Goal: Task Accomplishment & Management: Use online tool/utility

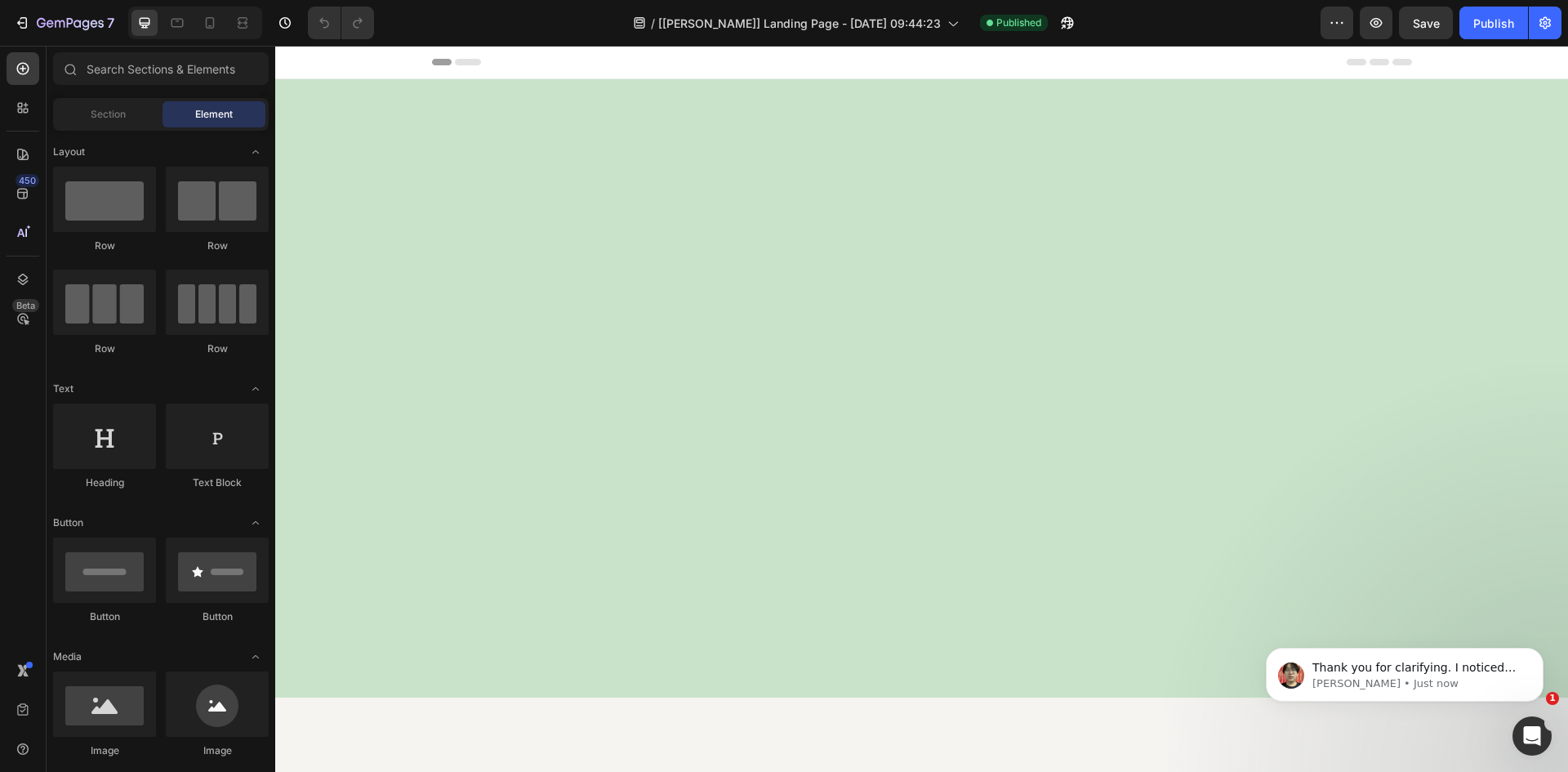
scroll to position [3926, 0]
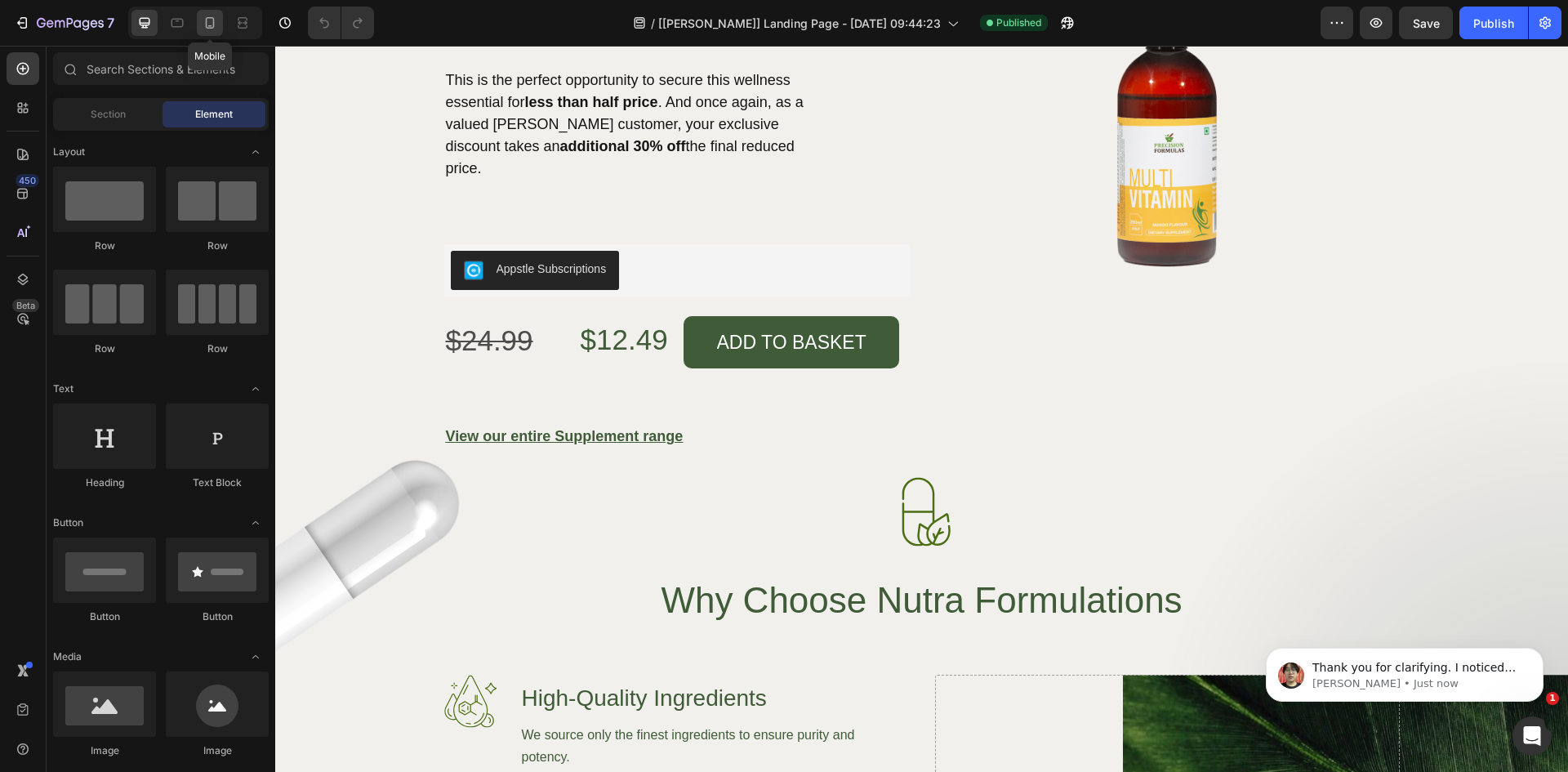
click at [201, 26] on div at bounding box center [209, 23] width 26 height 26
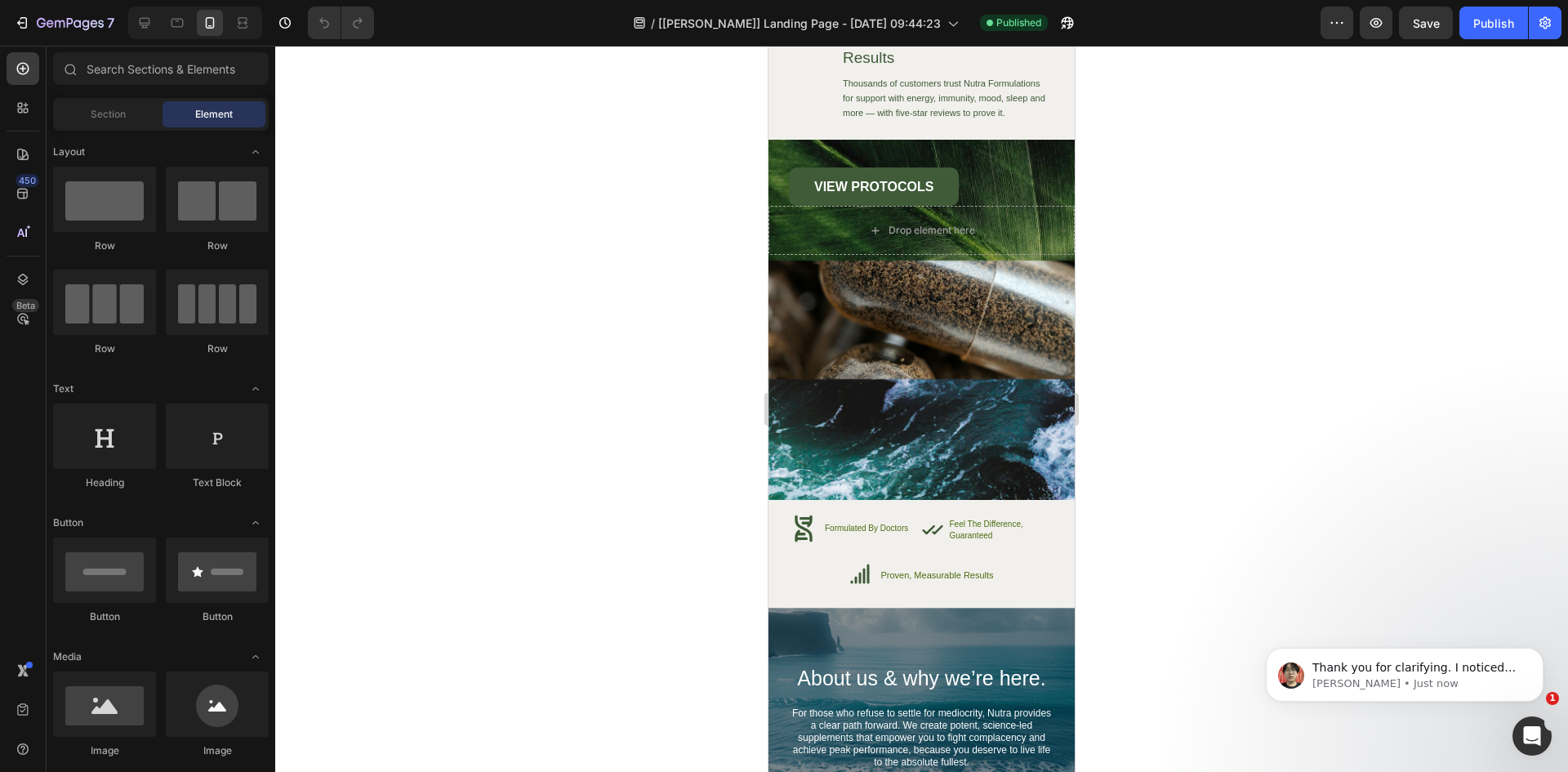
scroll to position [4720, 0]
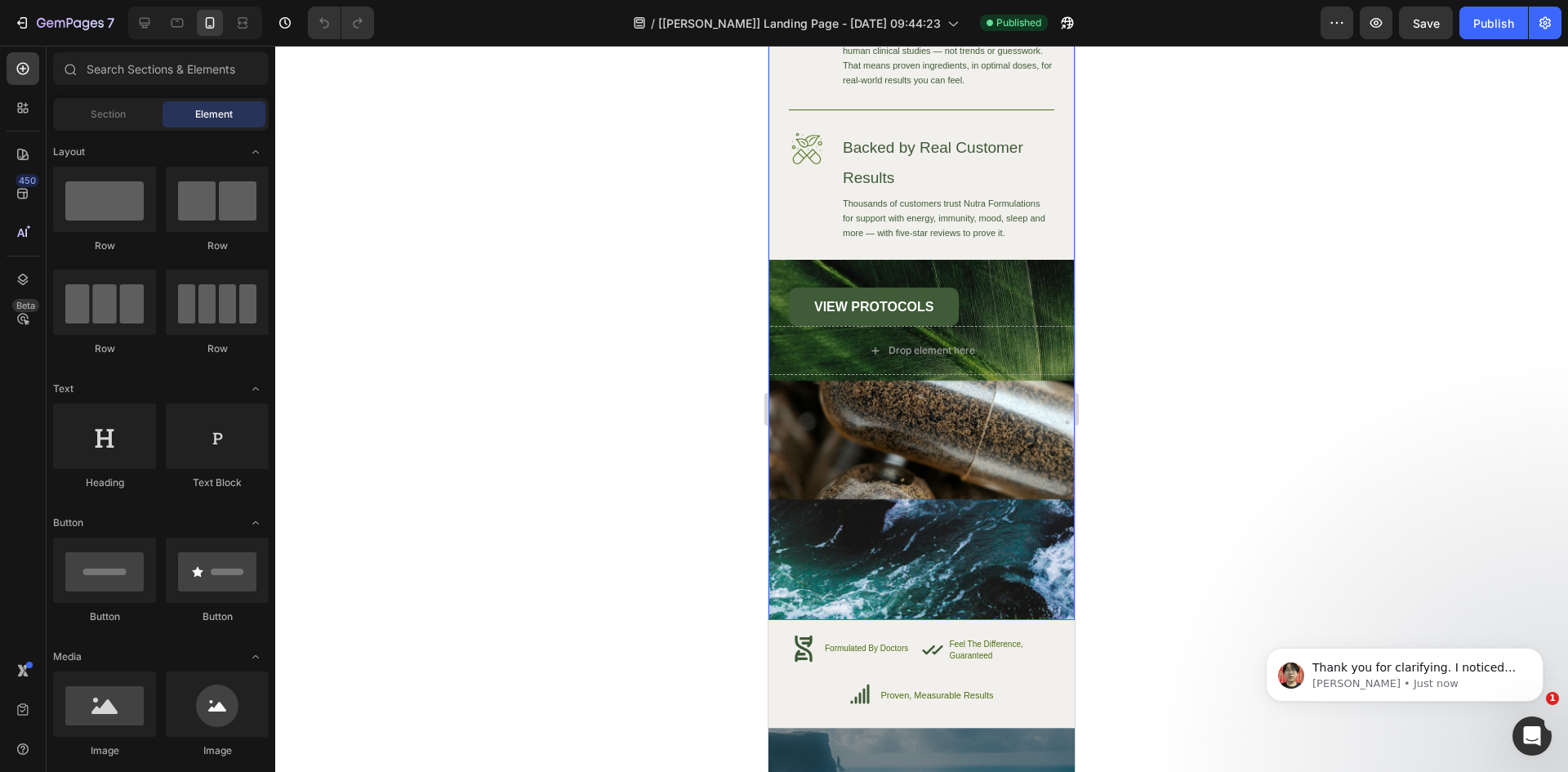
click at [940, 465] on div "Image High-Quality Ingredients Heading We source only the finest ingredients to…" at bounding box center [921, 239] width 307 height 760
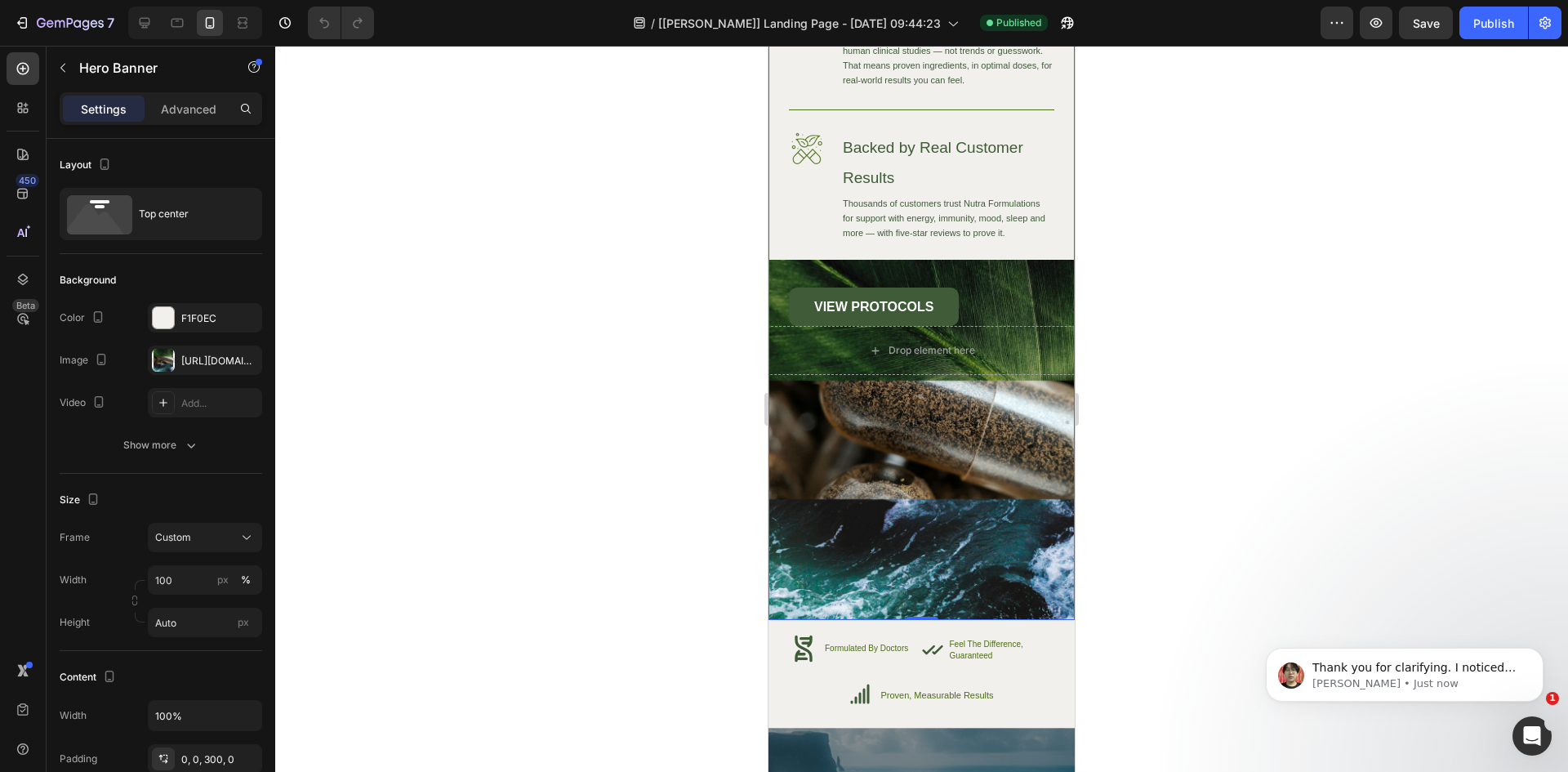
click at [820, 423] on div "Image High-Quality Ingredients Heading We source only the finest ingredients to…" at bounding box center [921, 239] width 307 height 760
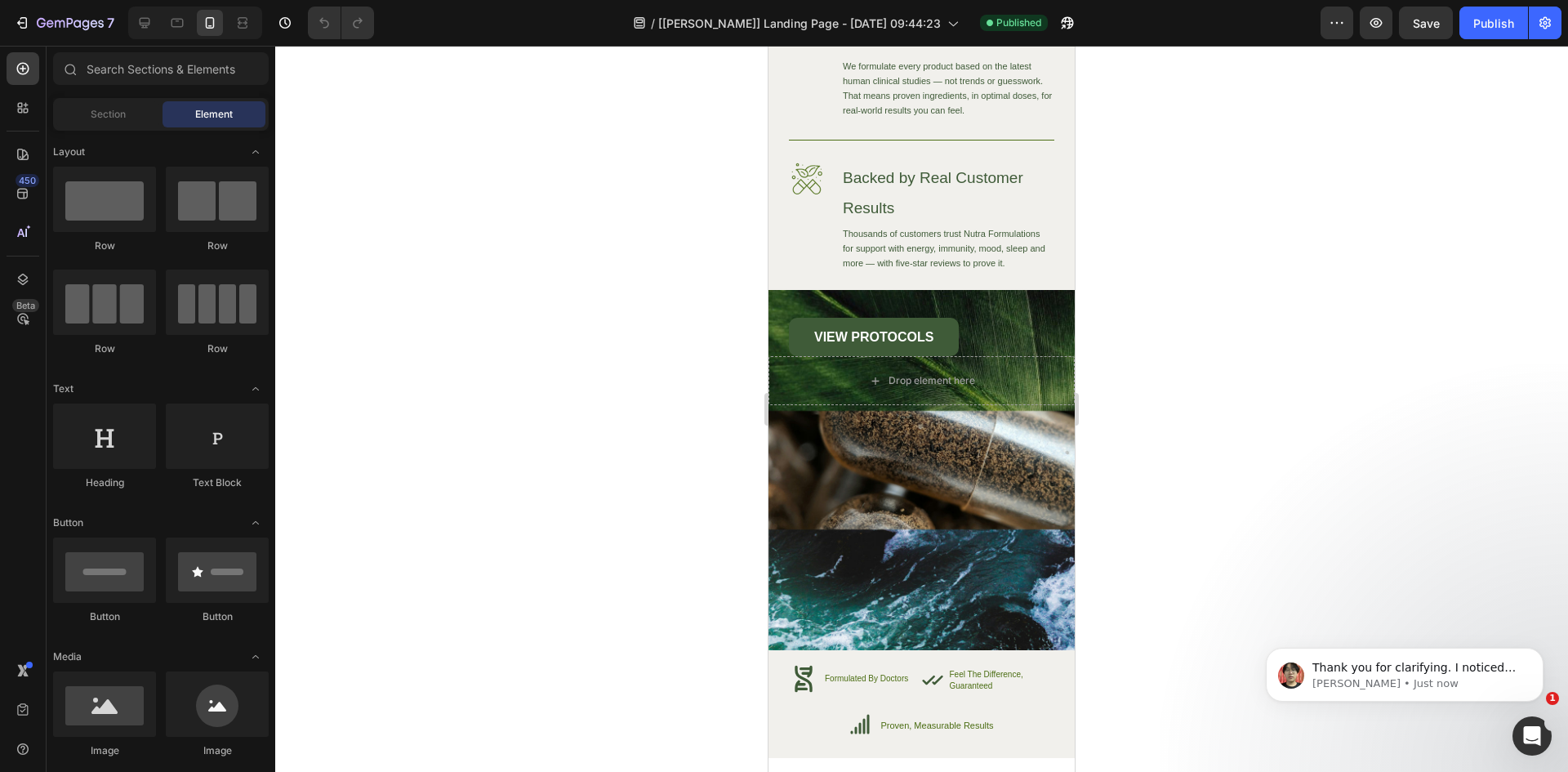
scroll to position [4713, 0]
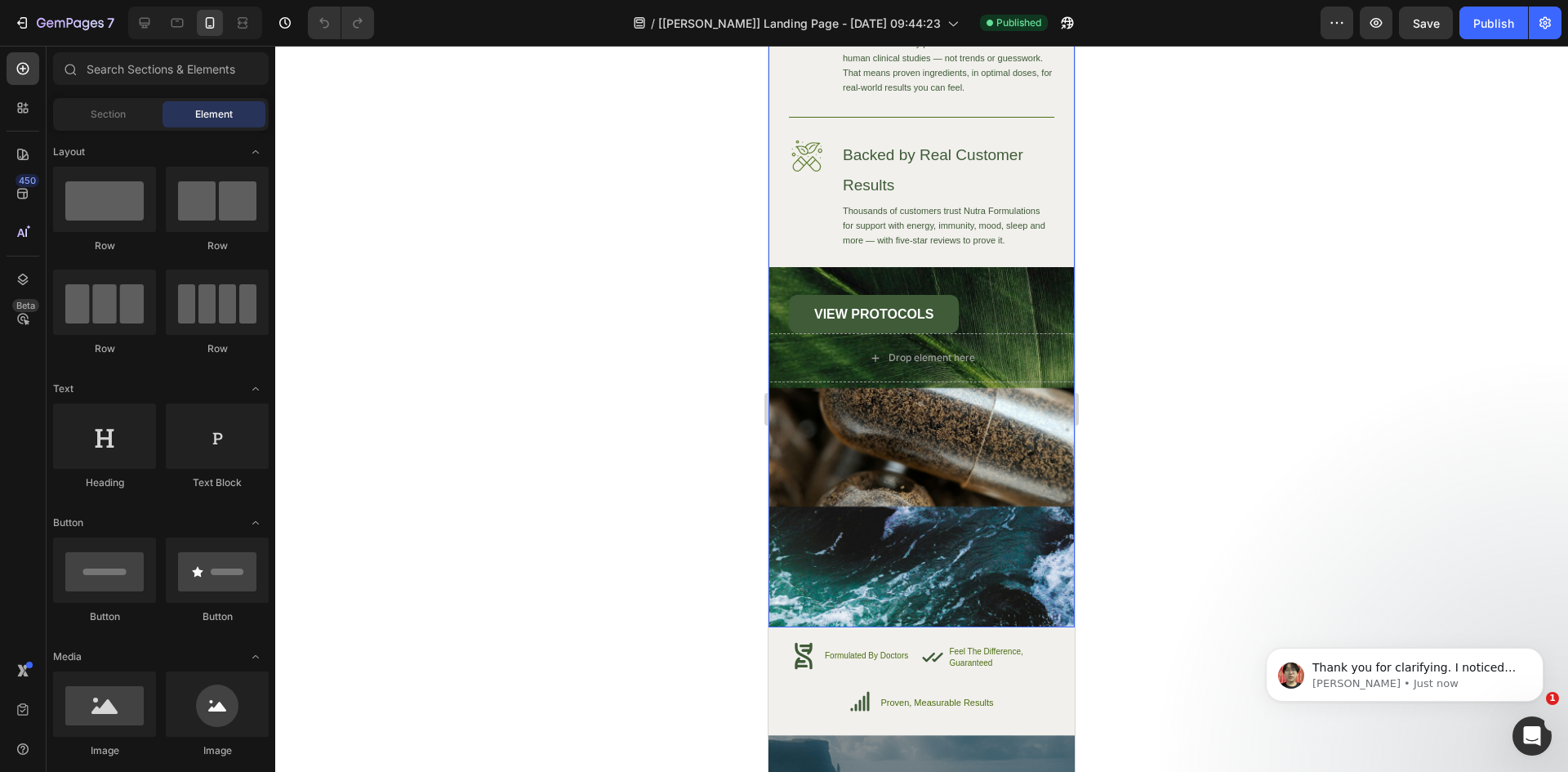
click at [908, 544] on div "Image High-Quality Ingredients Heading We source only the finest ingredients to…" at bounding box center [921, 247] width 307 height 760
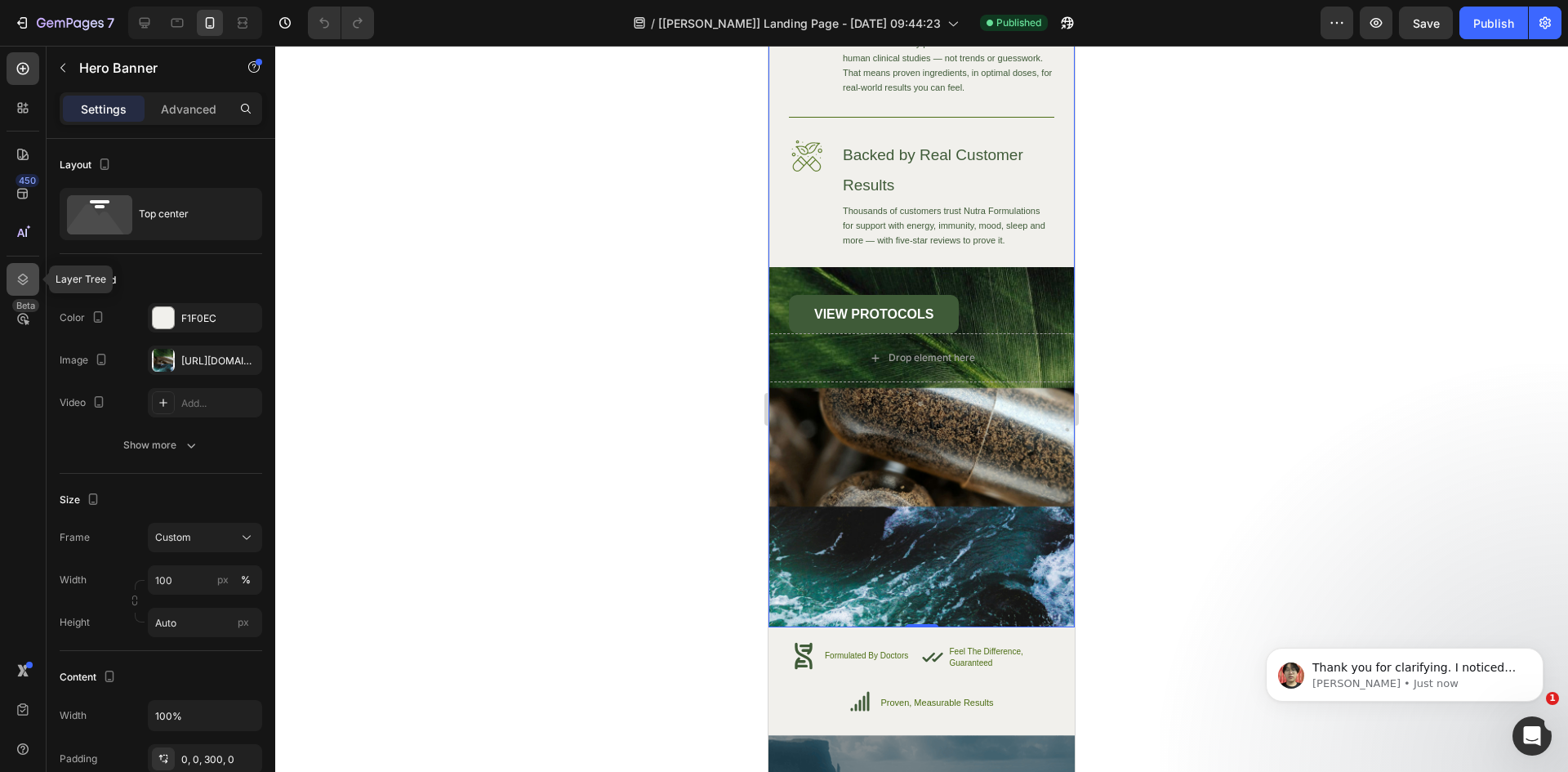
click at [29, 275] on icon at bounding box center [23, 279] width 16 height 16
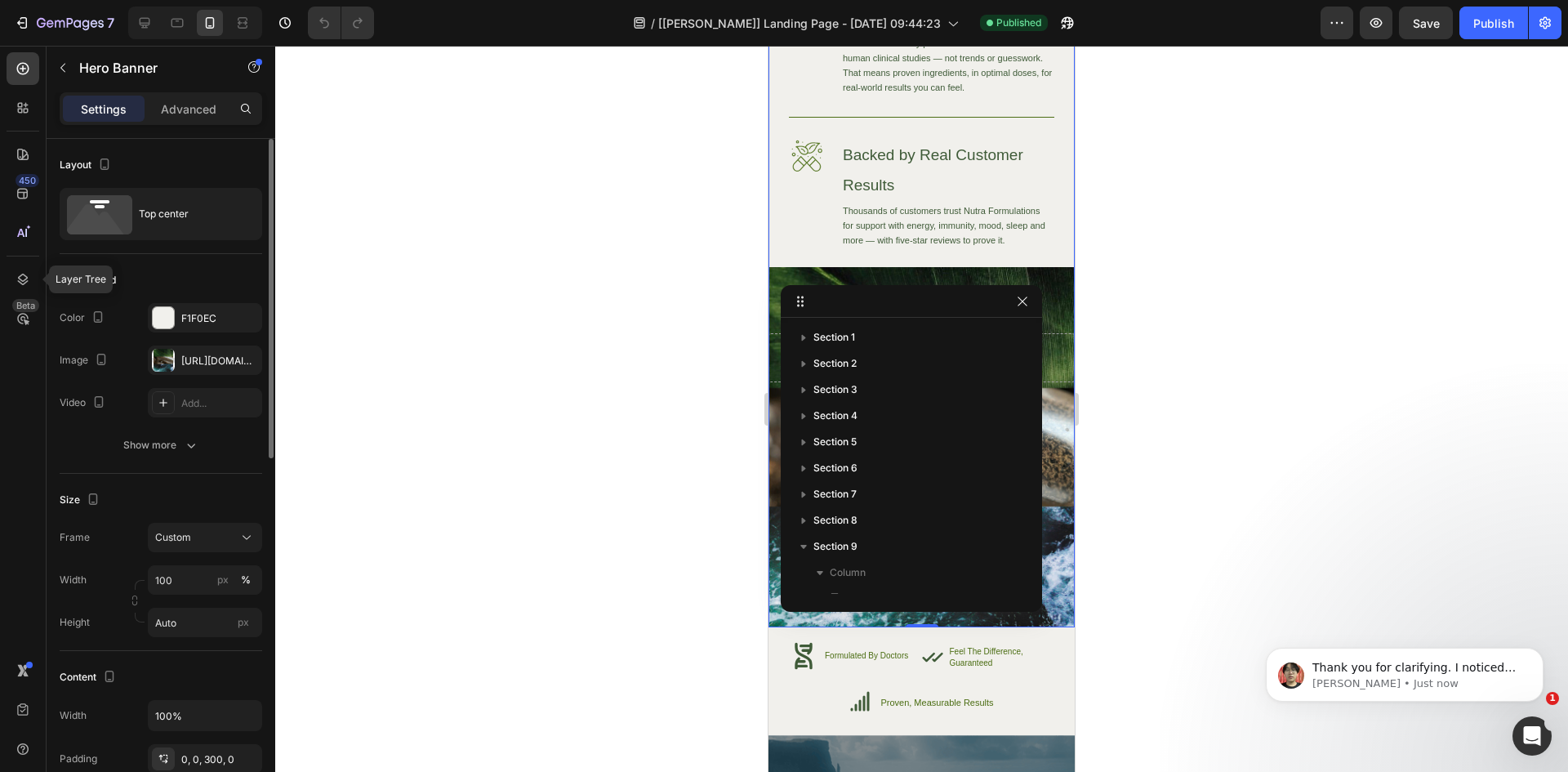
scroll to position [201, 0]
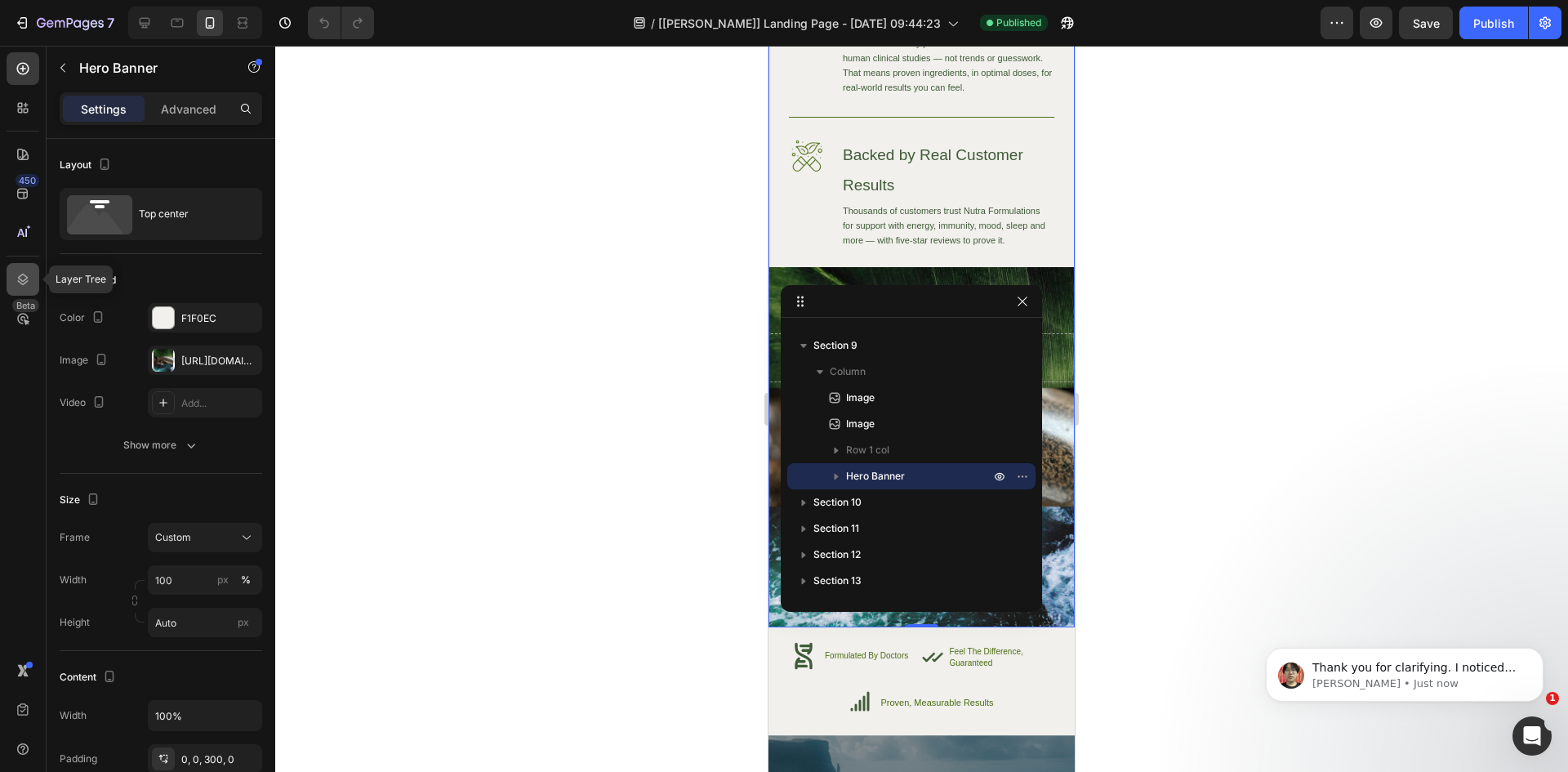
click at [24, 284] on icon at bounding box center [23, 279] width 16 height 16
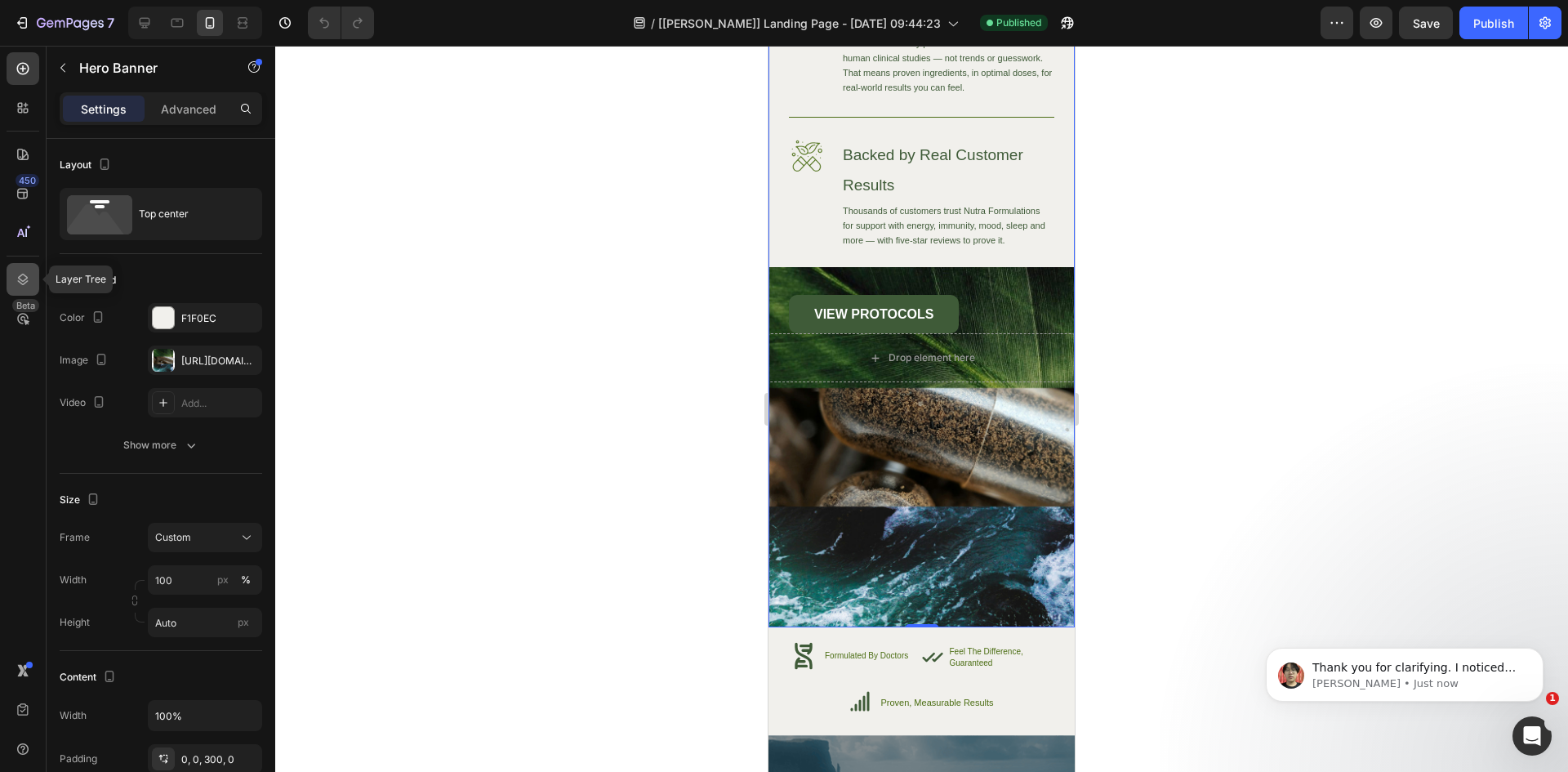
click at [23, 281] on icon at bounding box center [24, 279] width 11 height 12
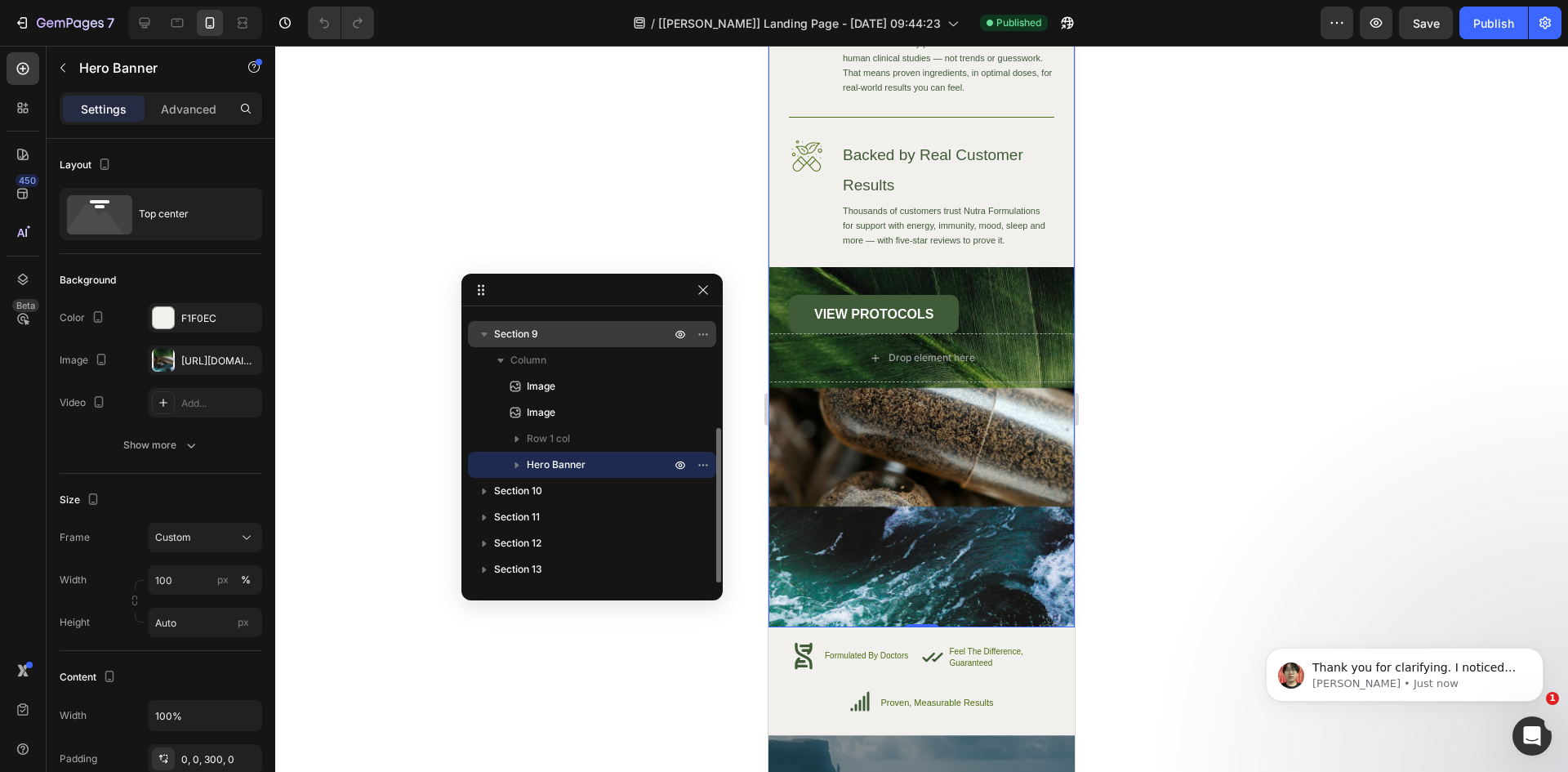
drag, startPoint x: 863, startPoint y: 310, endPoint x: 482, endPoint y: 327, distance: 381.4
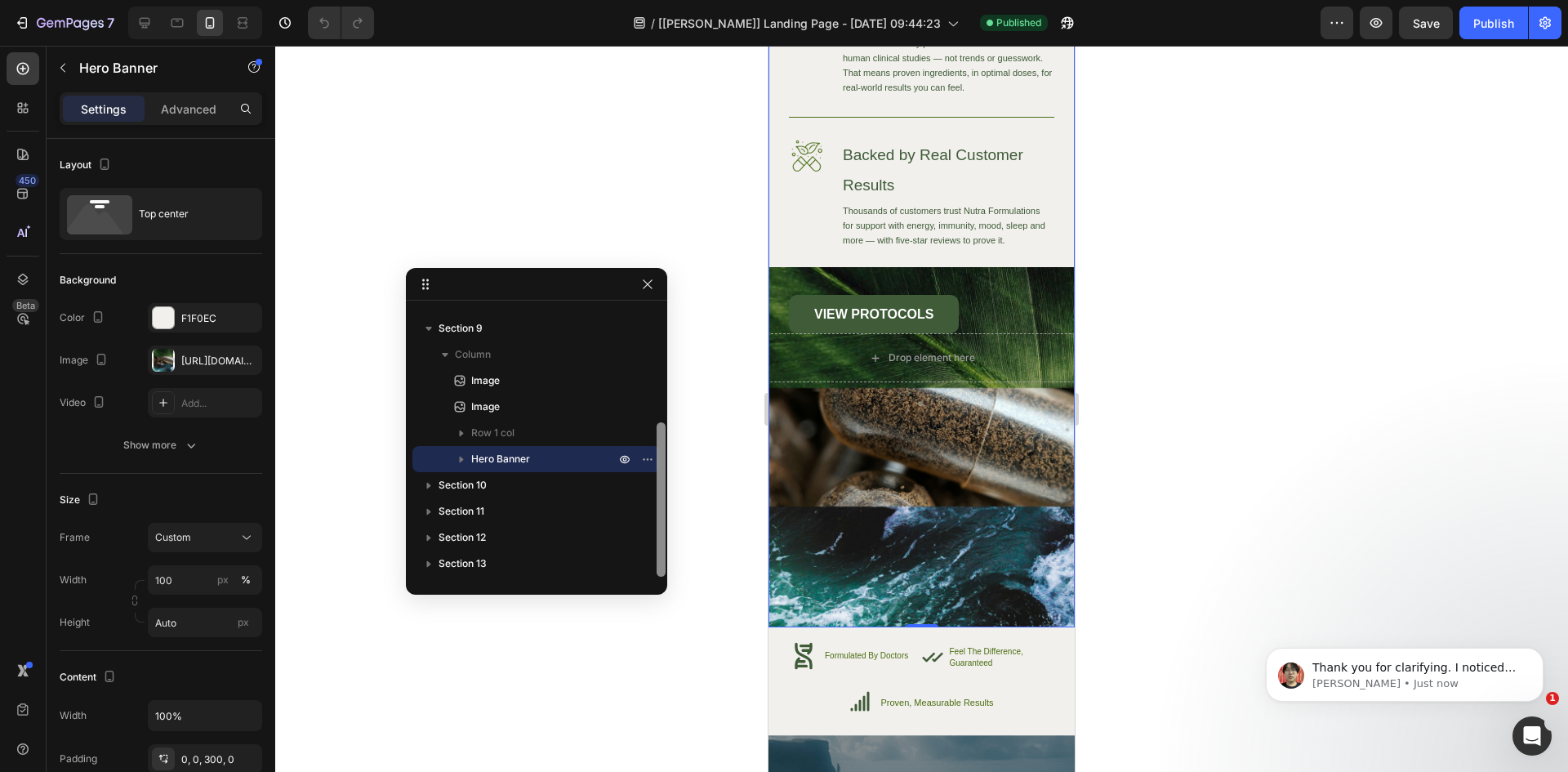
drag, startPoint x: 661, startPoint y: 458, endPoint x: 670, endPoint y: 479, distance: 22.8
click at [670, 479] on div "Section 1 Section 2 Section 3 Section 4 Section 5 Section 6 Section 7 Section 8…" at bounding box center [921, 408] width 1293 height 727
click at [464, 461] on icon "button" at bounding box center [462, 459] width 16 height 16
click at [459, 459] on icon "button" at bounding box center [462, 459] width 16 height 16
click at [1062, 22] on icon "button" at bounding box center [1067, 23] width 16 height 16
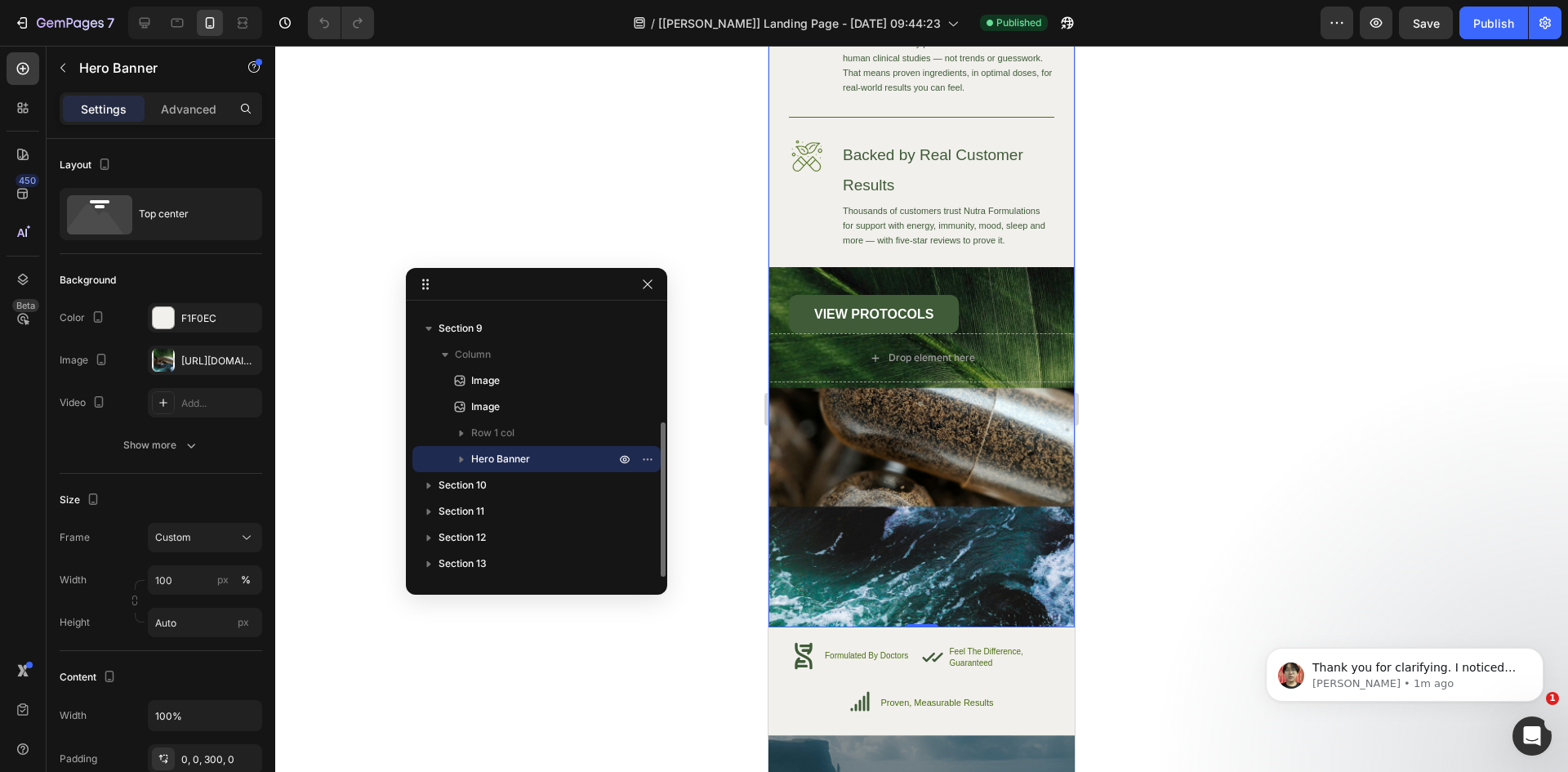
click at [463, 460] on icon "button" at bounding box center [462, 459] width 5 height 6
click at [461, 463] on icon "button" at bounding box center [462, 459] width 16 height 16
click at [146, 25] on icon at bounding box center [145, 24] width 11 height 11
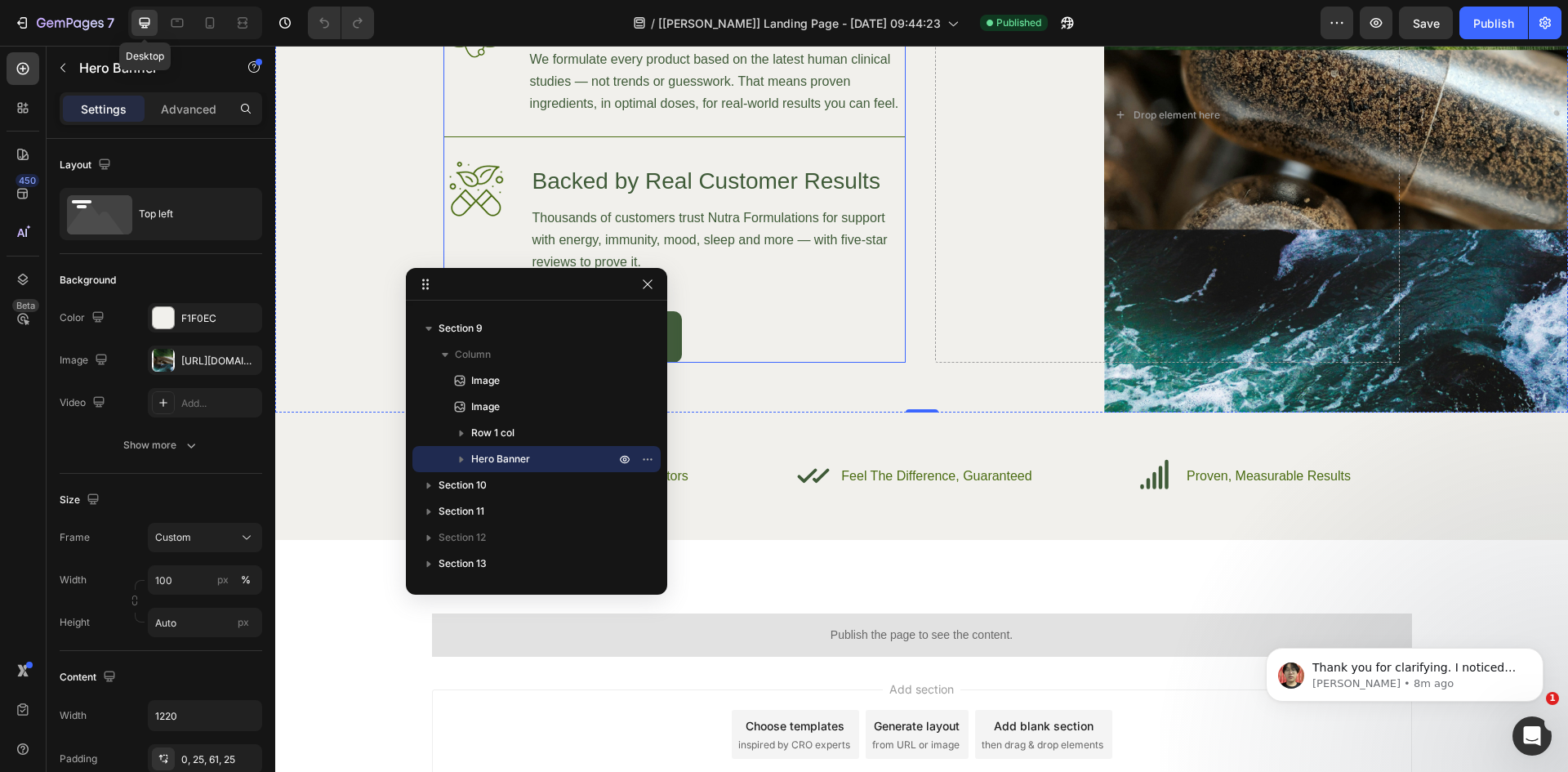
scroll to position [4731, 0]
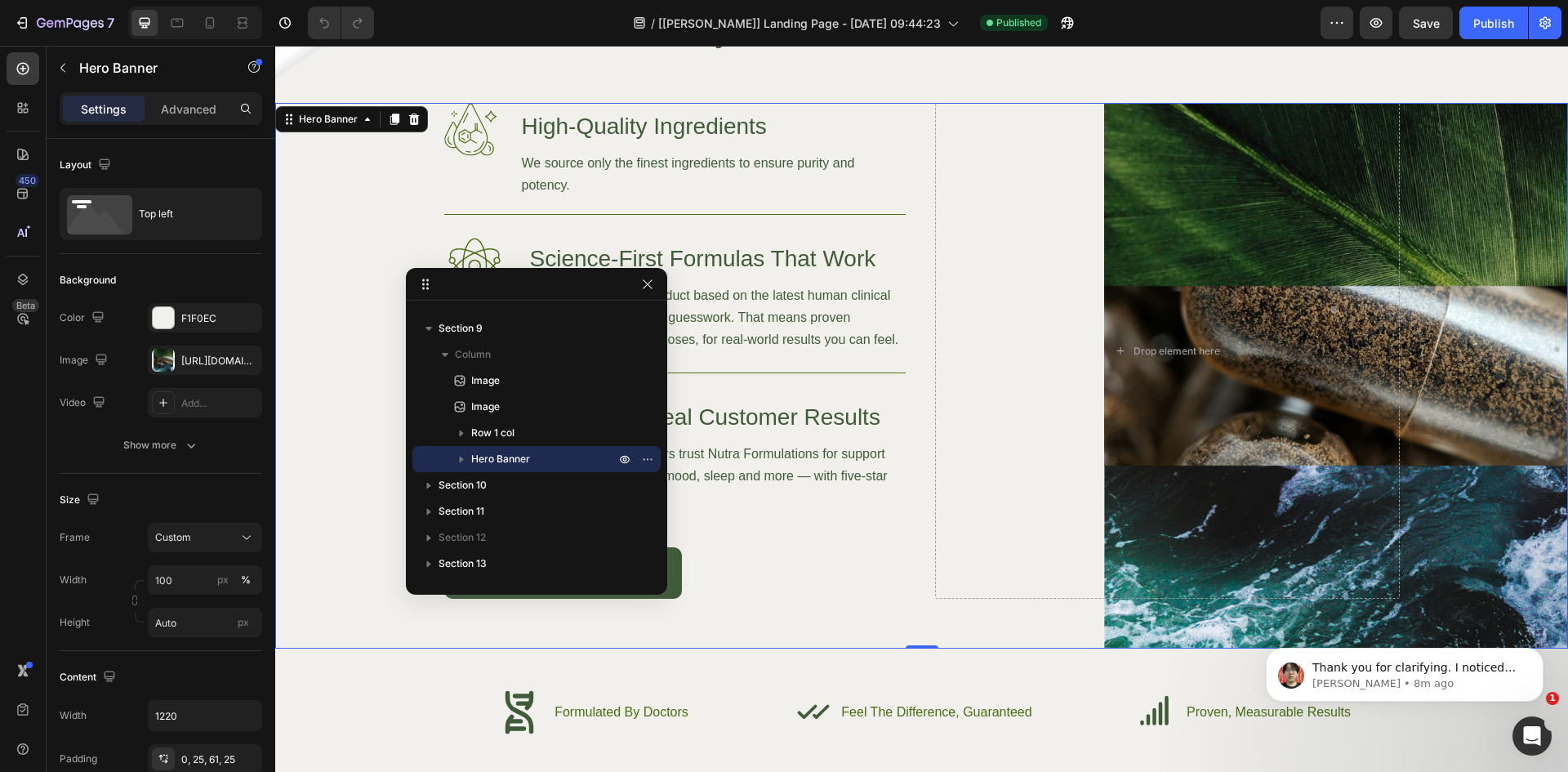
click at [340, 230] on div "Background Image" at bounding box center [921, 376] width 1293 height 546
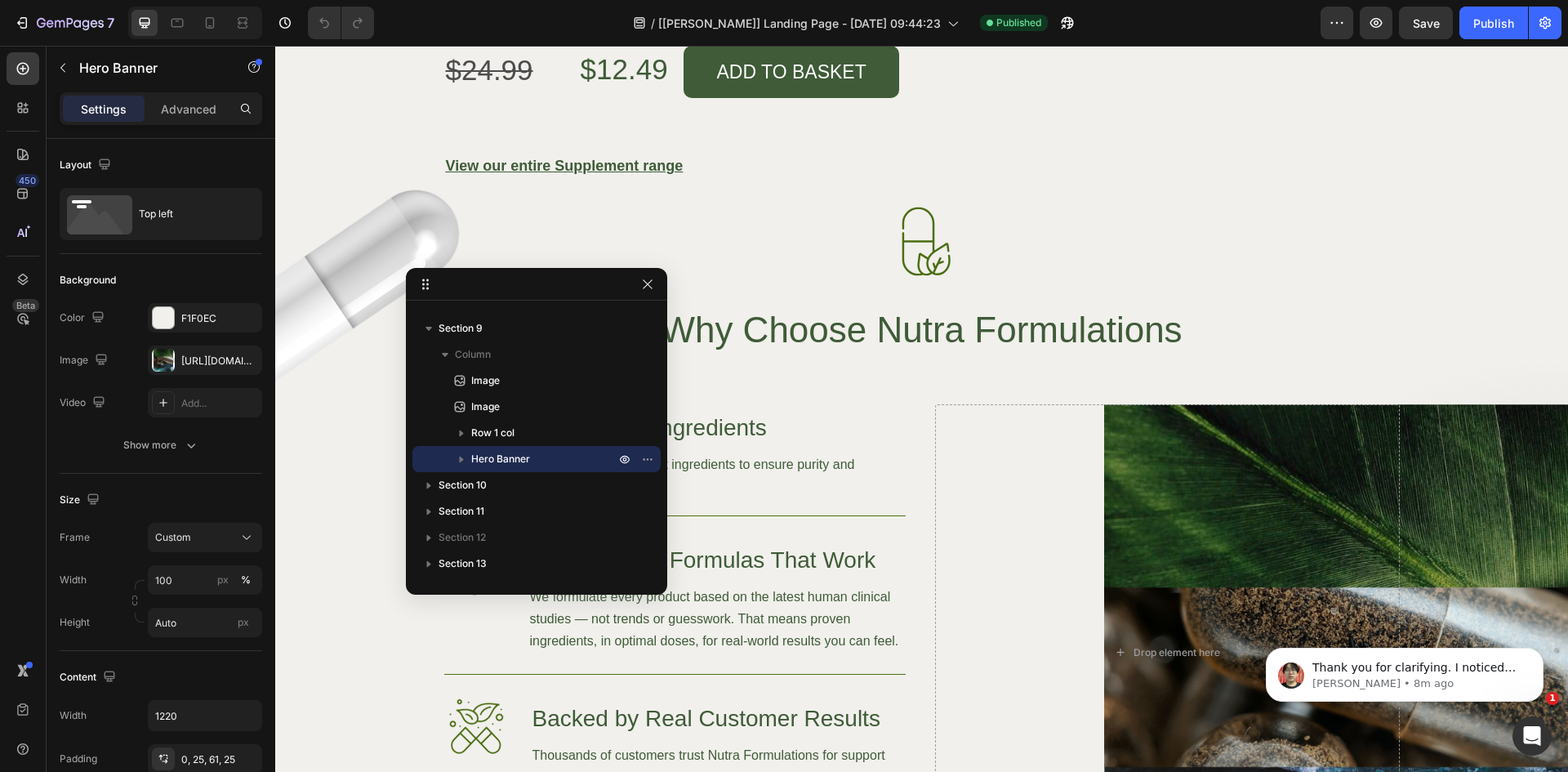
scroll to position [4832, 0]
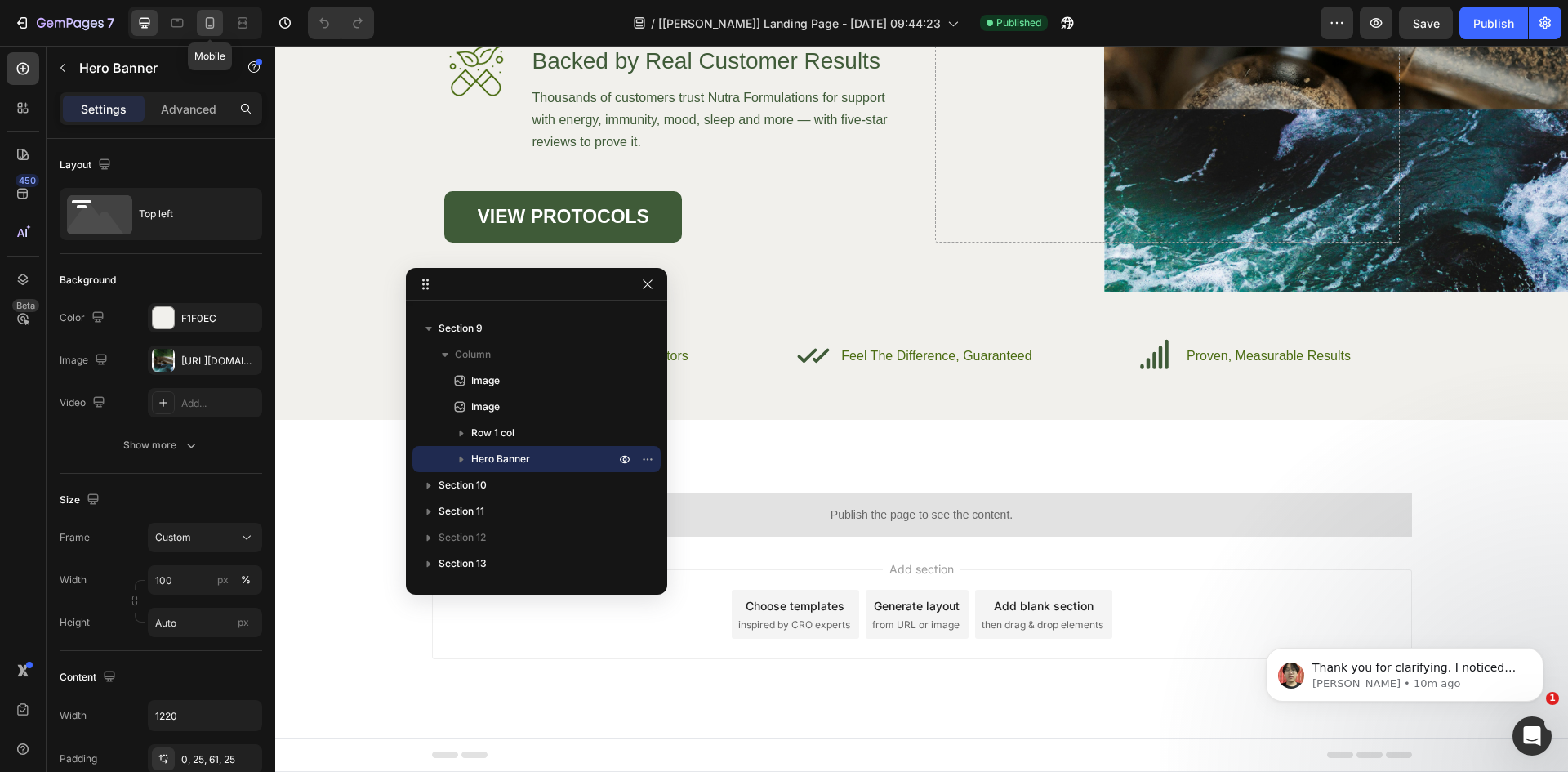
click at [202, 19] on icon at bounding box center [209, 23] width 16 height 16
type input "100%"
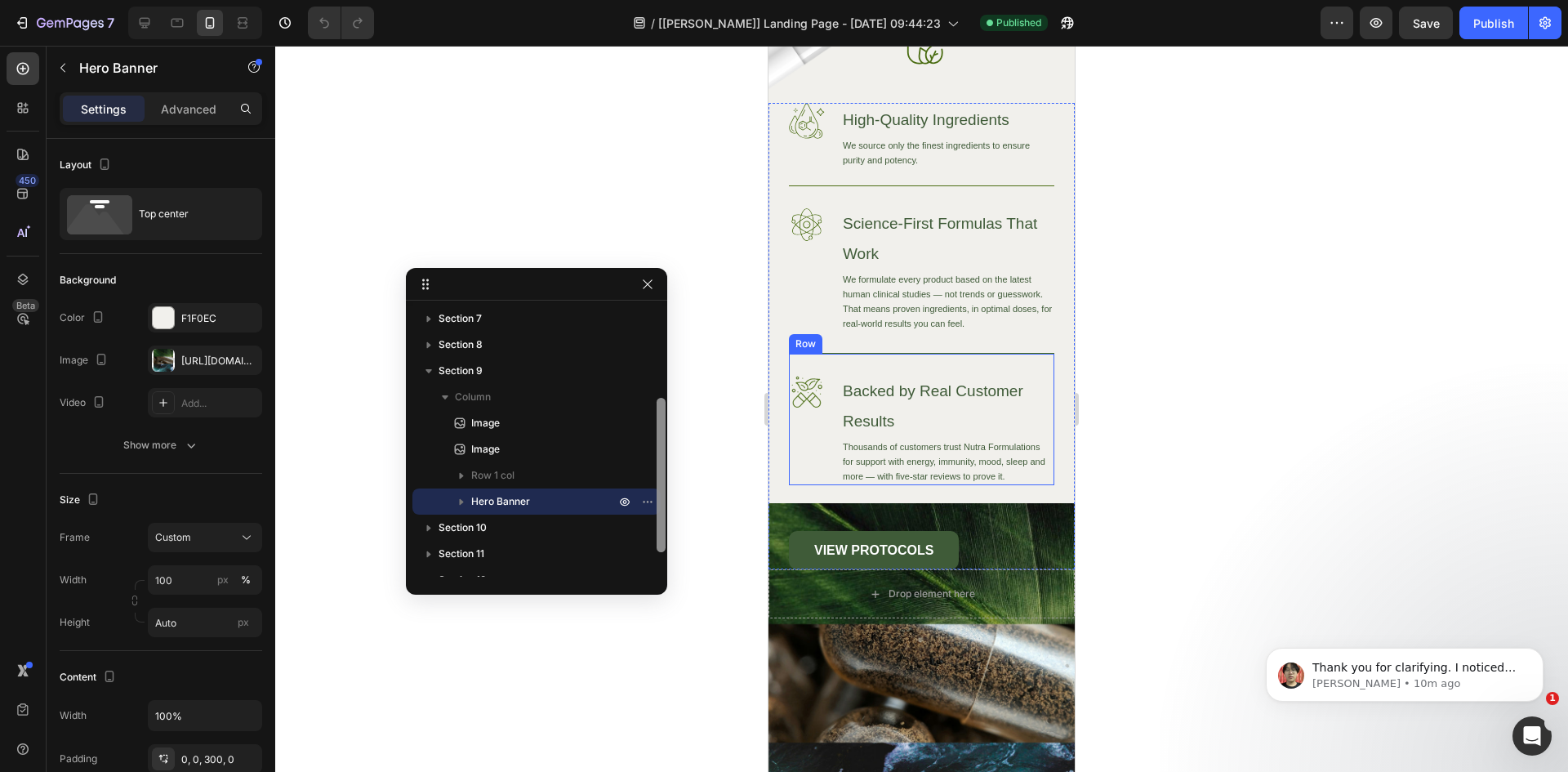
scroll to position [153, 0]
drag, startPoint x: 661, startPoint y: 478, endPoint x: 665, endPoint y: 451, distance: 27.3
click at [665, 451] on div "Section 1 Section 2 Section 3 Section 4 Section 5 Section 6 Section 7 Section 8…" at bounding box center [537, 431] width 261 height 327
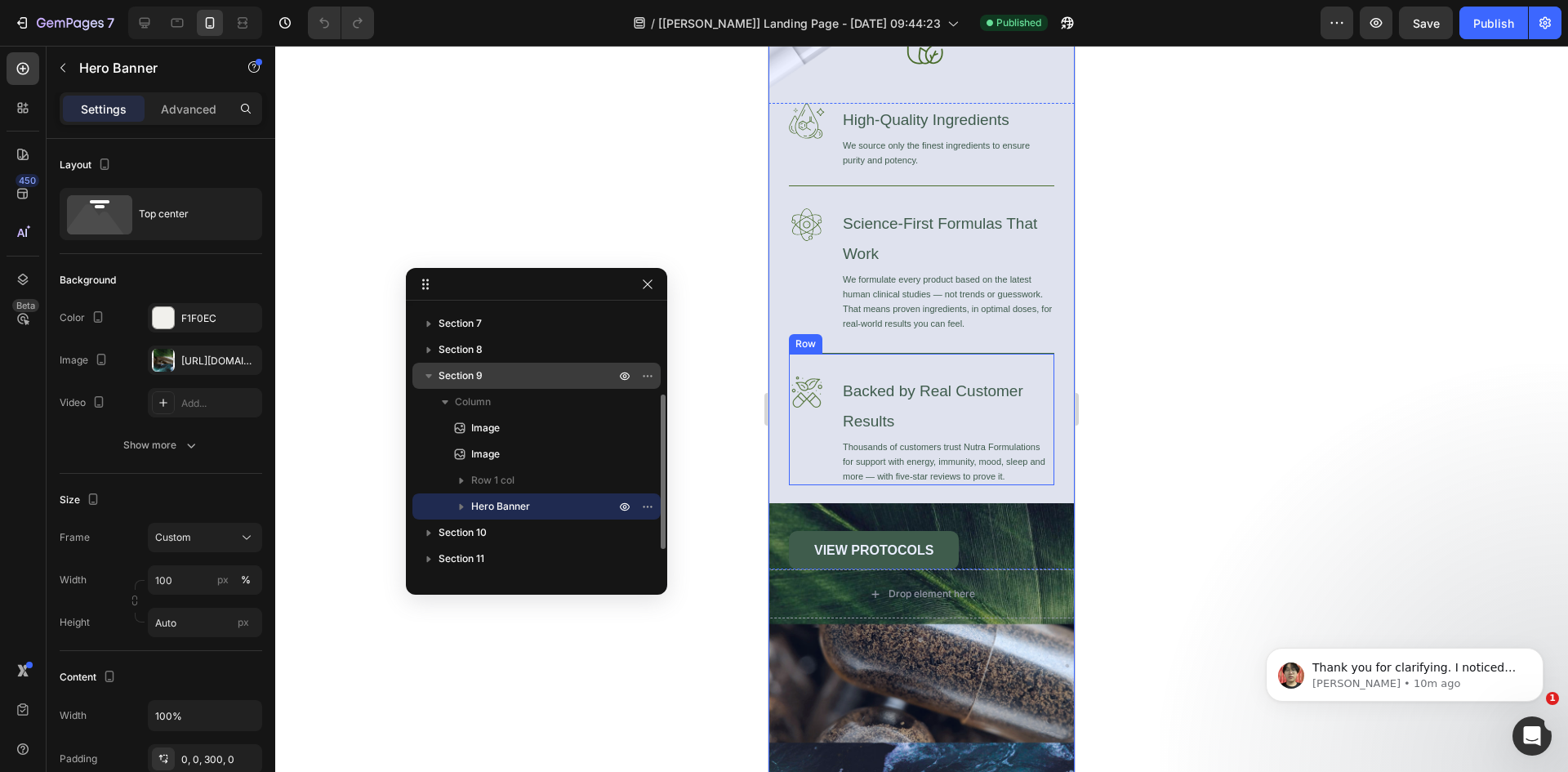
click at [520, 374] on p "Section 9" at bounding box center [529, 376] width 180 height 16
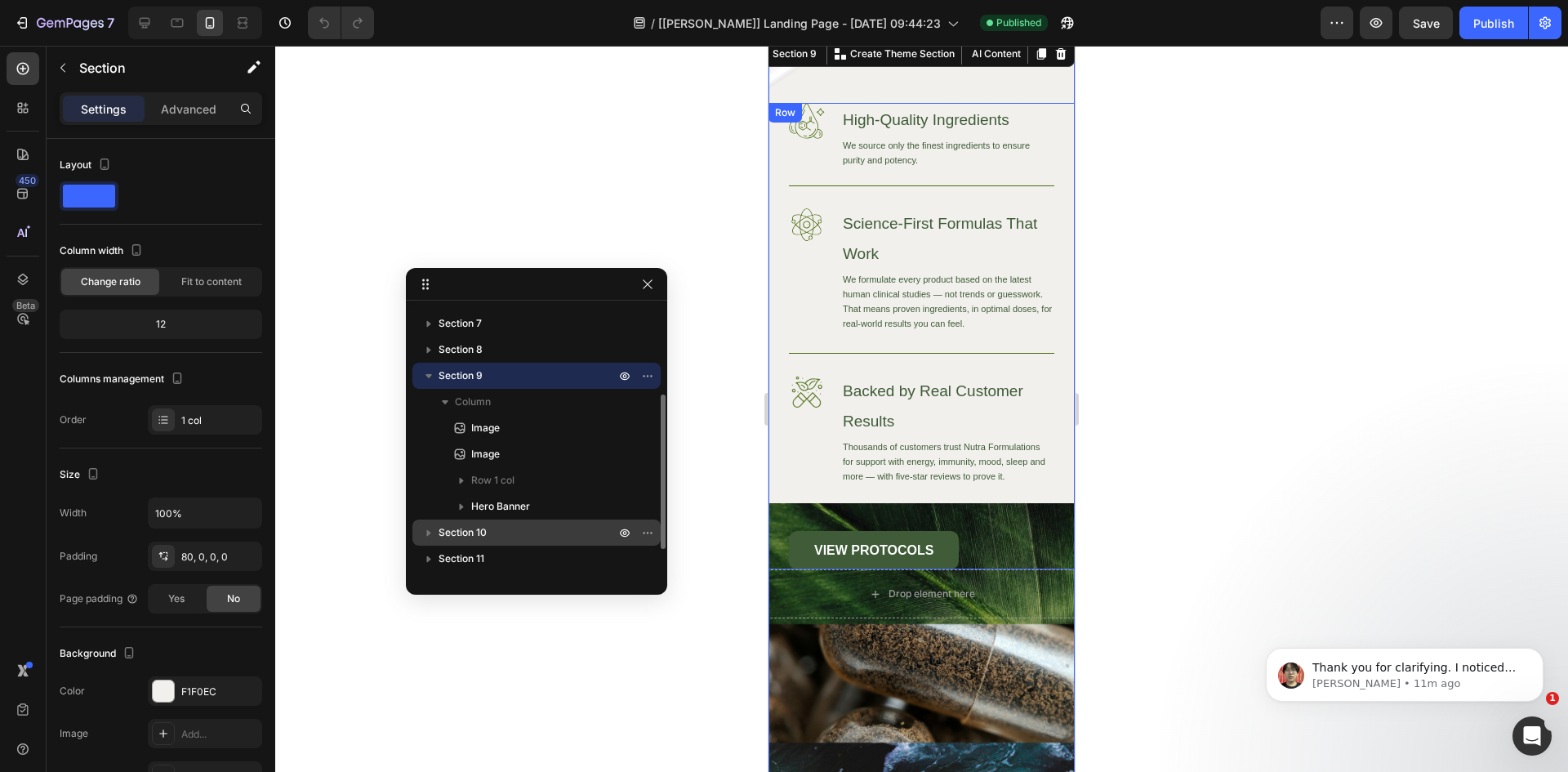
click at [429, 532] on icon "button" at bounding box center [429, 533] width 16 height 16
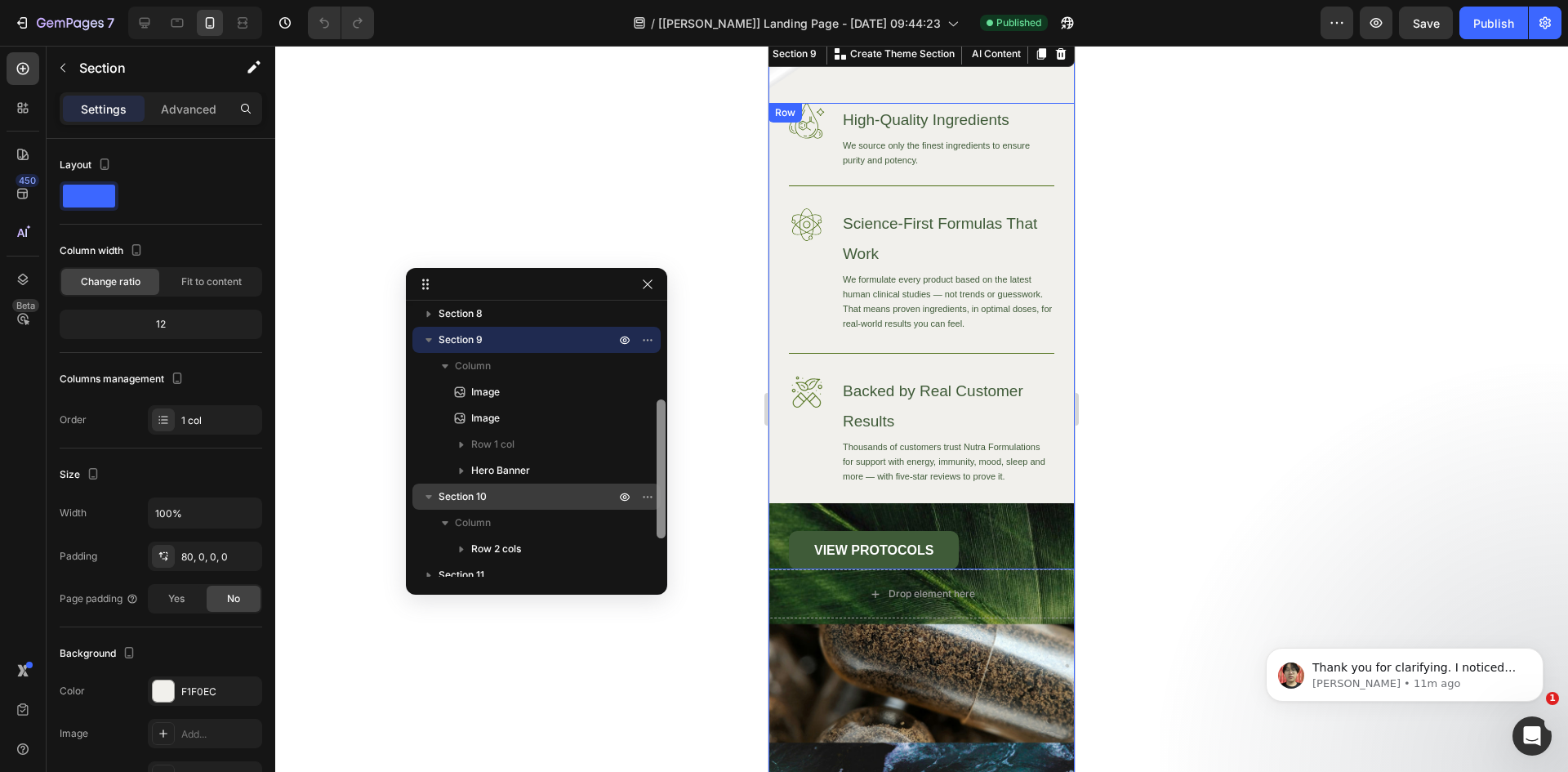
scroll to position [186, 0]
drag, startPoint x: 658, startPoint y: 513, endPoint x: 668, endPoint y: 533, distance: 22.4
click at [668, 533] on div "Section 1 Section 2 Section 3 Section 4 Section 5 Section 6 Section 7 Section 8…" at bounding box center [921, 408] width 1293 height 727
click at [530, 503] on p "Section 10" at bounding box center [529, 500] width 180 height 16
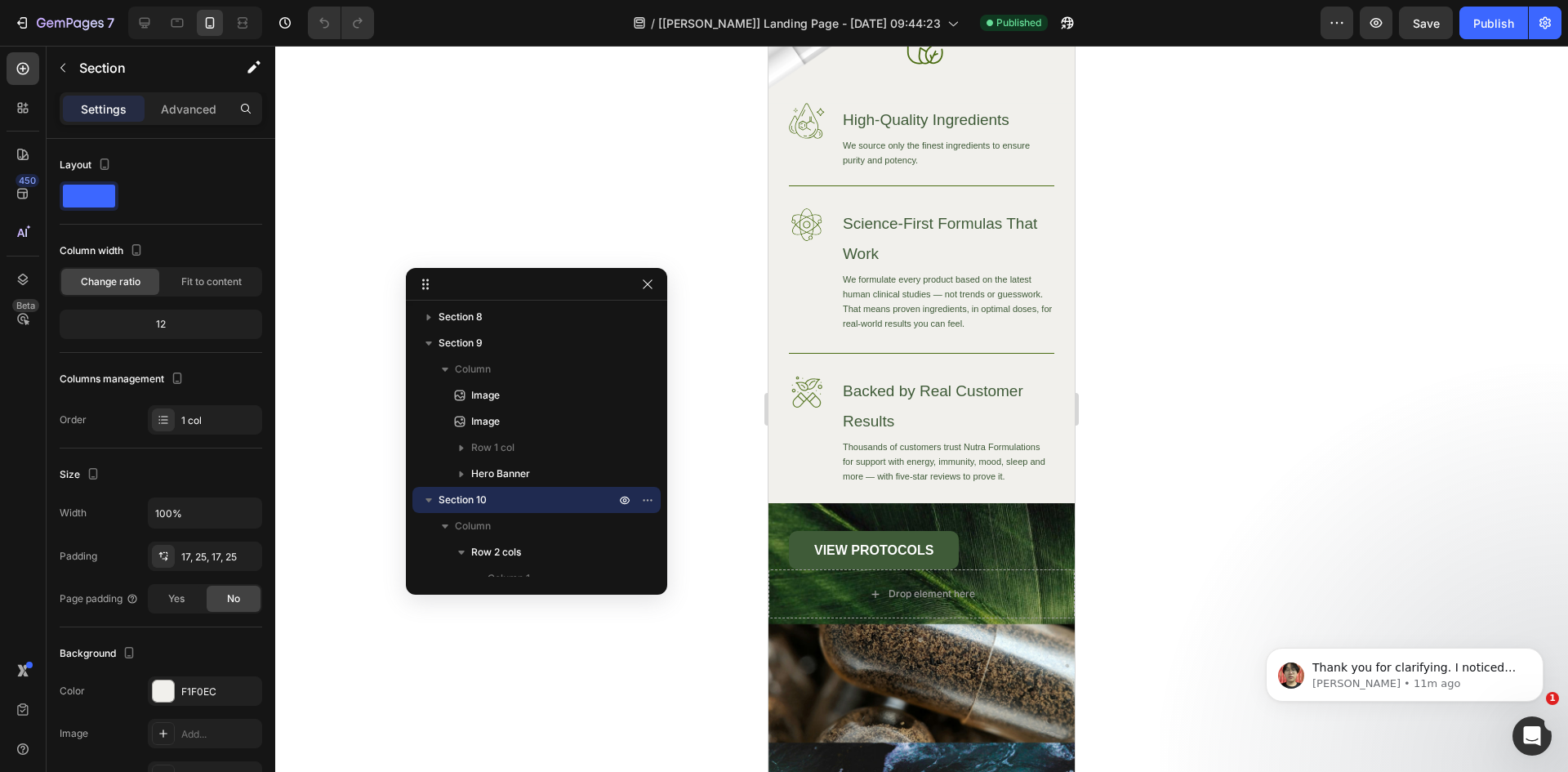
scroll to position [4983, 0]
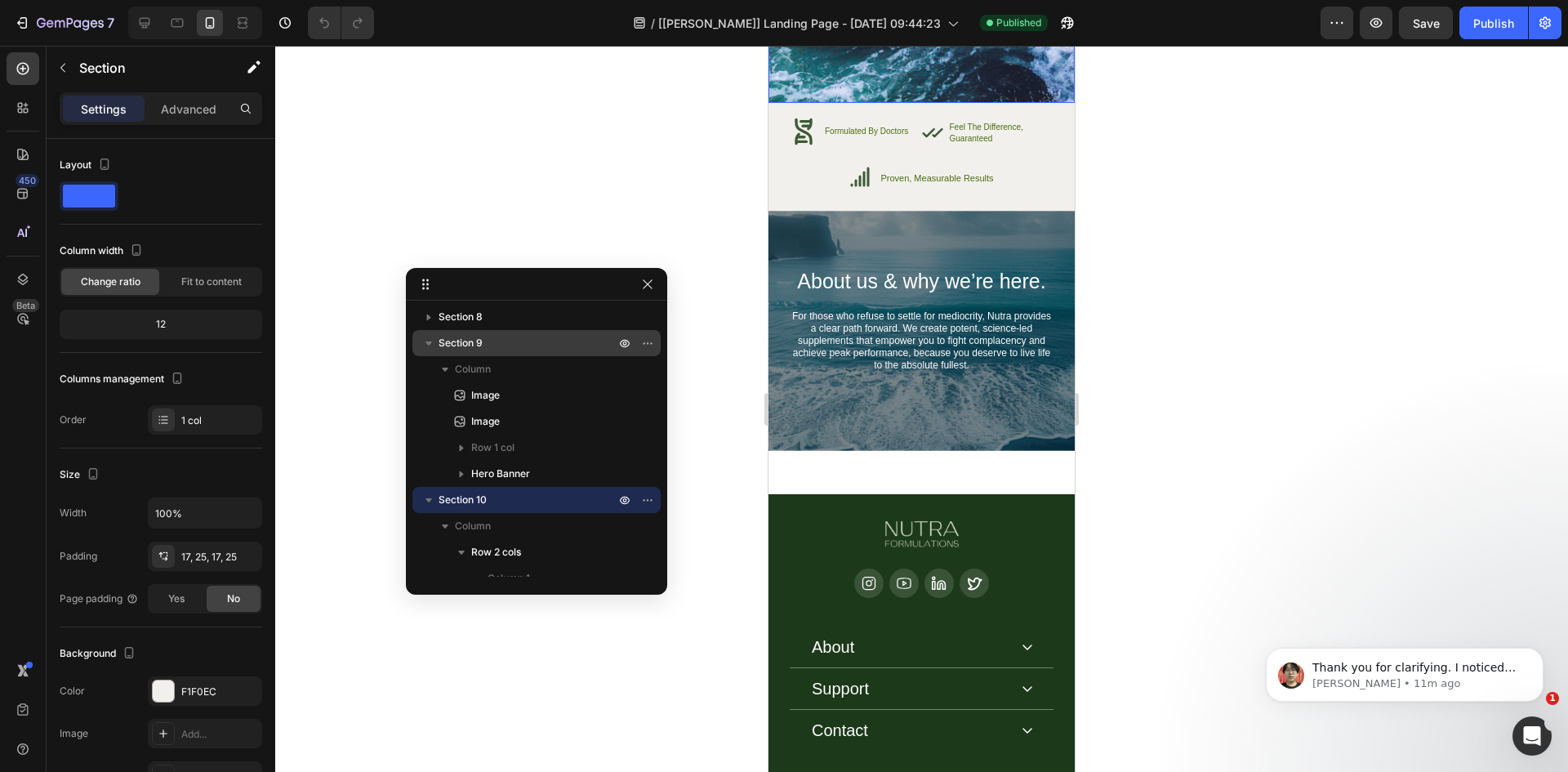
click at [470, 347] on span "Section 9" at bounding box center [461, 343] width 44 height 16
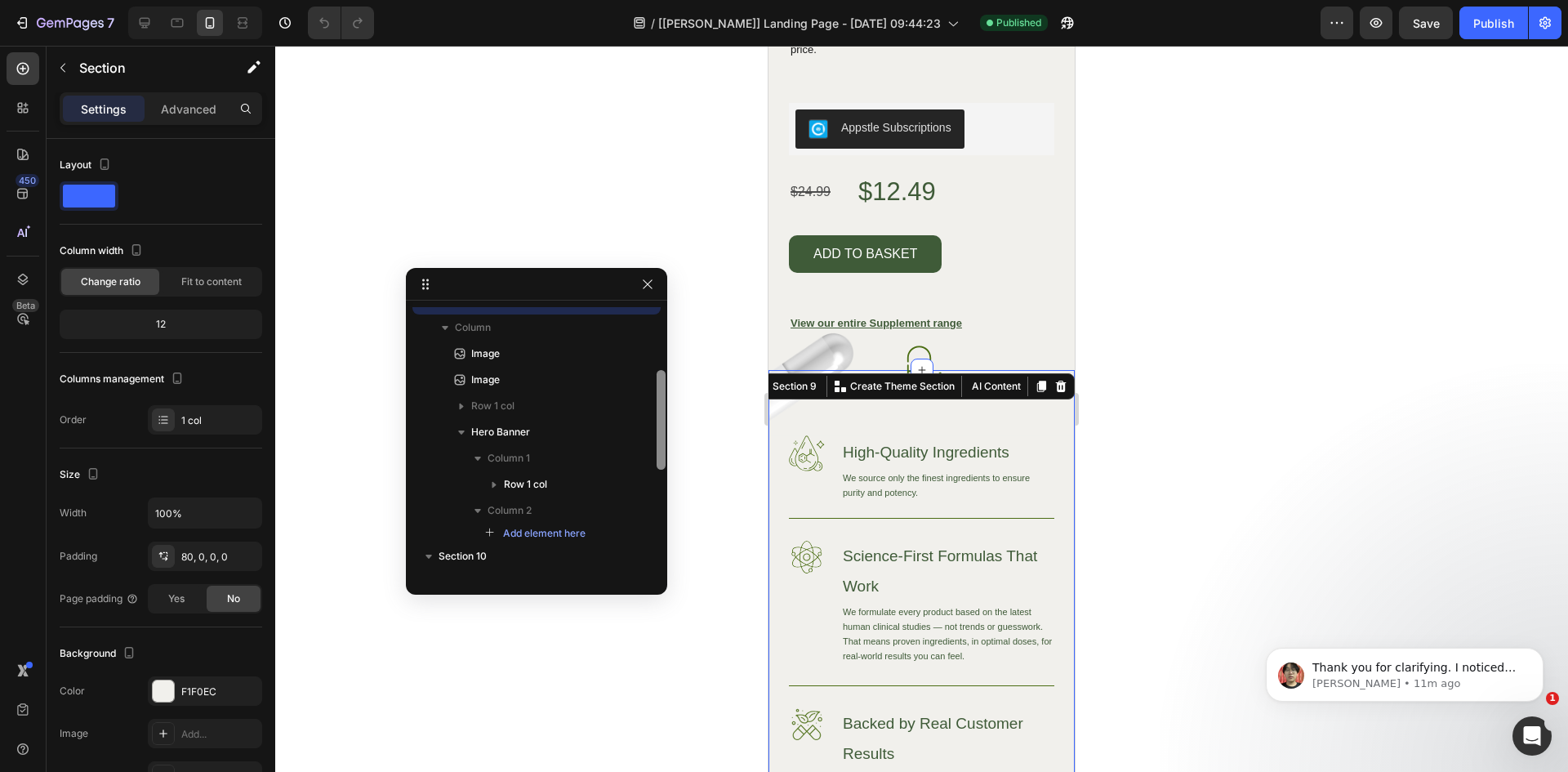
scroll to position [269, 0]
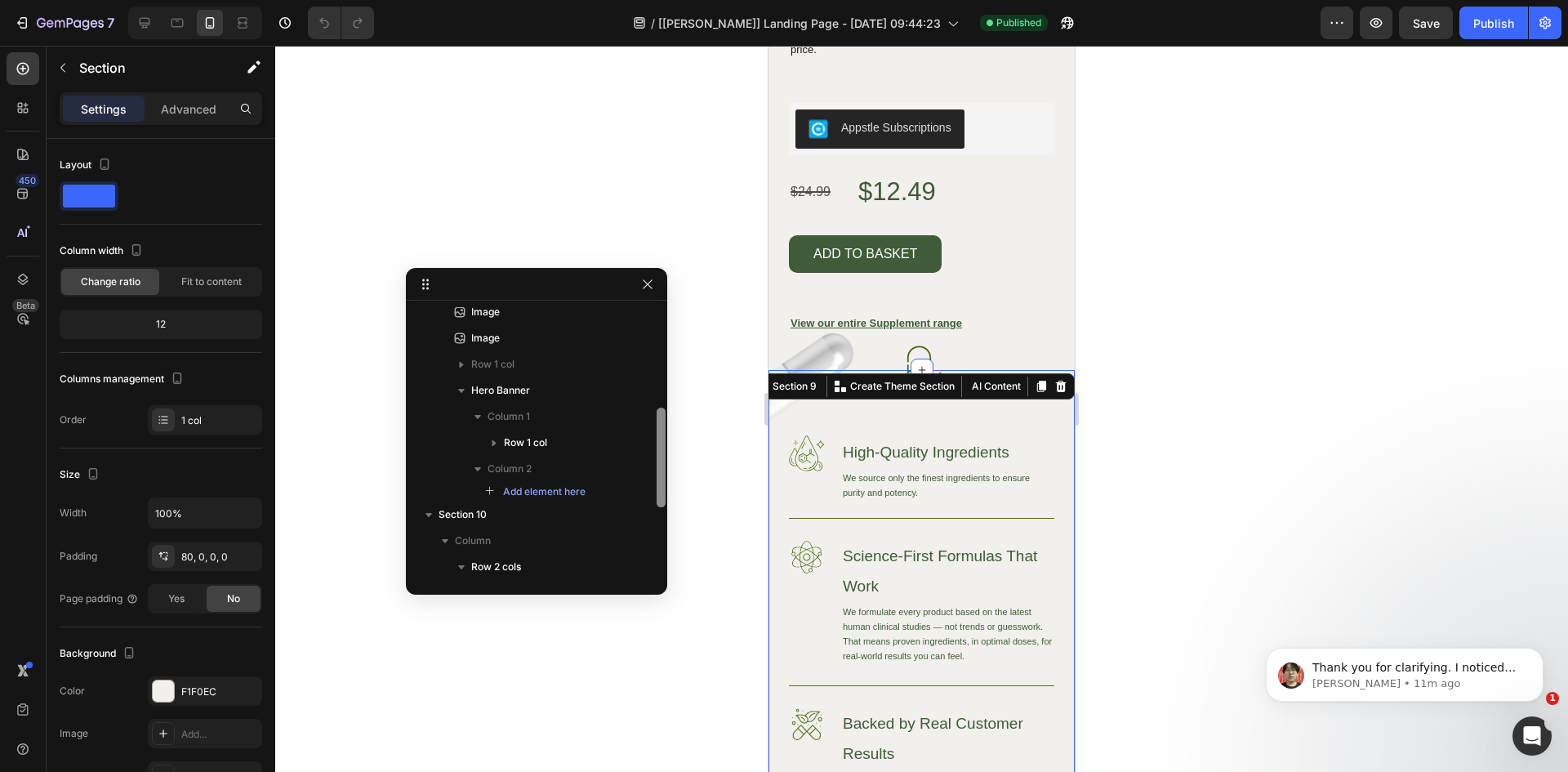
drag, startPoint x: 660, startPoint y: 457, endPoint x: 664, endPoint y: 489, distance: 32.2
click at [664, 489] on div "Section 1 Section 2 Section 3 Section 4 Section 5 Section 6 Section 7 Section 8…" at bounding box center [537, 431] width 261 height 327
click at [486, 517] on span "Section 10" at bounding box center [463, 514] width 48 height 16
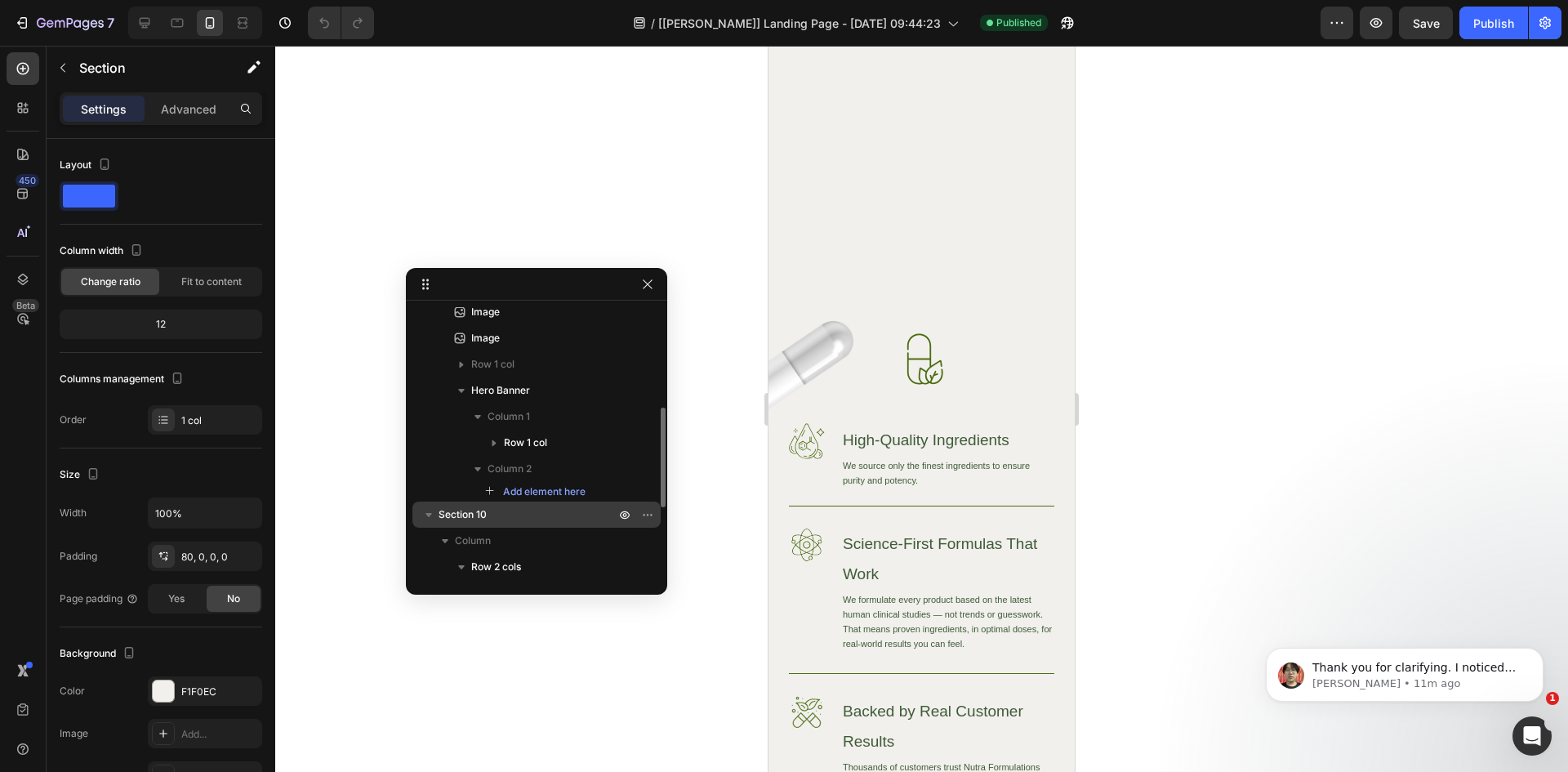
scroll to position [5238, 0]
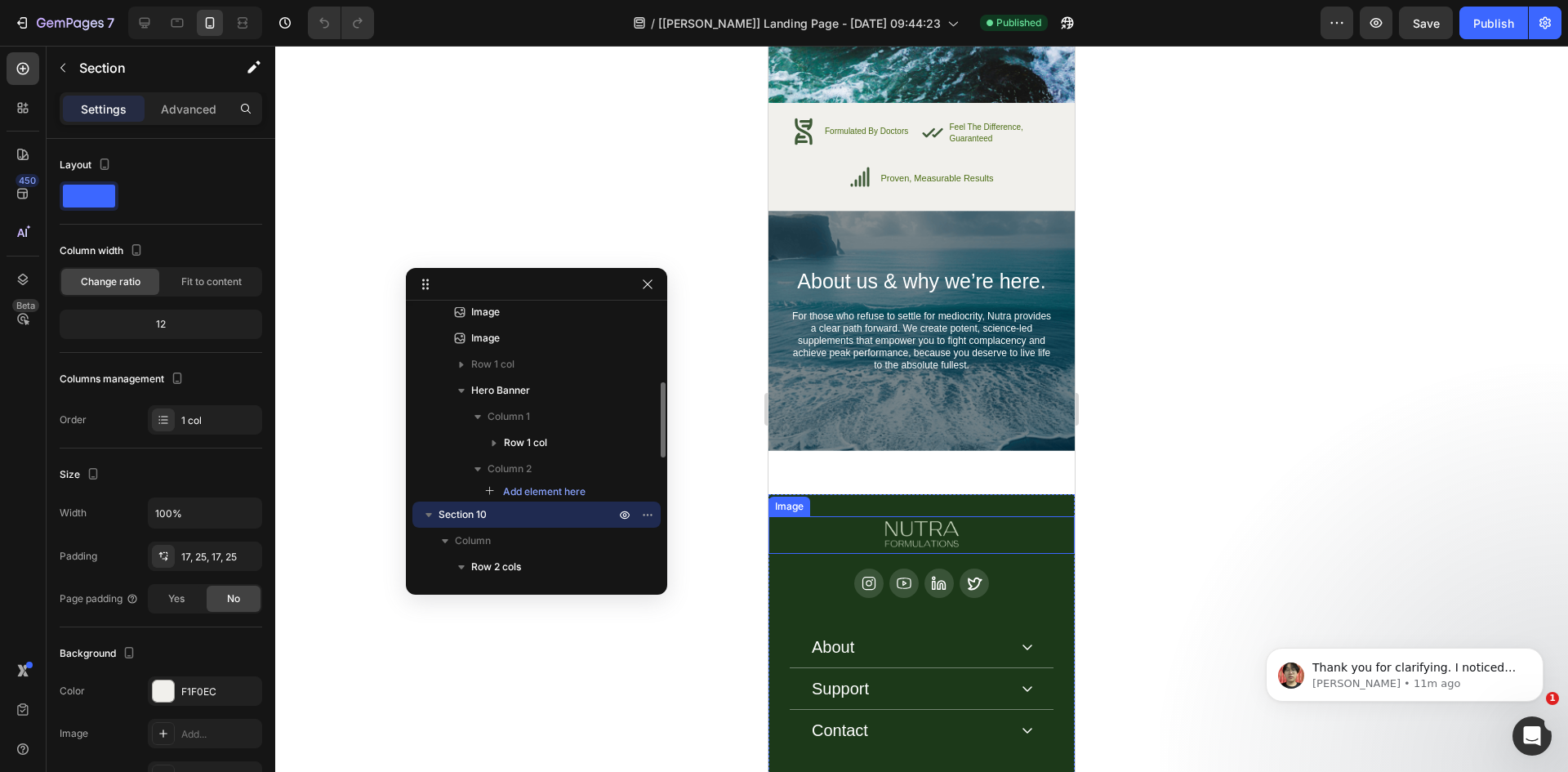
click at [543, 521] on p "Section 10" at bounding box center [529, 514] width 180 height 16
click at [554, 514] on p "Section 10" at bounding box center [529, 514] width 180 height 16
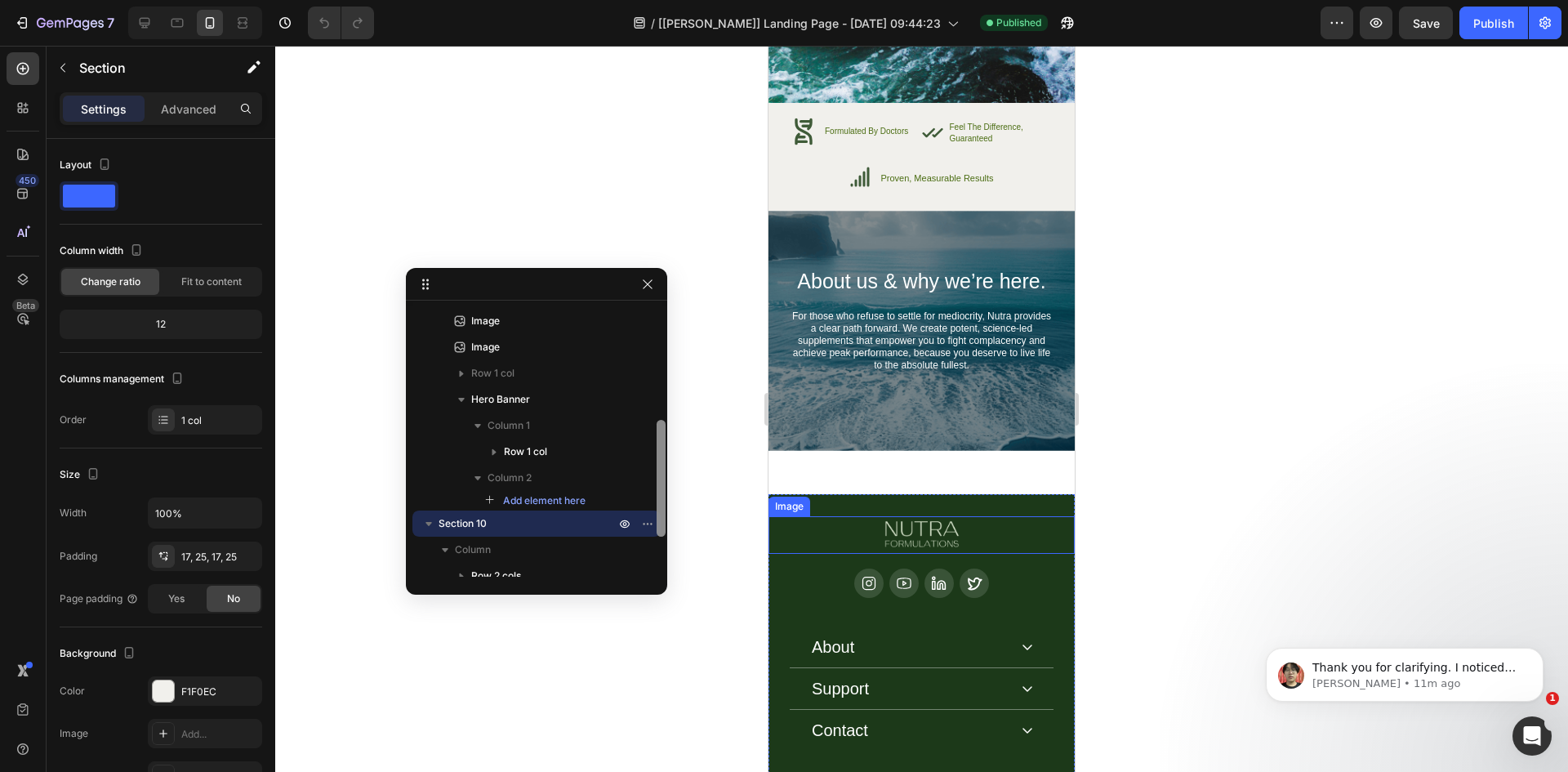
scroll to position [259, 0]
drag, startPoint x: 660, startPoint y: 440, endPoint x: 58, endPoint y: 396, distance: 603.6
click at [661, 437] on div at bounding box center [661, 477] width 9 height 117
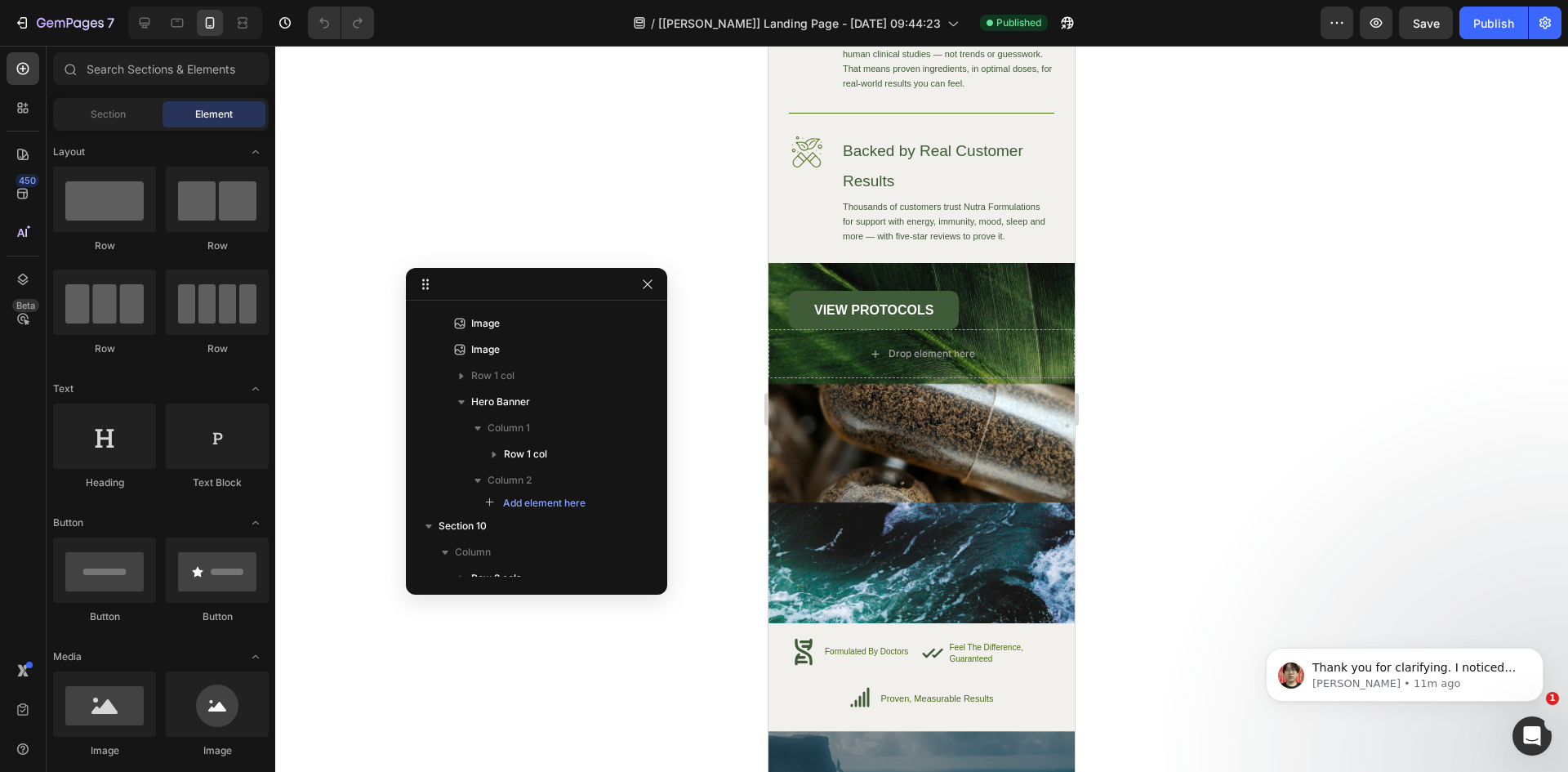
scroll to position [4696, 0]
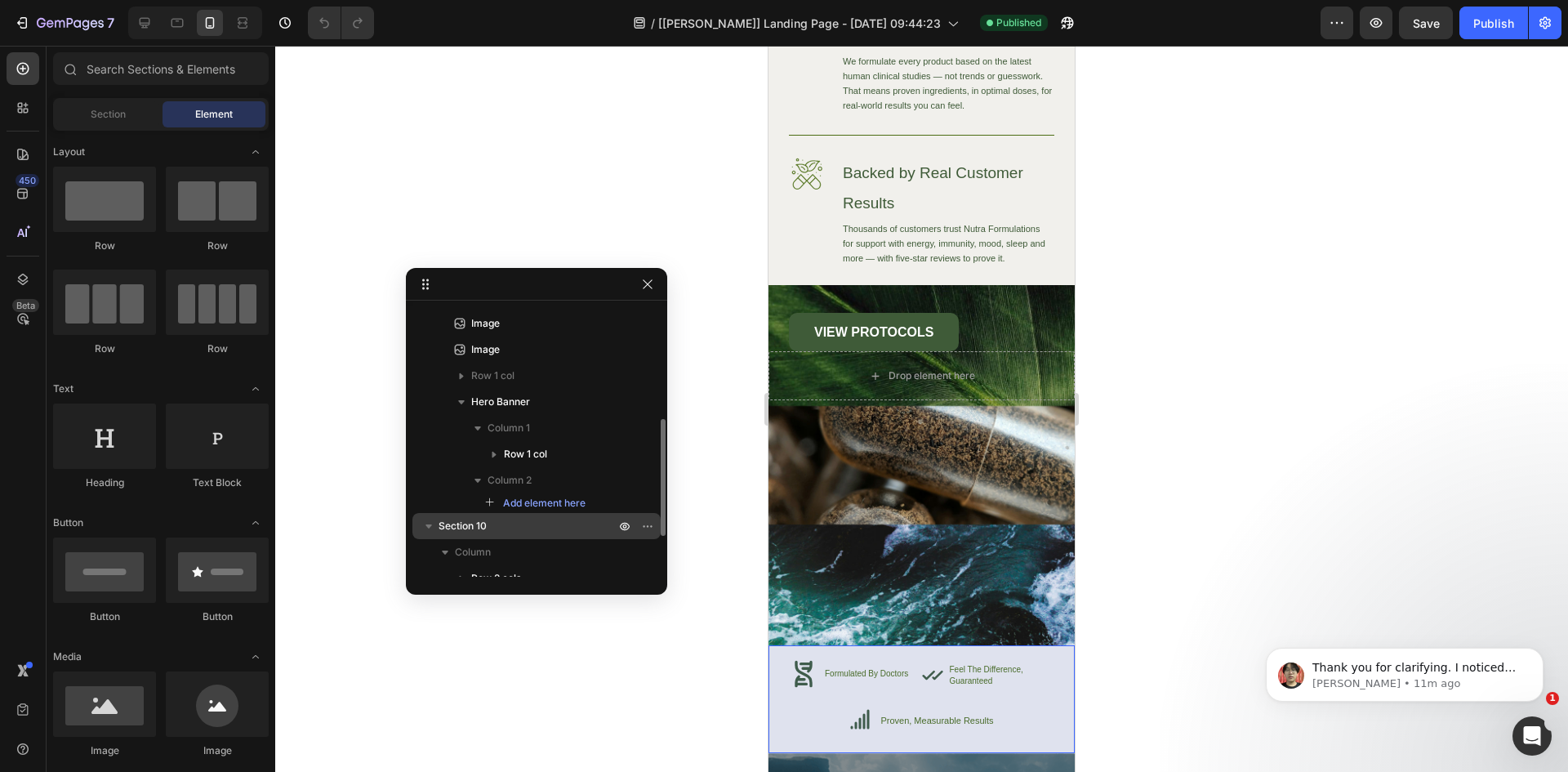
click at [493, 528] on p "Section 10" at bounding box center [529, 526] width 180 height 16
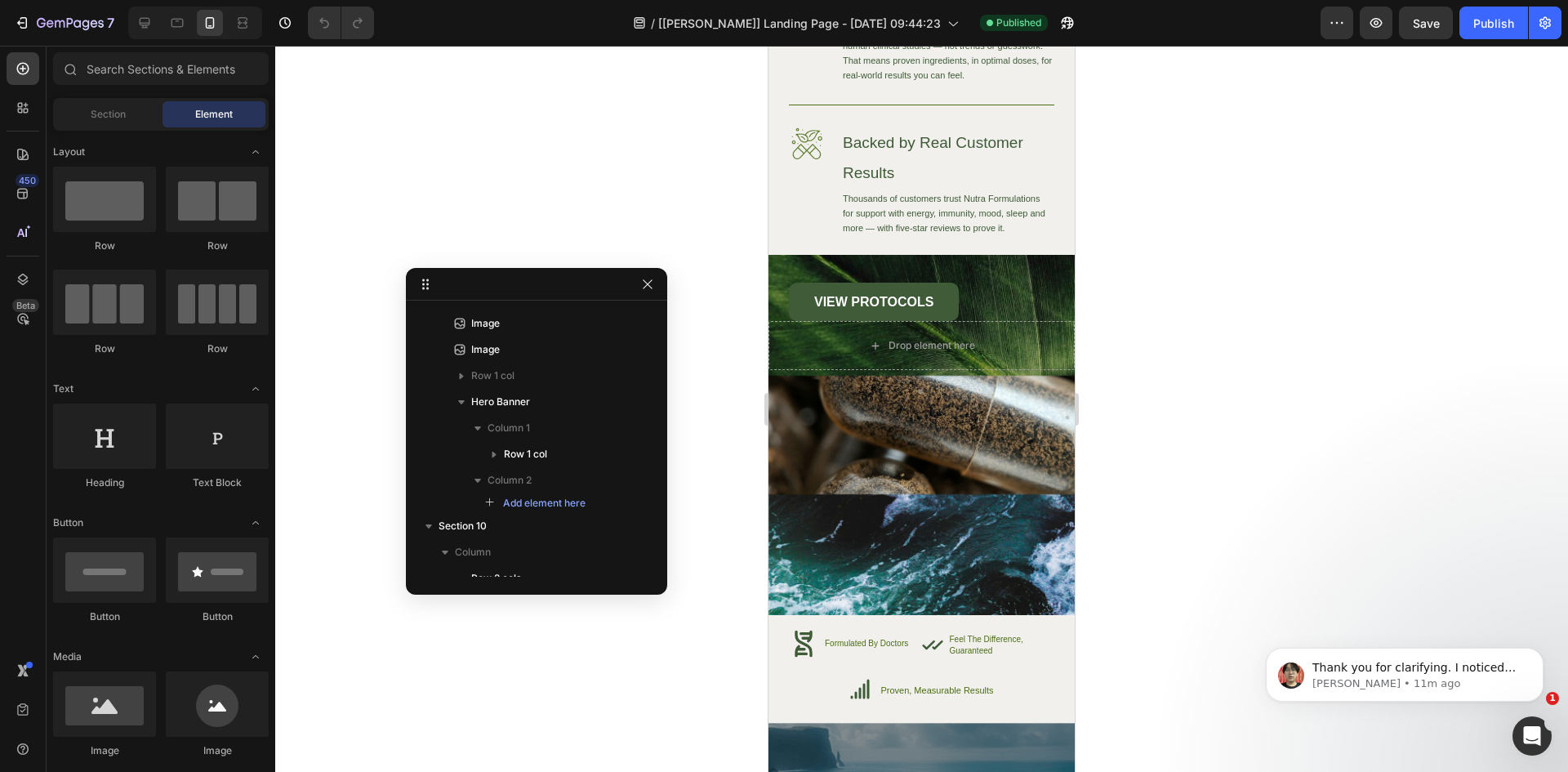
scroll to position [4687, 0]
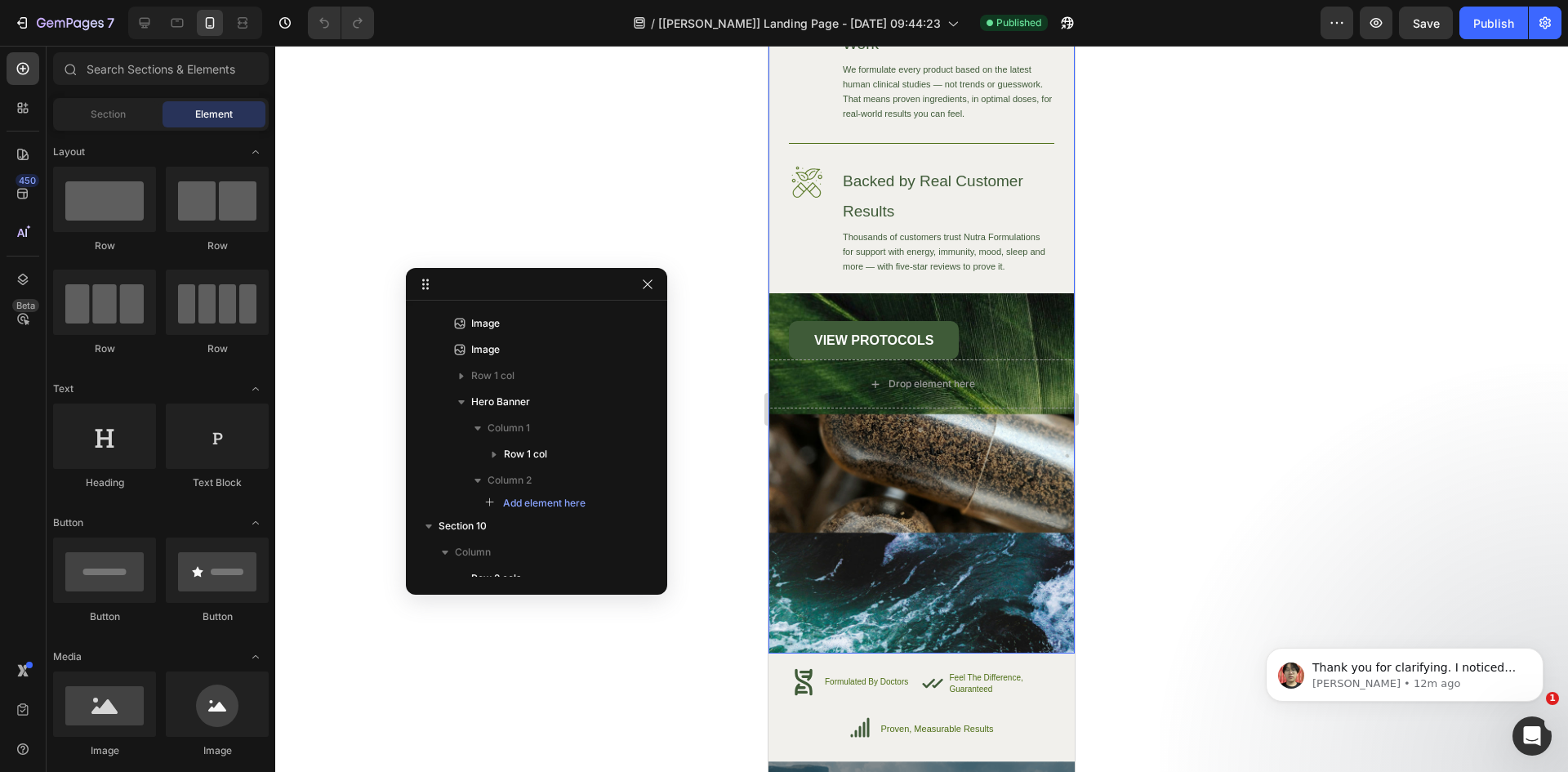
click at [851, 504] on div "Image High-Quality Ingredients Heading We source only the finest ingredients to…" at bounding box center [921, 273] width 307 height 760
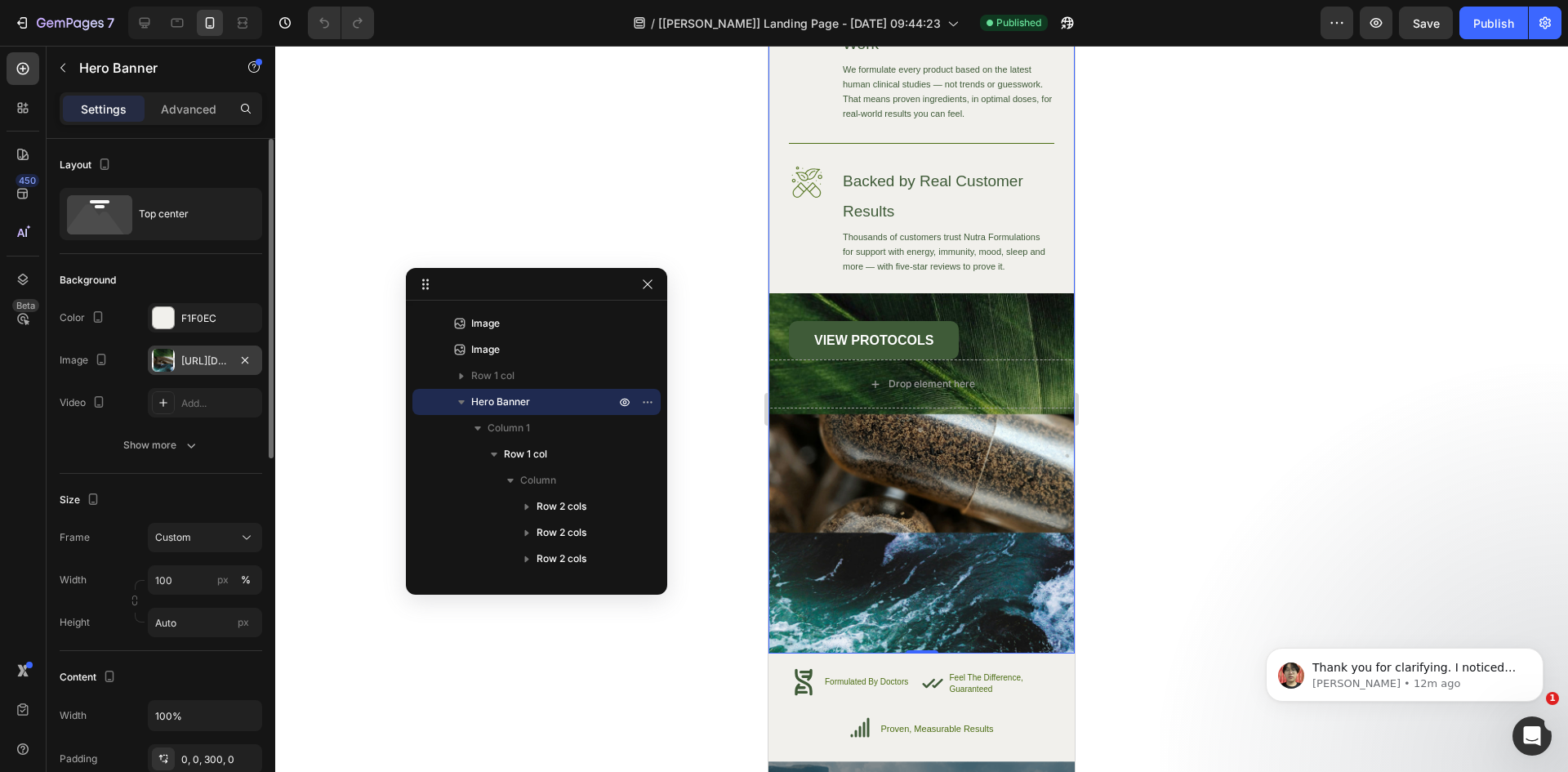
click at [186, 365] on div "[URL][DOMAIN_NAME]" at bounding box center [205, 361] width 47 height 15
click at [19, 399] on div "450 Beta" at bounding box center [23, 354] width 33 height 602
click at [1068, 17] on icon "button" at bounding box center [1067, 23] width 16 height 16
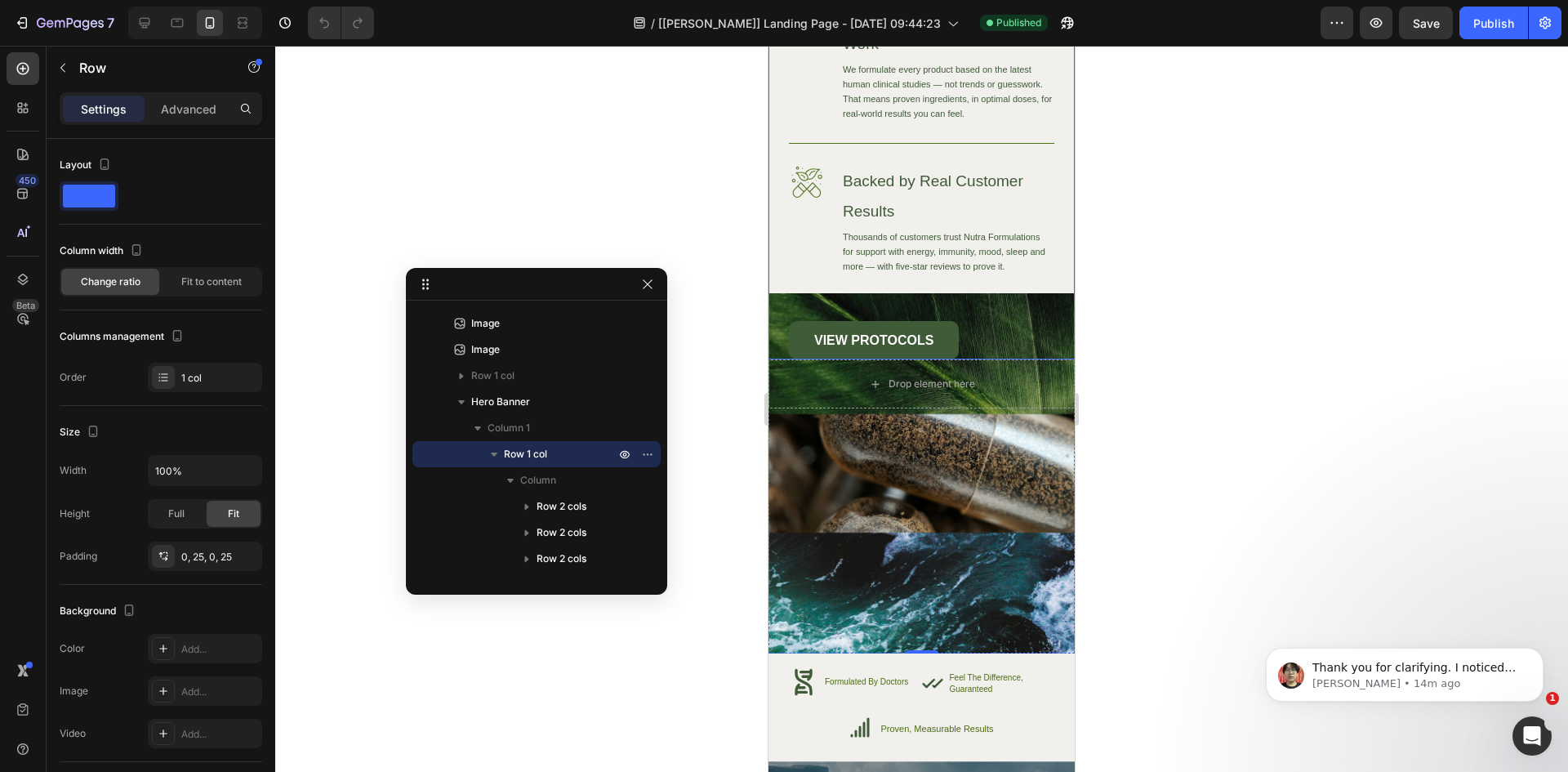
click at [787, 280] on div "Image High-Quality Ingredients Heading We source only the finest ingredients to…" at bounding box center [921, 126] width 307 height 466
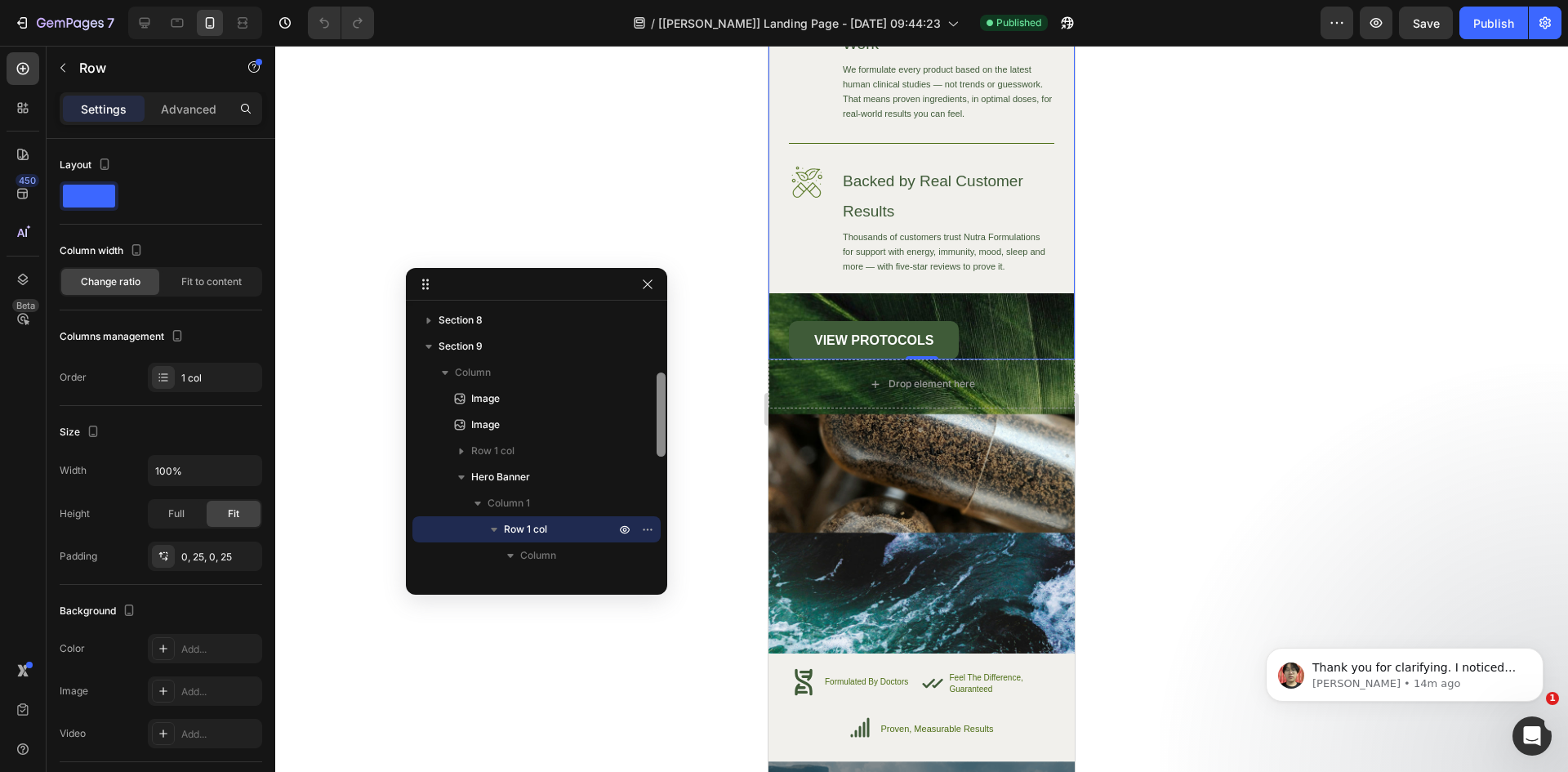
scroll to position [196, 0]
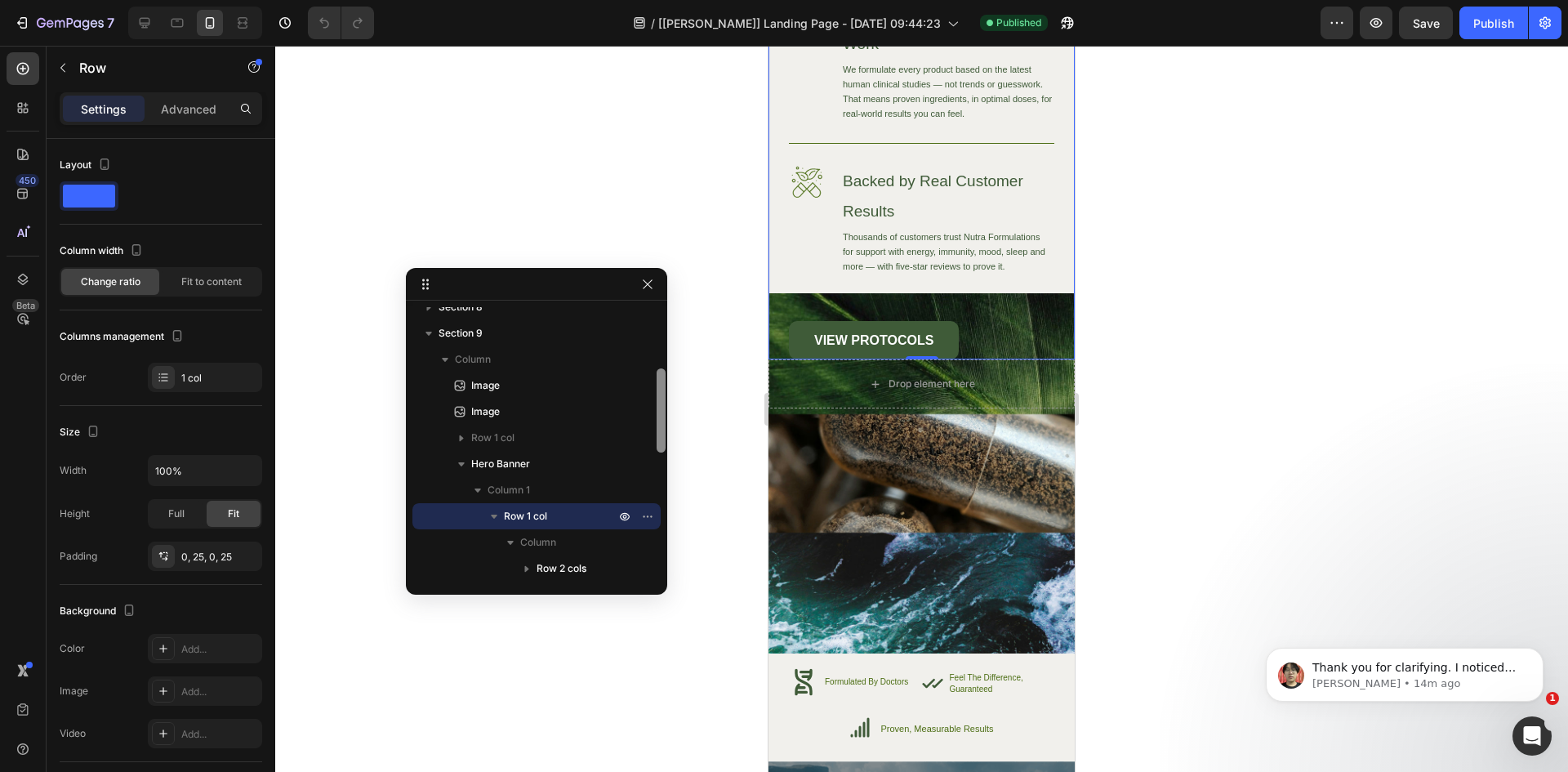
drag, startPoint x: 661, startPoint y: 440, endPoint x: 664, endPoint y: 421, distance: 19.2
click at [664, 421] on div "Section 1 Section 2 Section 3 Section 4 Section 5 Section 6 Section 7 Section 8…" at bounding box center [537, 431] width 261 height 327
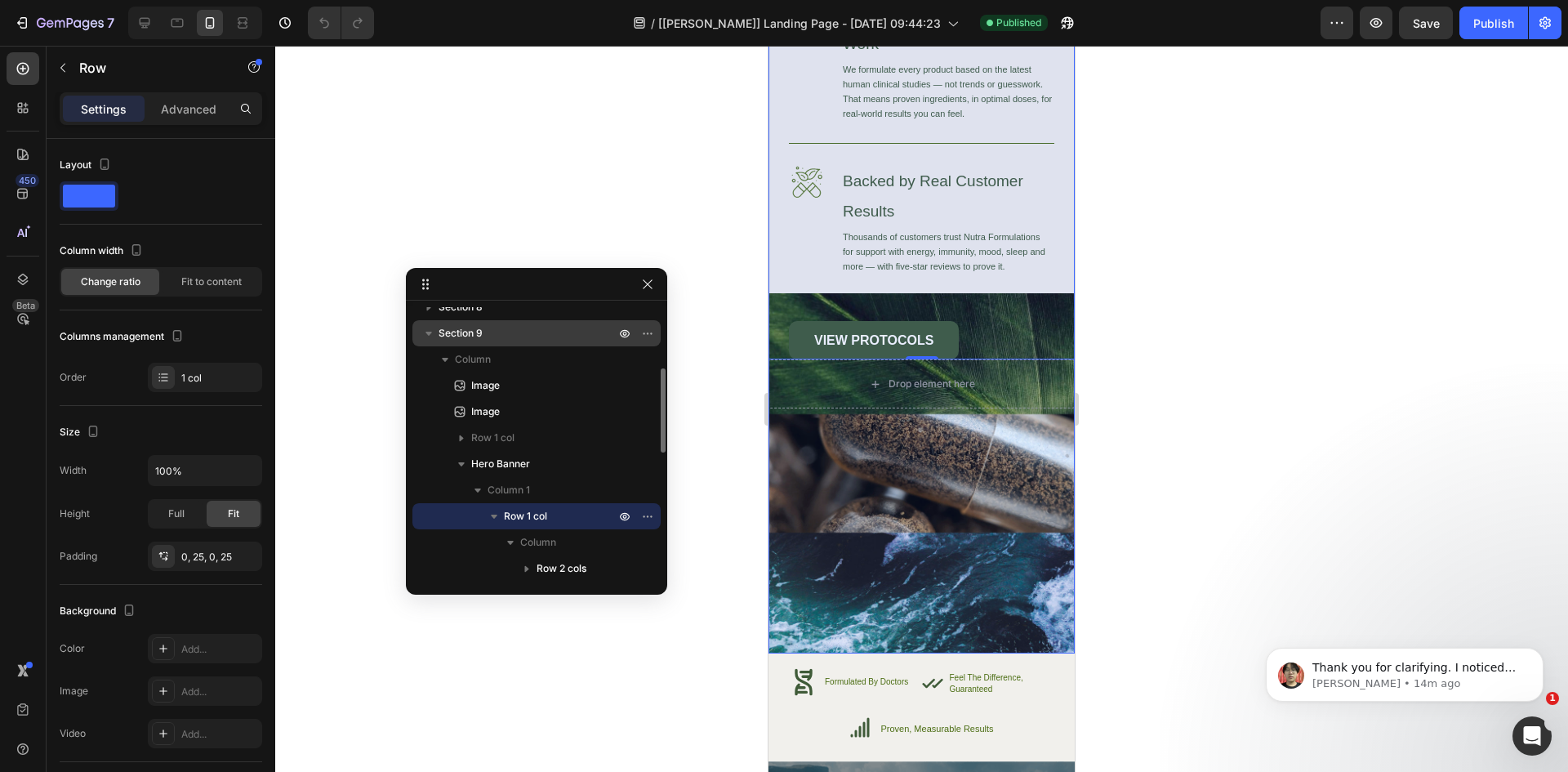
click at [500, 339] on p "Section 9" at bounding box center [529, 333] width 180 height 16
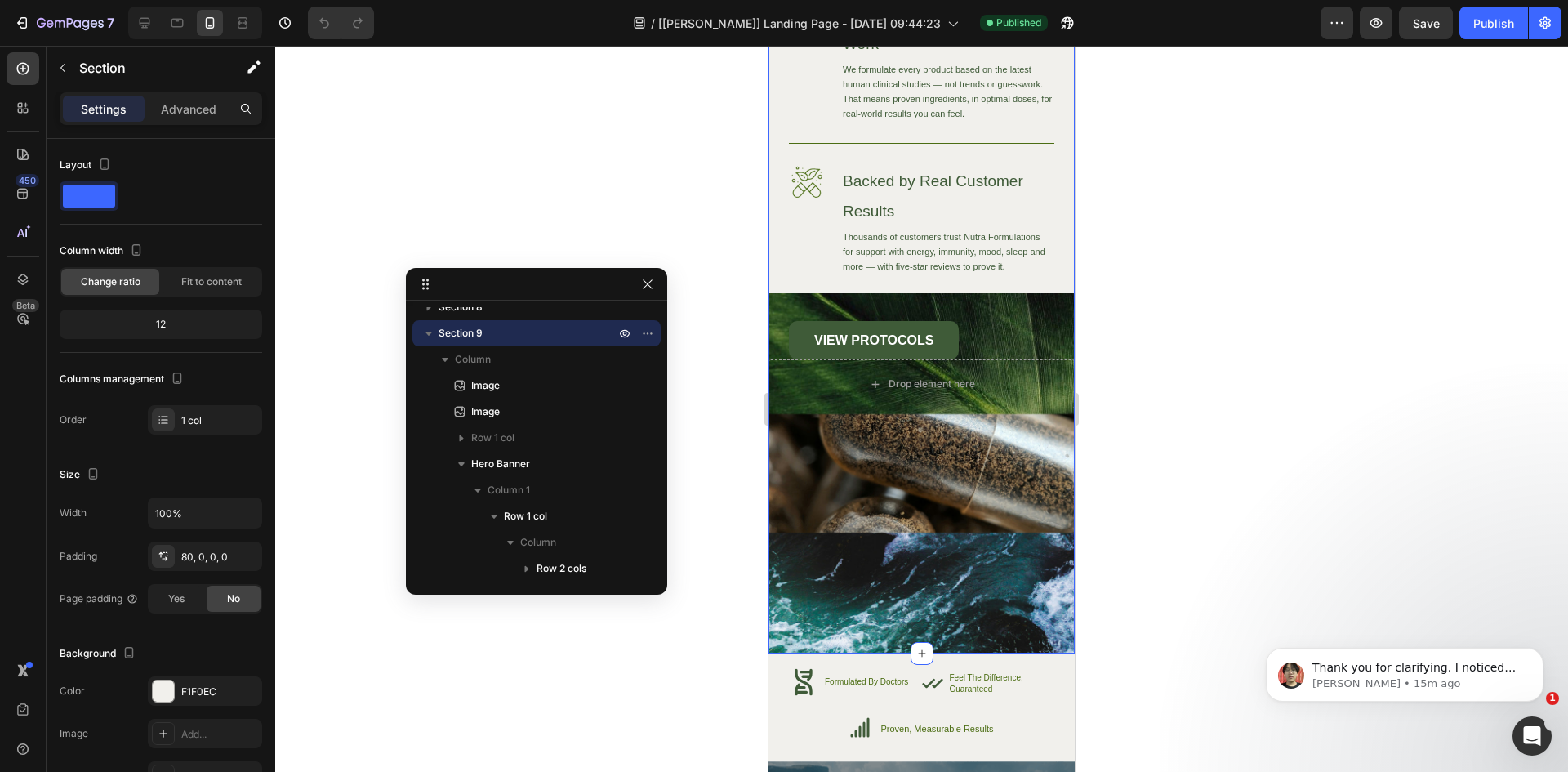
click at [693, 369] on div at bounding box center [921, 408] width 1293 height 727
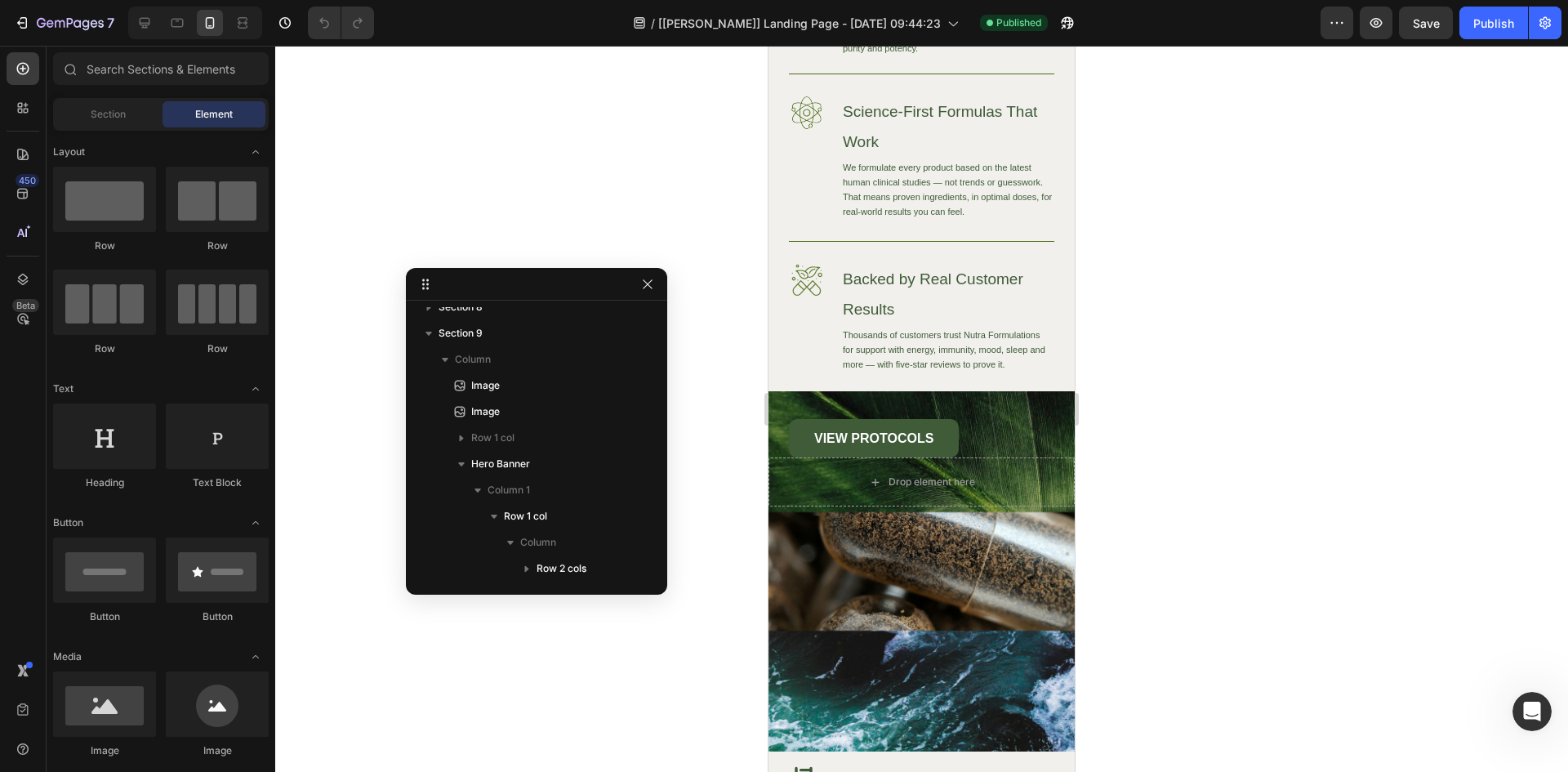
scroll to position [4559, 0]
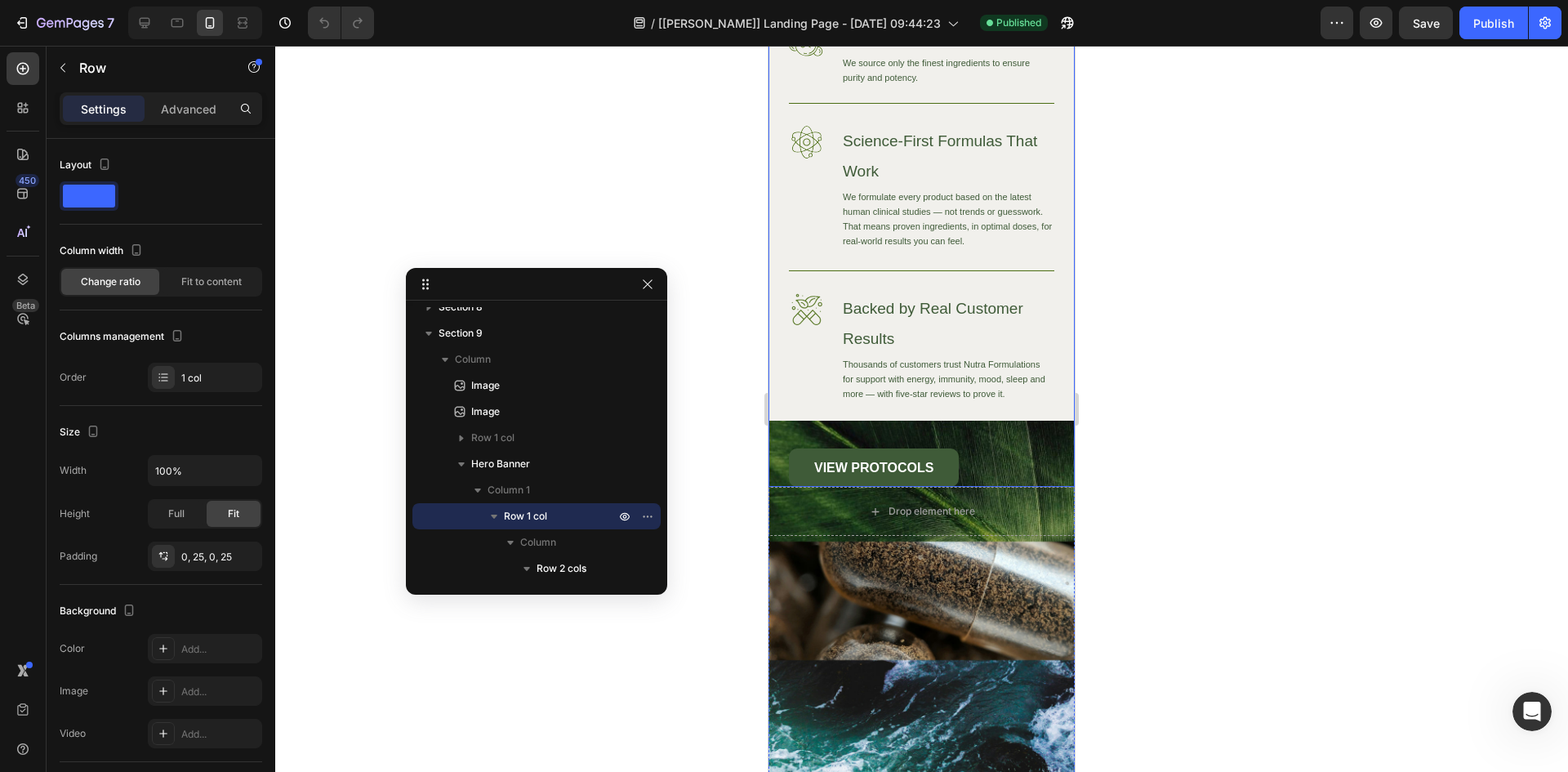
click at [784, 370] on div "Image High-Quality Ingredients Heading We source only the finest ingredients to…" at bounding box center [921, 254] width 307 height 466
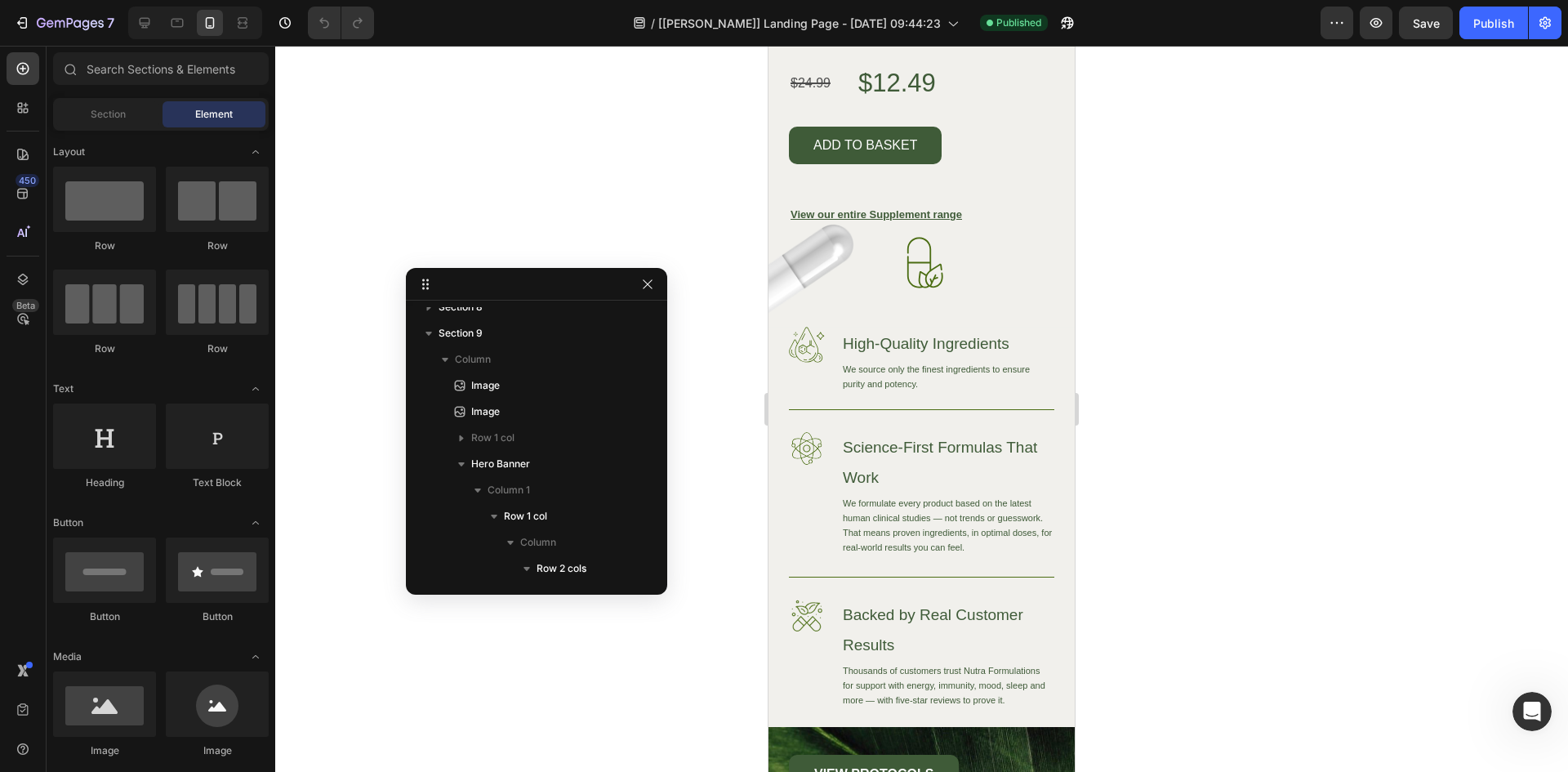
scroll to position [4250, 0]
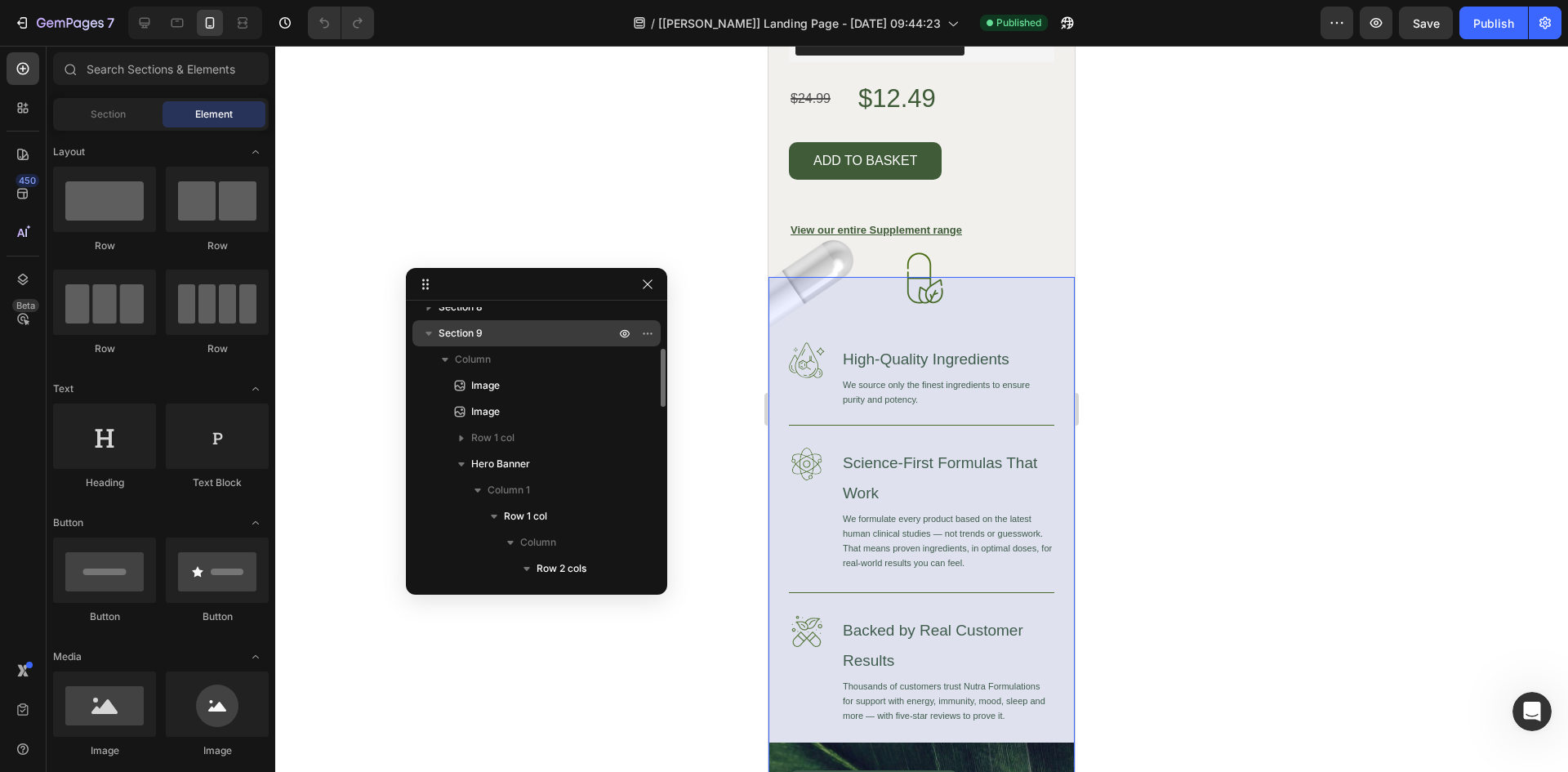
click at [429, 333] on icon "button" at bounding box center [428, 334] width 6 height 5
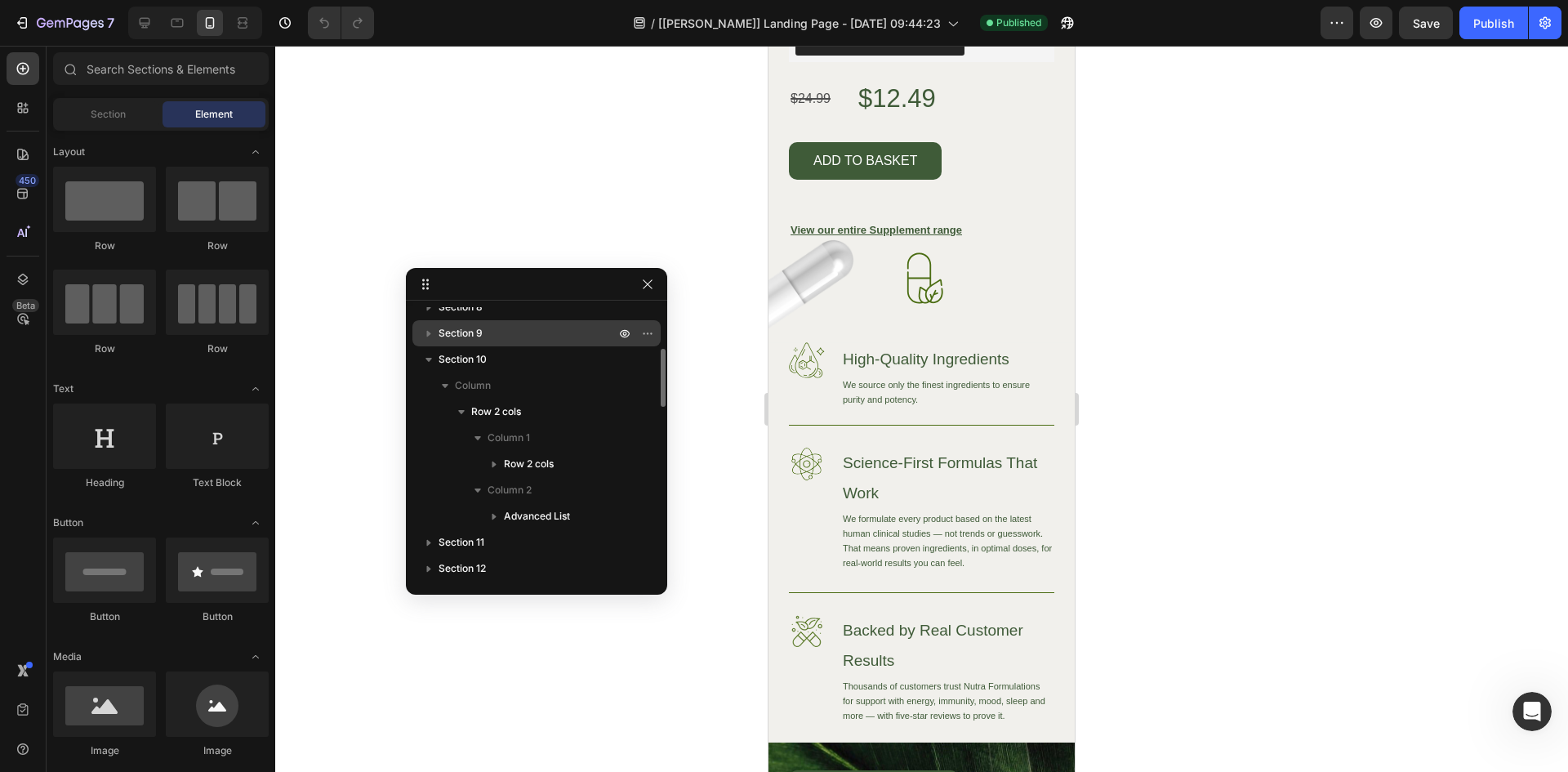
click at [429, 359] on icon "button" at bounding box center [428, 359] width 6 height 5
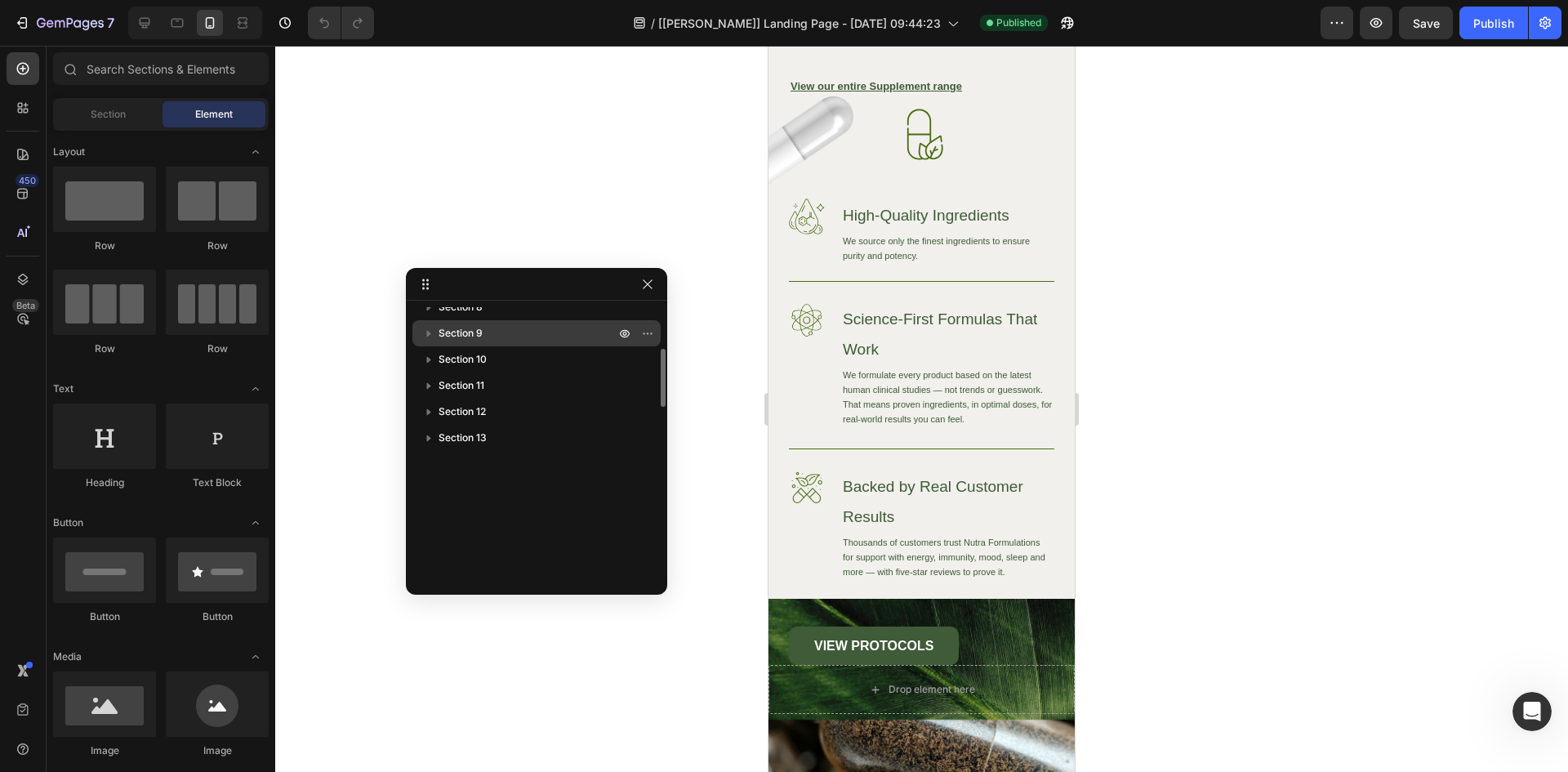
scroll to position [4476, 0]
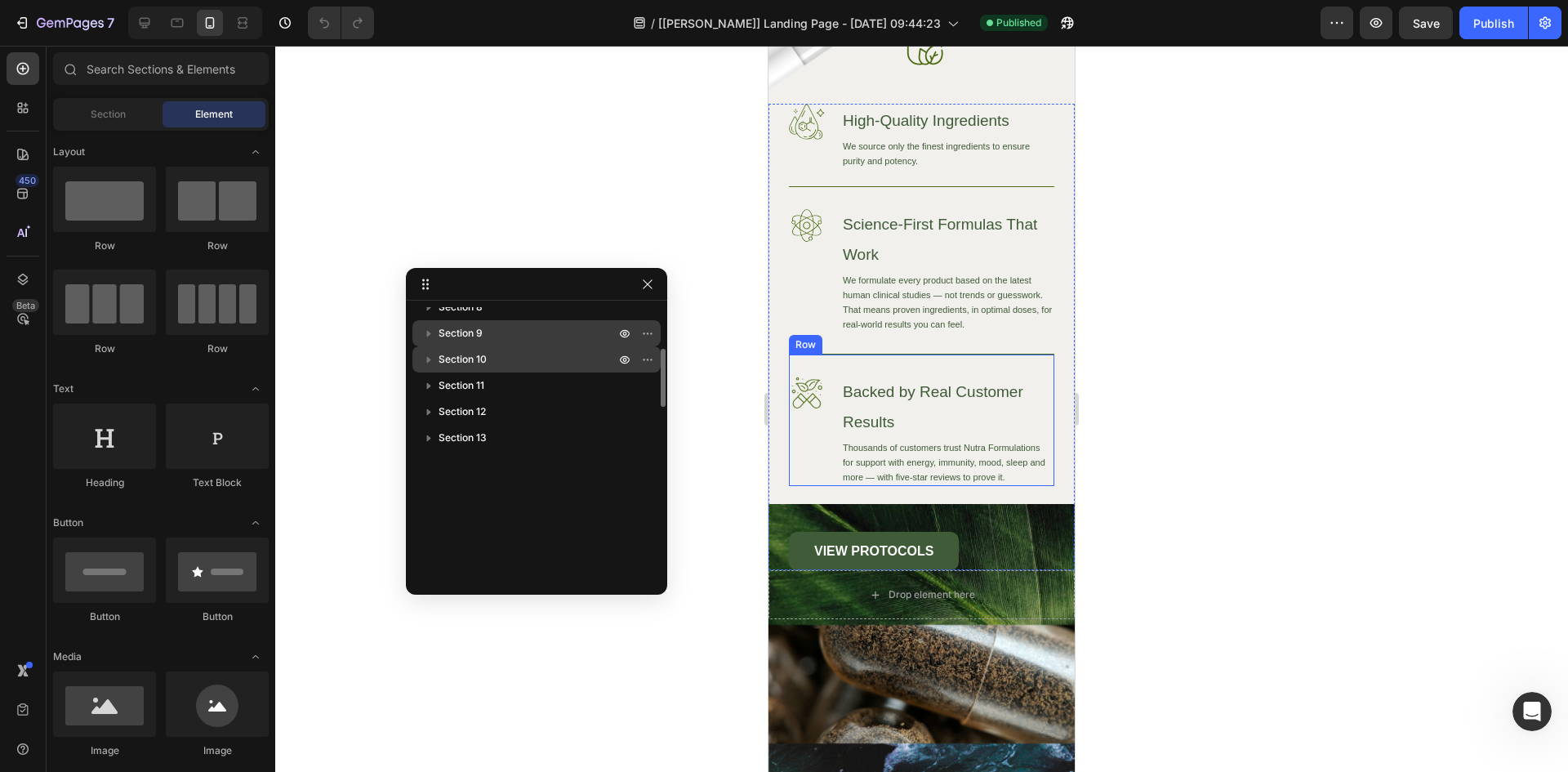
click at [504, 362] on p "Section 10" at bounding box center [529, 359] width 180 height 16
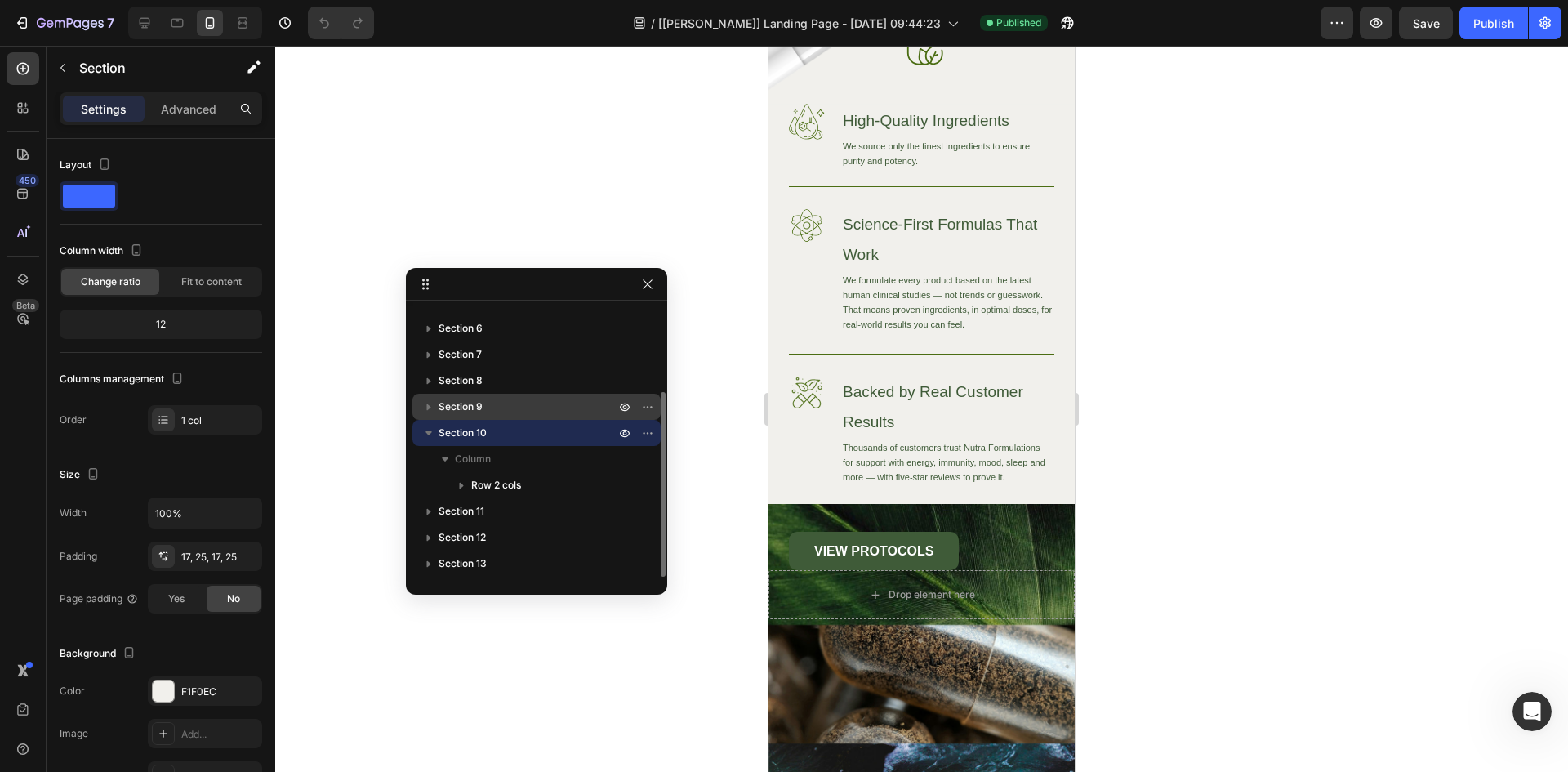
scroll to position [5238, 0]
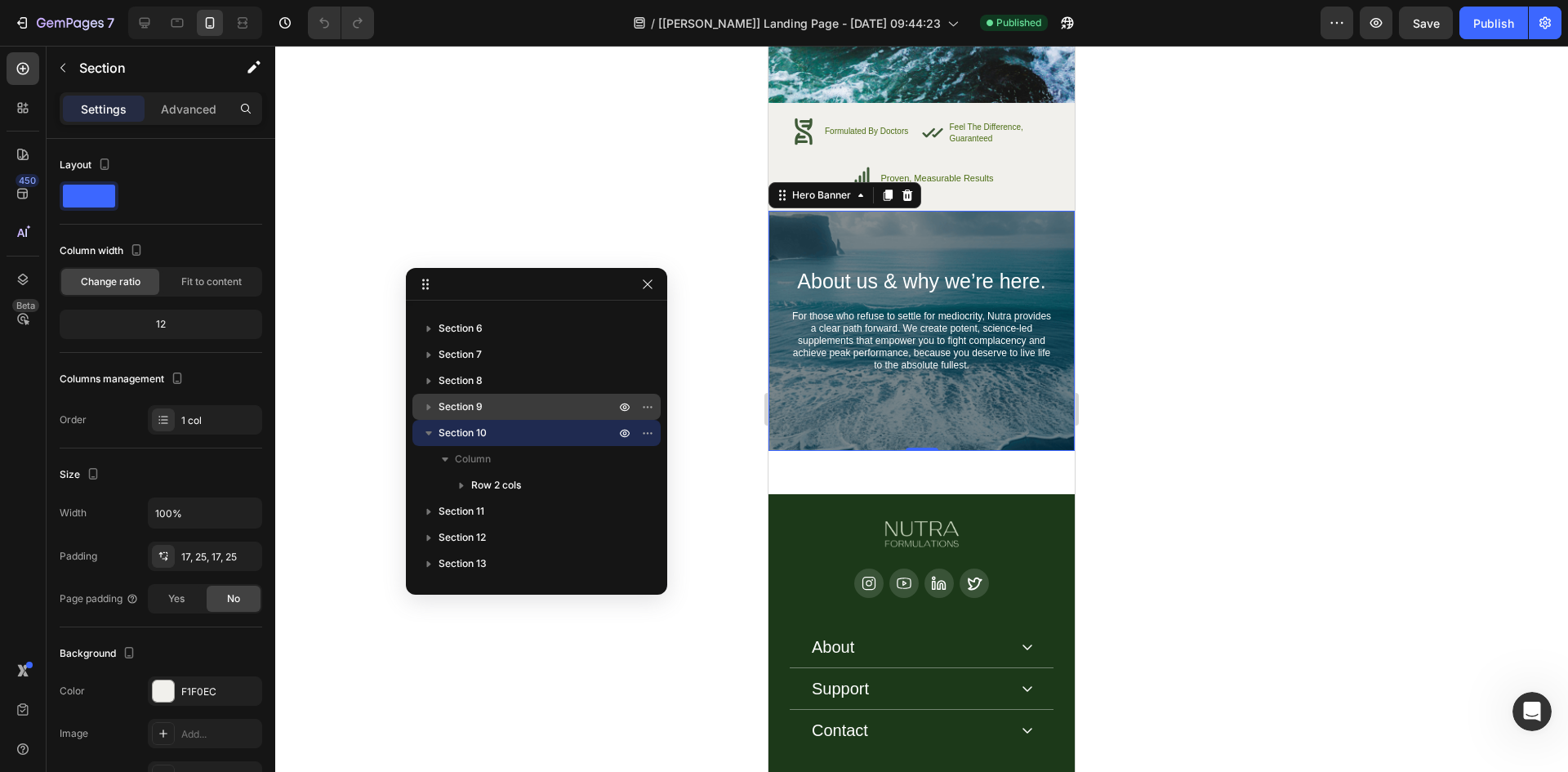
click at [812, 229] on div "About us & why we’re here. Heading For those who refuse to settle for mediocrit…" at bounding box center [921, 330] width 307 height 240
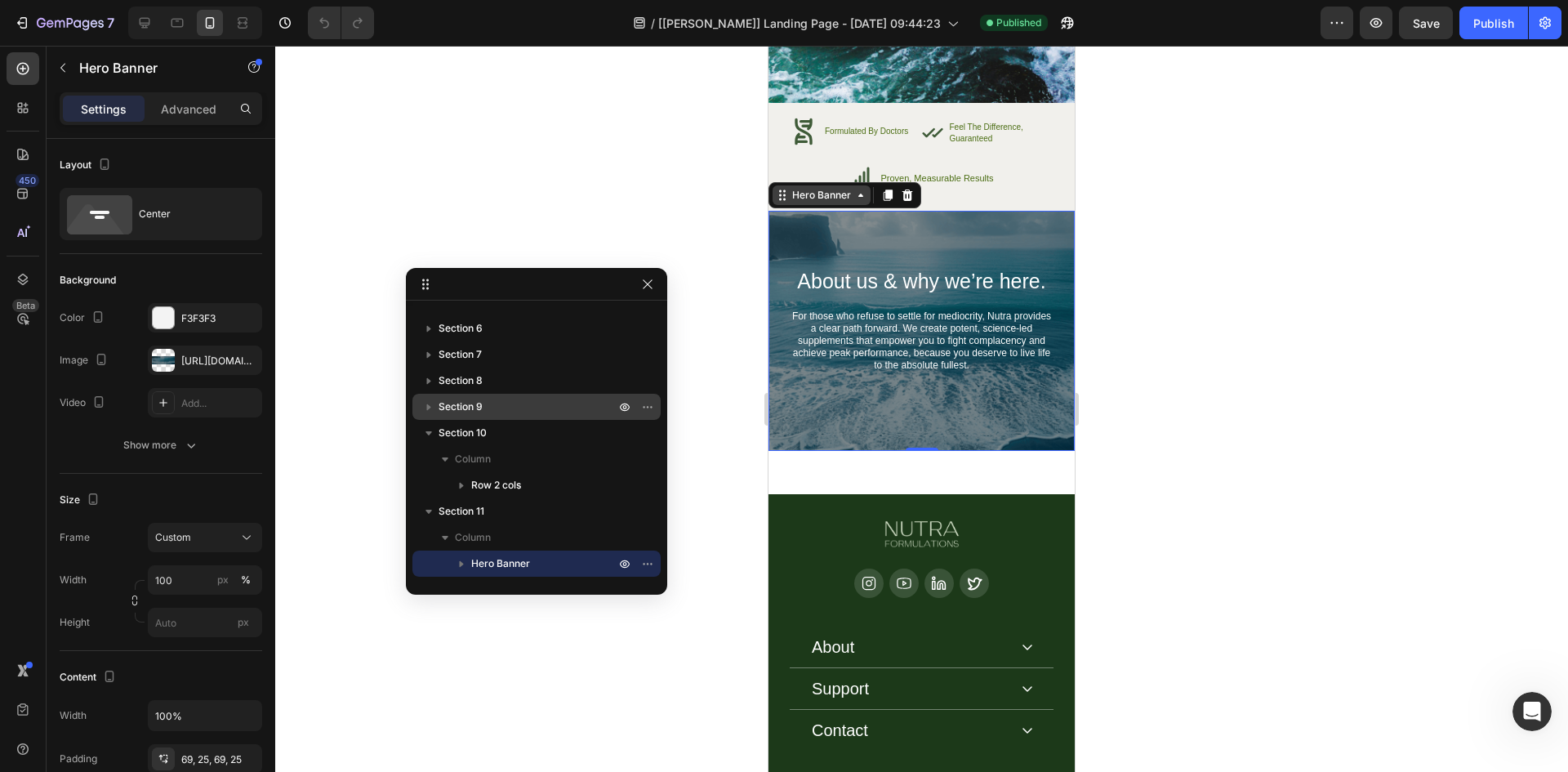
click at [816, 195] on div "Hero Banner" at bounding box center [822, 195] width 65 height 15
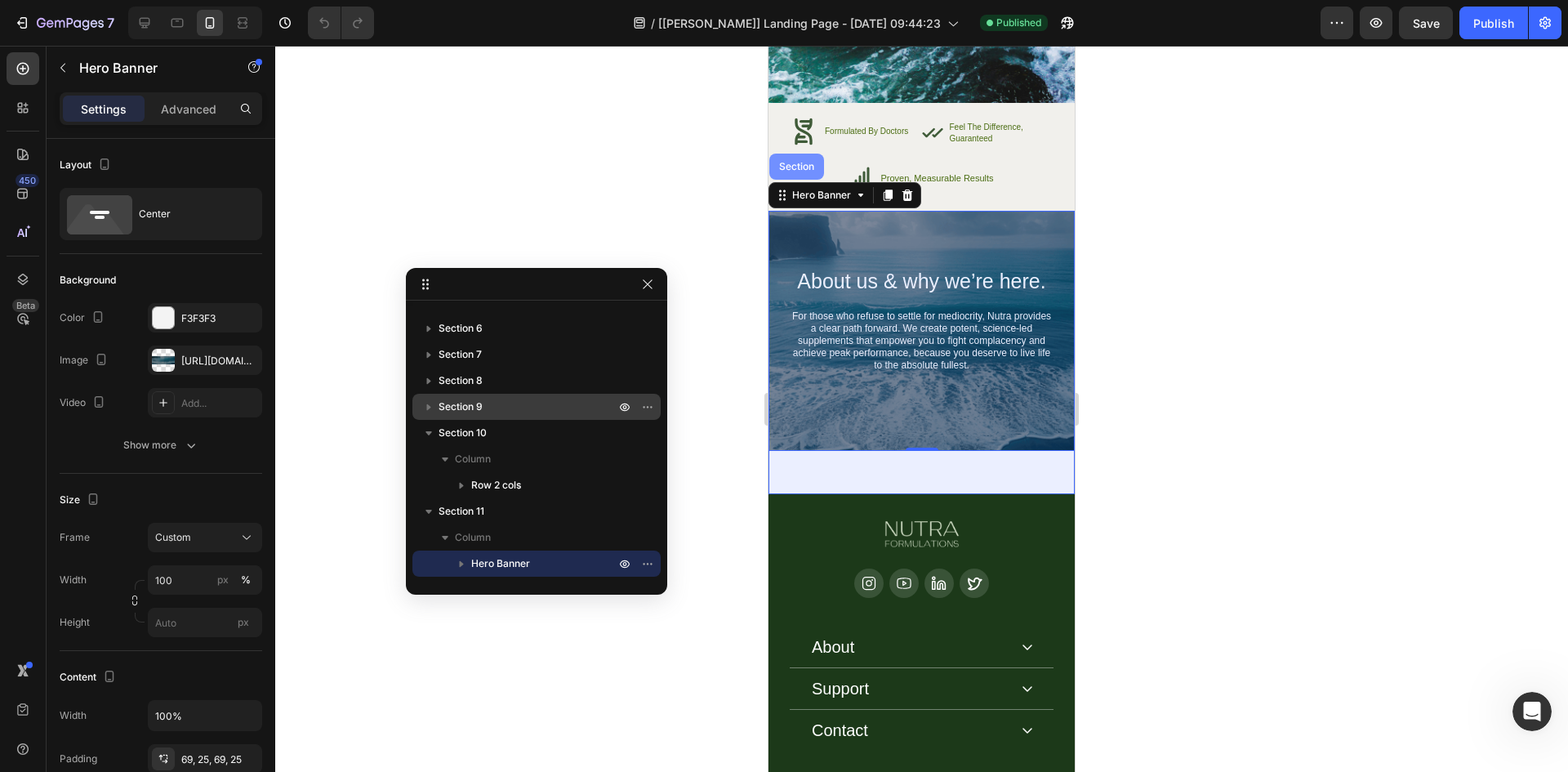
click at [801, 171] on div "Section" at bounding box center [797, 166] width 42 height 10
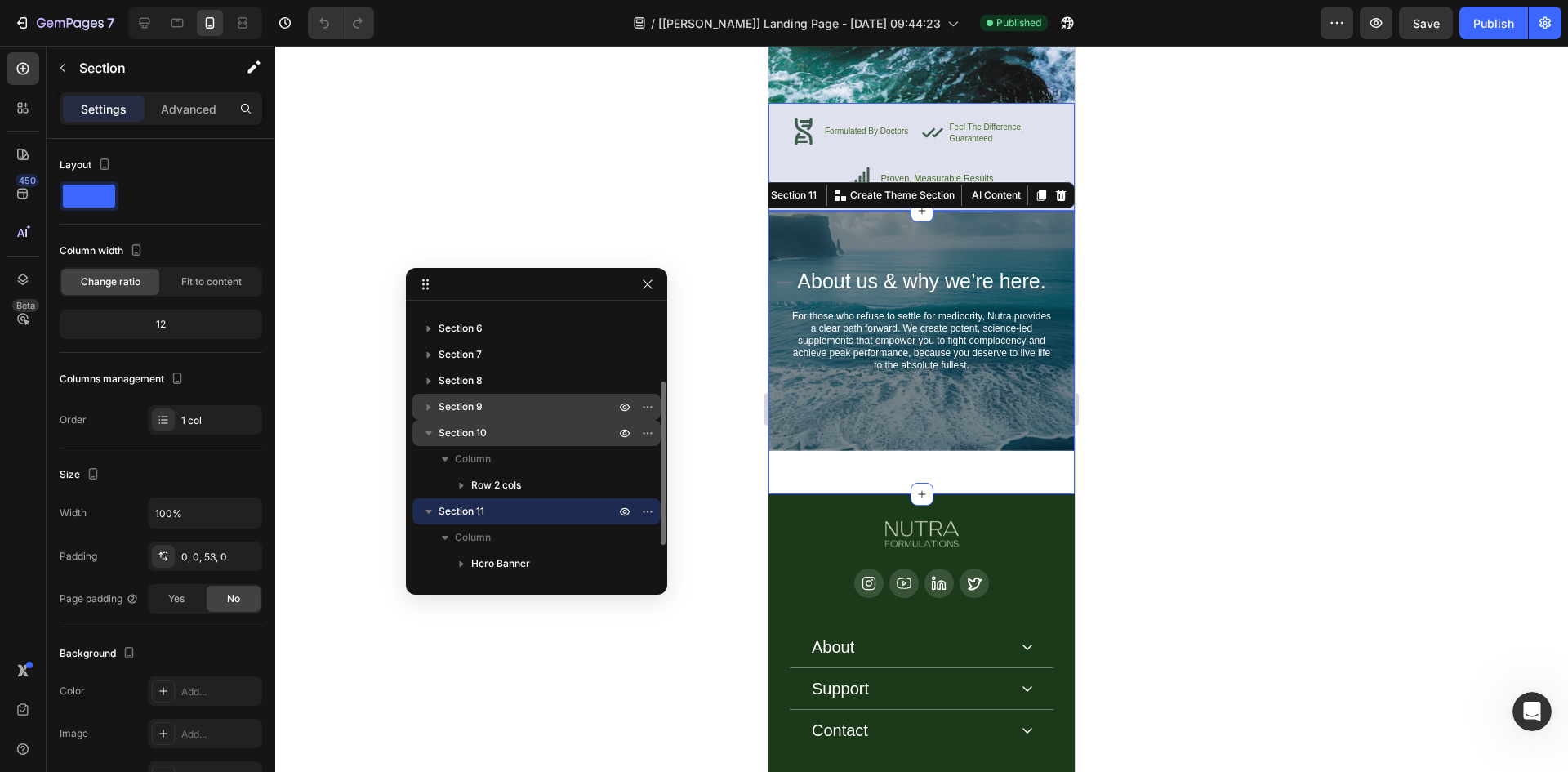
click at [505, 431] on p "Section 10" at bounding box center [529, 433] width 180 height 16
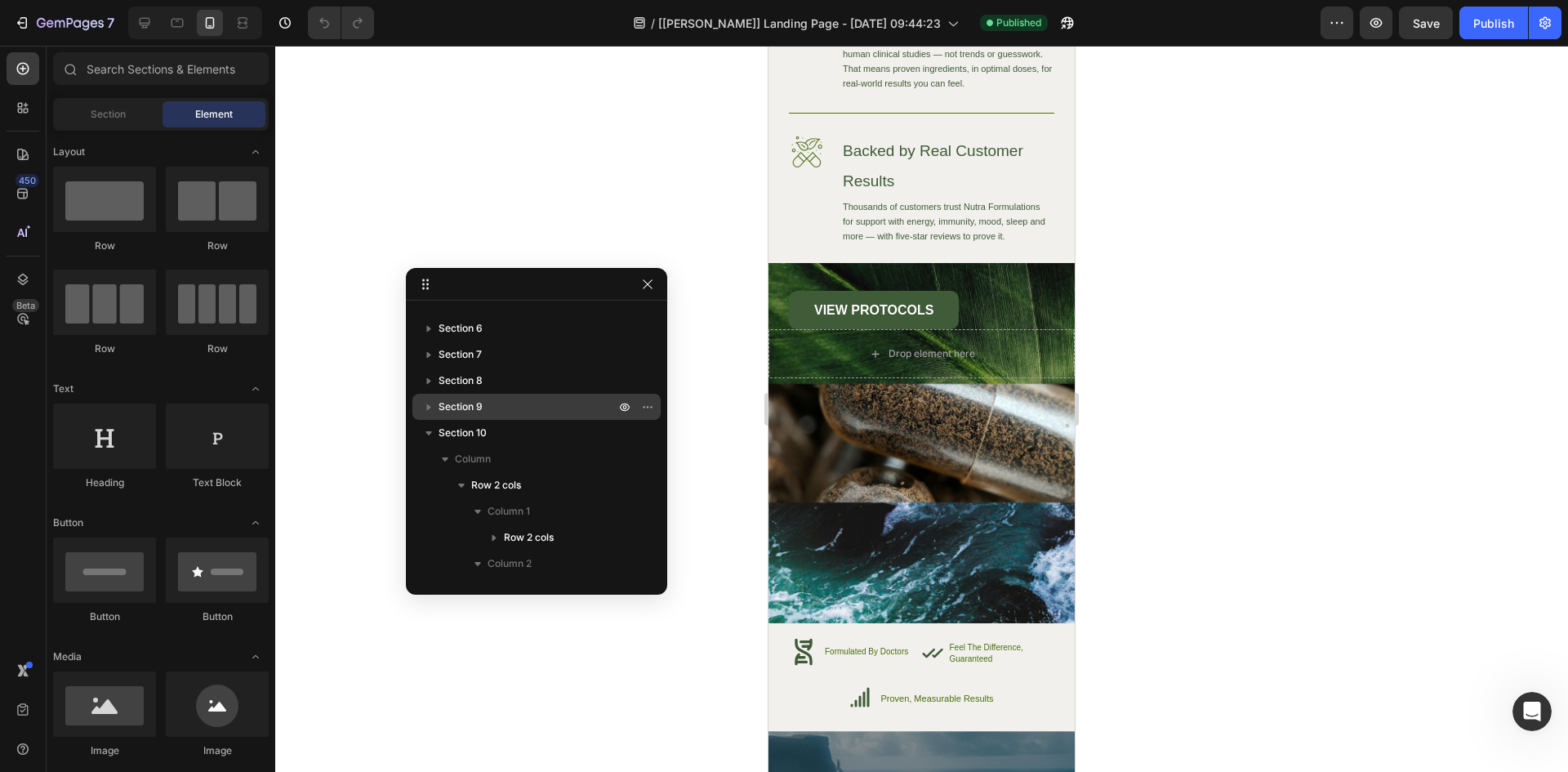
scroll to position [4687, 0]
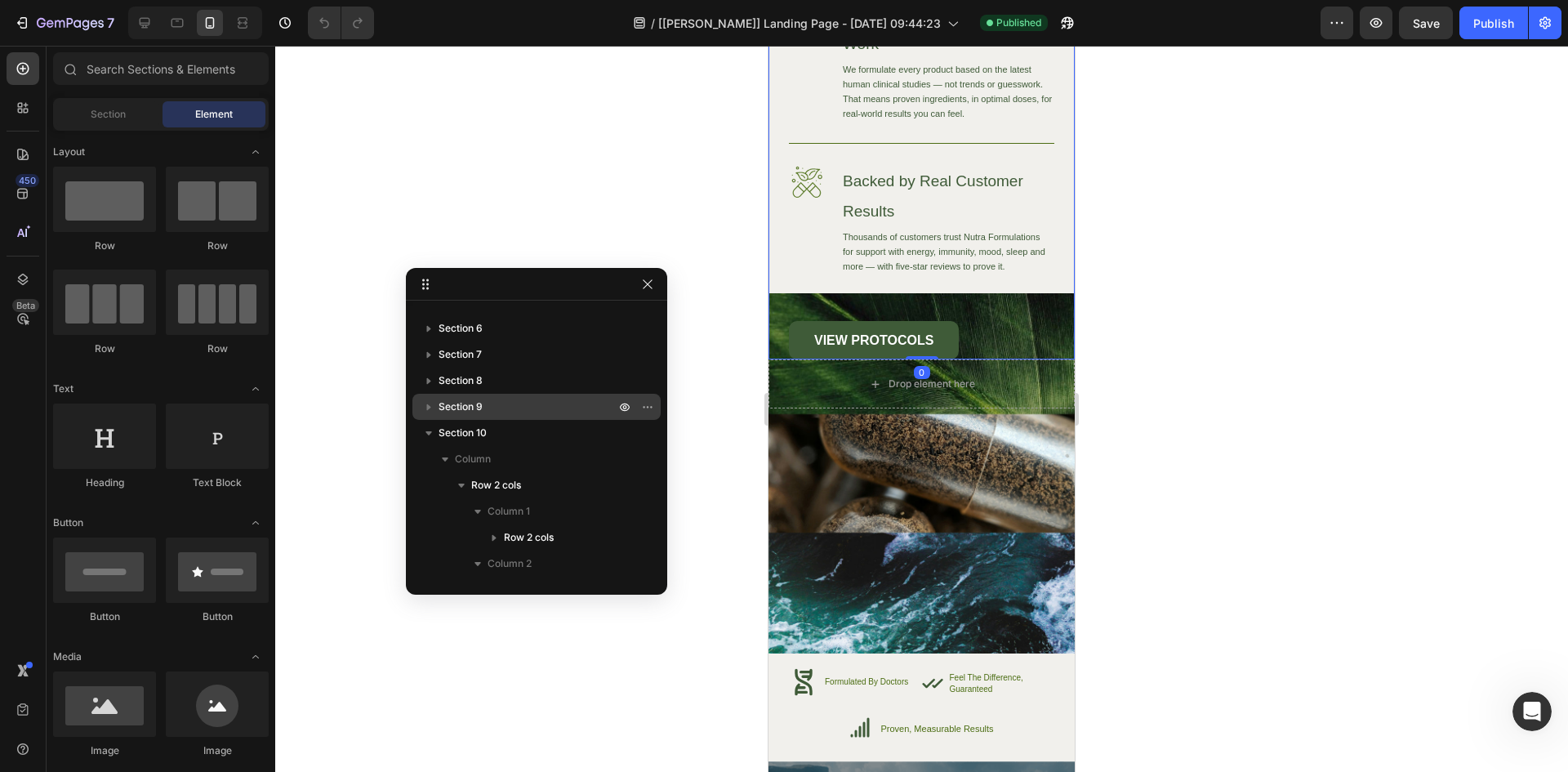
click at [794, 276] on div "Image High-Quality Ingredients Heading We source only the finest ingredients to…" at bounding box center [921, 126] width 266 height 466
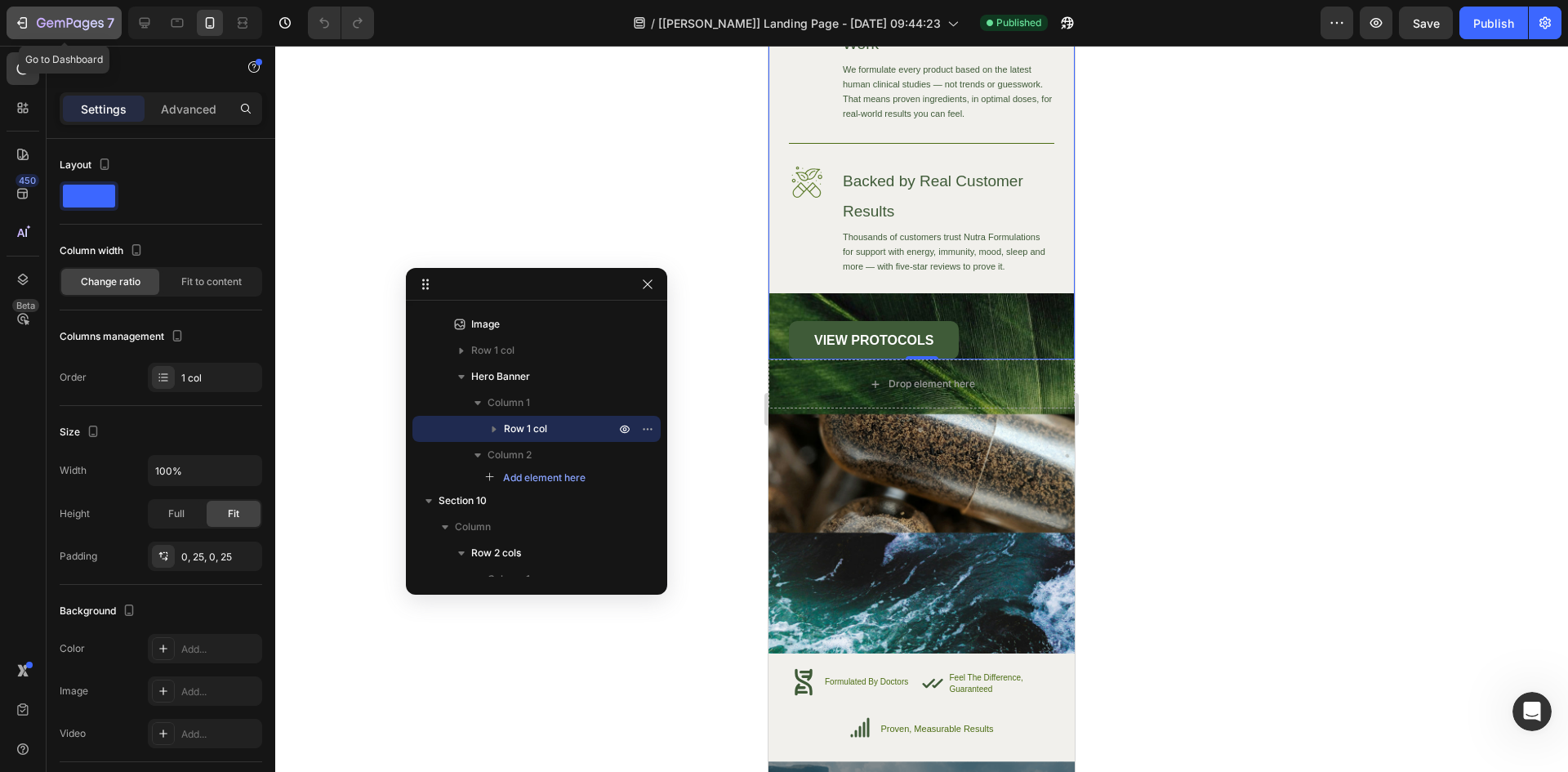
click at [43, 18] on icon "button" at bounding box center [71, 24] width 67 height 14
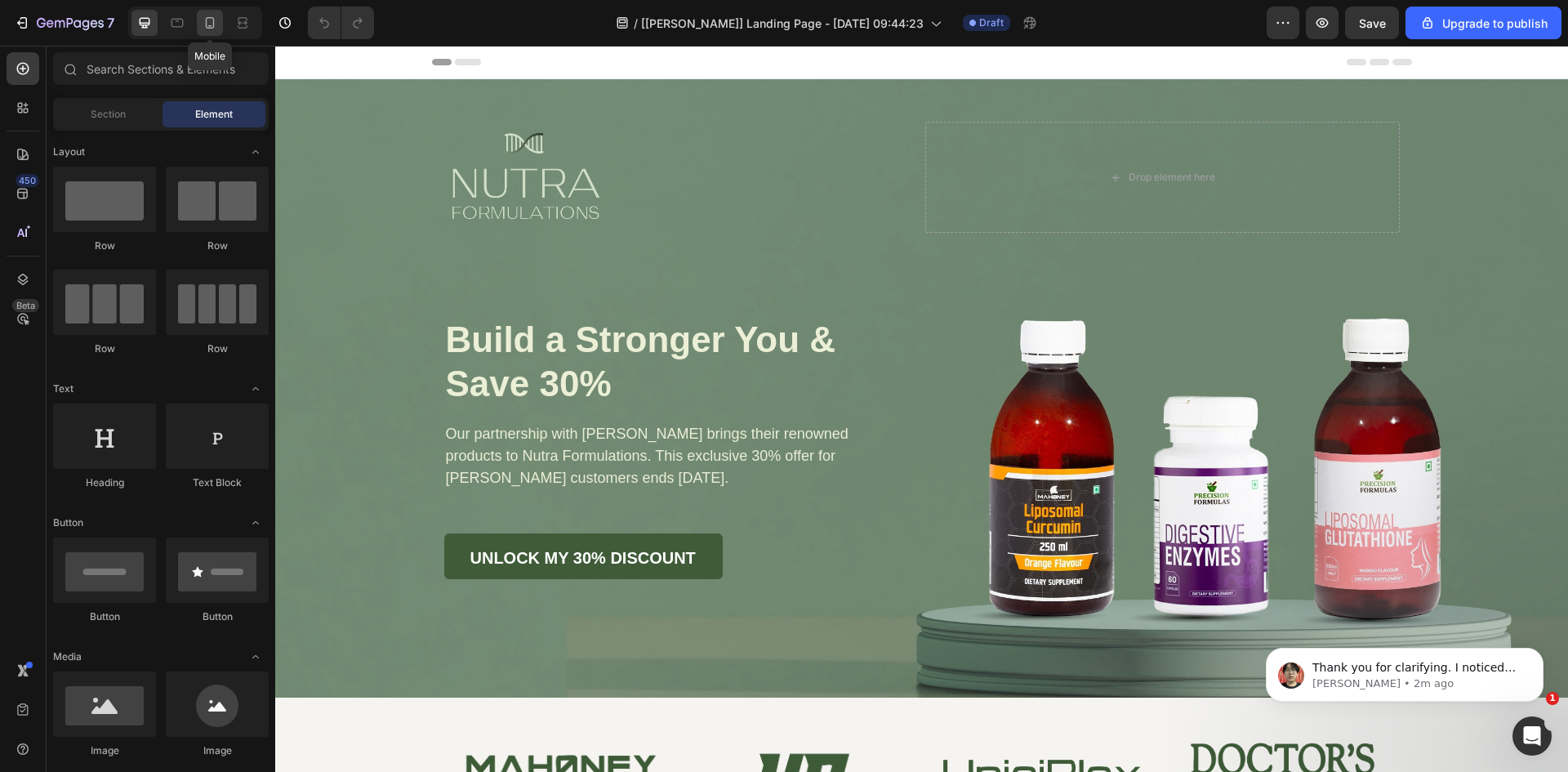
click at [214, 24] on icon at bounding box center [210, 23] width 9 height 12
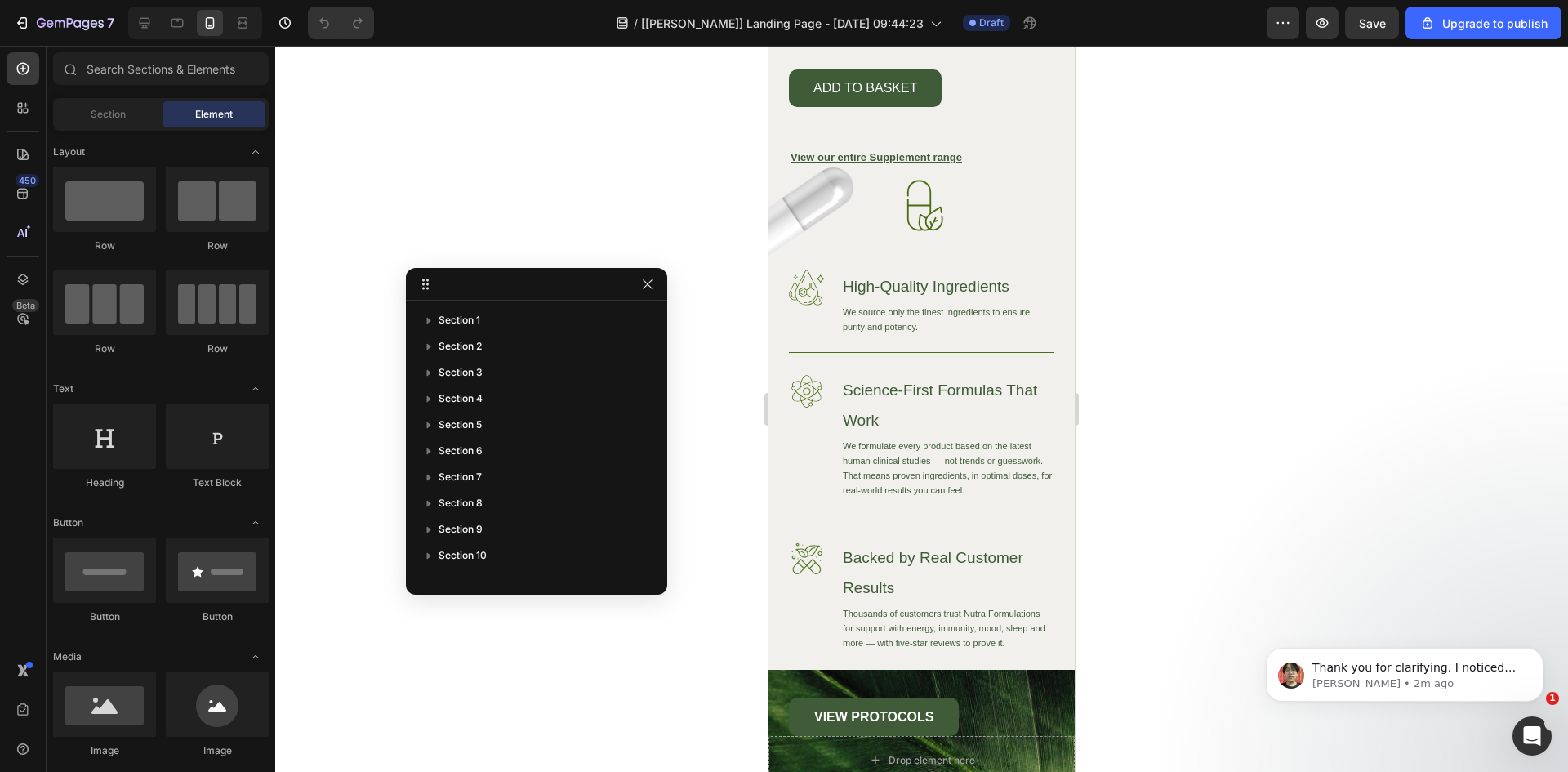
scroll to position [6470, 0]
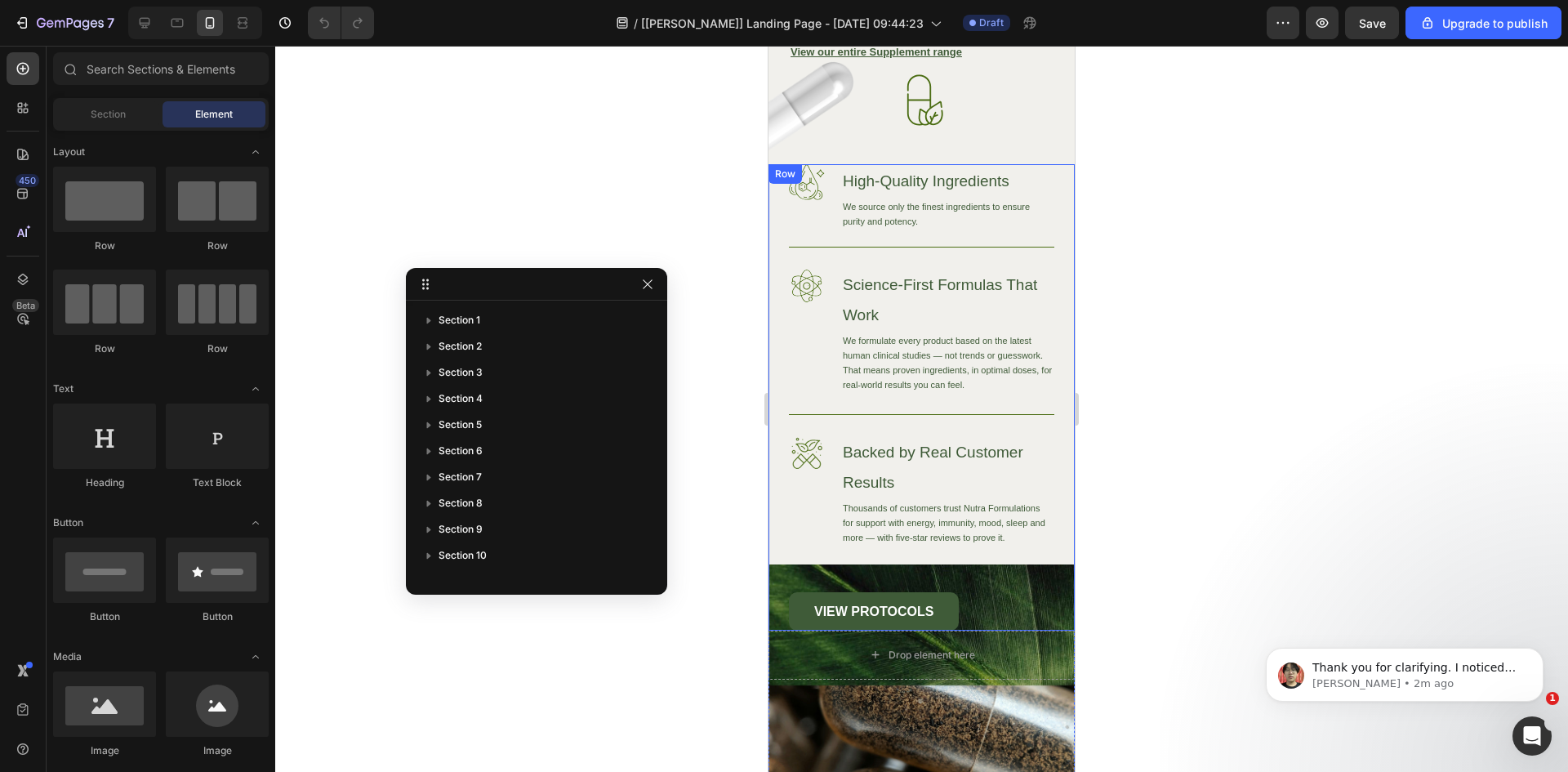
click at [1022, 577] on div "Image High-Quality Ingredients Heading We source only the finest ingredients to…" at bounding box center [921, 397] width 266 height 466
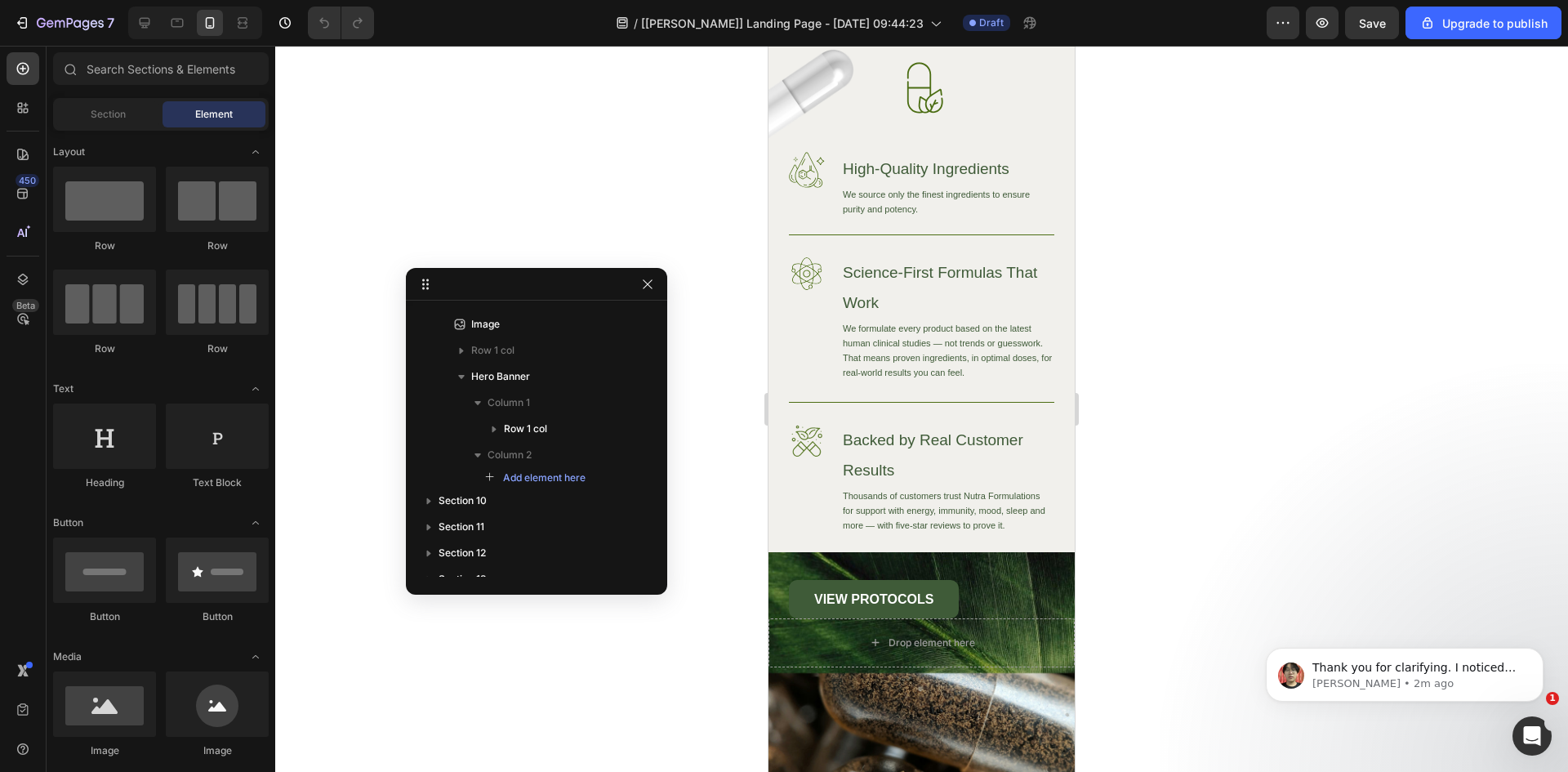
scroll to position [6654, 0]
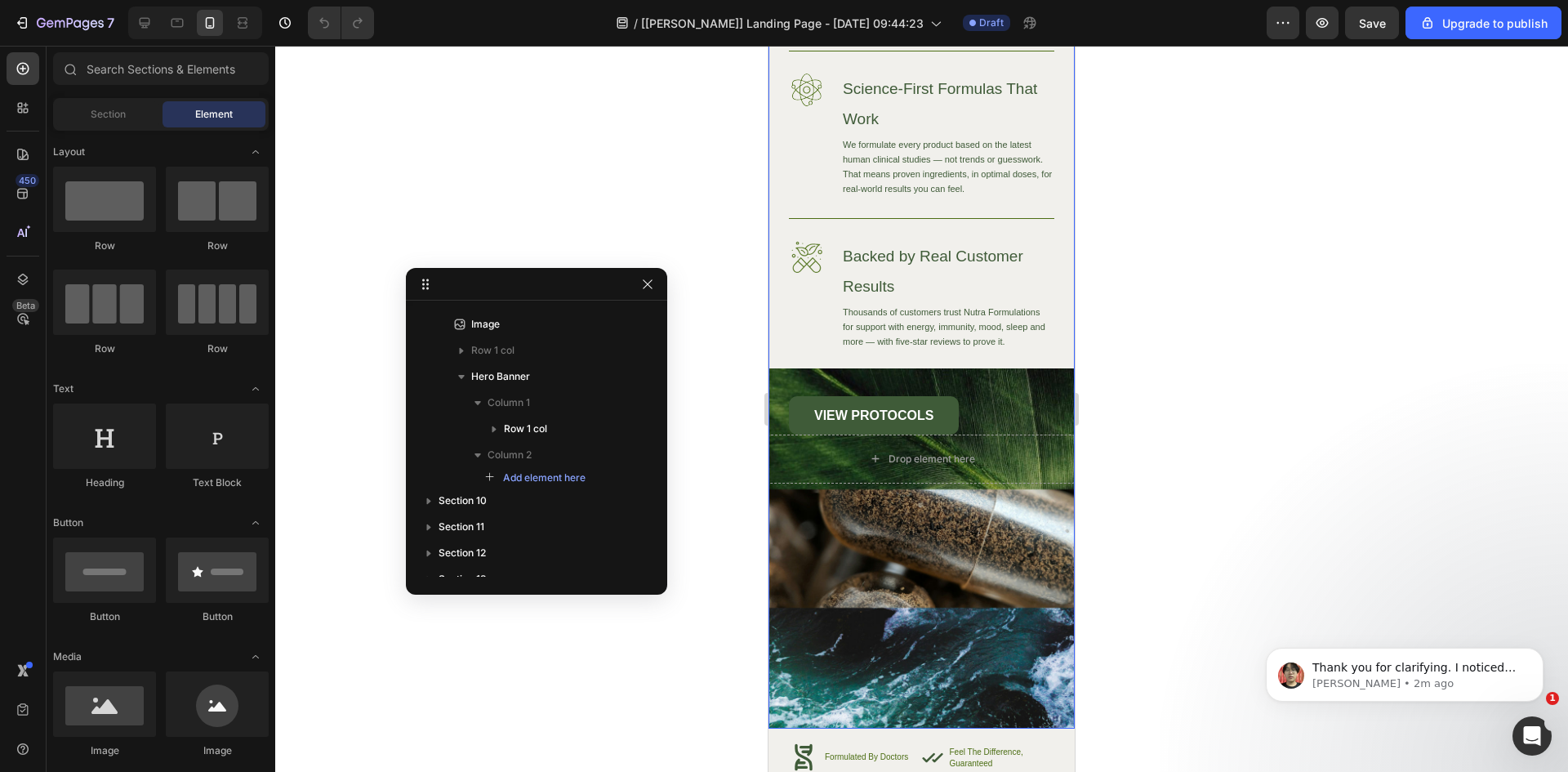
click at [940, 598] on div "Image High-Quality Ingredients Heading We source only the finest ingredients to…" at bounding box center [921, 348] width 307 height 760
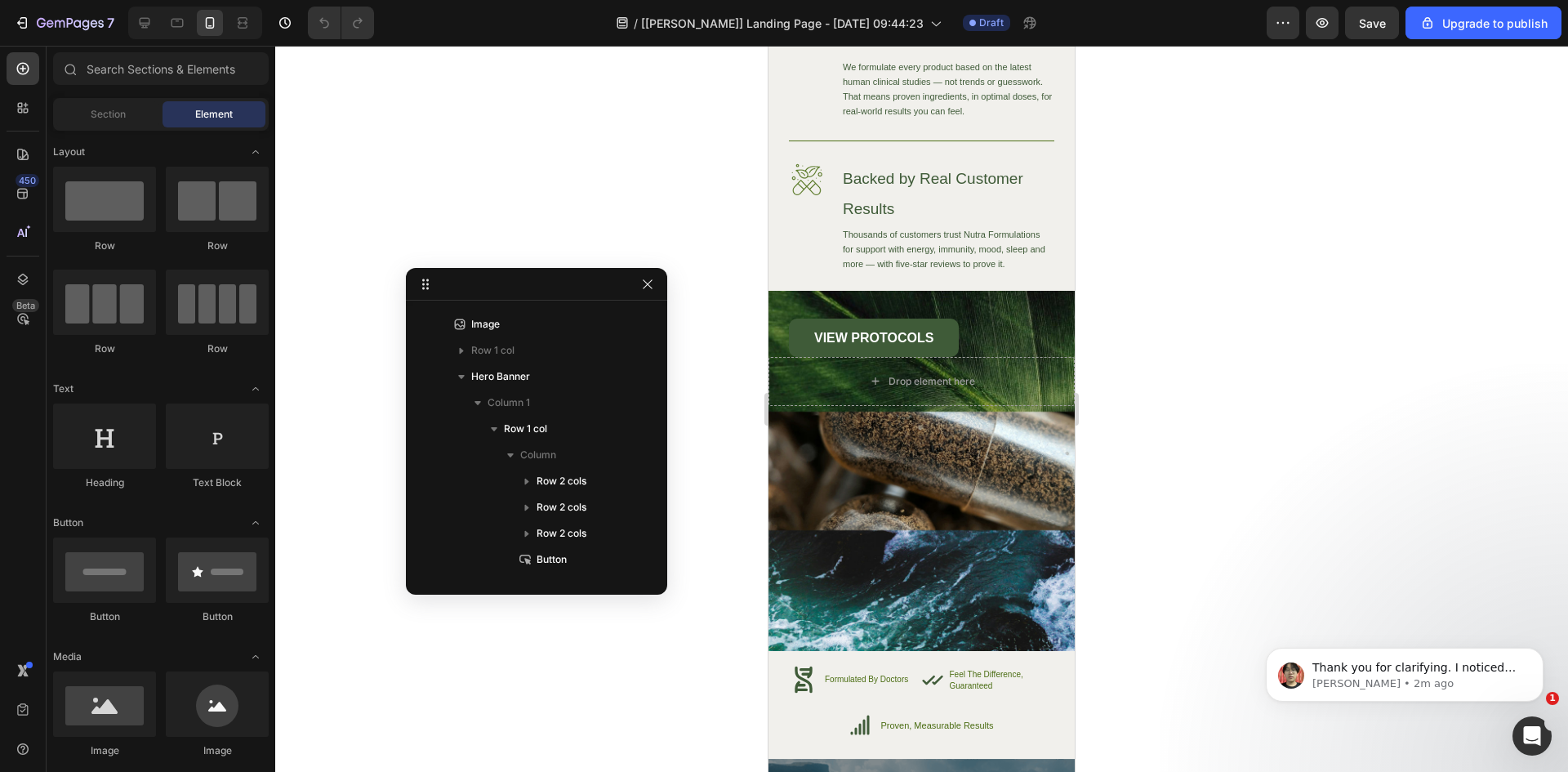
scroll to position [6741, 0]
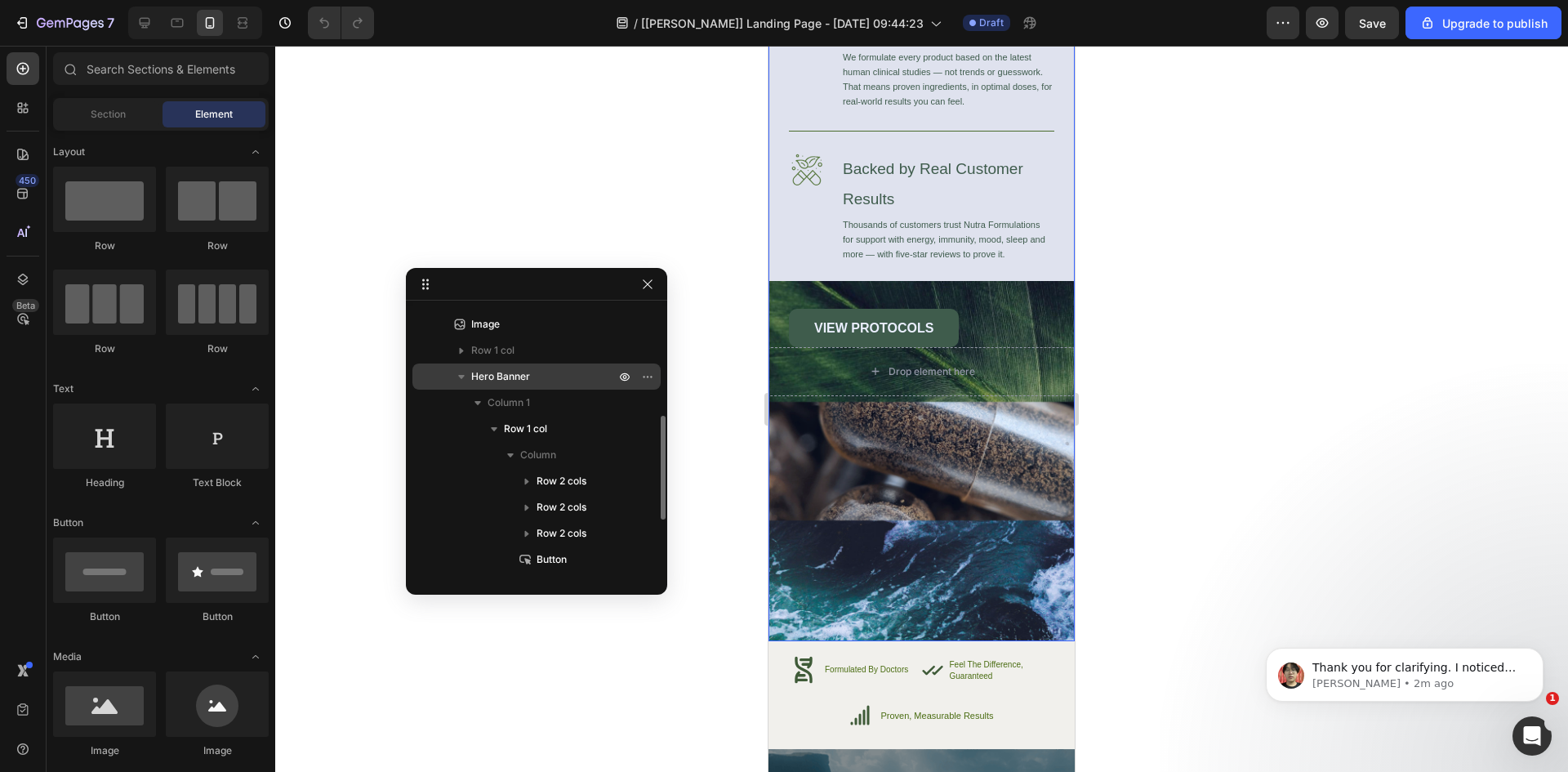
click at [463, 380] on icon "button" at bounding box center [462, 376] width 16 height 16
click at [502, 375] on span "Hero Banner" at bounding box center [501, 376] width 59 height 16
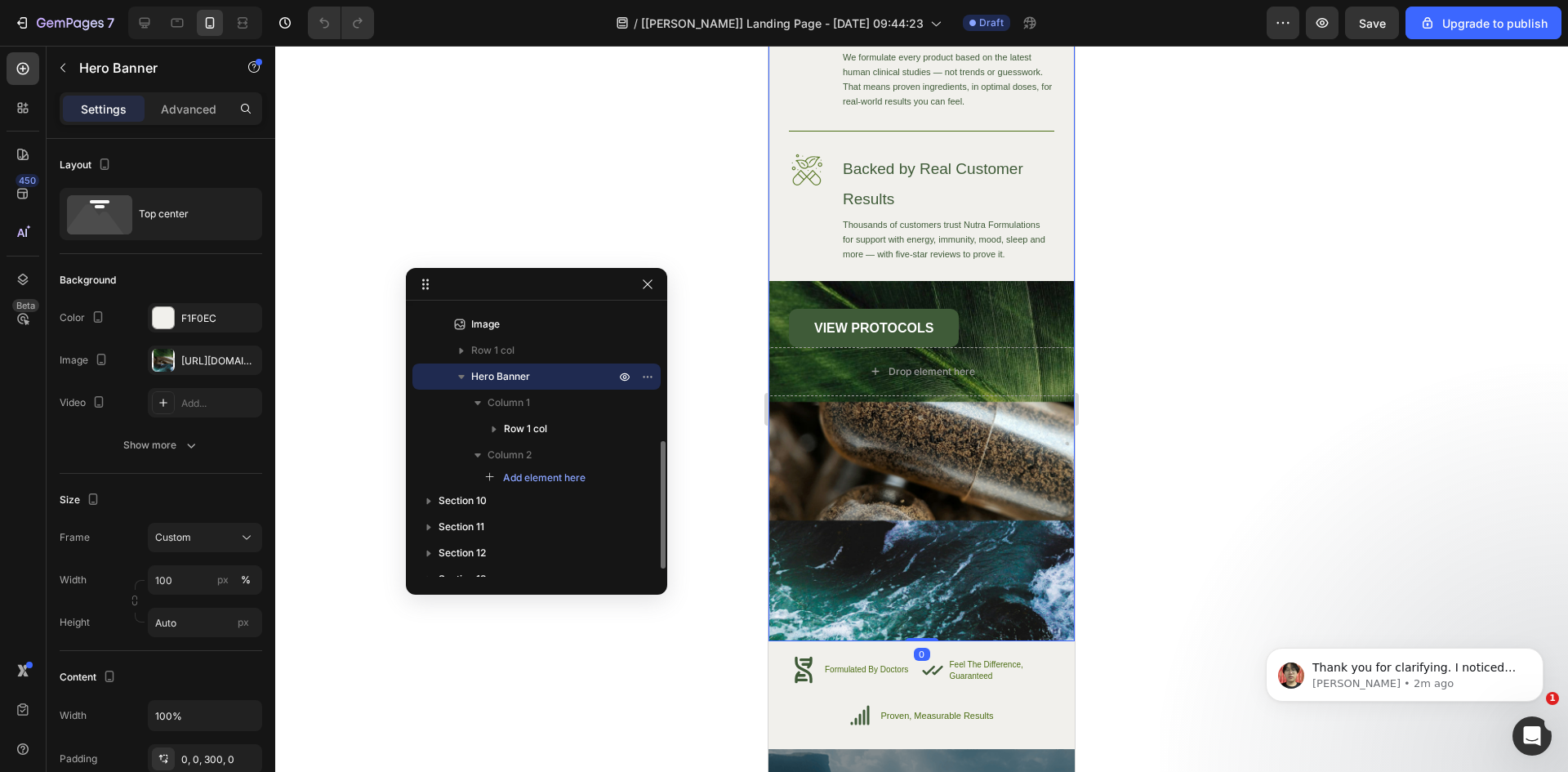
click at [505, 376] on span "Hero Banner" at bounding box center [501, 376] width 59 height 16
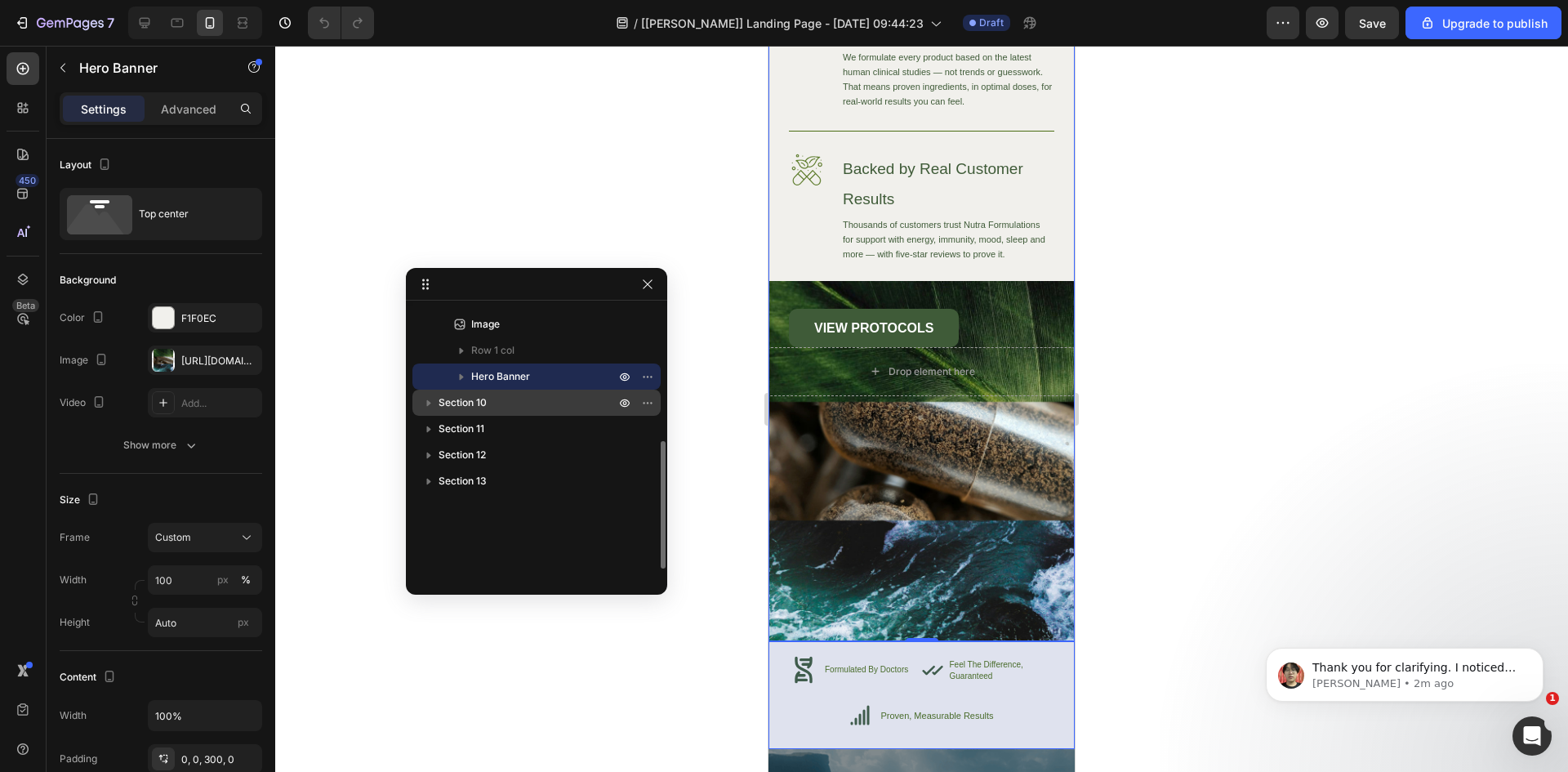
drag, startPoint x: 473, startPoint y: 376, endPoint x: 579, endPoint y: 401, distance: 108.9
click at [490, 410] on div "Section 1 Section 2 Section 3 Section 4 Section 5 Section 6 Section 7 Section 8…" at bounding box center [537, 442] width 261 height 269
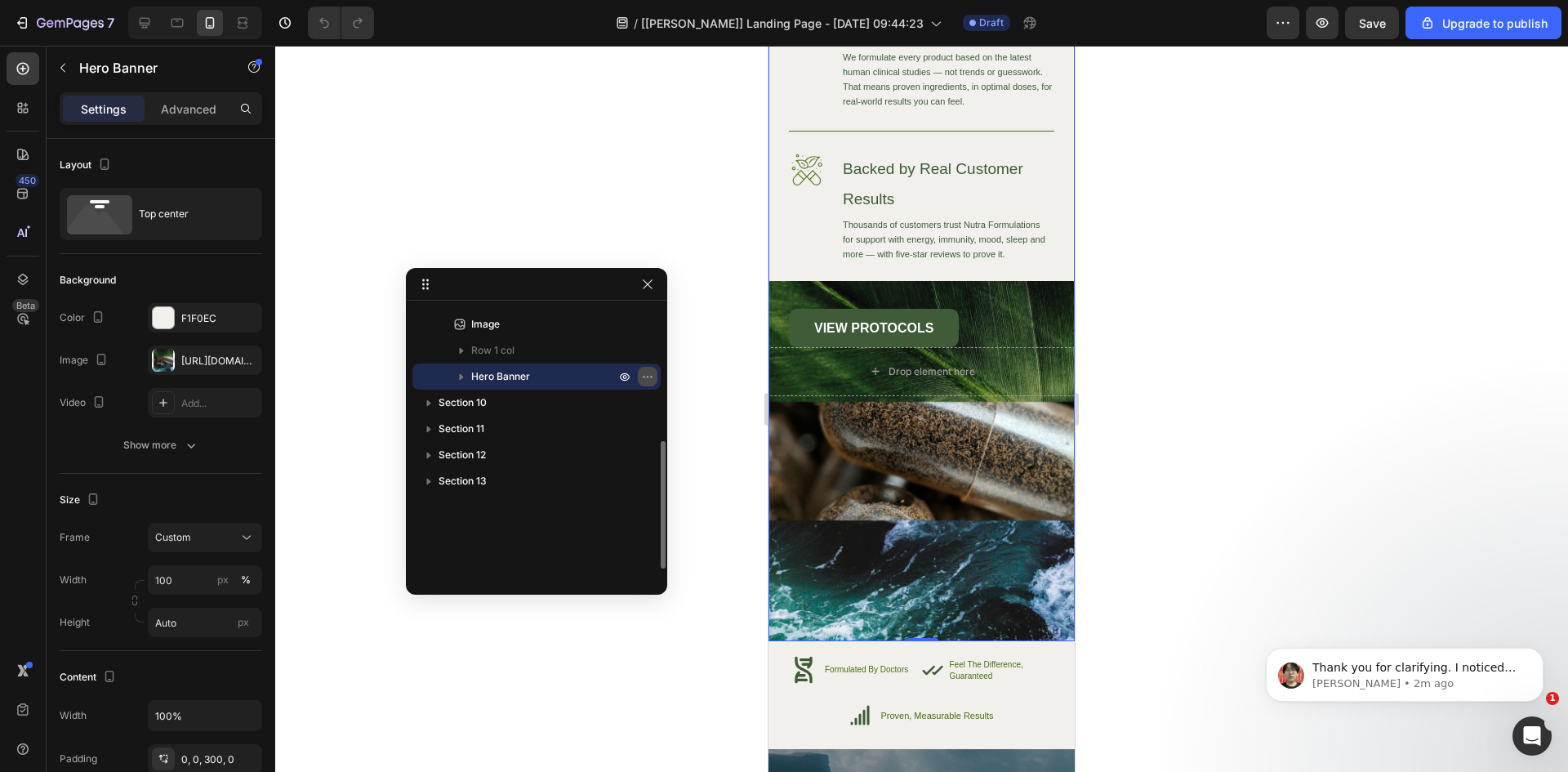
click at [651, 380] on icon "button" at bounding box center [648, 376] width 13 height 13
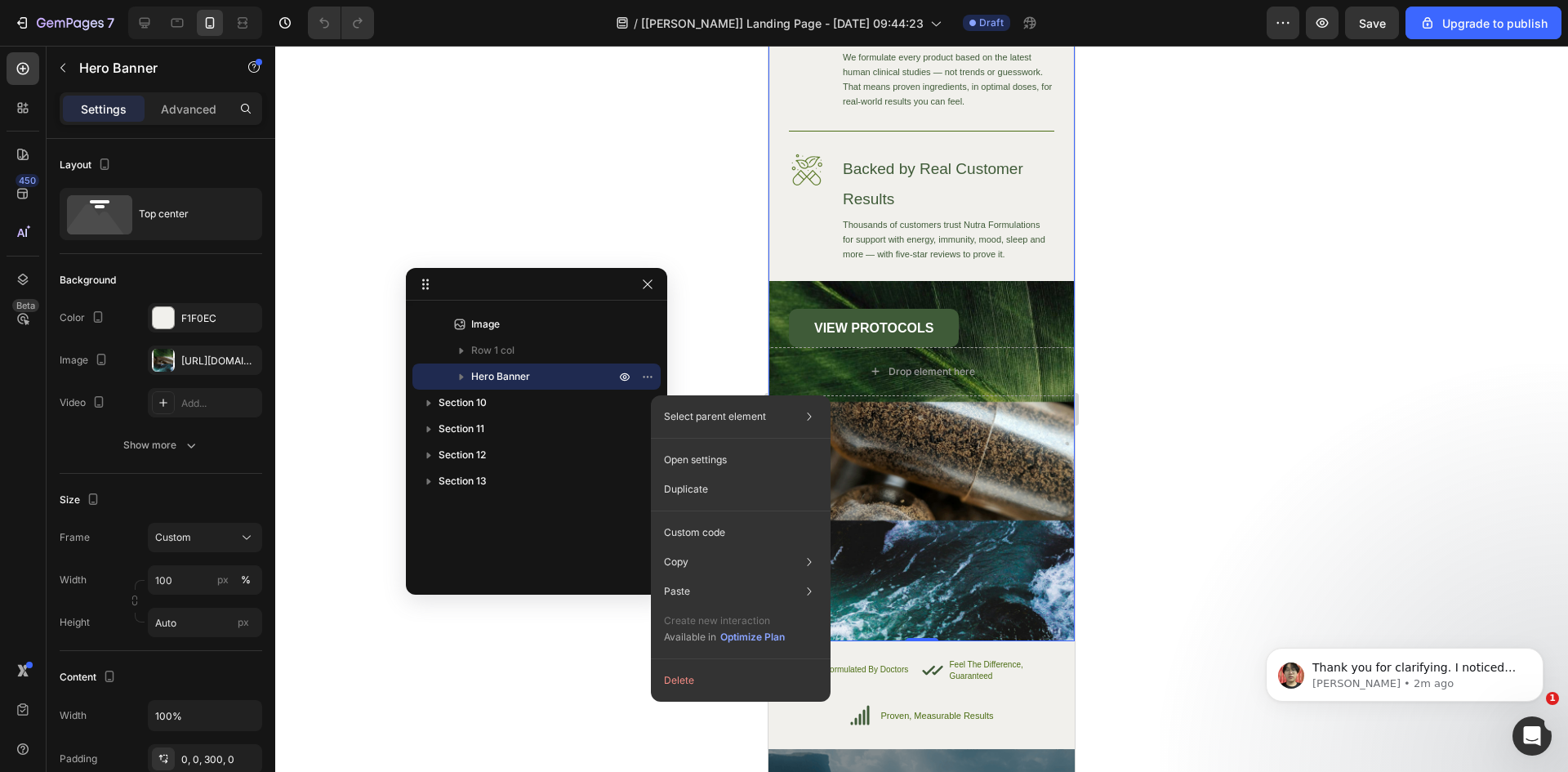
click at [512, 374] on span "Hero Banner" at bounding box center [501, 376] width 59 height 16
click at [493, 376] on span "Hero Banner" at bounding box center [501, 376] width 59 height 16
drag, startPoint x: 459, startPoint y: 376, endPoint x: 424, endPoint y: 378, distance: 35.1
click at [421, 380] on div "Hero Banner" at bounding box center [536, 376] width 235 height 26
click at [424, 376] on div "Hero Banner" at bounding box center [536, 376] width 235 height 26
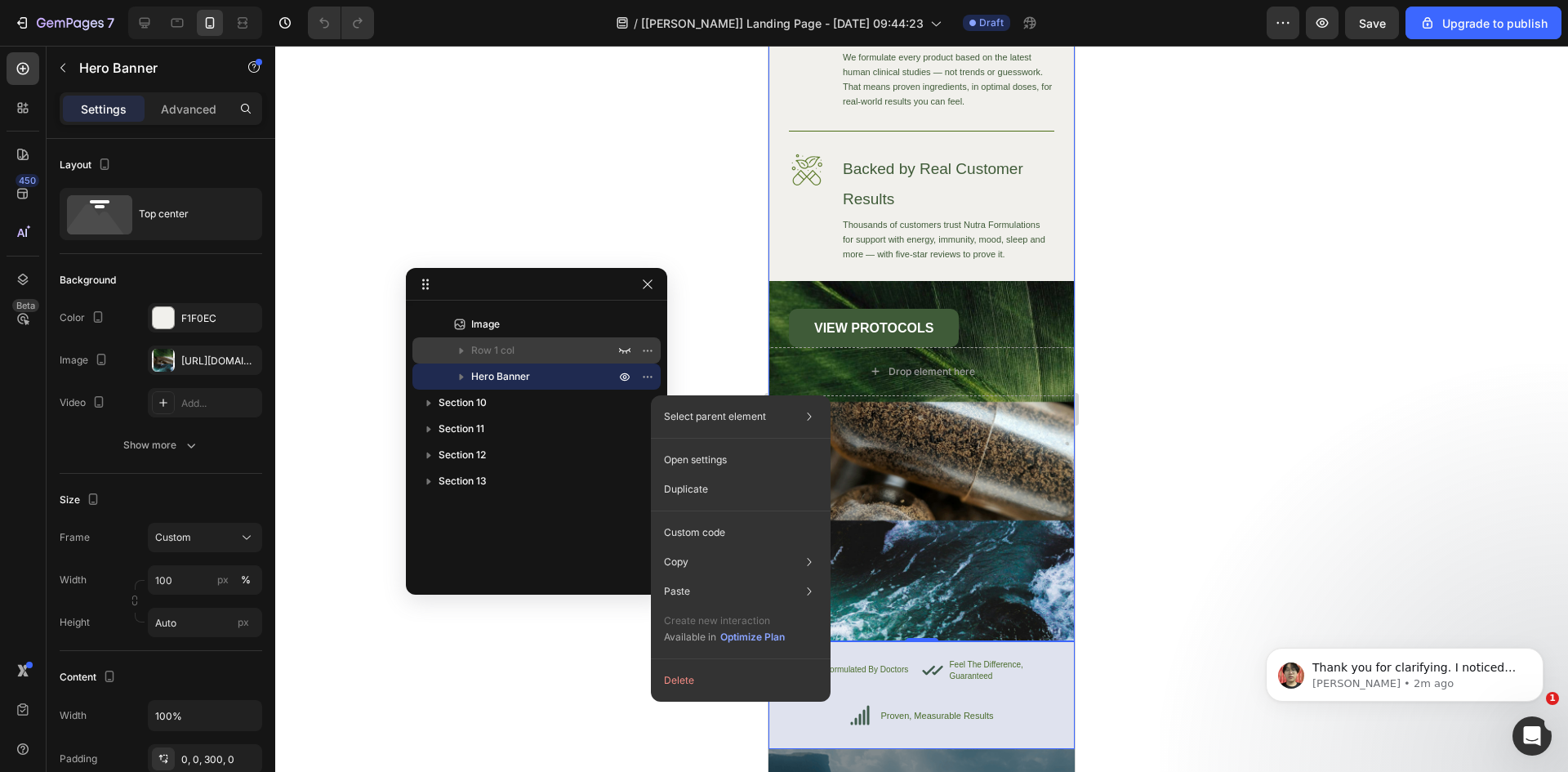
drag, startPoint x: 423, startPoint y: 377, endPoint x: 434, endPoint y: 353, distance: 26.4
click at [433, 370] on div "Hero Banner" at bounding box center [536, 376] width 235 height 26
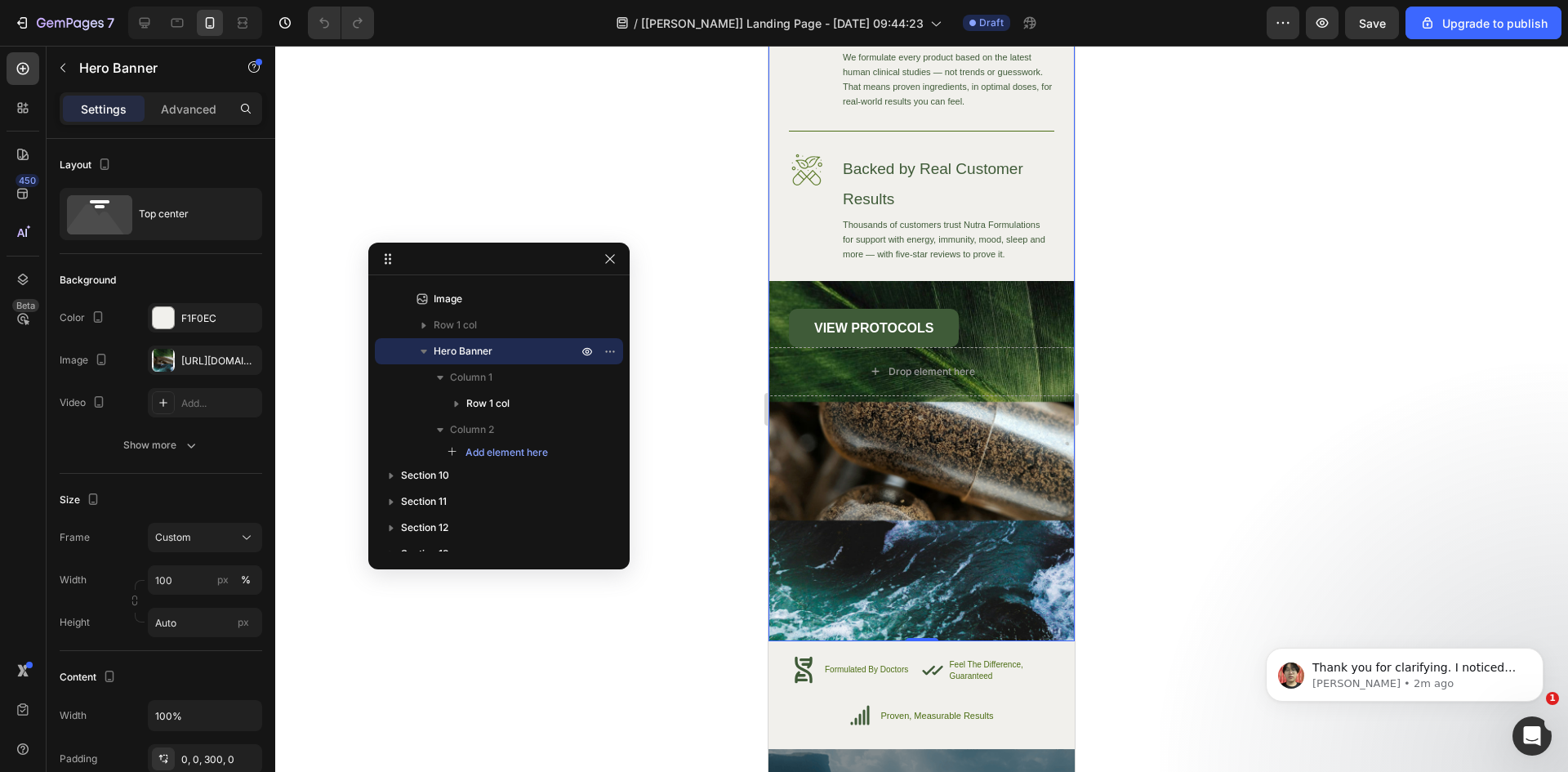
drag, startPoint x: 989, startPoint y: 579, endPoint x: 542, endPoint y: 264, distance: 546.8
click at [965, 486] on div "Image High-Quality Ingredients Heading We source only the finest ingredients to…" at bounding box center [921, 261] width 307 height 760
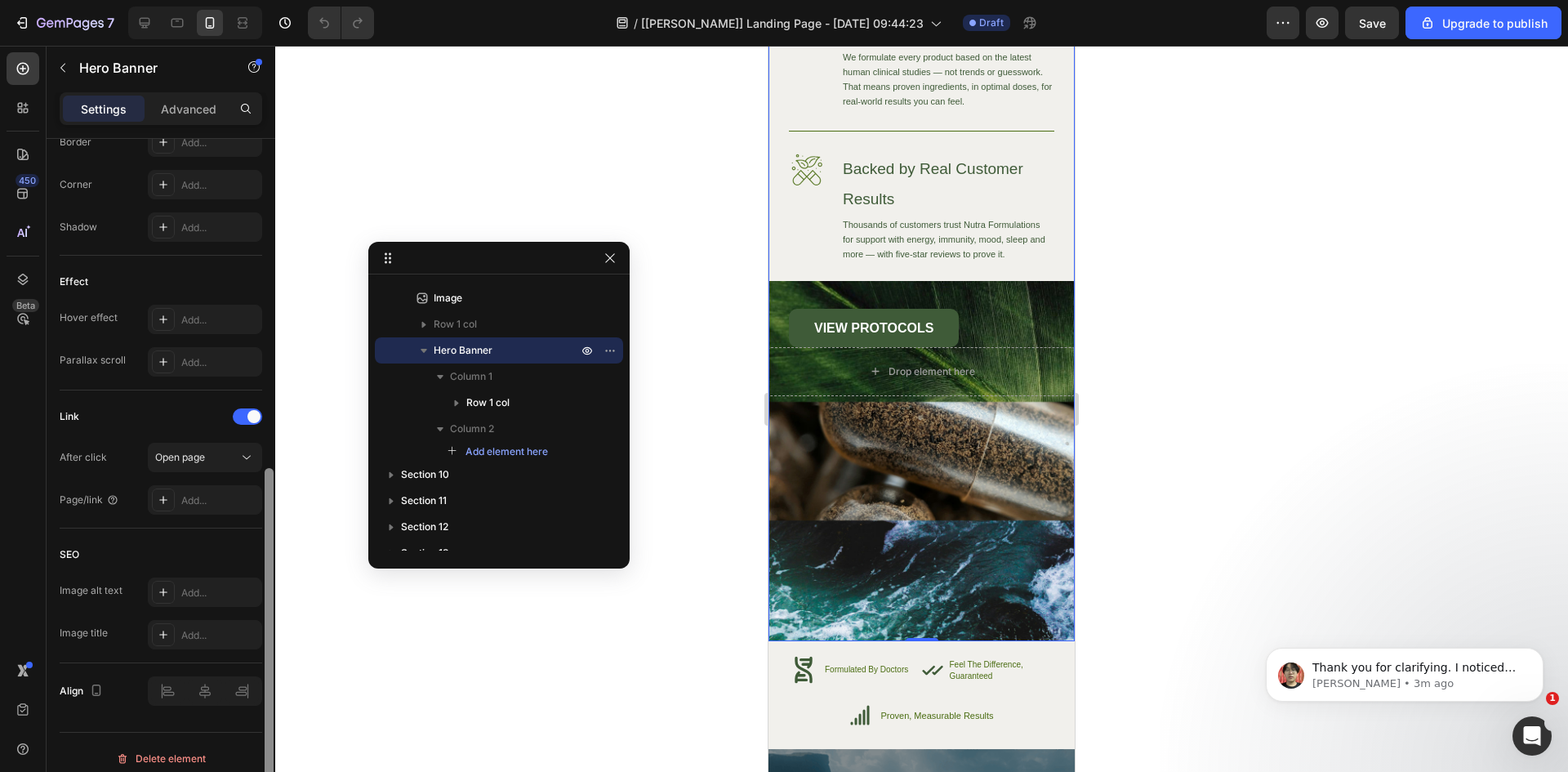
scroll to position [764, 0]
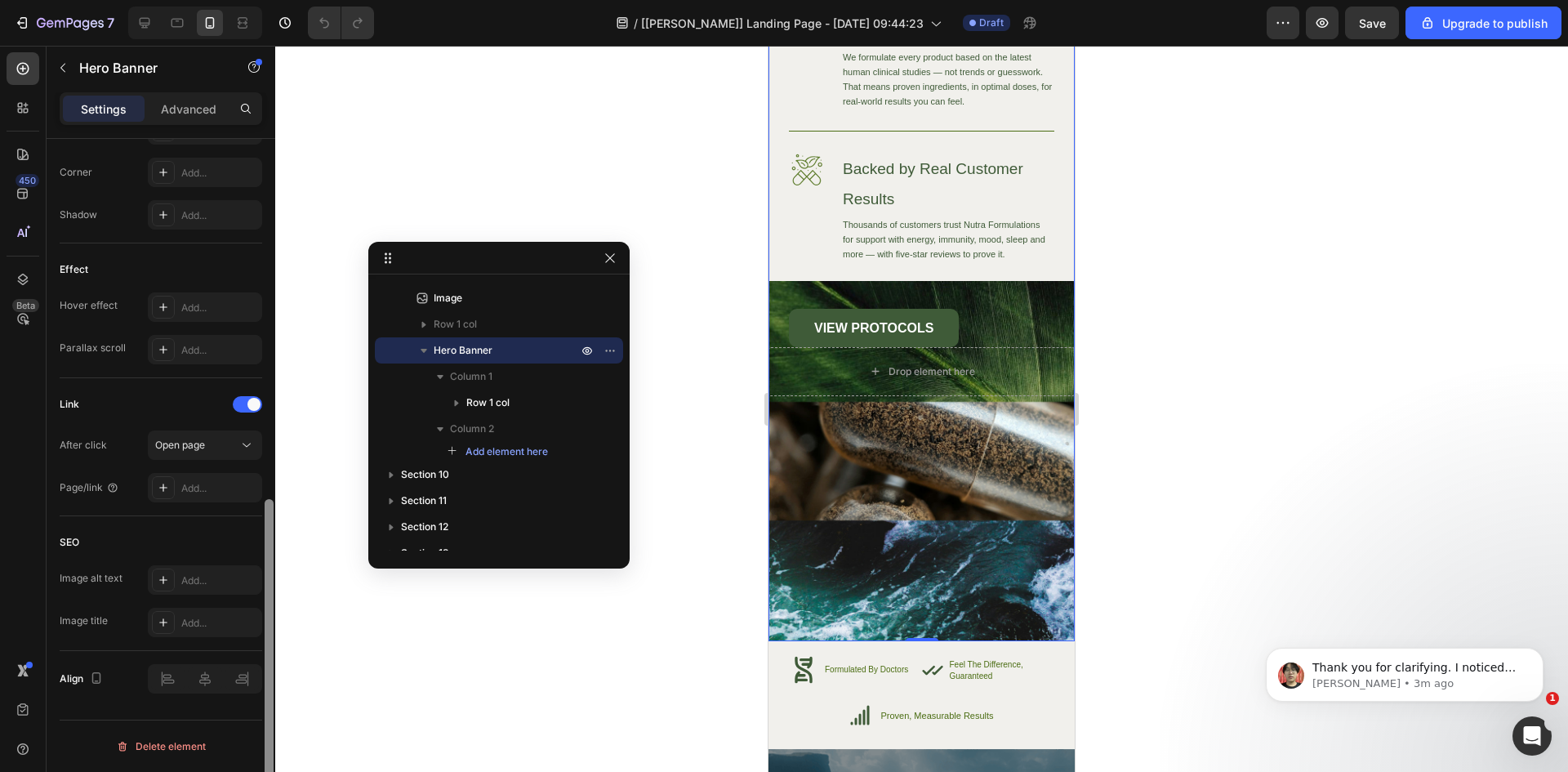
drag, startPoint x: 278, startPoint y: 218, endPoint x: 278, endPoint y: 564, distance: 346.0
click at [276, 0] on div "7 / [[PERSON_NAME]] Landing Page - [DATE] 09:44:23 Draft Preview Save Upgrade t…" at bounding box center [784, 0] width 1568 height 0
click at [177, 110] on p "Advanced" at bounding box center [188, 109] width 55 height 17
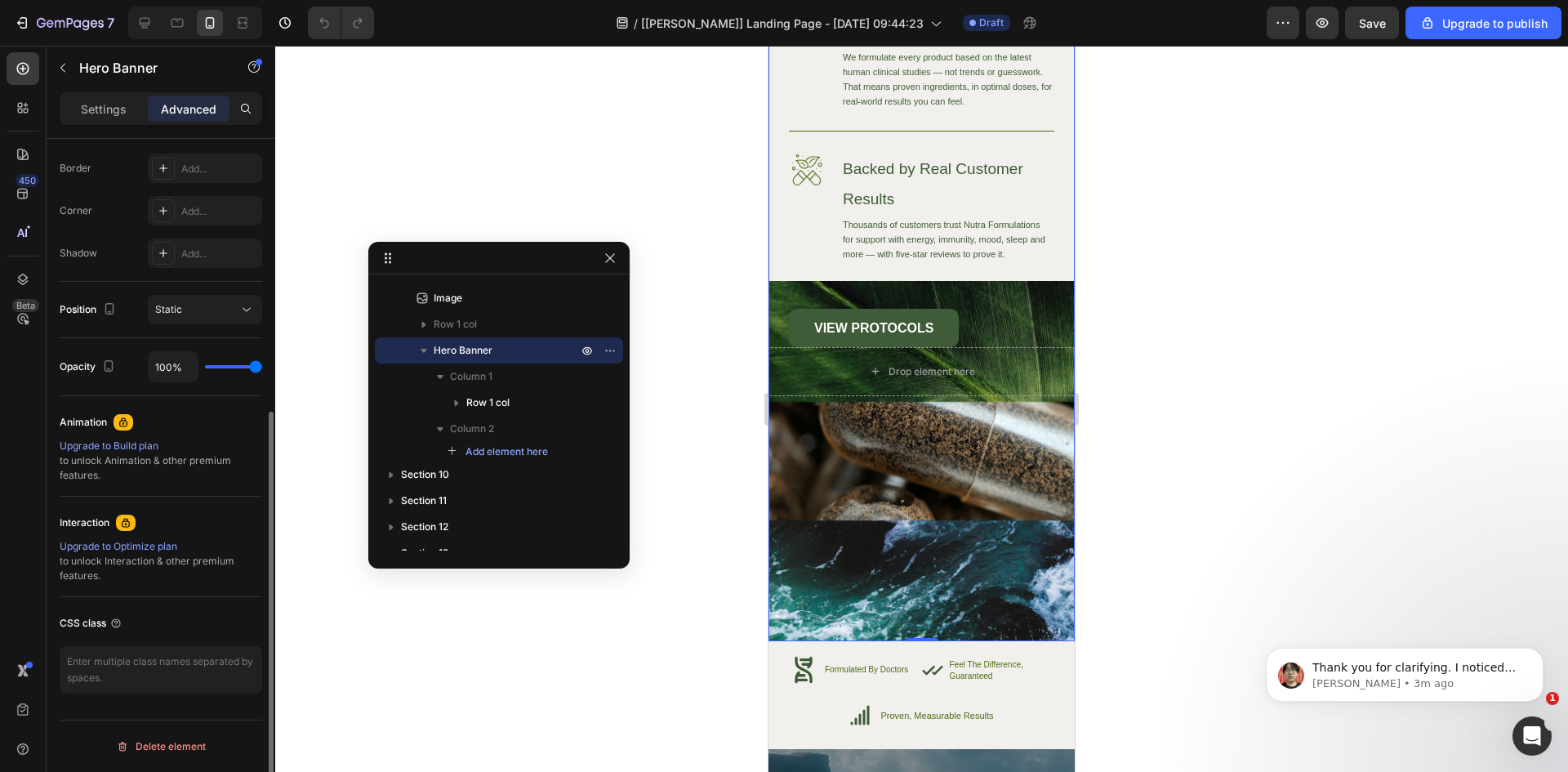
scroll to position [454, 0]
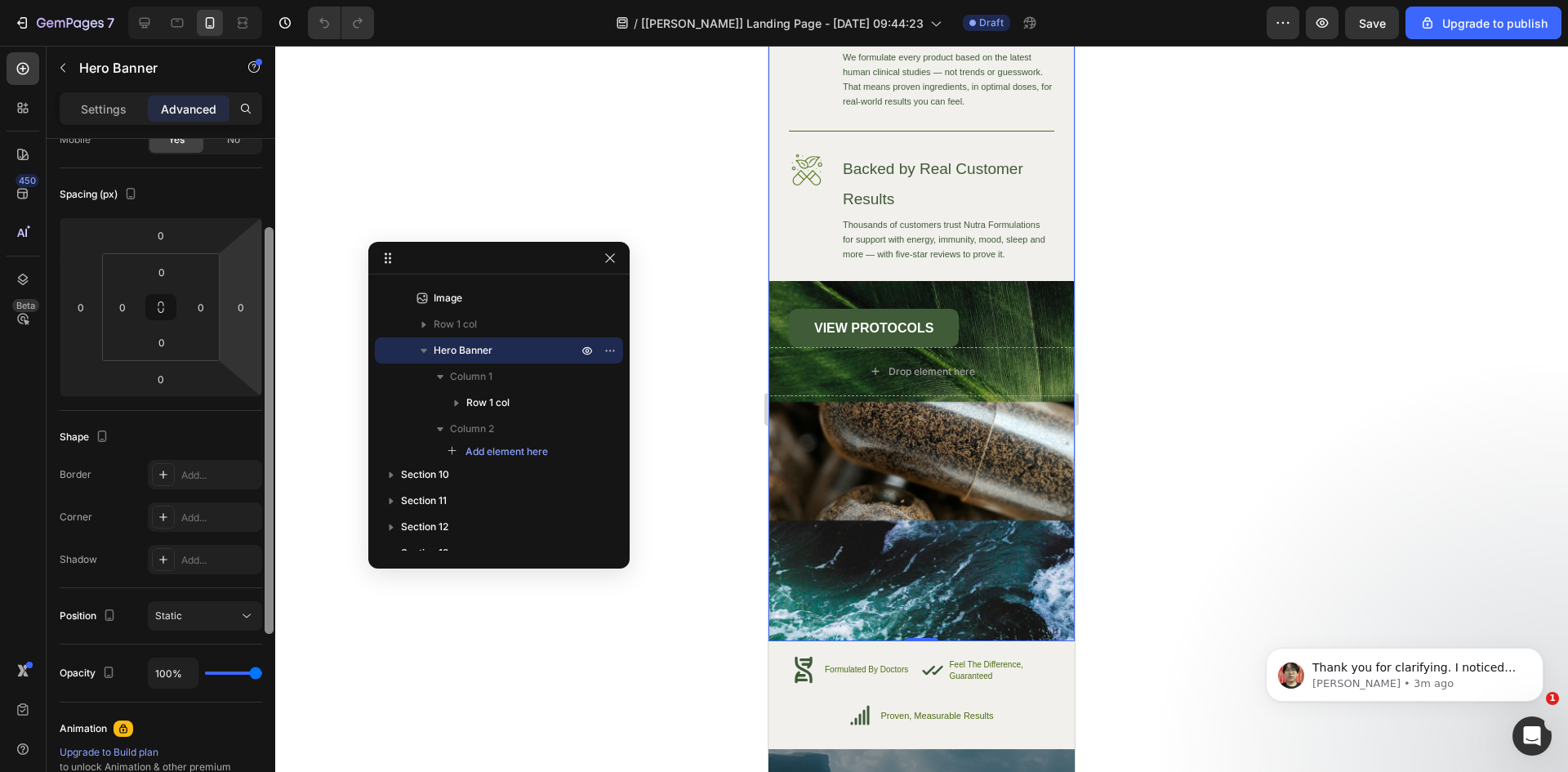
drag, startPoint x: 268, startPoint y: 462, endPoint x: 258, endPoint y: 308, distance: 154.3
click at [258, 304] on div "Display on Desktop Yes No Tablet Yes No Mobile Yes No Spacing (px) 0 0 0 0 0 0 …" at bounding box center [161, 478] width 229 height 679
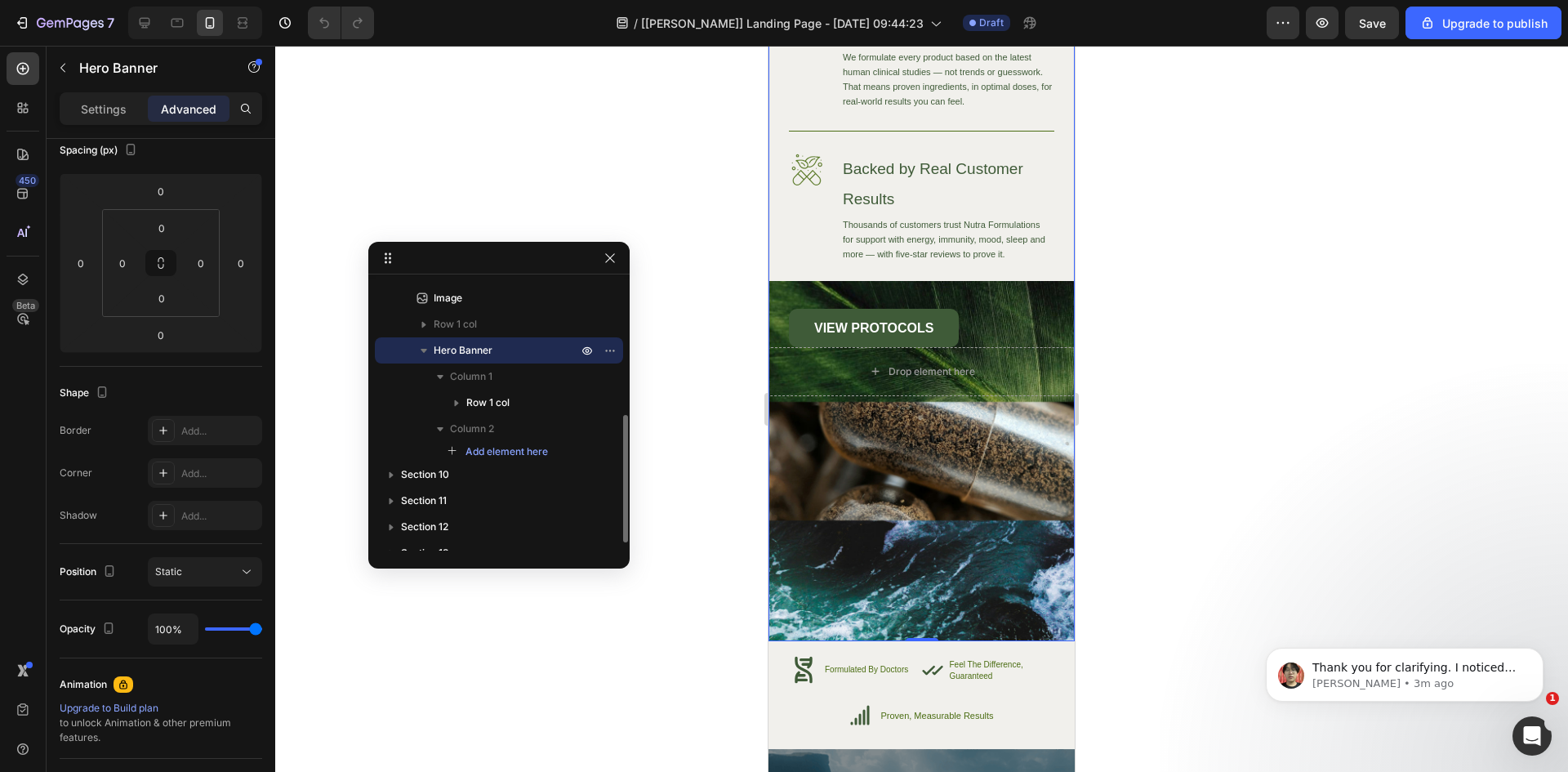
click at [474, 357] on span "Hero Banner" at bounding box center [463, 350] width 59 height 16
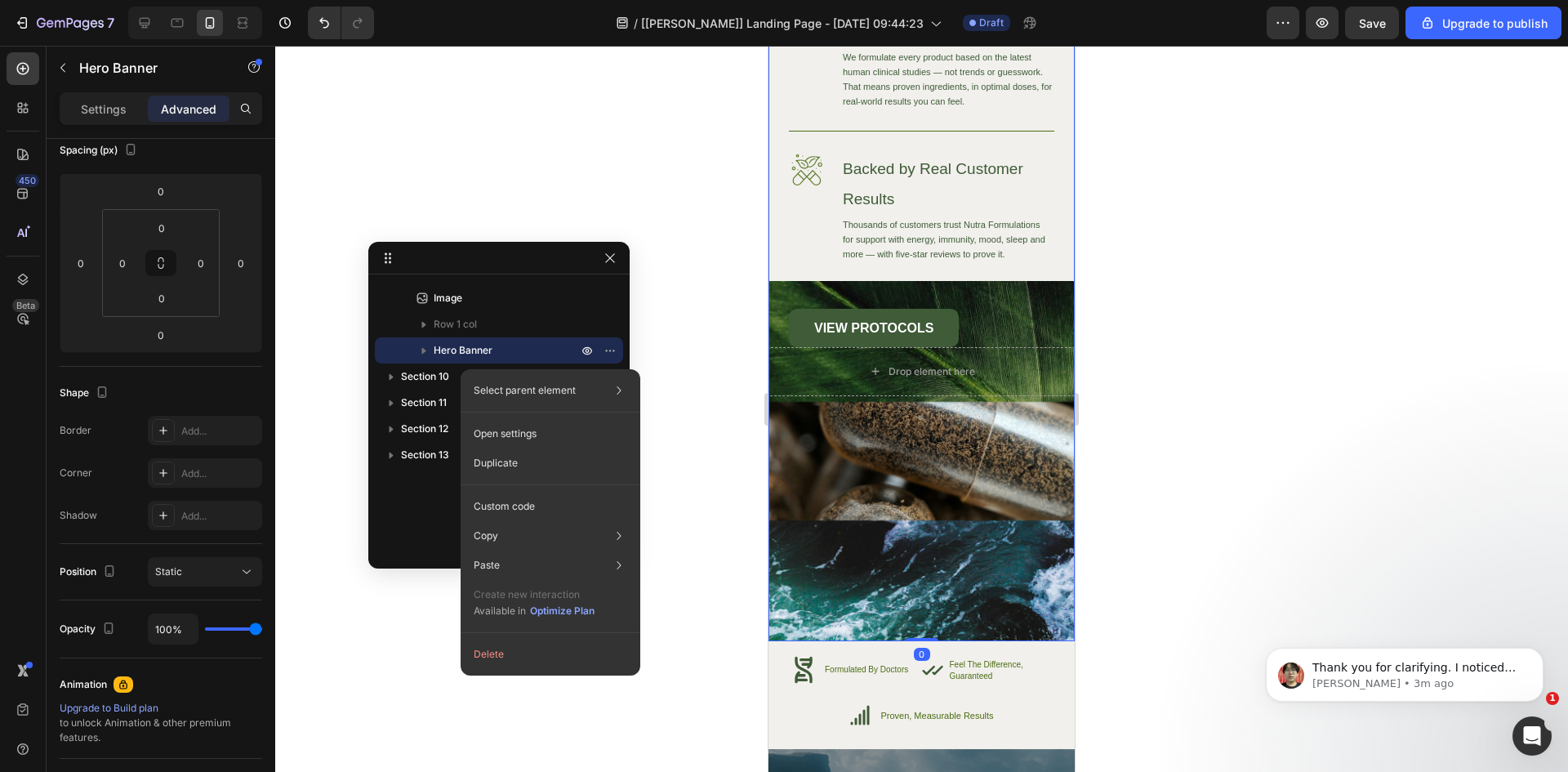
click at [449, 352] on span "Hero Banner" at bounding box center [463, 350] width 59 height 16
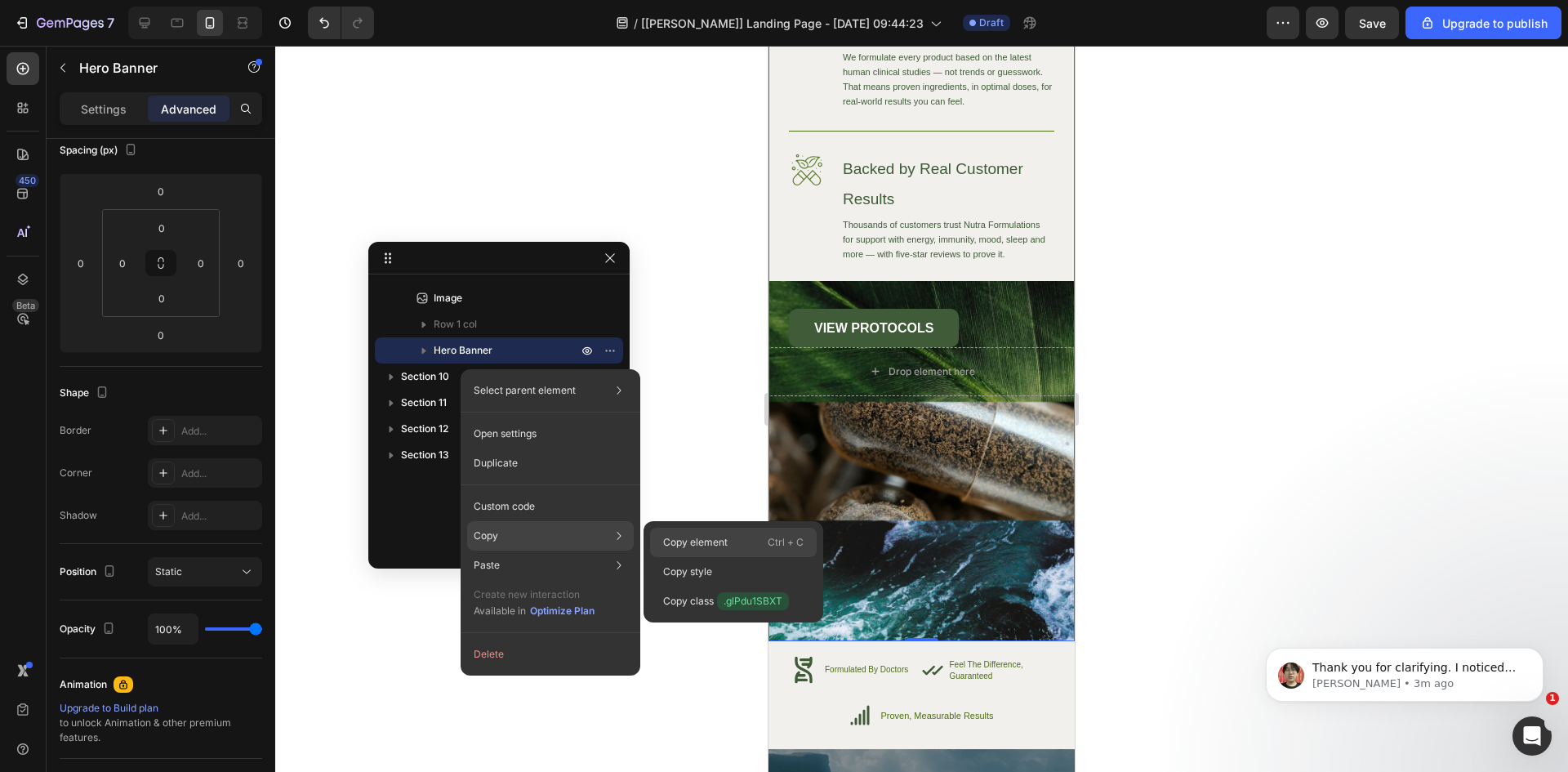
click at [729, 557] on div "Copy element Ctrl + C" at bounding box center [734, 572] width 167 height 29
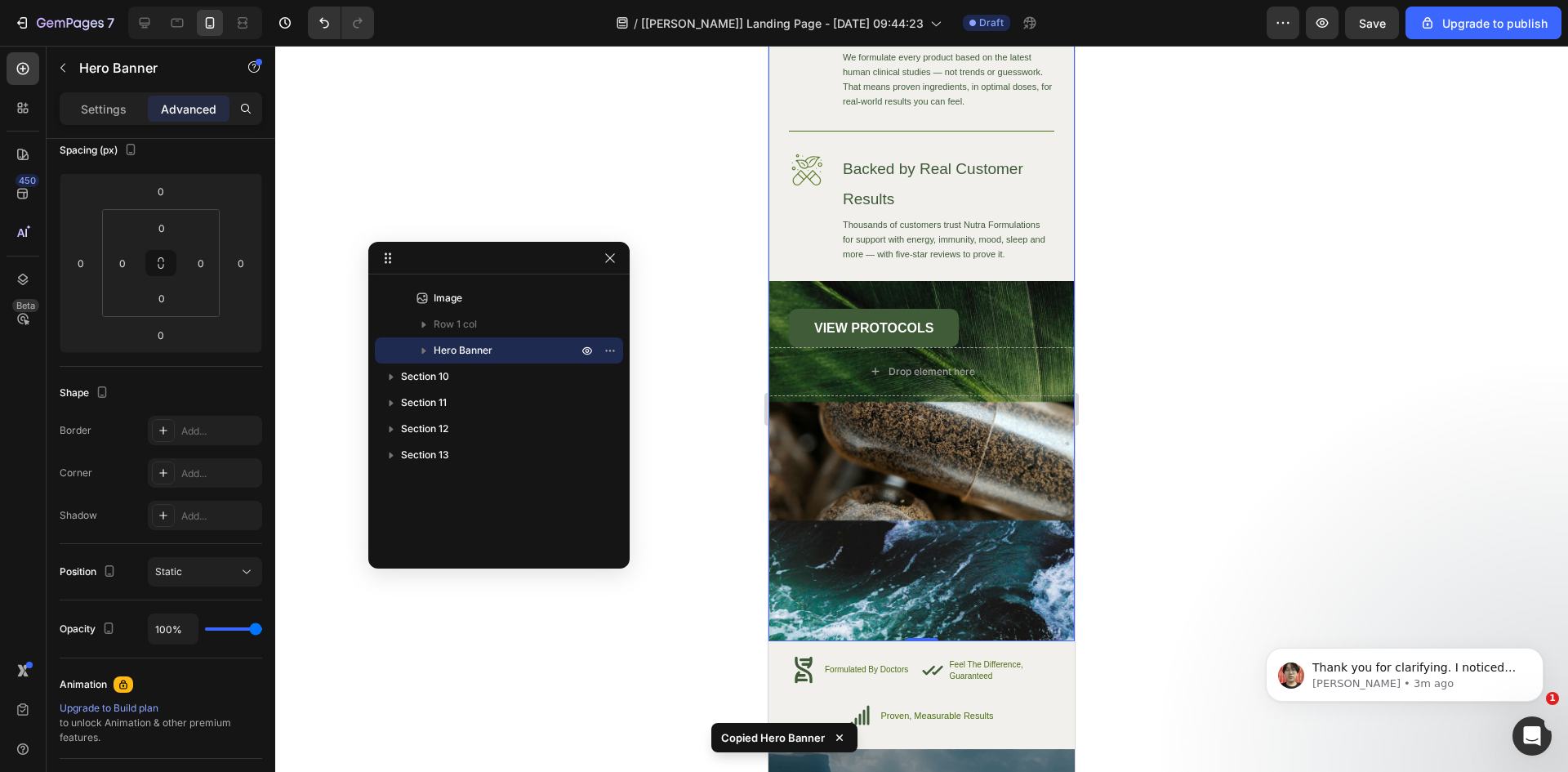
click at [911, 614] on div "Image High-Quality Ingredients Heading We source only the finest ingredients to…" at bounding box center [921, 261] width 307 height 760
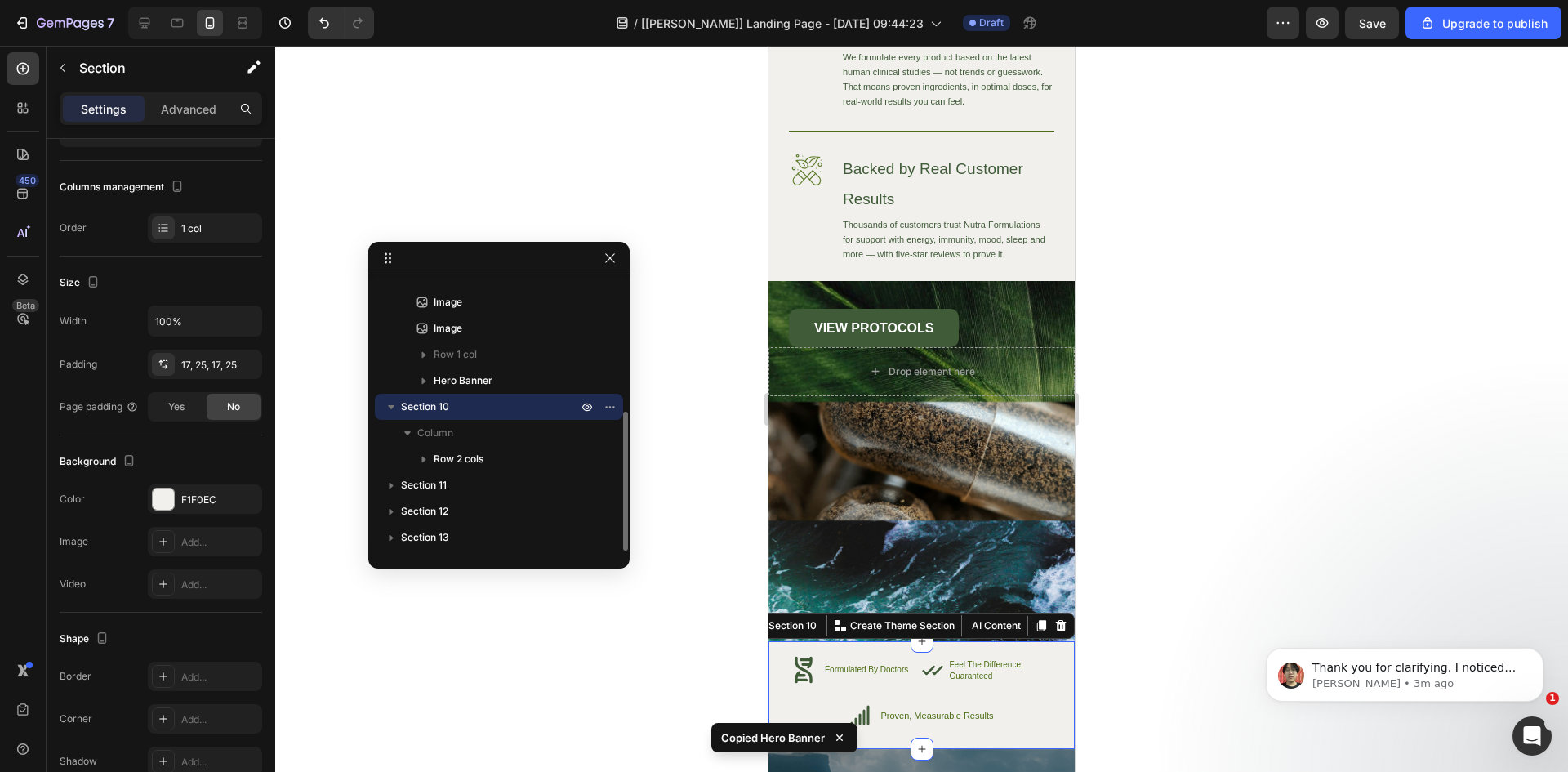
click at [944, 652] on div "Icon Formulated By Doctors Text Block Advanced List Icon Feel The Difference, G…" at bounding box center [921, 695] width 307 height 108
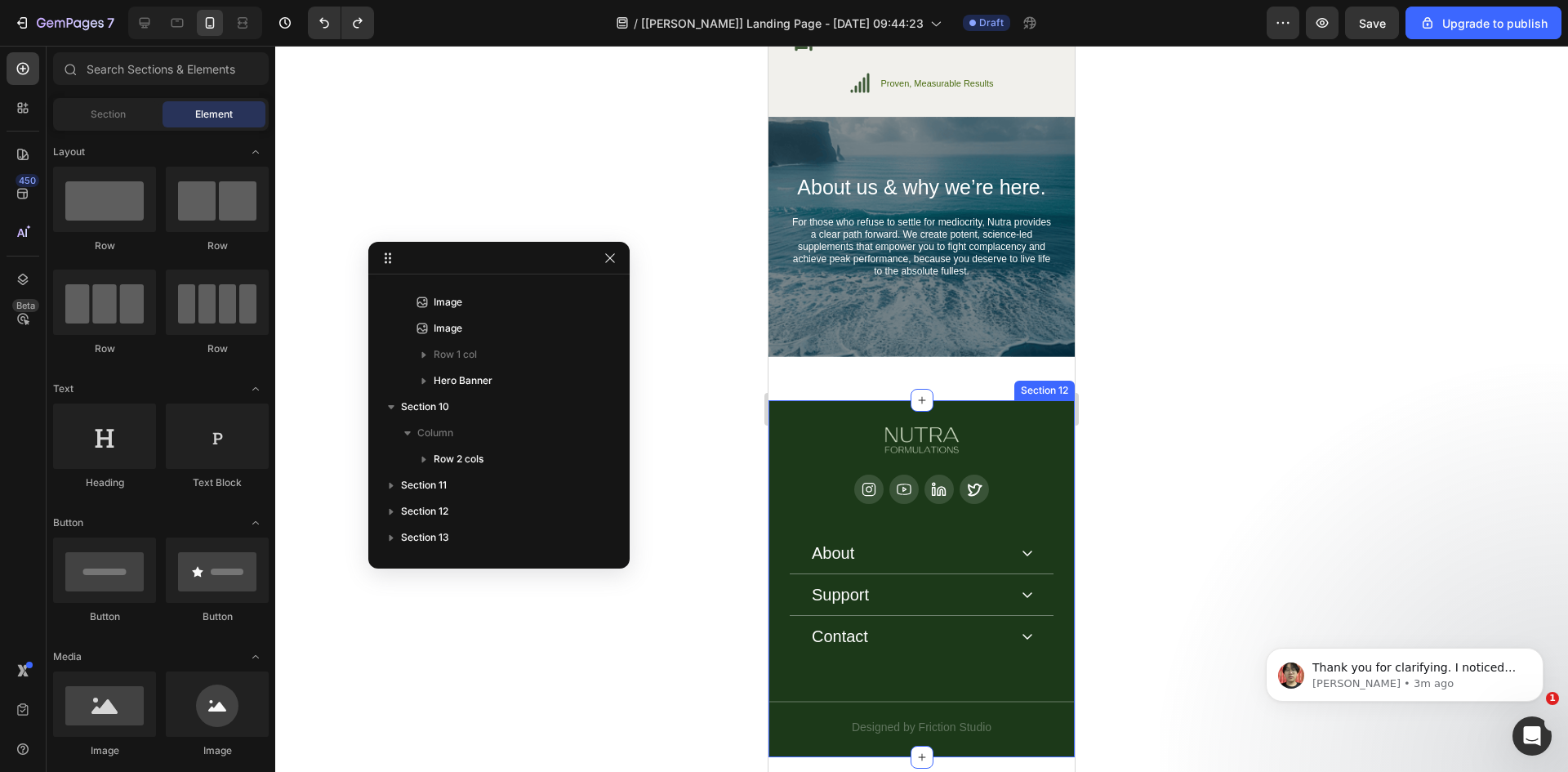
scroll to position [6738, 0]
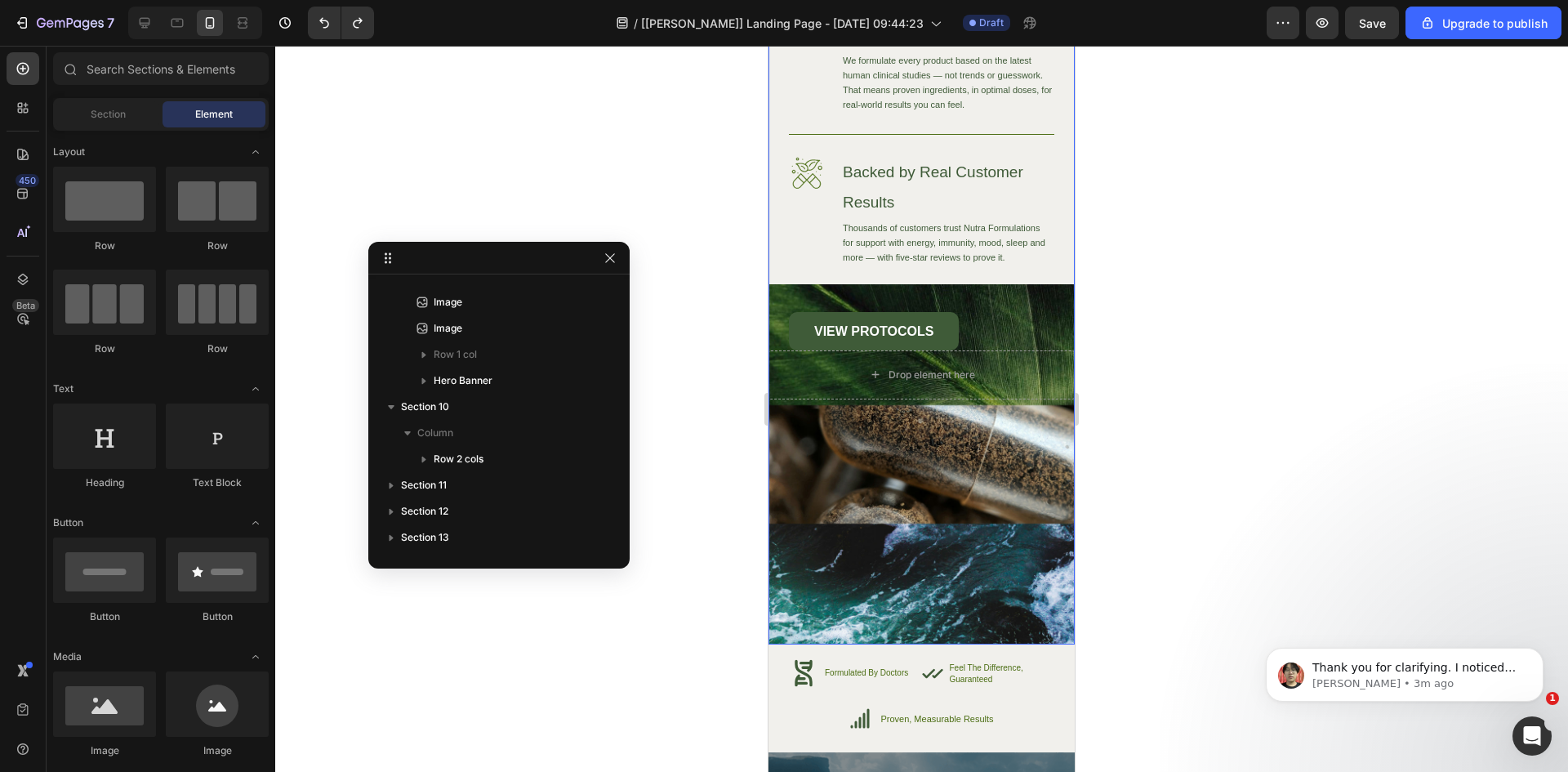
click at [977, 490] on div "Image High-Quality Ingredients Heading We source only the finest ingredients to…" at bounding box center [921, 264] width 307 height 760
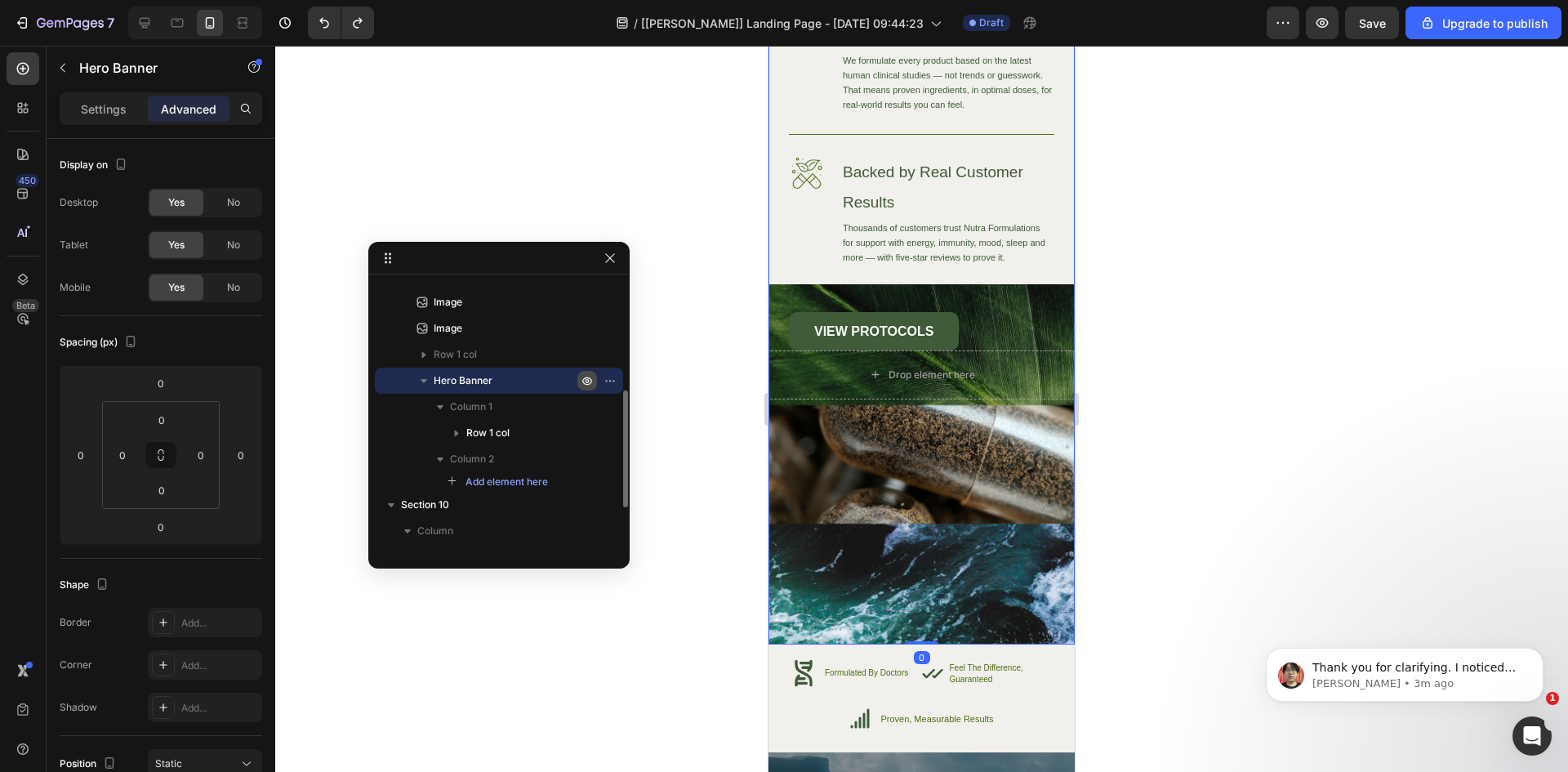
click at [590, 381] on icon "button" at bounding box center [587, 380] width 13 height 13
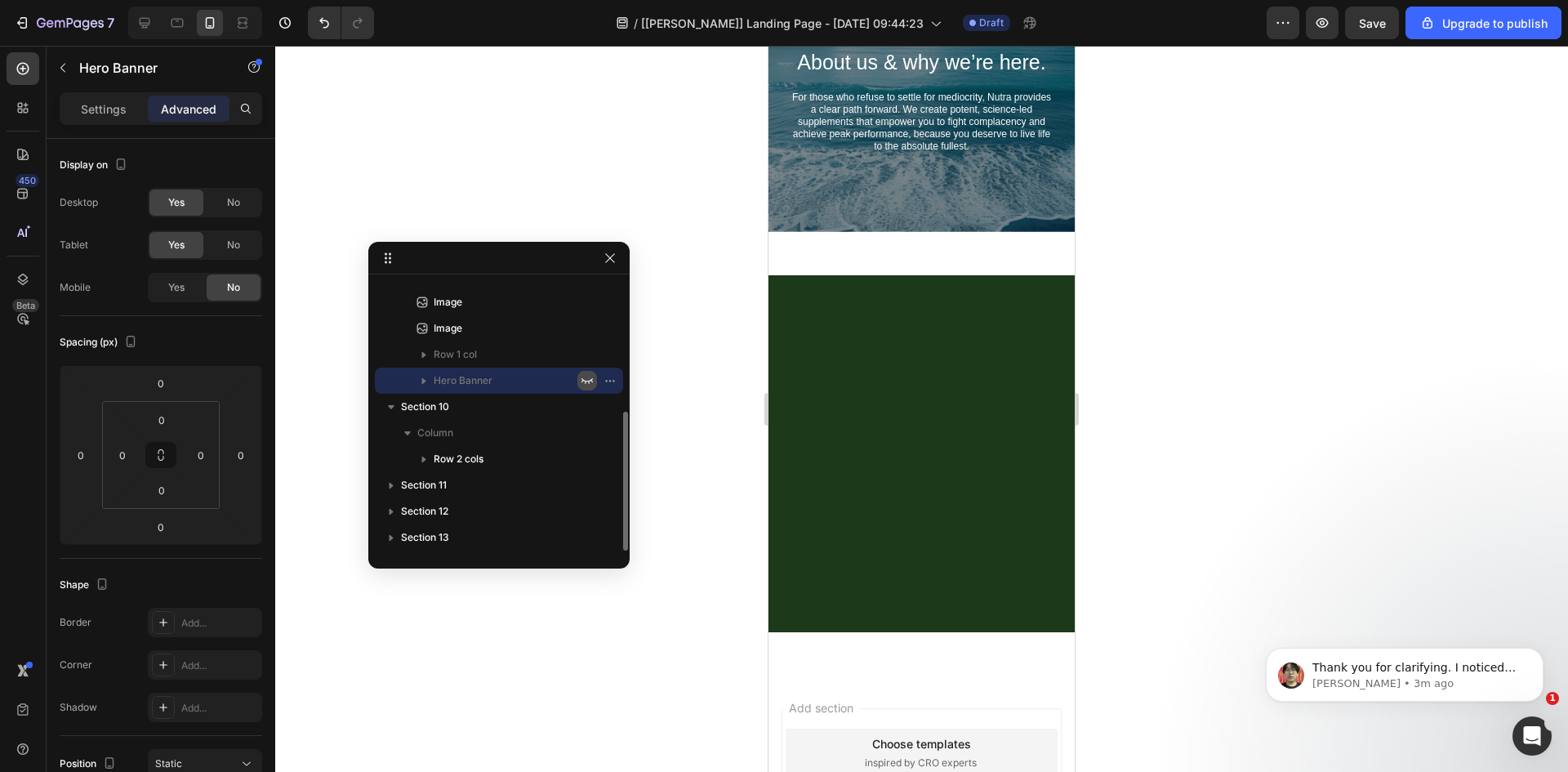
click at [590, 381] on icon "button" at bounding box center [587, 381] width 12 height 5
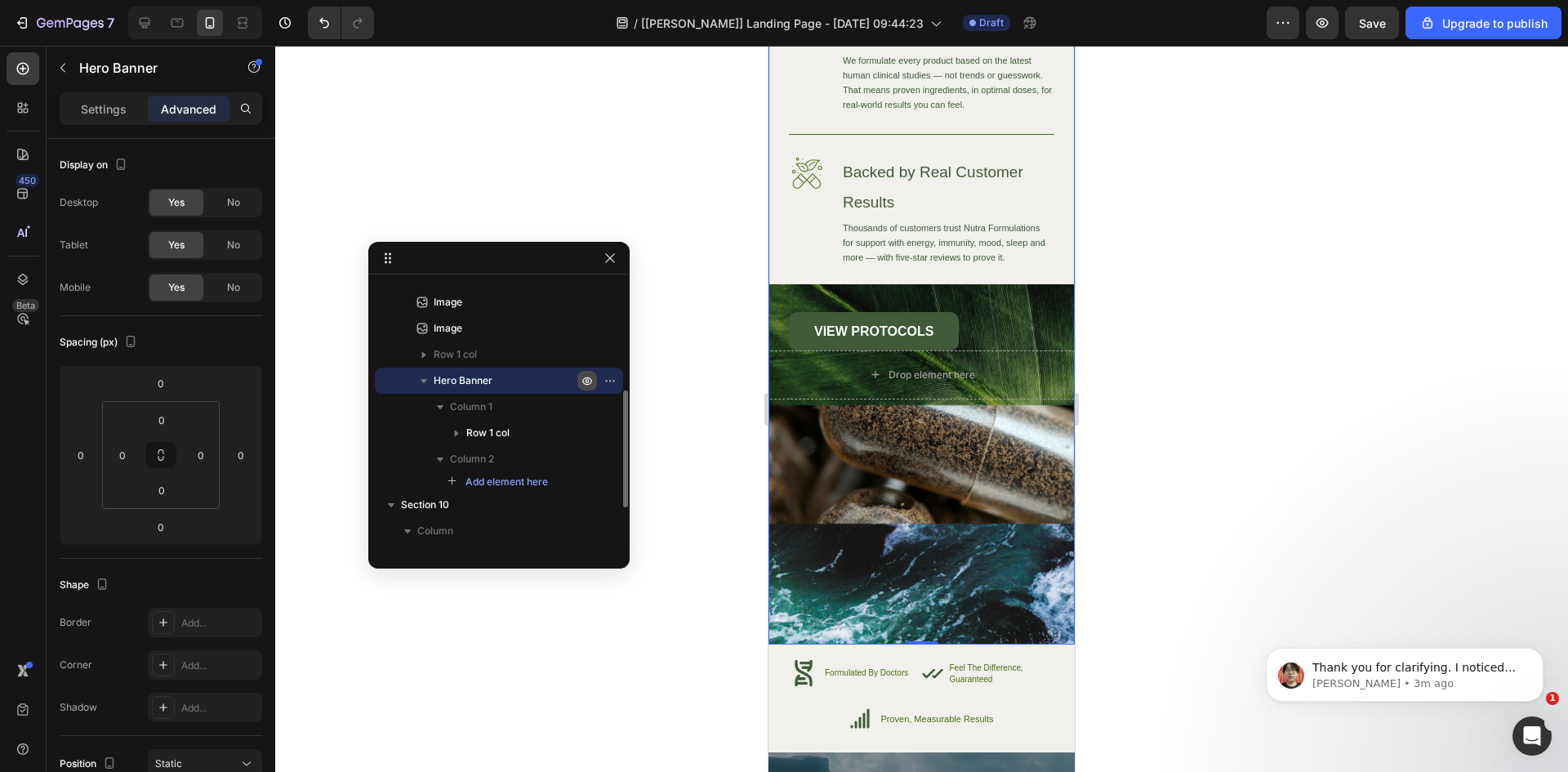
click at [590, 382] on icon "button" at bounding box center [587, 380] width 13 height 13
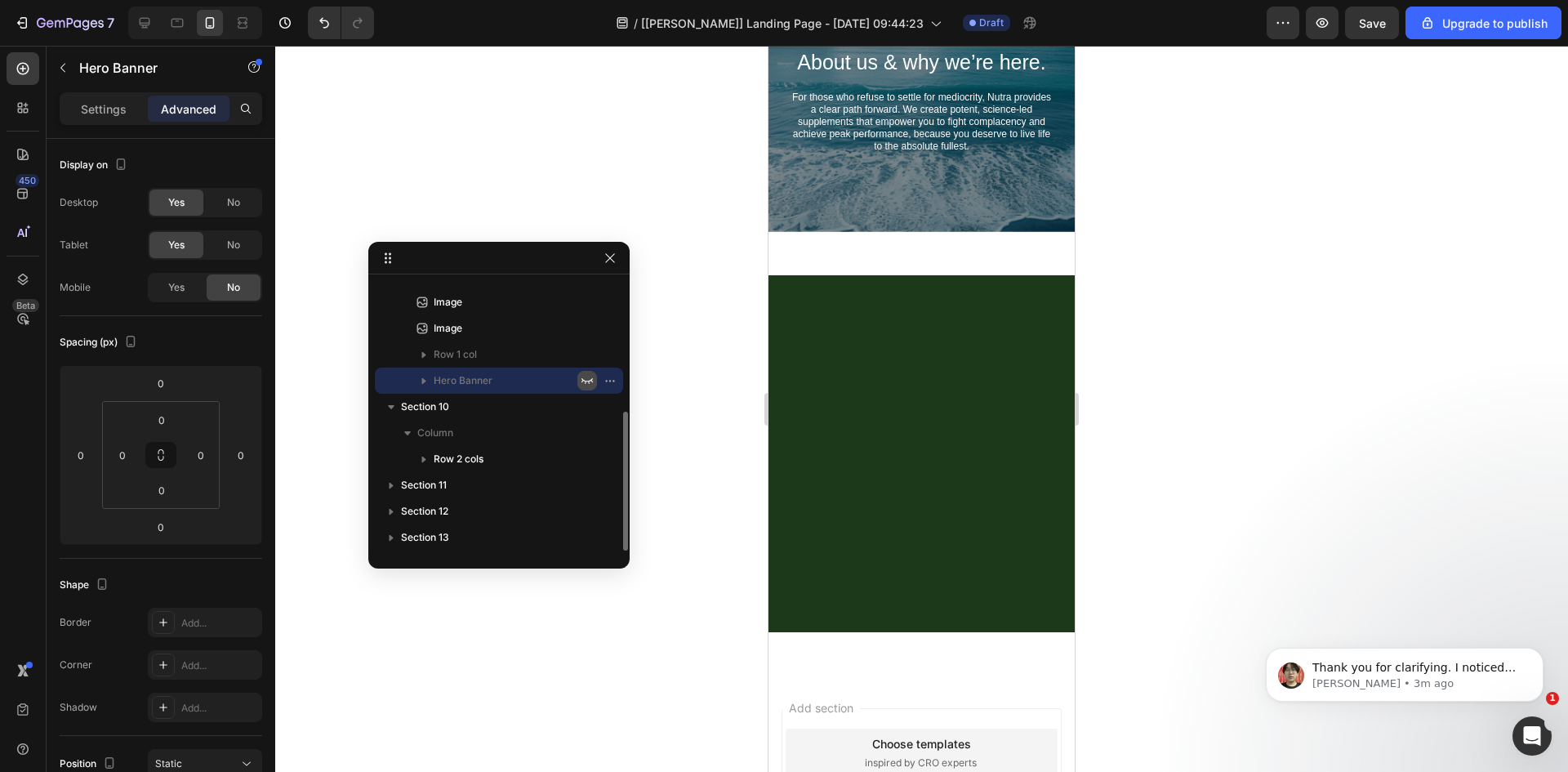
click at [589, 382] on icon "button" at bounding box center [587, 380] width 13 height 13
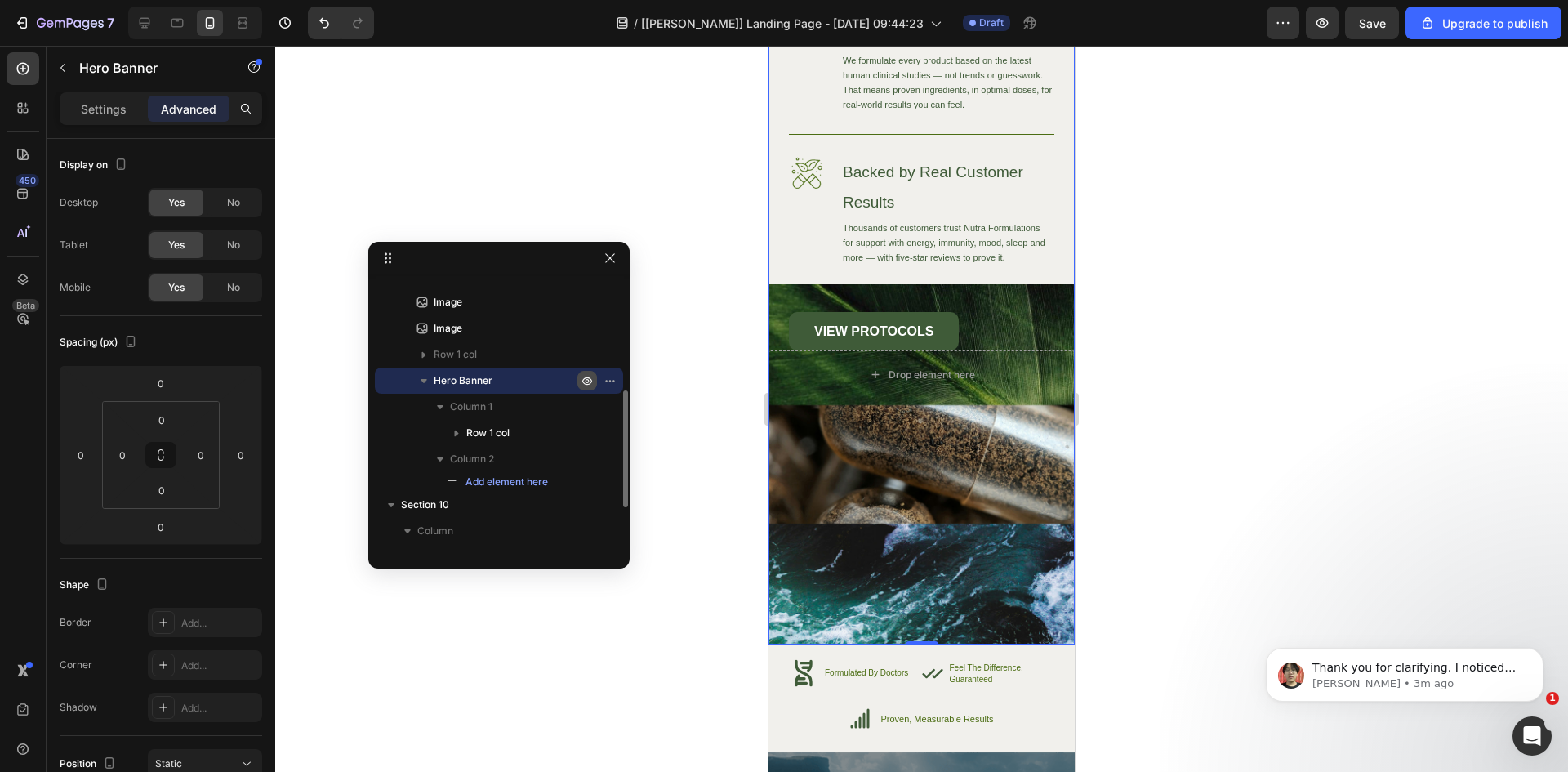
click at [589, 382] on icon "button" at bounding box center [587, 380] width 13 height 13
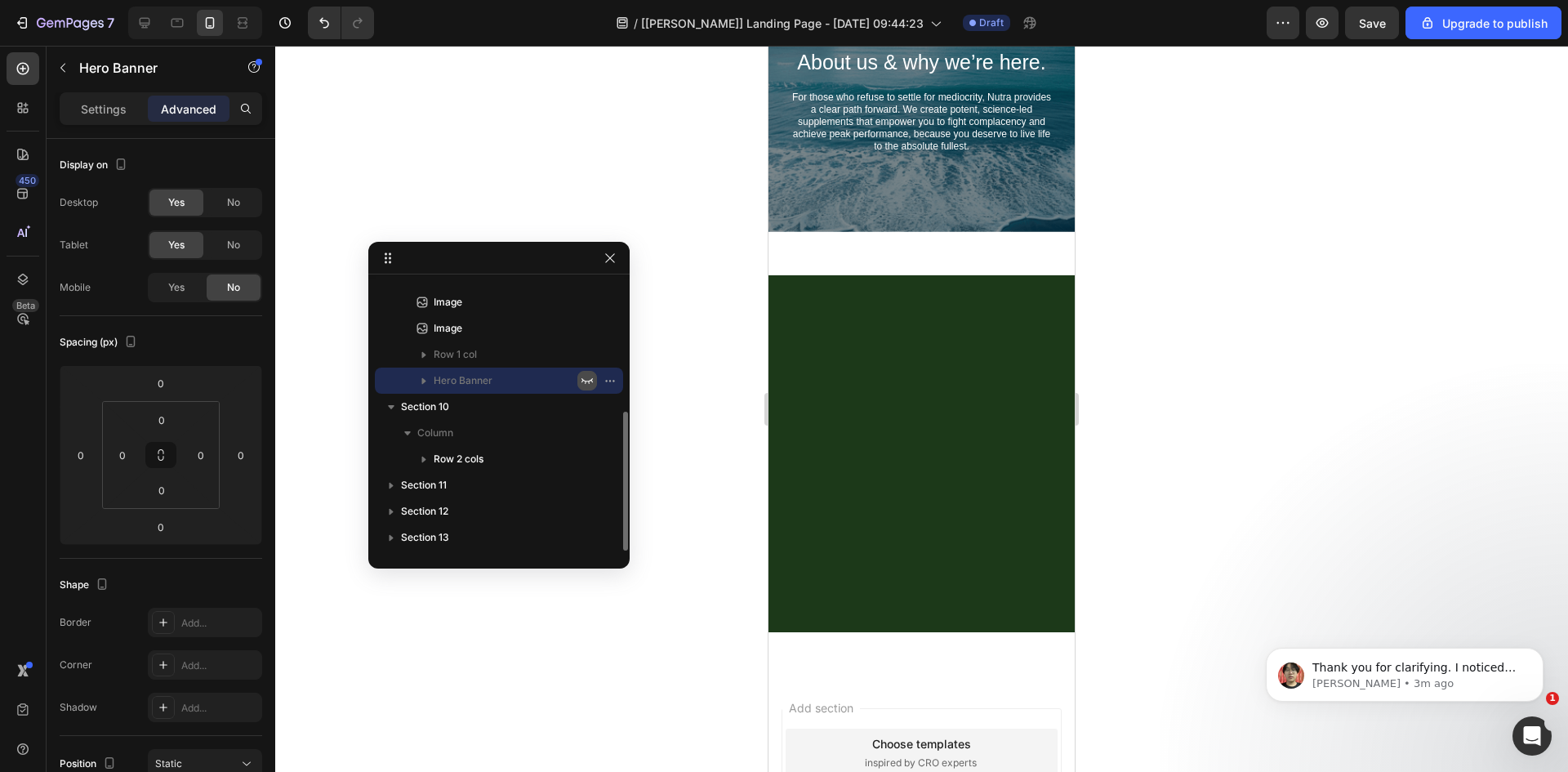
click at [589, 383] on icon "button" at bounding box center [587, 381] width 12 height 5
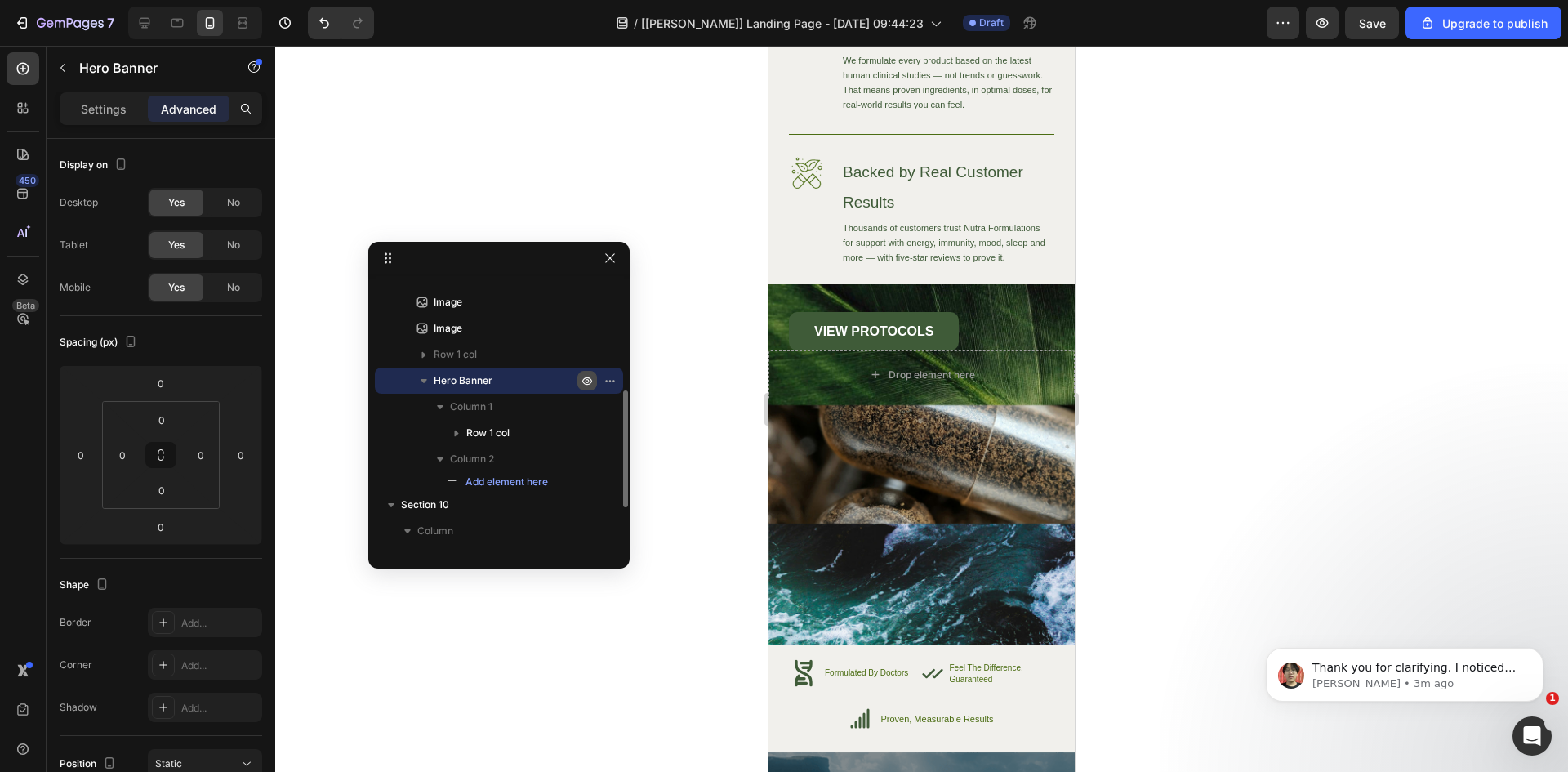
click at [588, 384] on icon "button" at bounding box center [587, 380] width 13 height 13
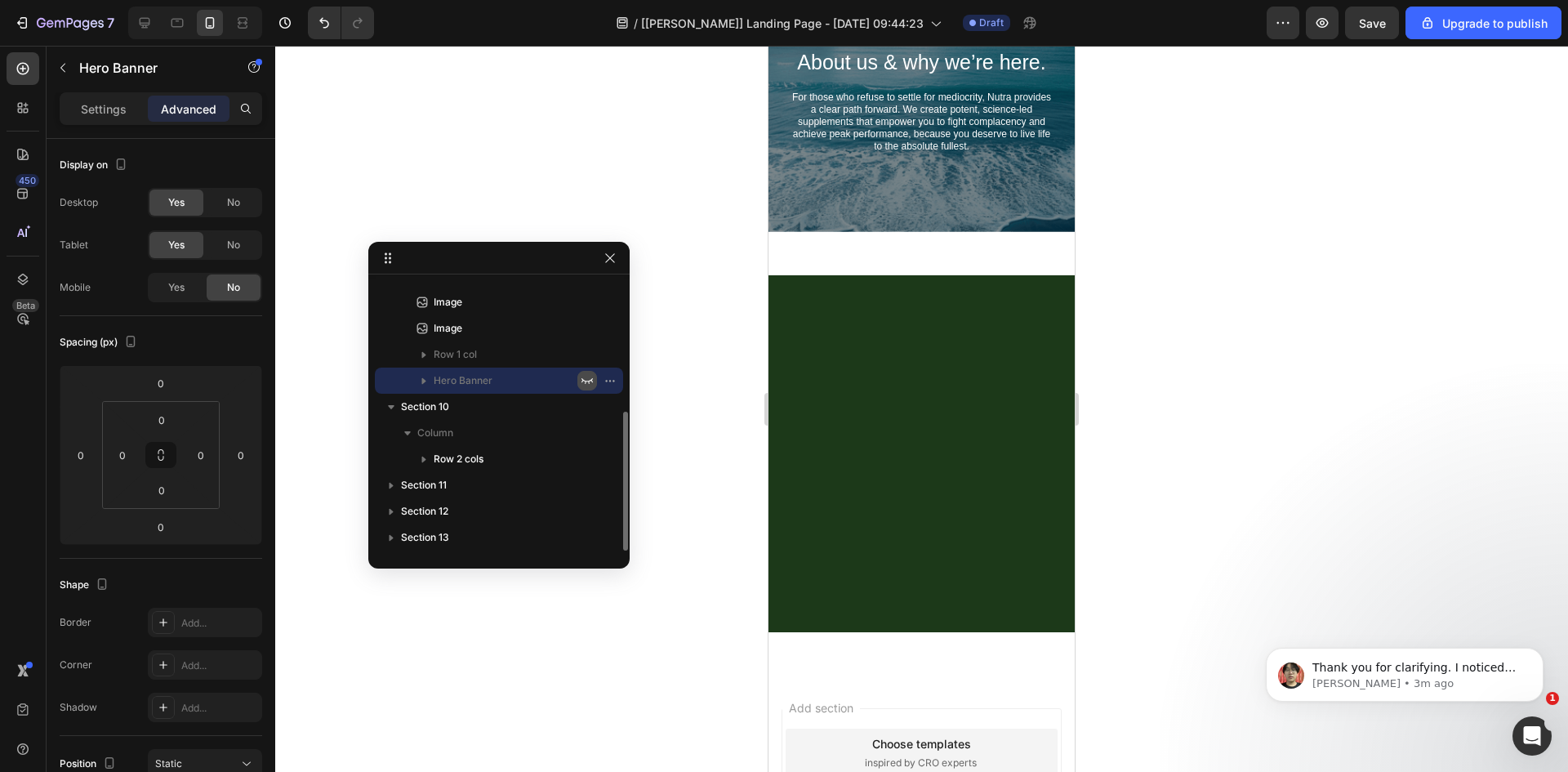
click at [586, 385] on icon "button" at bounding box center [587, 380] width 13 height 13
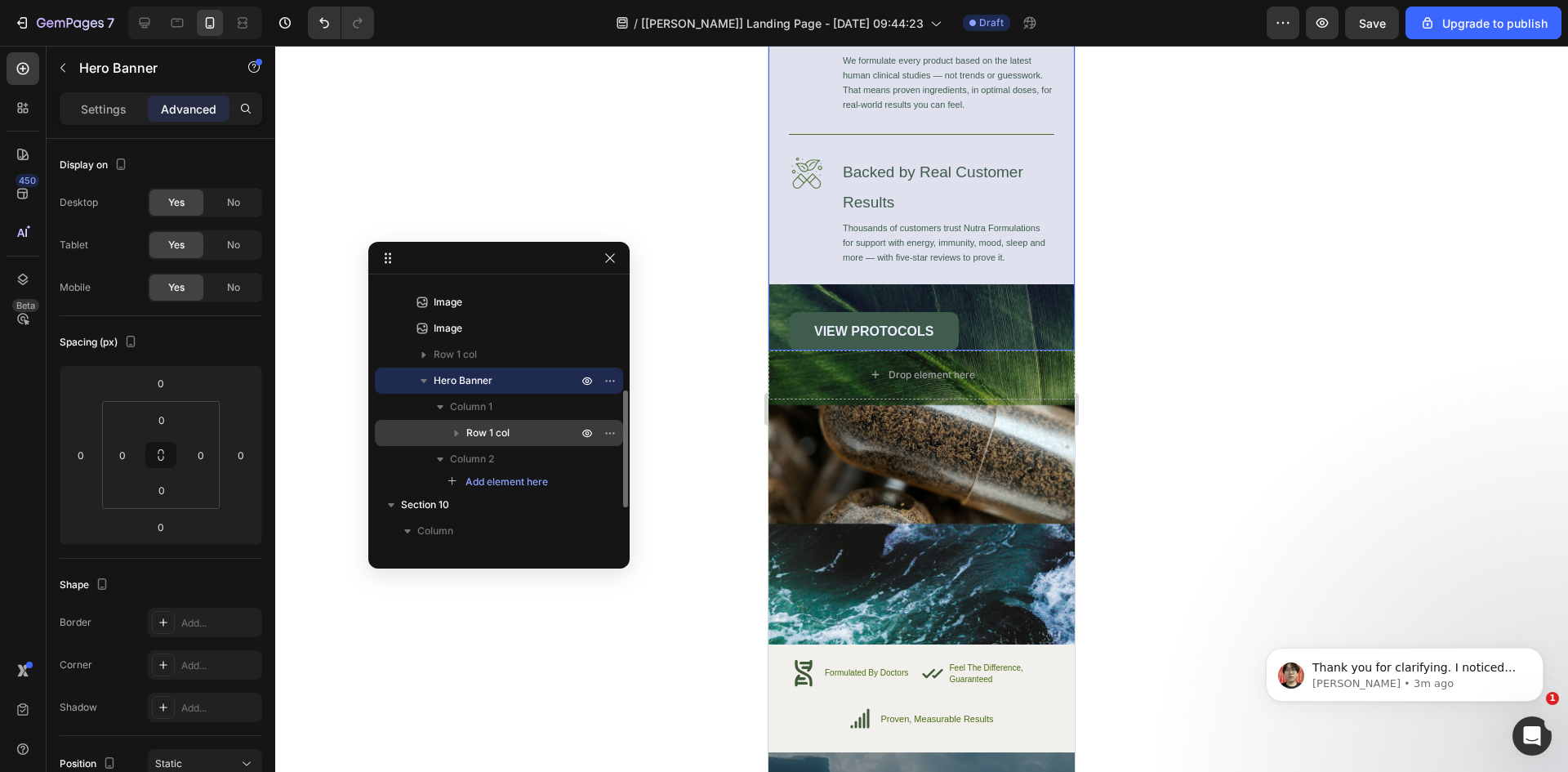
click at [538, 444] on div "Row 1 col" at bounding box center [499, 433] width 235 height 26
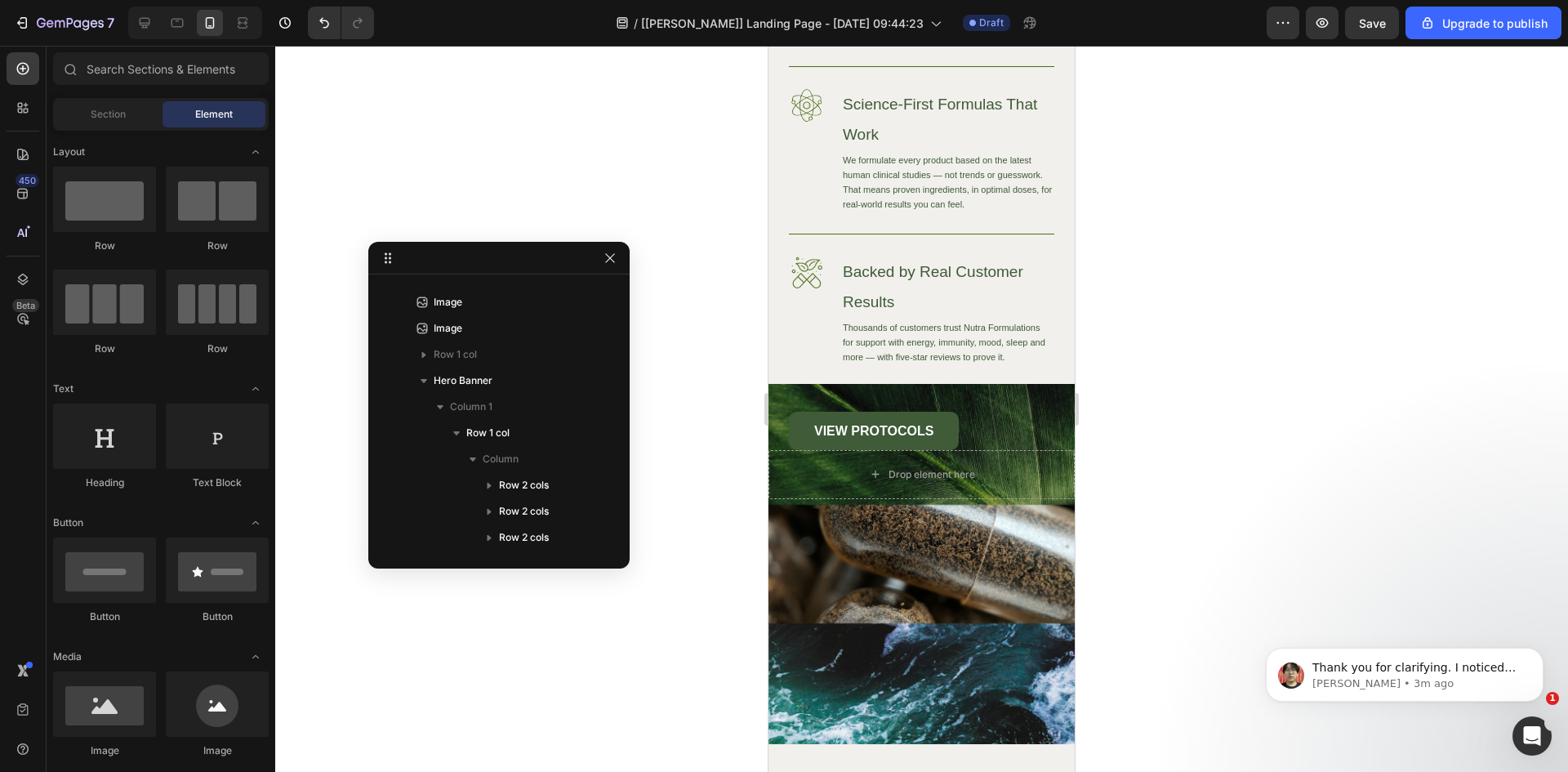
scroll to position [6649, 0]
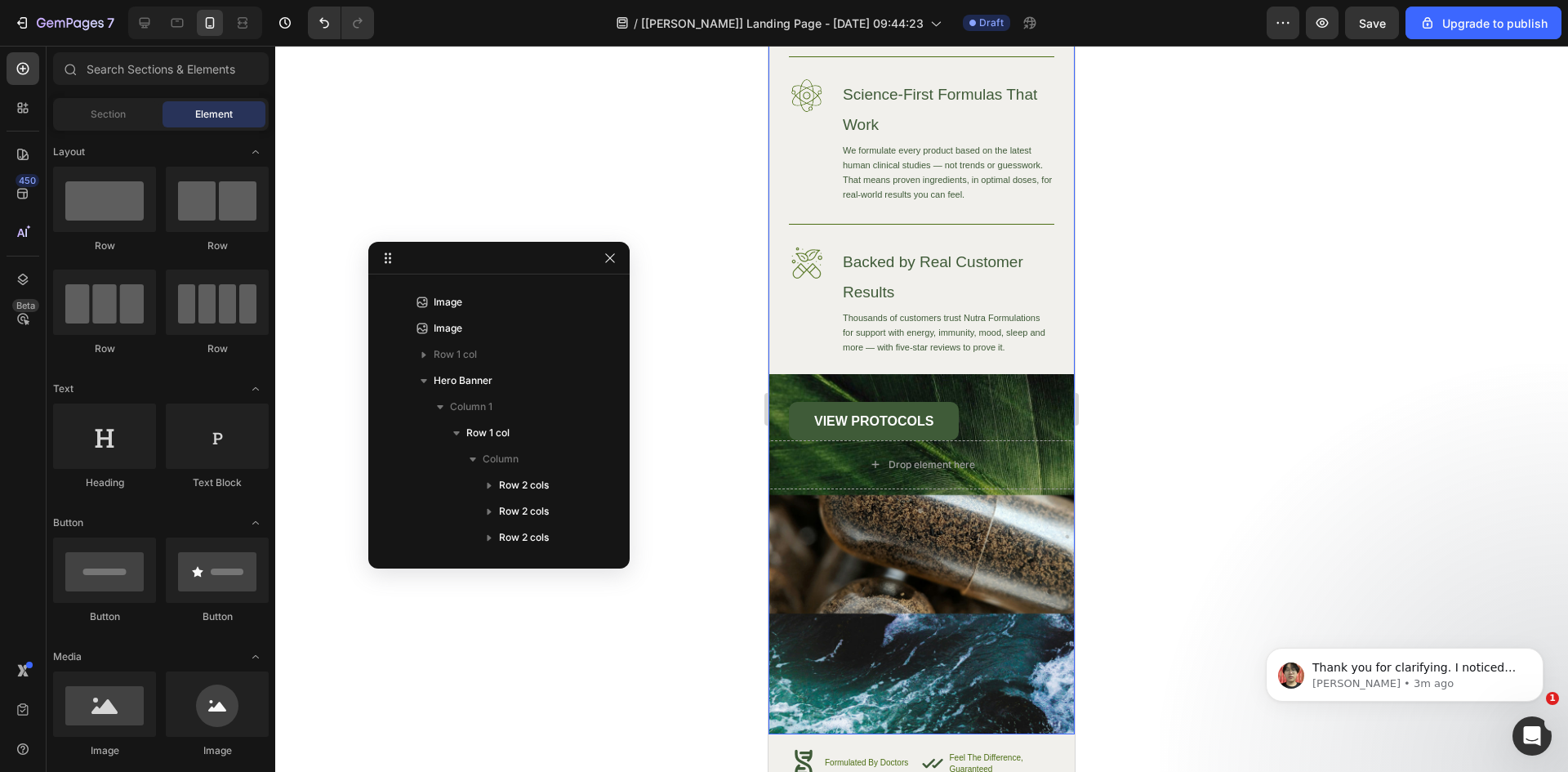
click at [958, 592] on div "Image High-Quality Ingredients Heading We source only the finest ingredients to…" at bounding box center [921, 354] width 307 height 760
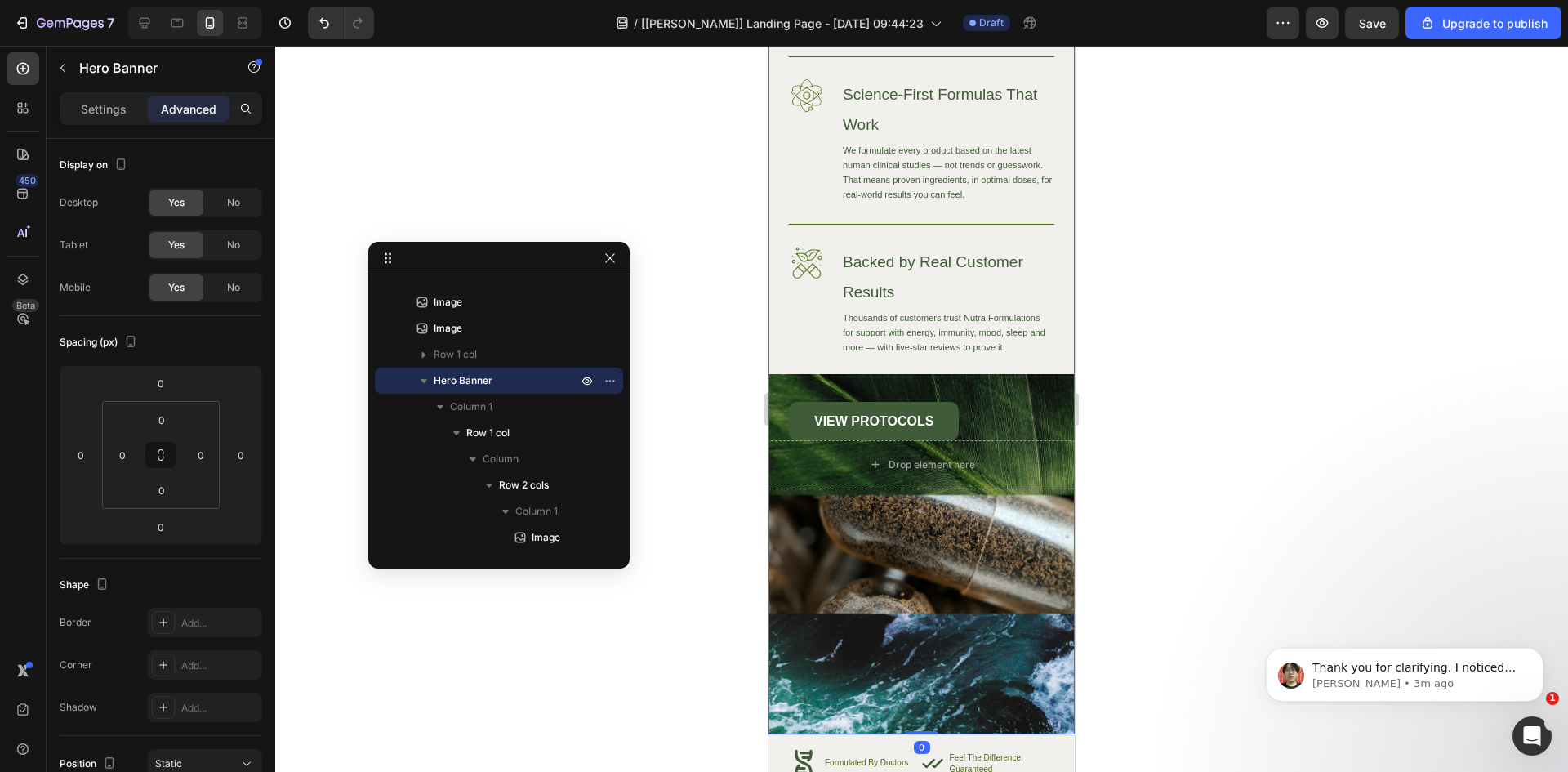
click at [956, 592] on div "Image High-Quality Ingredients Heading We source only the finest ingredients to…" at bounding box center [921, 354] width 307 height 760
click at [955, 592] on div "Image High-Quality Ingredients Heading We source only the finest ingredients to…" at bounding box center [921, 354] width 307 height 760
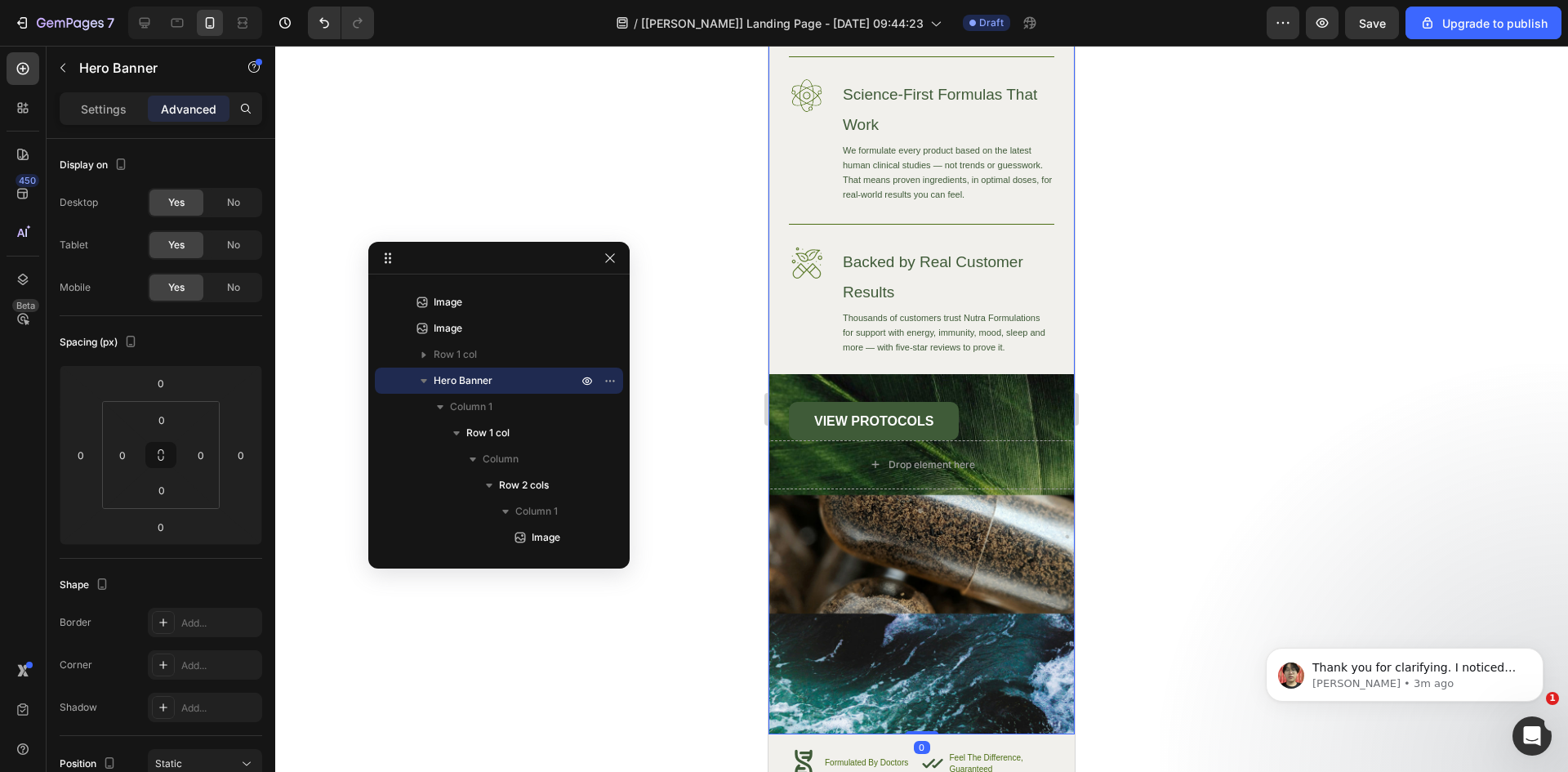
click at [955, 592] on div "Image High-Quality Ingredients Heading We source only the finest ingredients to…" at bounding box center [921, 354] width 307 height 760
click at [696, 314] on div at bounding box center [921, 408] width 1293 height 727
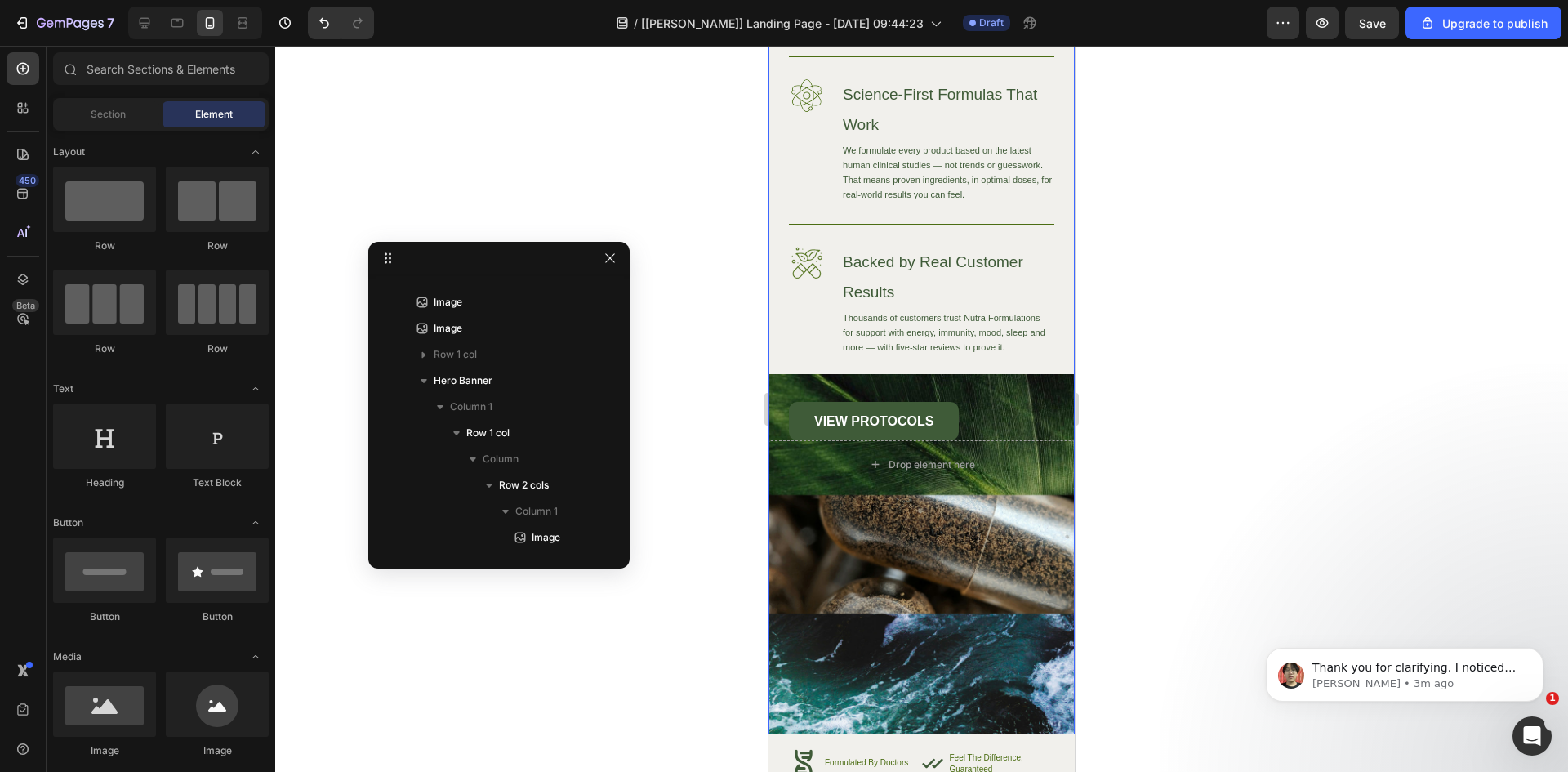
click at [839, 558] on div "Image High-Quality Ingredients Heading We source only the finest ingredients to…" at bounding box center [921, 354] width 307 height 760
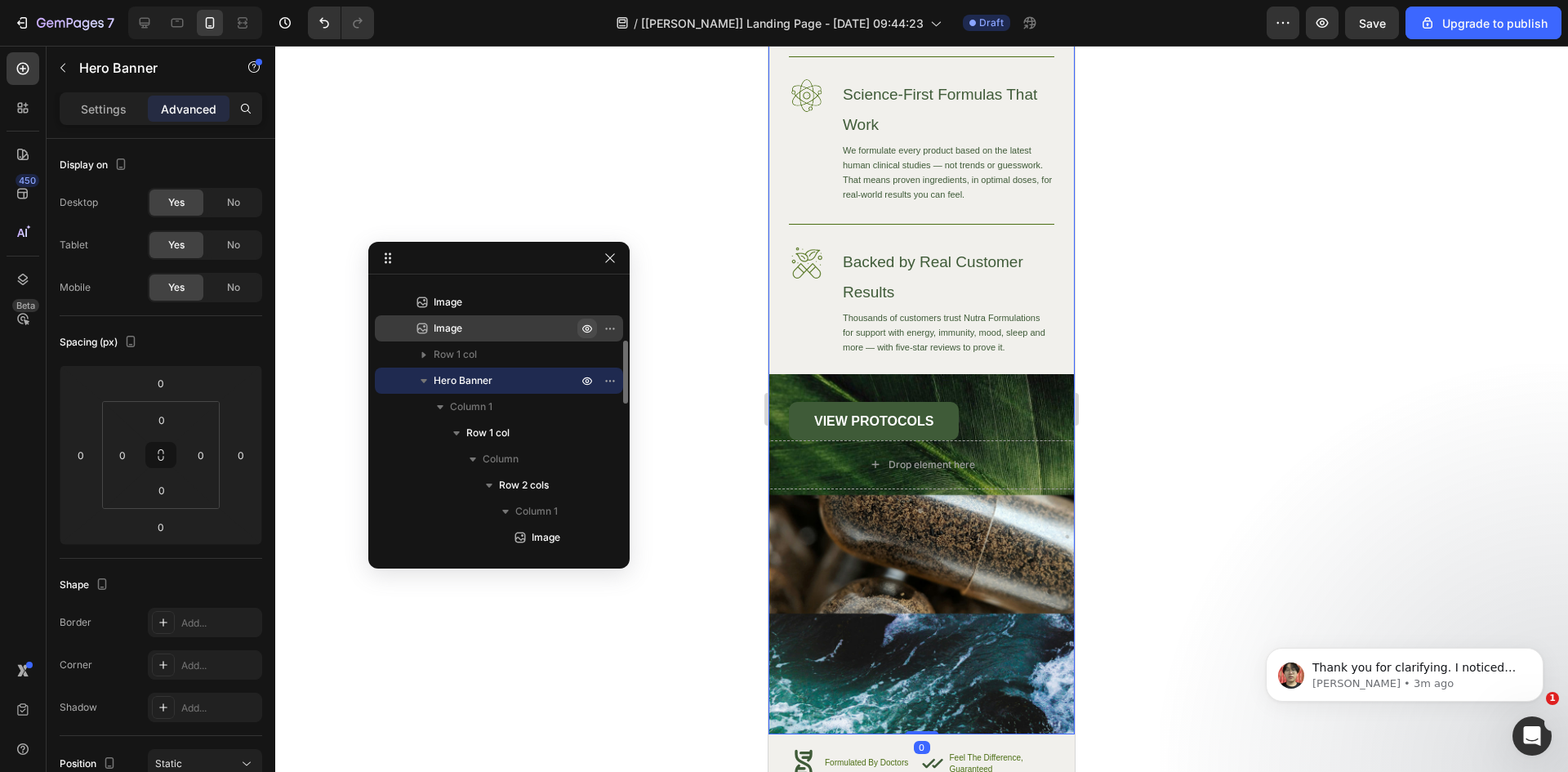
click at [583, 333] on icon "button" at bounding box center [587, 328] width 13 height 13
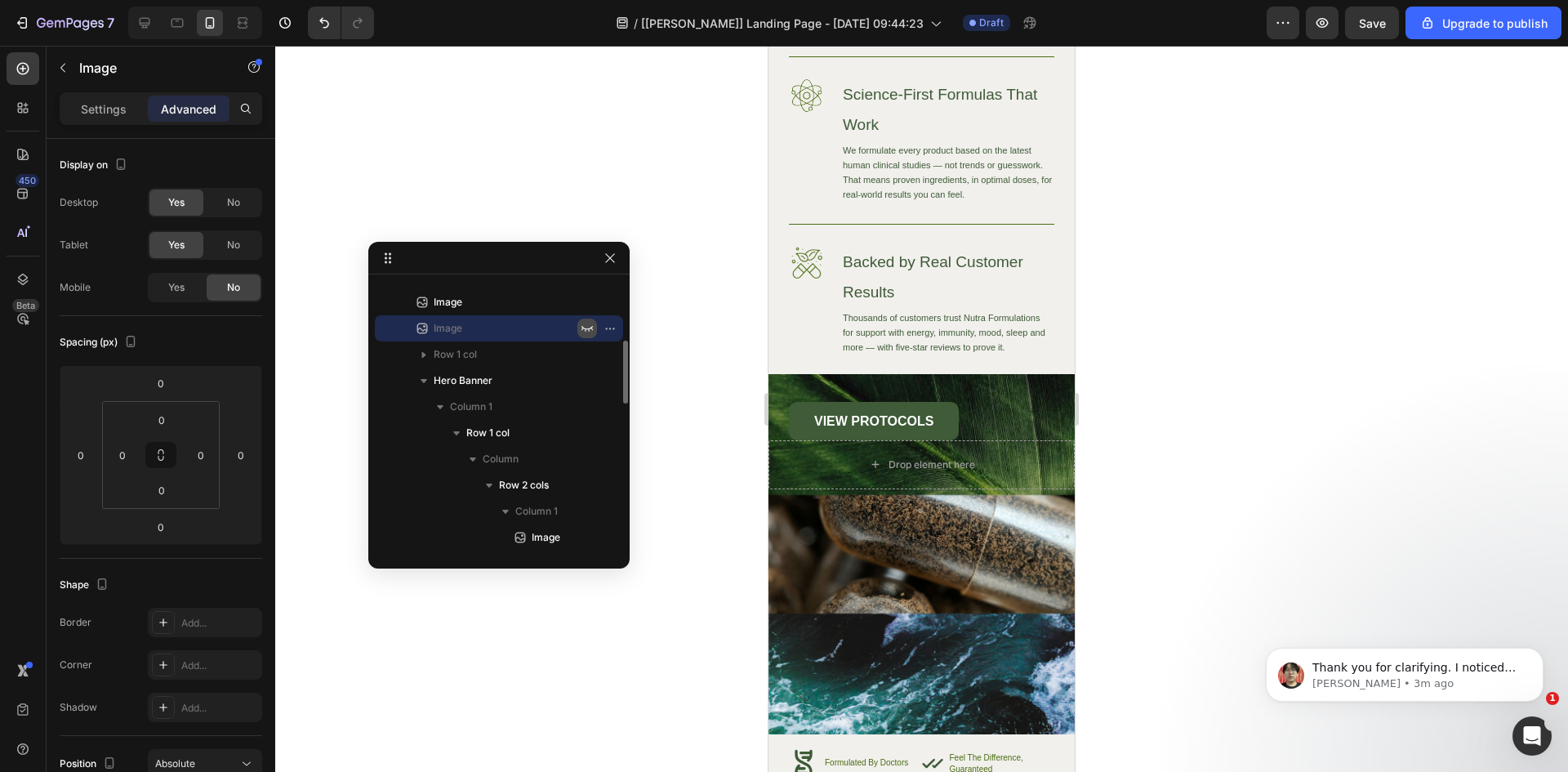
click at [583, 333] on icon "button" at bounding box center [587, 328] width 13 height 13
click at [589, 299] on icon "button" at bounding box center [587, 302] width 13 height 13
click at [589, 303] on icon "button" at bounding box center [587, 303] width 12 height 5
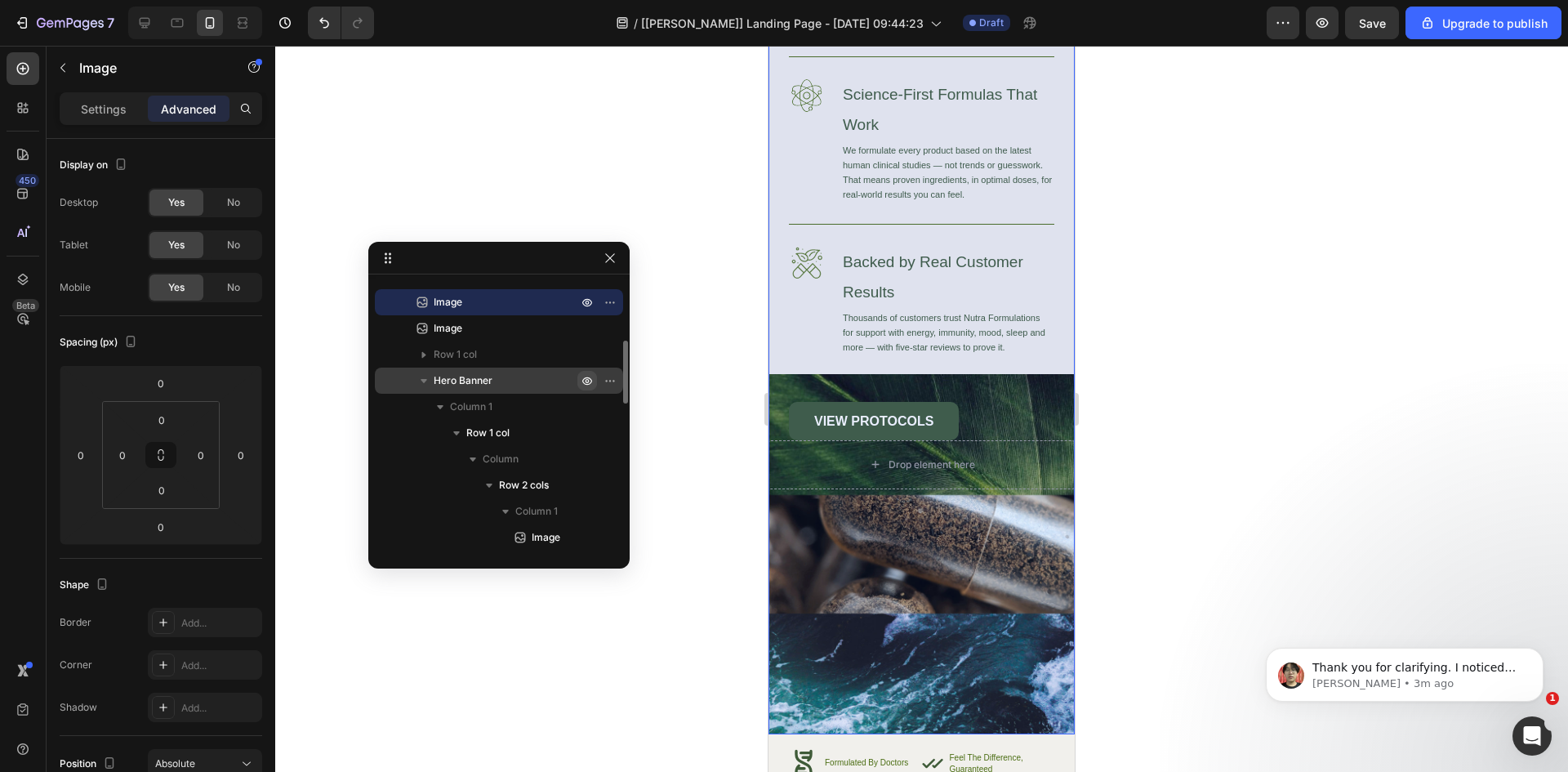
click at [586, 382] on icon "button" at bounding box center [587, 380] width 13 height 13
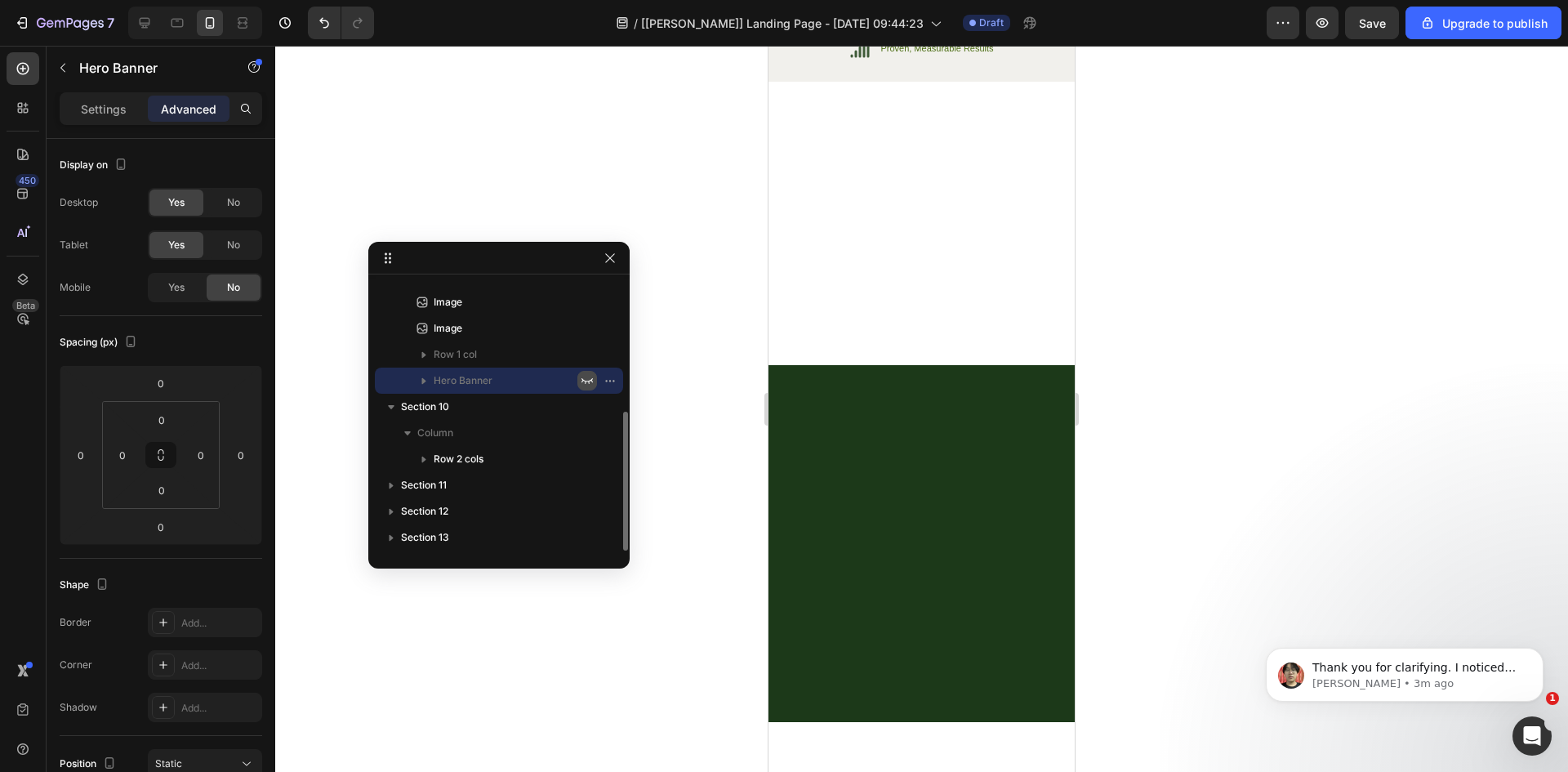
click at [586, 382] on icon "button" at bounding box center [587, 381] width 12 height 5
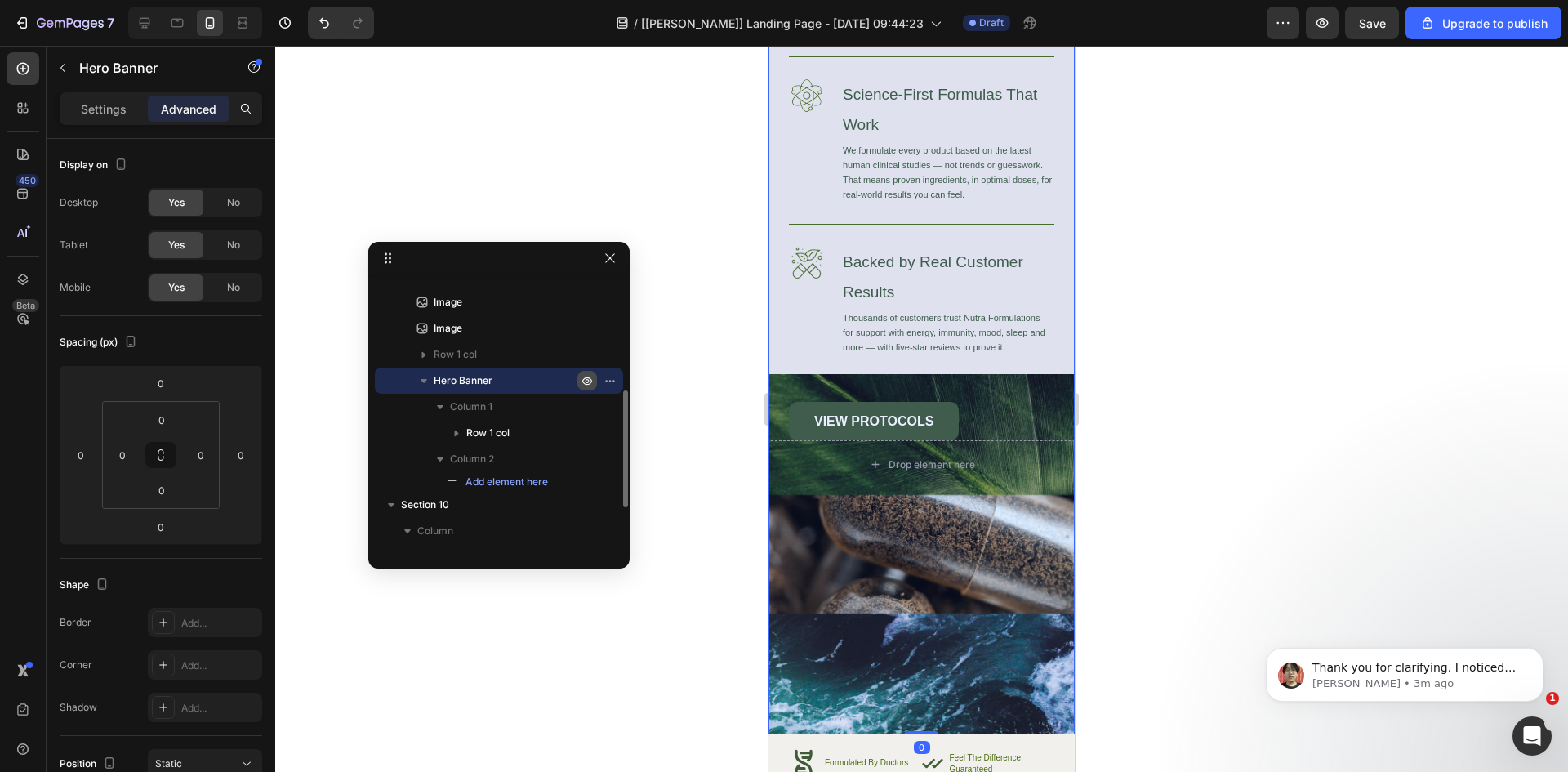
click at [587, 383] on icon "button" at bounding box center [587, 380] width 13 height 13
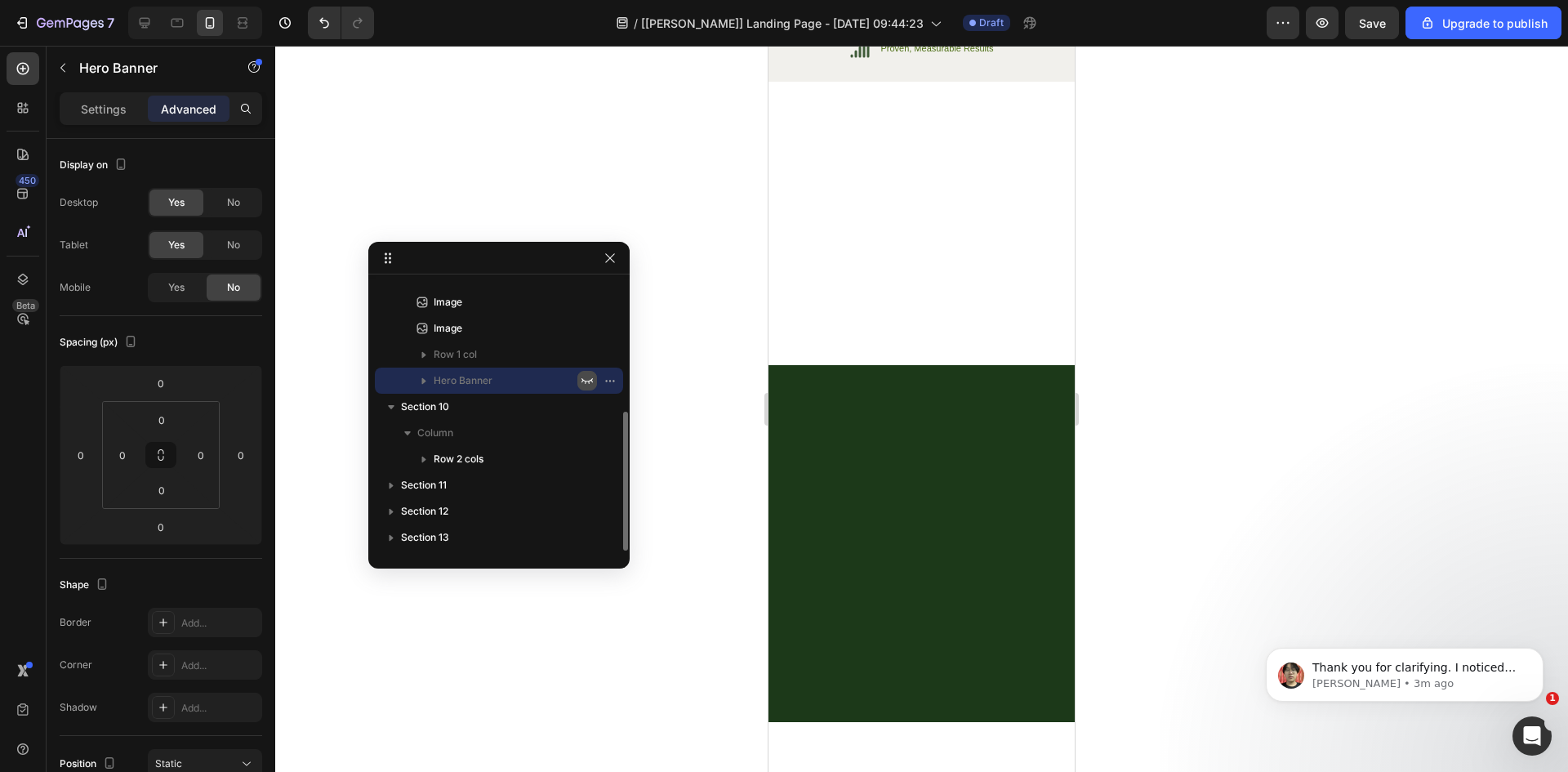
click at [587, 383] on icon "button" at bounding box center [587, 380] width 13 height 13
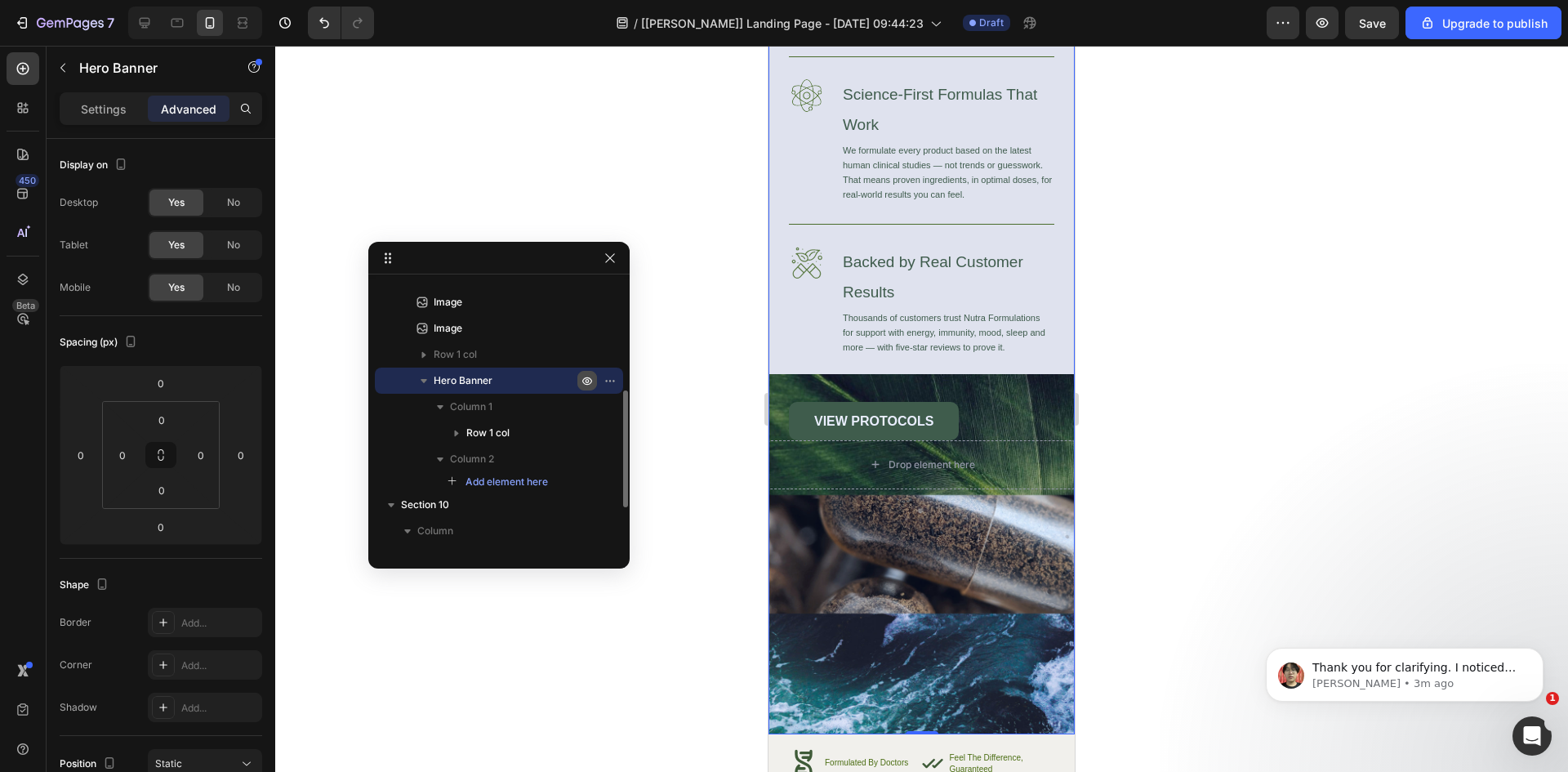
click at [587, 383] on icon "button" at bounding box center [587, 380] width 13 height 13
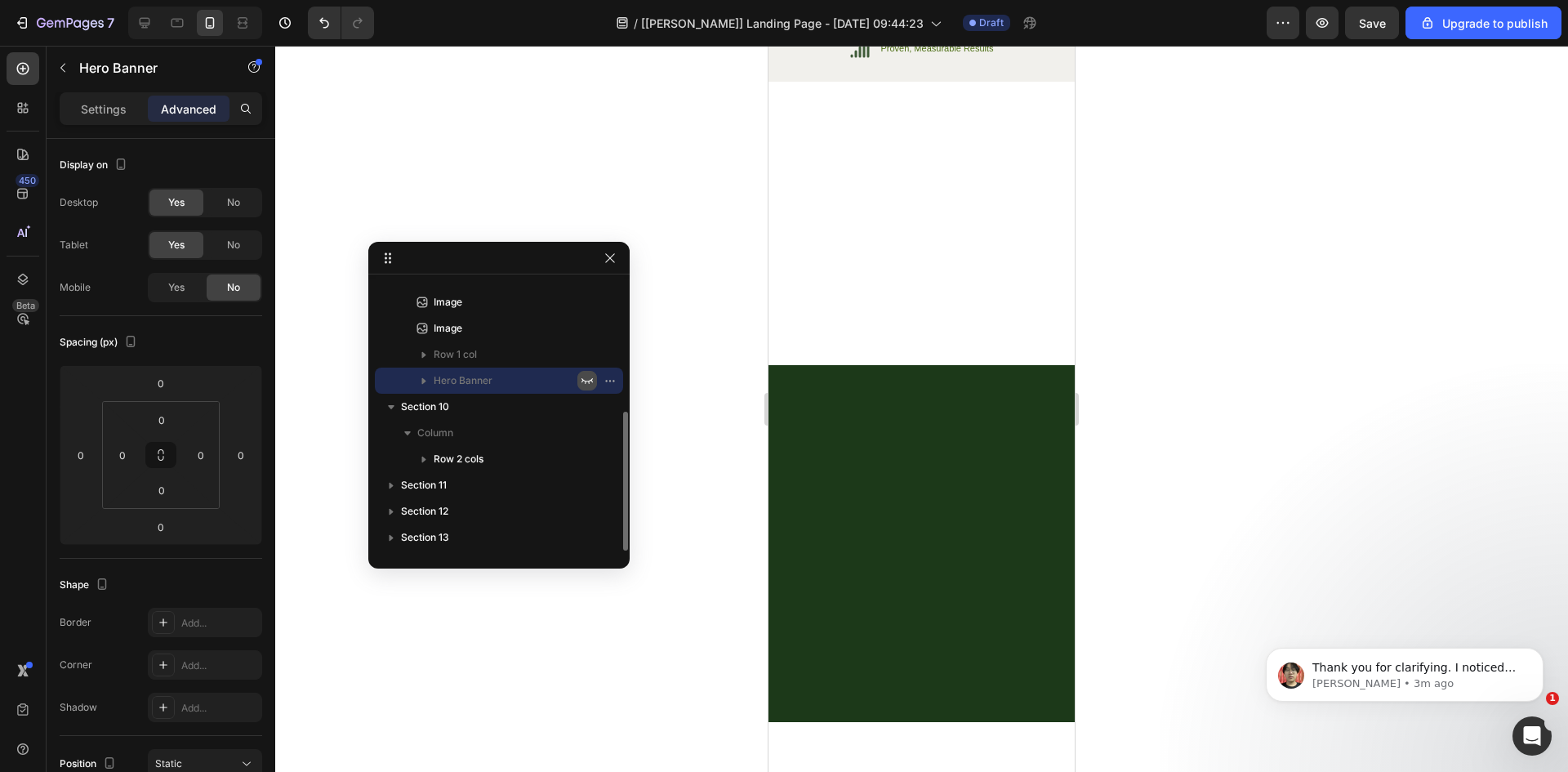
click at [587, 383] on icon "button" at bounding box center [587, 380] width 13 height 13
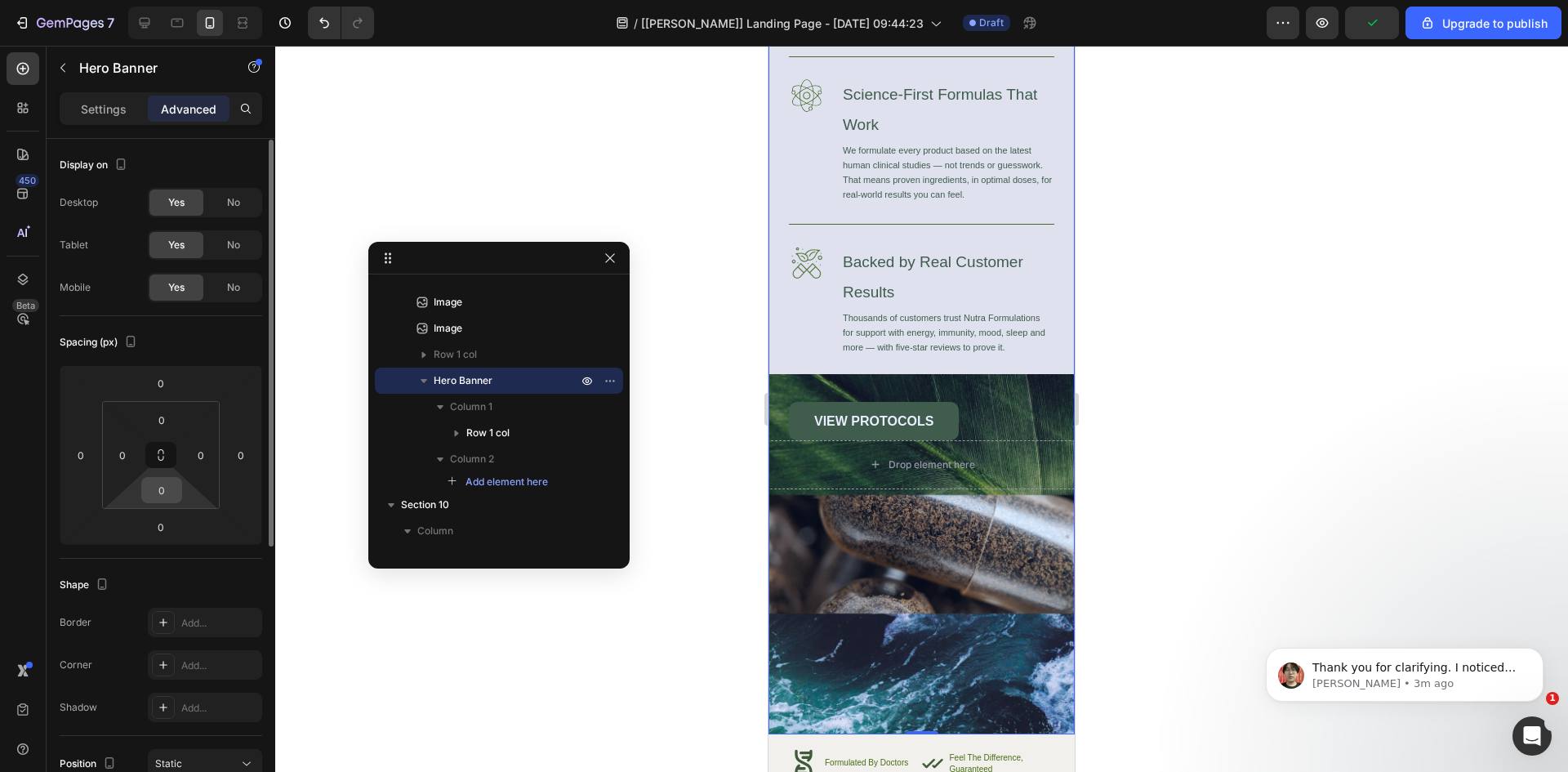
scroll to position [1, 0]
drag, startPoint x: 97, startPoint y: 103, endPoint x: 121, endPoint y: 117, distance: 27.8
click at [98, 102] on p "Settings" at bounding box center [103, 109] width 45 height 17
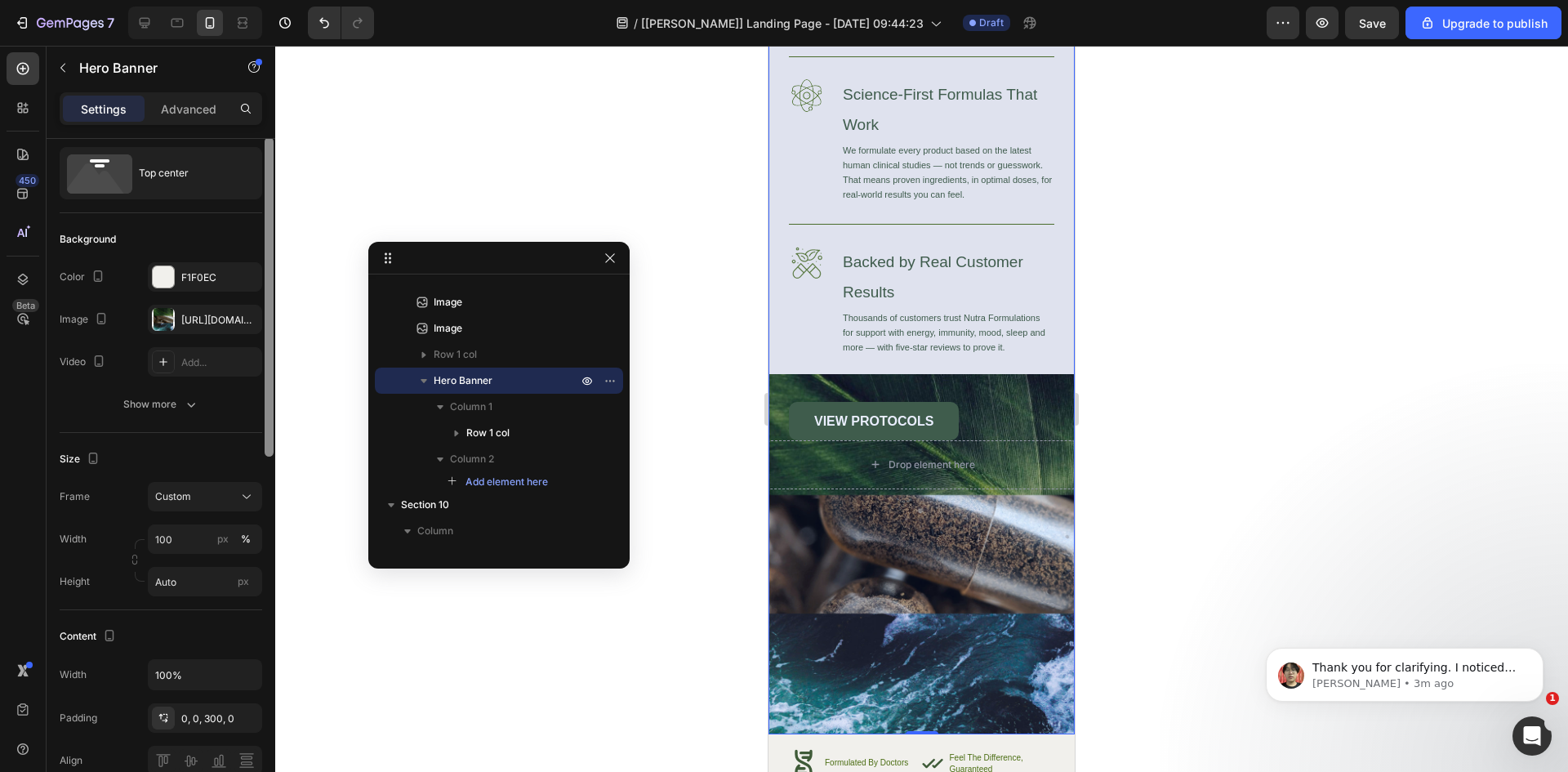
scroll to position [49, 0]
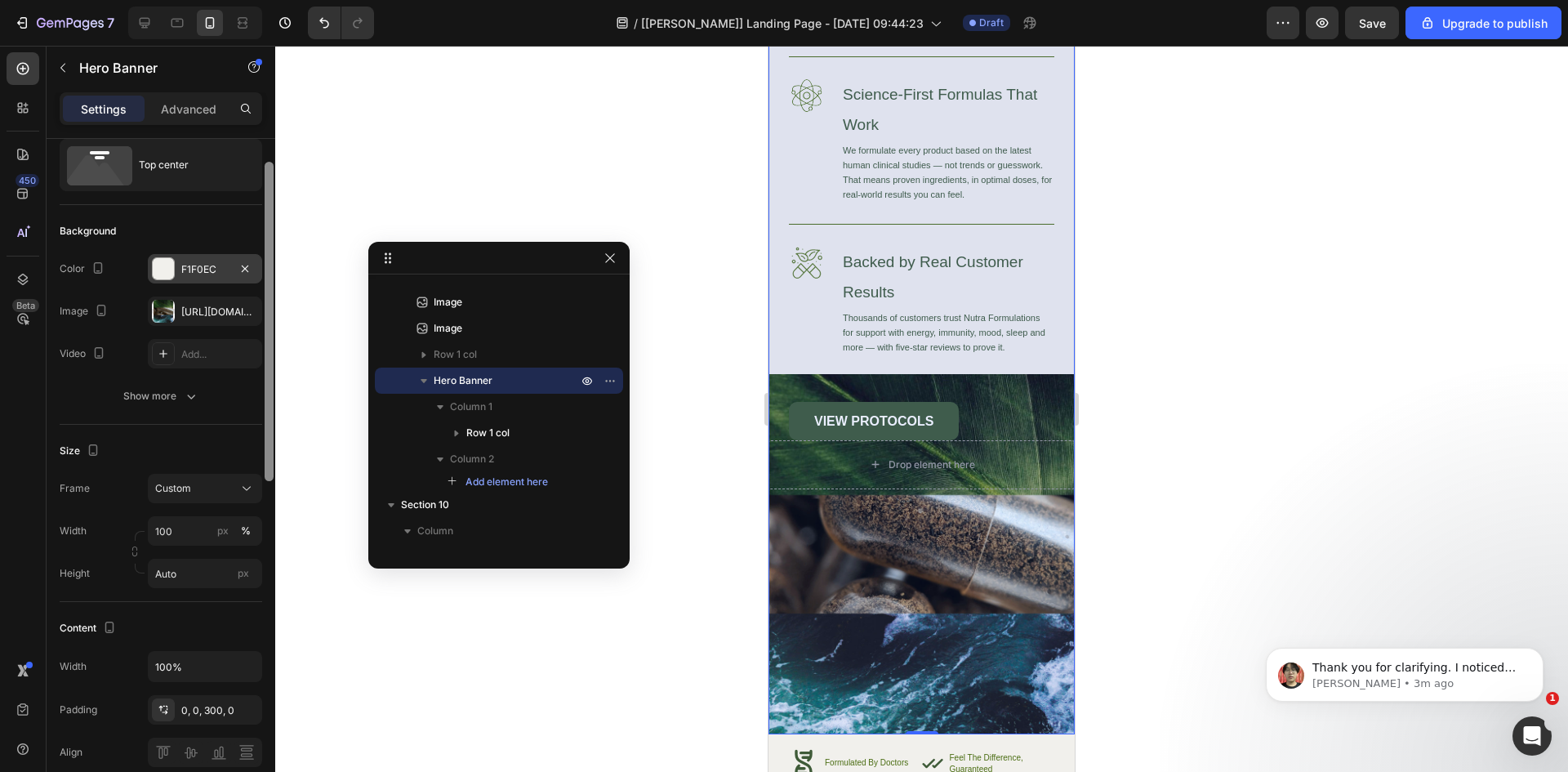
drag, startPoint x: 271, startPoint y: 201, endPoint x: 208, endPoint y: 267, distance: 91.2
click at [268, 224] on div at bounding box center [269, 321] width 9 height 319
click at [180, 312] on div "[URL][DOMAIN_NAME]" at bounding box center [205, 313] width 114 height 29
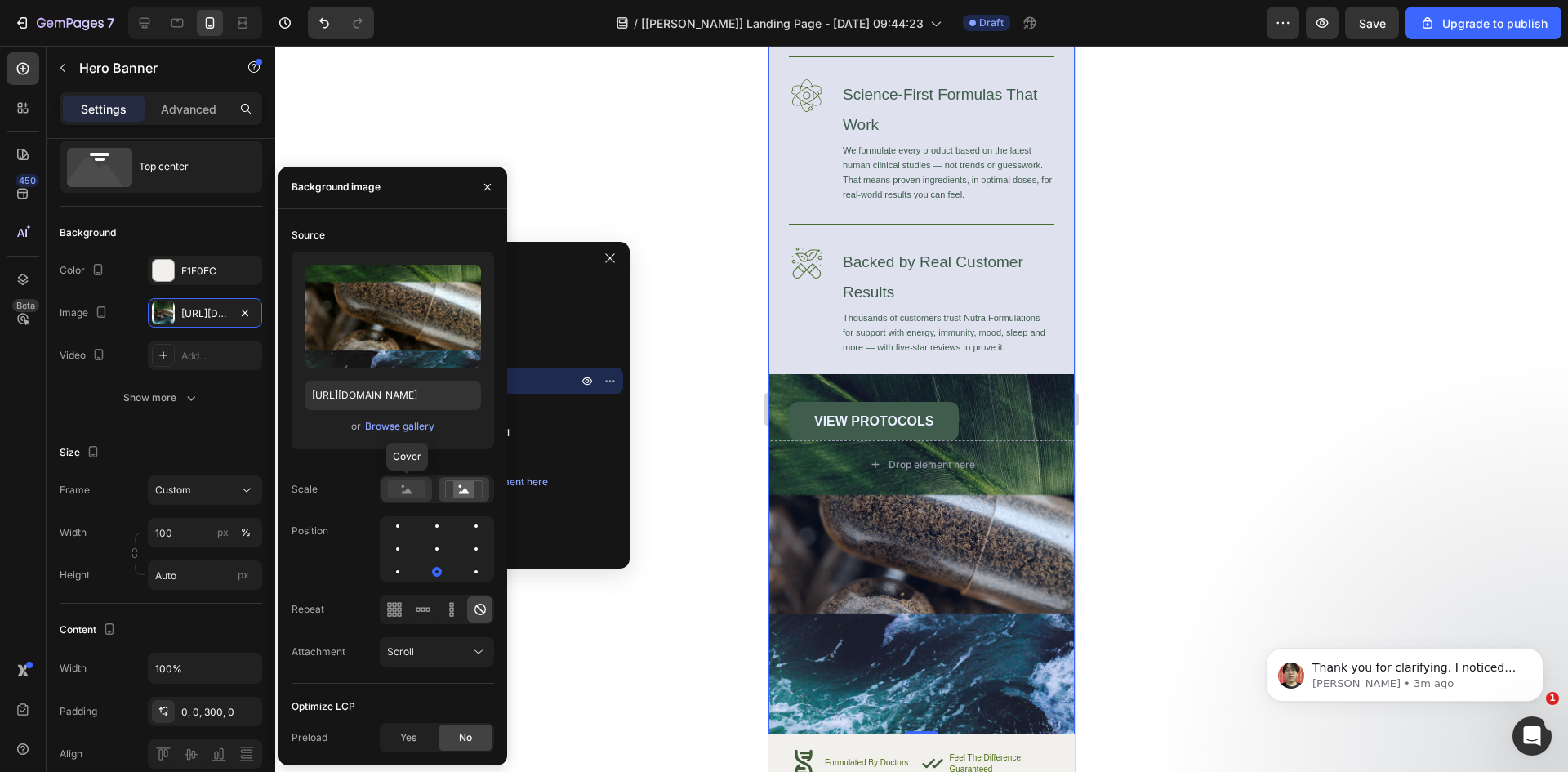
click at [398, 491] on rect at bounding box center [406, 490] width 37 height 18
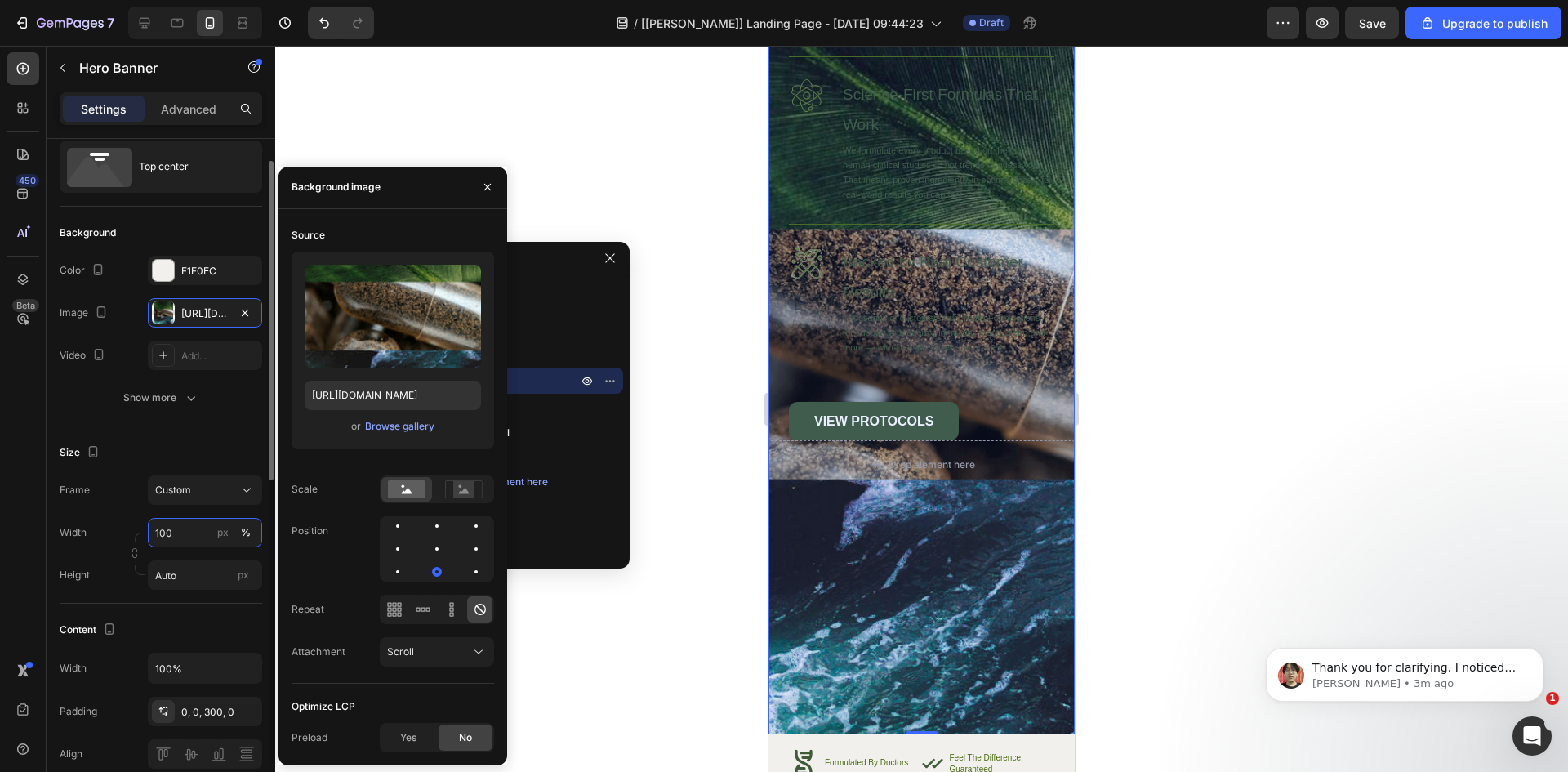
click at [184, 538] on input "100" at bounding box center [205, 533] width 114 height 29
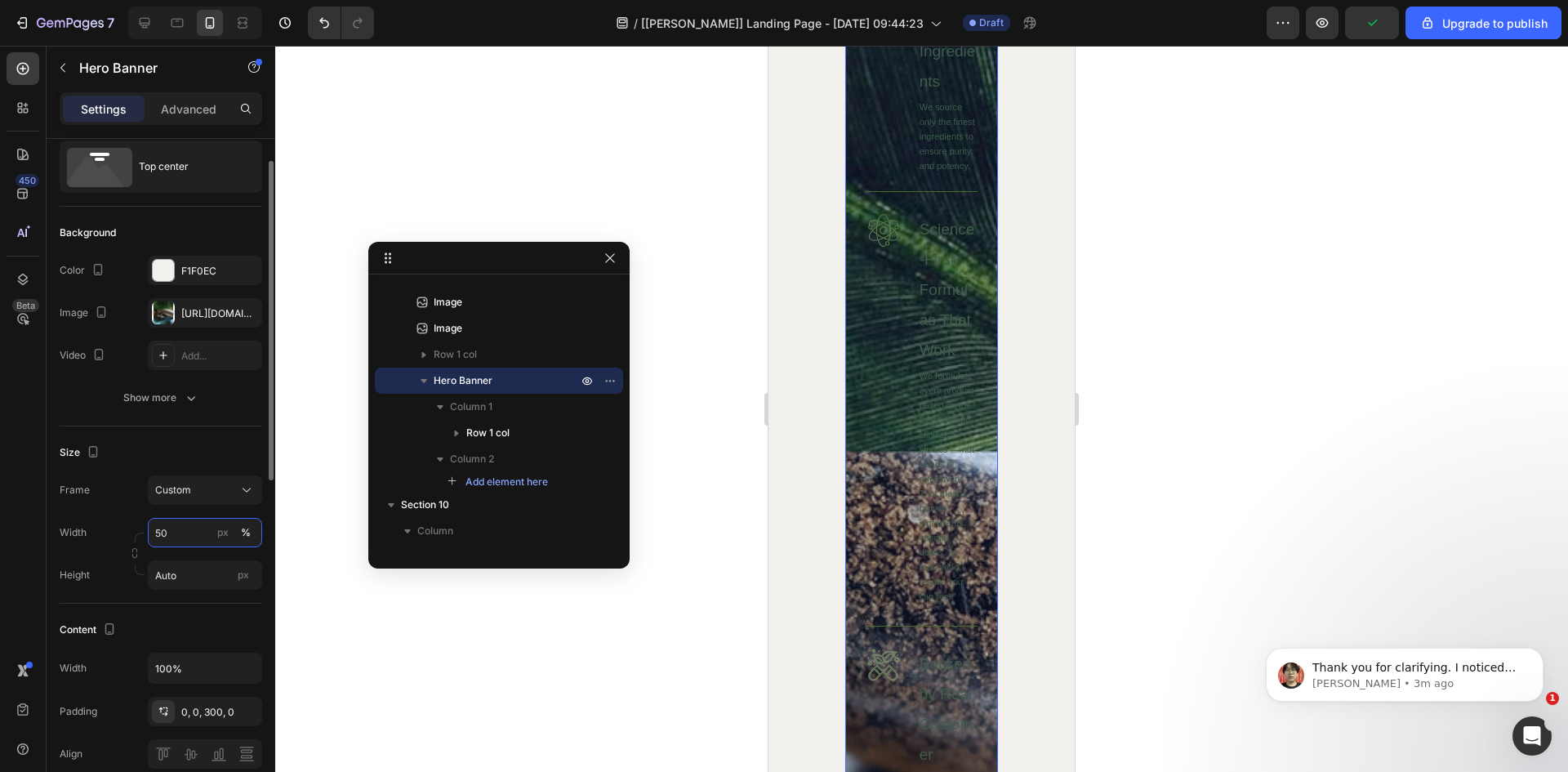
drag, startPoint x: 176, startPoint y: 529, endPoint x: 103, endPoint y: 520, distance: 73.6
click at [104, 523] on div "Width 50 px %" at bounding box center [161, 533] width 202 height 29
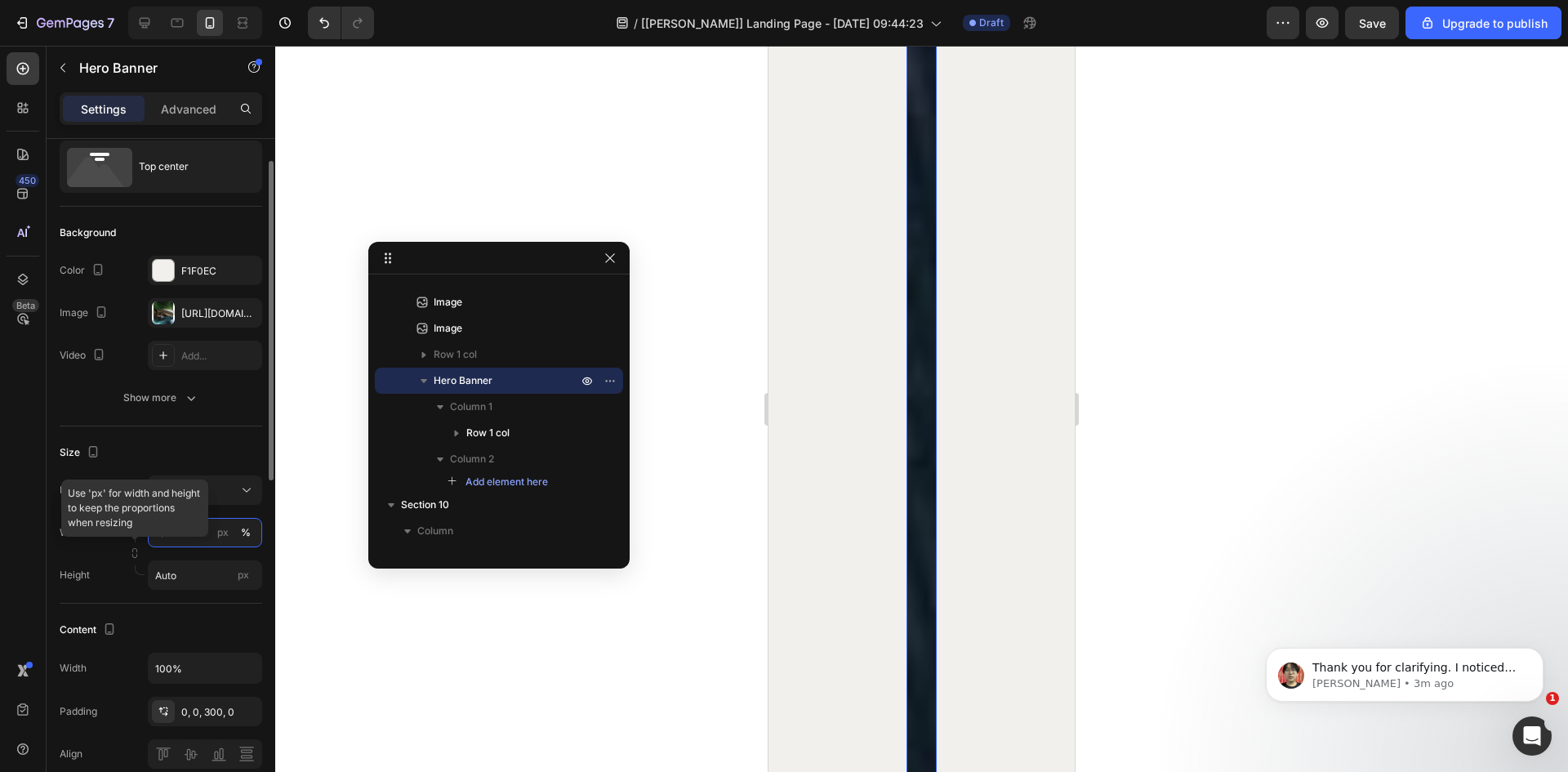
type input "100"
click at [226, 536] on div "px" at bounding box center [223, 533] width 12 height 15
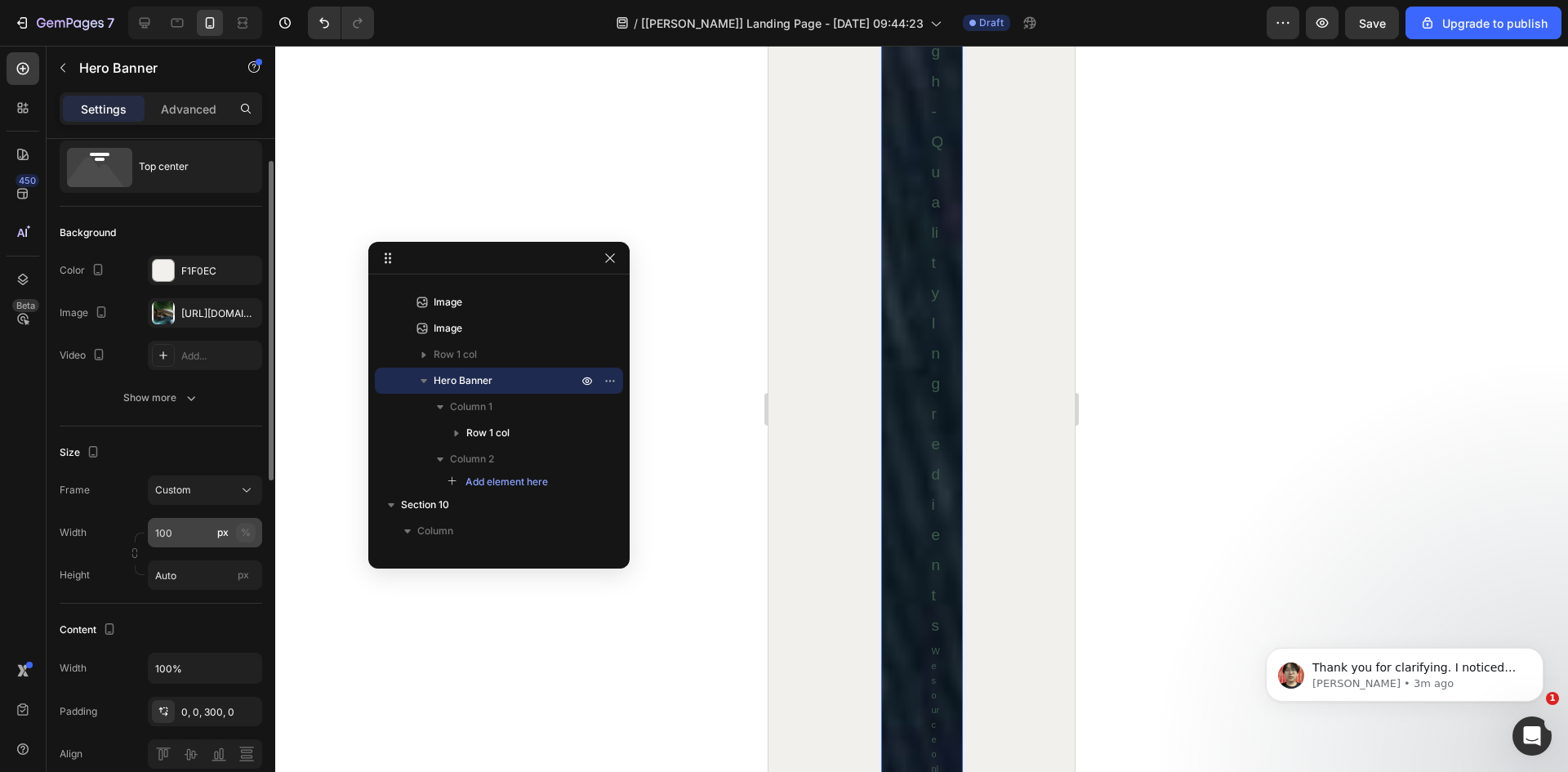
click at [243, 536] on div "%" at bounding box center [246, 533] width 10 height 15
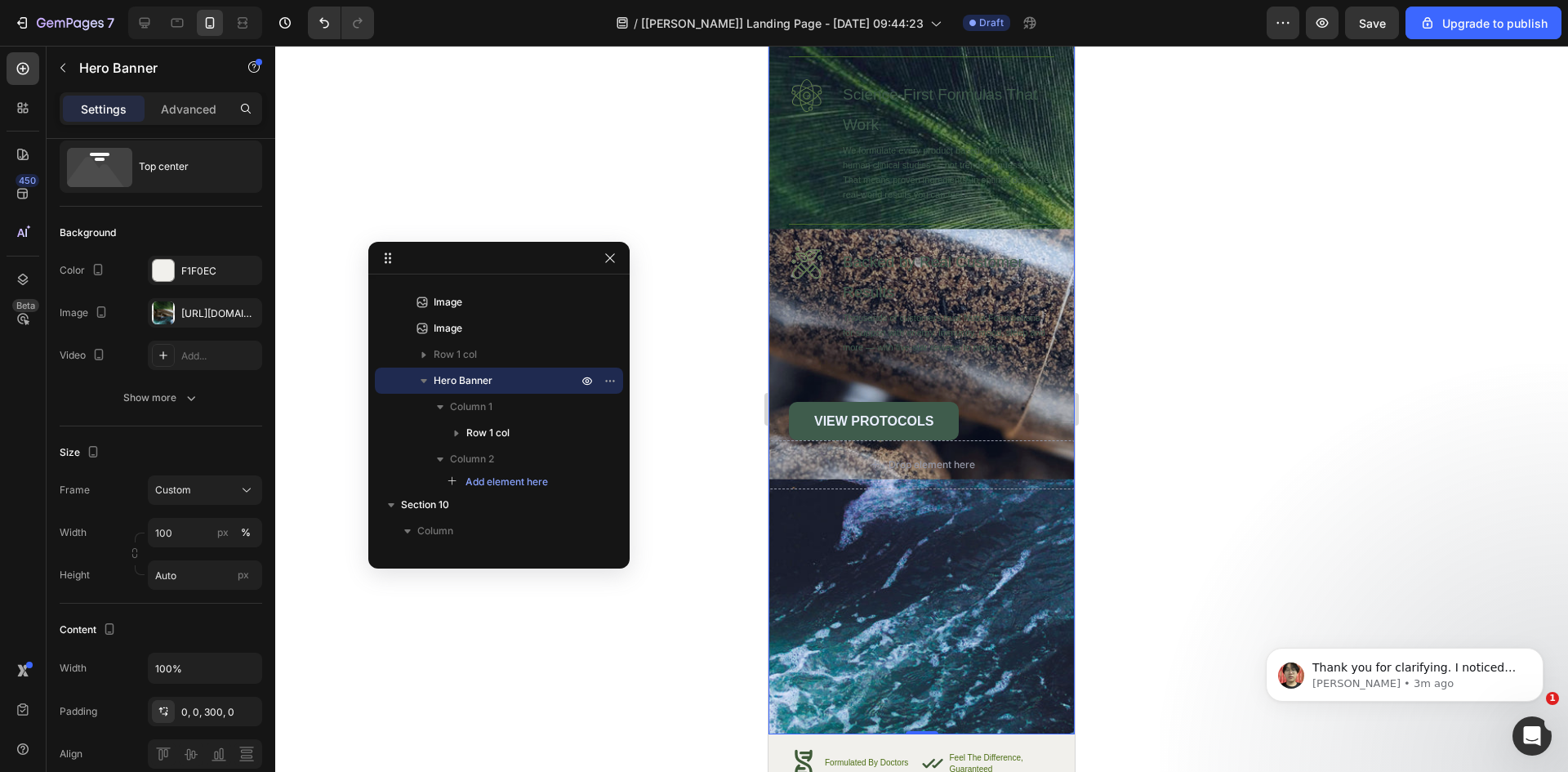
click at [27, 529] on div "450 Beta" at bounding box center [23, 354] width 33 height 602
click at [208, 571] on input "Auto" at bounding box center [205, 575] width 114 height 29
click at [205, 640] on p "Fit screen 100vh" at bounding box center [201, 644] width 94 height 15
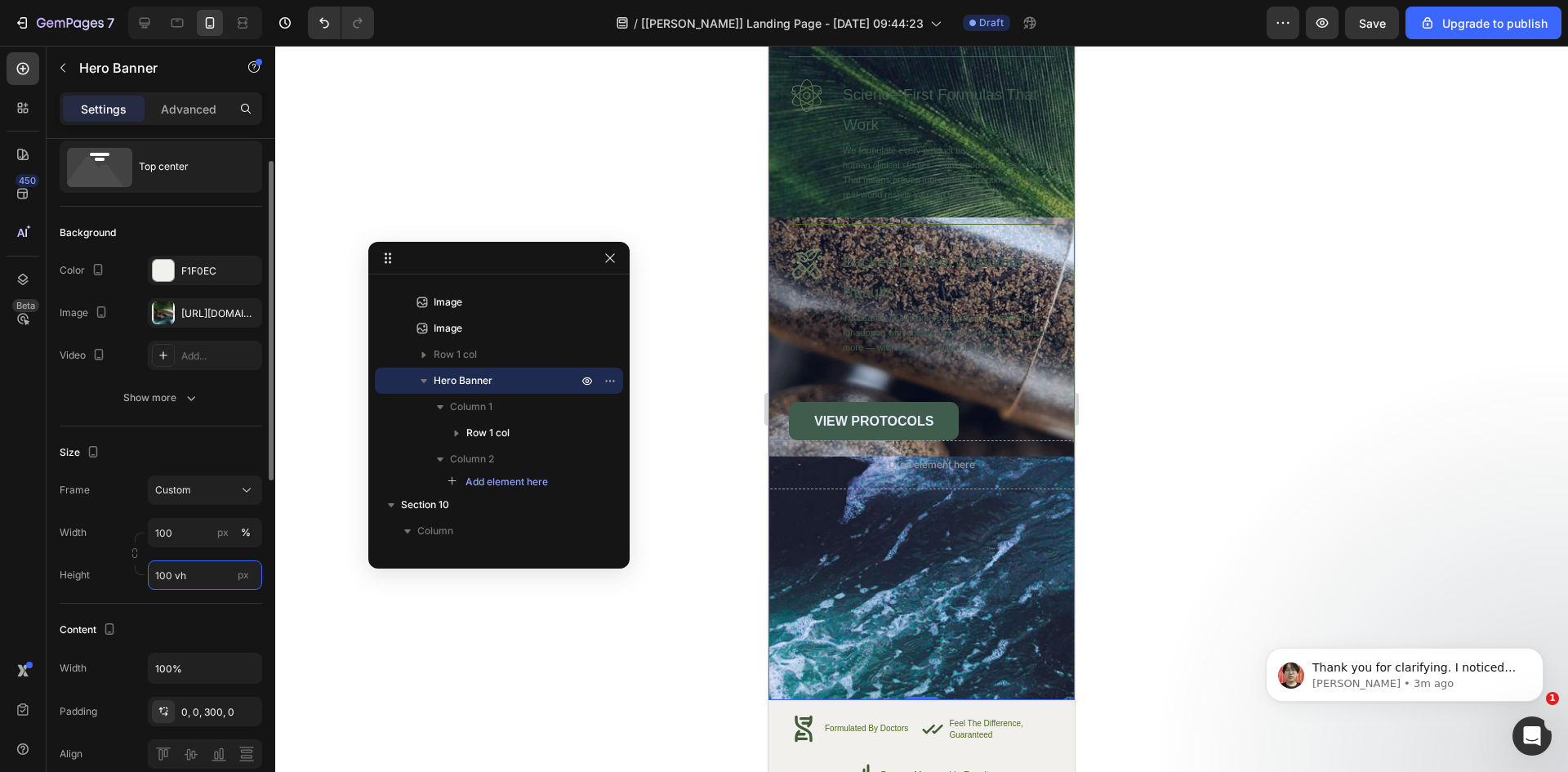
click at [200, 577] on input "100 vh" at bounding box center [205, 575] width 114 height 29
click at [199, 612] on span "Fit content" at bounding box center [179, 614] width 49 height 15
type input "Auto"
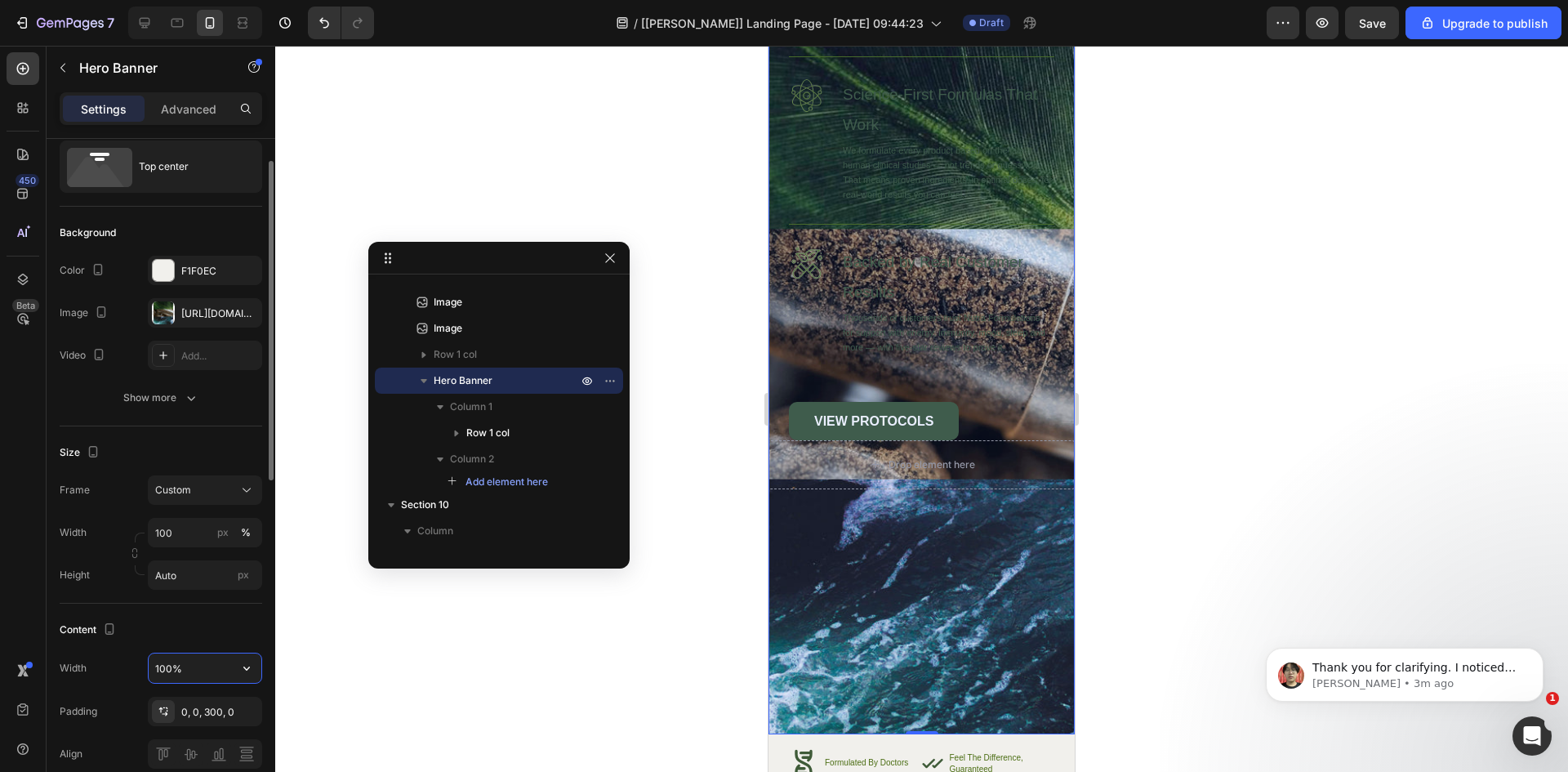
click at [202, 667] on input "100%" at bounding box center [205, 668] width 112 height 29
click at [245, 667] on icon "button" at bounding box center [247, 669] width 16 height 16
click at [200, 621] on span "Fit content" at bounding box center [179, 623] width 49 height 15
click at [242, 676] on button "button" at bounding box center [247, 668] width 29 height 29
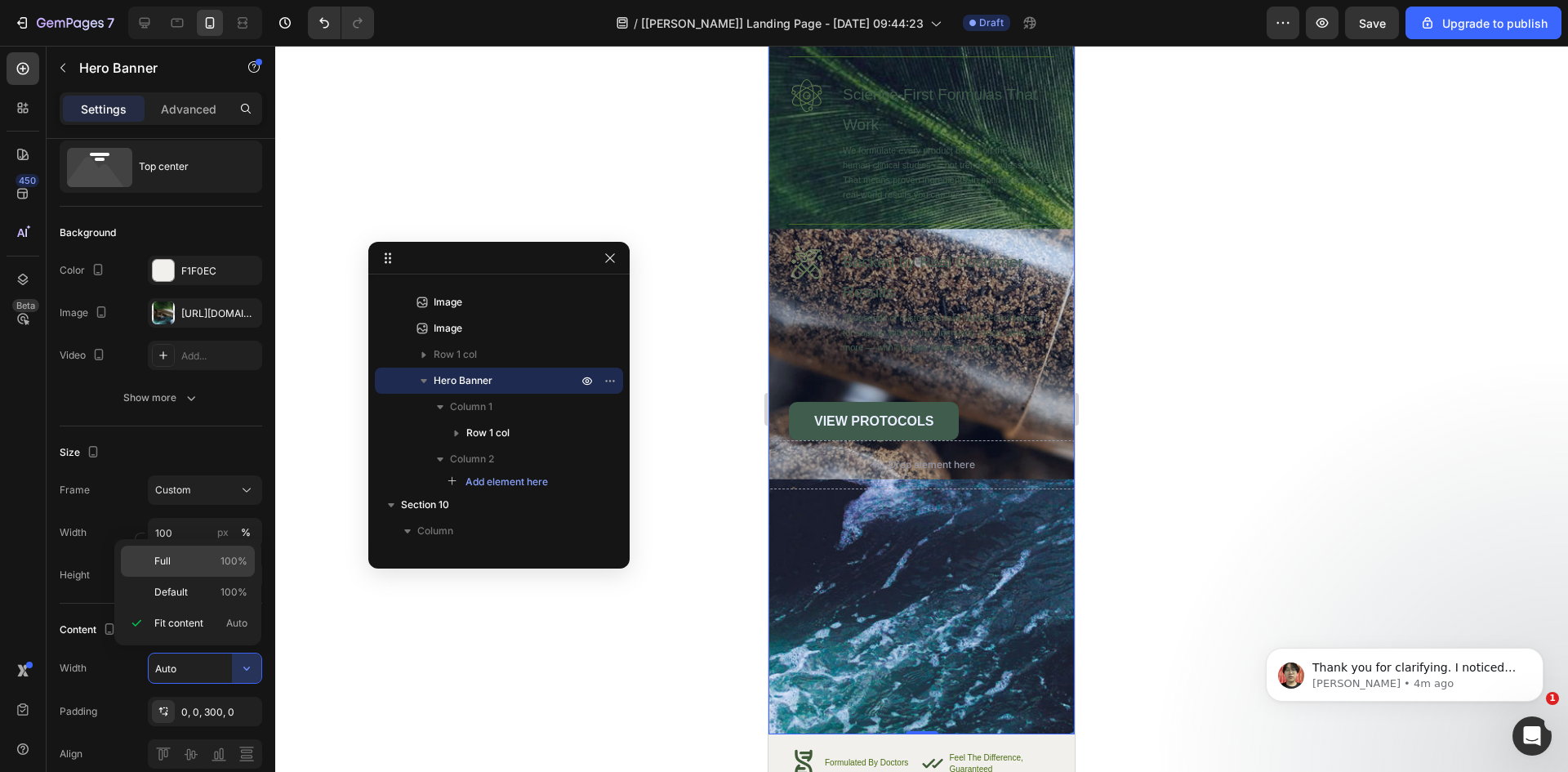
click at [183, 577] on div "Full 100%" at bounding box center [188, 592] width 134 height 31
type input "100%"
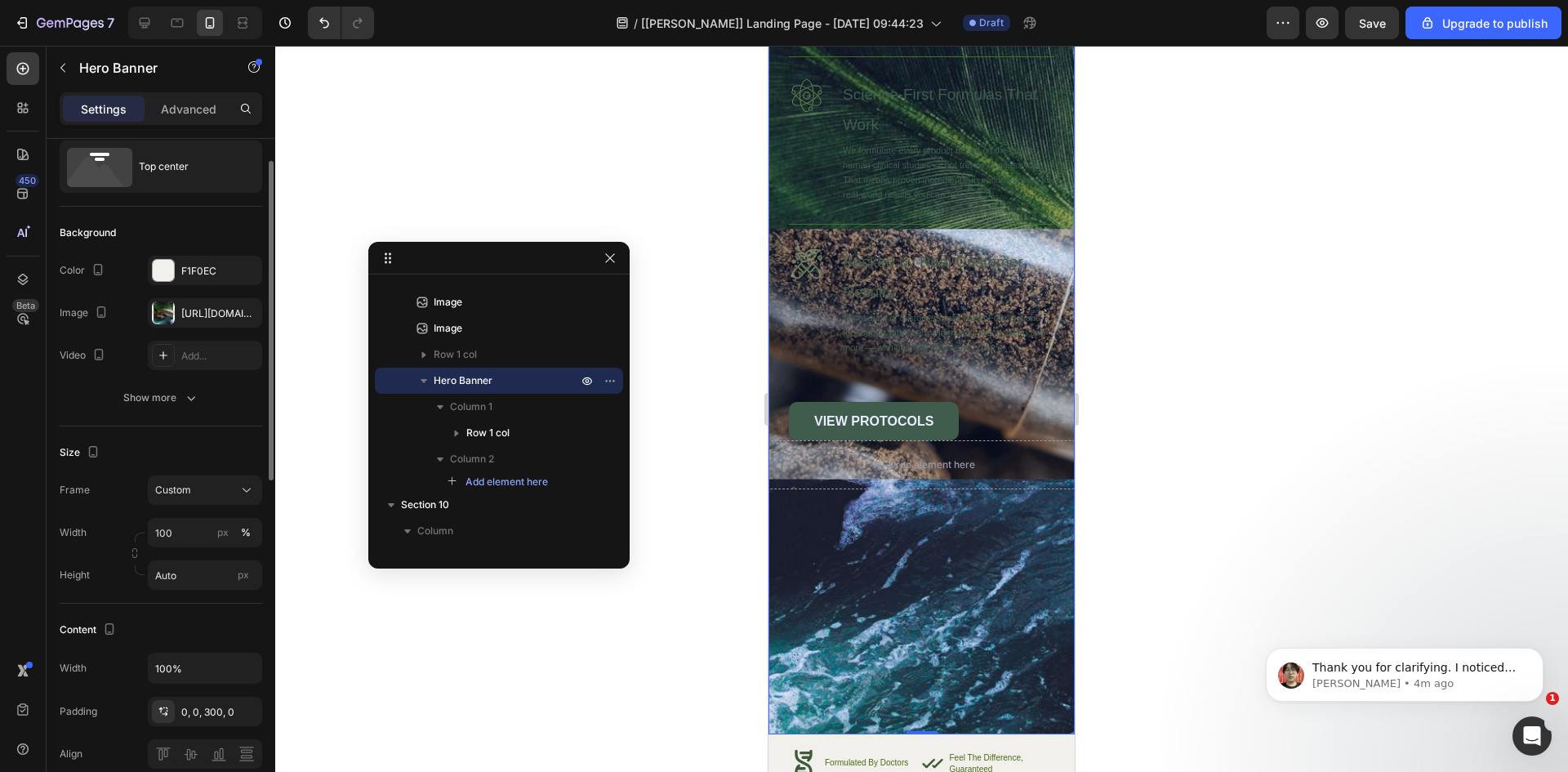
drag, startPoint x: 276, startPoint y: 461, endPoint x: 281, endPoint y: 477, distance: 16.8
click at [281, 0] on div "7 / [[PERSON_NAME]] Landing Page - [DATE] 09:44:23 Draft Preview Save Upgrade t…" at bounding box center [784, 0] width 1568 height 0
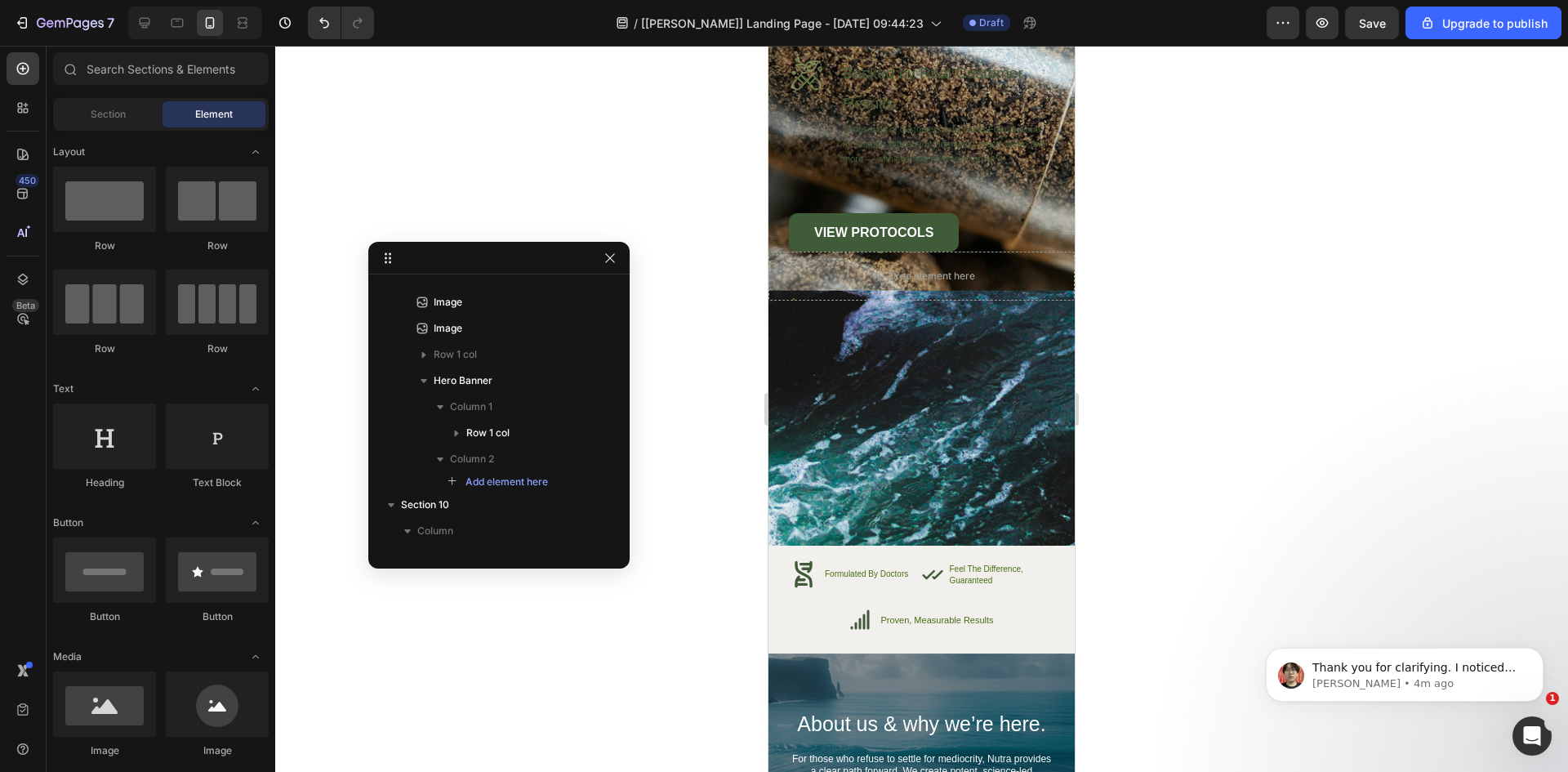
scroll to position [6709, 0]
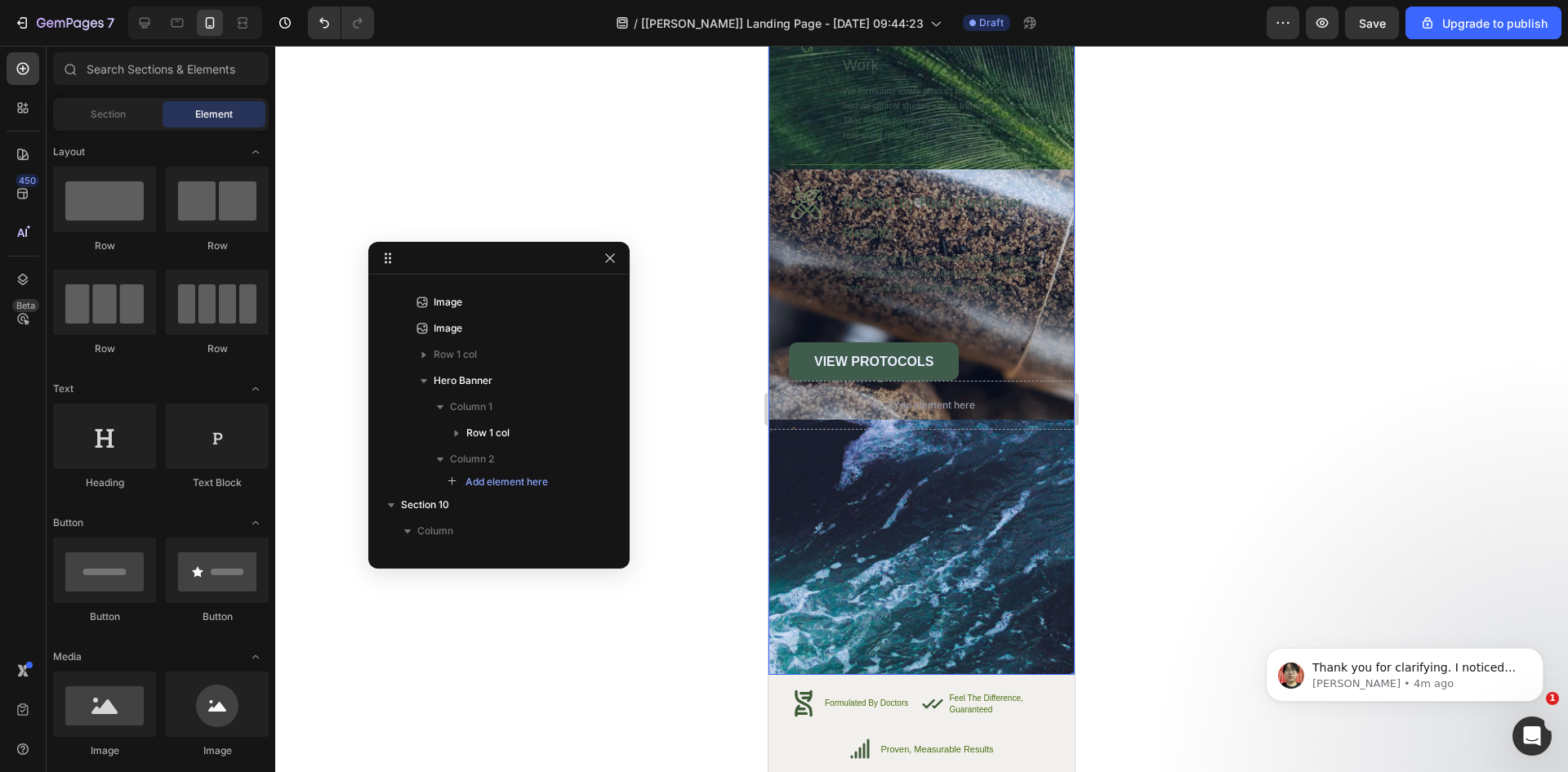
click at [859, 563] on div "Image High-Quality Ingredients Heading We source only the finest ingredients to…" at bounding box center [921, 294] width 307 height 760
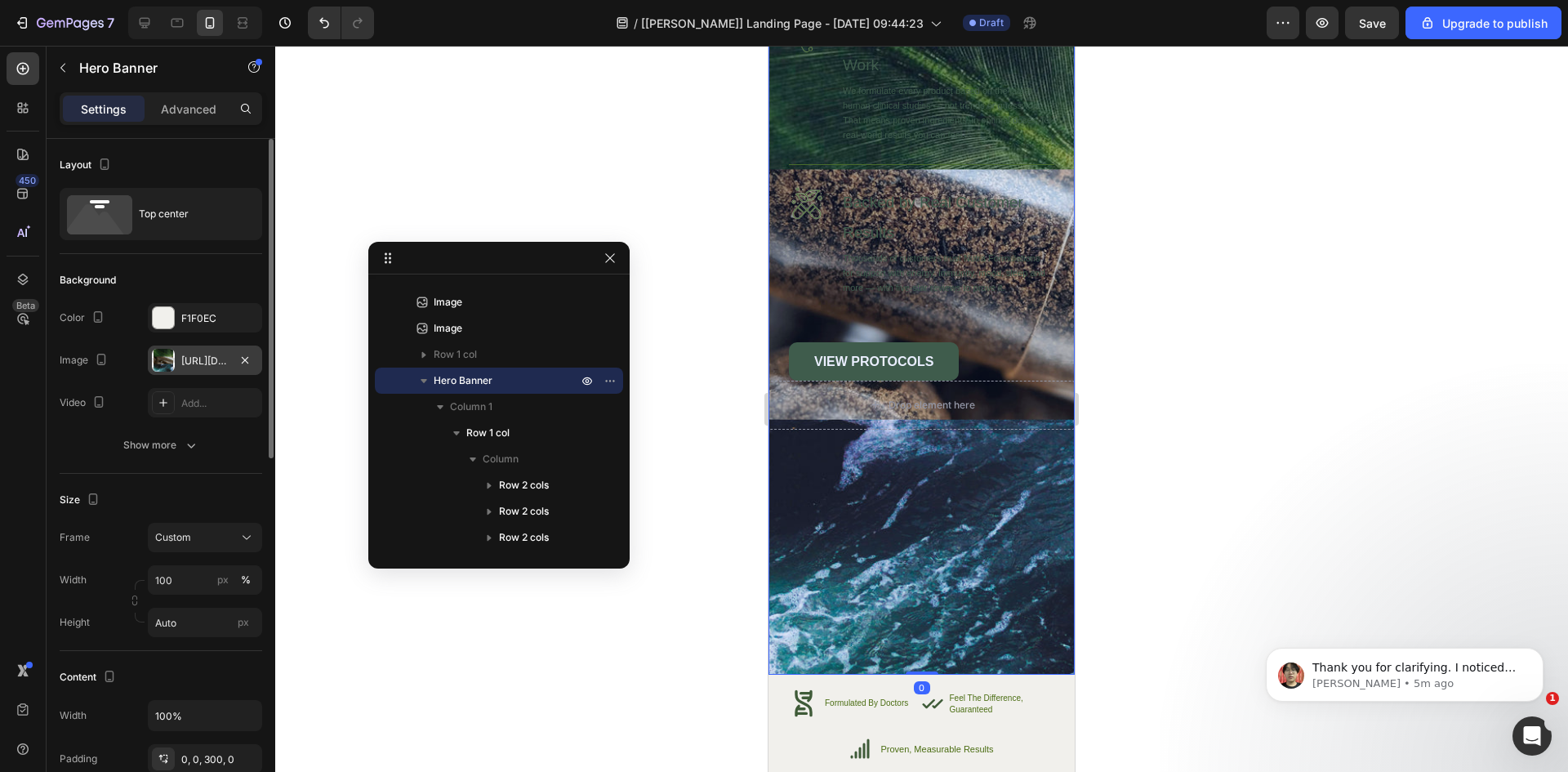
click at [195, 357] on div "[URL][DOMAIN_NAME]" at bounding box center [205, 361] width 47 height 15
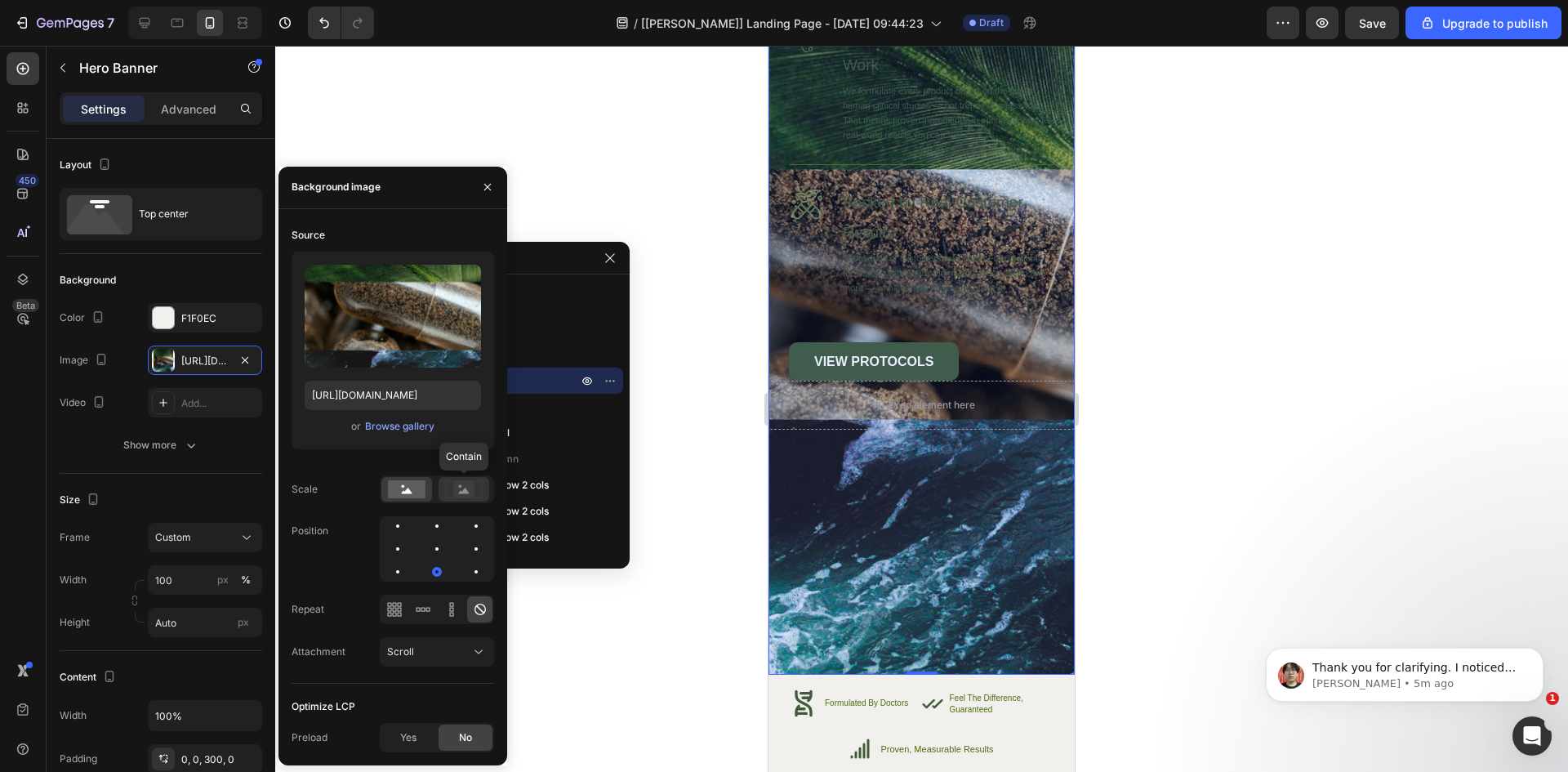
click at [472, 496] on rect at bounding box center [463, 489] width 21 height 16
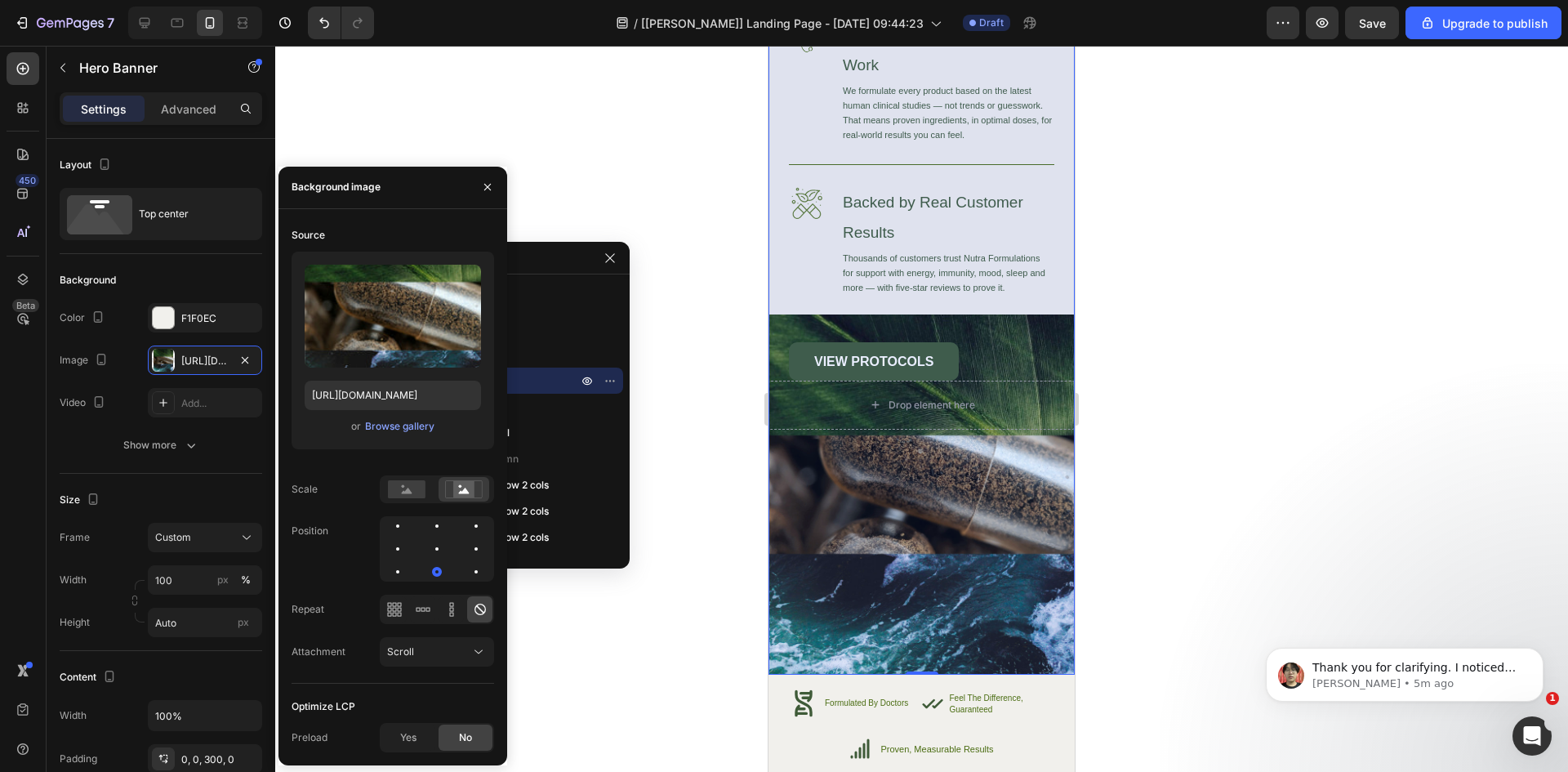
click at [696, 449] on div at bounding box center [921, 408] width 1293 height 727
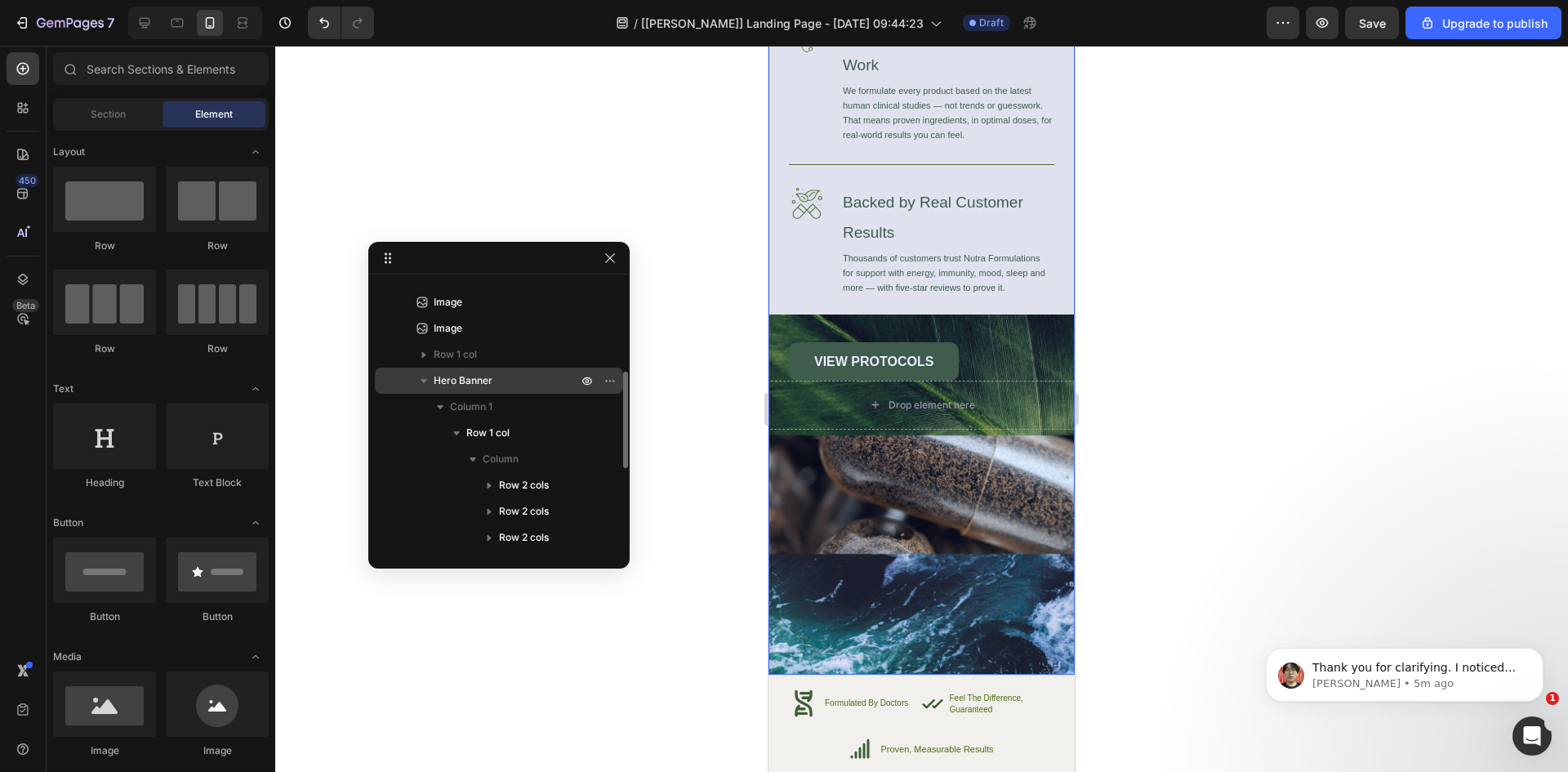
click at [492, 385] on span "Hero Banner" at bounding box center [463, 381] width 59 height 16
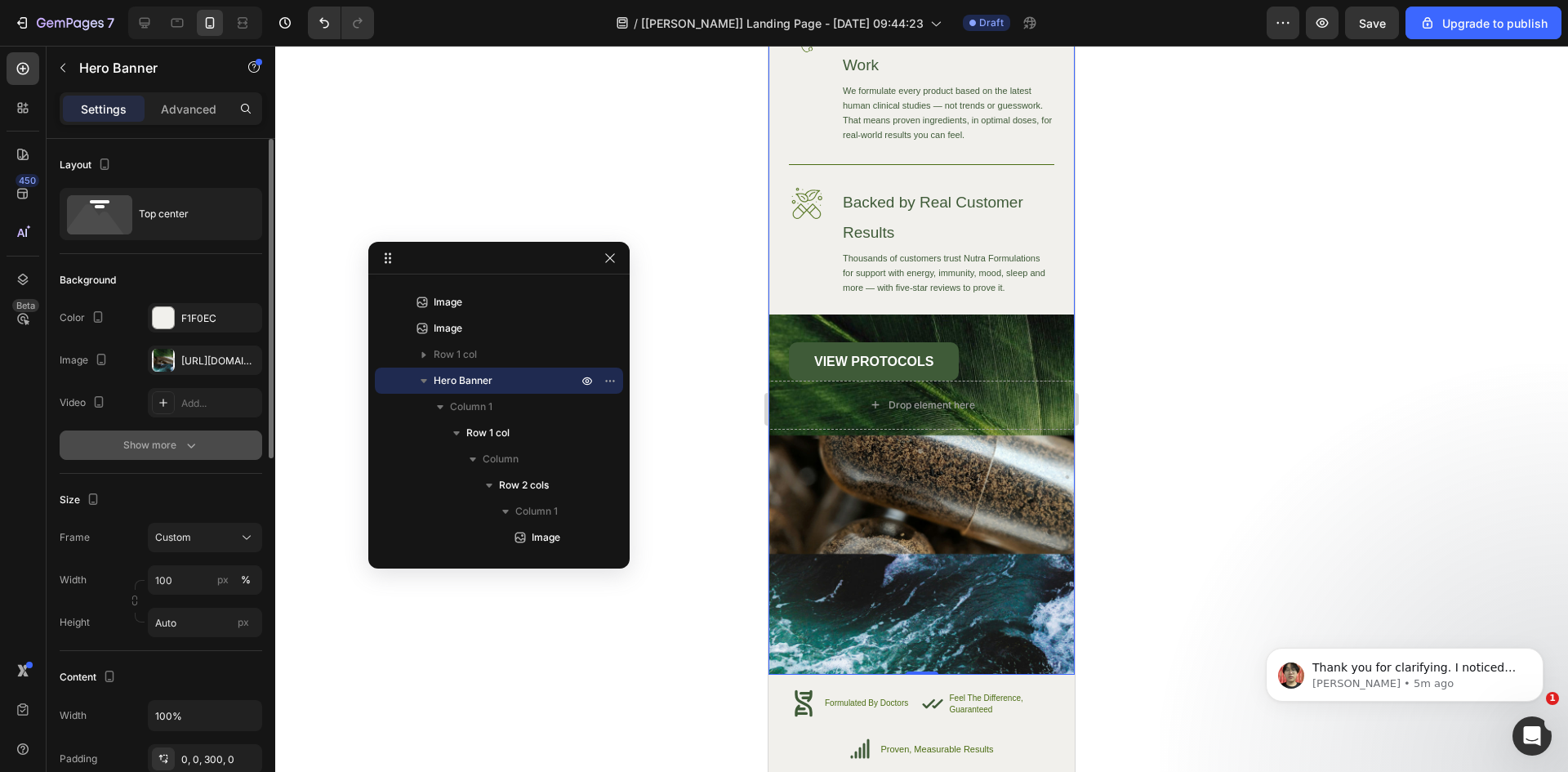
click at [179, 446] on div "Show more" at bounding box center [161, 445] width 76 height 16
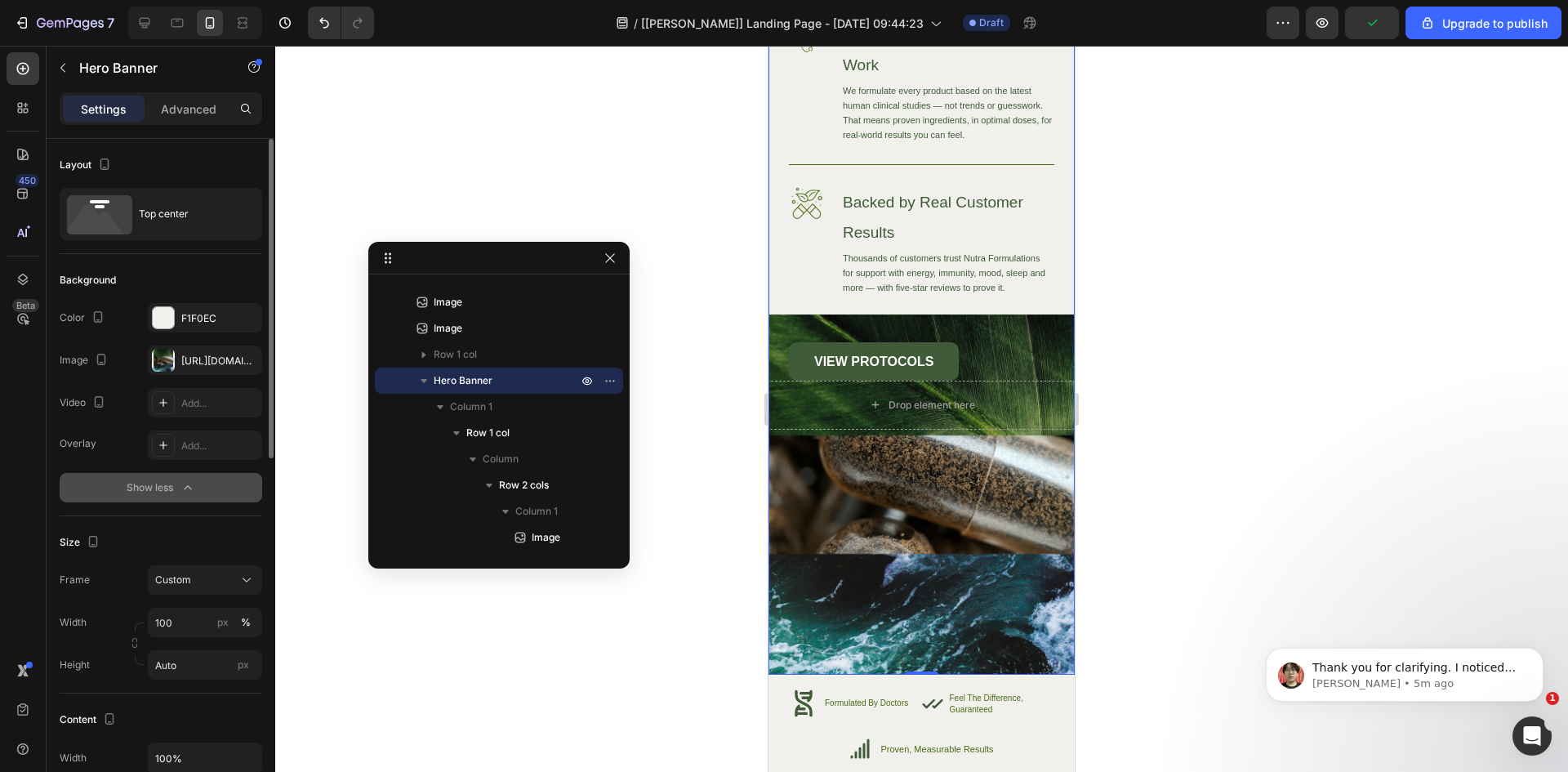
click at [171, 485] on div "Show less" at bounding box center [161, 488] width 70 height 16
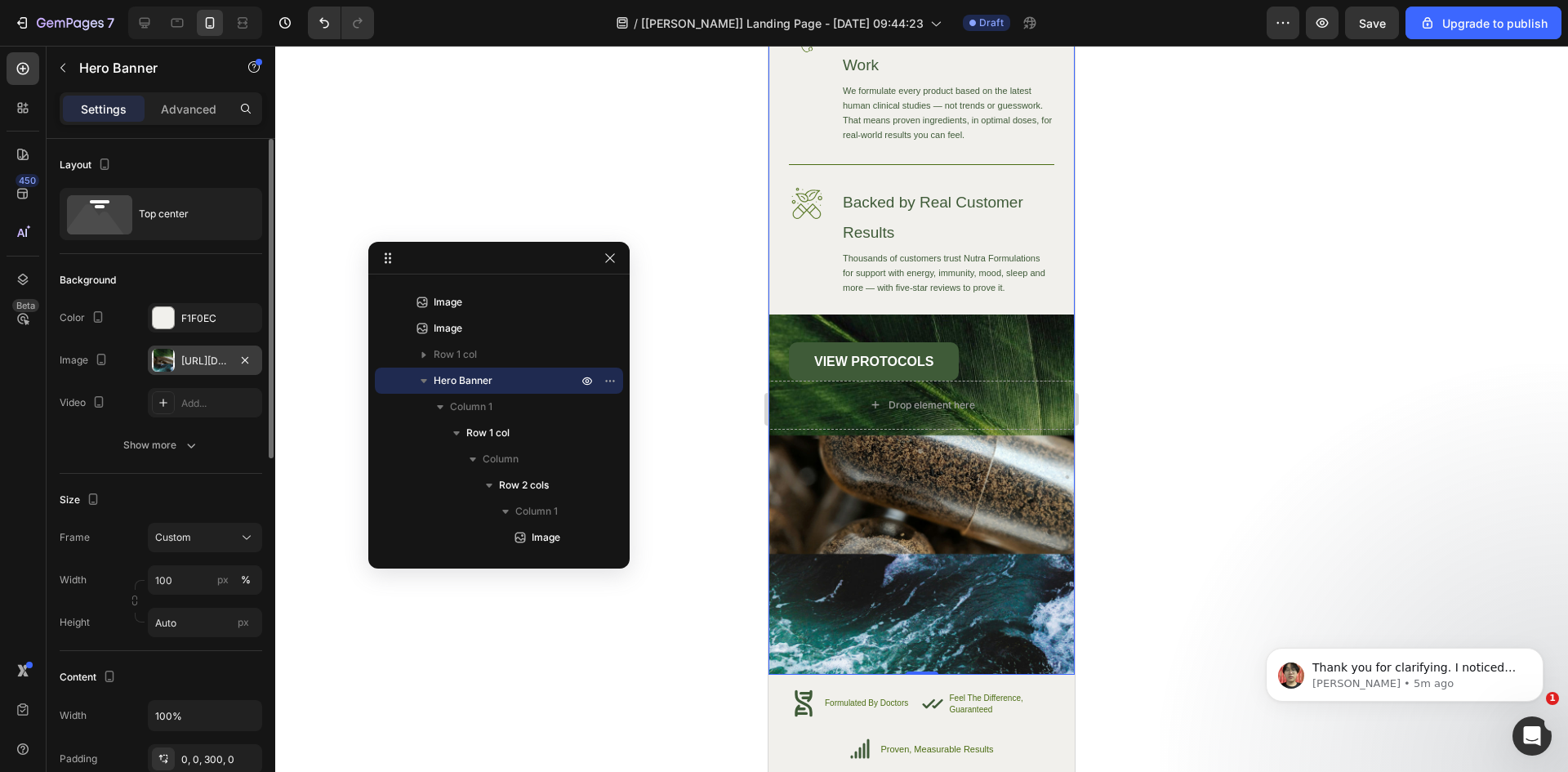
click at [198, 362] on div "[URL][DOMAIN_NAME]" at bounding box center [205, 361] width 47 height 15
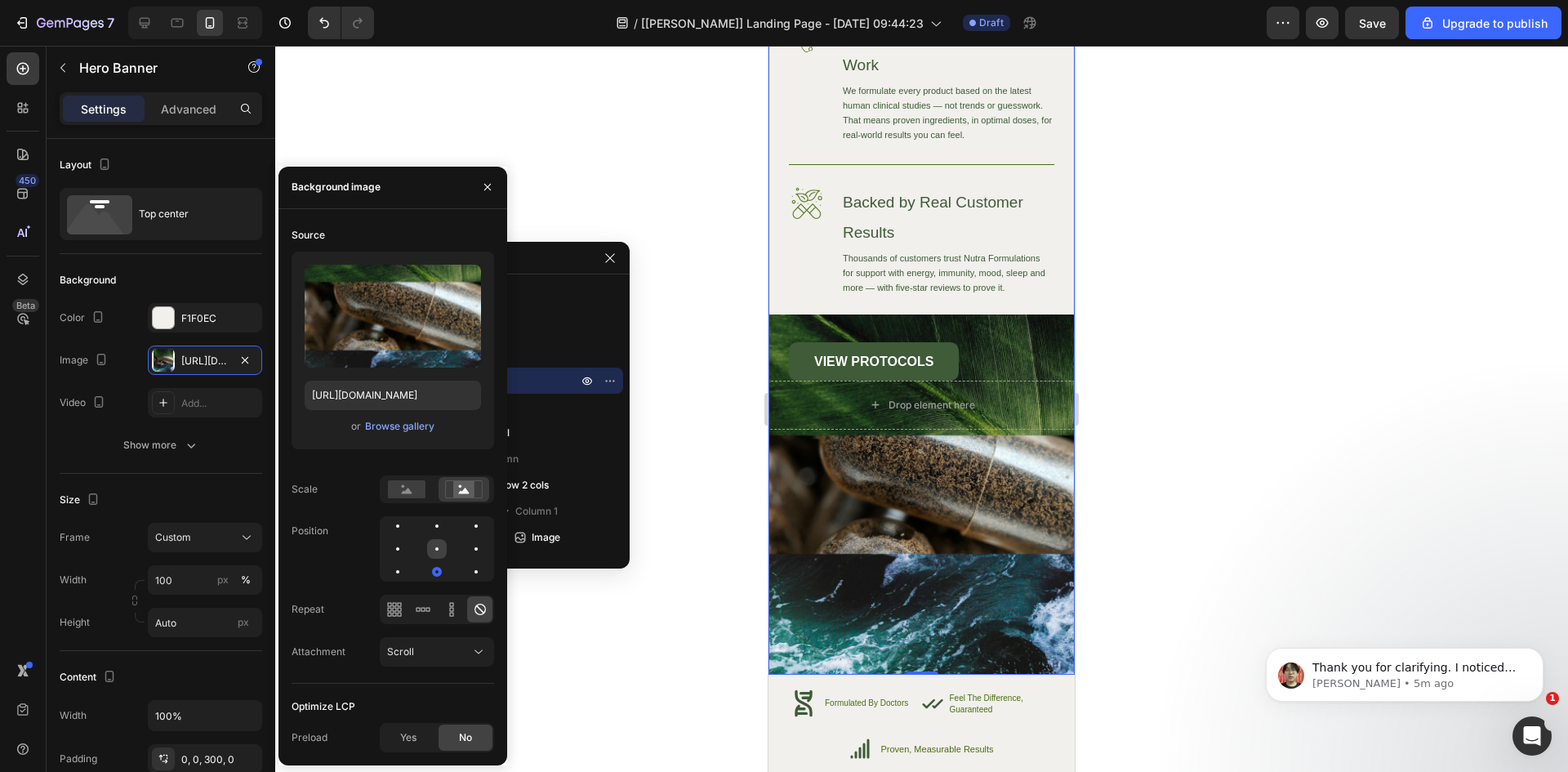
click at [466, 552] on div at bounding box center [476, 549] width 20 height 20
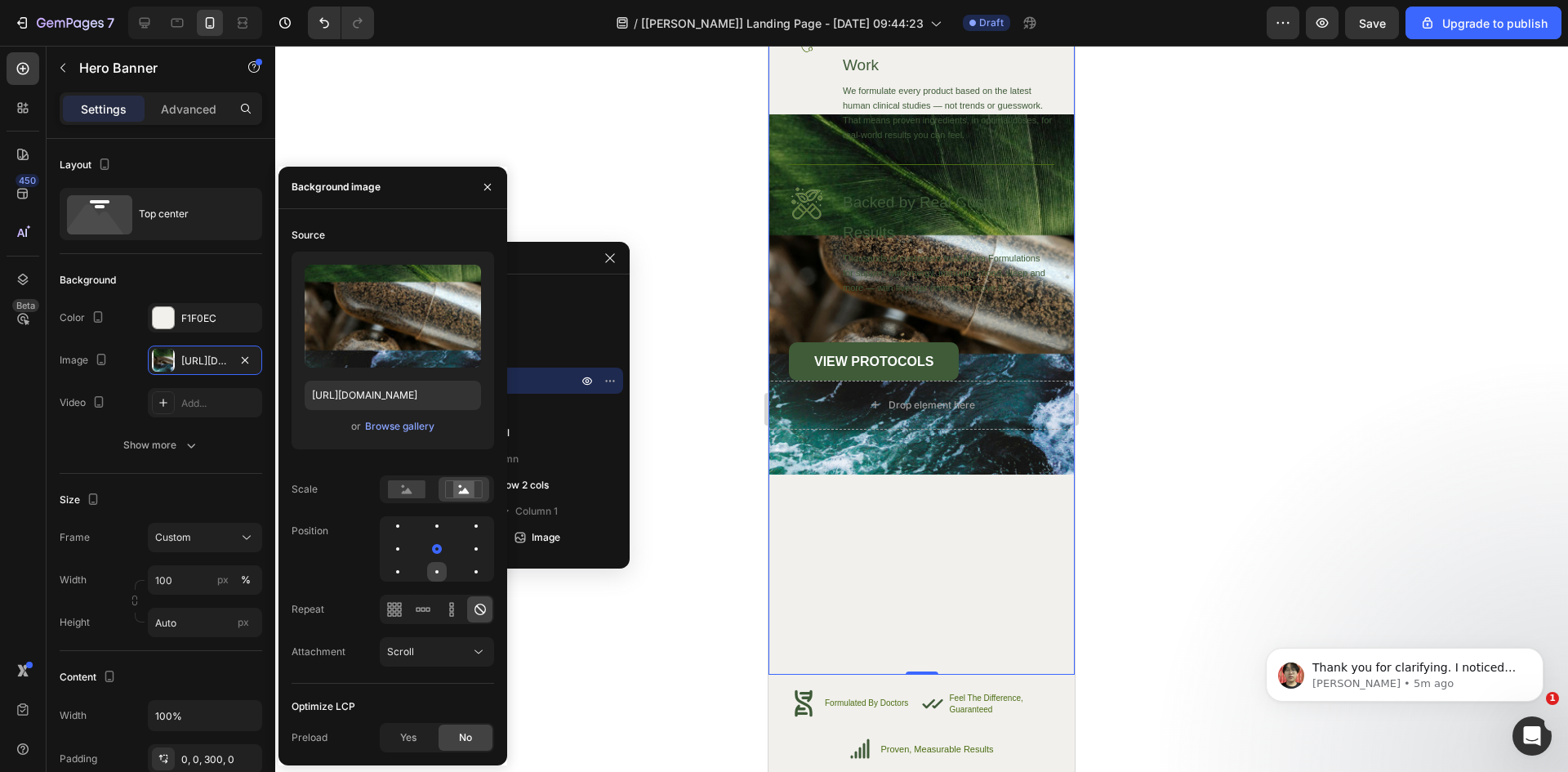
click at [438, 572] on div at bounding box center [437, 572] width 4 height 4
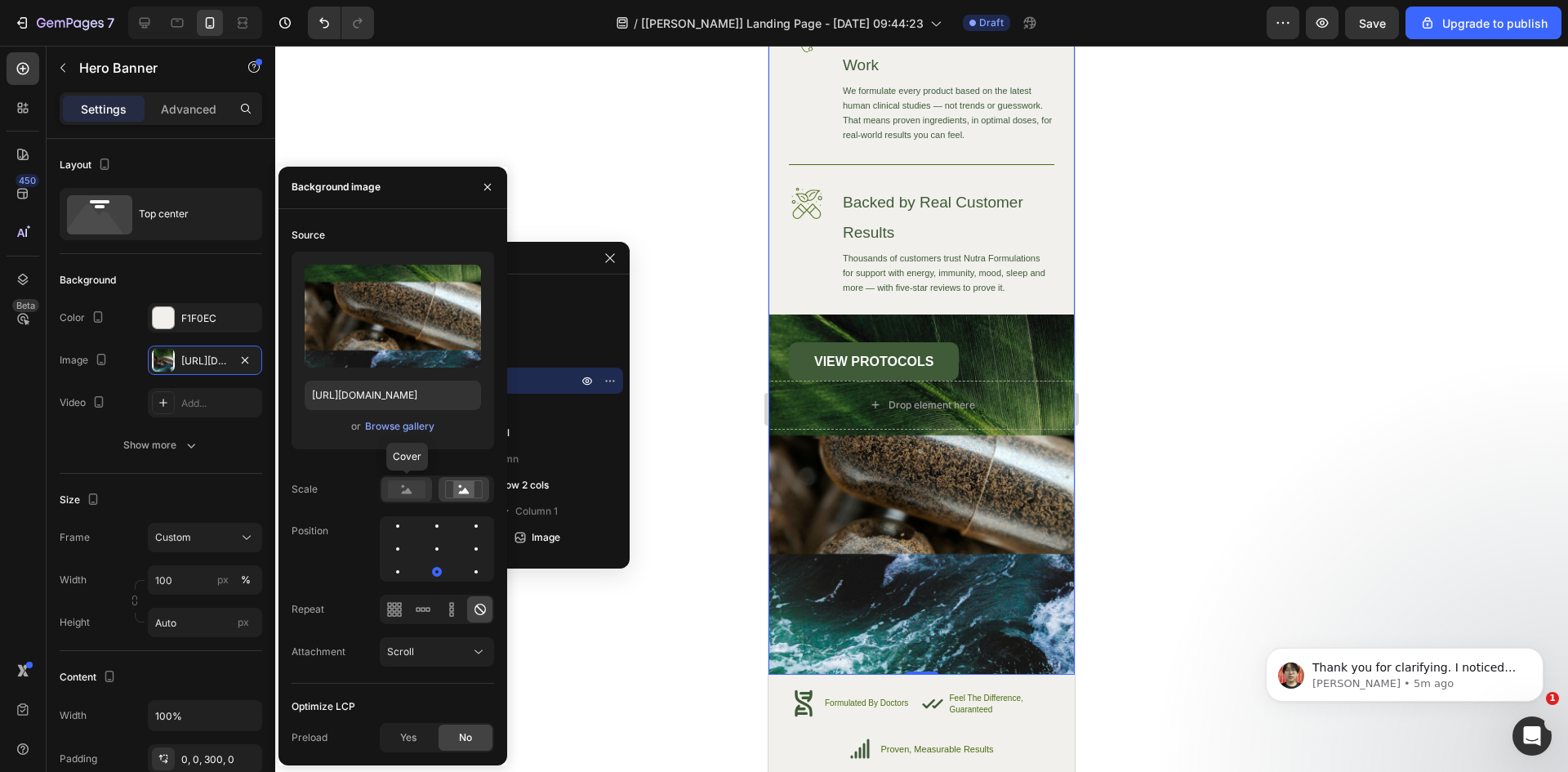
click at [414, 484] on rect at bounding box center [406, 490] width 37 height 18
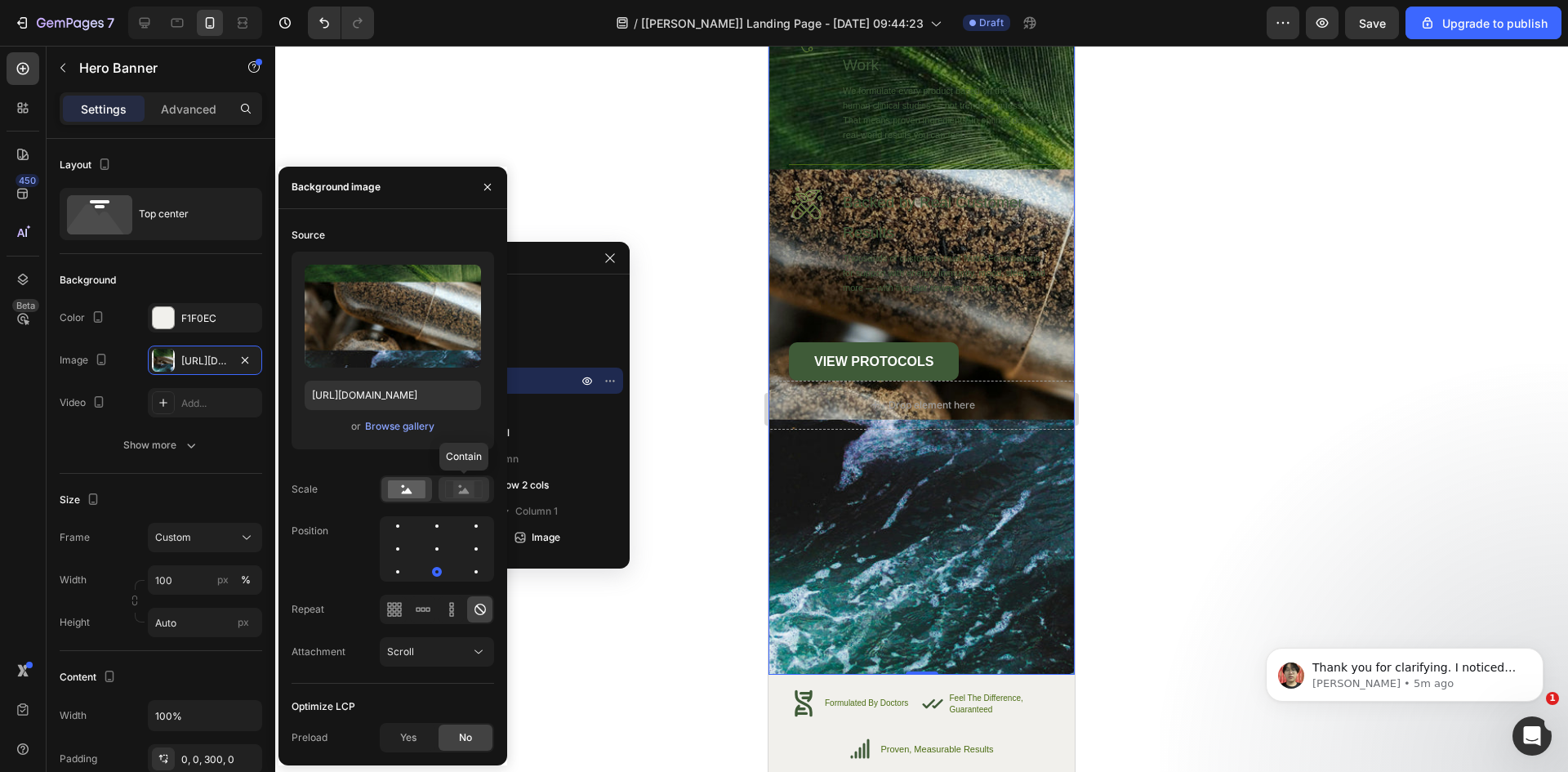
click at [443, 487] on div at bounding box center [464, 489] width 51 height 24
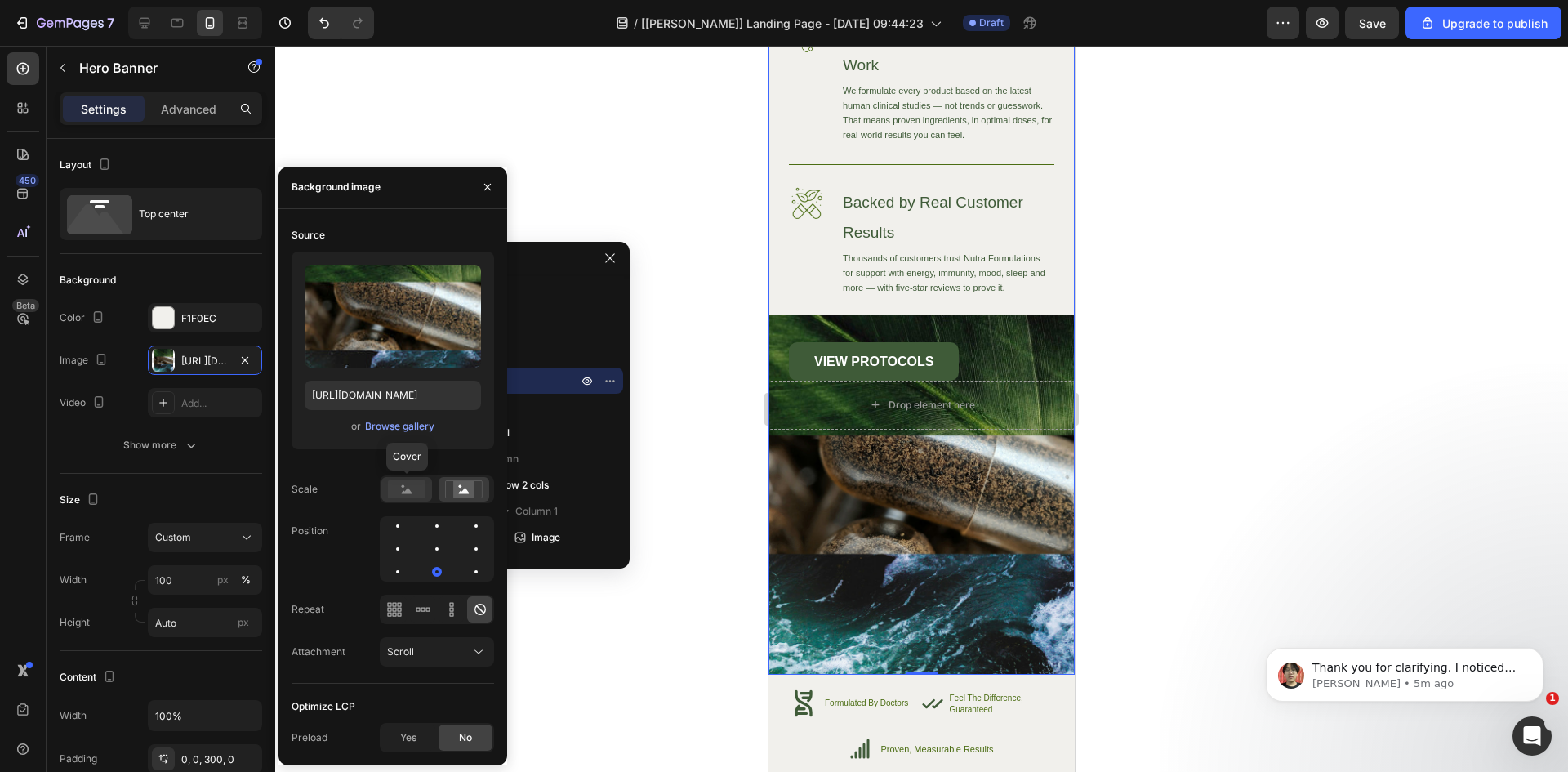
click at [414, 486] on rect at bounding box center [406, 490] width 37 height 18
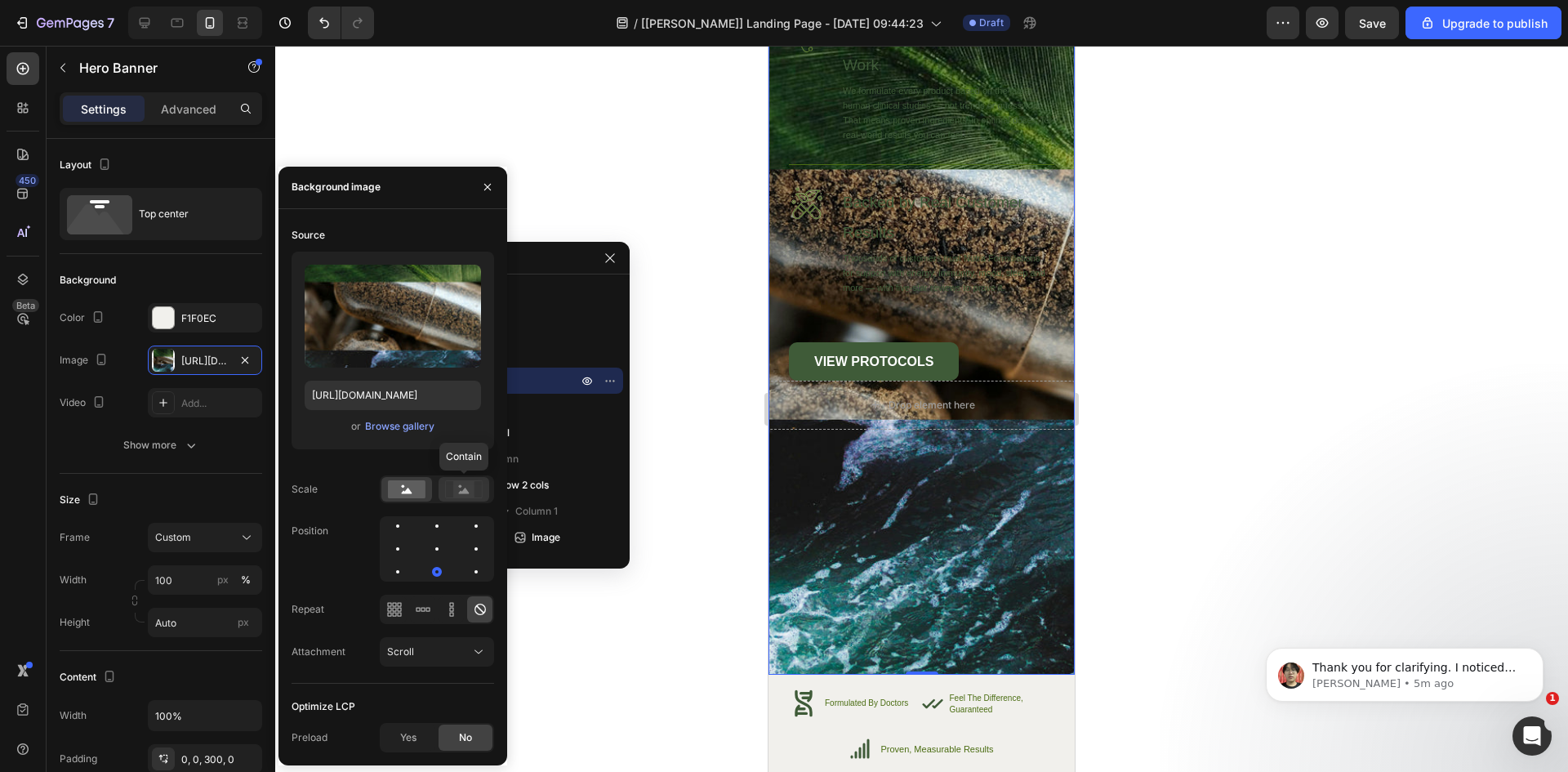
click at [456, 486] on rect at bounding box center [463, 489] width 21 height 16
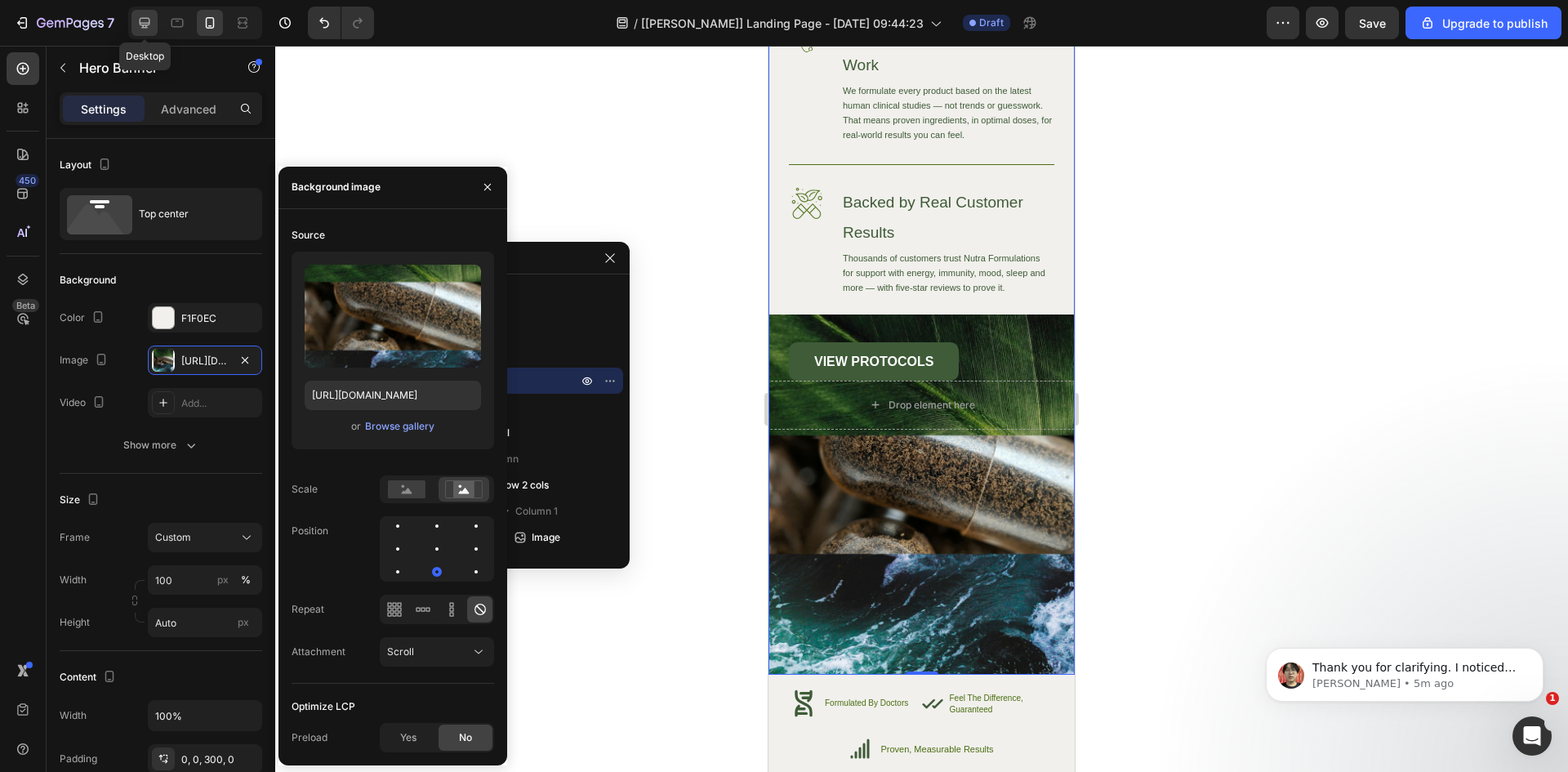
click at [145, 21] on icon at bounding box center [144, 23] width 16 height 16
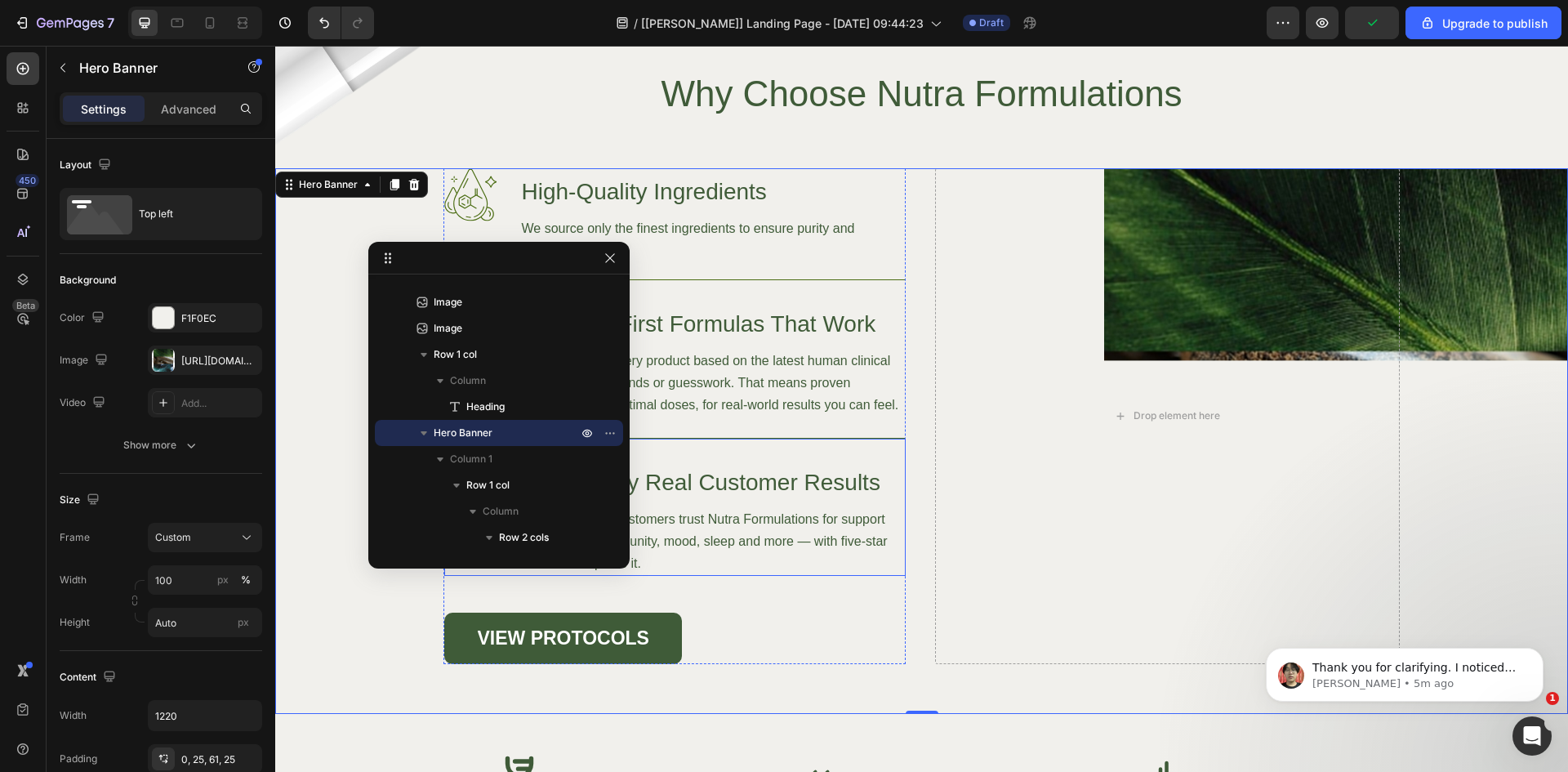
scroll to position [6774, 0]
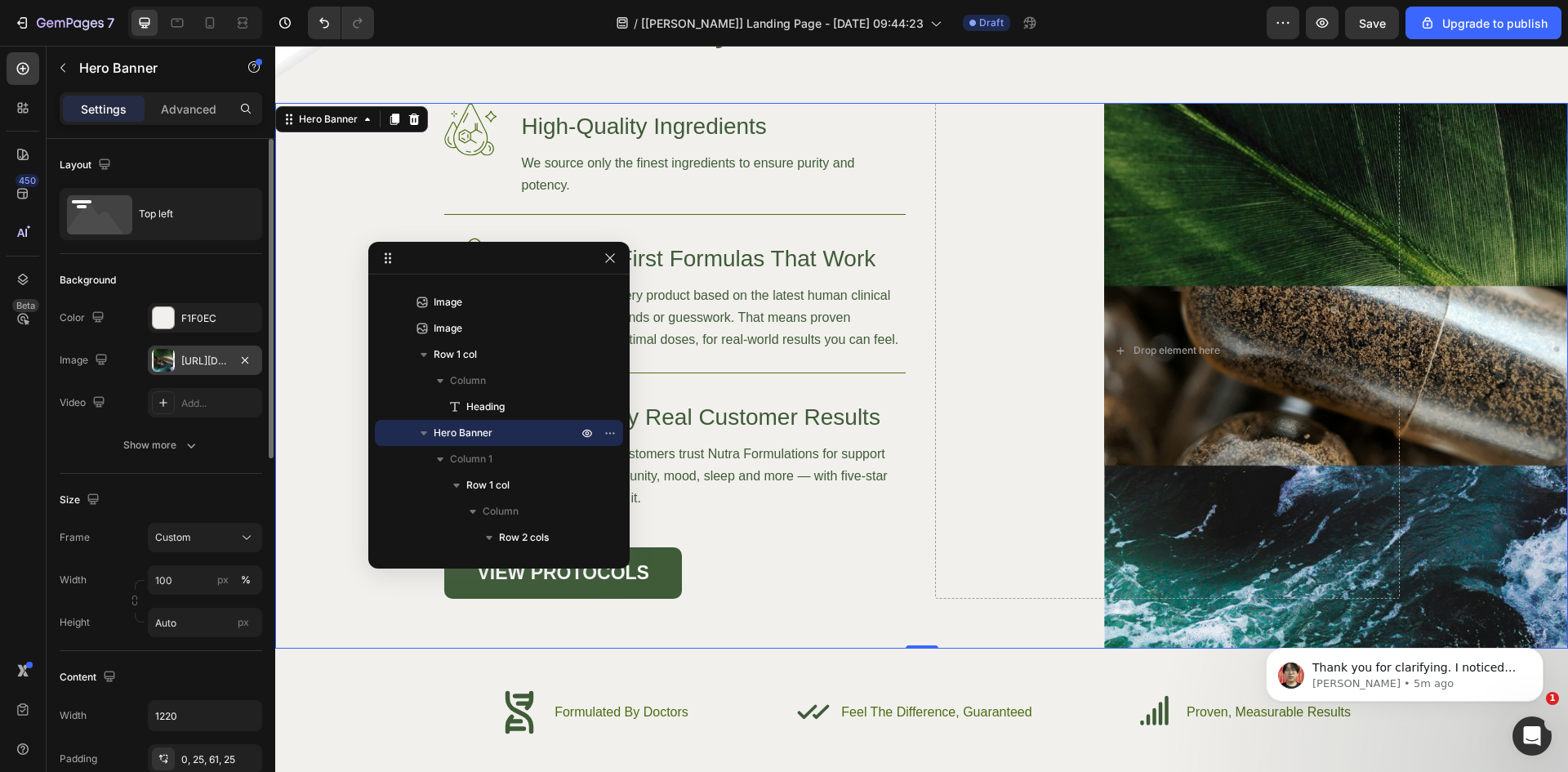
click at [201, 368] on div "[URL][DOMAIN_NAME]" at bounding box center [205, 360] width 114 height 29
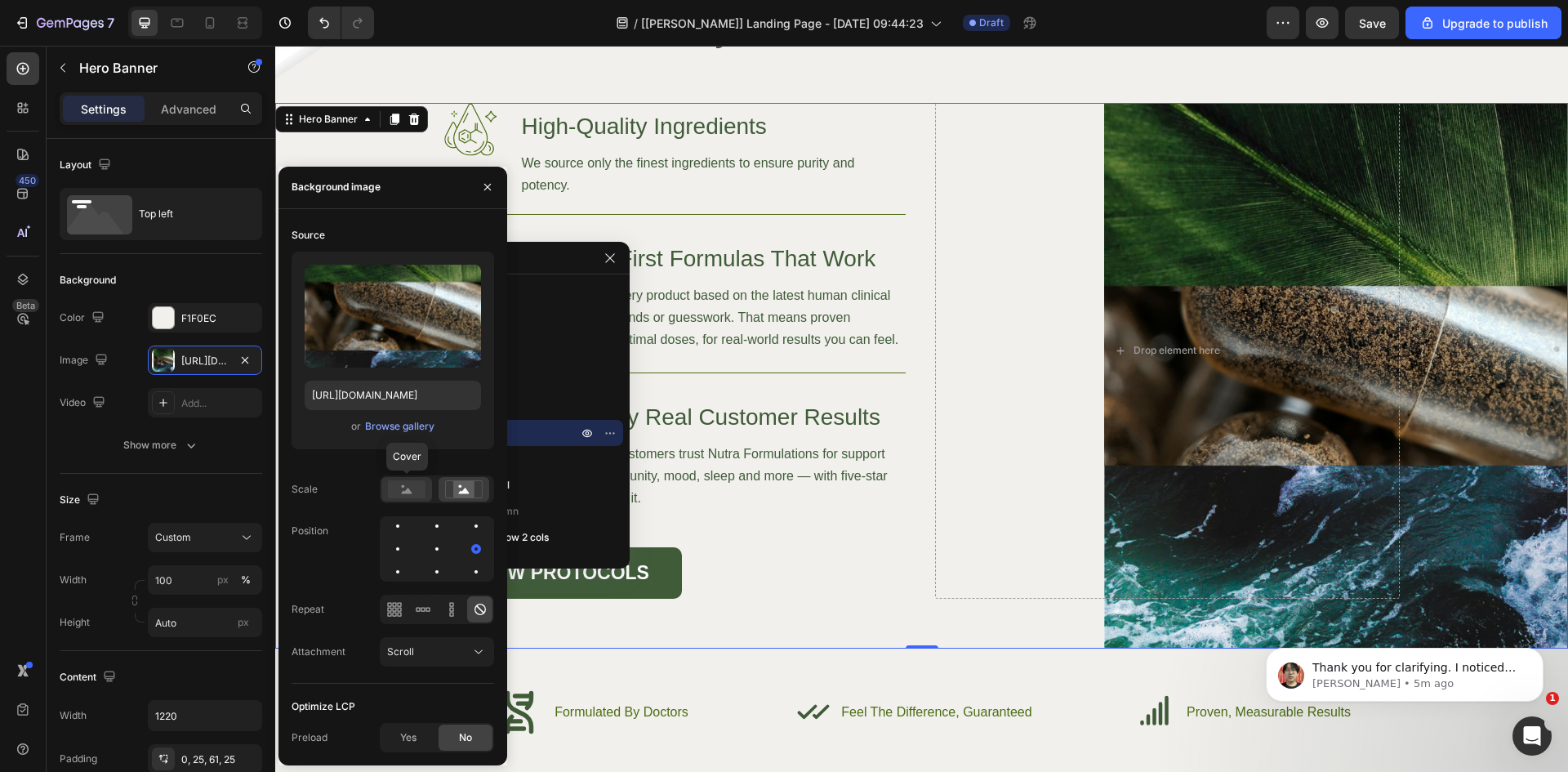
click at [408, 495] on rect at bounding box center [406, 490] width 37 height 18
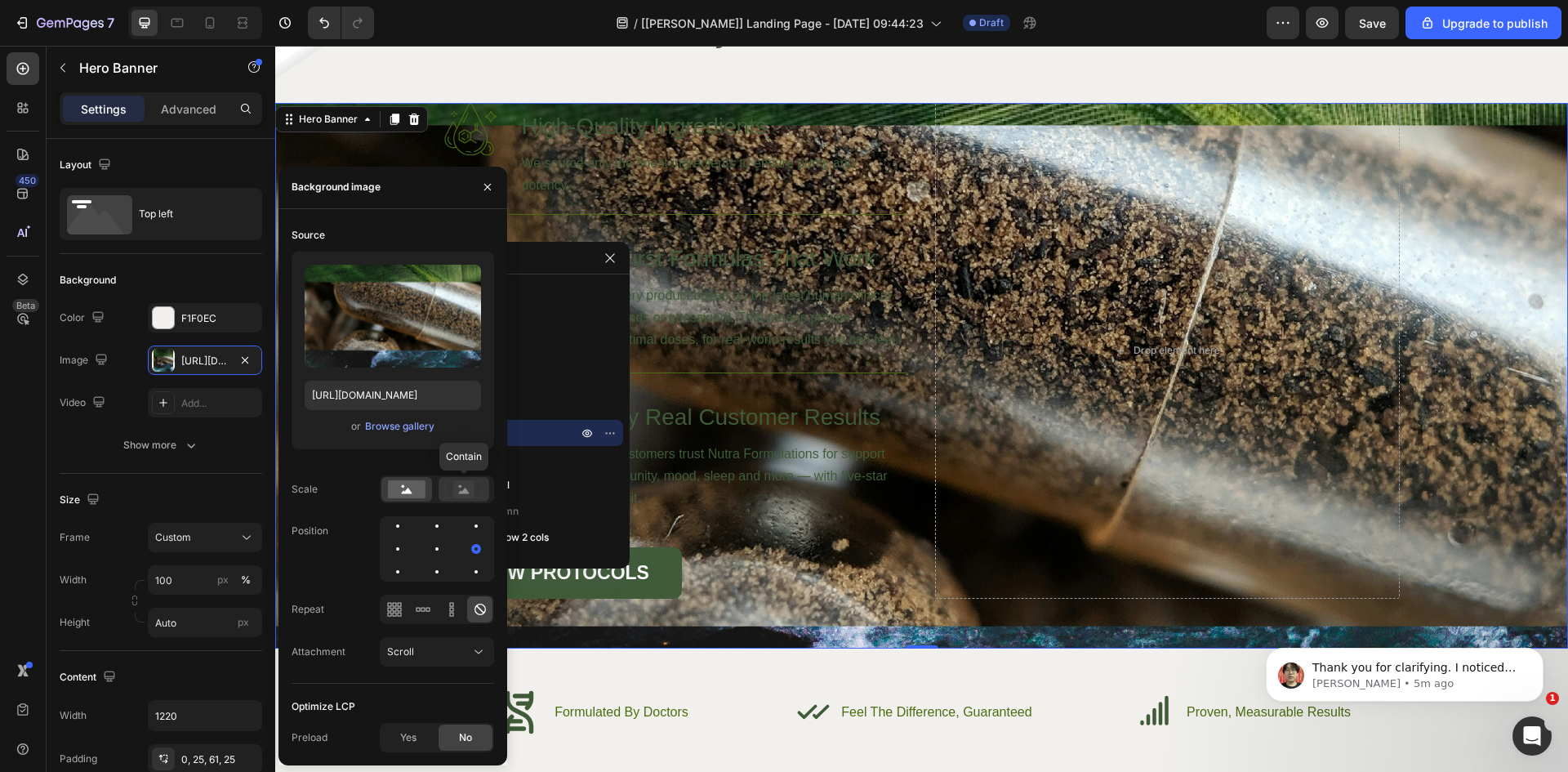
click at [461, 498] on div at bounding box center [464, 489] width 51 height 24
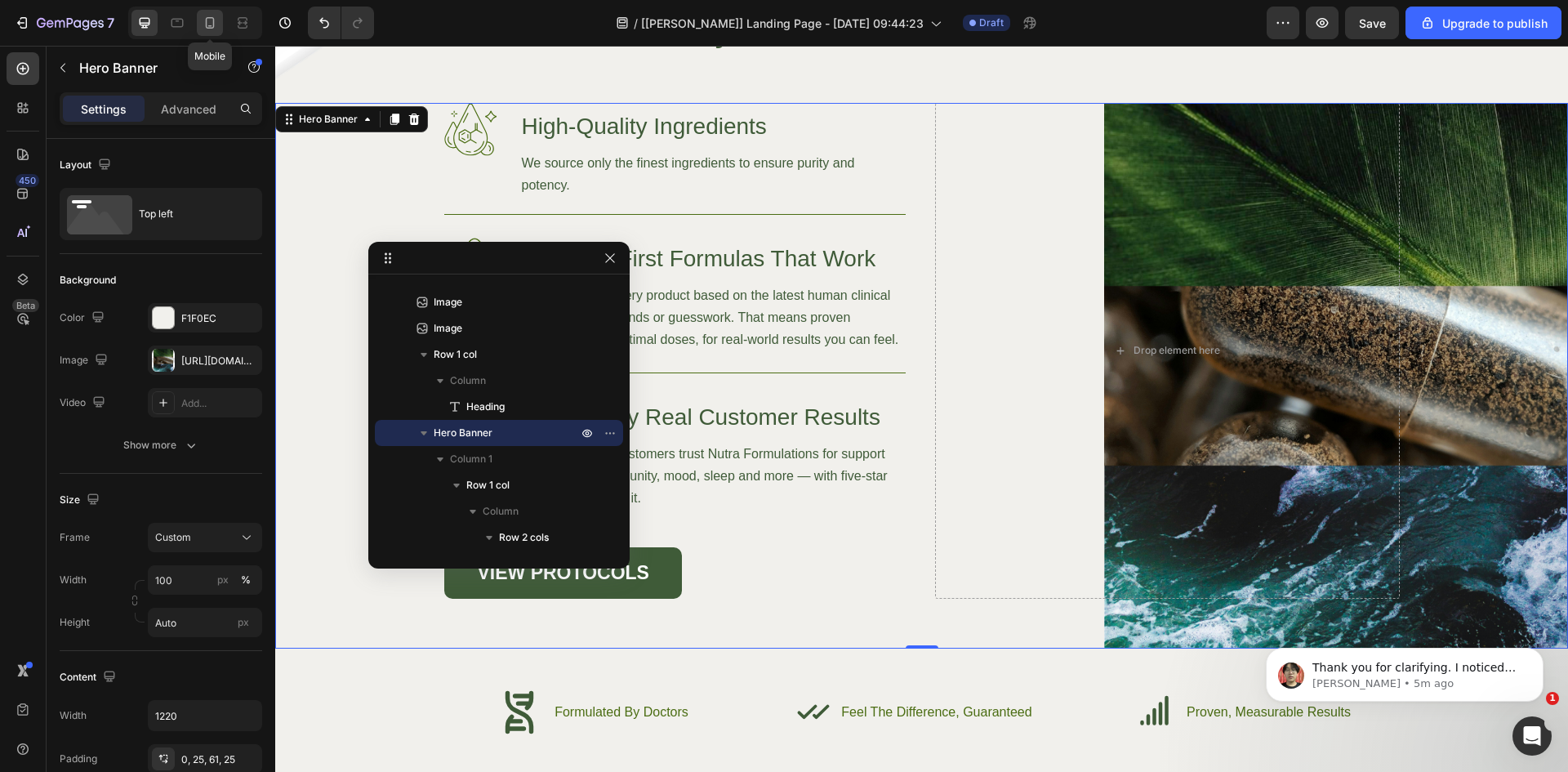
click at [205, 21] on icon at bounding box center [209, 23] width 16 height 16
type input "100%"
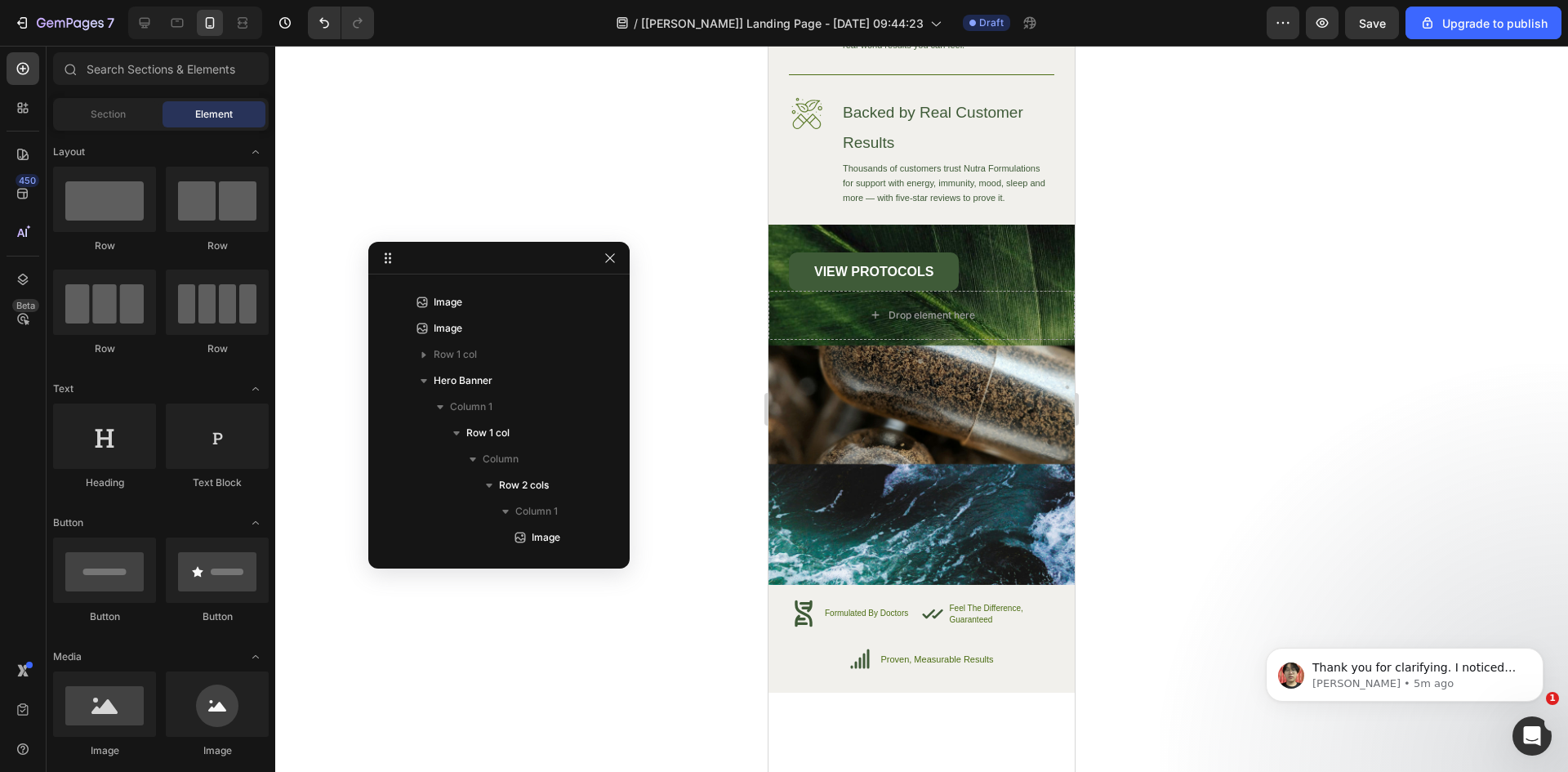
scroll to position [6807, 0]
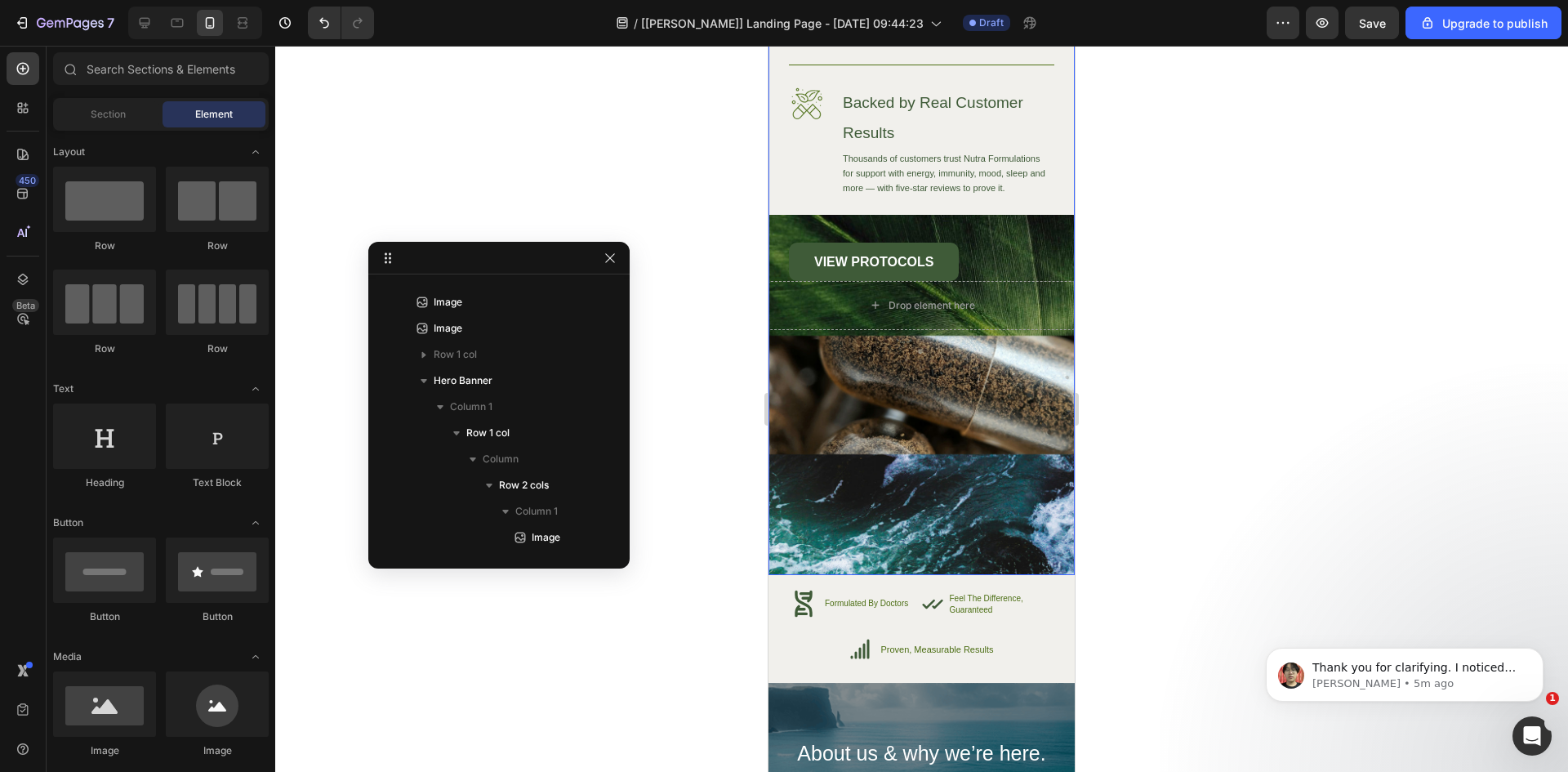
click at [926, 450] on div "Image High-Quality Ingredients Heading We source only the finest ingredients to…" at bounding box center [921, 195] width 307 height 760
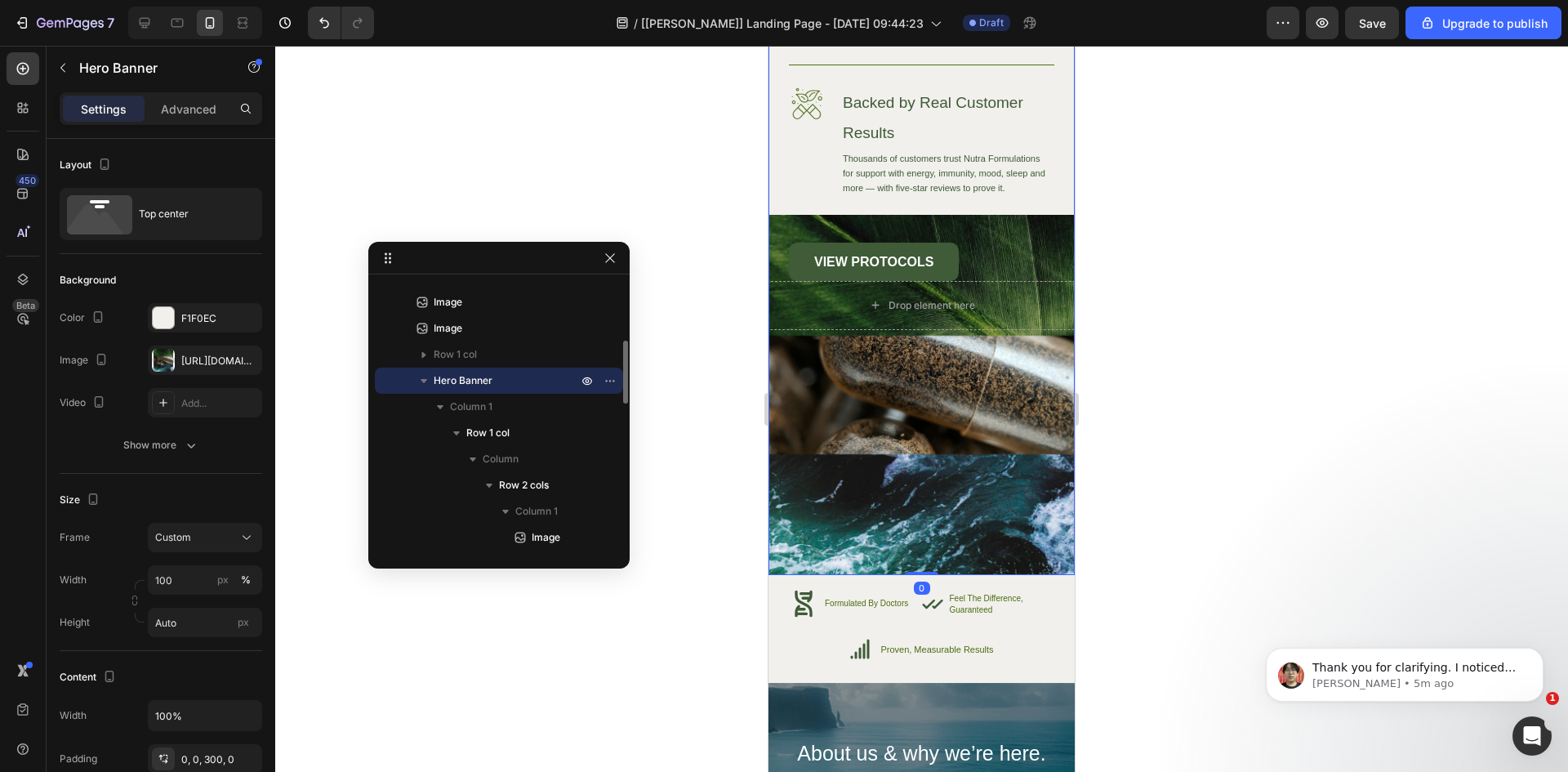
click at [482, 382] on span "Hero Banner" at bounding box center [463, 381] width 59 height 16
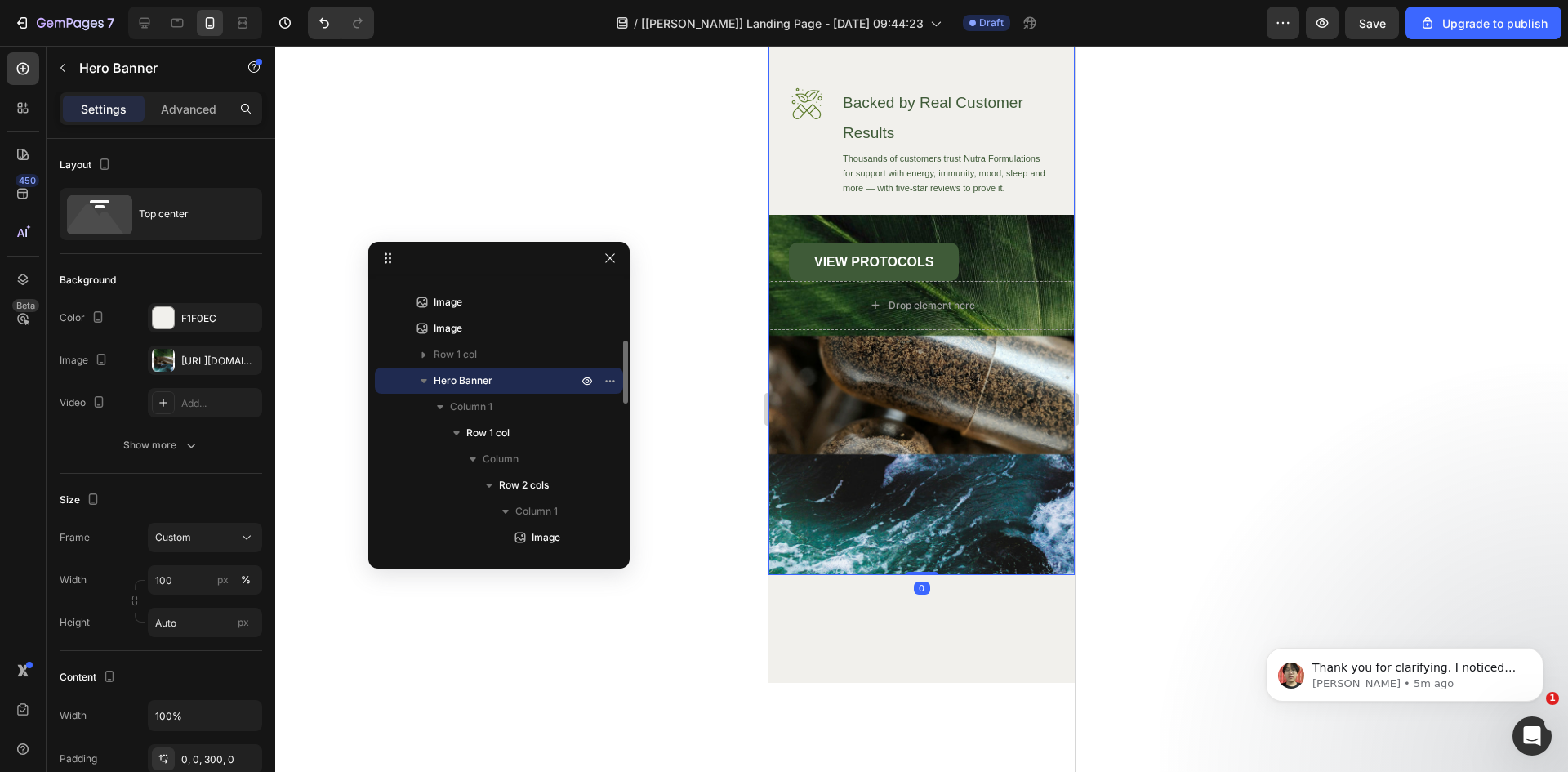
scroll to position [6520, 0]
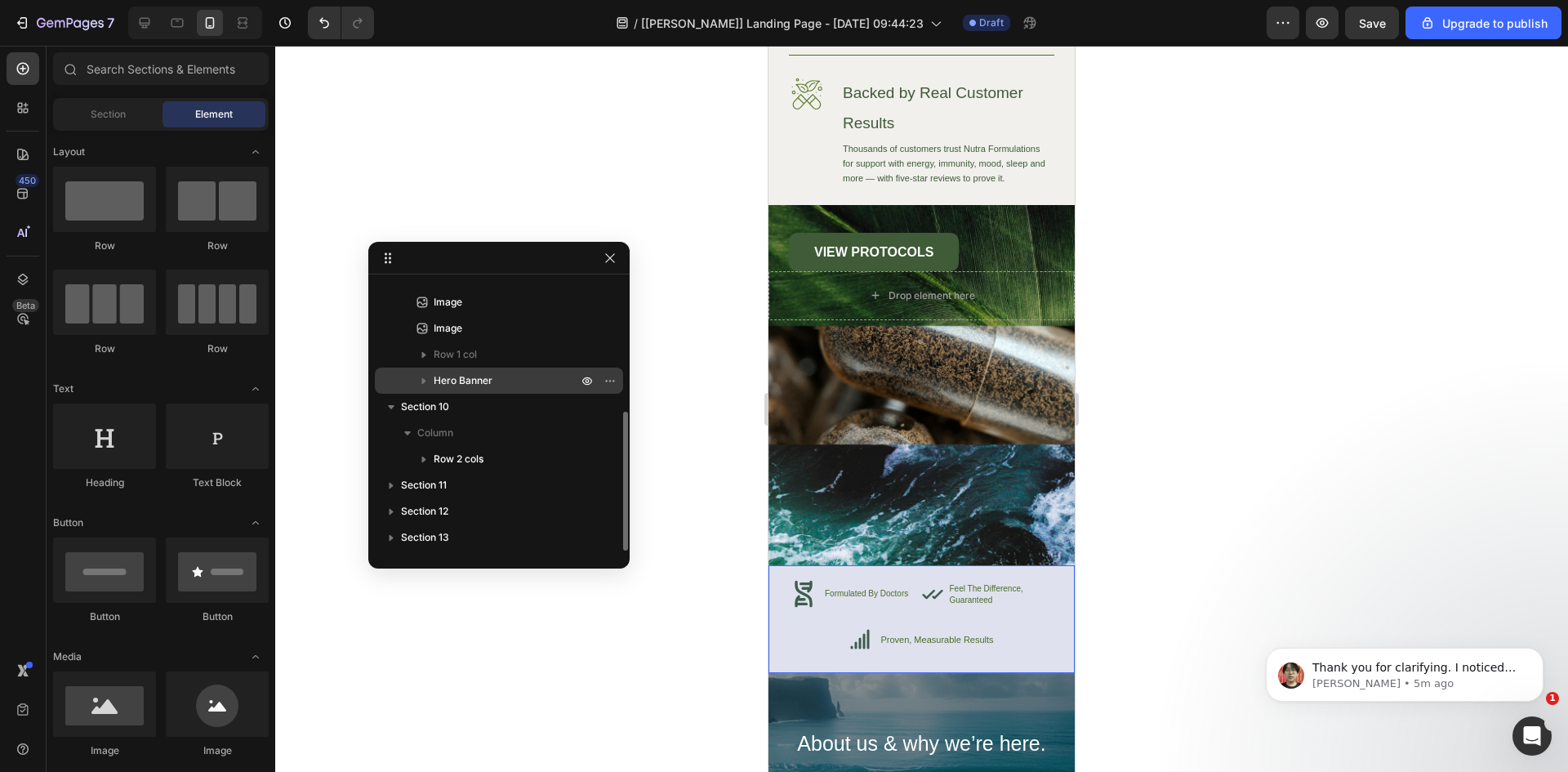
click at [482, 385] on span "Hero Banner" at bounding box center [463, 381] width 59 height 16
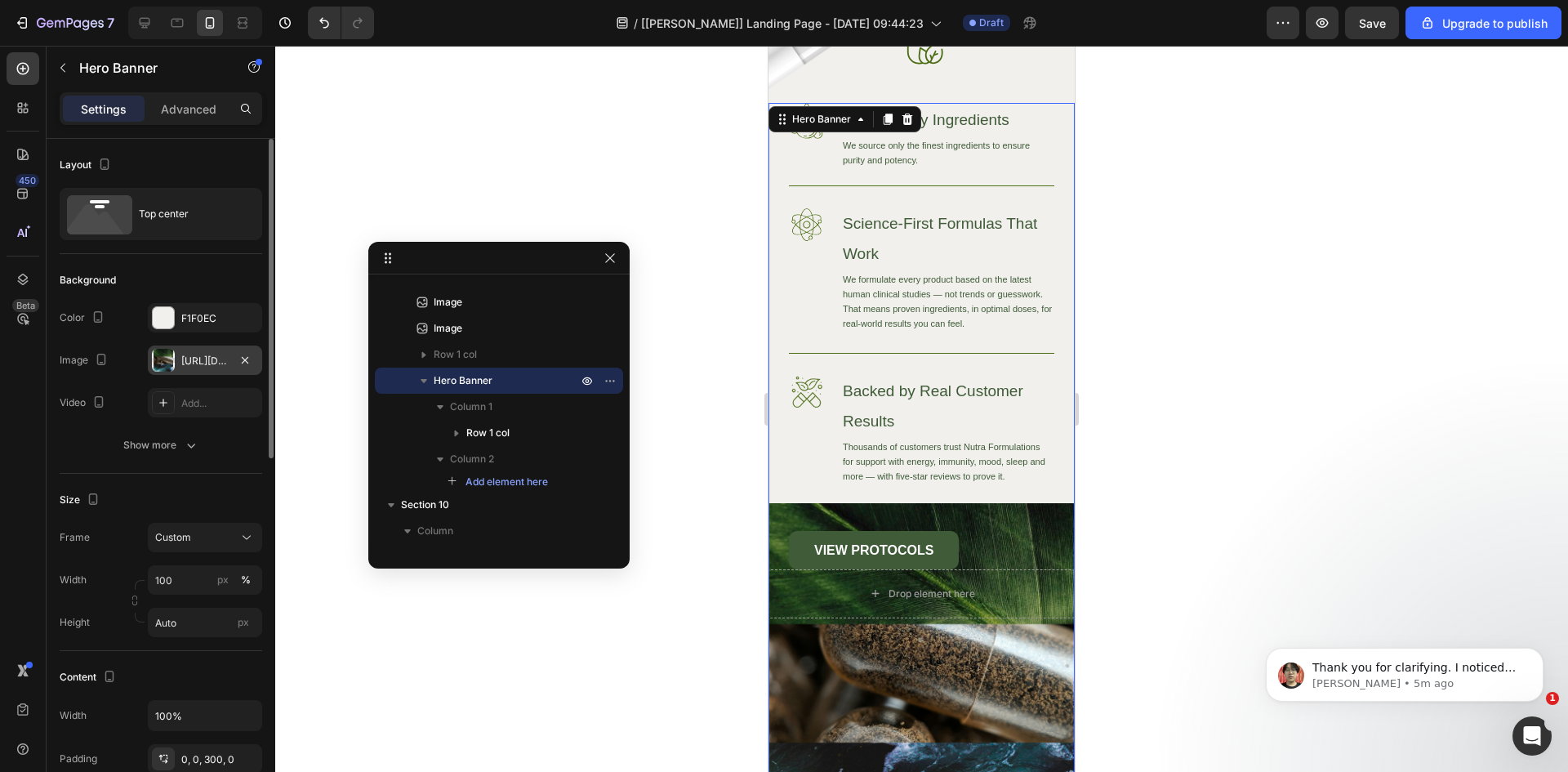
click at [209, 350] on div "[URL][DOMAIN_NAME]" at bounding box center [205, 360] width 114 height 29
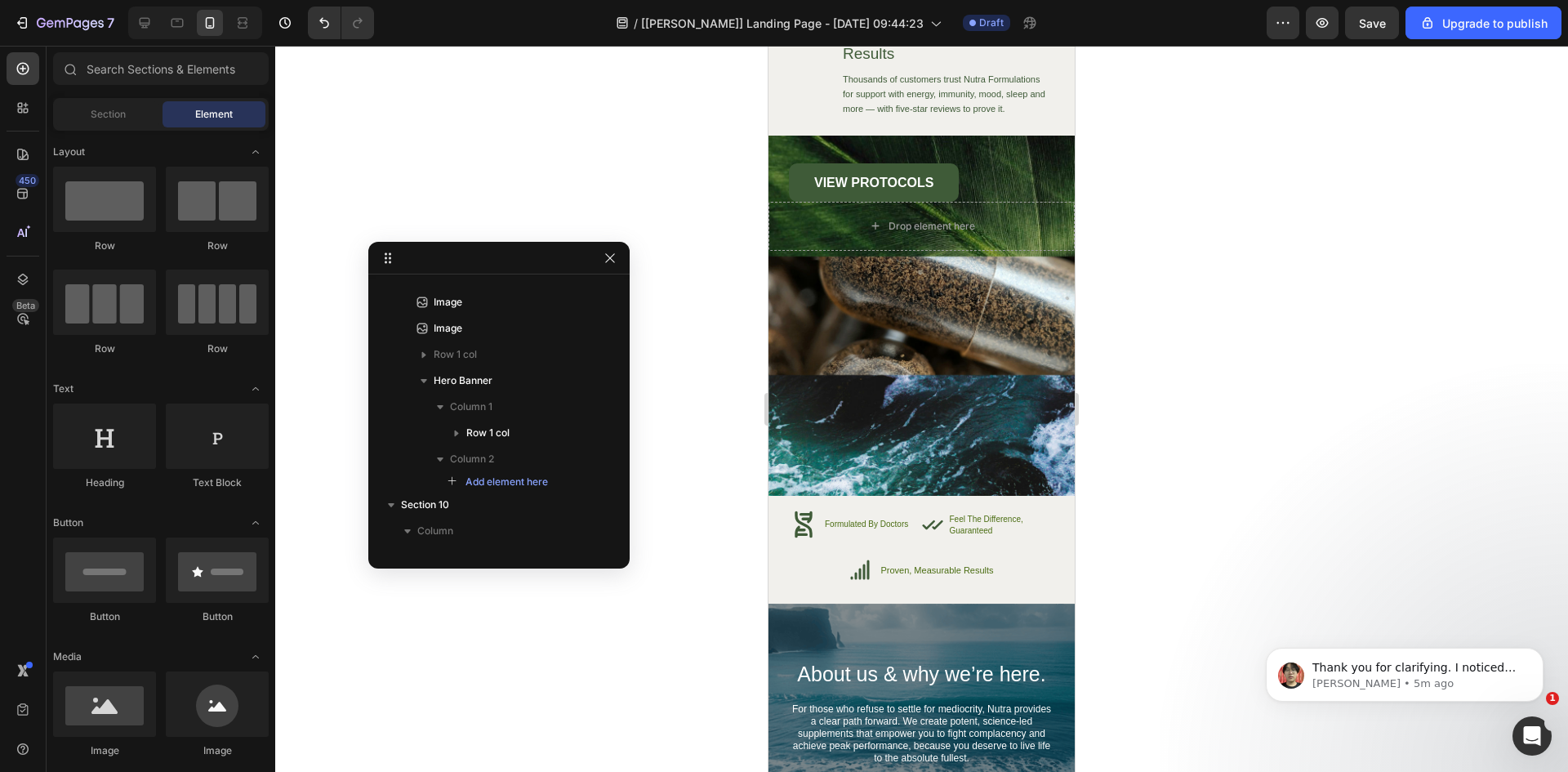
drag, startPoint x: 1072, startPoint y: 615, endPoint x: 1844, endPoint y: 692, distance: 775.8
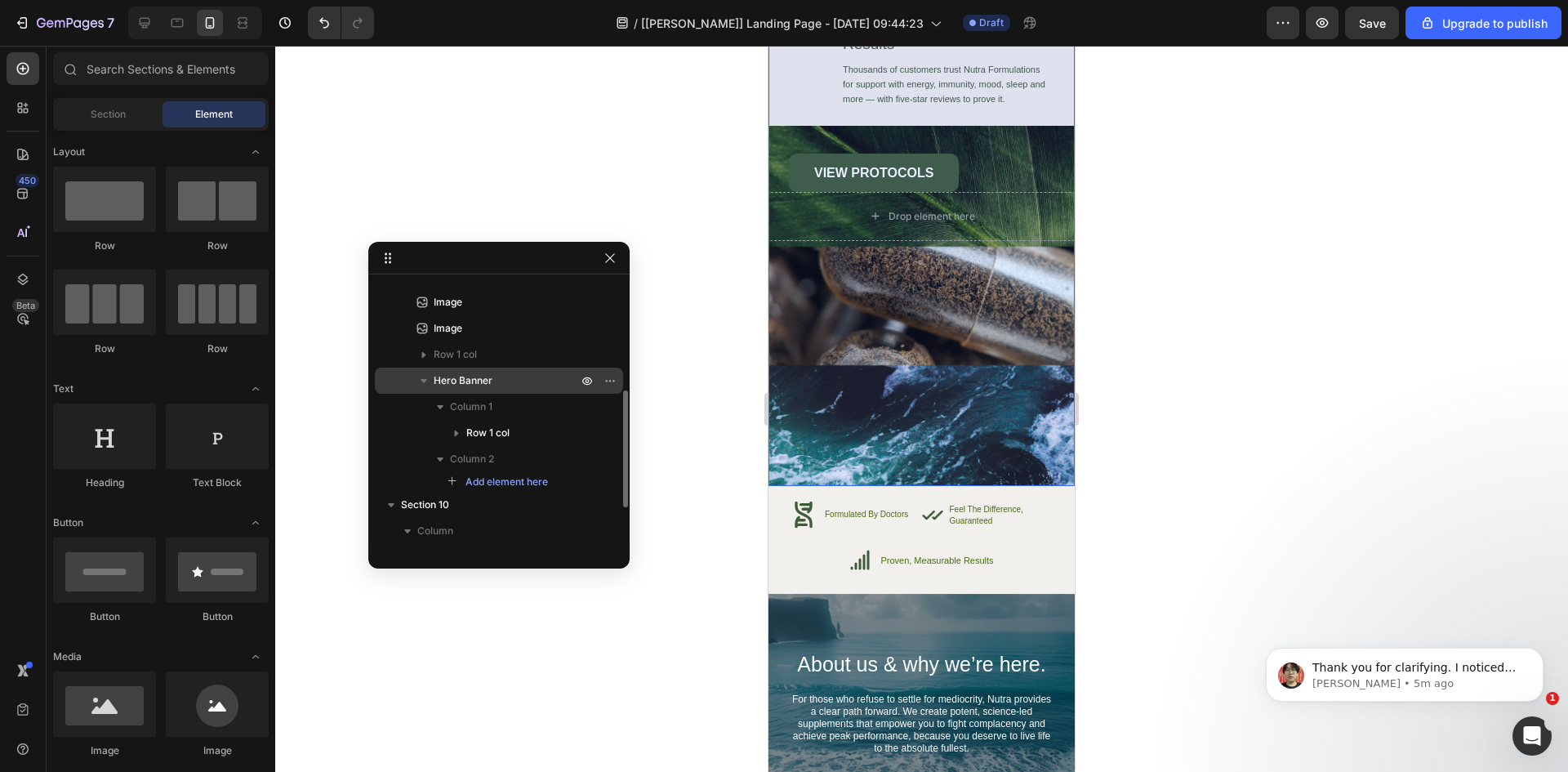
click at [472, 380] on span "Hero Banner" at bounding box center [463, 381] width 59 height 16
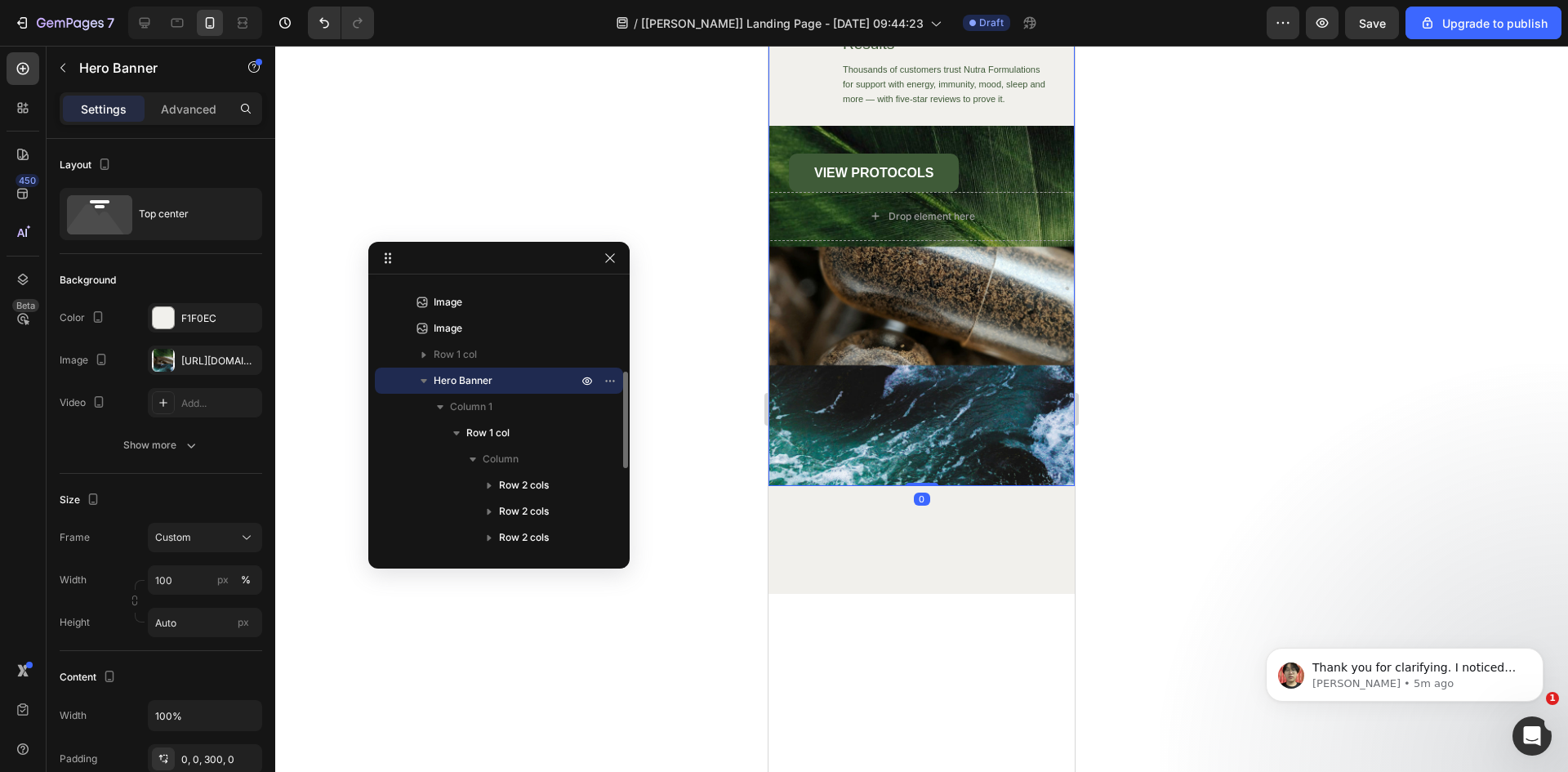
scroll to position [6520, 0]
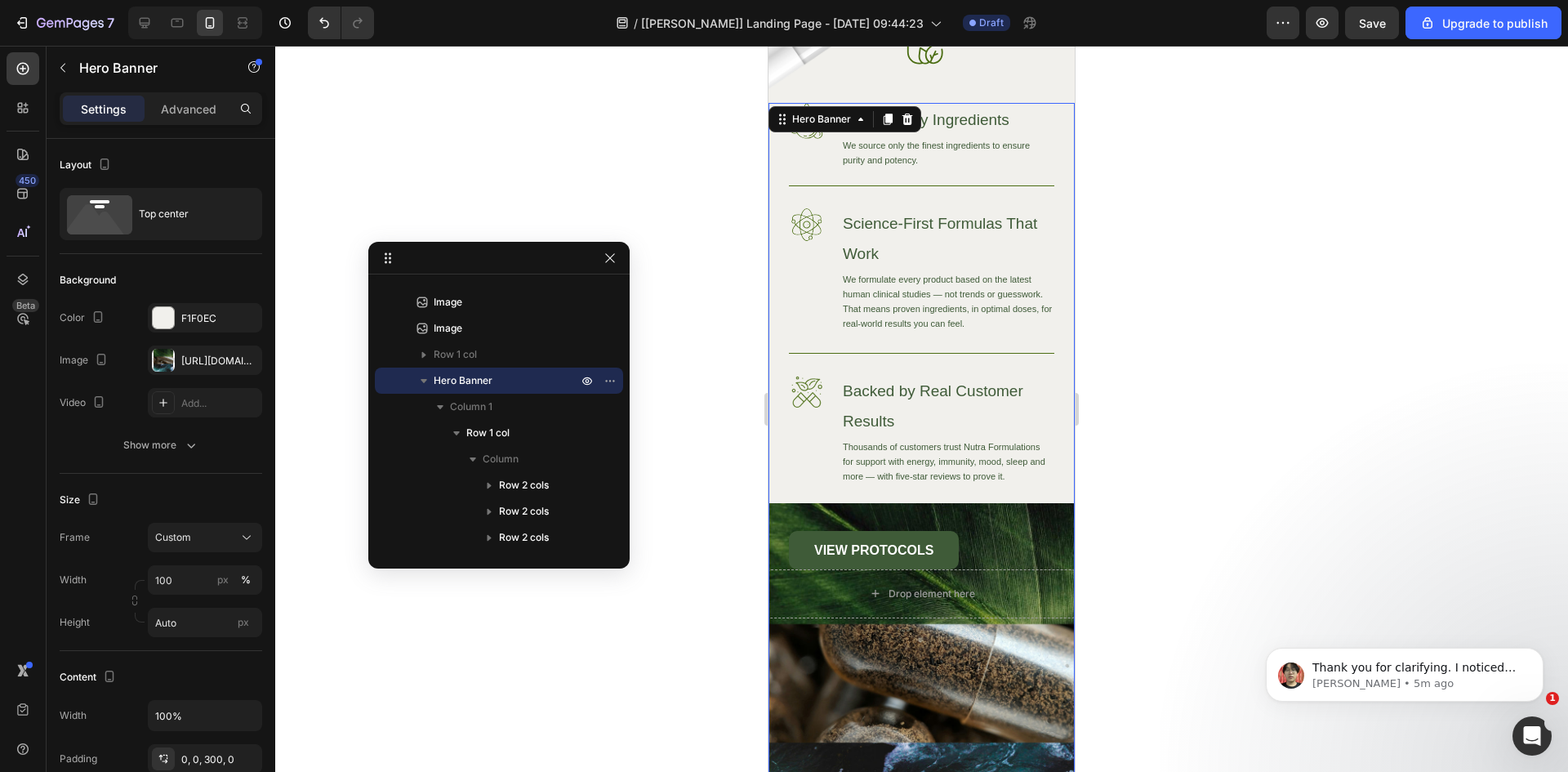
drag, startPoint x: 625, startPoint y: 436, endPoint x: 624, endPoint y: 450, distance: 14.0
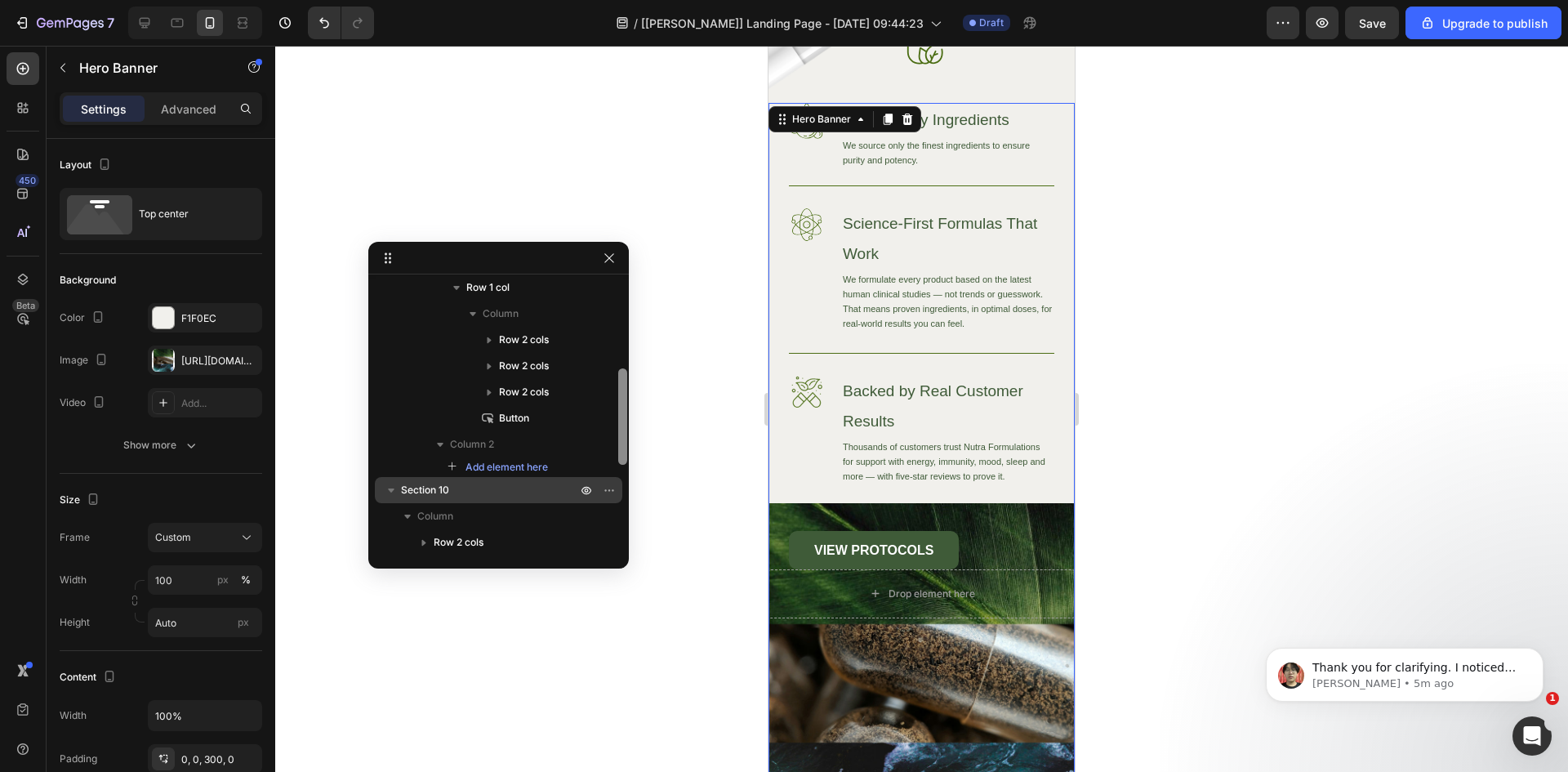
drag, startPoint x: 620, startPoint y: 447, endPoint x: 616, endPoint y: 496, distance: 49.2
click at [618, 498] on div at bounding box center [623, 375] width 13 height 269
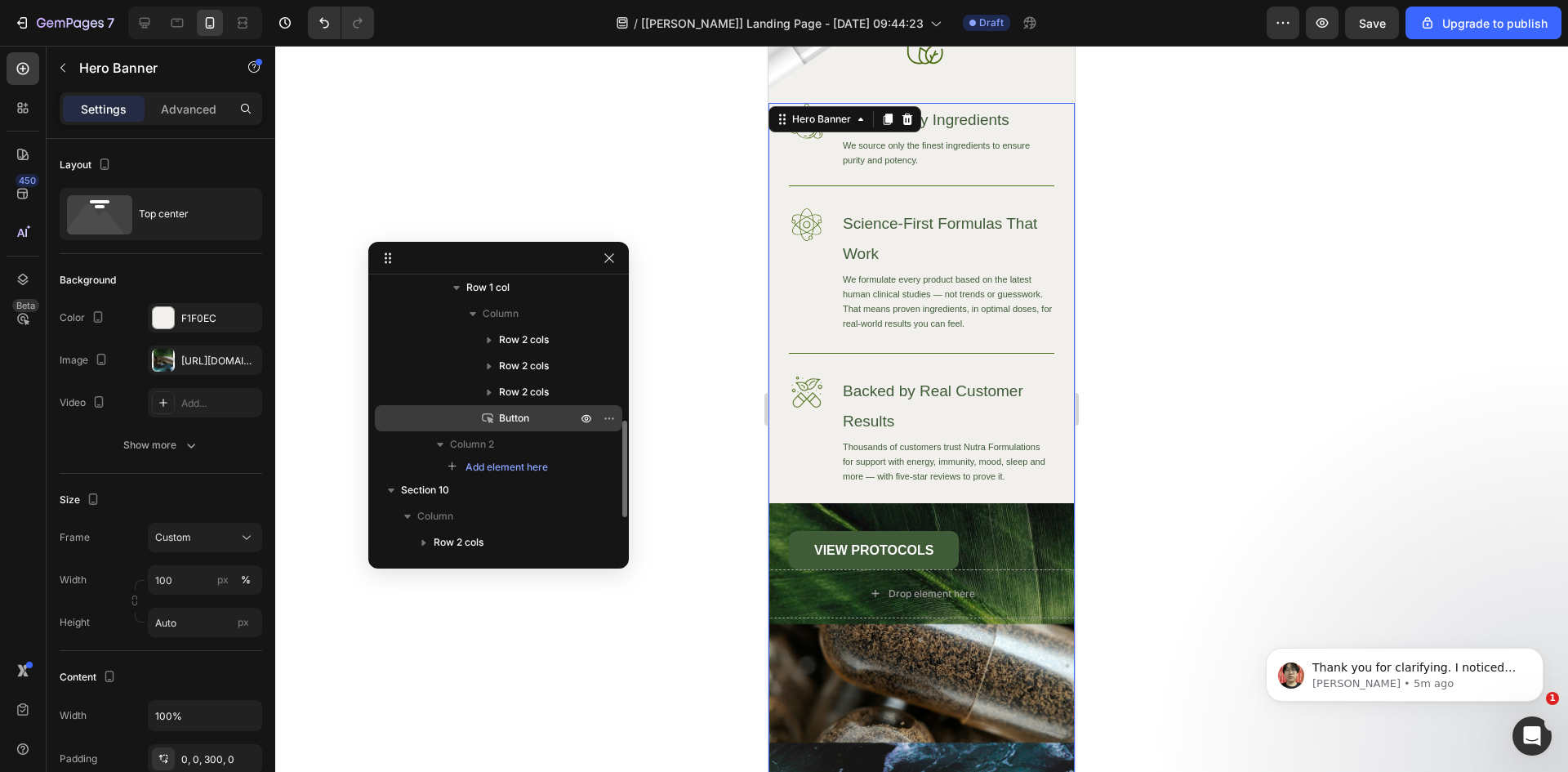
scroll to position [396, 0]
click at [928, 660] on div "Image High-Quality Ingredients Heading We source only the finest ingredients to…" at bounding box center [921, 483] width 307 height 760
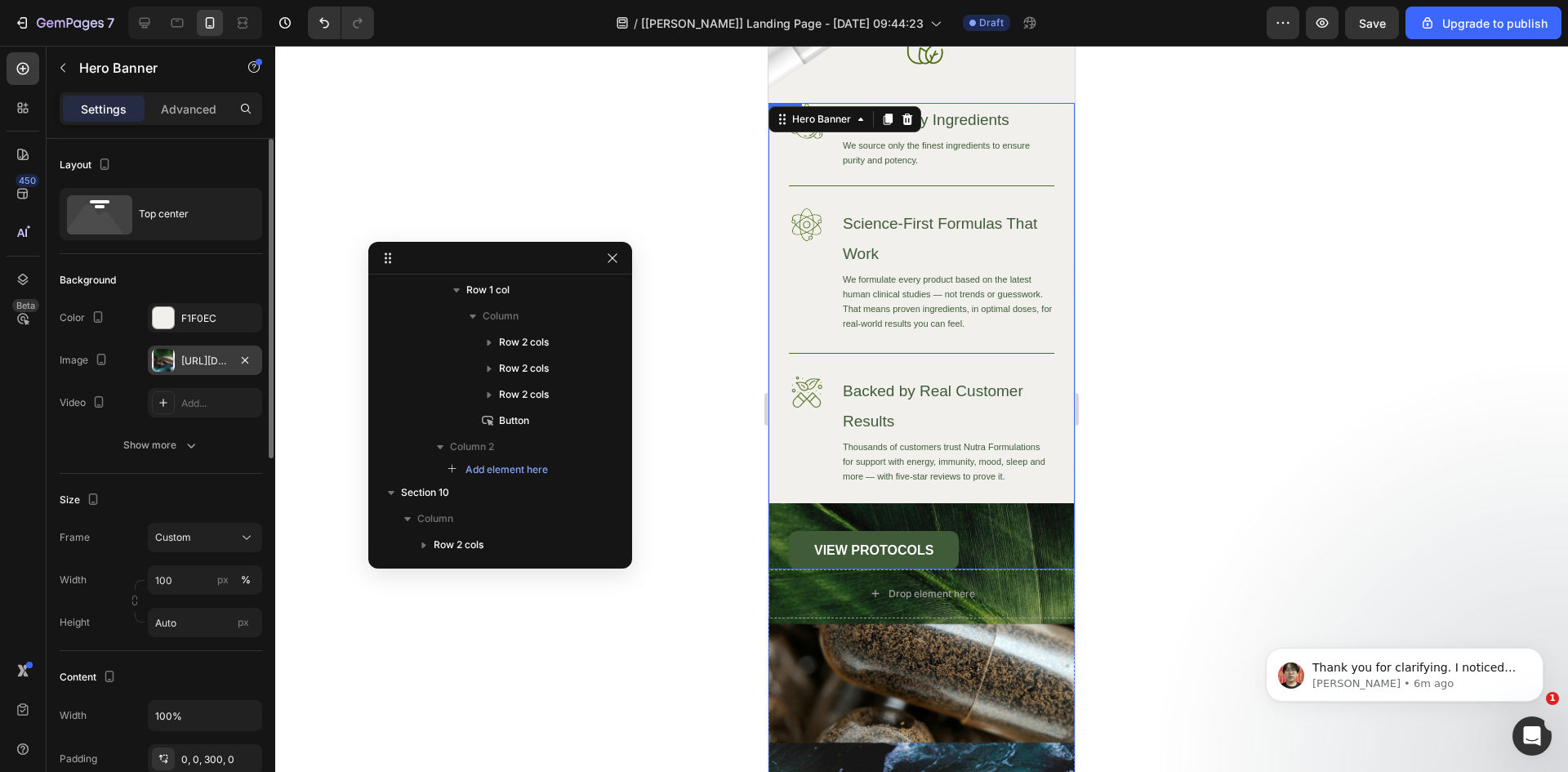
click at [180, 358] on div "[URL][DOMAIN_NAME]" at bounding box center [205, 360] width 114 height 29
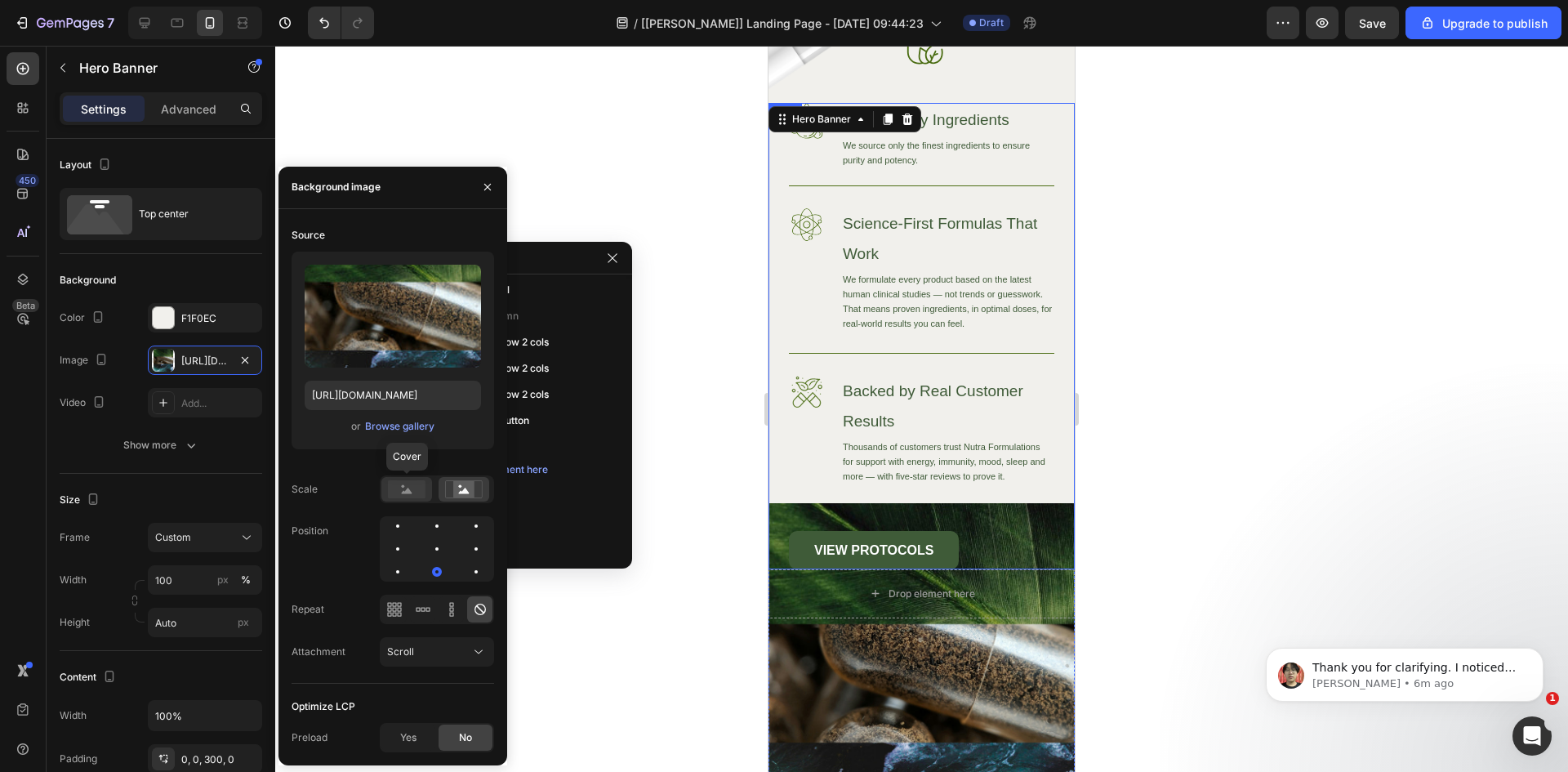
click at [404, 489] on rect at bounding box center [406, 490] width 37 height 18
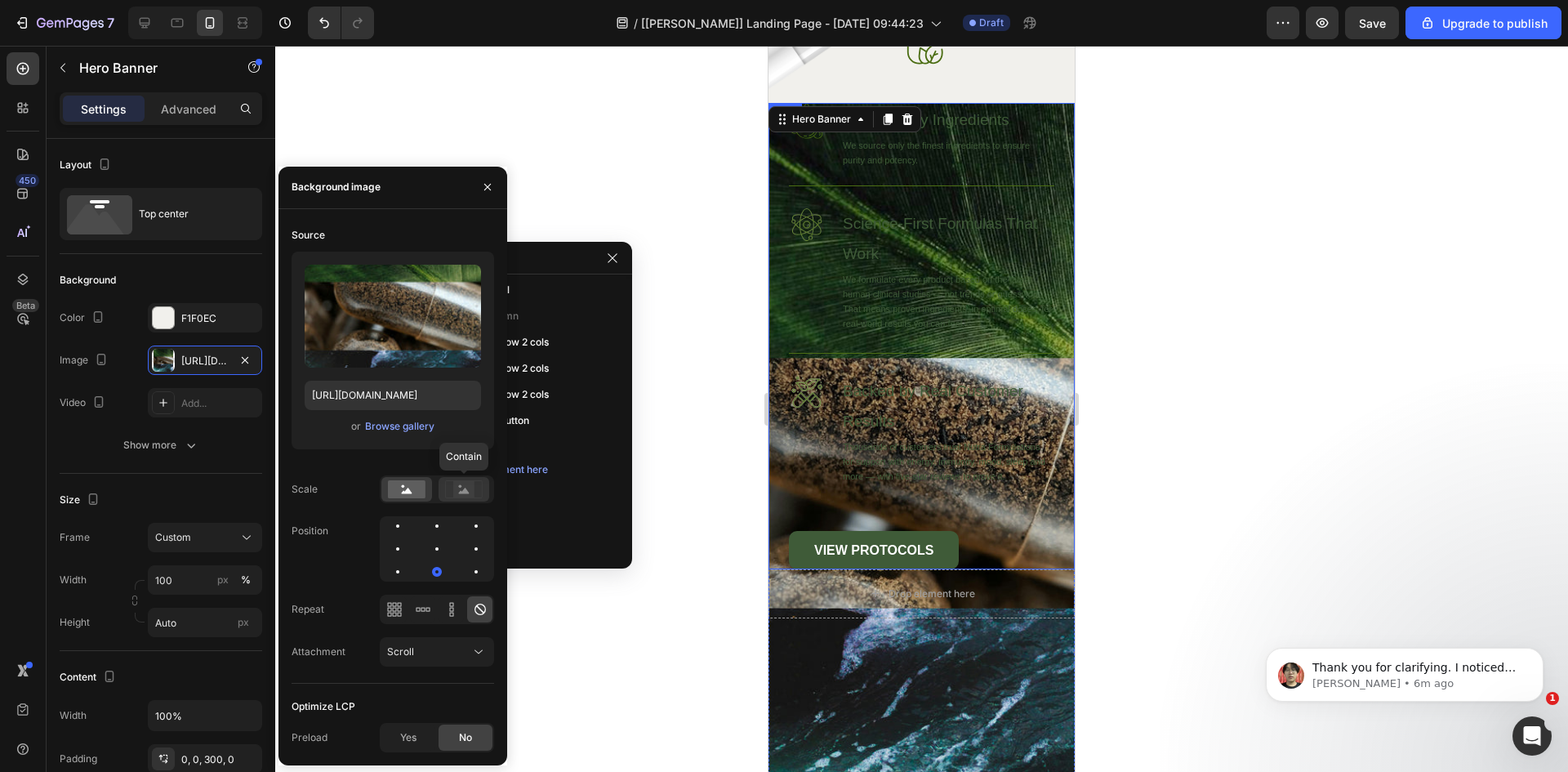
click at [450, 489] on icon at bounding box center [463, 490] width 37 height 18
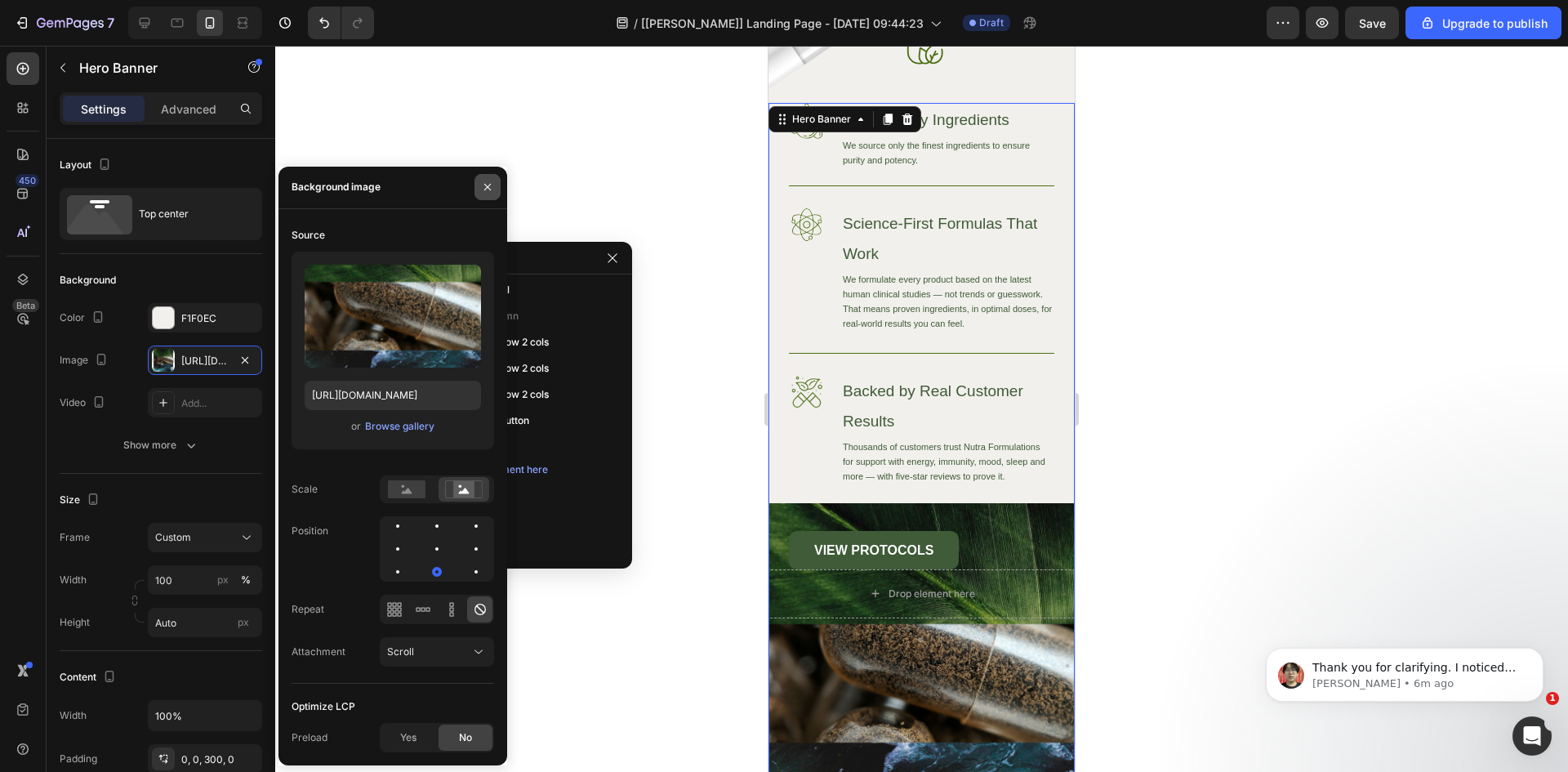
click at [483, 189] on icon "button" at bounding box center [487, 187] width 13 height 13
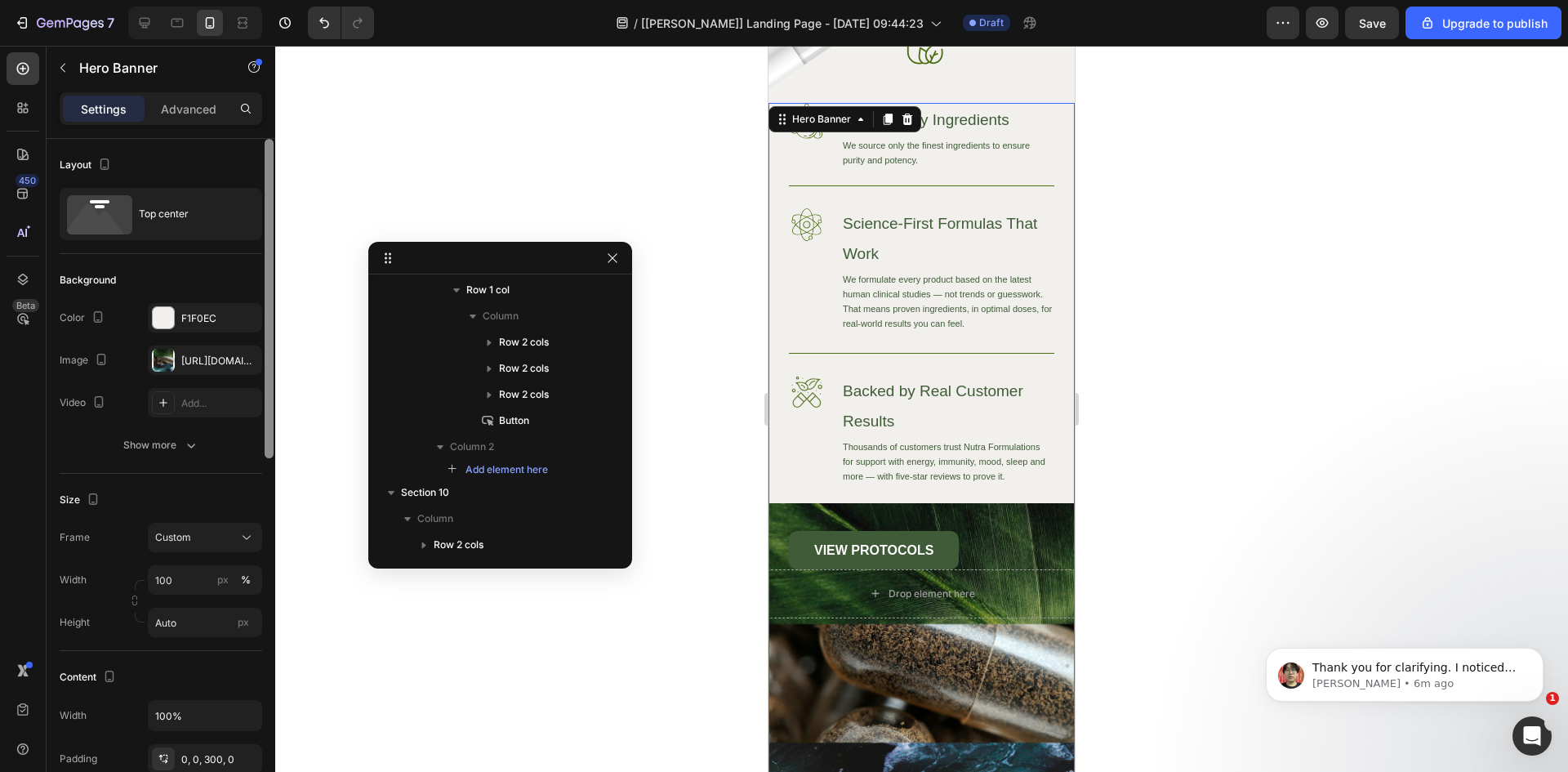
drag, startPoint x: 268, startPoint y: 283, endPoint x: 269, endPoint y: 270, distance: 13.0
click at [269, 270] on div at bounding box center [269, 298] width 9 height 319
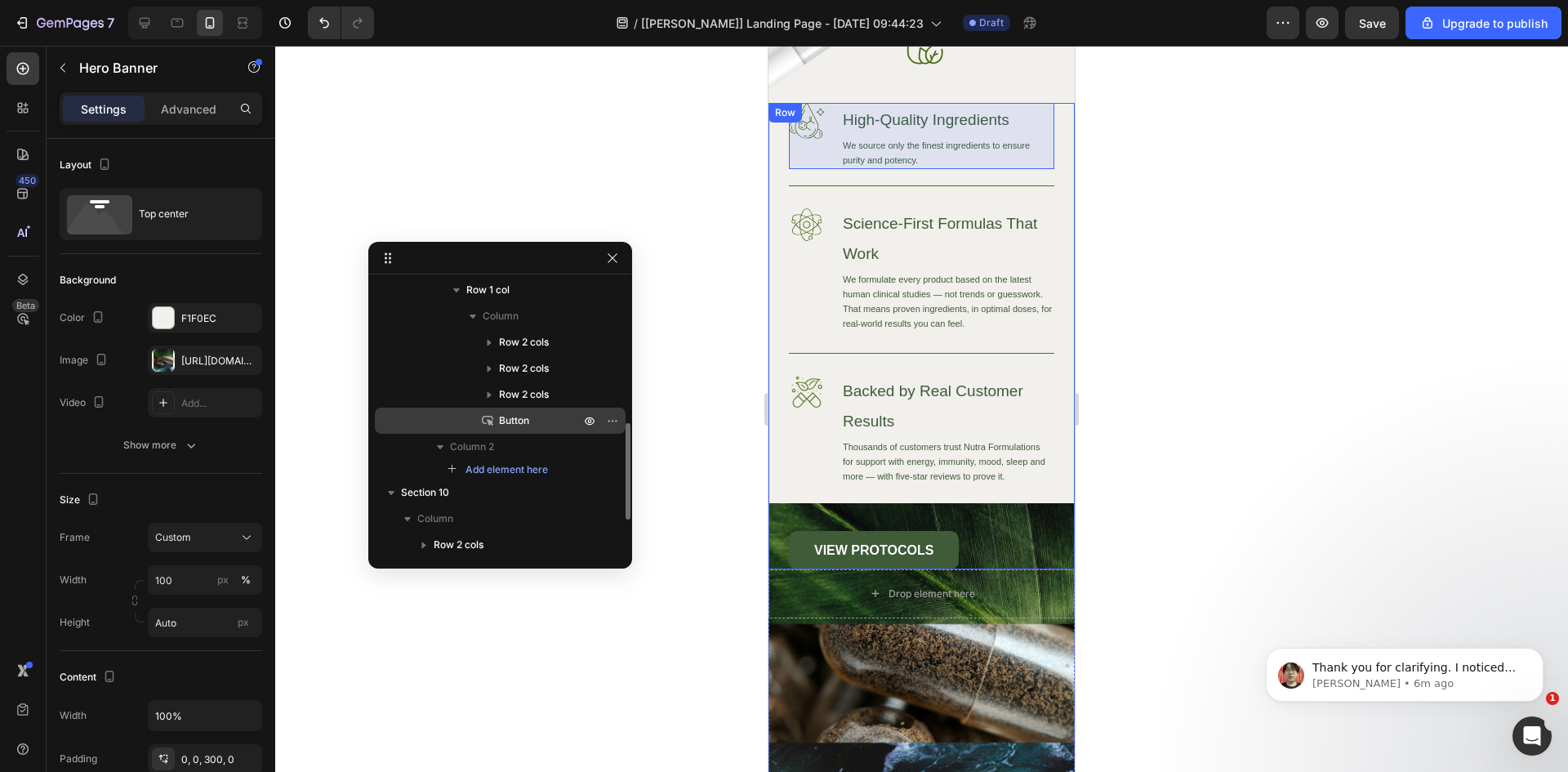
scroll to position [396, 0]
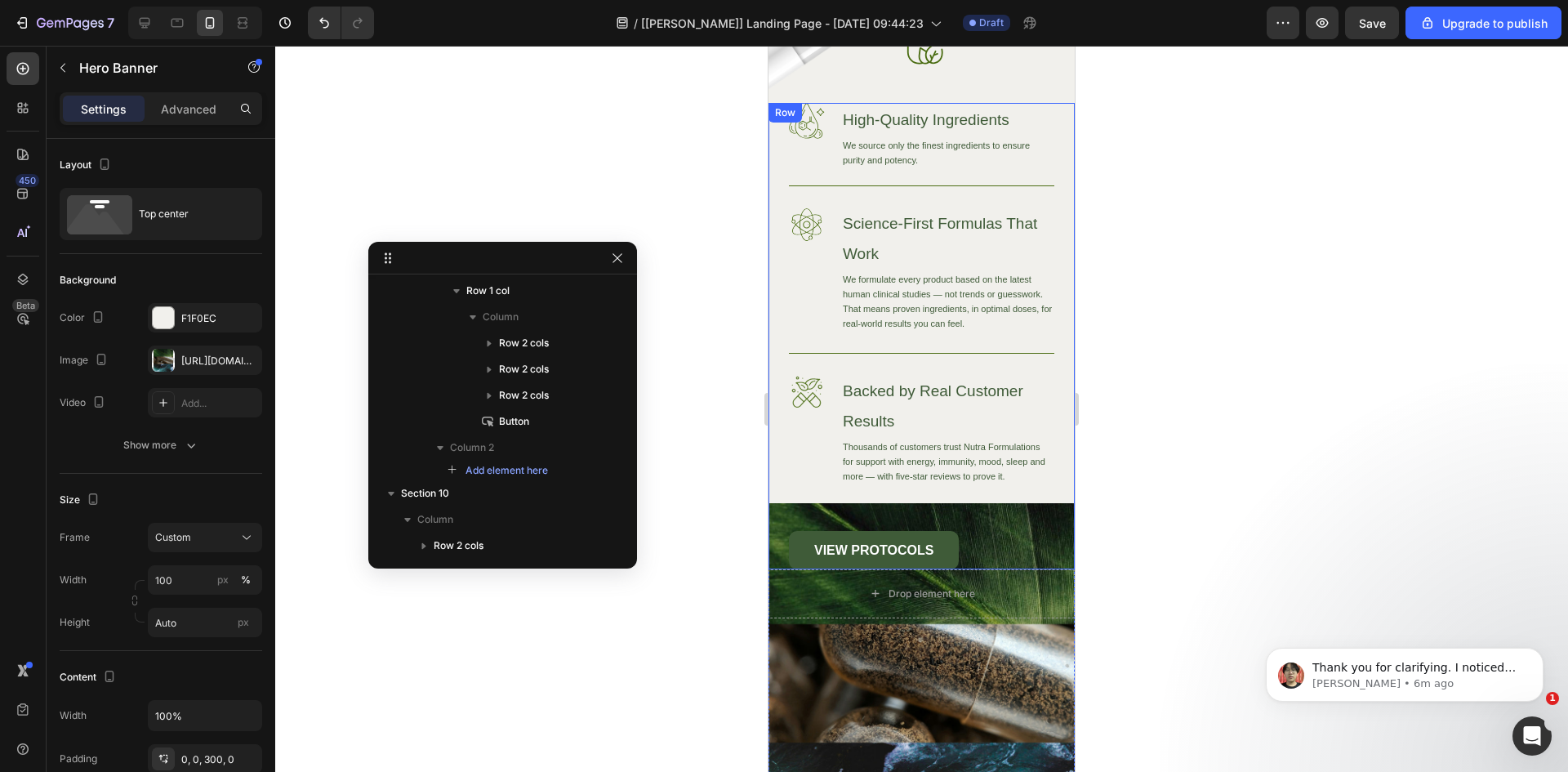
drag, startPoint x: 628, startPoint y: 445, endPoint x: 633, endPoint y: 432, distance: 13.9
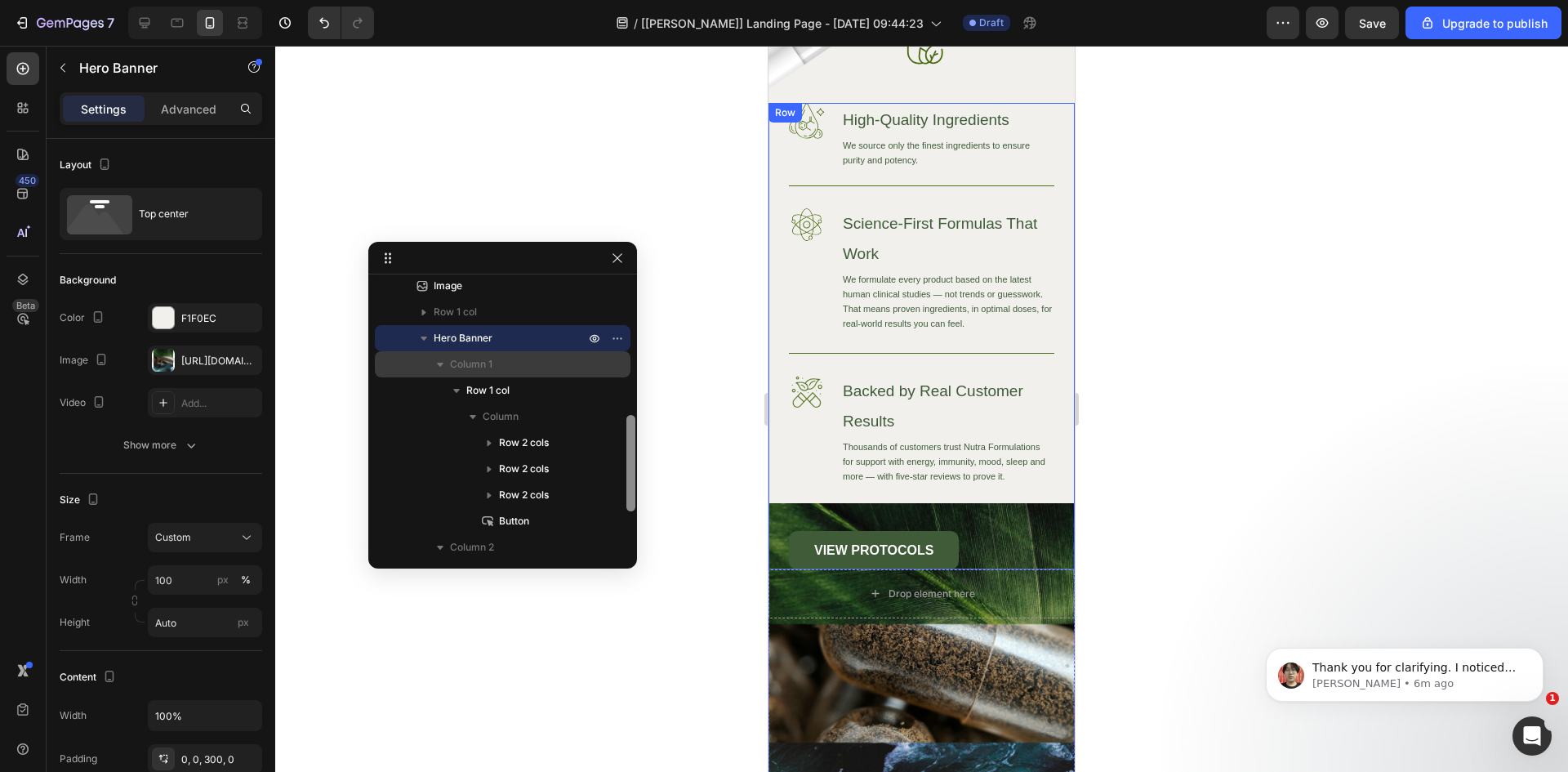
drag, startPoint x: 628, startPoint y: 445, endPoint x: 603, endPoint y: 359, distance: 89.6
click at [630, 415] on div at bounding box center [631, 463] width 9 height 96
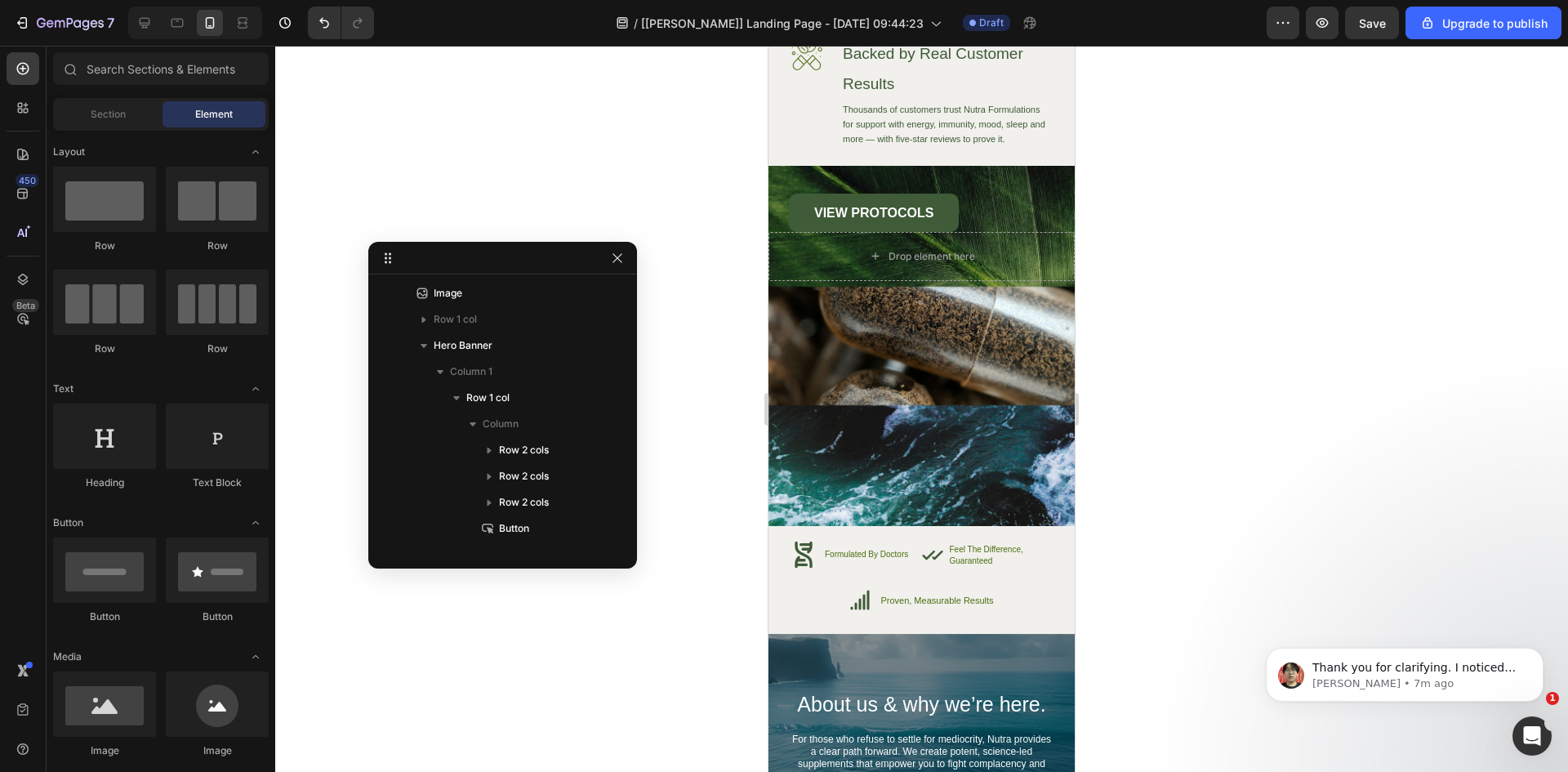
scroll to position [6867, 0]
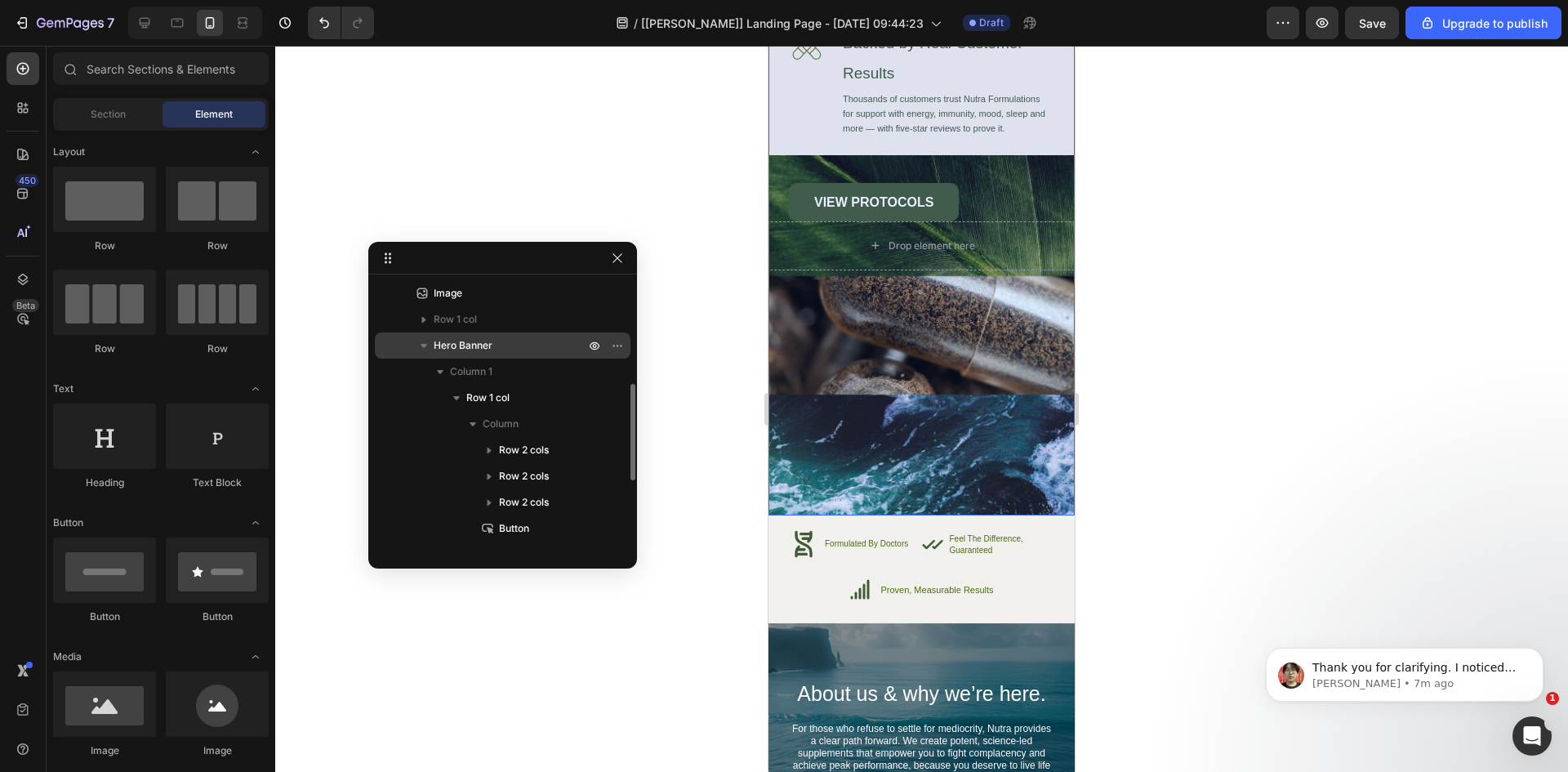
click at [502, 353] on p "Hero Banner" at bounding box center [511, 346] width 154 height 16
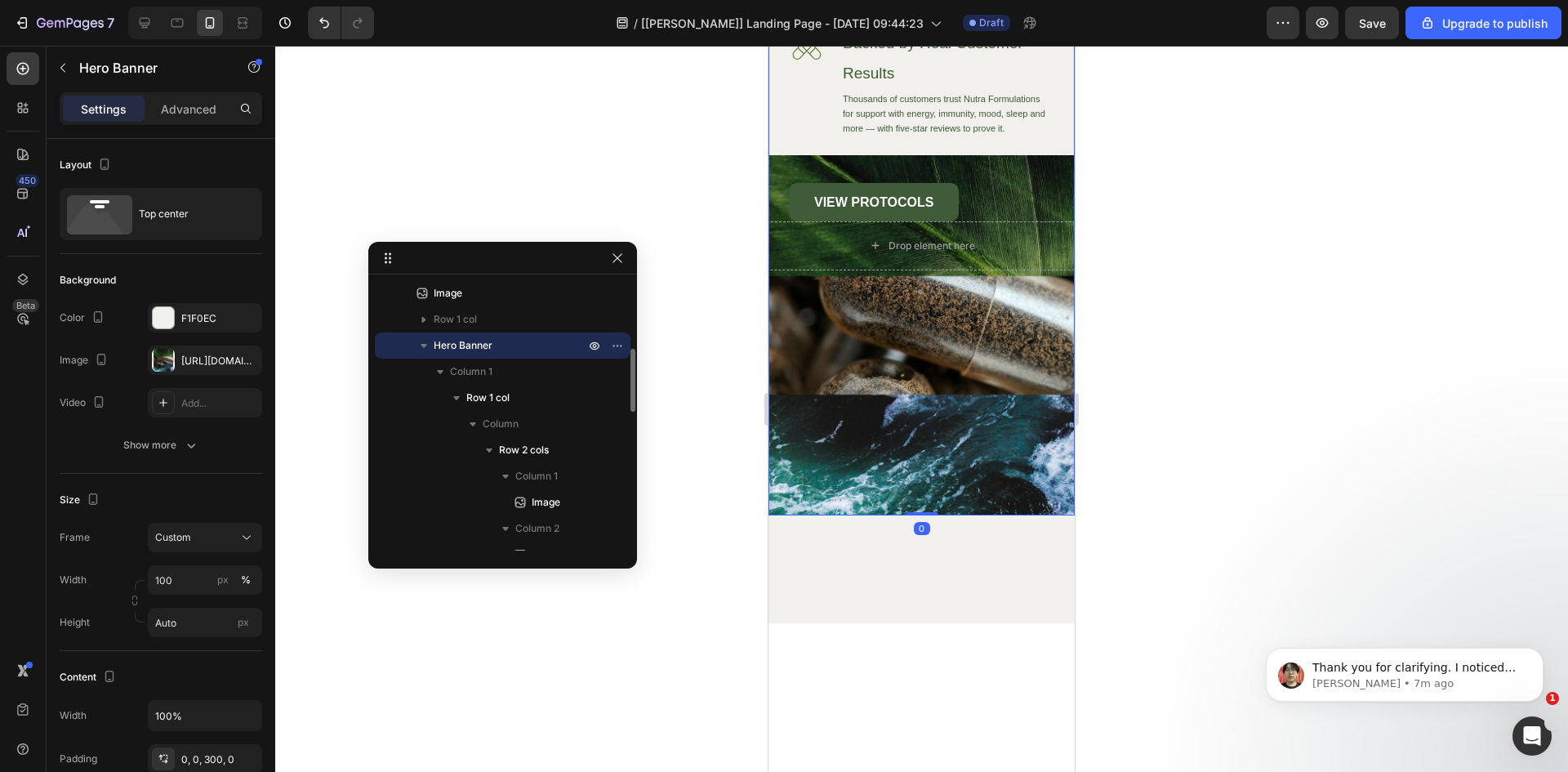
scroll to position [6520, 0]
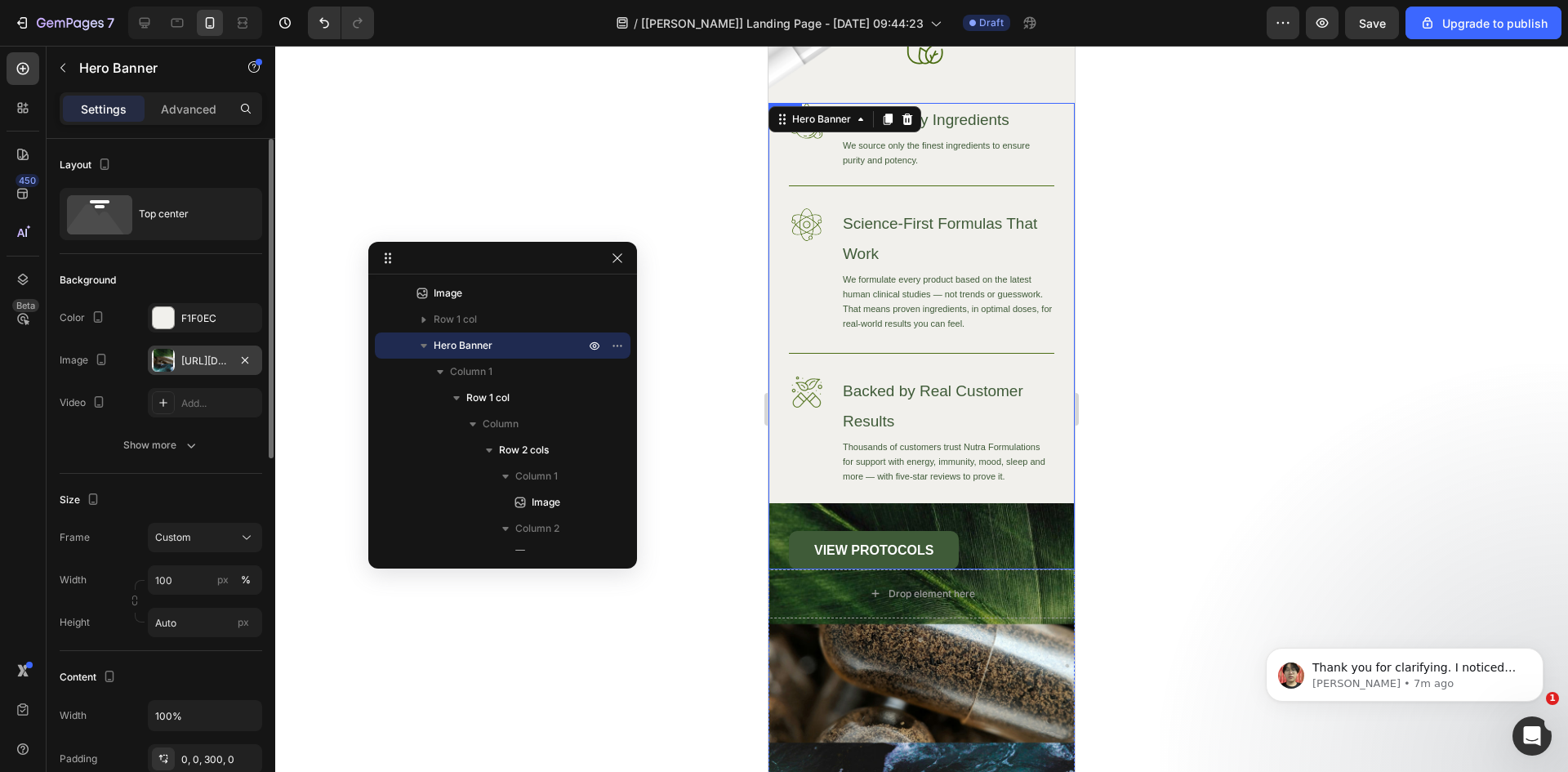
click at [180, 363] on div "[URL][DOMAIN_NAME]" at bounding box center [205, 360] width 114 height 29
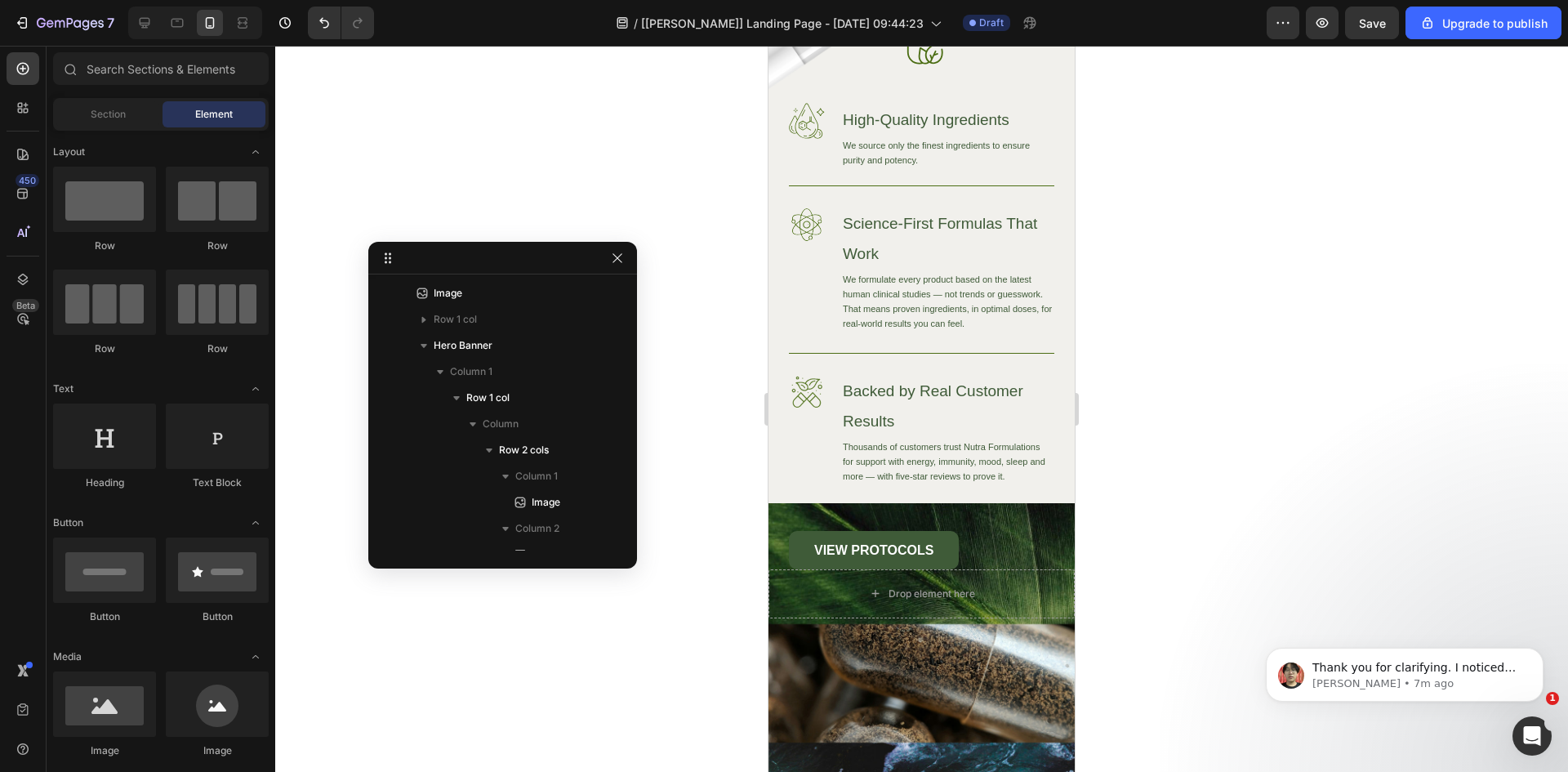
scroll to position [6599, 0]
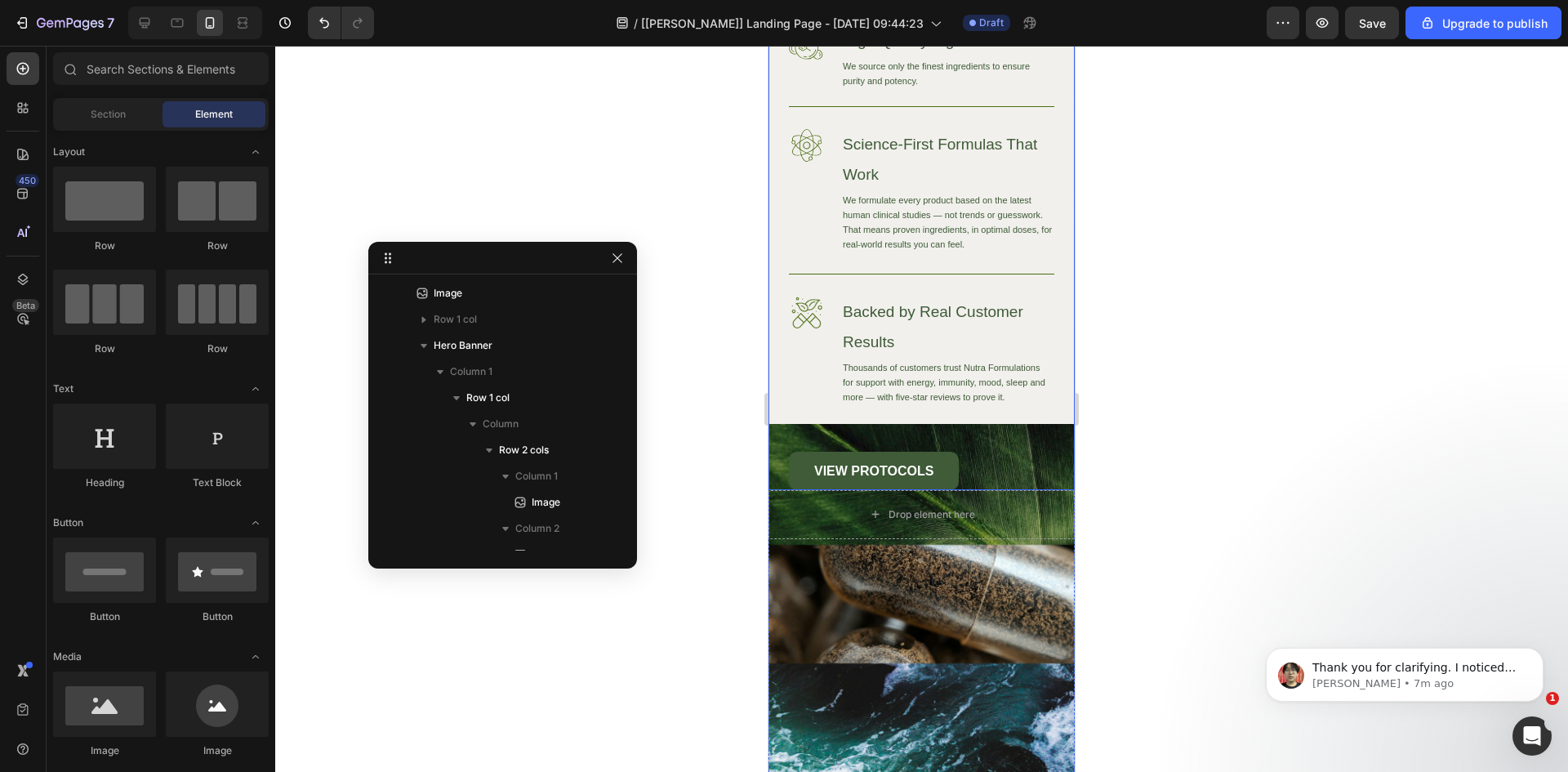
click at [900, 419] on div "Image High-Quality Ingredients Heading We source only the finest ingredients to…" at bounding box center [921, 257] width 266 height 466
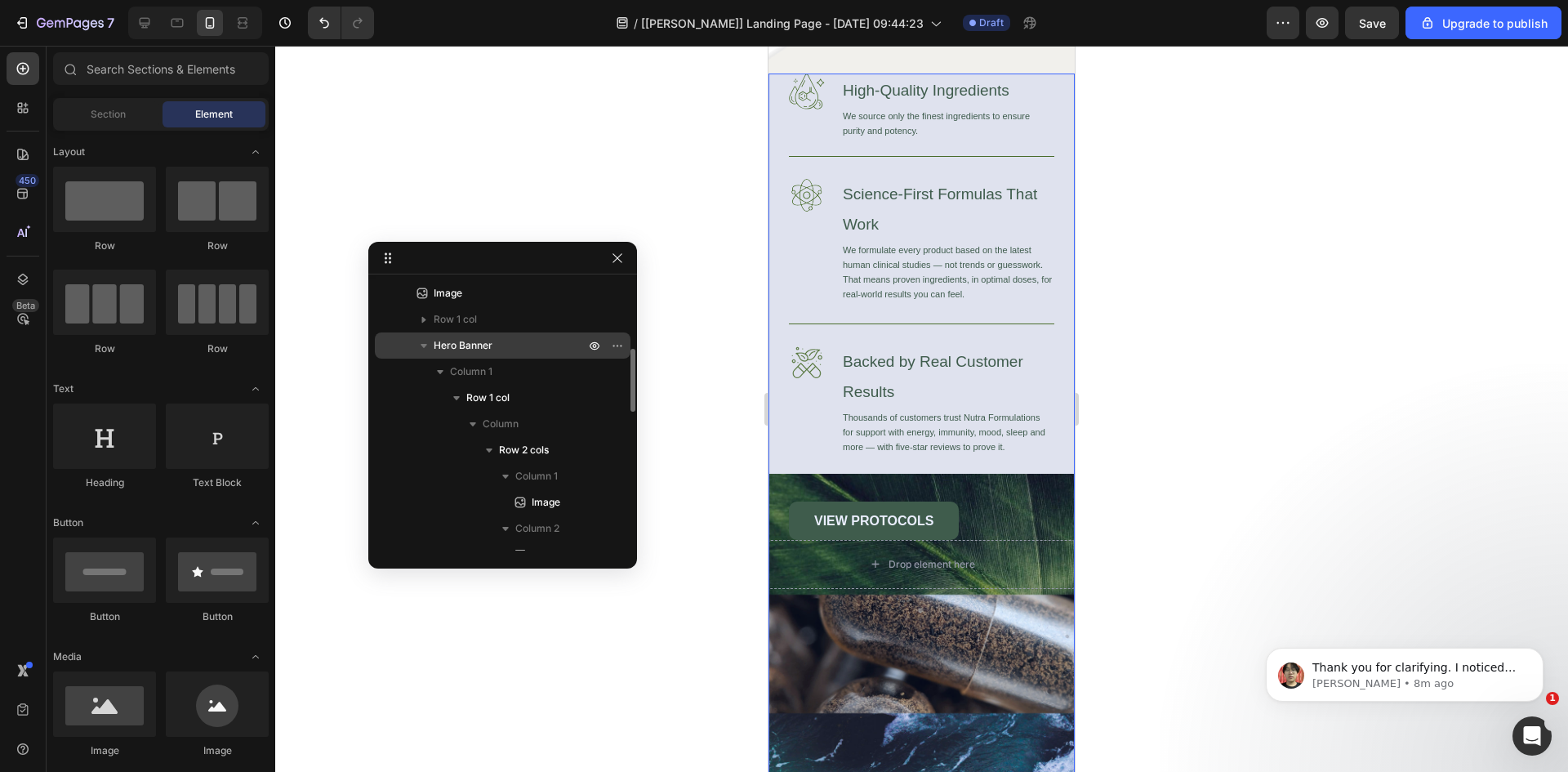
click at [485, 351] on span "Hero Banner" at bounding box center [463, 346] width 59 height 16
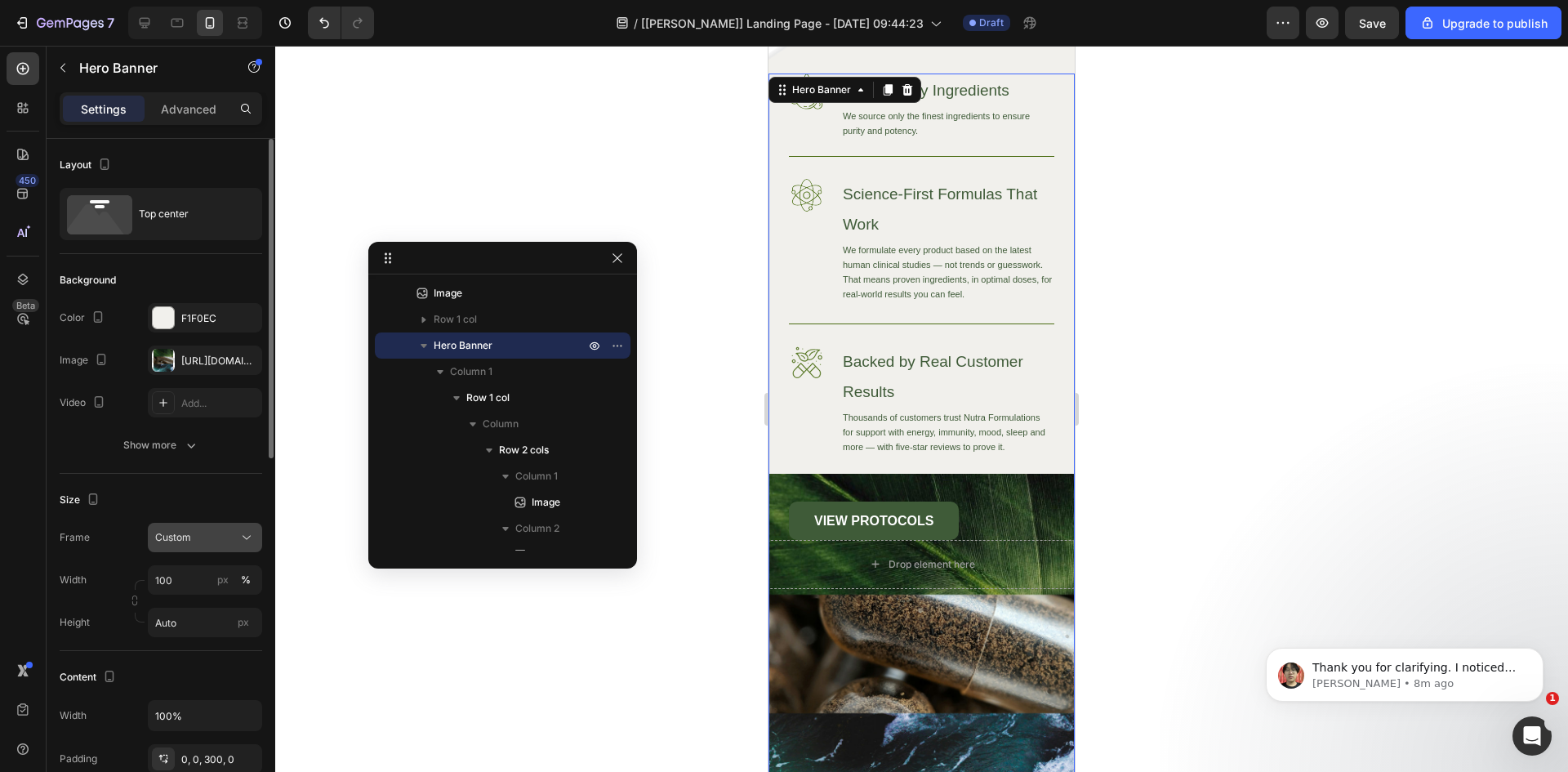
click at [239, 546] on button "Custom" at bounding box center [205, 537] width 114 height 29
click at [203, 572] on span "As banner source" at bounding box center [194, 577] width 81 height 15
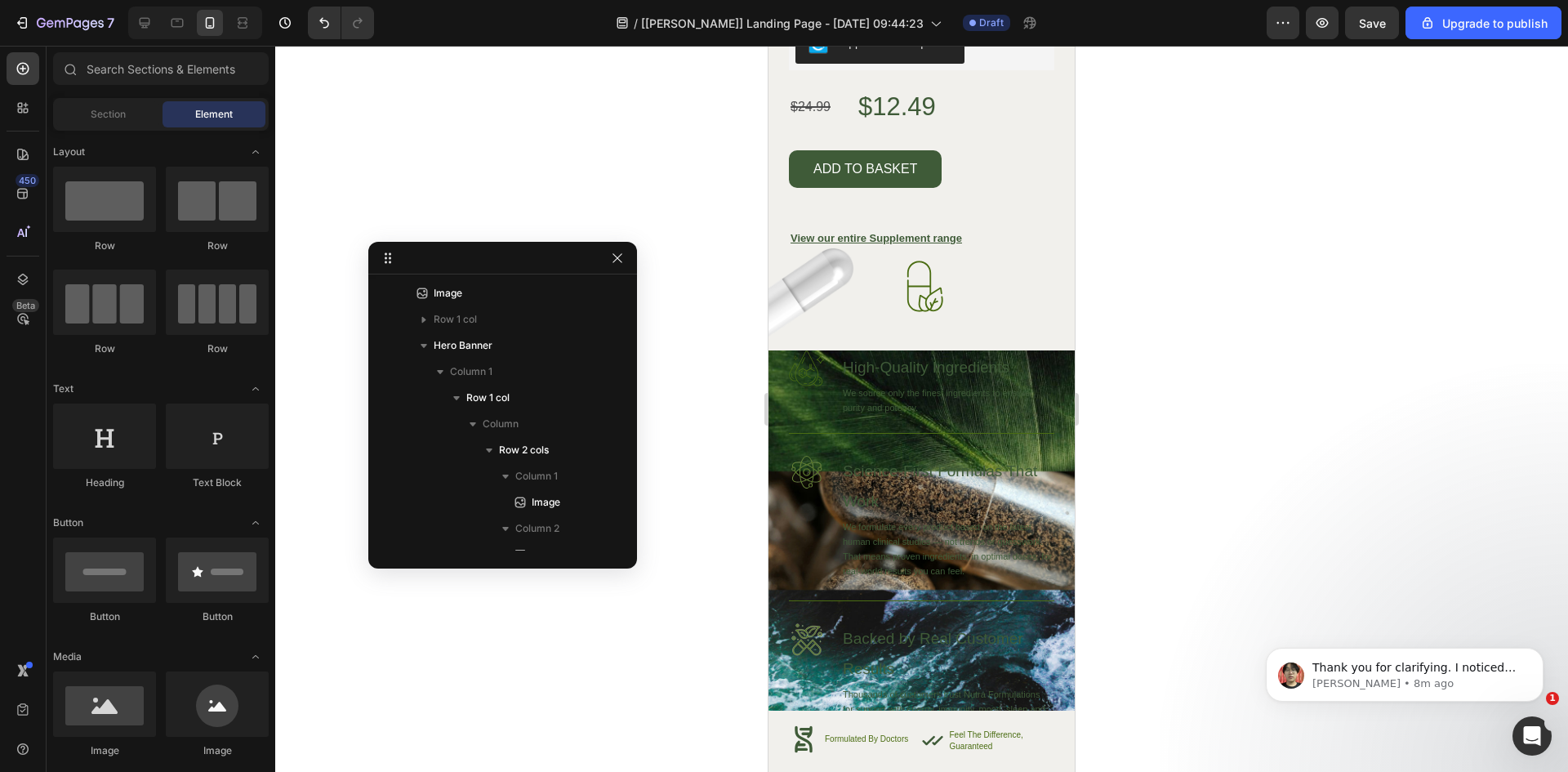
scroll to position [6275, 0]
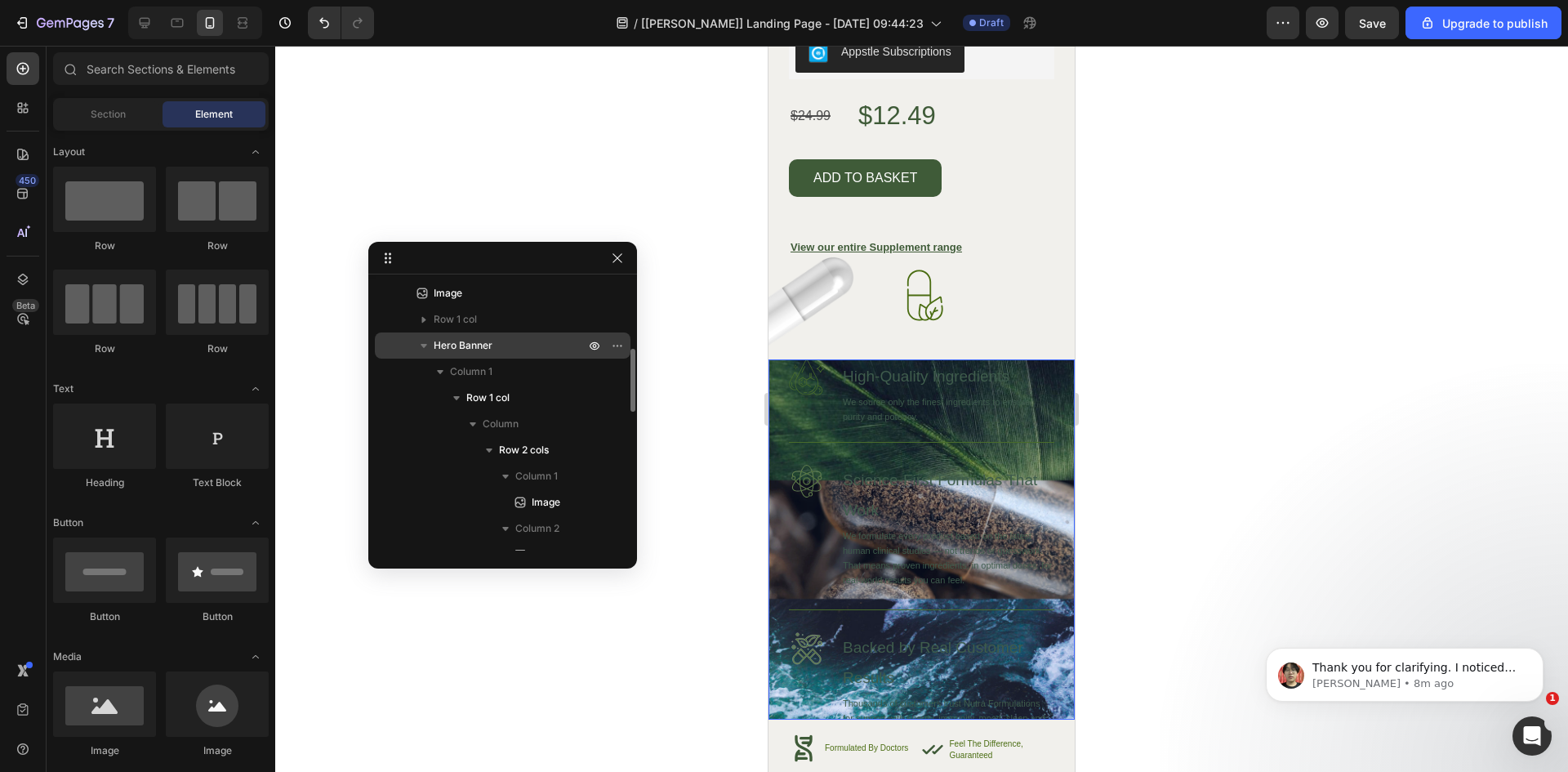
click at [464, 353] on span "Hero Banner" at bounding box center [463, 346] width 59 height 16
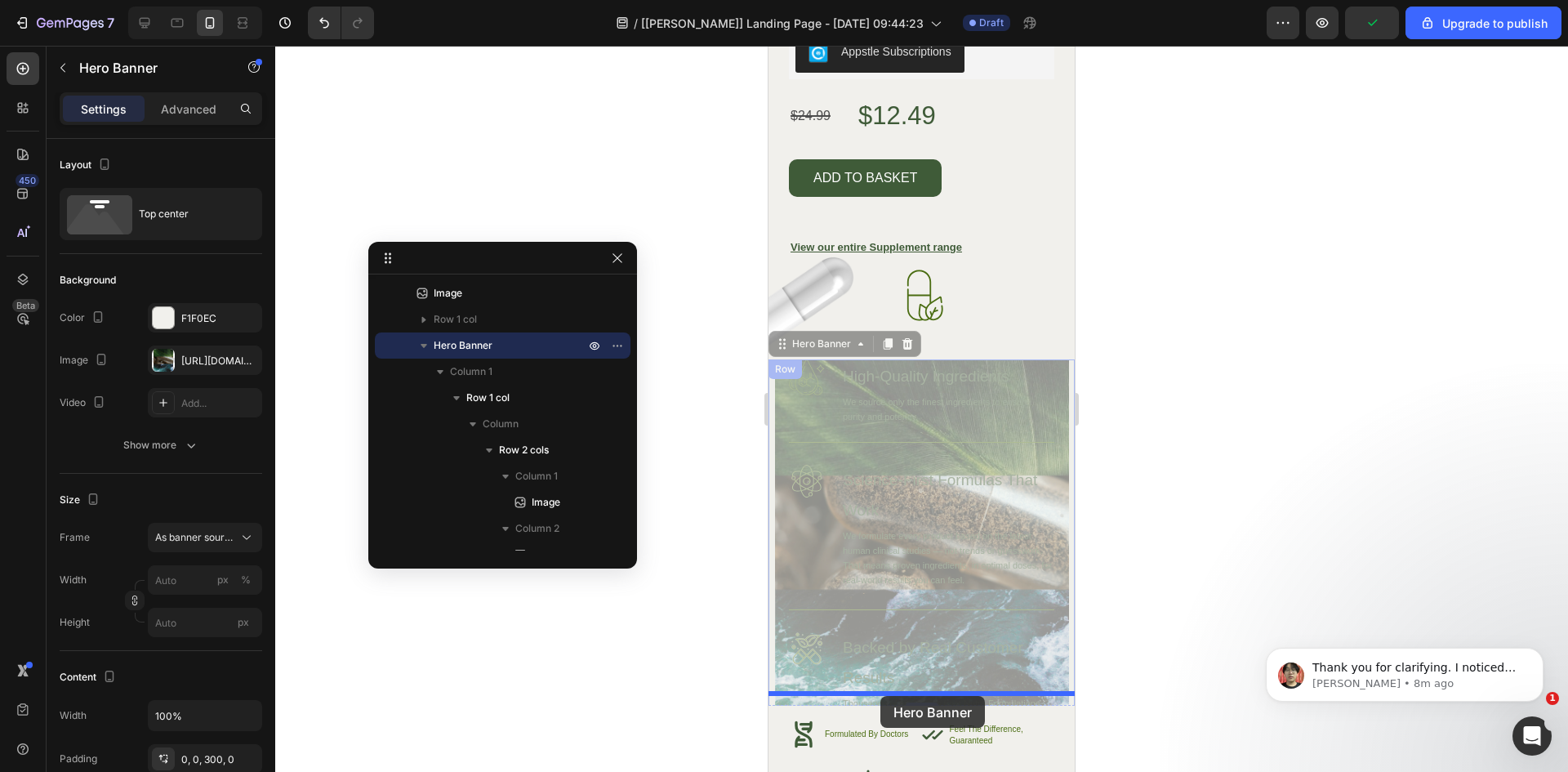
drag, startPoint x: 788, startPoint y: 333, endPoint x: 883, endPoint y: 693, distance: 372.3
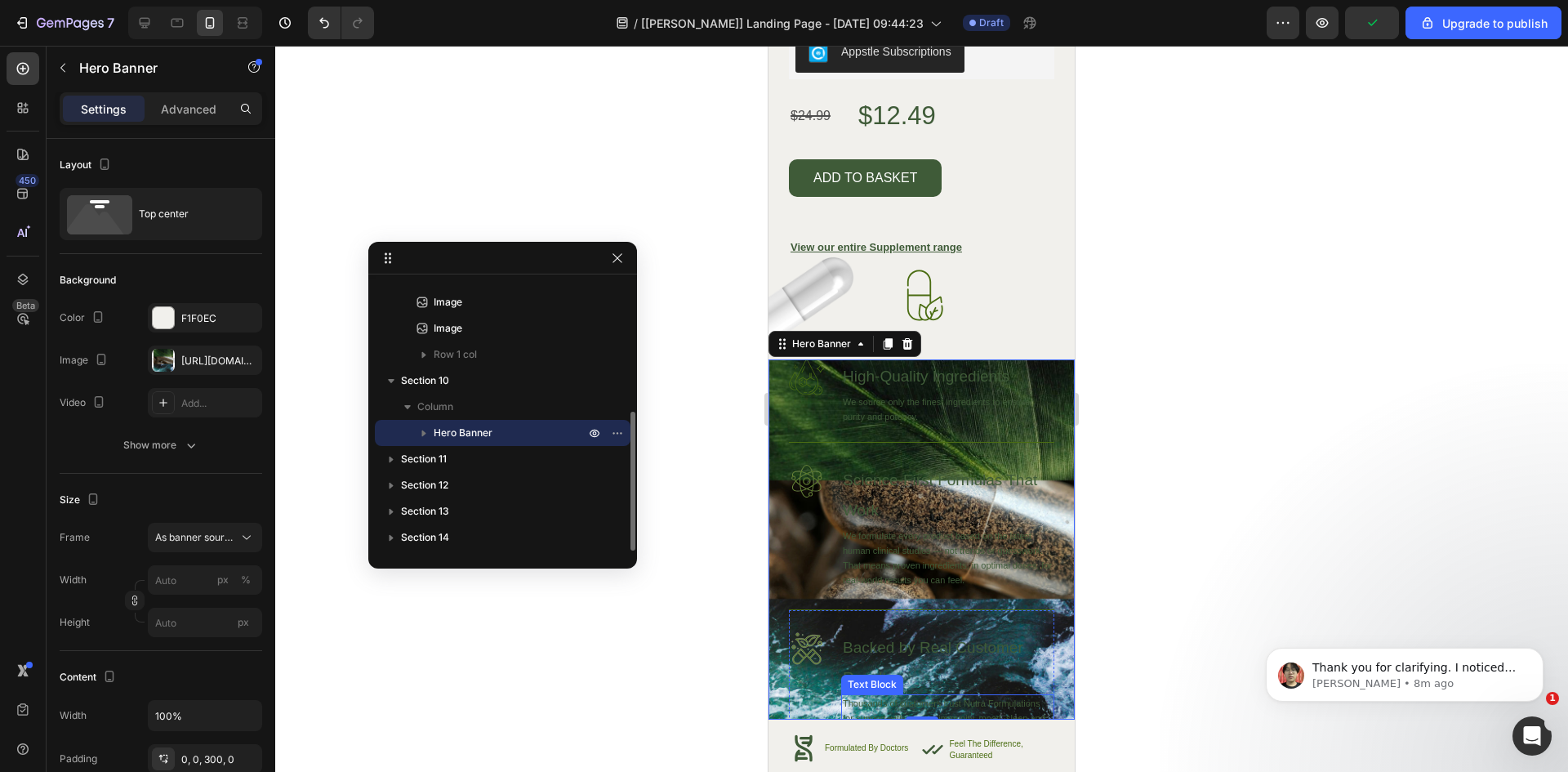
scroll to position [253, 0]
click at [815, 399] on div "Image" at bounding box center [807, 392] width 36 height 66
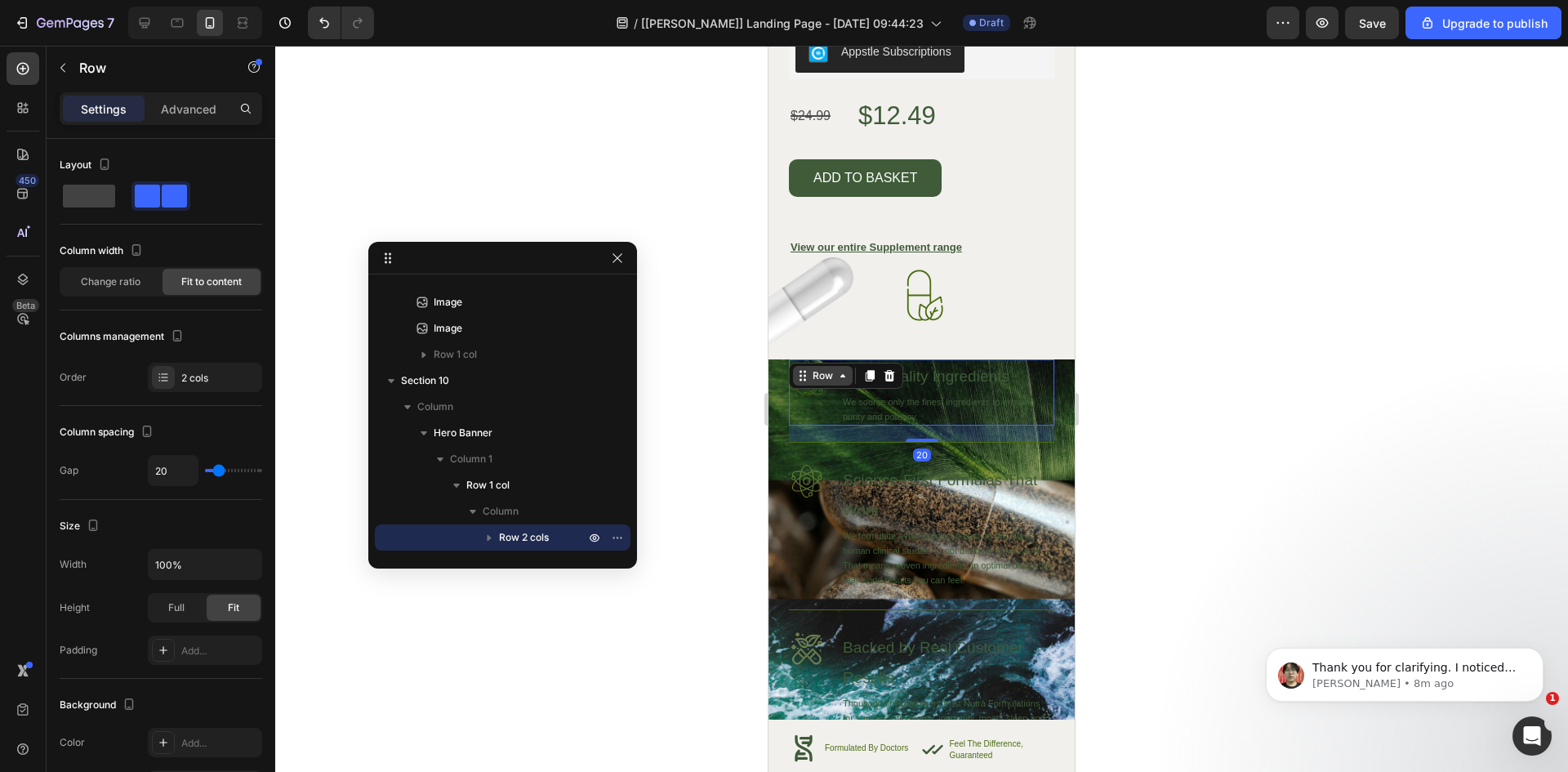
click at [814, 368] on div "Row" at bounding box center [823, 376] width 27 height 15
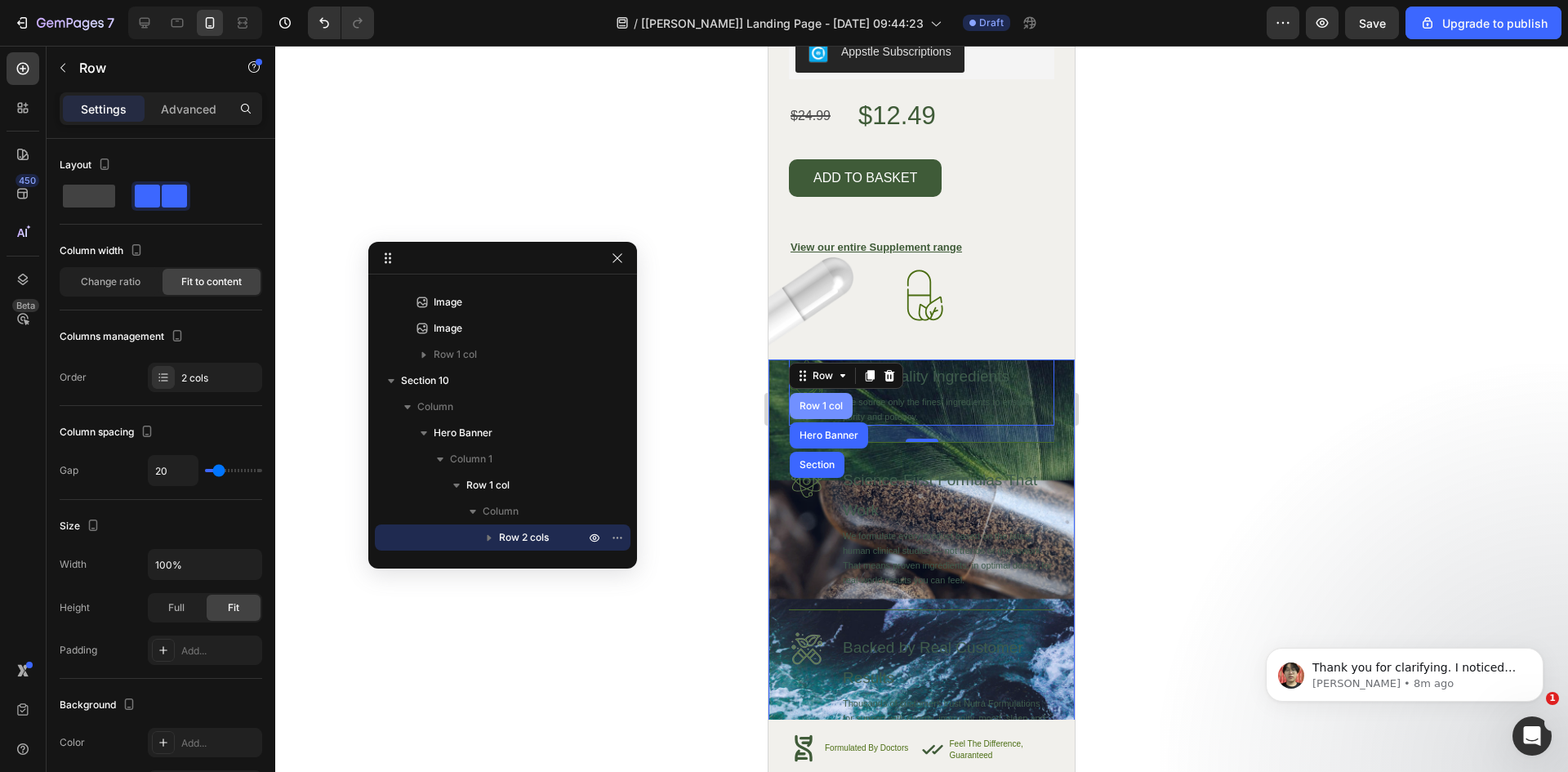
click at [820, 401] on div "Row 1 col" at bounding box center [821, 406] width 50 height 10
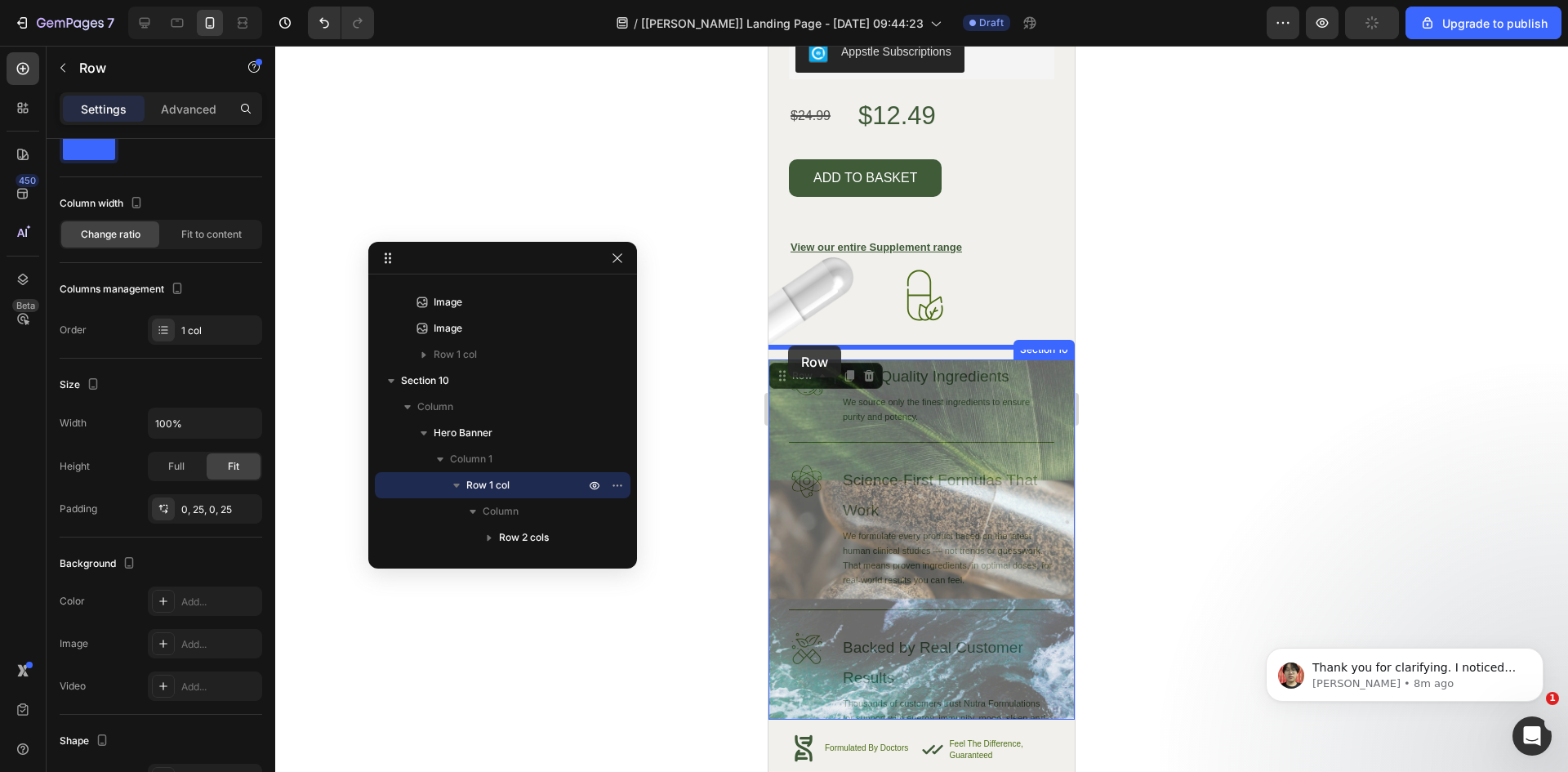
drag, startPoint x: 780, startPoint y: 366, endPoint x: 788, endPoint y: 346, distance: 21.5
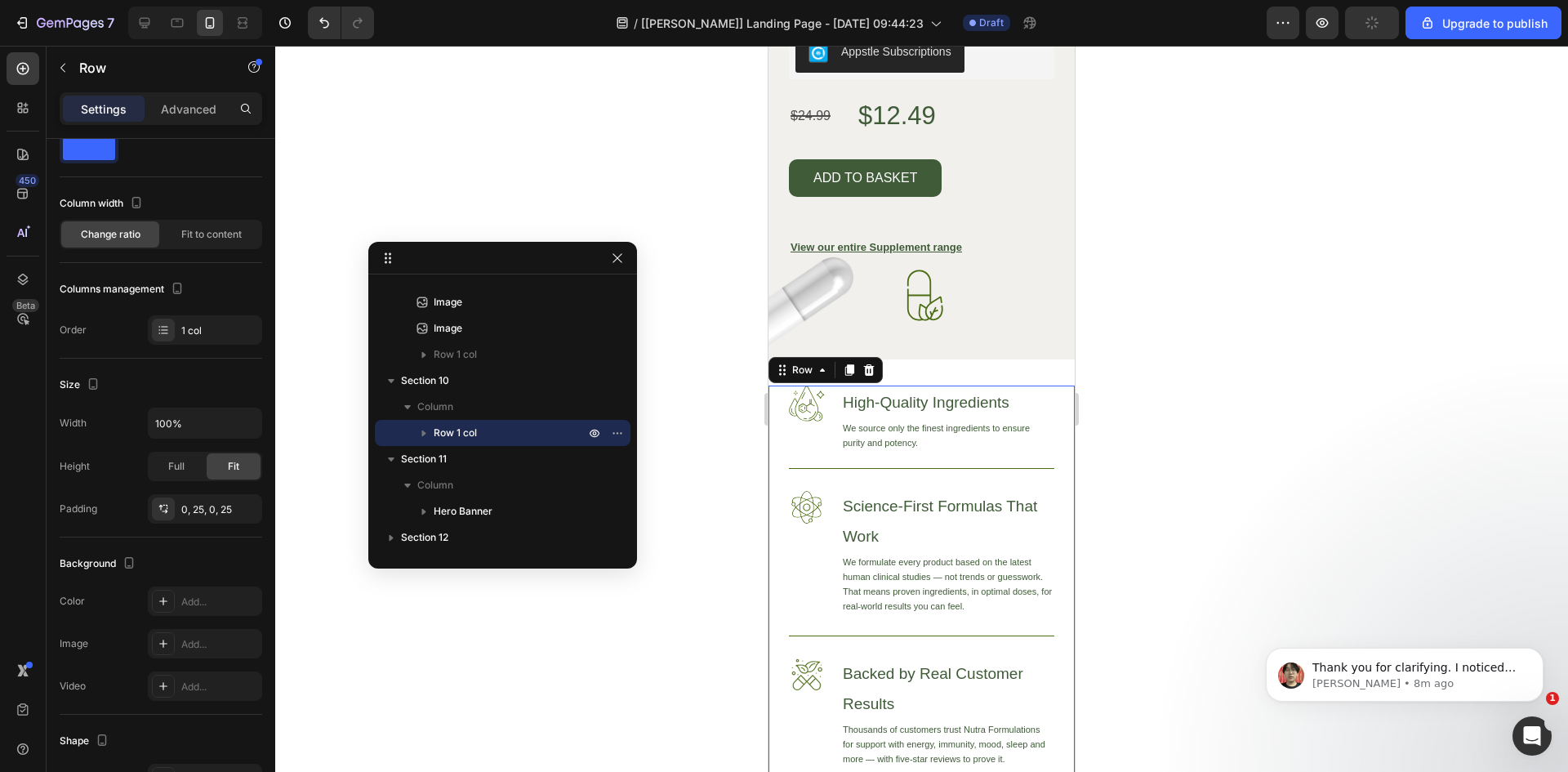
drag, startPoint x: 300, startPoint y: 356, endPoint x: 1156, endPoint y: 421, distance: 858.5
click at [1153, 421] on div at bounding box center [921, 408] width 1293 height 727
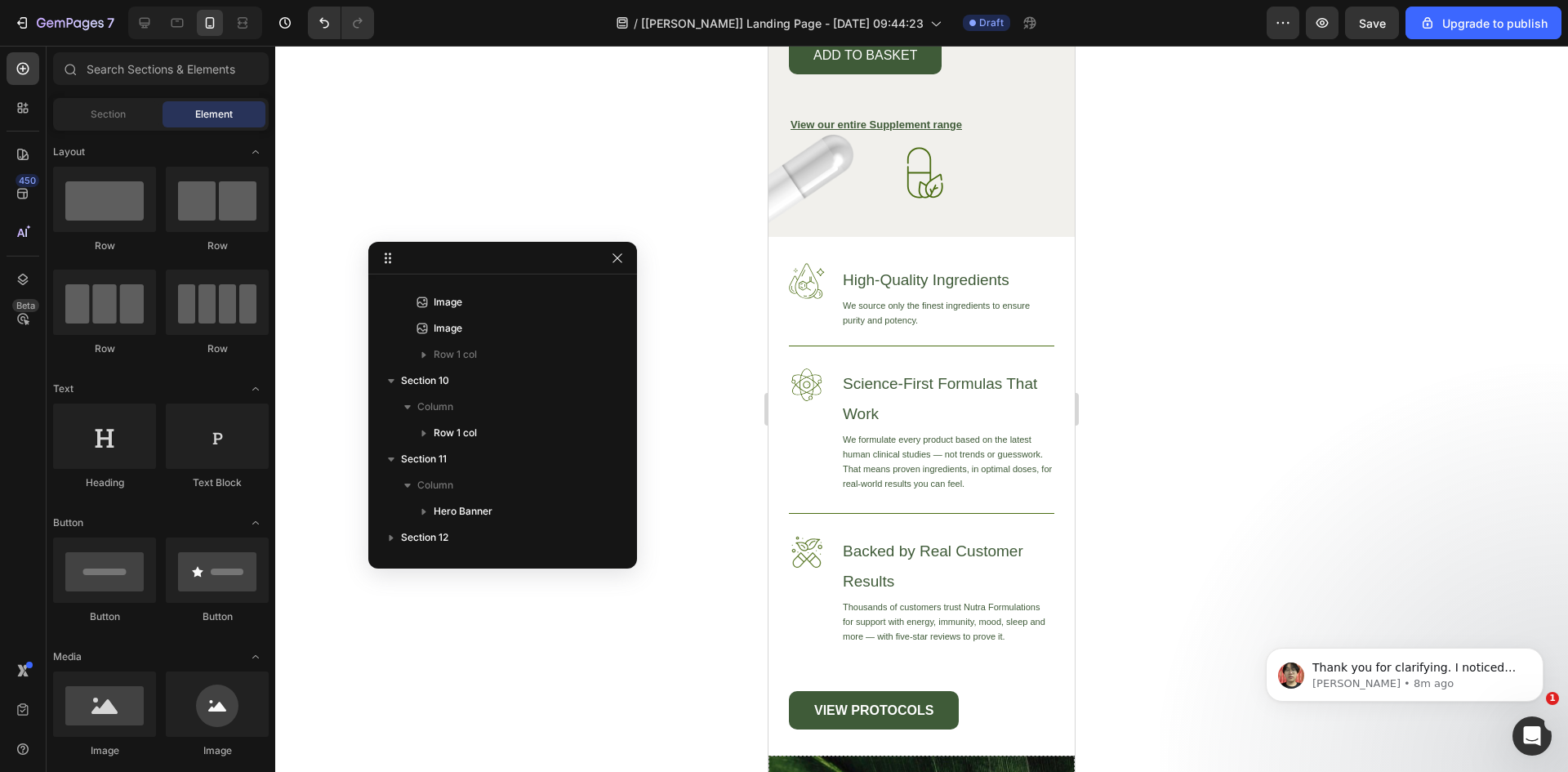
scroll to position [6377, 0]
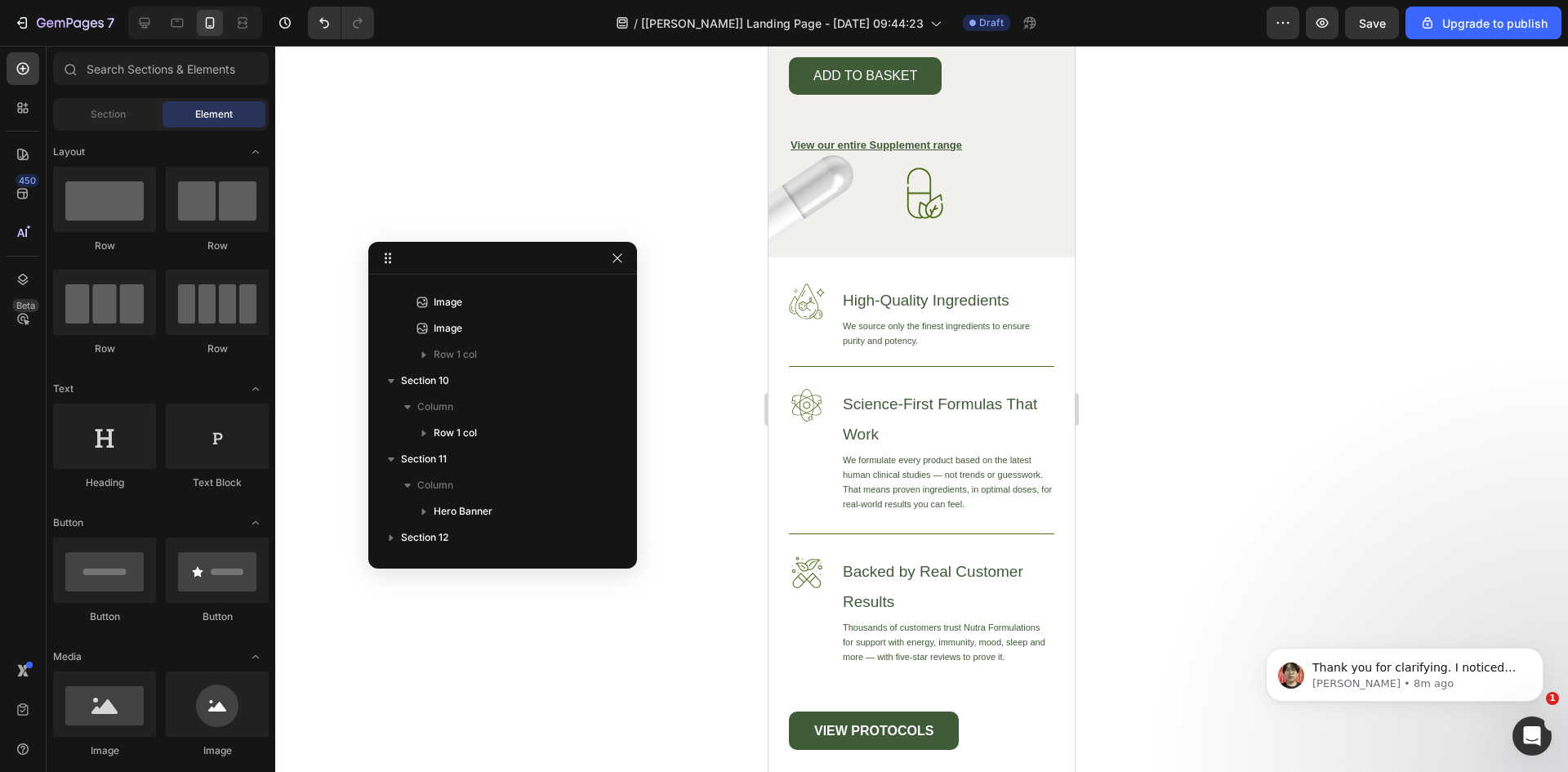
drag, startPoint x: 1067, startPoint y: 654, endPoint x: 1848, endPoint y: 657, distance: 781.0
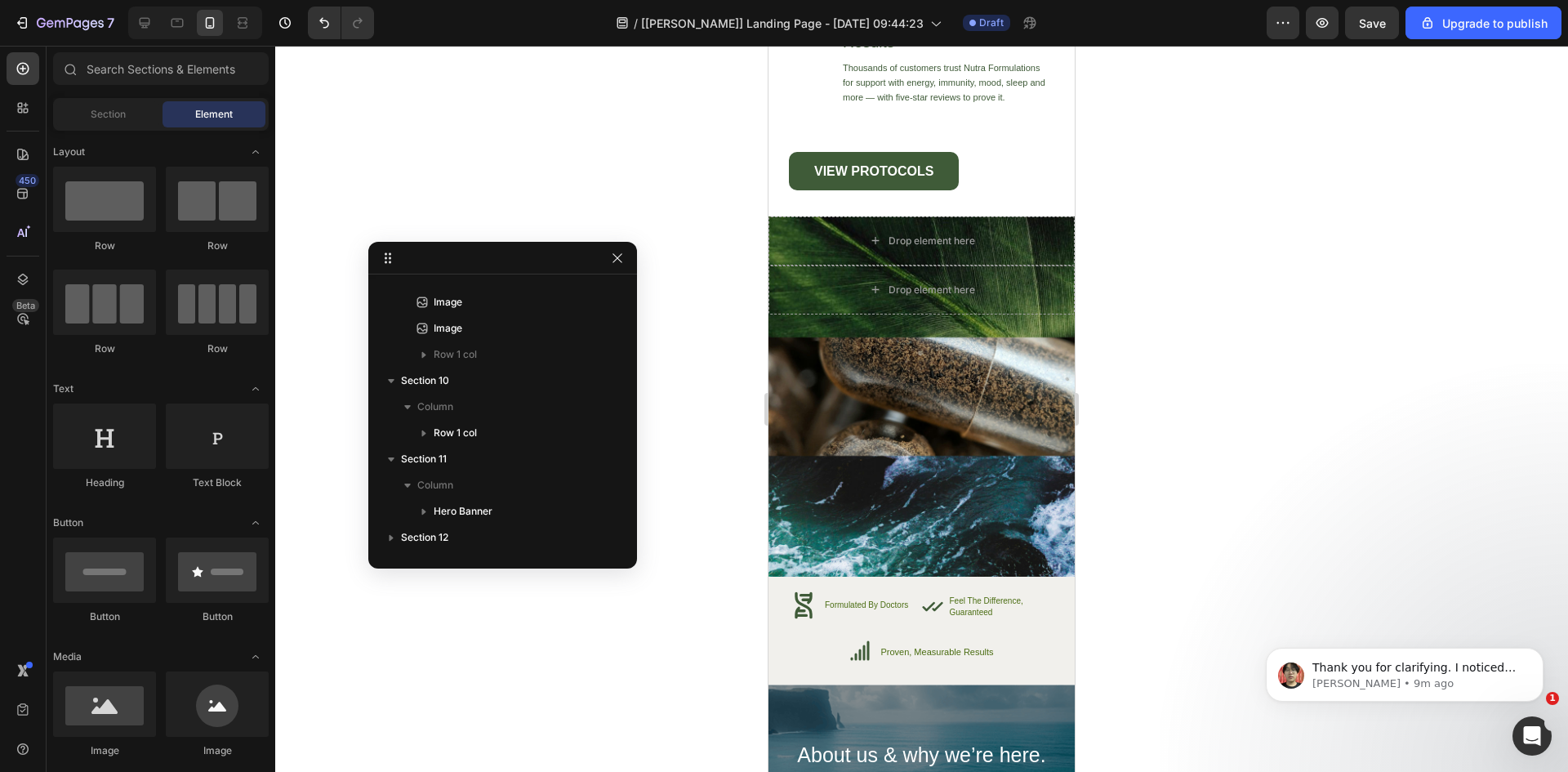
scroll to position [6681, 0]
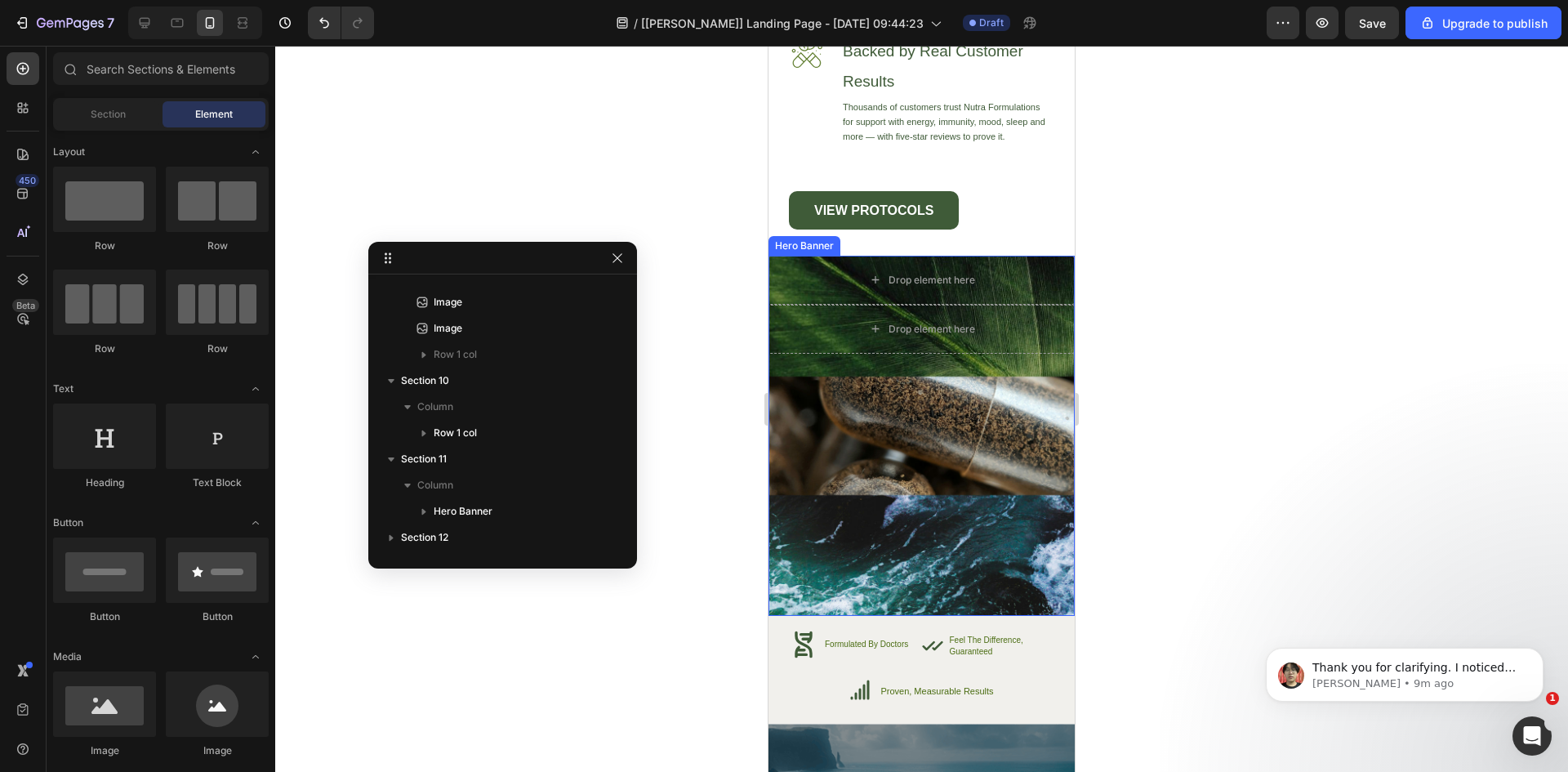
click at [960, 478] on div "Drop element here Drop element here" at bounding box center [921, 427] width 307 height 343
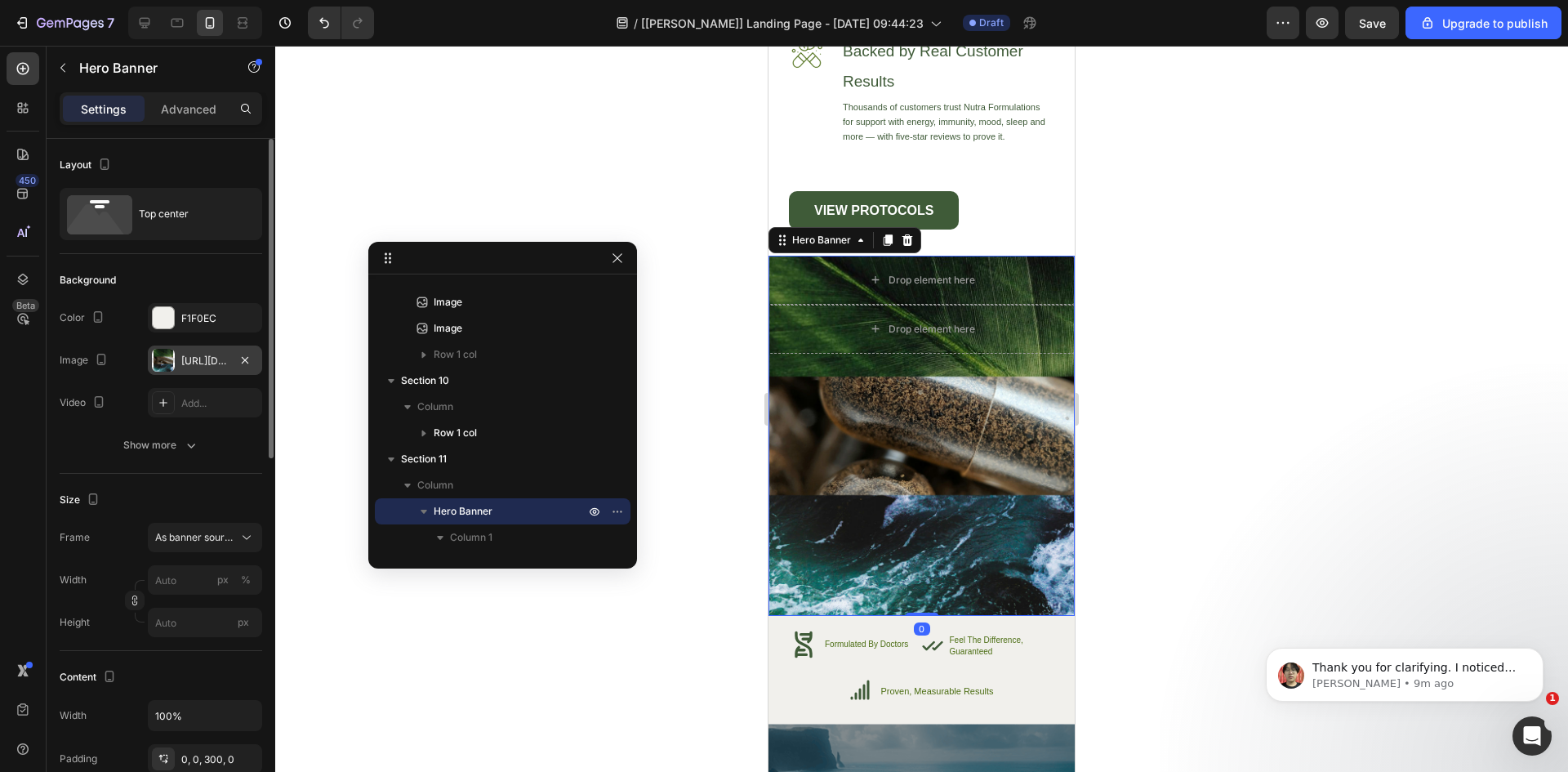
click at [193, 366] on div "[URL][DOMAIN_NAME]" at bounding box center [205, 361] width 47 height 15
click at [21, 396] on div "450 Beta" at bounding box center [23, 354] width 33 height 602
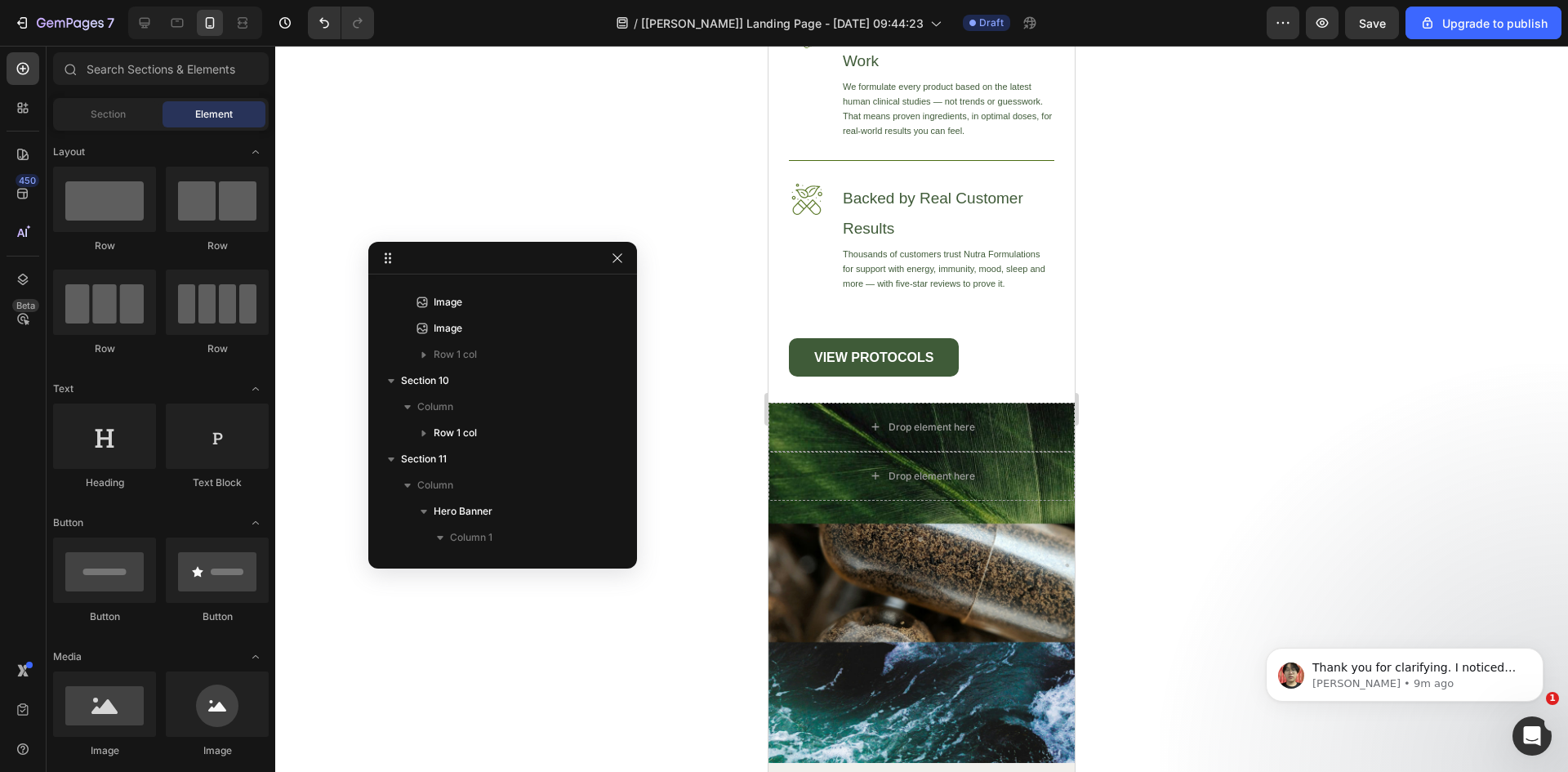
scroll to position [6524, 0]
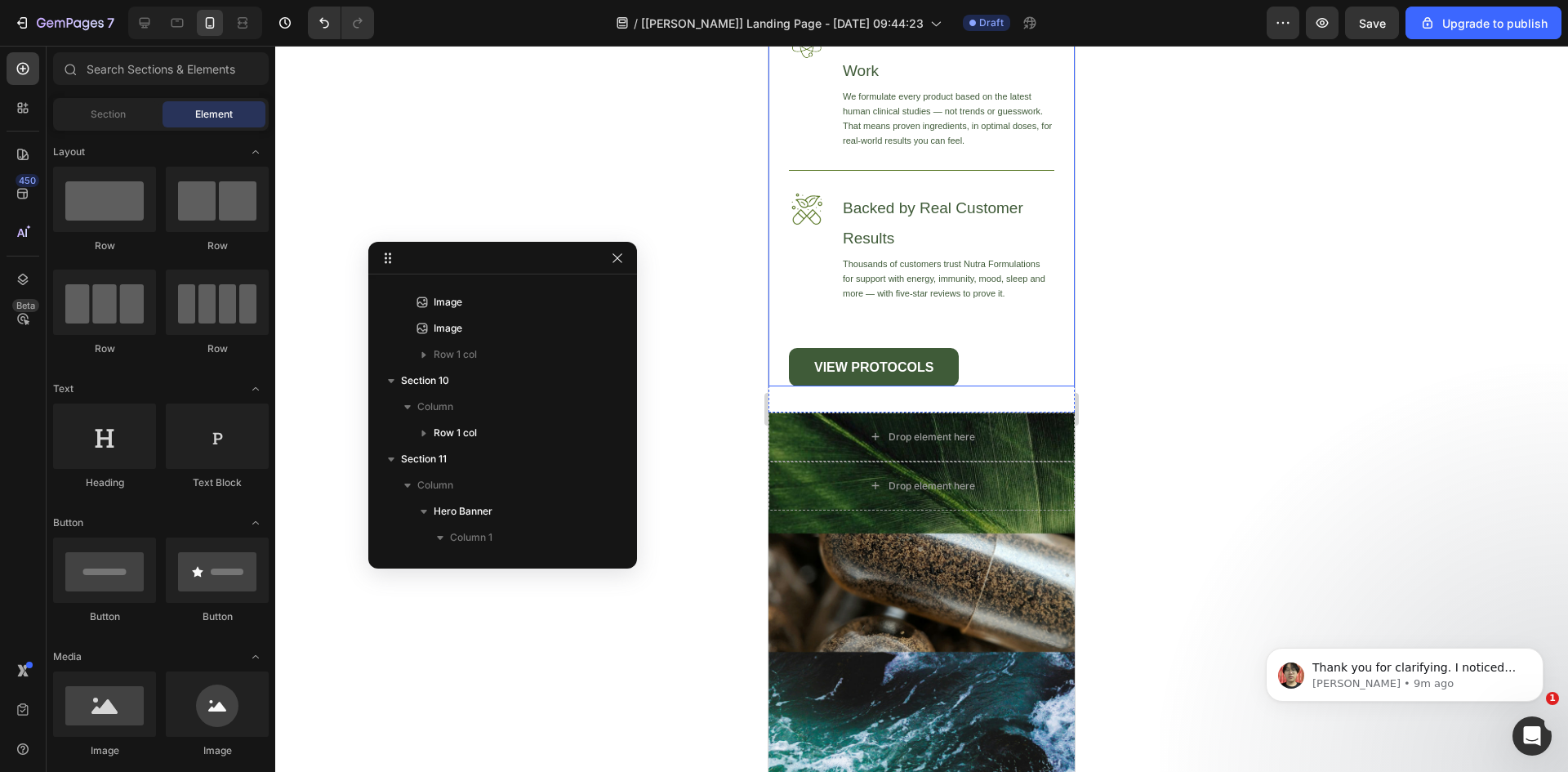
click at [1044, 333] on div "Image High-Quality Ingredients Heading We source only the finest ingredients to…" at bounding box center [921, 153] width 307 height 466
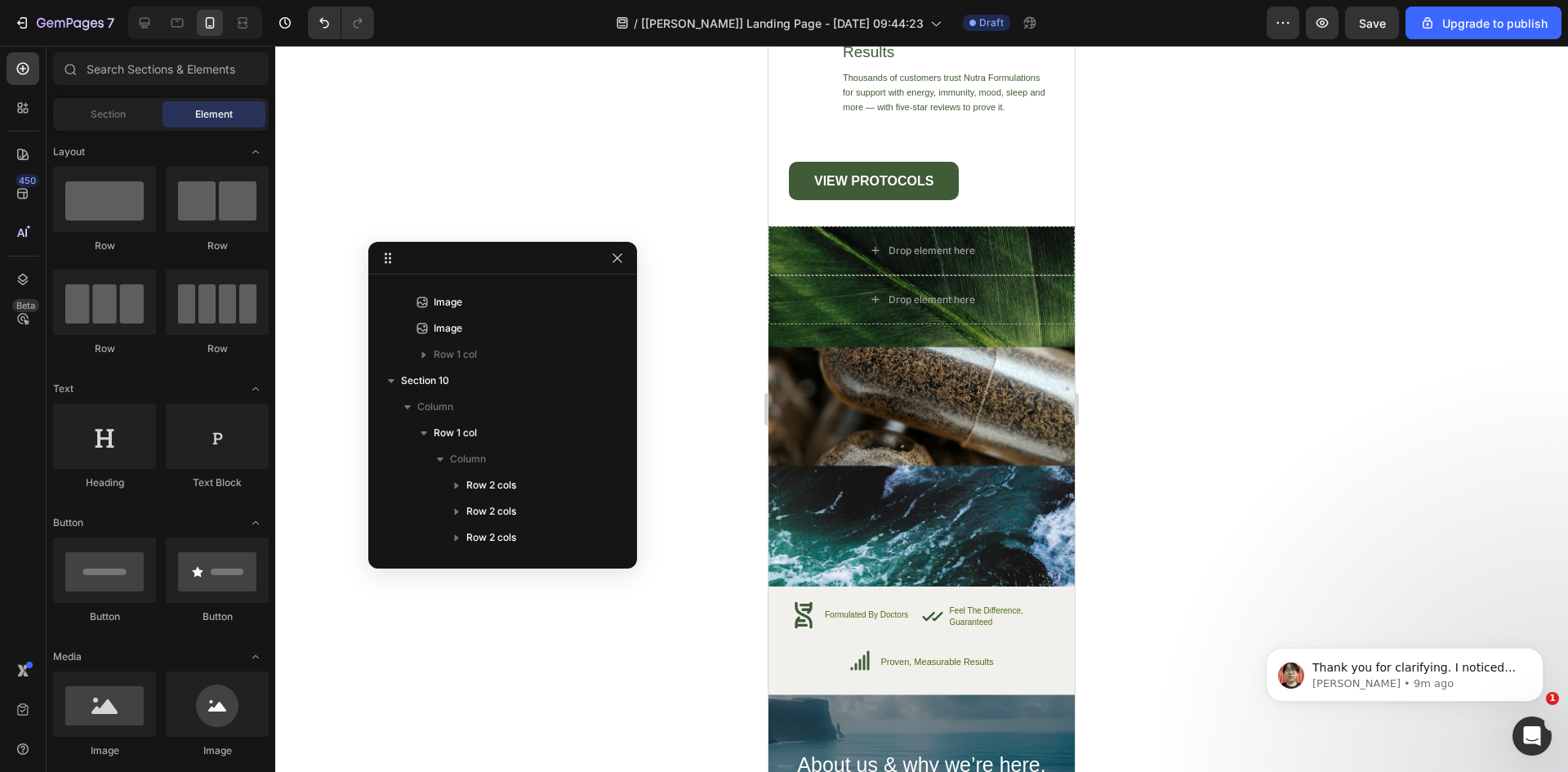
scroll to position [6720, 0]
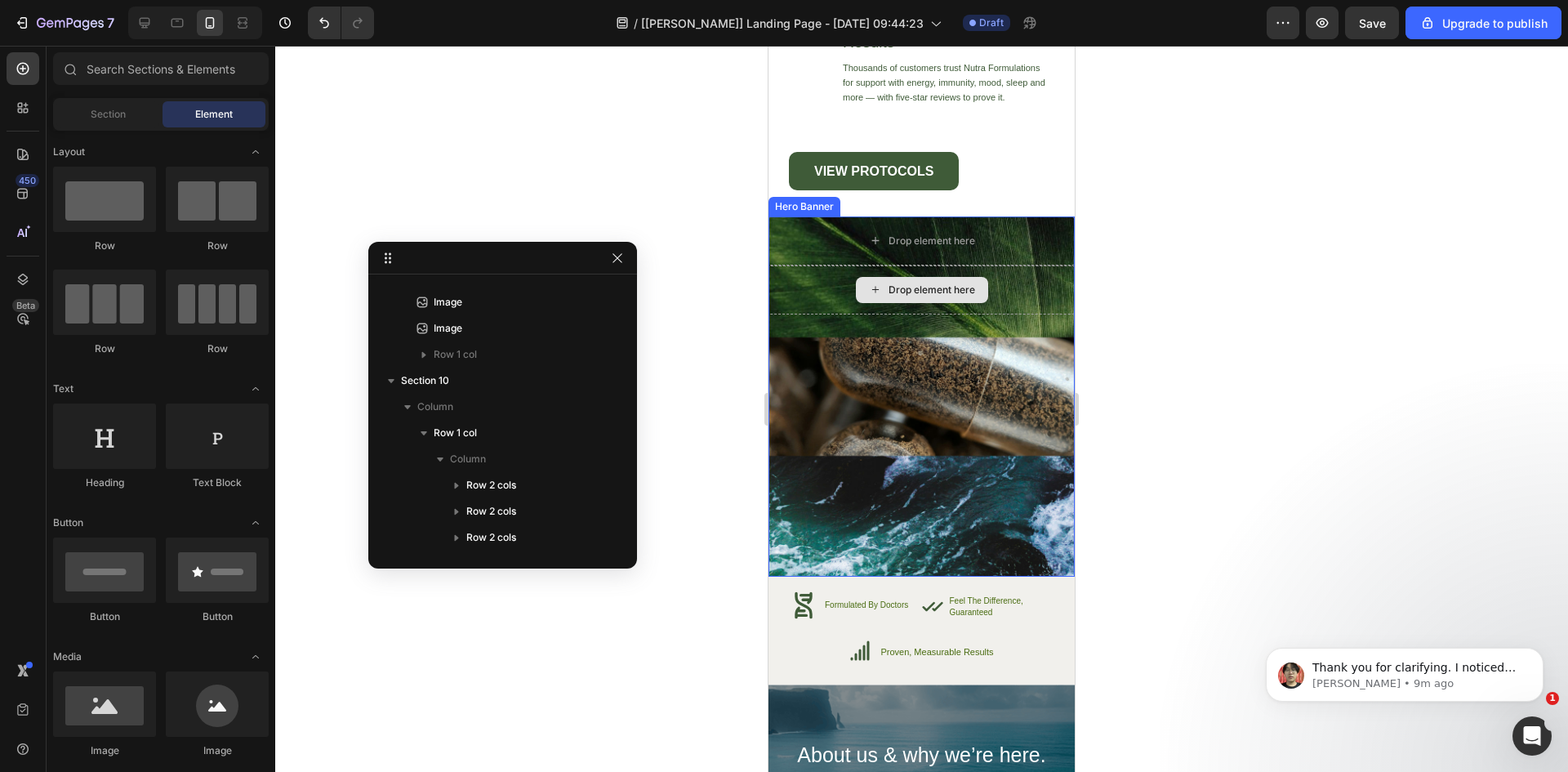
click at [1010, 279] on div "Drop element here" at bounding box center [921, 290] width 307 height 49
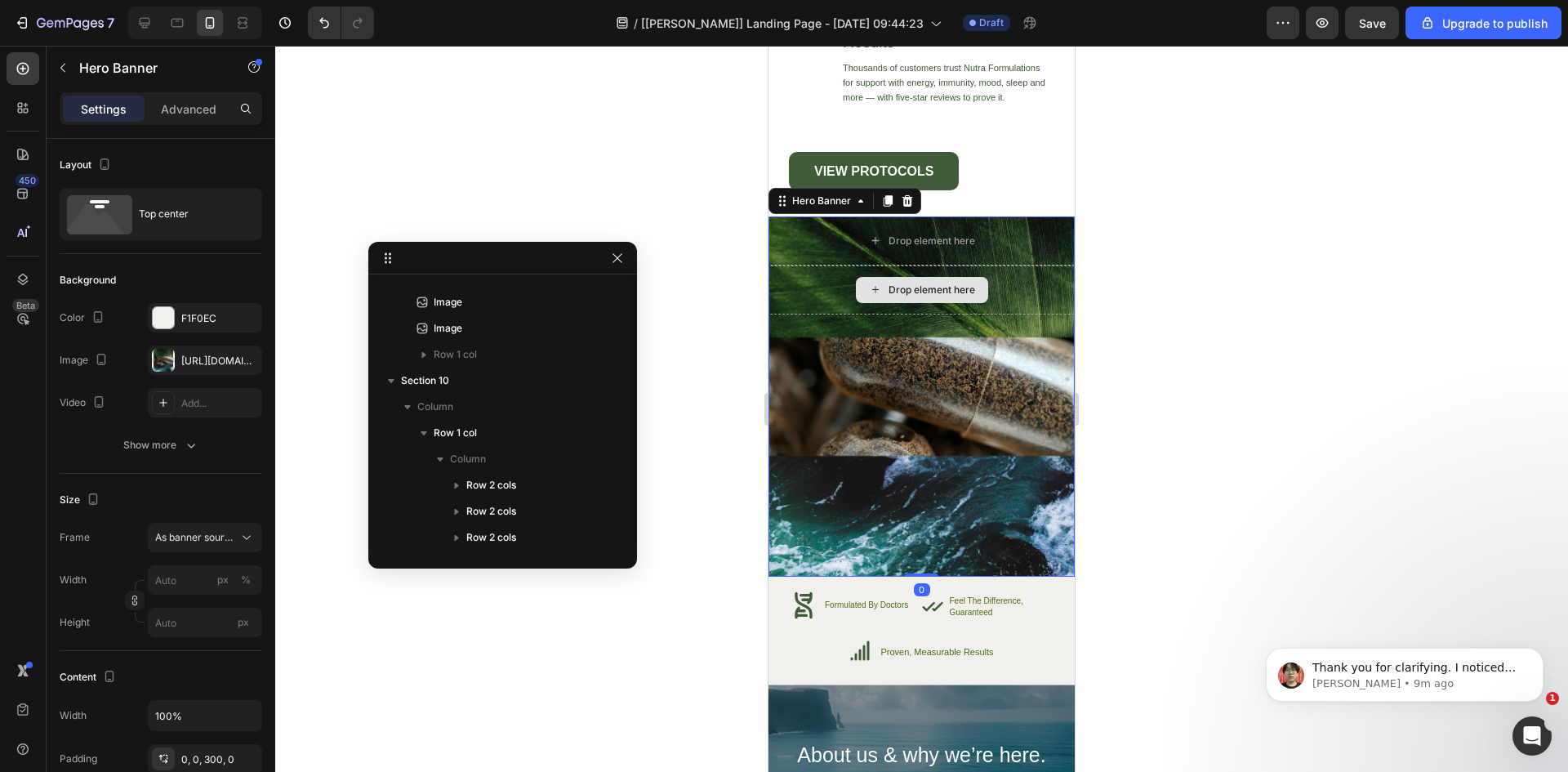
scroll to position [493, 0]
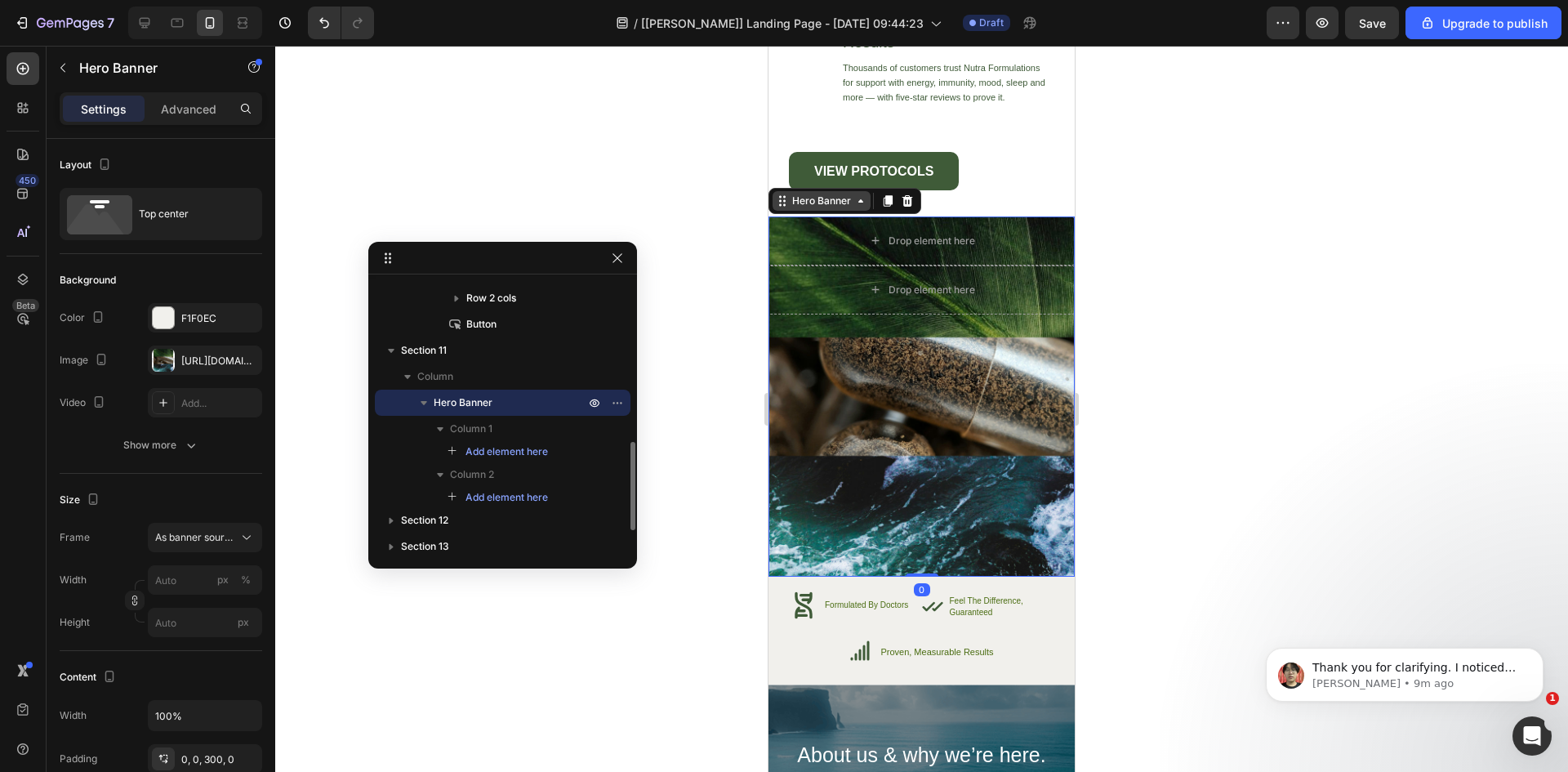
click at [823, 204] on div "Hero Banner" at bounding box center [822, 200] width 65 height 15
click at [1221, 350] on div at bounding box center [921, 408] width 1293 height 727
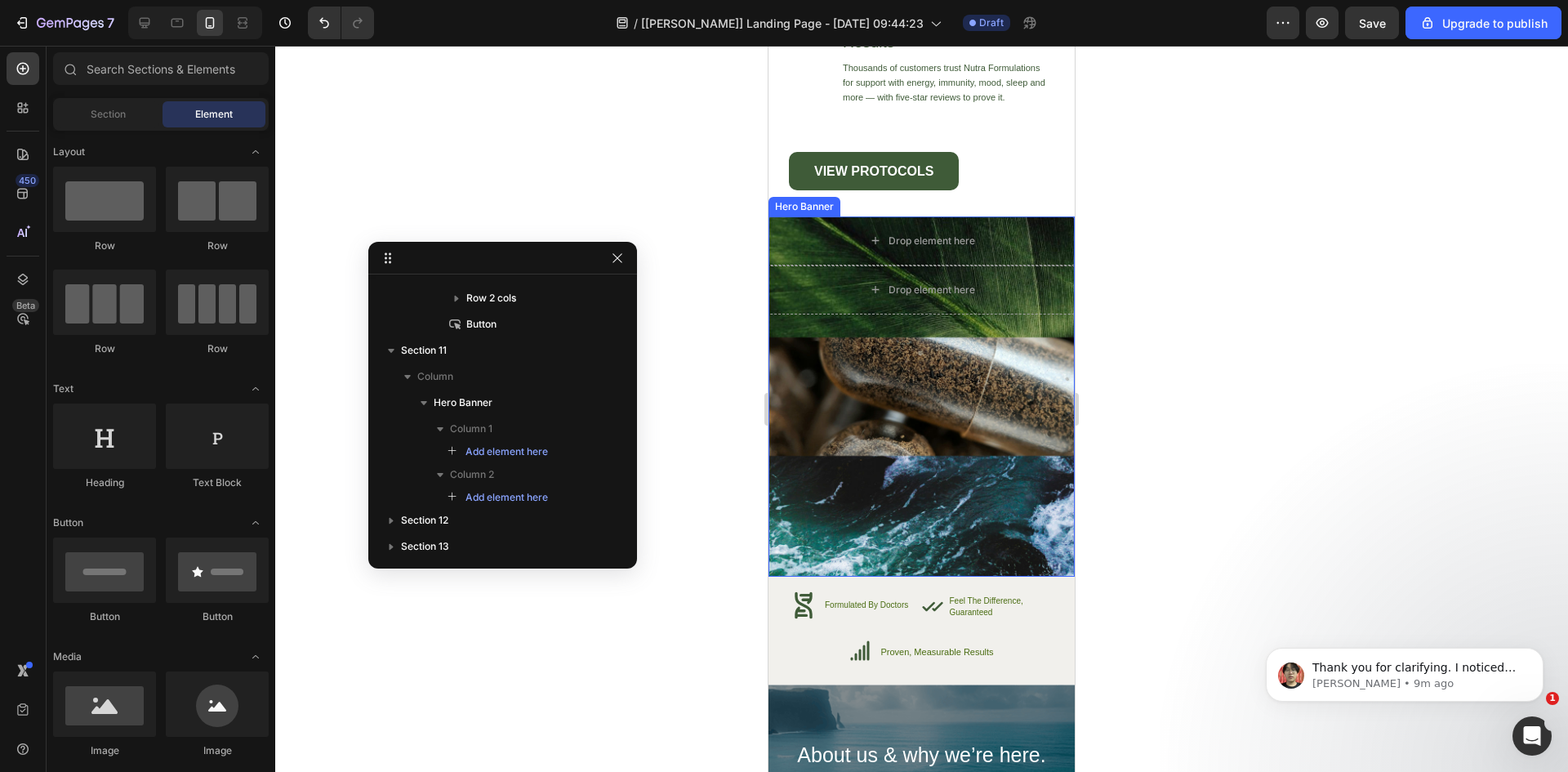
click at [924, 406] on div "Drop element here Drop element here" at bounding box center [921, 388] width 307 height 343
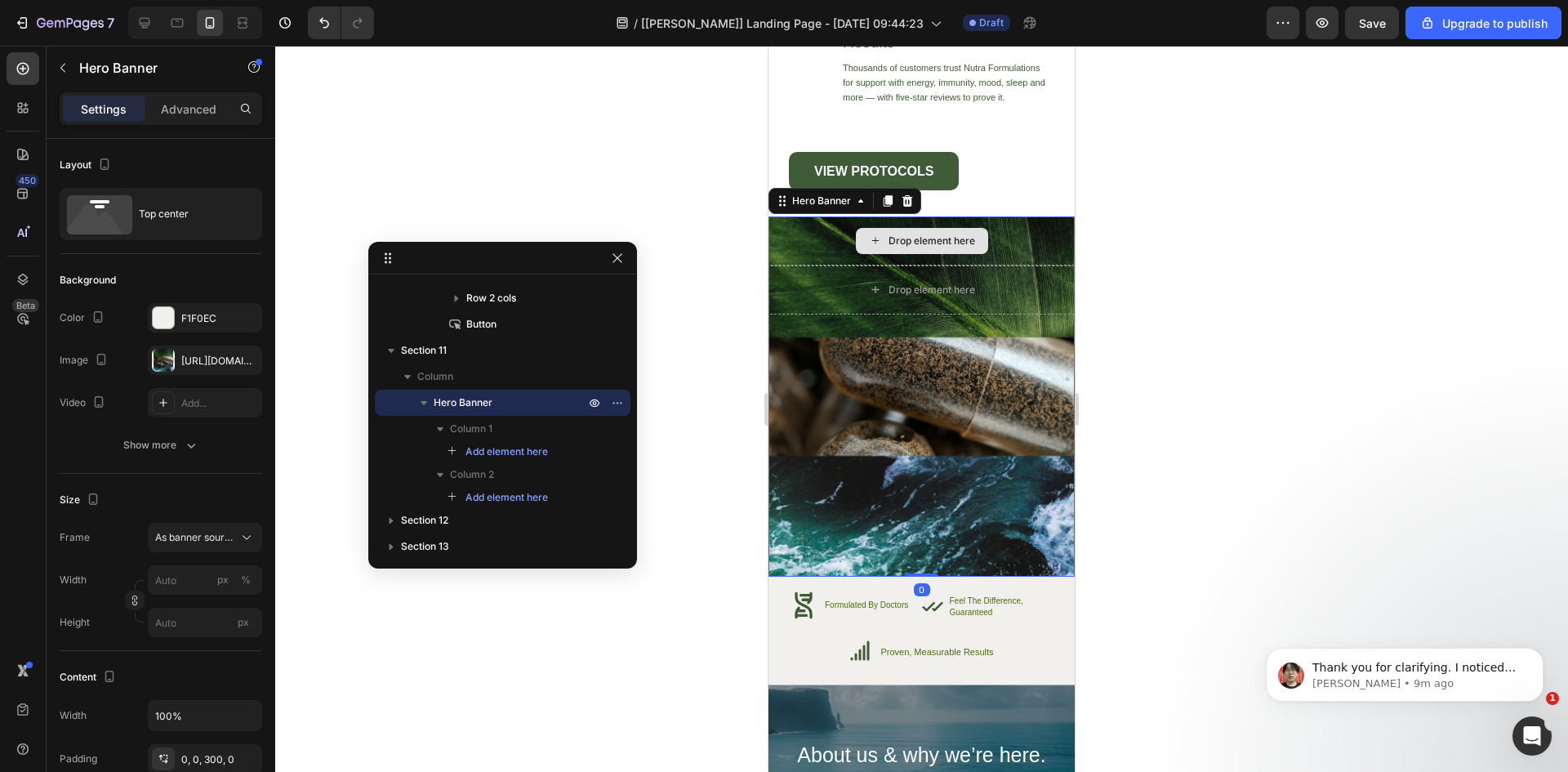
click at [806, 243] on div "Drop element here" at bounding box center [921, 241] width 307 height 49
click at [502, 428] on p "Column 1" at bounding box center [519, 429] width 138 height 16
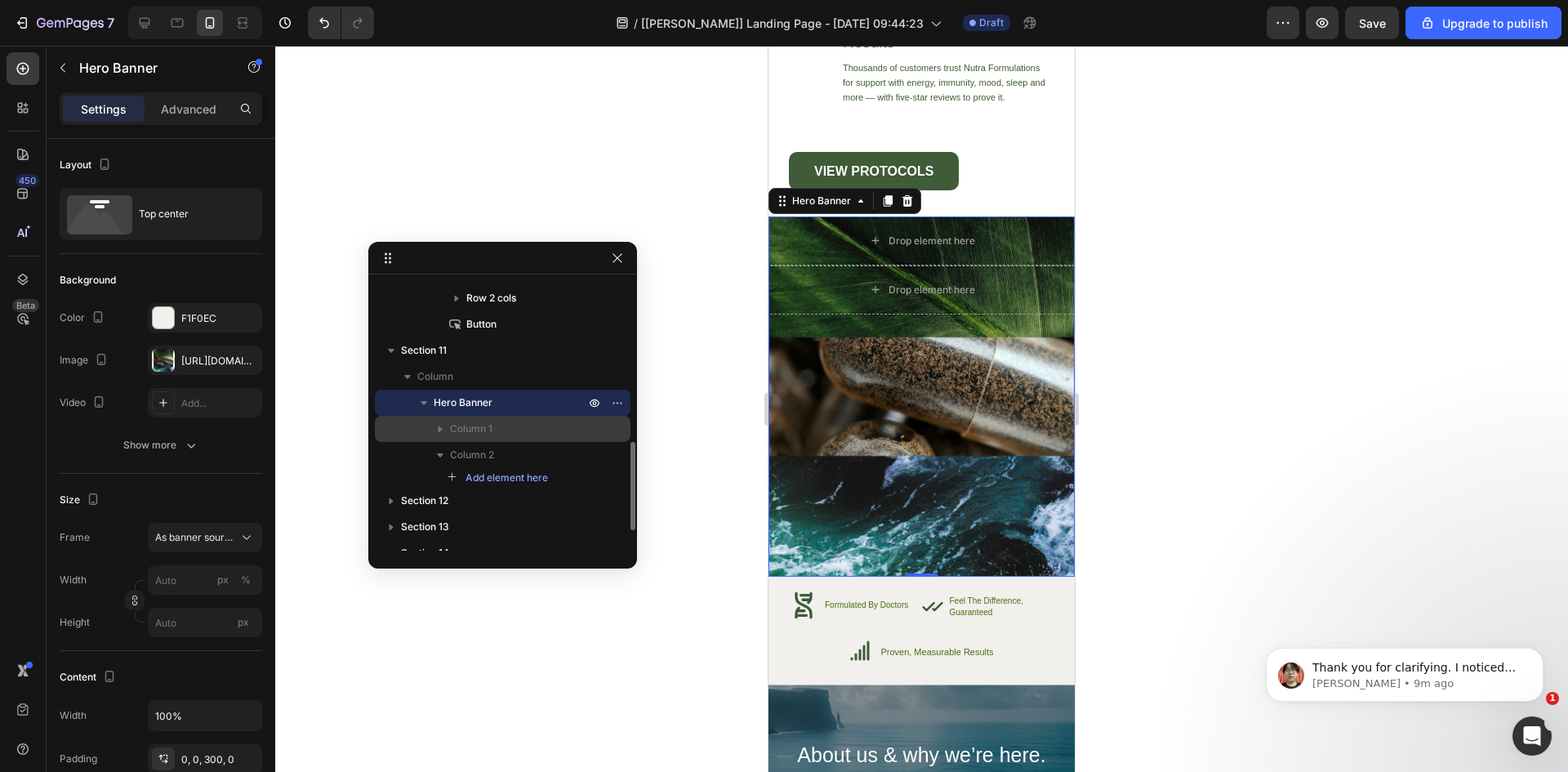
click at [502, 428] on p "Column 1" at bounding box center [519, 429] width 138 height 16
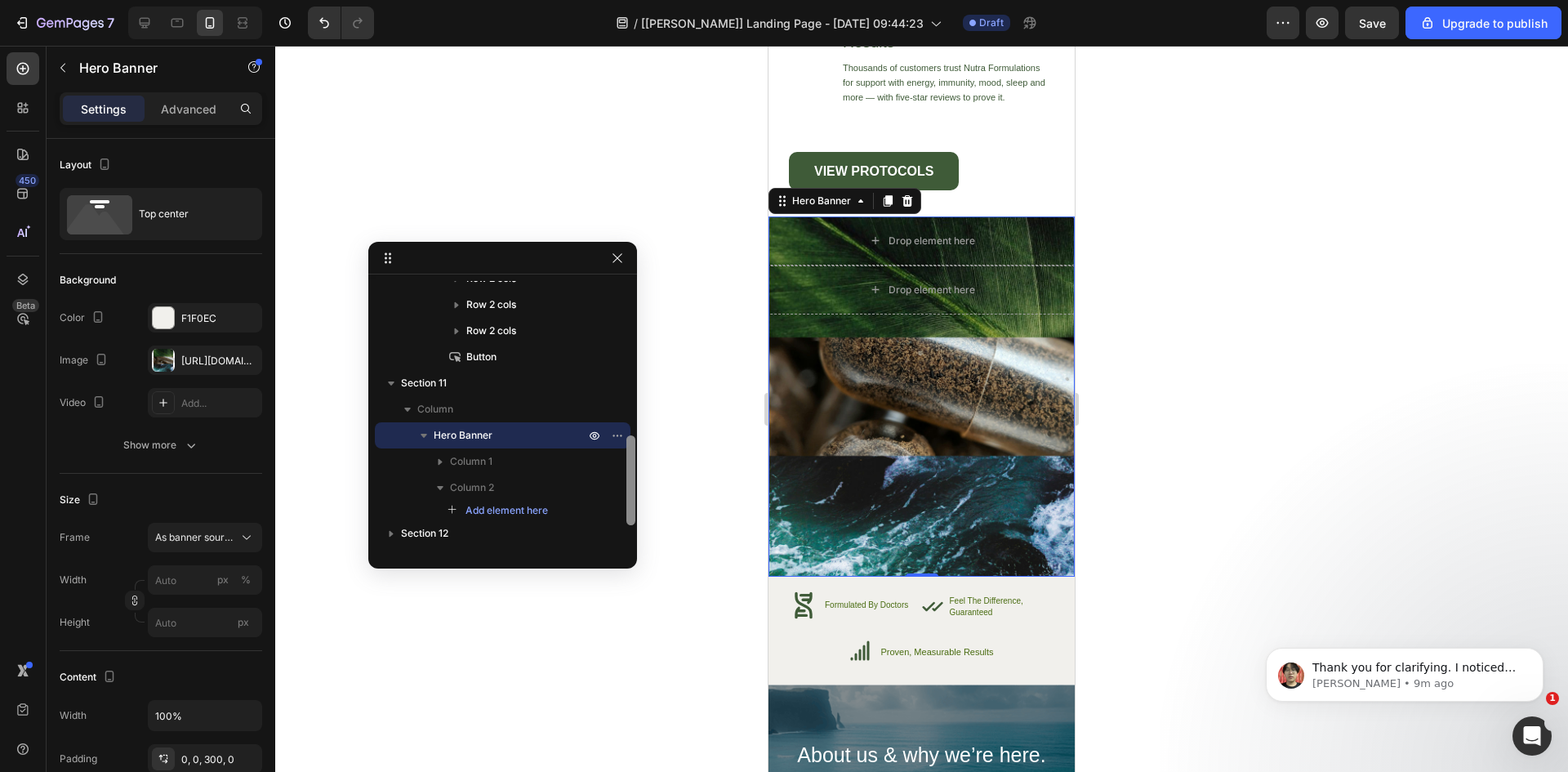
scroll to position [457, 0]
drag, startPoint x: 630, startPoint y: 464, endPoint x: 635, endPoint y: 452, distance: 13.0
click at [635, 452] on div "Section 1 Section 2 Section 3 Section 4 Section 5 Section 6 Section 7 Section 8…" at bounding box center [502, 406] width 268 height 327
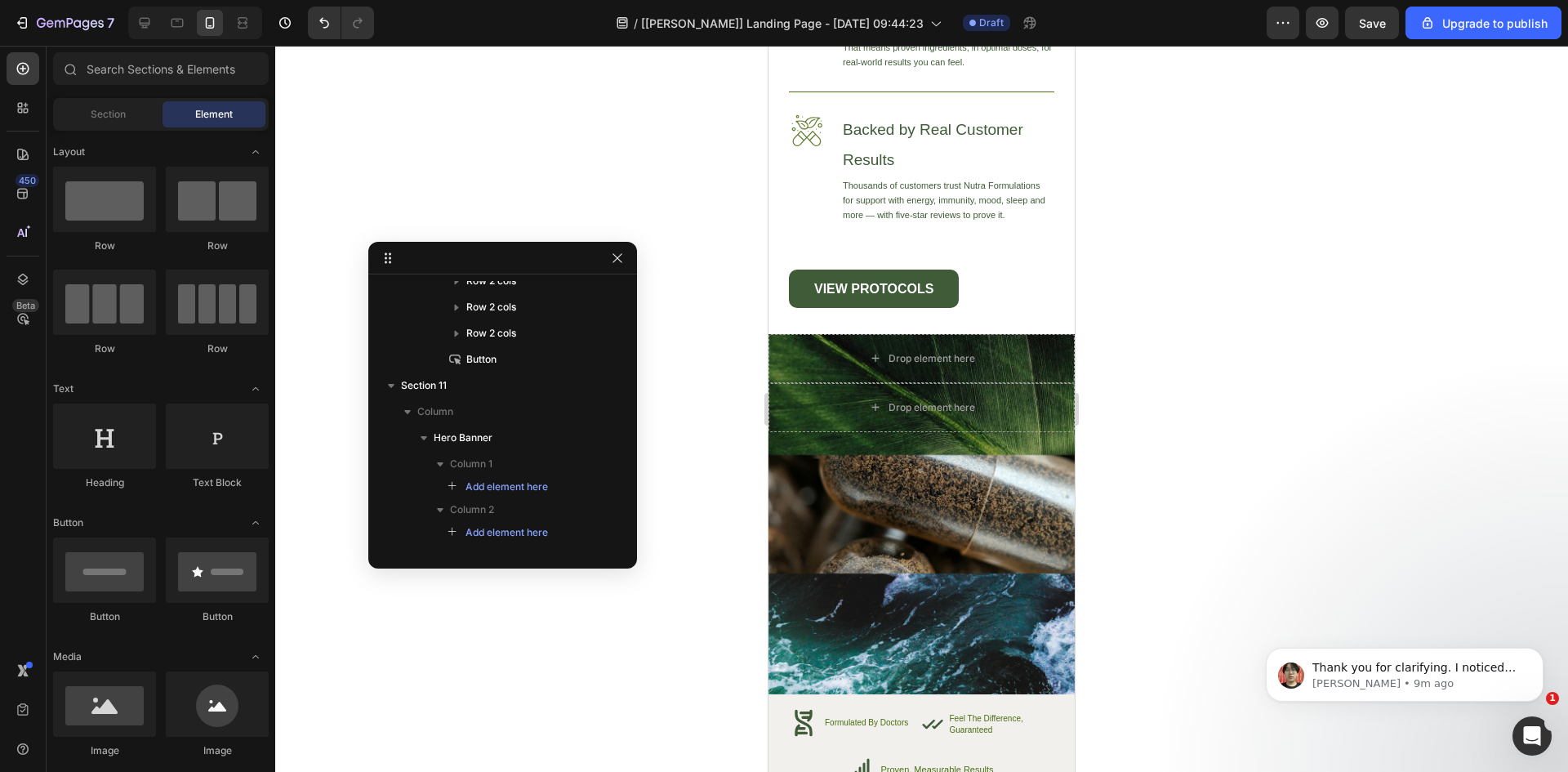
scroll to position [6573, 0]
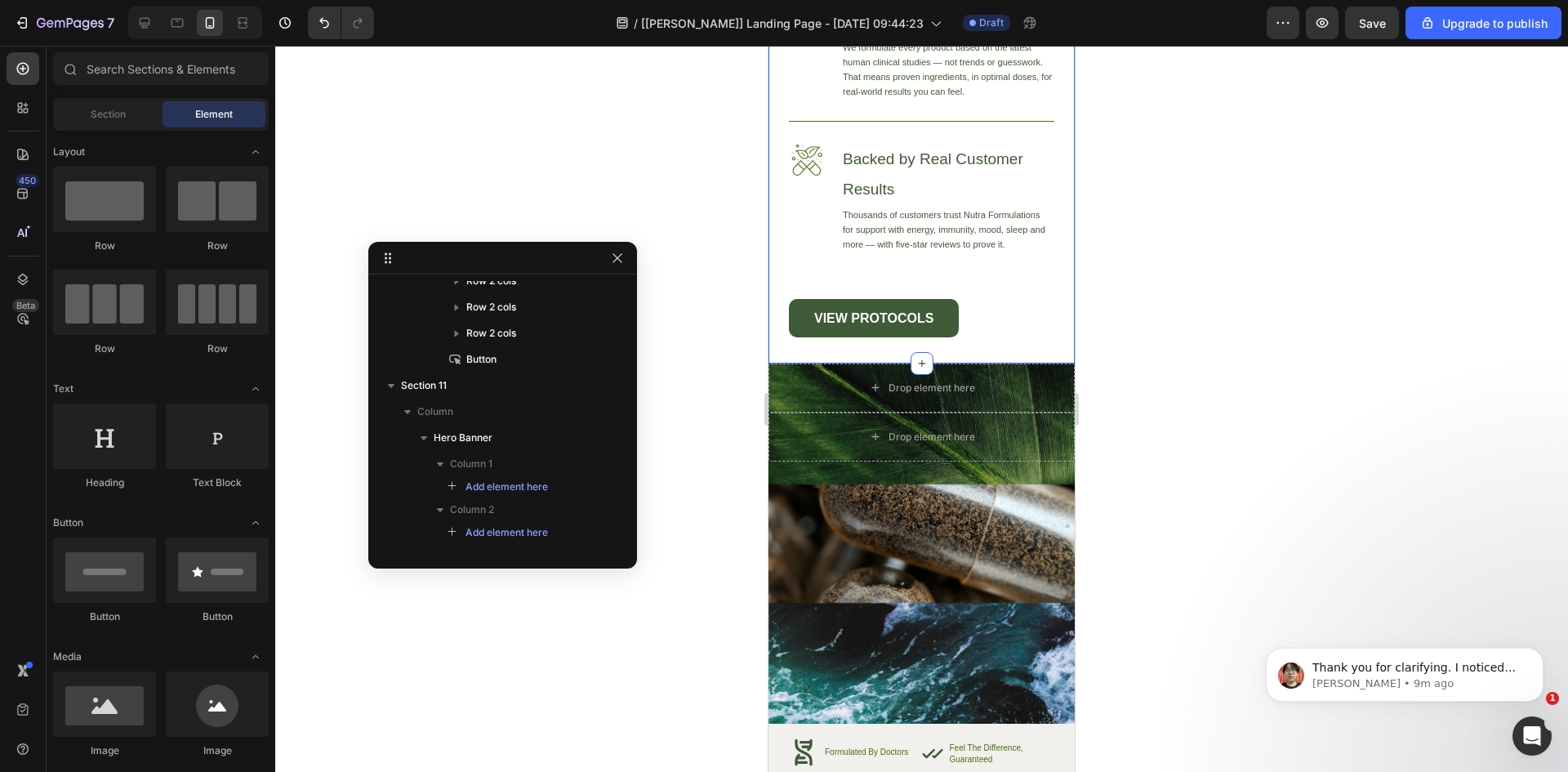
click at [1031, 357] on div "Image High-Quality Ingredients Heading We source only the finest ingredients to…" at bounding box center [921, 104] width 307 height 519
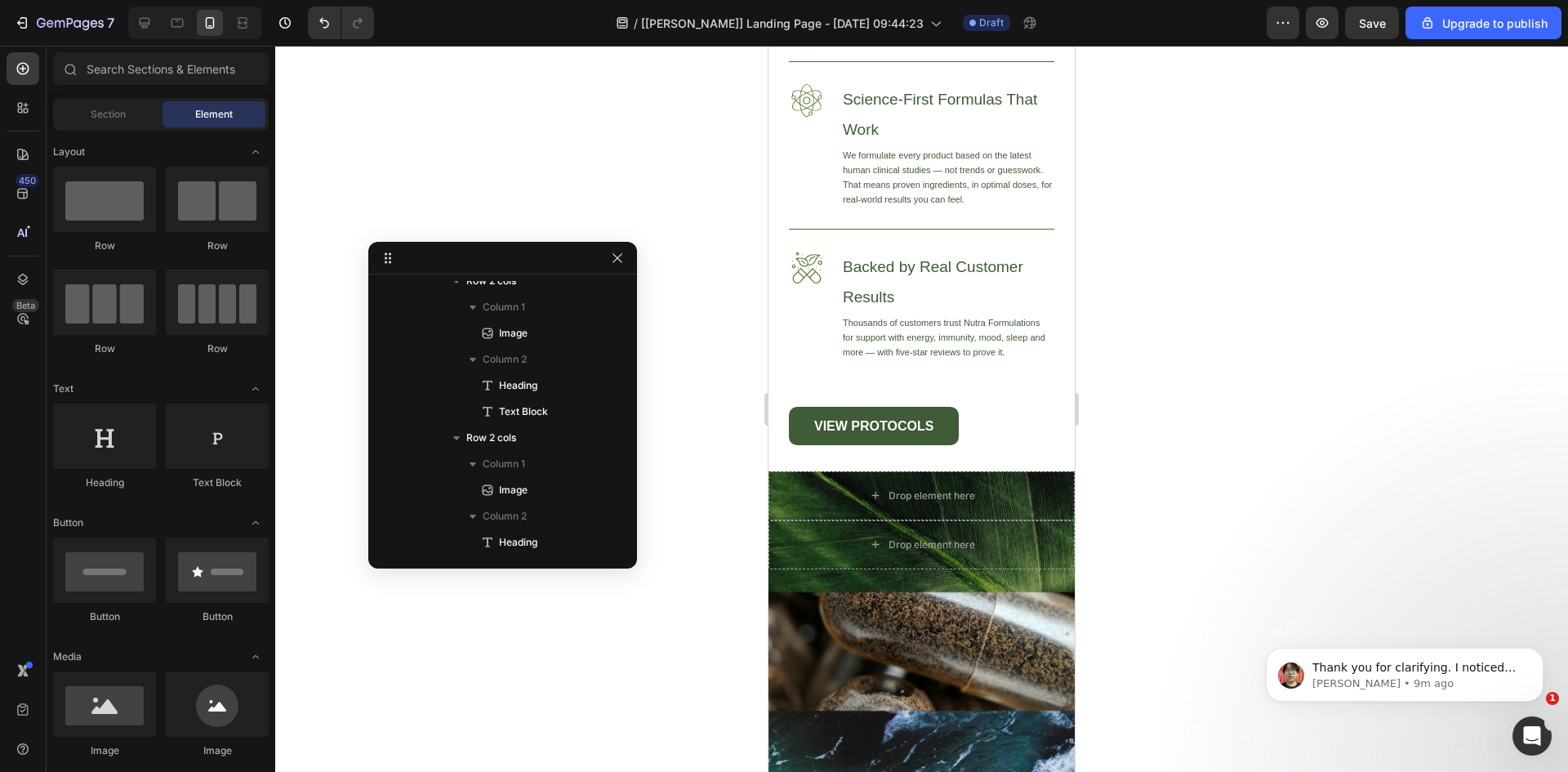
scroll to position [6445, 0]
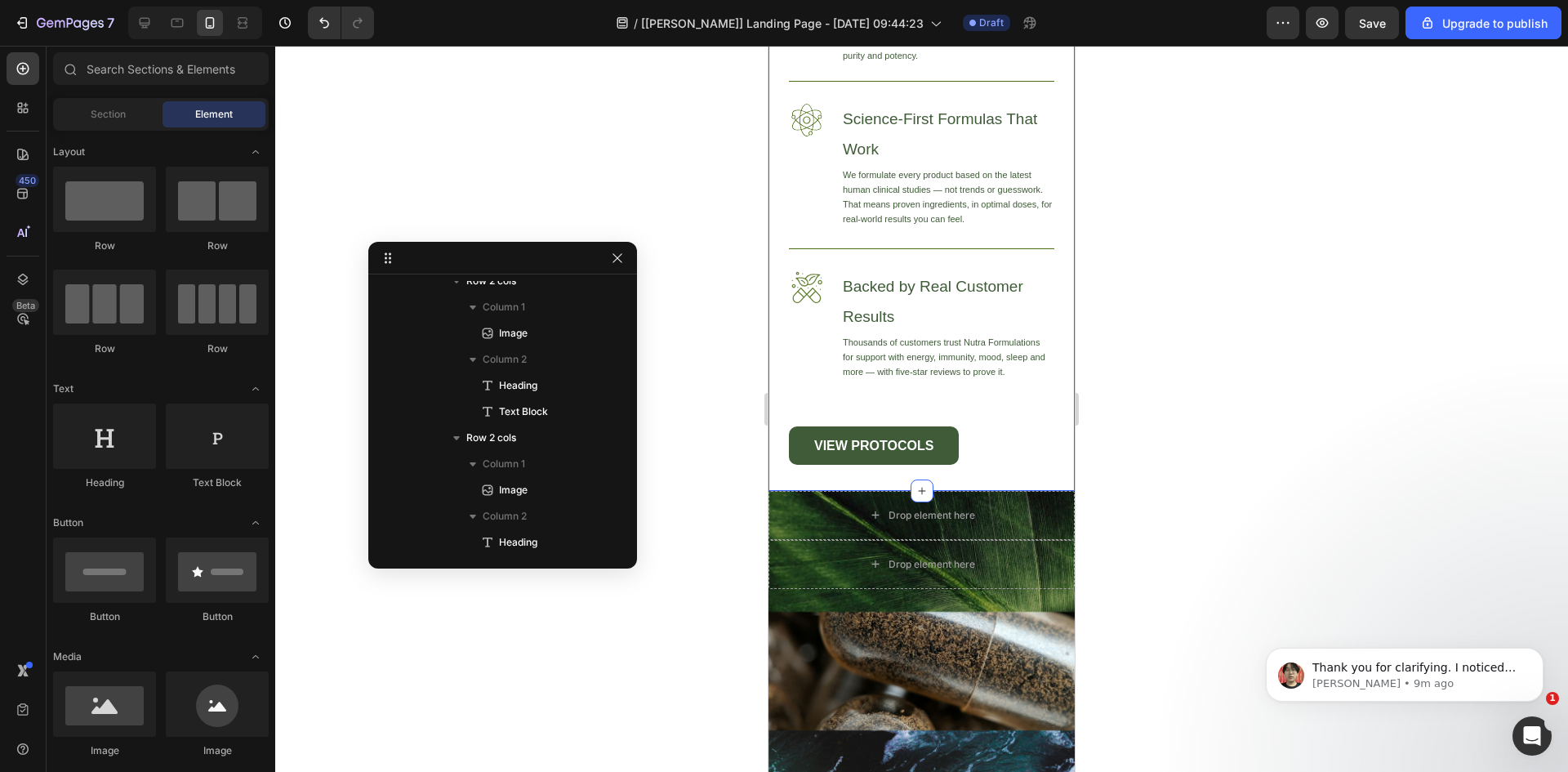
click at [1028, 477] on div "Image High-Quality Ingredients Heading We source only the finest ingredients to…" at bounding box center [921, 231] width 307 height 519
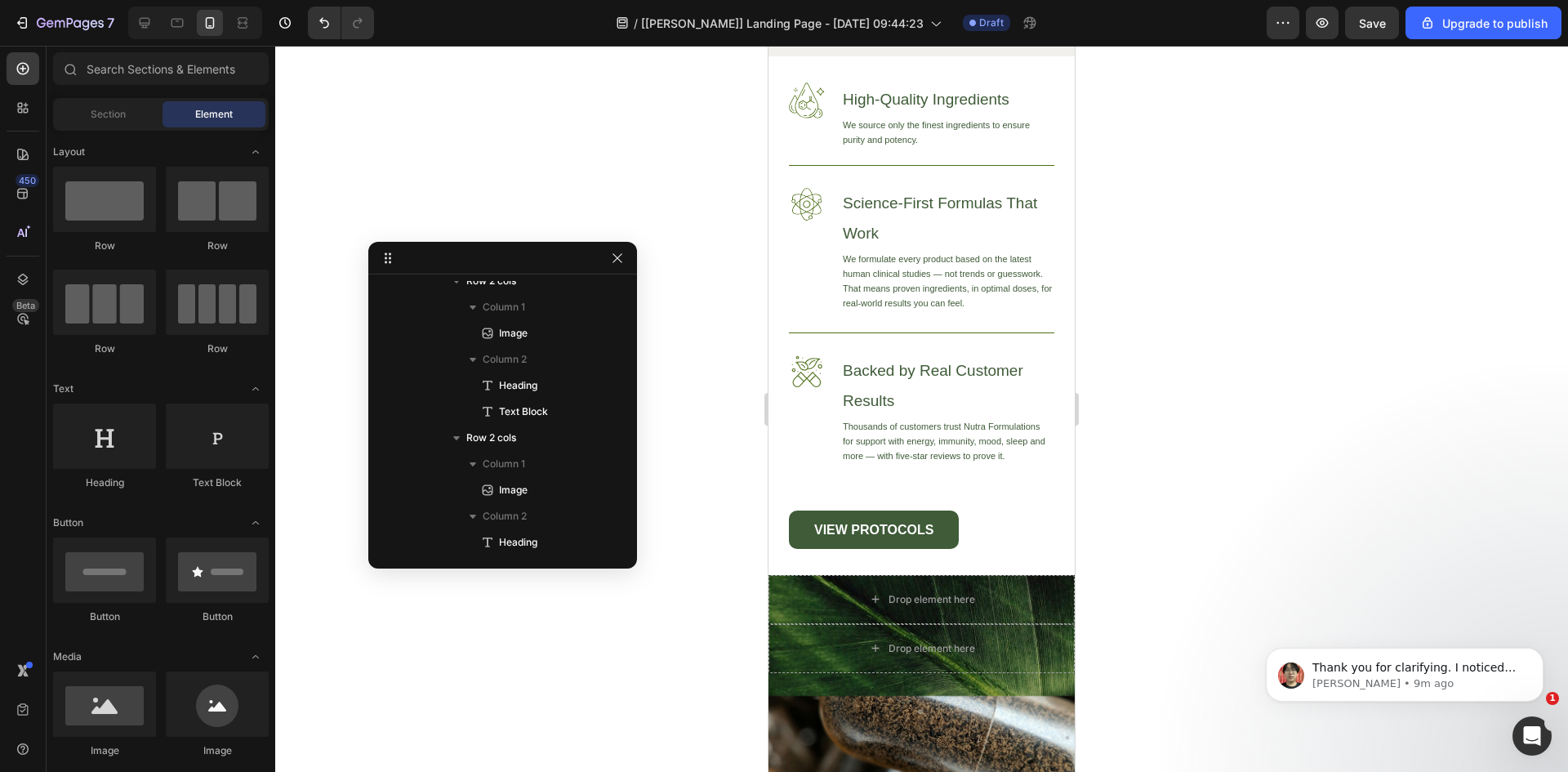
scroll to position [6145, 0]
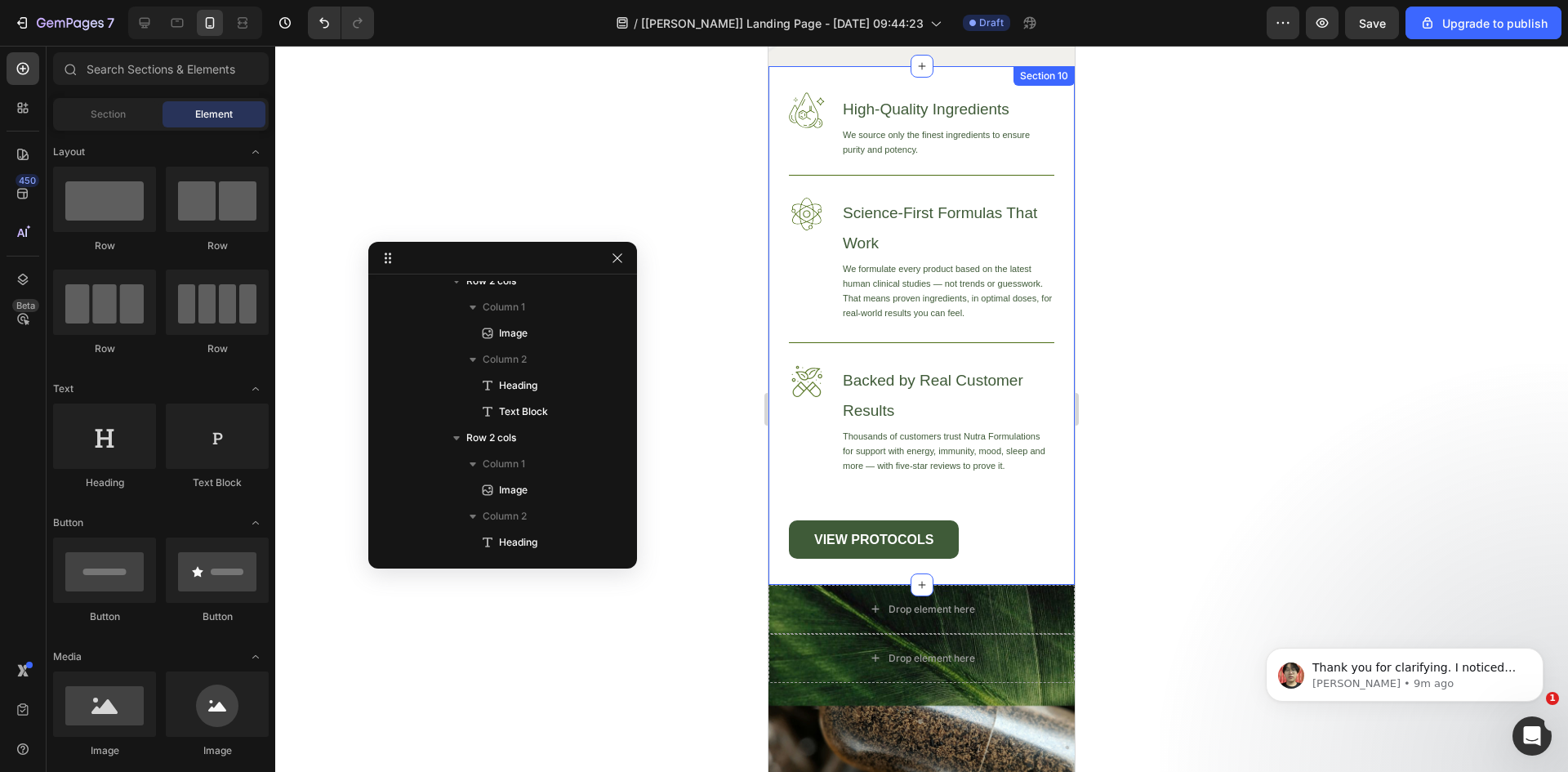
click at [1030, 570] on div "Image High-Quality Ingredients Heading We source only the finest ingredients to…" at bounding box center [921, 326] width 307 height 519
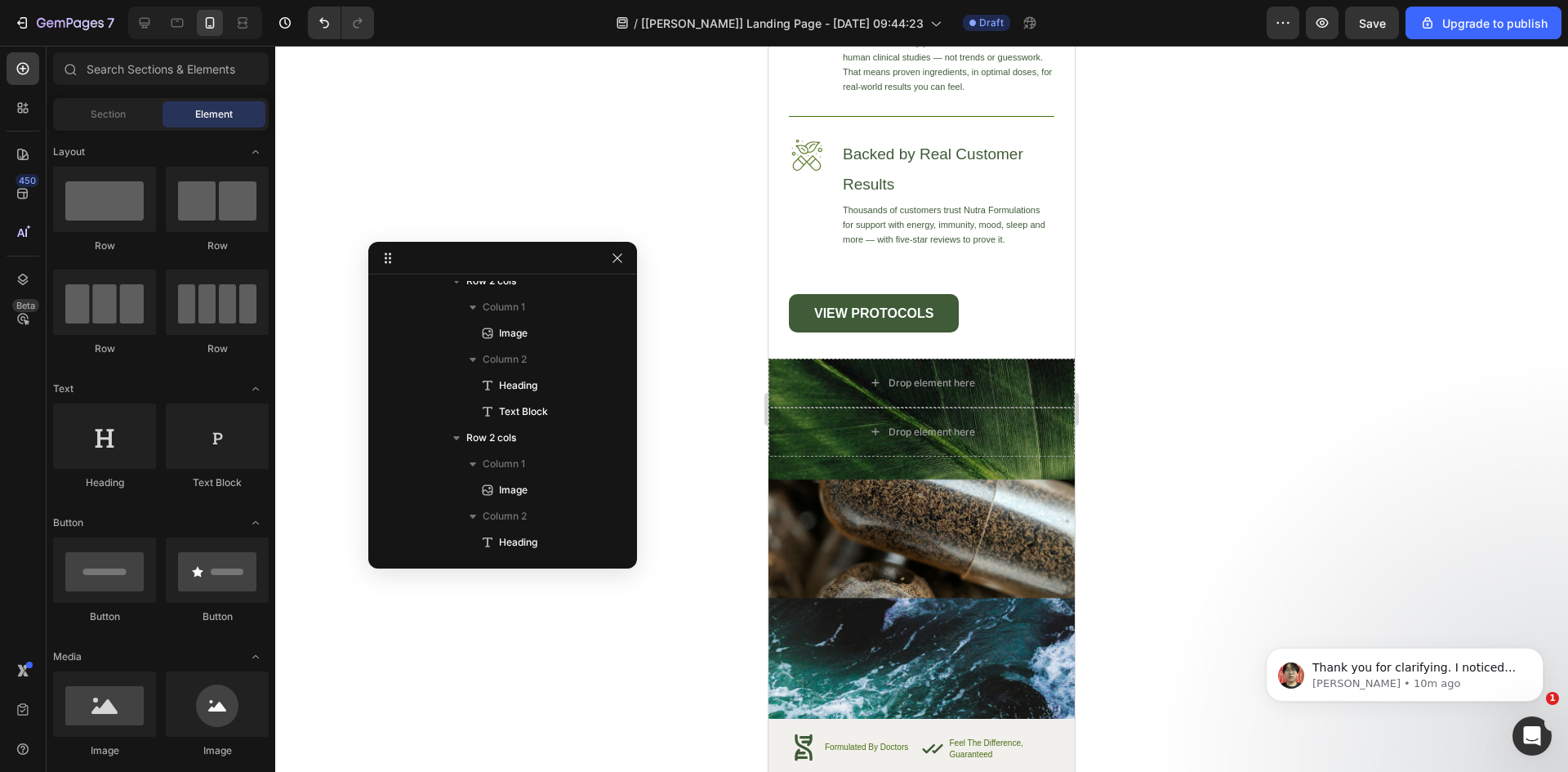
scroll to position [6588, 0]
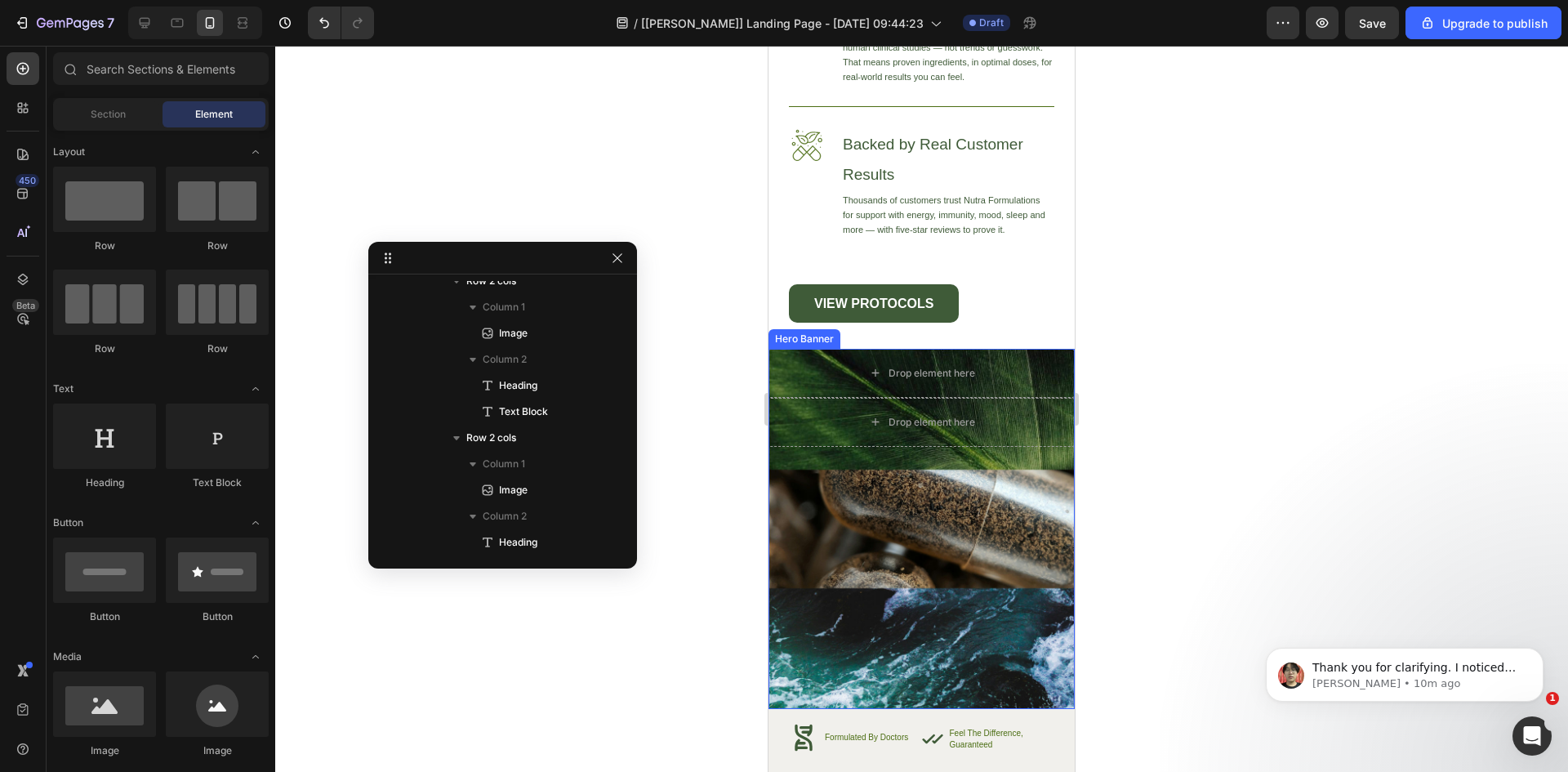
click at [940, 542] on div "Drop element here Drop element here" at bounding box center [921, 521] width 307 height 343
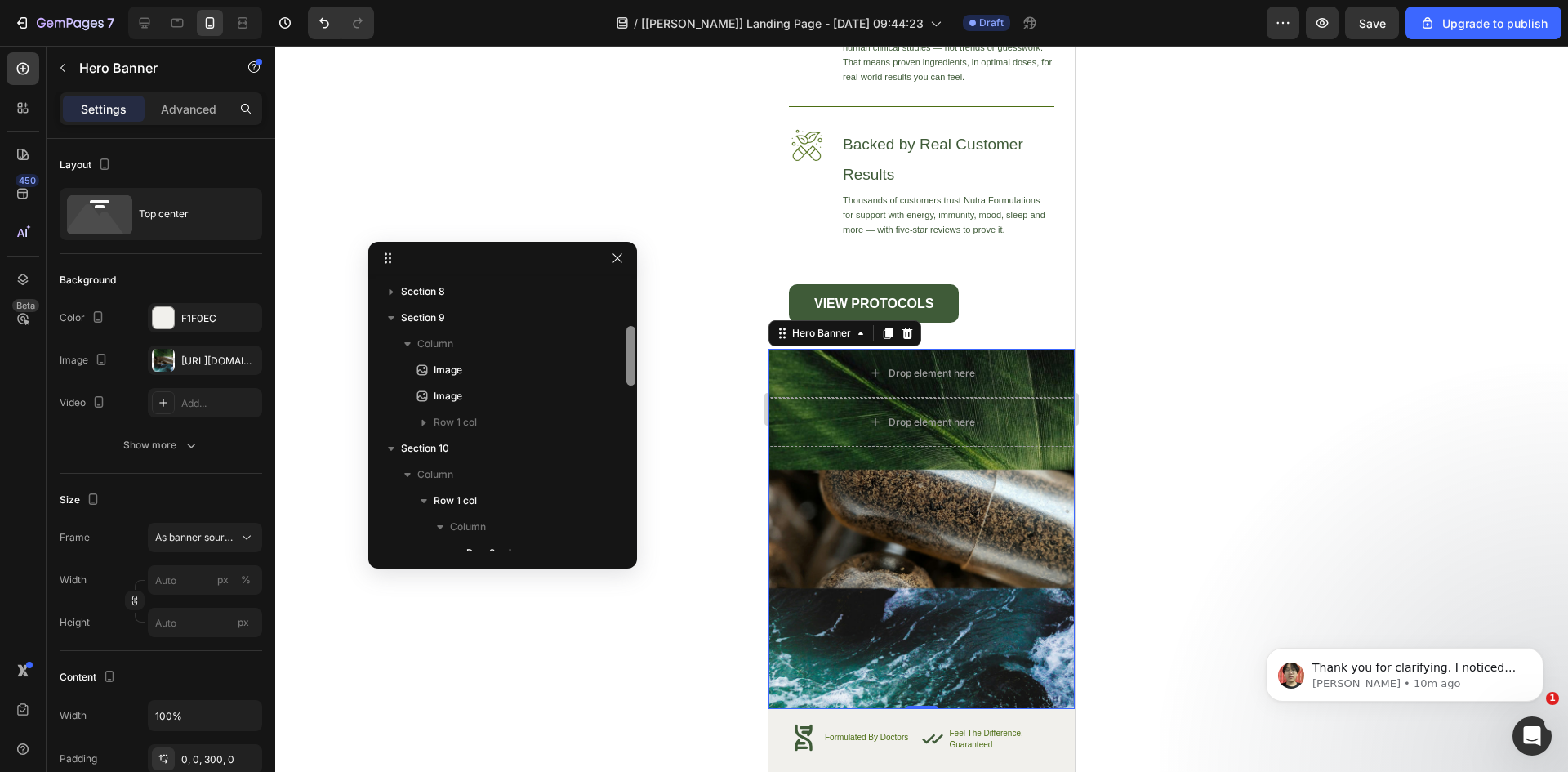
scroll to position [181, 0]
drag, startPoint x: 628, startPoint y: 416, endPoint x: 627, endPoint y: 356, distance: 60.0
click at [627, 356] on div at bounding box center [631, 351] width 9 height 60
click at [807, 330] on div "Hero Banner" at bounding box center [822, 333] width 65 height 15
click at [811, 506] on div "Drop element here Drop element here" at bounding box center [921, 521] width 307 height 343
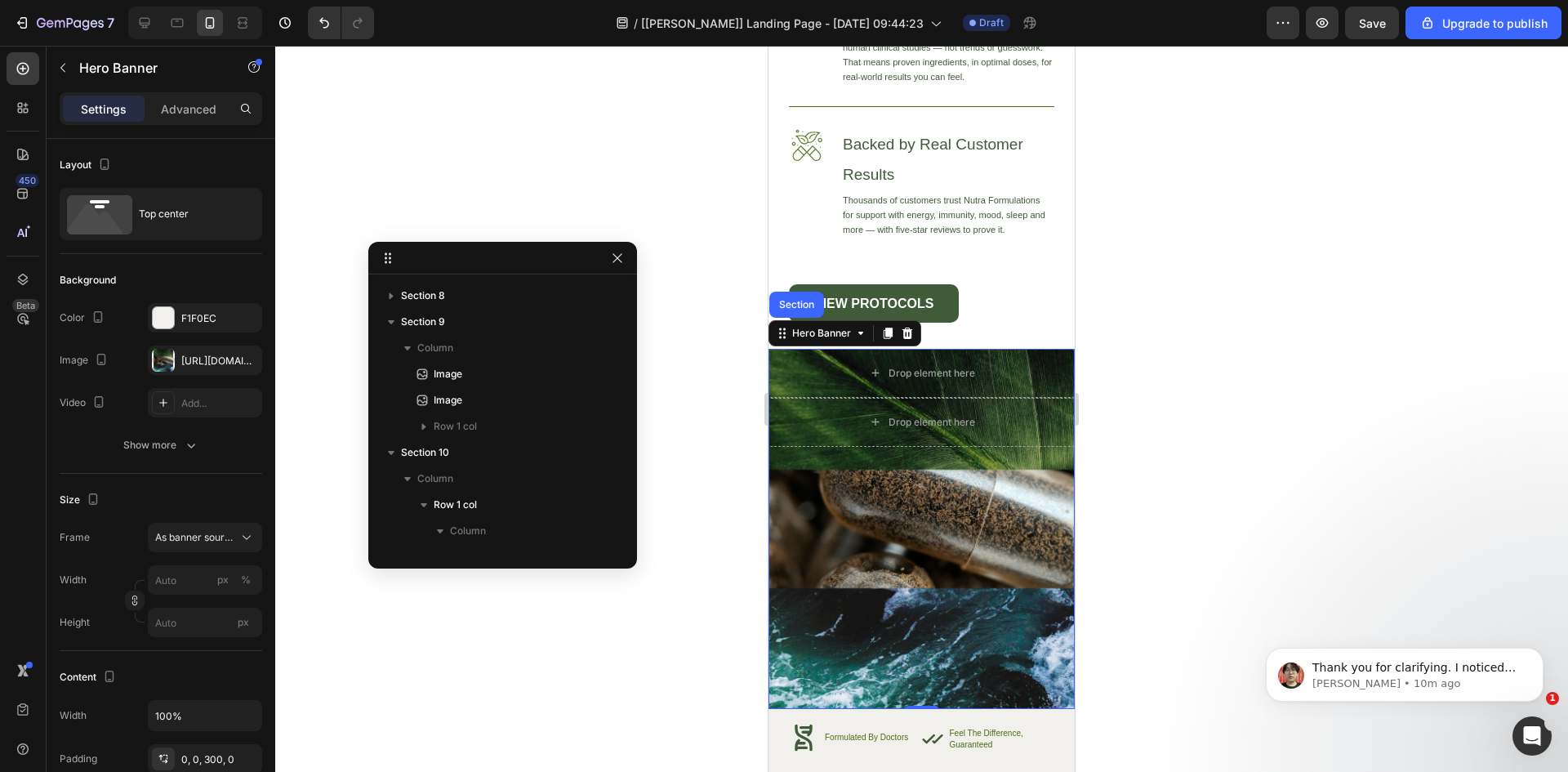
click at [696, 499] on div at bounding box center [921, 408] width 1293 height 727
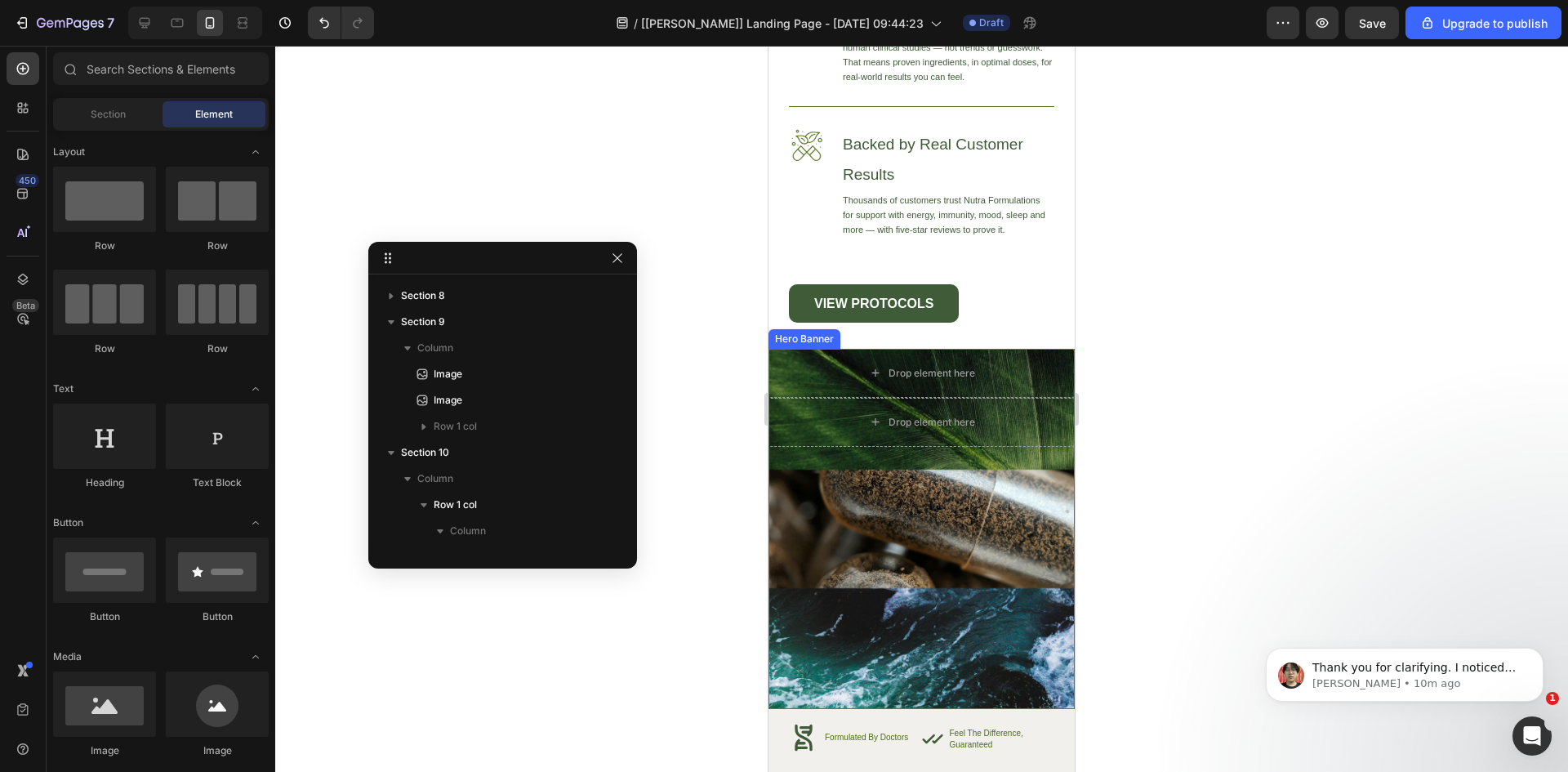
click at [855, 536] on div "Drop element here Drop element here" at bounding box center [921, 521] width 307 height 343
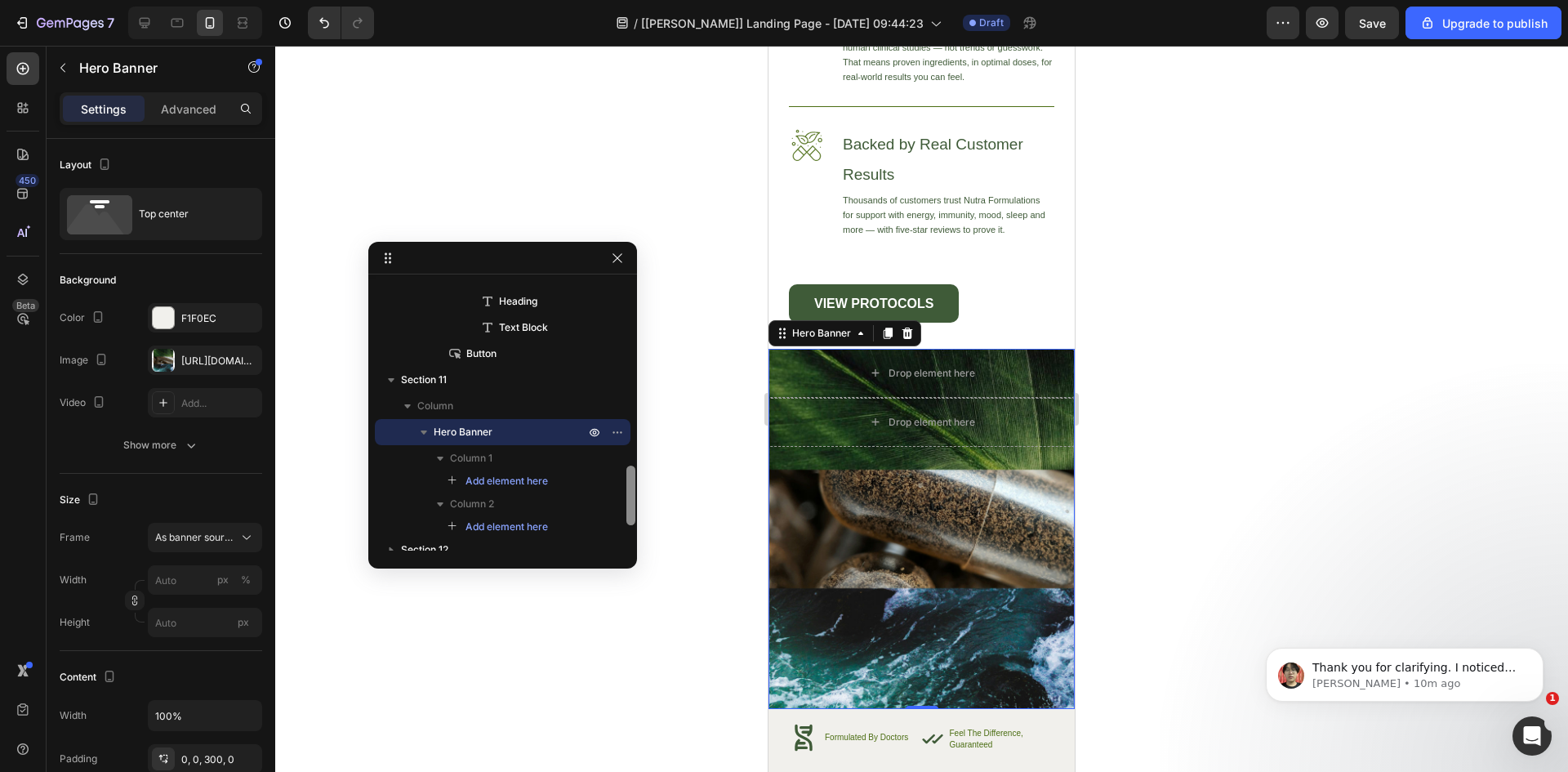
scroll to position [863, 0]
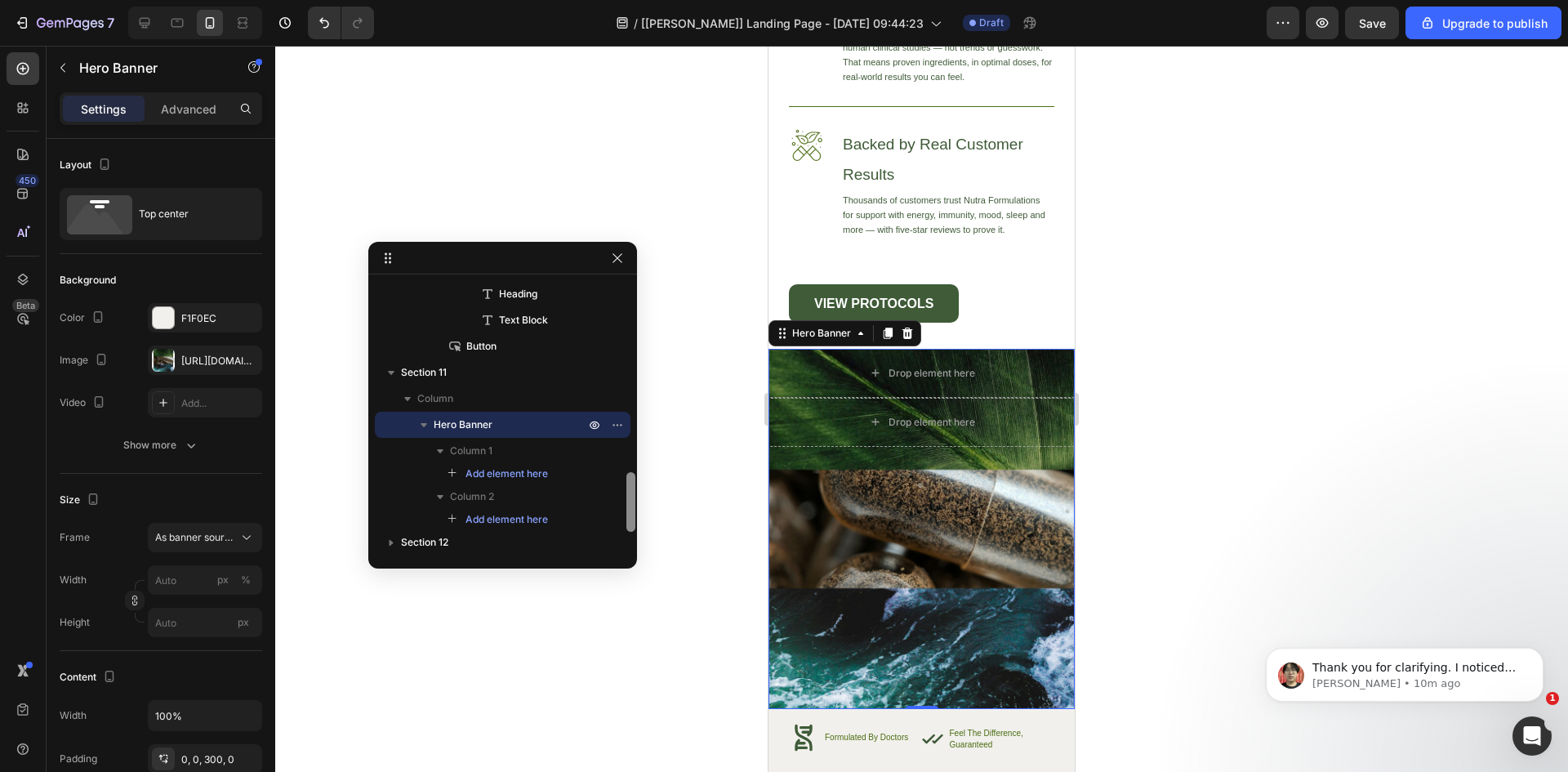
drag, startPoint x: 631, startPoint y: 369, endPoint x: 623, endPoint y: 521, distance: 152.2
click at [623, 521] on div "Section 1 Section 2 Section 3 Section 4 Section 5 Section 6 Section 7 Section 8…" at bounding box center [502, 415] width 268 height 269
click at [484, 474] on span "Add element here" at bounding box center [506, 474] width 83 height 15
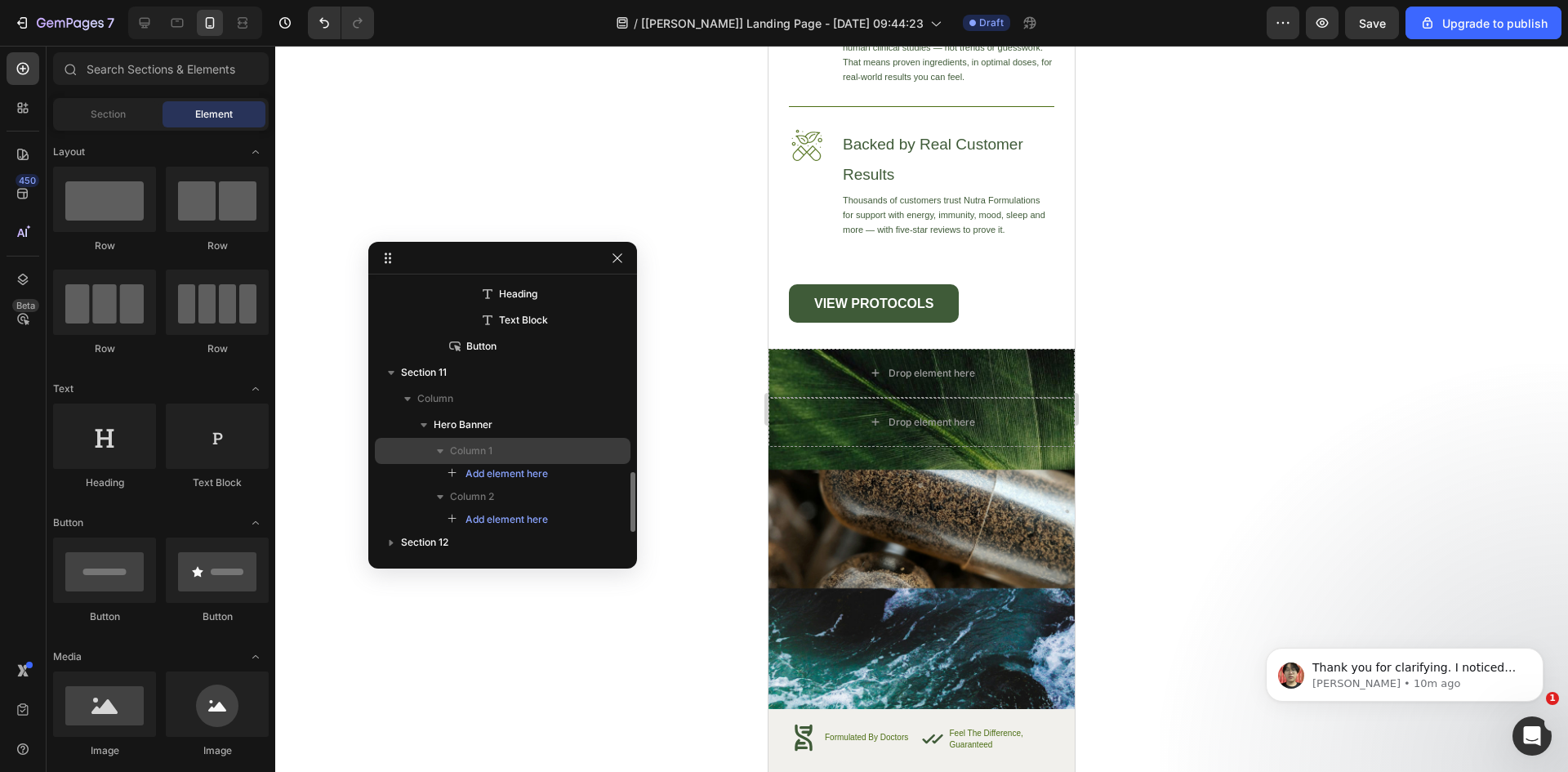
click at [465, 452] on span "Column 1" at bounding box center [471, 451] width 43 height 16
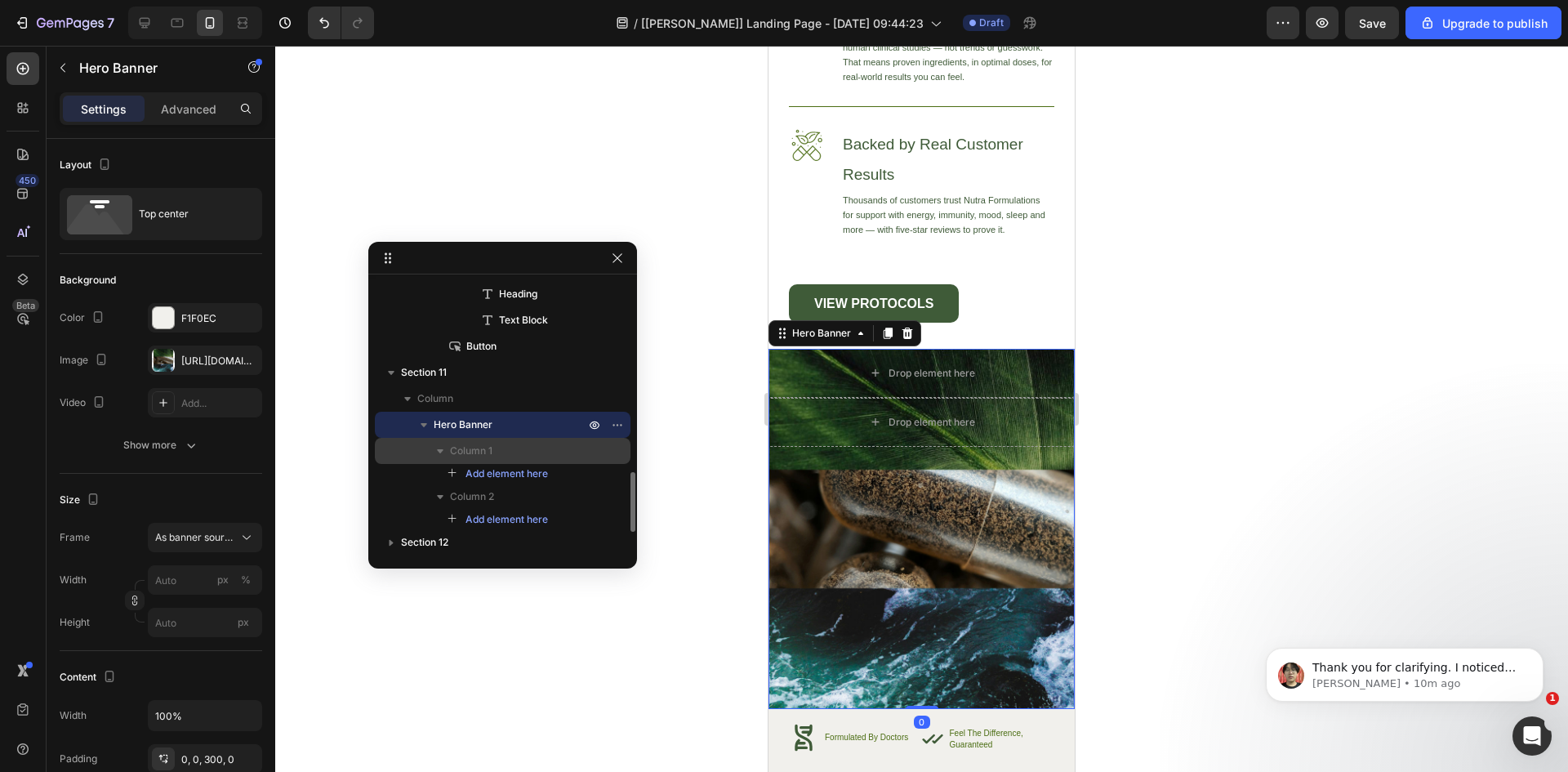
click at [442, 452] on icon "button" at bounding box center [440, 451] width 6 height 5
click at [440, 474] on icon "button" at bounding box center [440, 477] width 16 height 16
click at [203, 357] on div "[URL][DOMAIN_NAME]" at bounding box center [205, 361] width 47 height 15
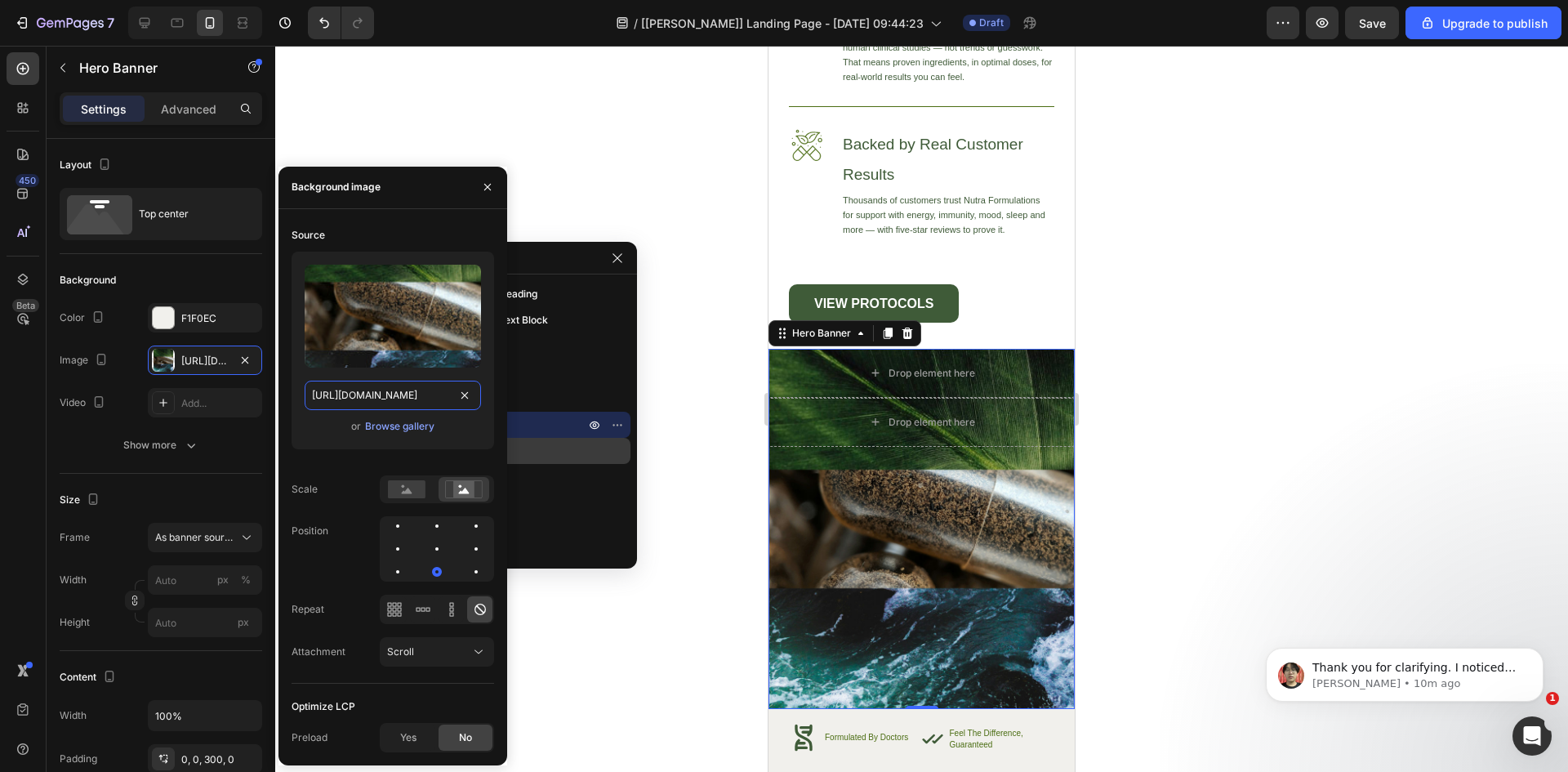
click at [423, 398] on input "[URL][DOMAIN_NAME]" at bounding box center [393, 396] width 177 height 29
click at [570, 431] on p "Hero Banner" at bounding box center [511, 425] width 154 height 16
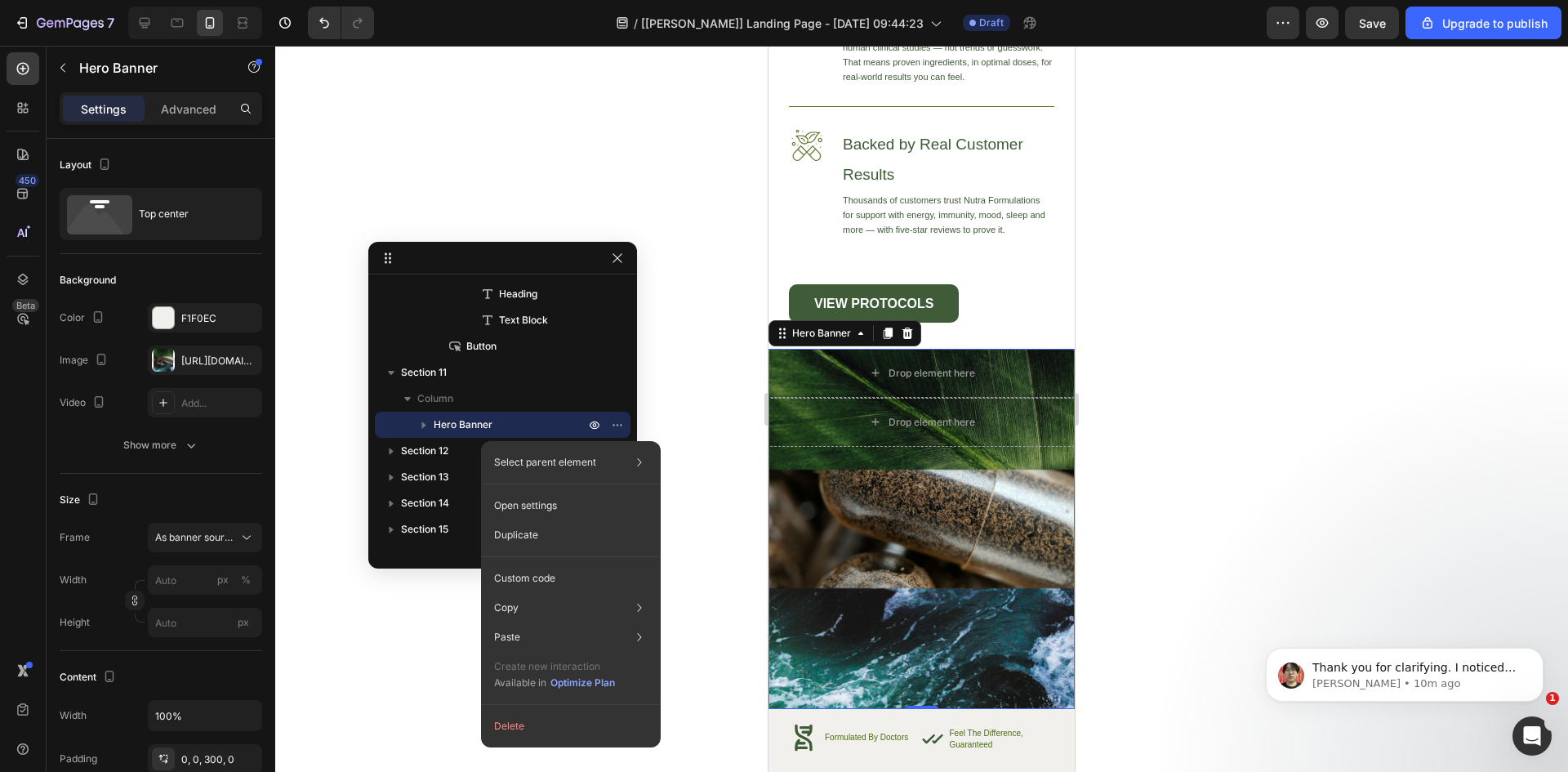
click at [538, 733] on button "Delete" at bounding box center [571, 726] width 167 height 29
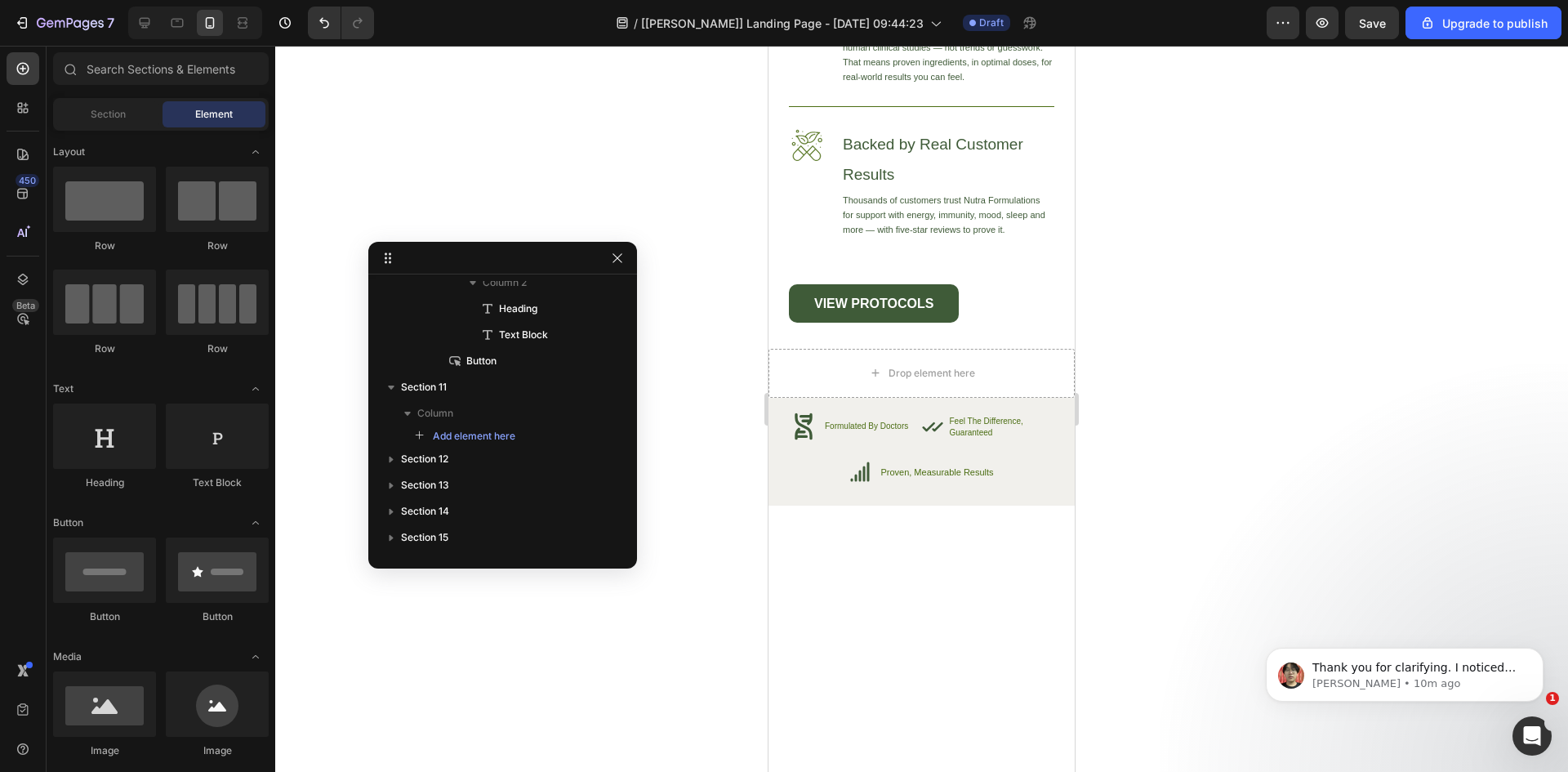
scroll to position [6551, 0]
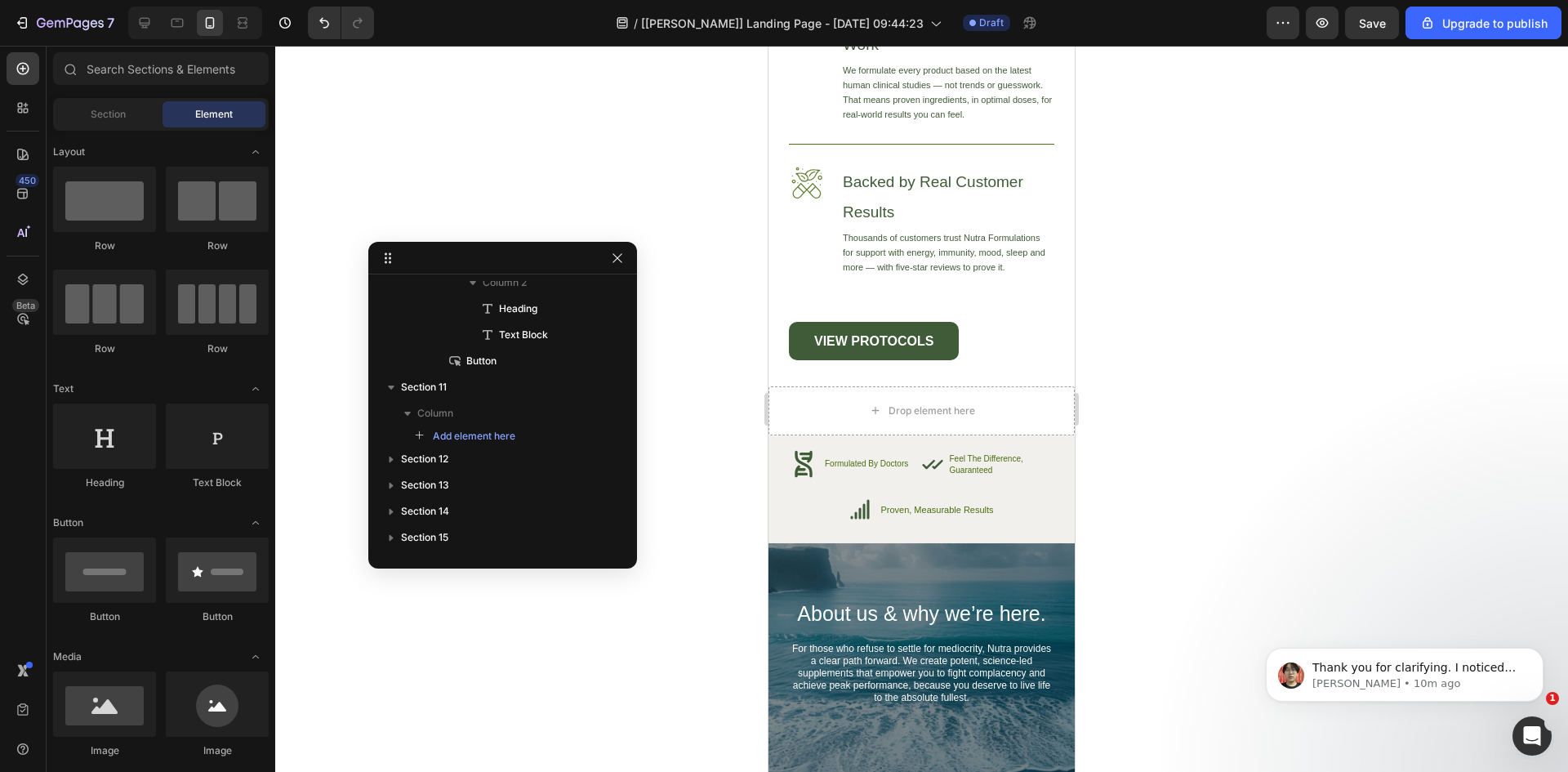
click at [1193, 547] on div at bounding box center [921, 408] width 1293 height 727
click at [129, 75] on input "text" at bounding box center [161, 69] width 216 height 33
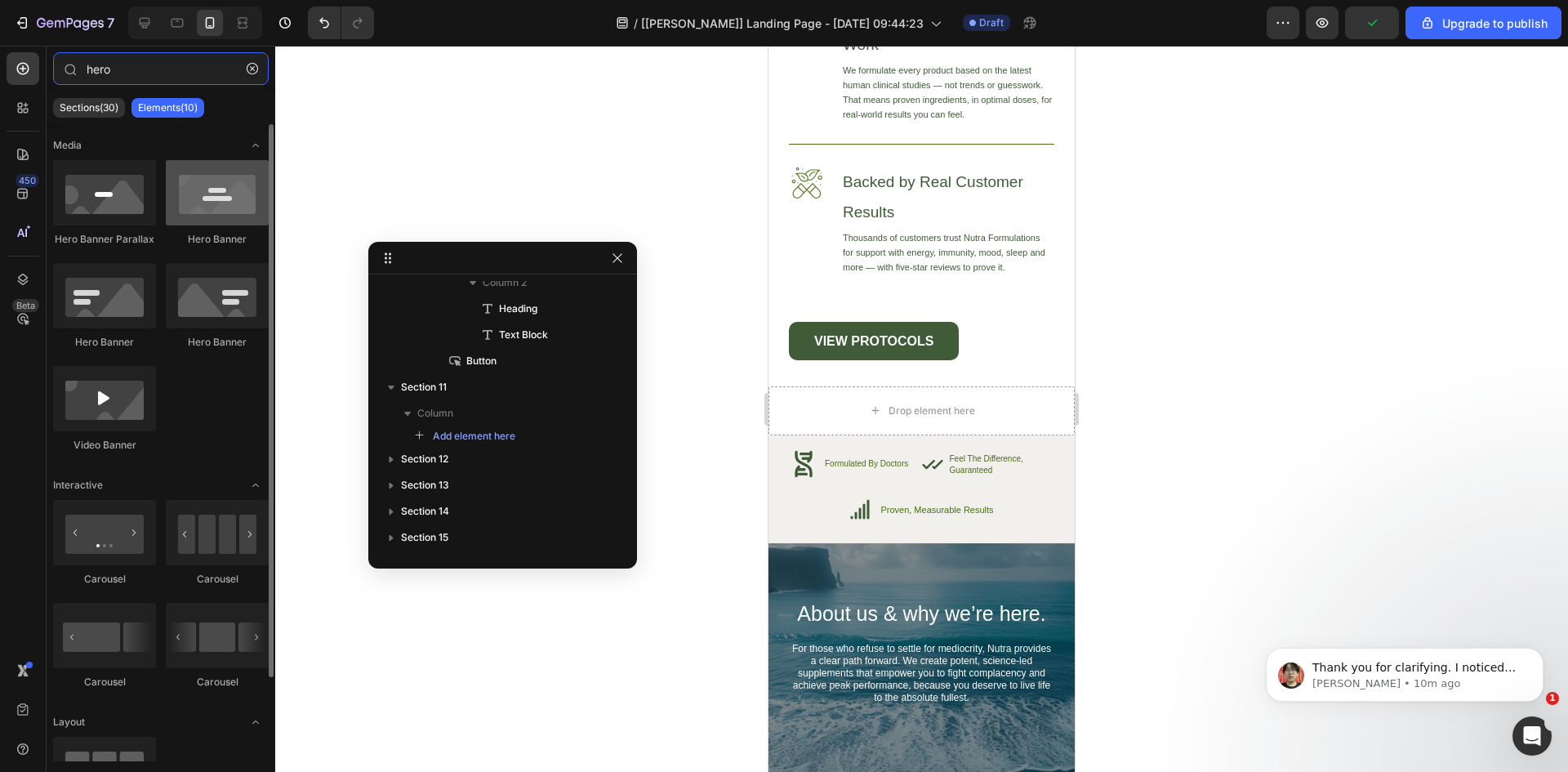
type input "hero"
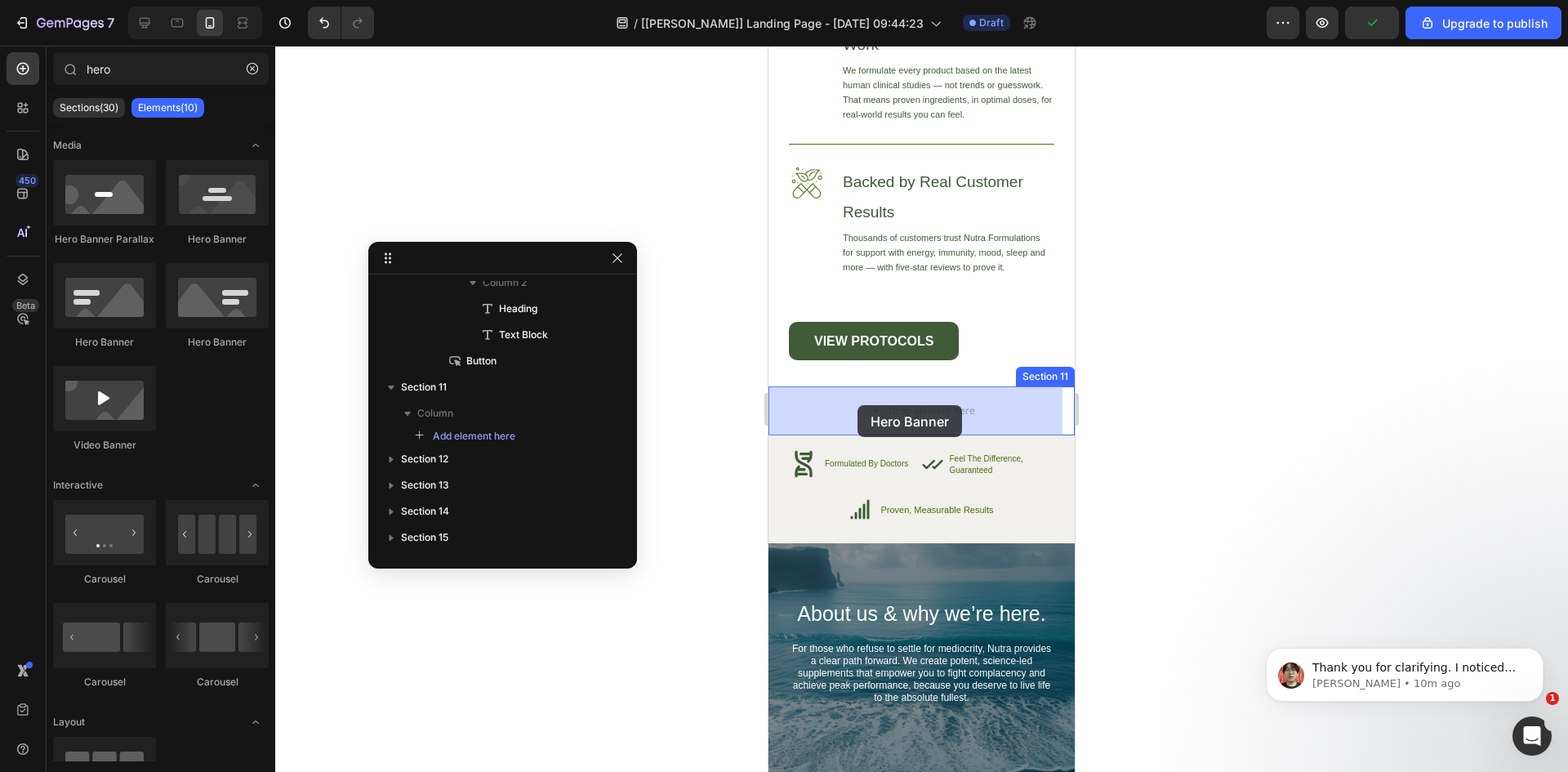
drag, startPoint x: 972, startPoint y: 250, endPoint x: 858, endPoint y: 406, distance: 193.2
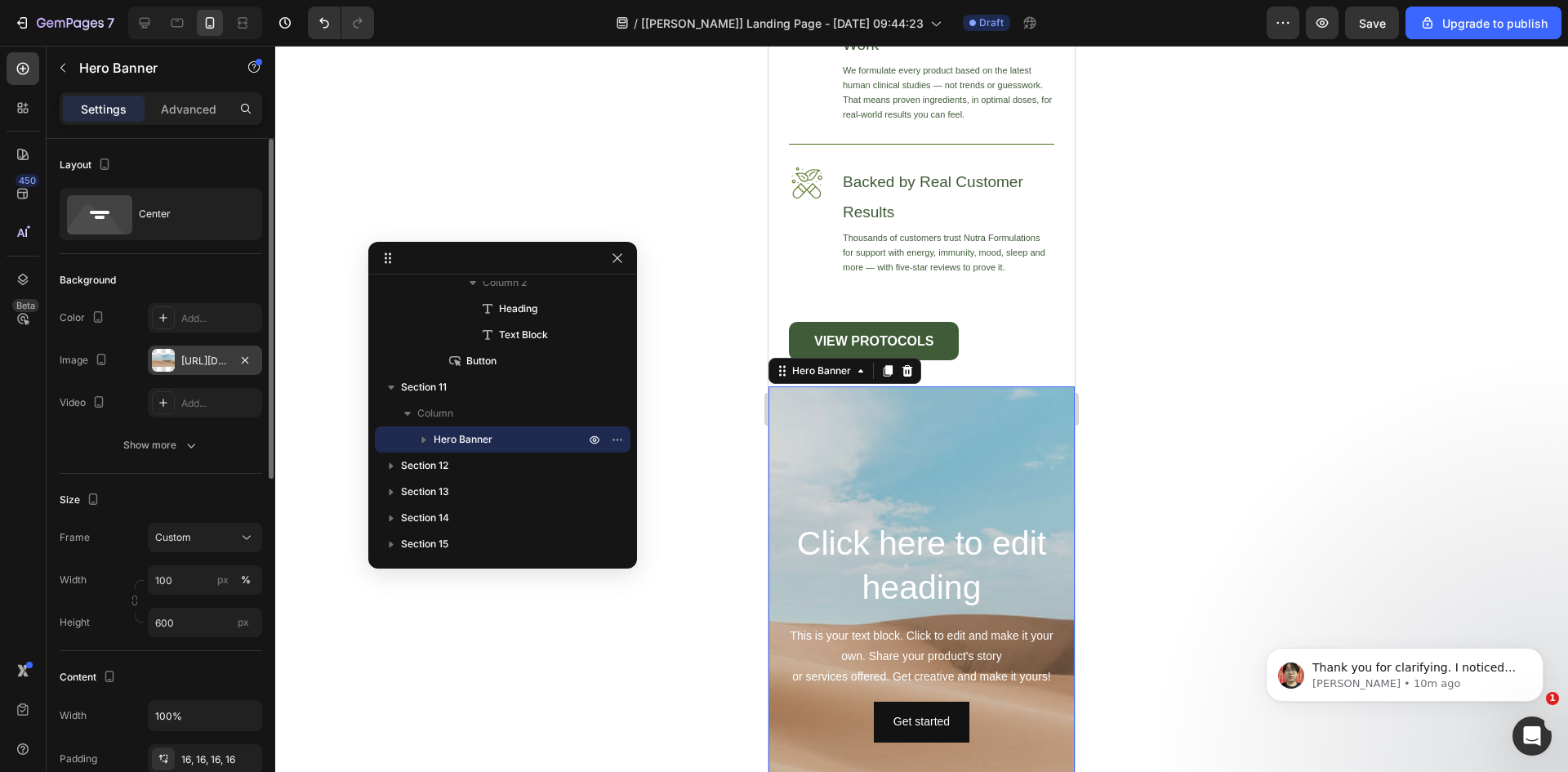
click at [192, 361] on div "[URL][DOMAIN_NAME]" at bounding box center [205, 361] width 47 height 15
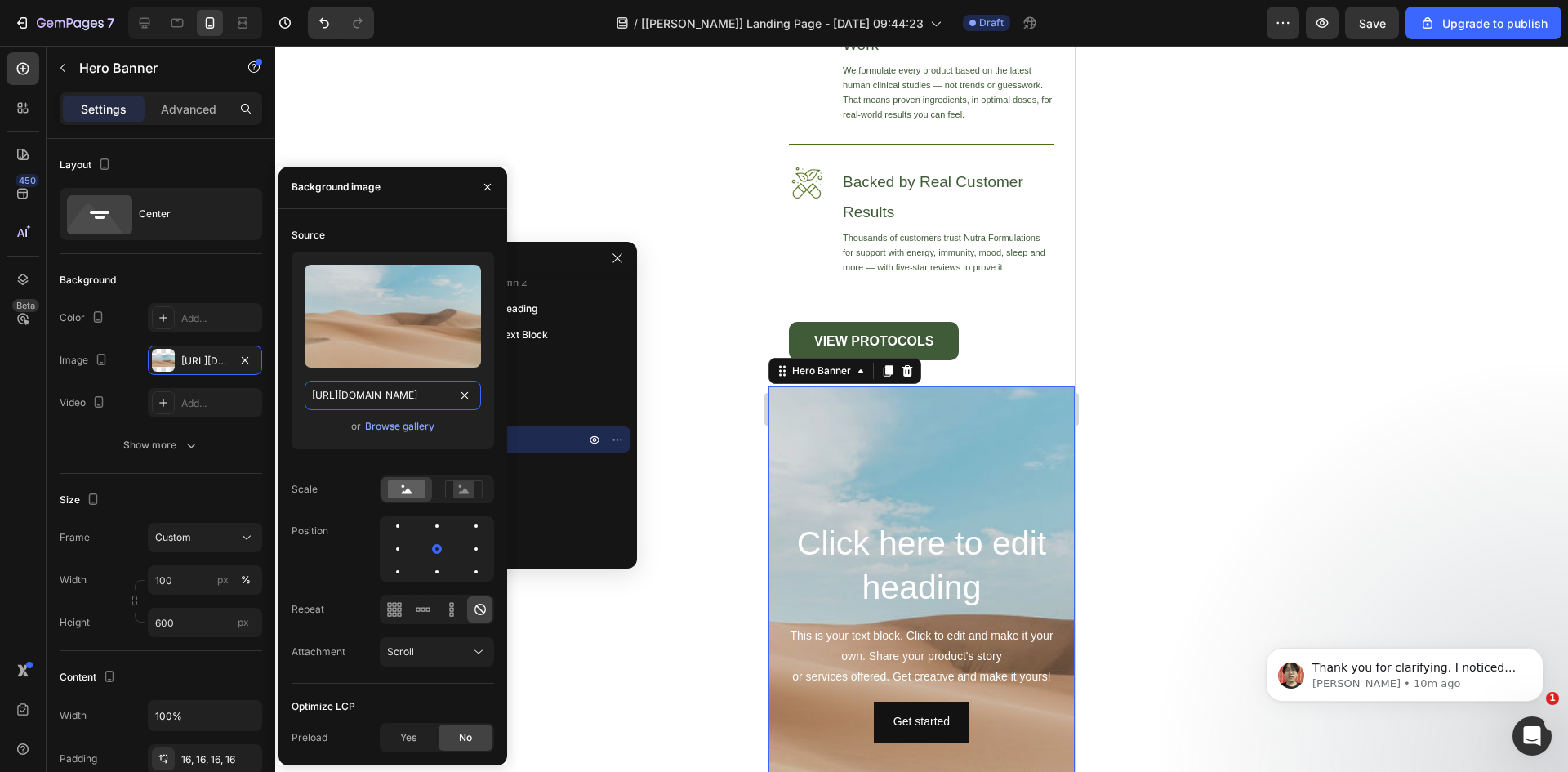
click at [403, 398] on input "[URL][DOMAIN_NAME]" at bounding box center [393, 396] width 177 height 29
paste input "0079/5162/files/gempages_526674528609240088-f31354bb-4afd-4ff2-8c27-07a2b3f8c345"
type input "[URL][DOMAIN_NAME]"
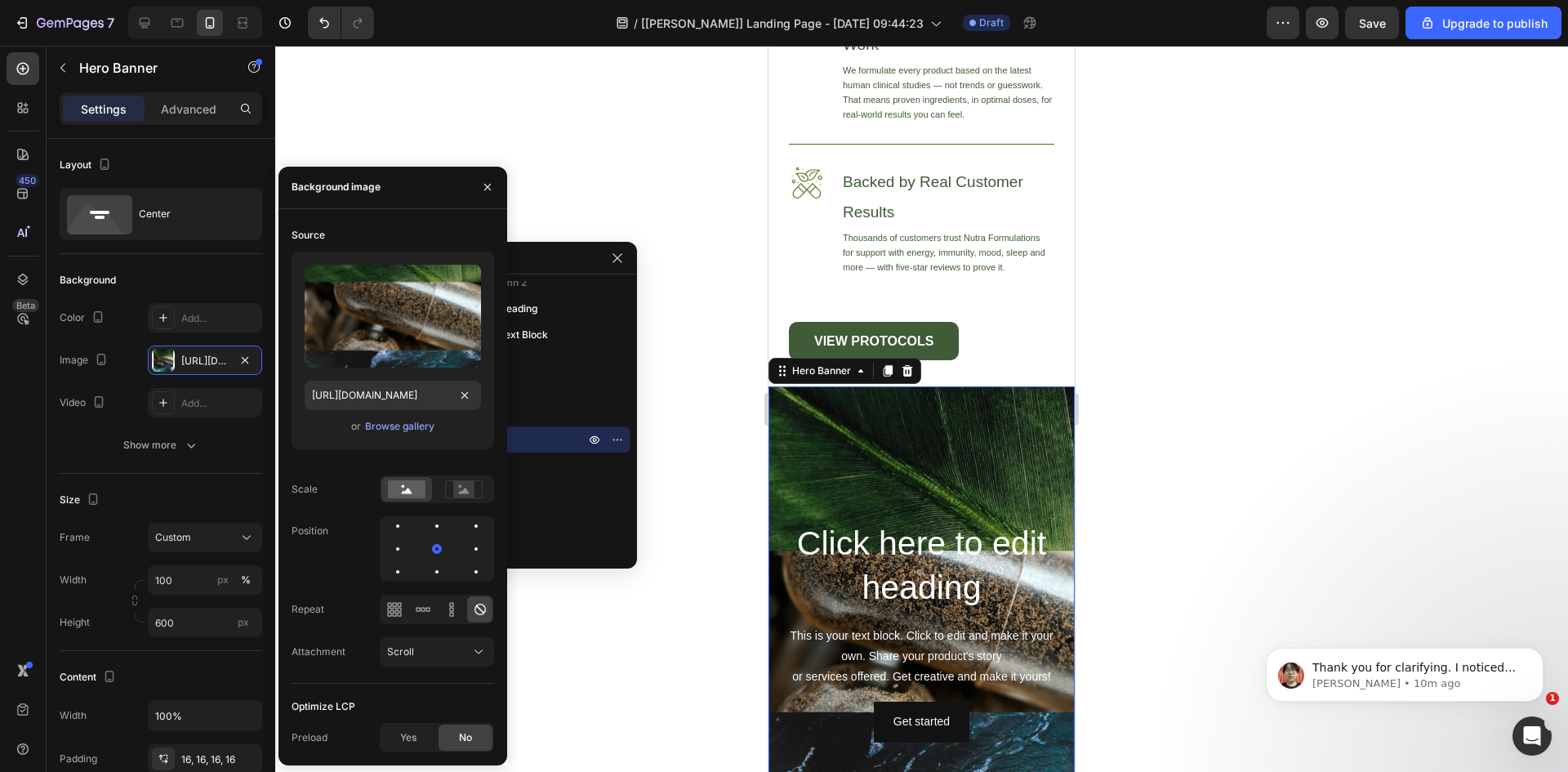
scroll to position [0, 0]
click at [724, 470] on div at bounding box center [921, 408] width 1293 height 727
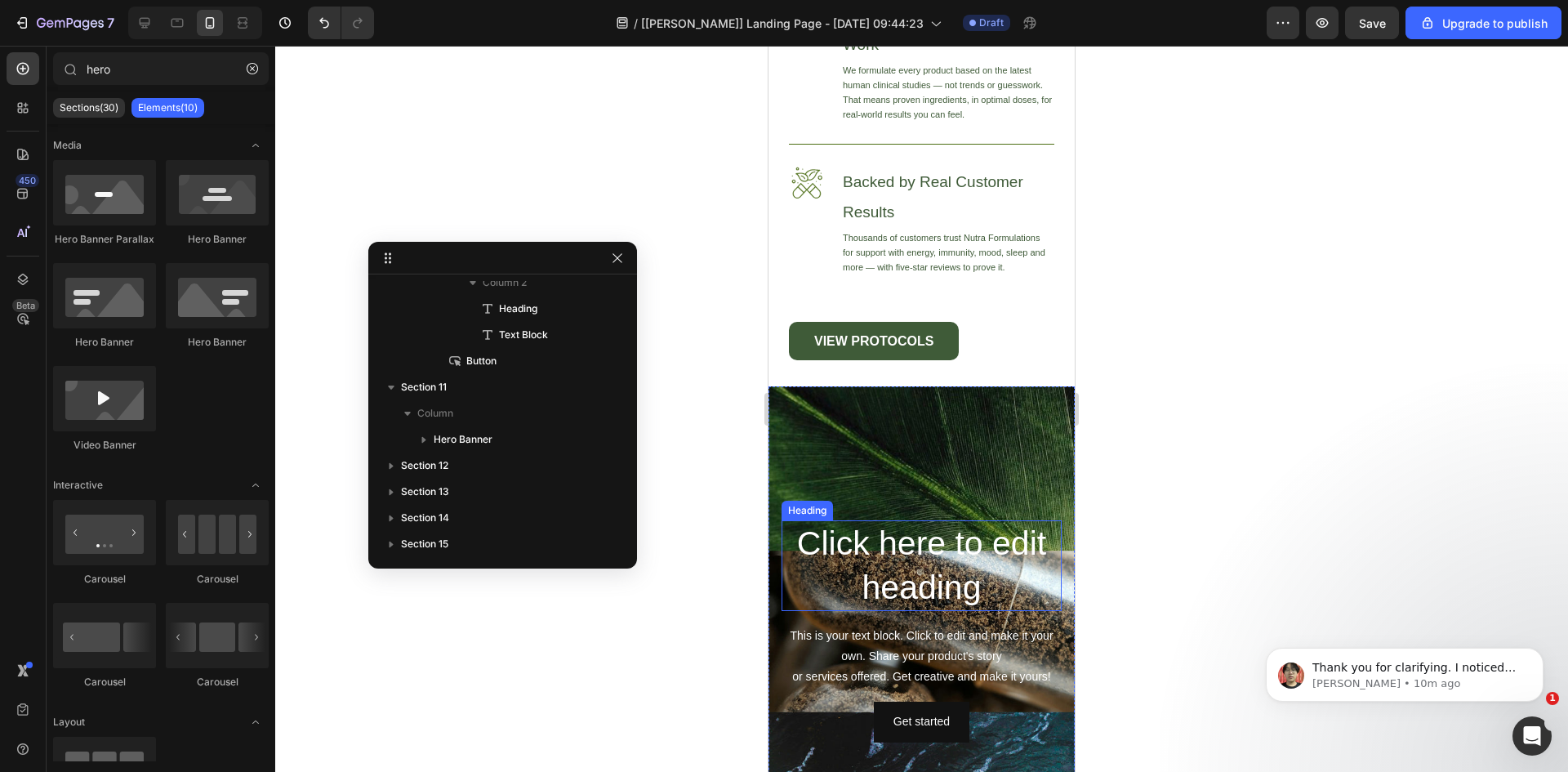
click at [962, 568] on h2 "Click here to edit heading" at bounding box center [921, 566] width 280 height 91
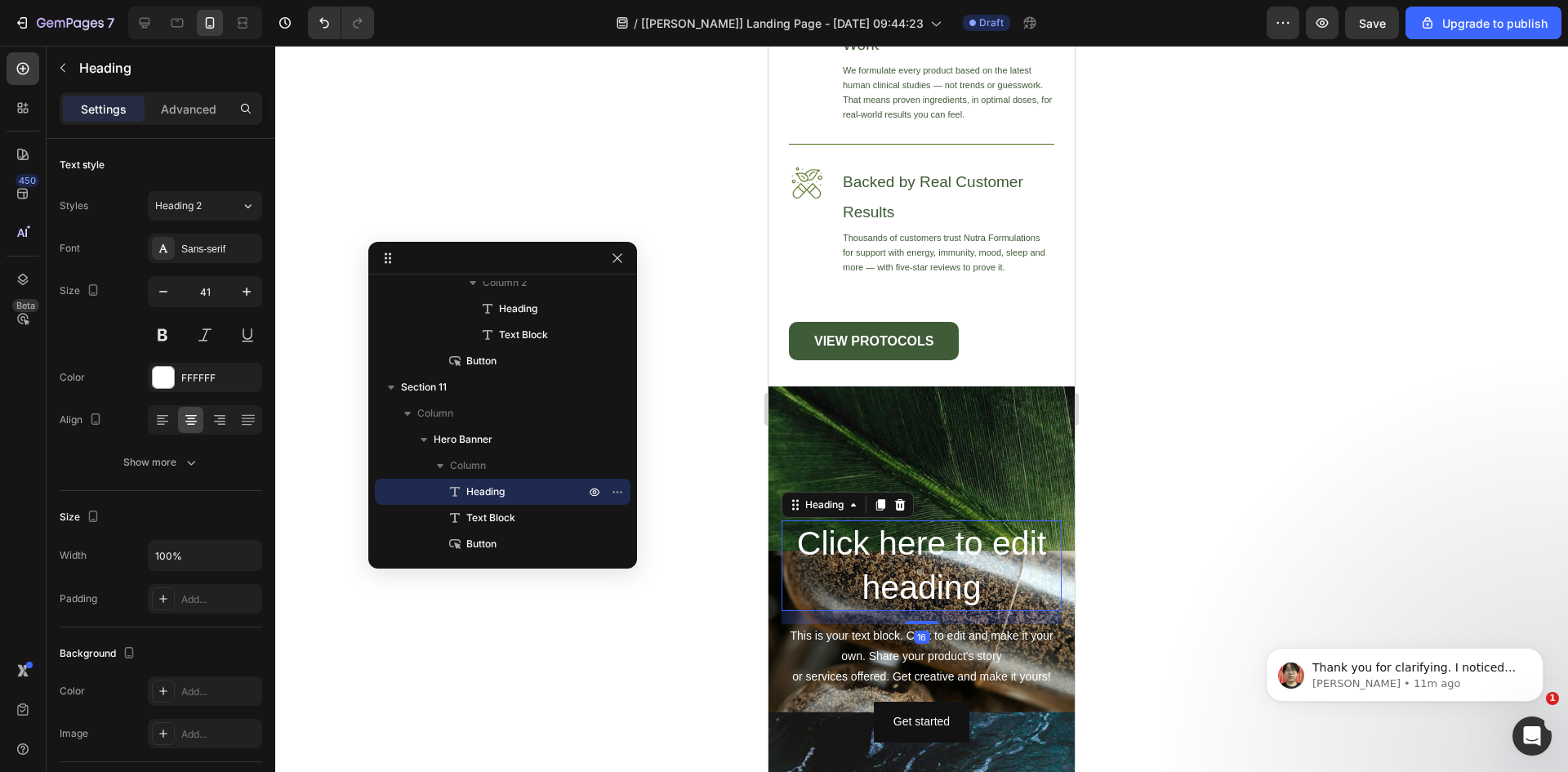
drag, startPoint x: 901, startPoint y: 506, endPoint x: 913, endPoint y: 532, distance: 28.6
click at [901, 507] on icon at bounding box center [901, 504] width 11 height 12
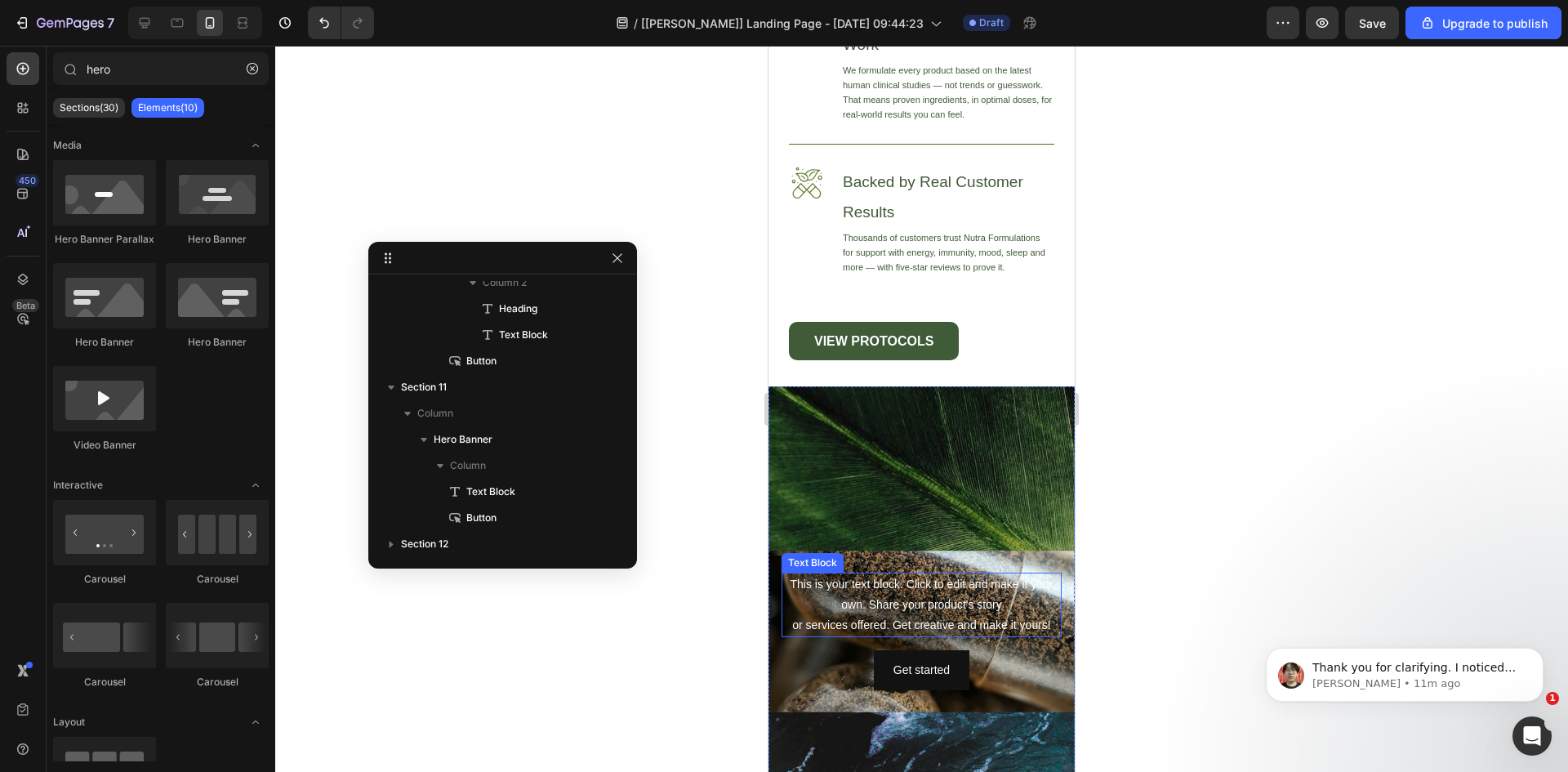
click at [935, 589] on div "This is your text block. Click to edit and make it your own. Share your product…" at bounding box center [921, 605] width 280 height 65
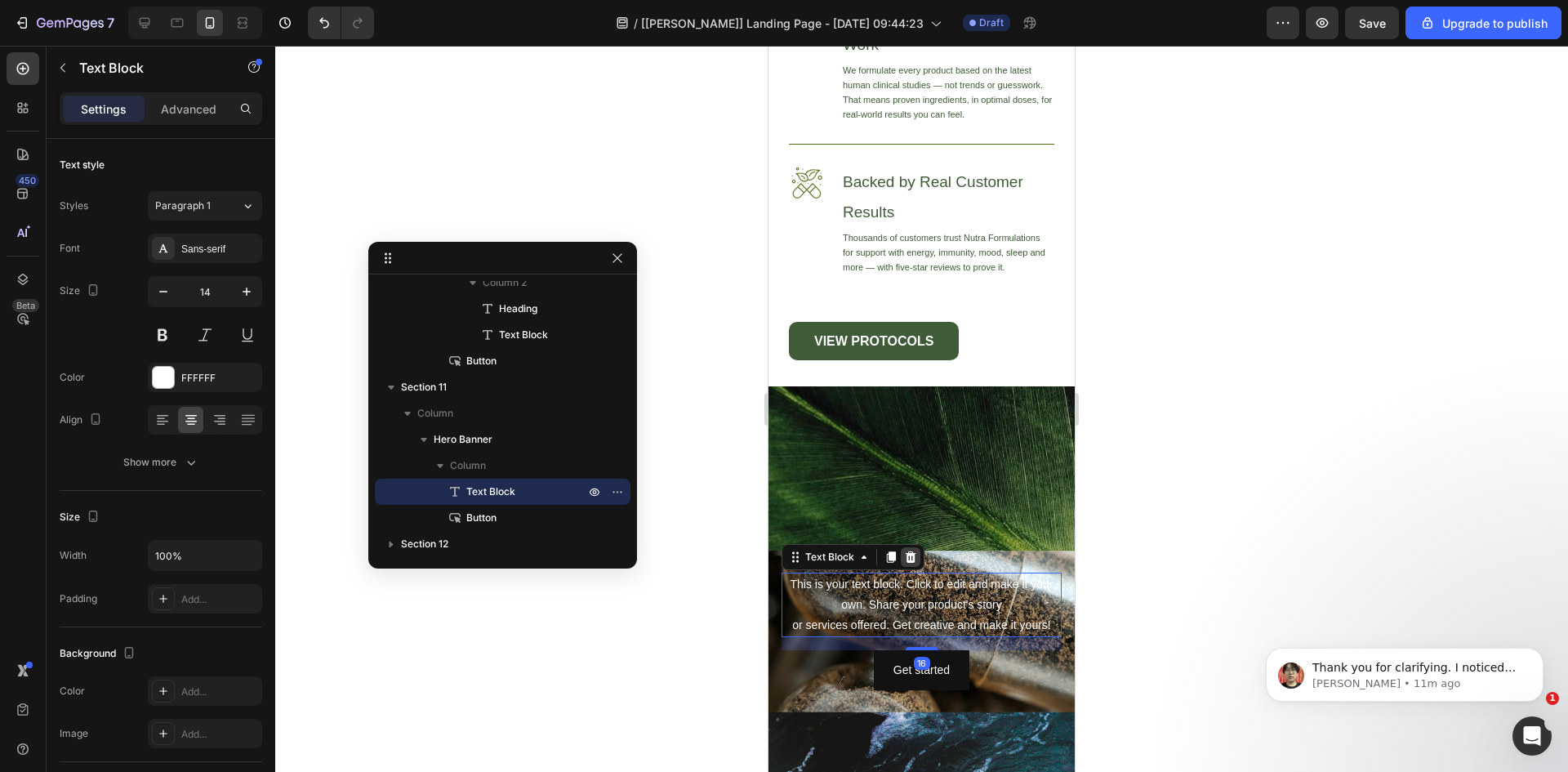
click at [913, 557] on icon at bounding box center [911, 556] width 11 height 12
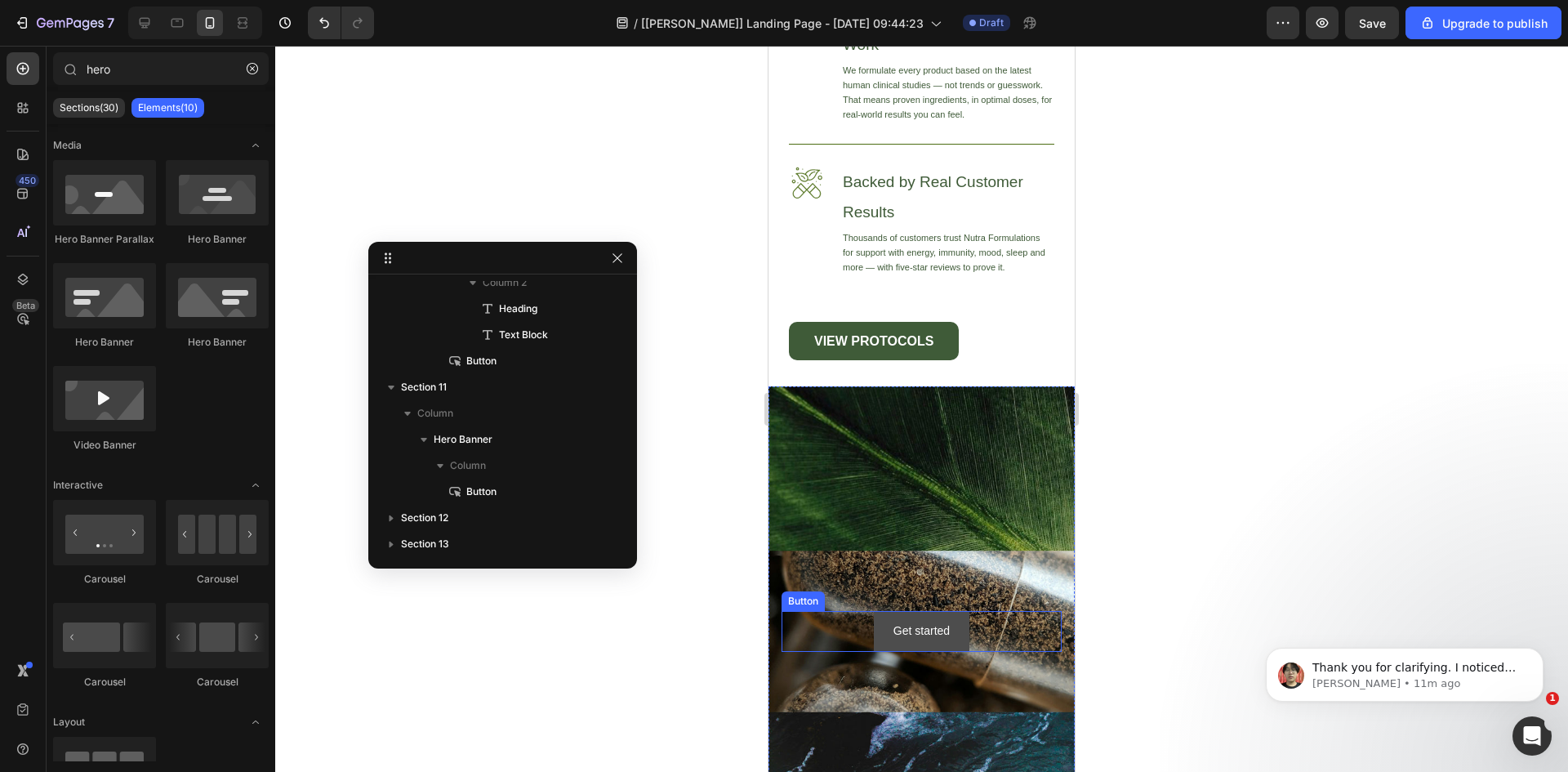
click at [953, 624] on button "Get started" at bounding box center [921, 631] width 95 height 40
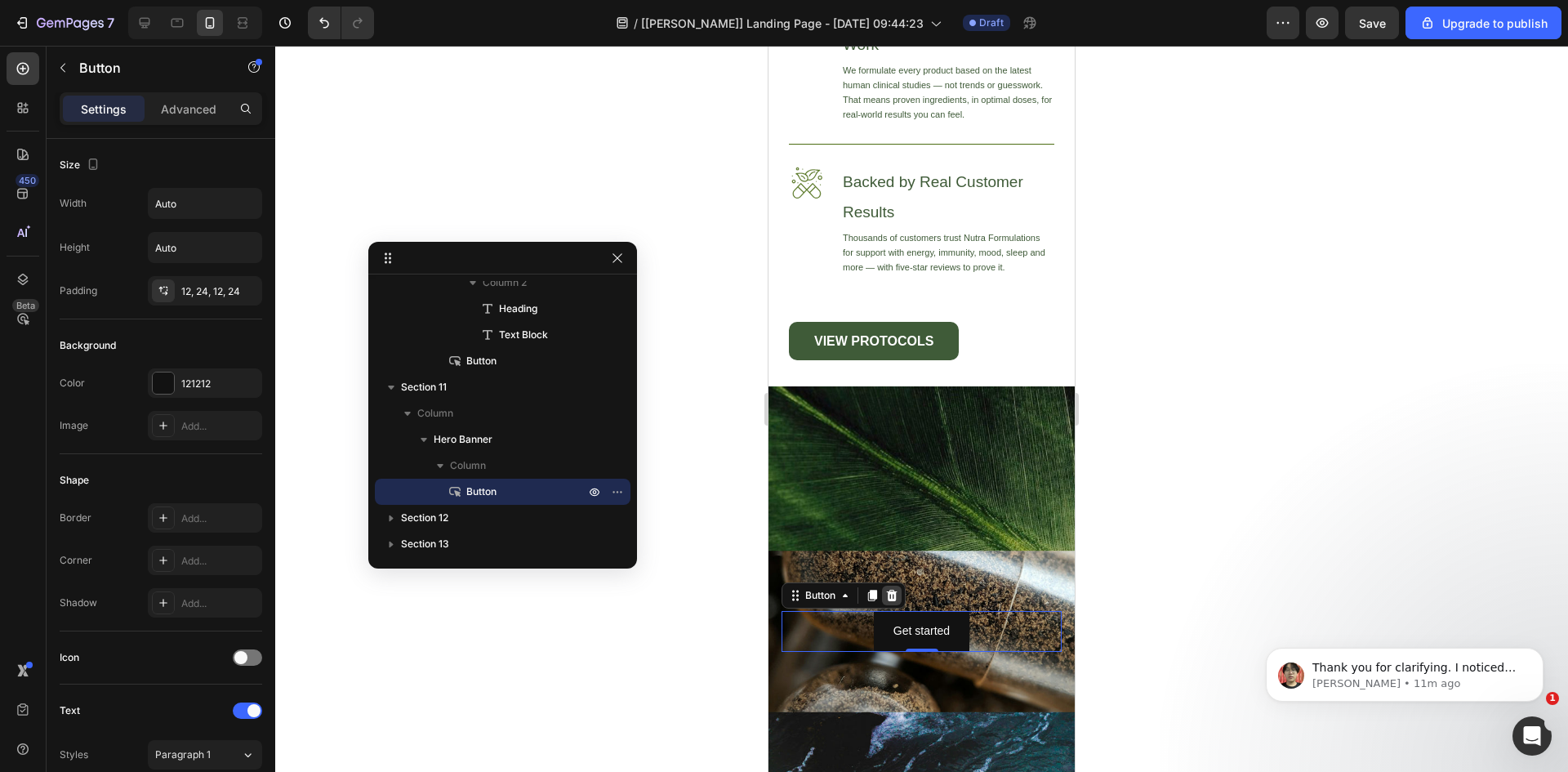
click at [894, 600] on icon at bounding box center [892, 595] width 11 height 12
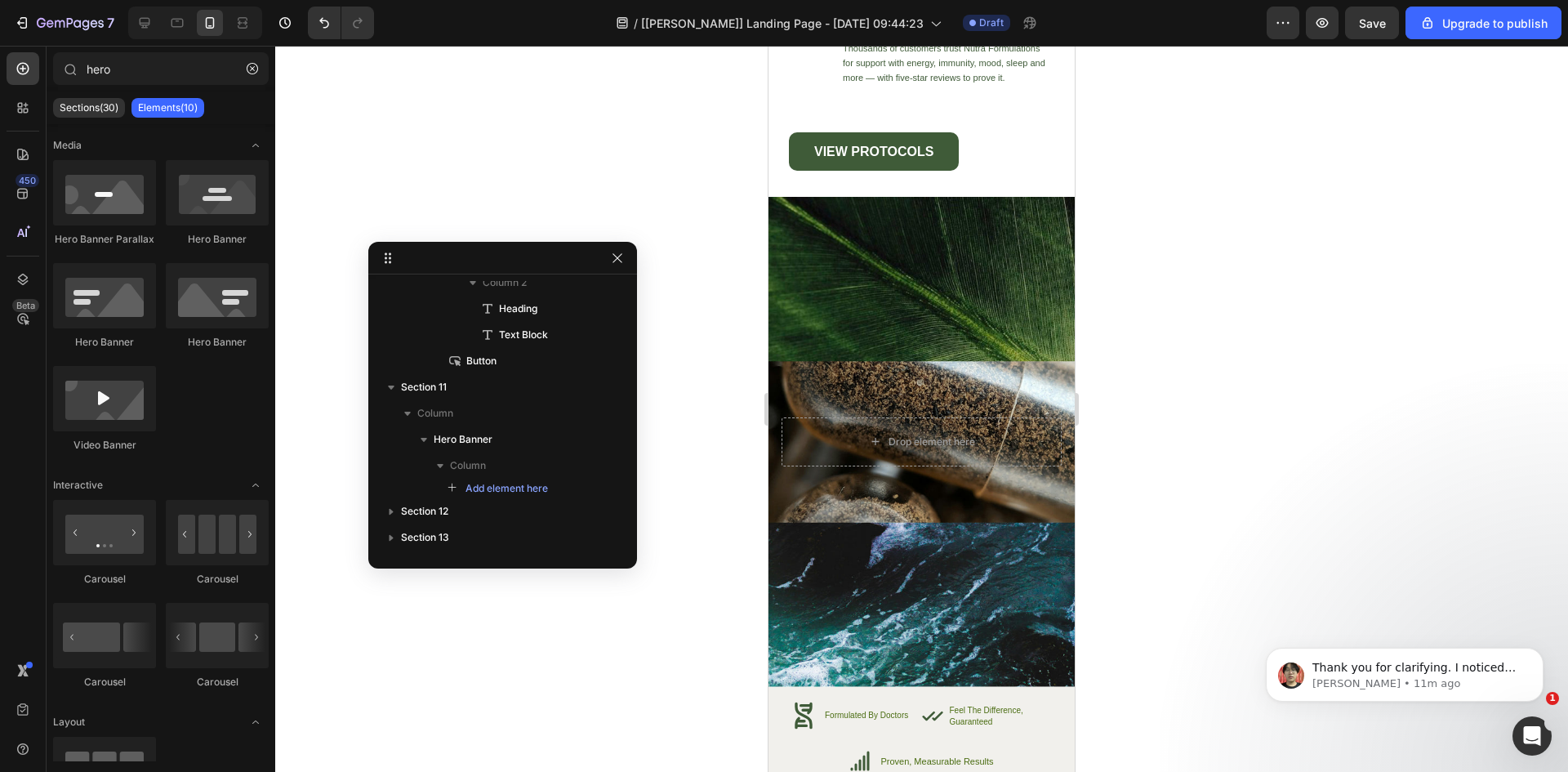
scroll to position [6562, 0]
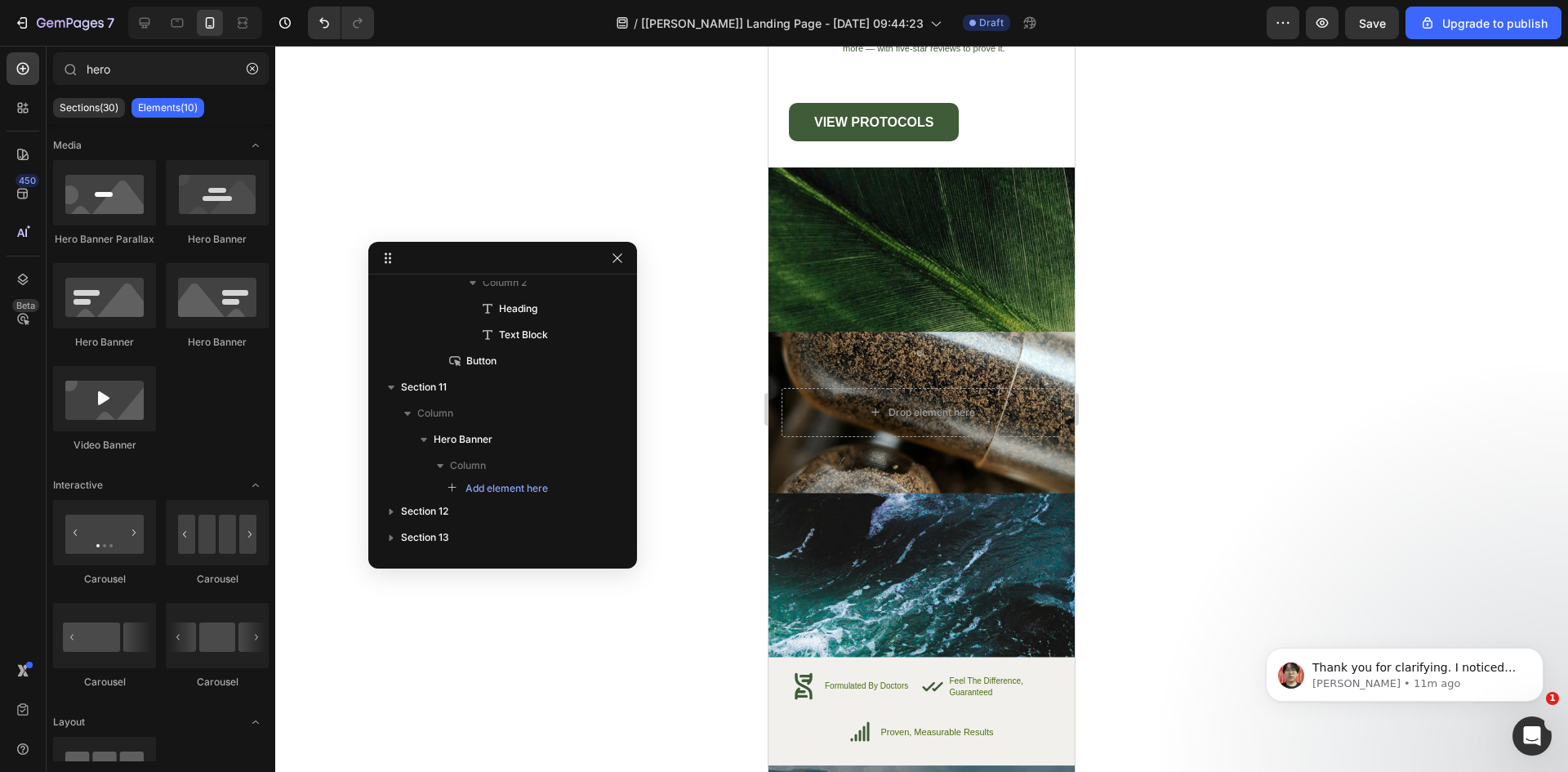
drag, startPoint x: 1066, startPoint y: 634, endPoint x: 1855, endPoint y: 680, distance: 790.3
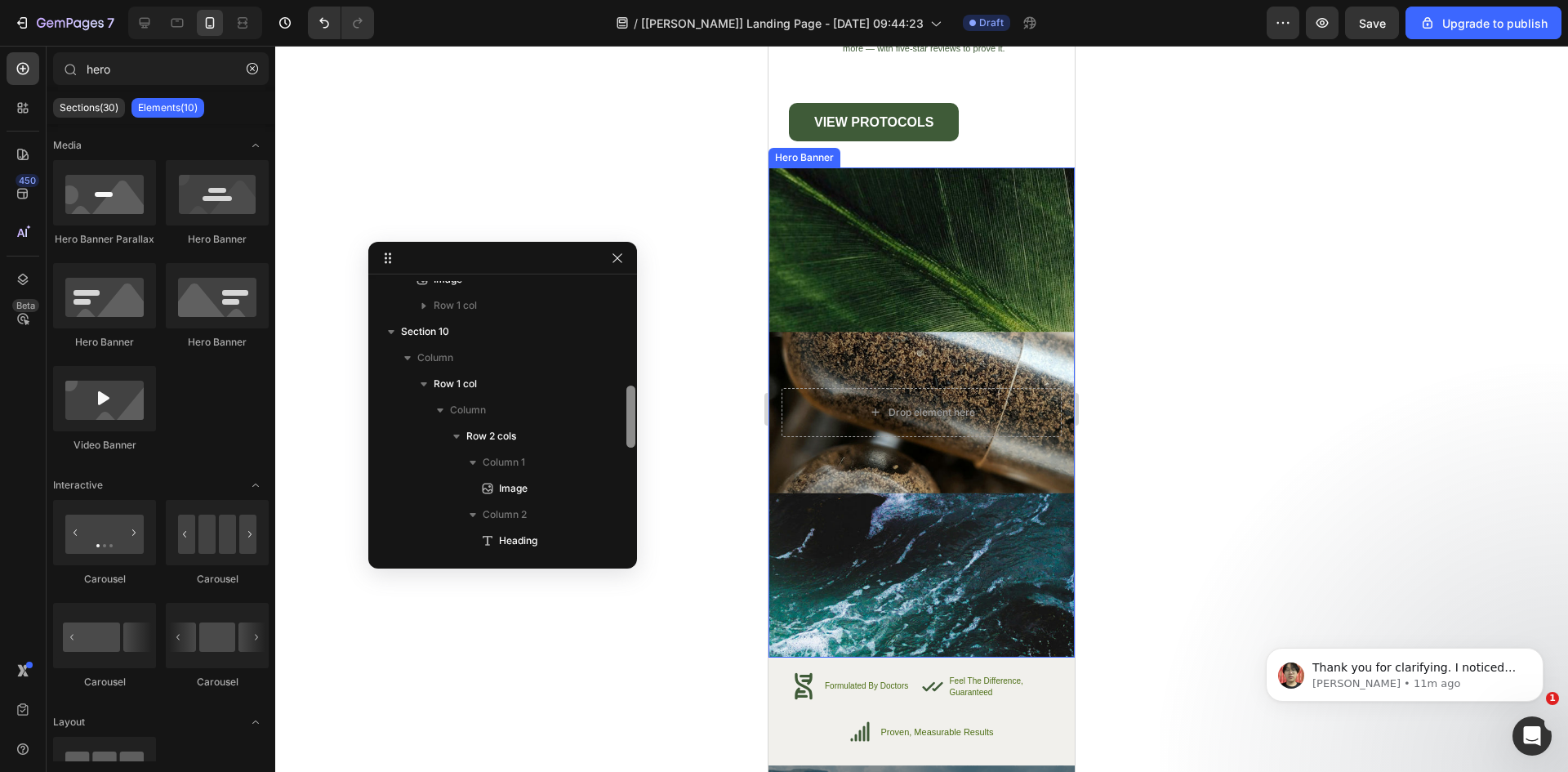
scroll to position [295, 0]
drag, startPoint x: 628, startPoint y: 501, endPoint x: 625, endPoint y: 374, distance: 127.0
click at [625, 374] on div at bounding box center [631, 415] width 13 height 269
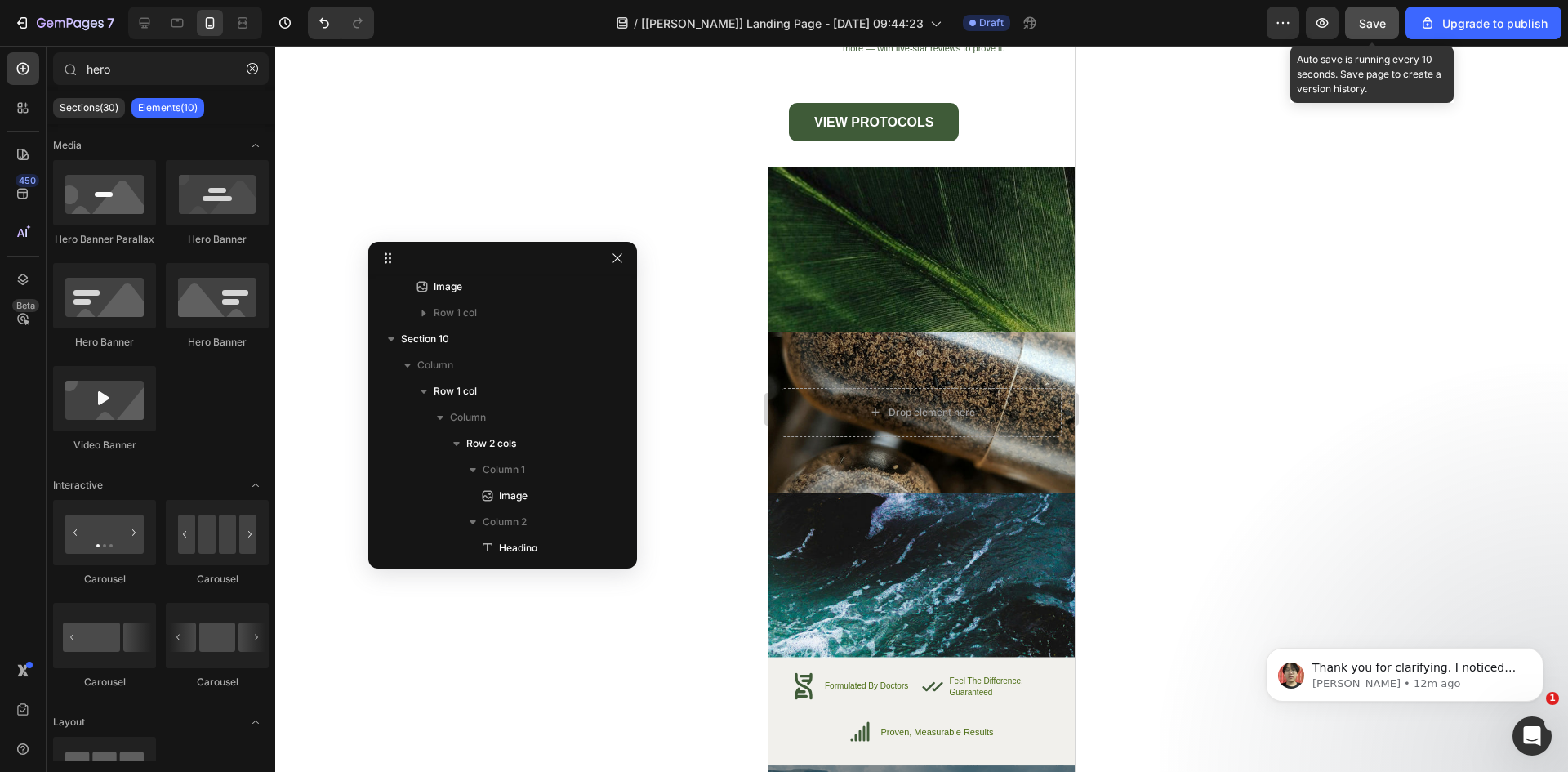
click at [1366, 29] on span "Save" at bounding box center [1373, 23] width 27 height 14
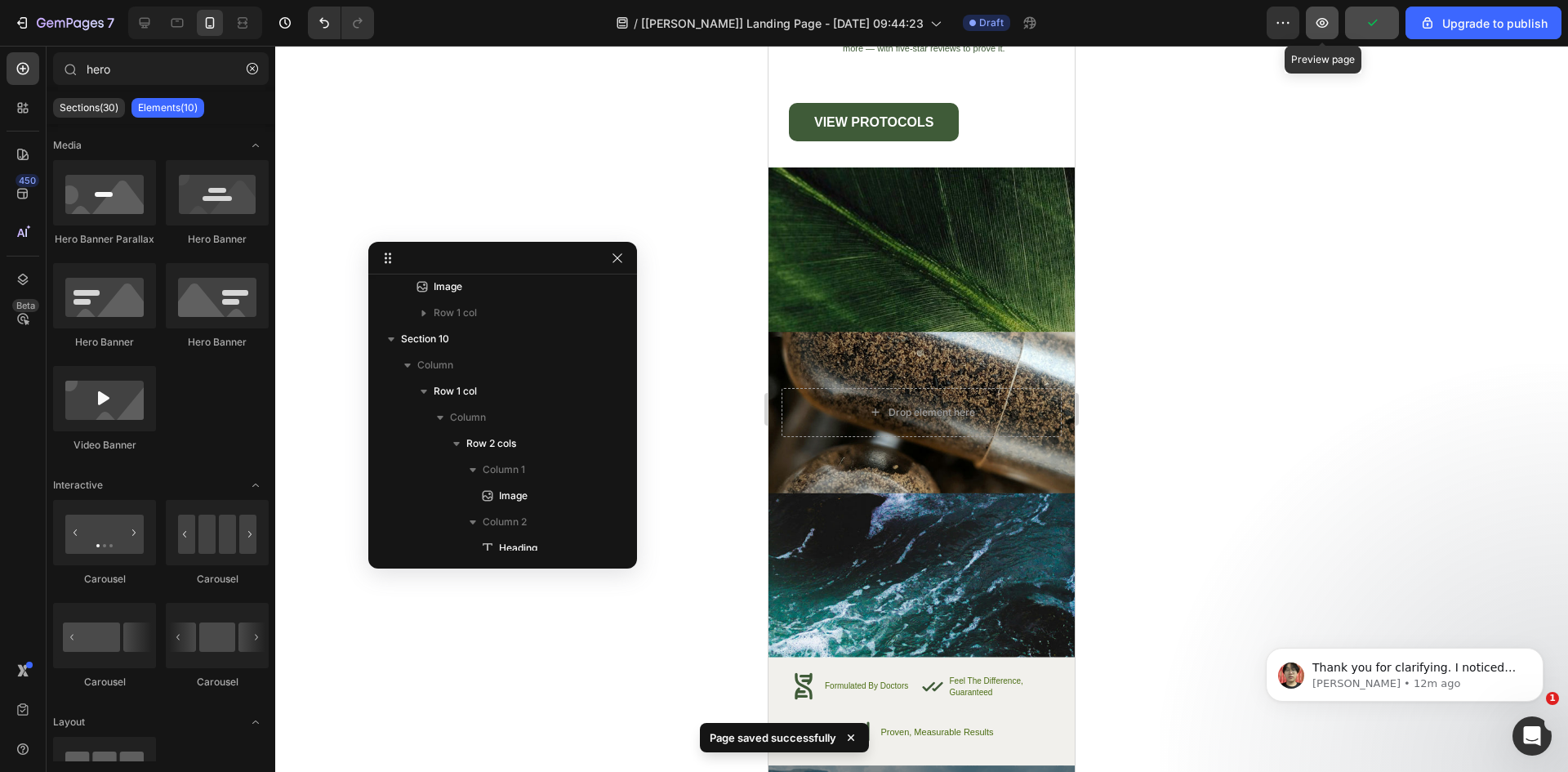
click at [1324, 22] on icon "button" at bounding box center [1322, 23] width 16 height 16
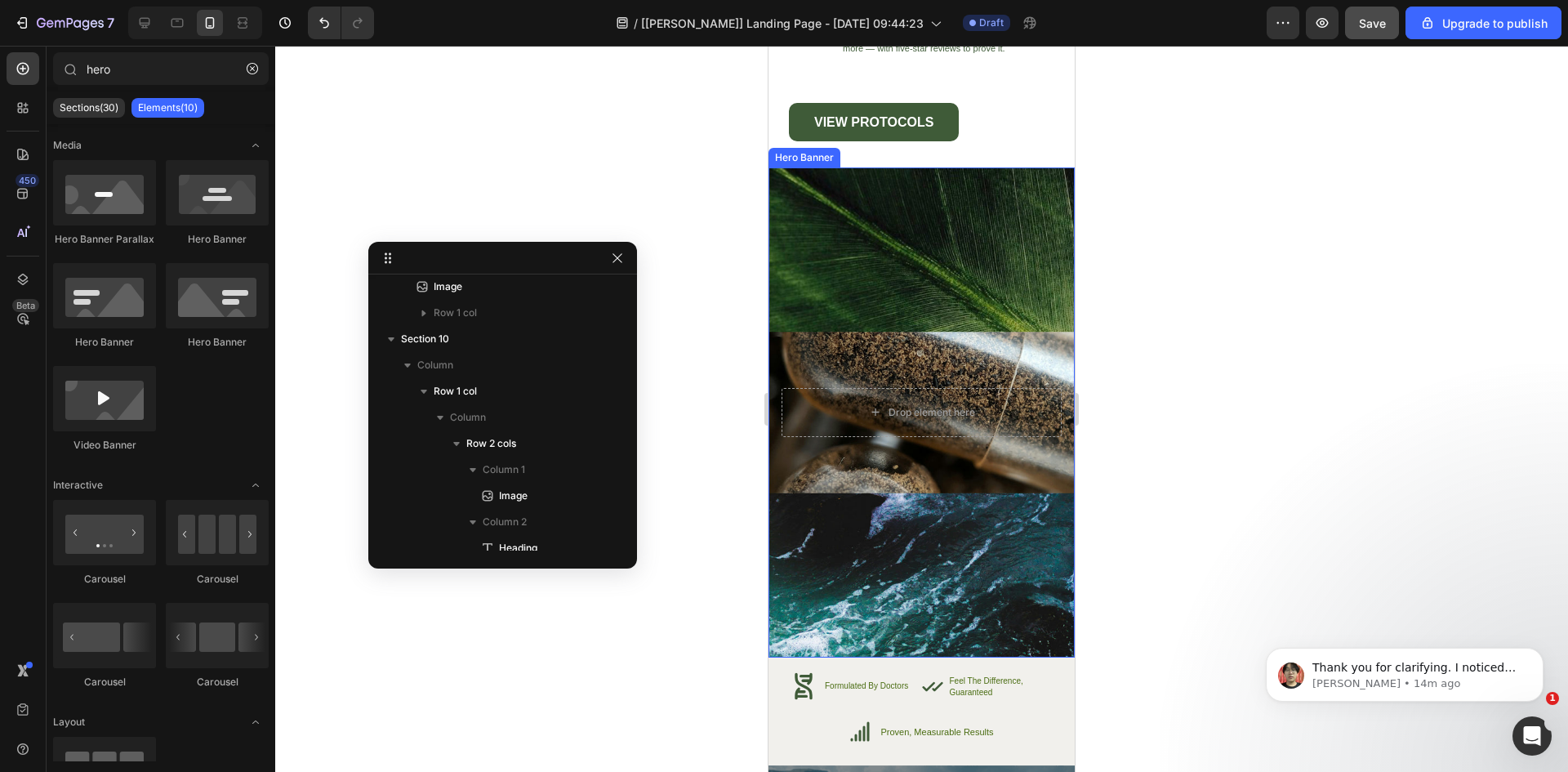
click at [953, 257] on div "Background Image" at bounding box center [921, 413] width 307 height 490
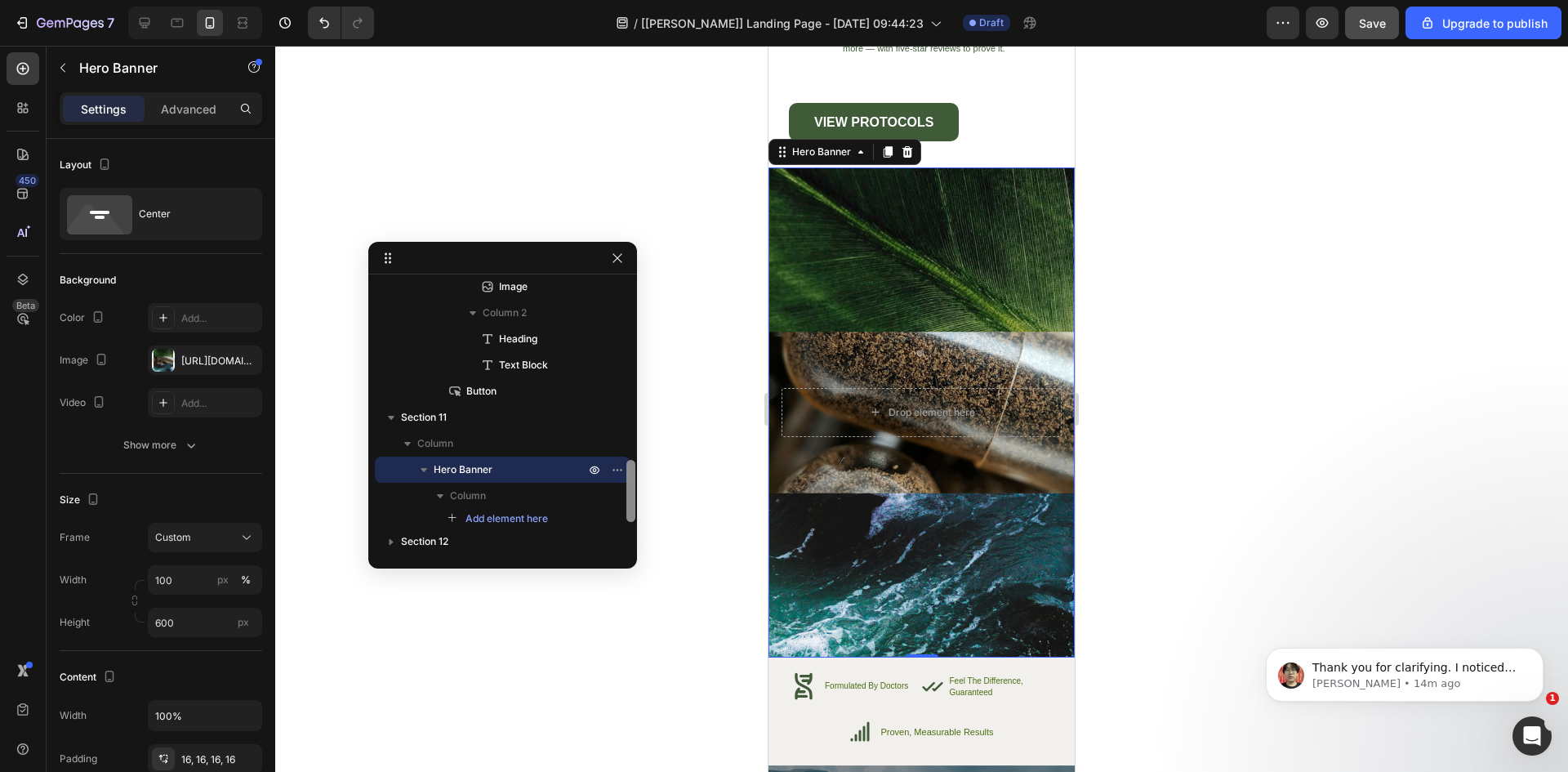
scroll to position [810, 0]
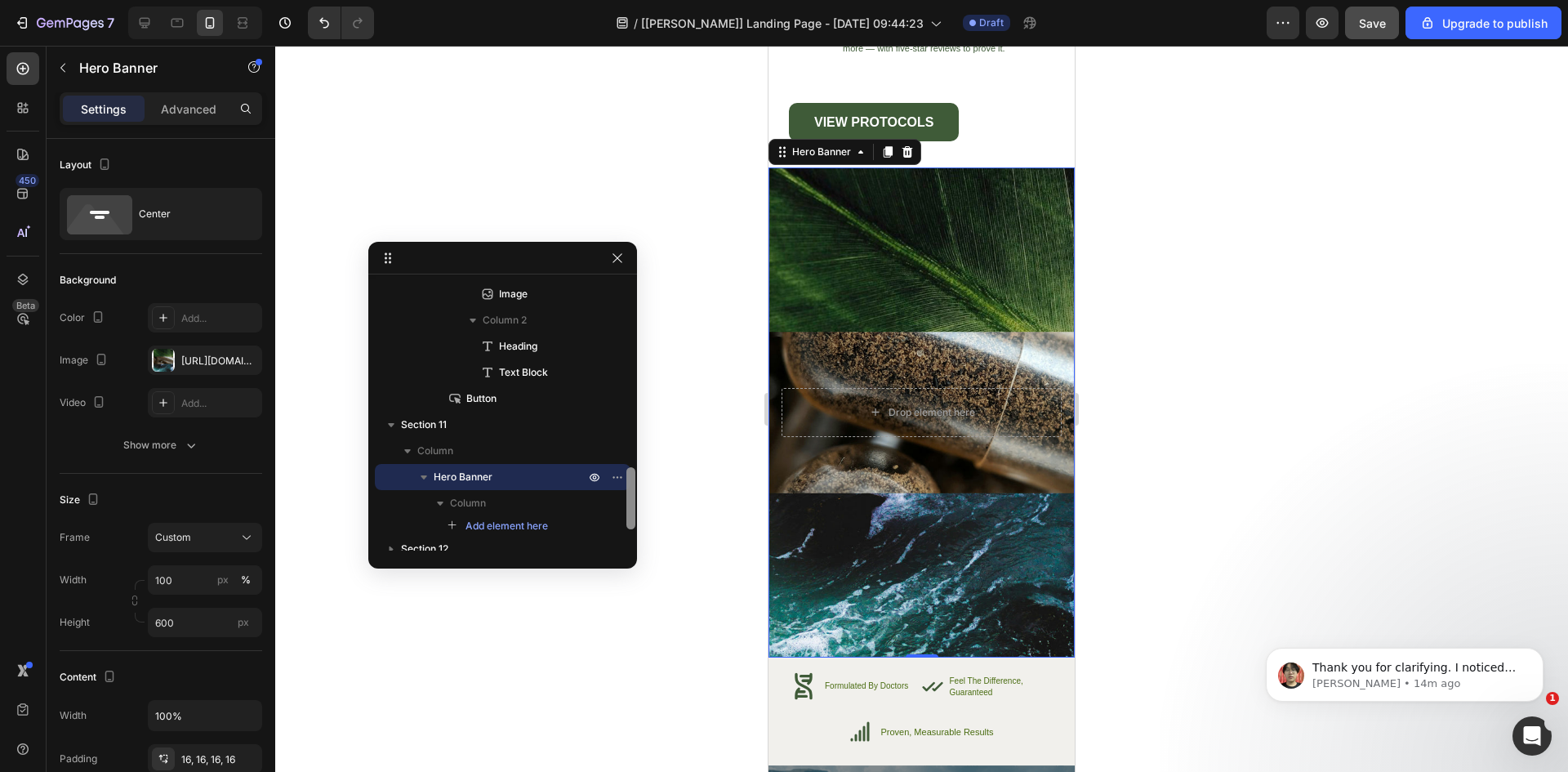
drag, startPoint x: 630, startPoint y: 516, endPoint x: 629, endPoint y: 499, distance: 17.0
click at [629, 499] on div at bounding box center [631, 498] width 9 height 62
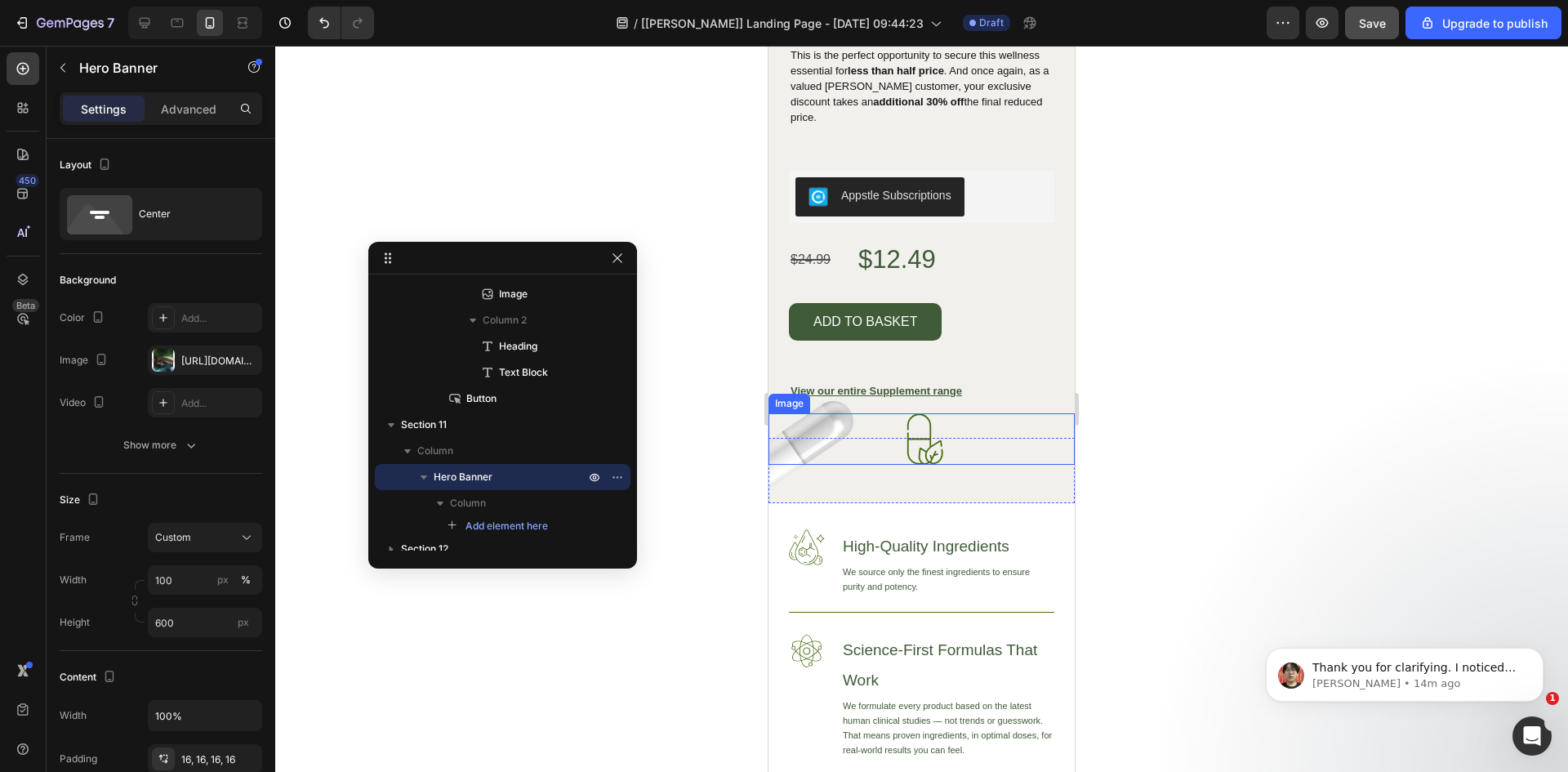
scroll to position [6562, 0]
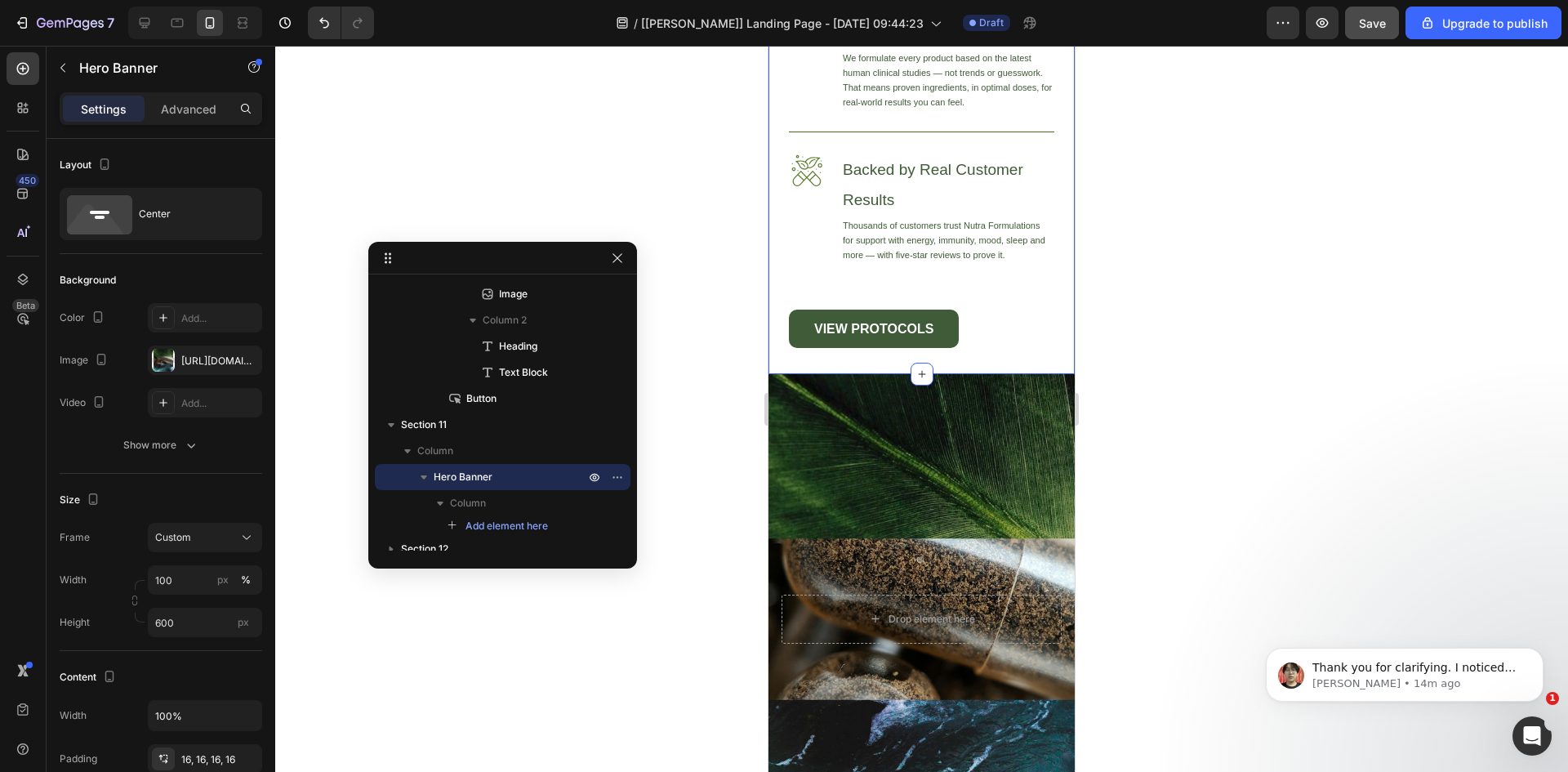
click at [1007, 357] on div "Image High-Quality Ingredients Heading We source only the finest ingredients to…" at bounding box center [921, 115] width 307 height 519
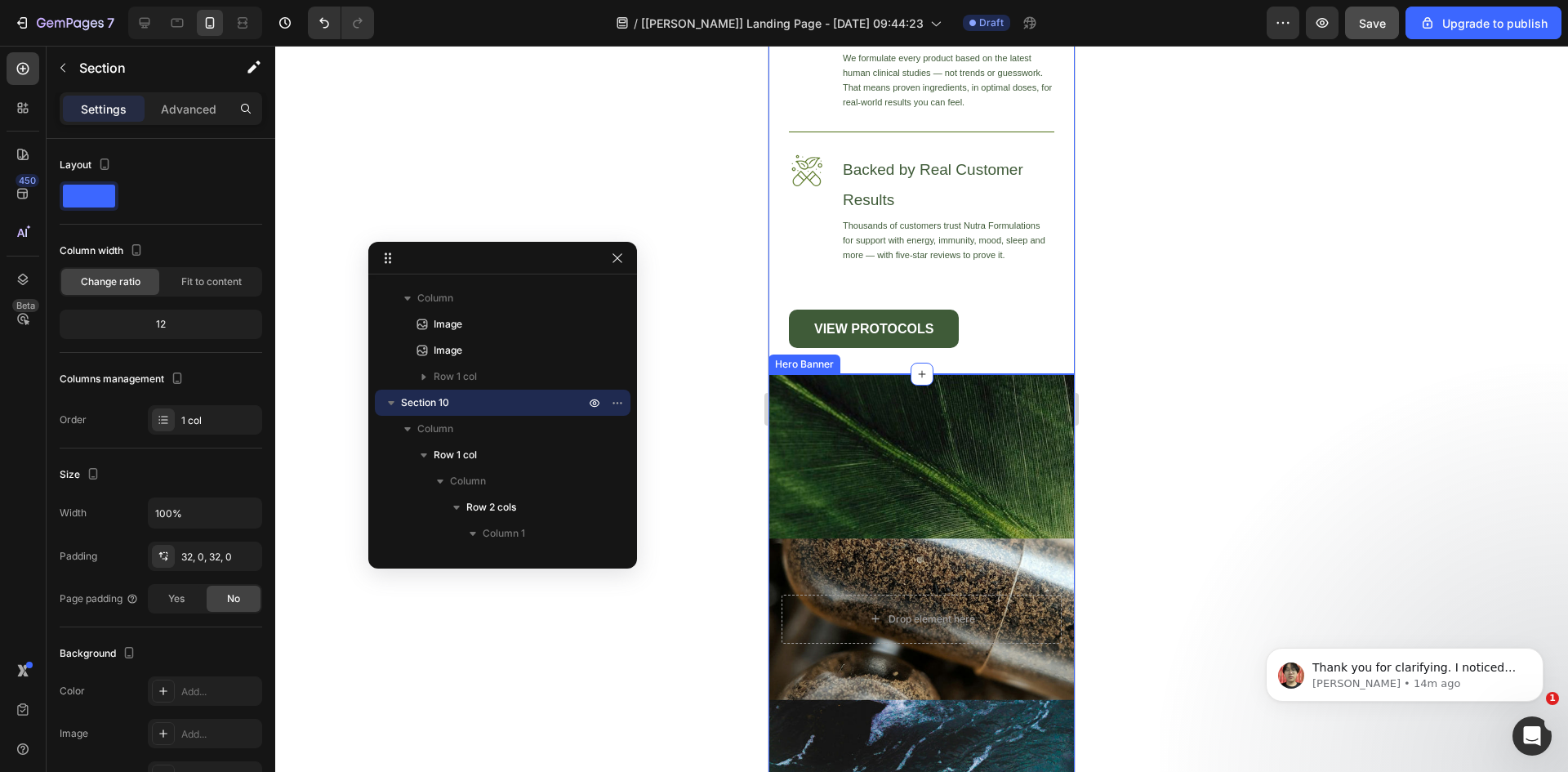
click at [1006, 422] on div "Background Image" at bounding box center [921, 619] width 307 height 490
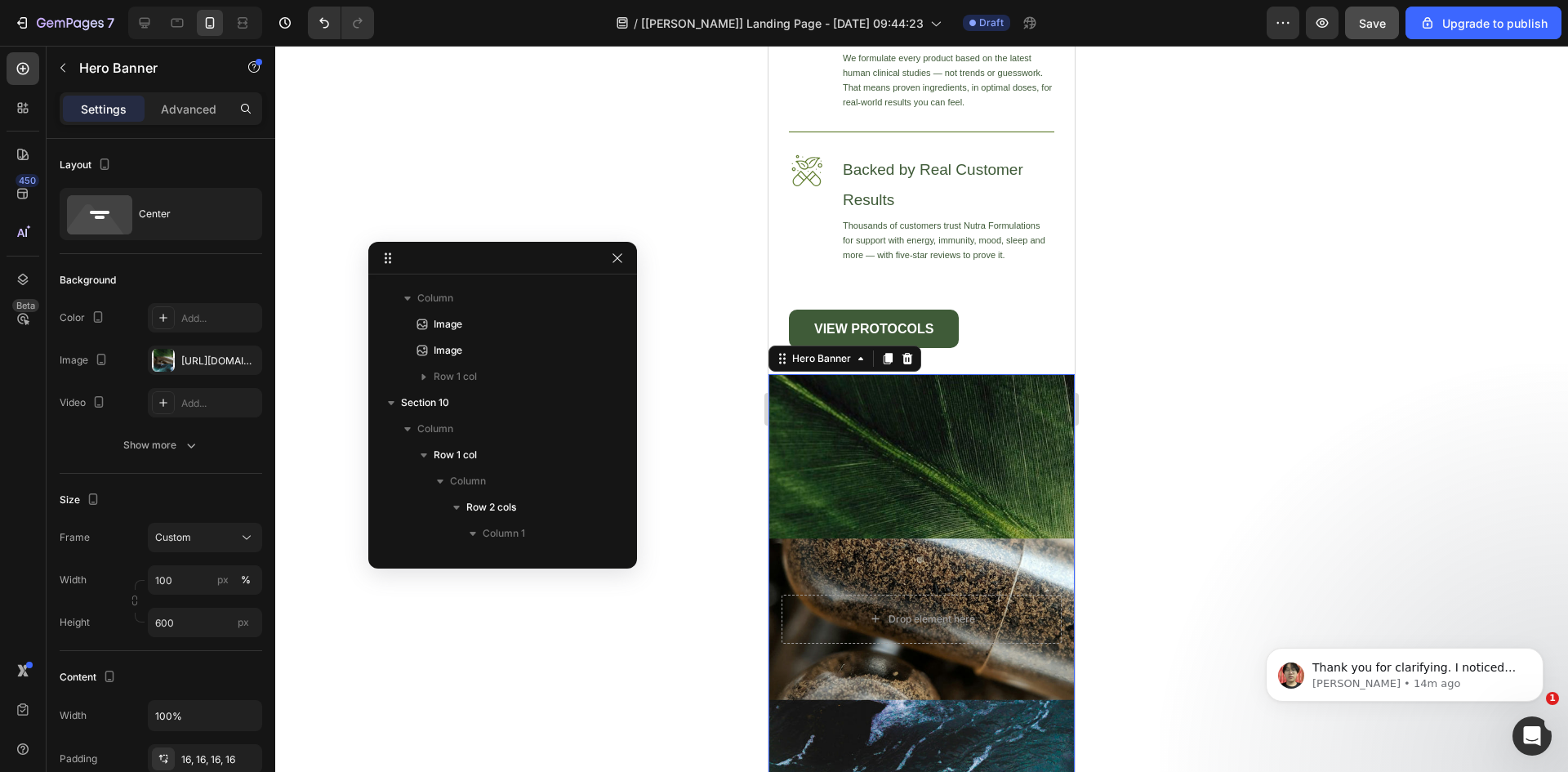
scroll to position [884, 0]
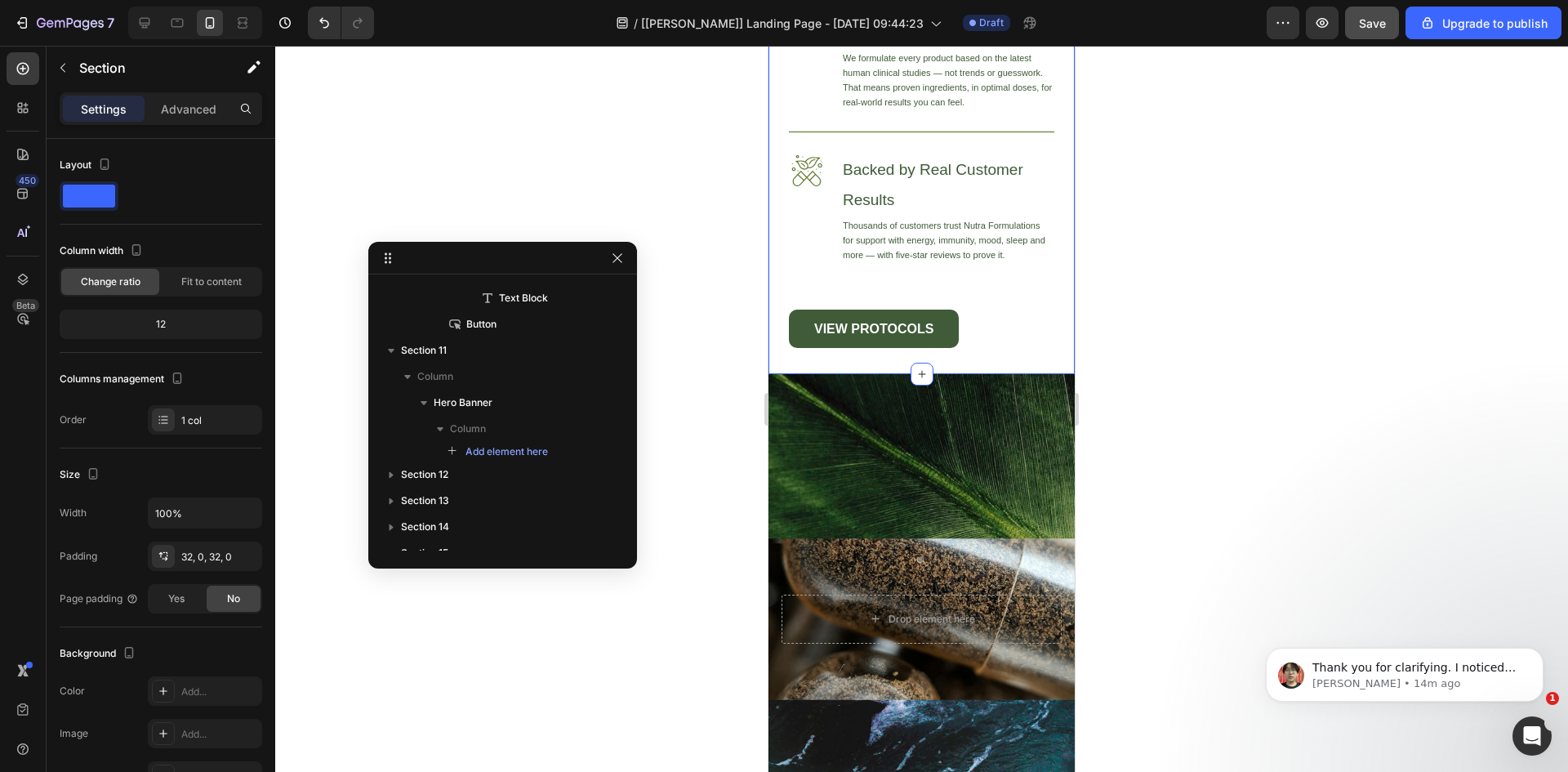
click at [1039, 352] on div "Image High-Quality Ingredients Heading We source only the finest ingredients to…" at bounding box center [921, 115] width 307 height 519
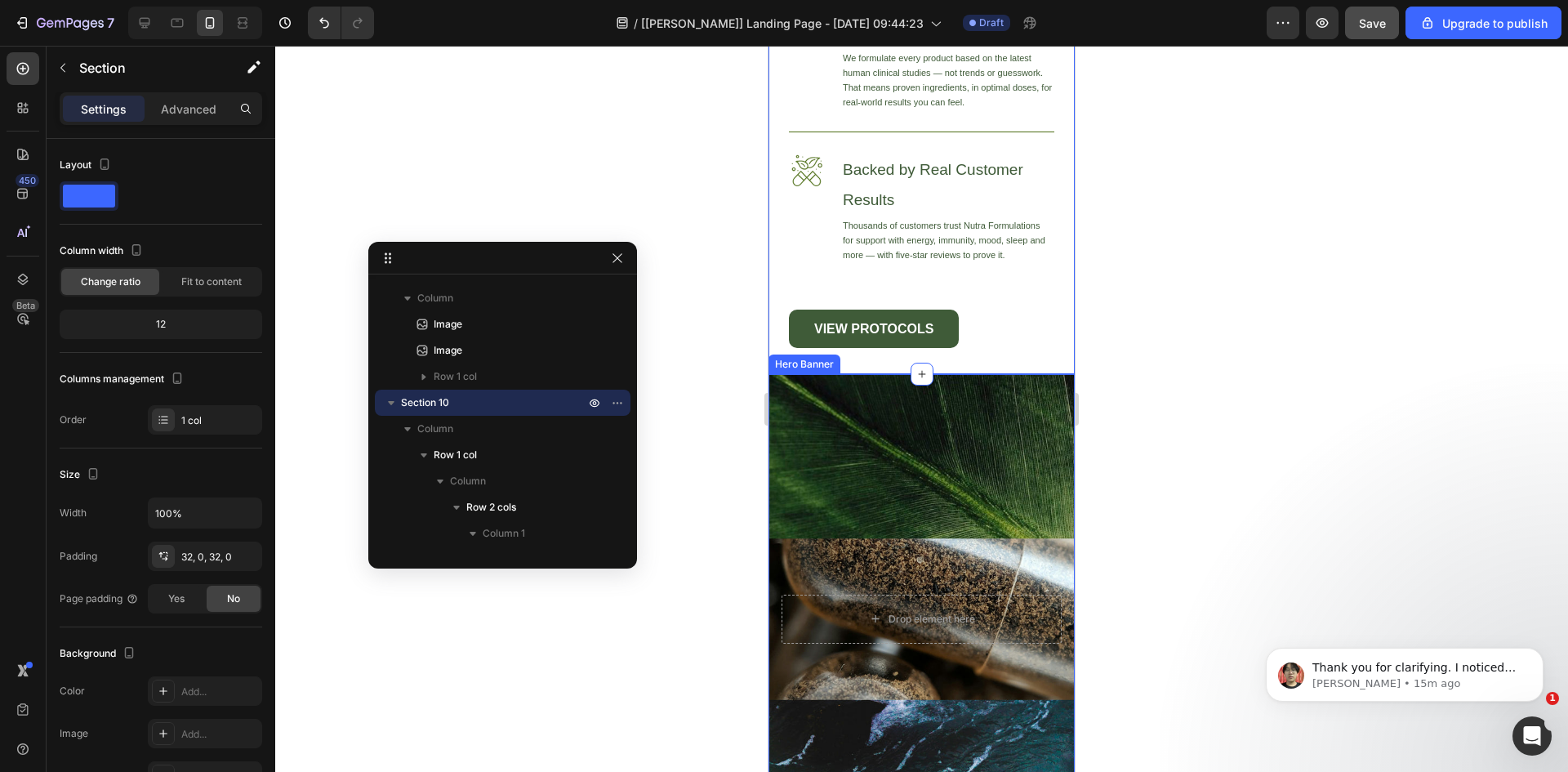
click at [1276, 452] on div at bounding box center [921, 408] width 1293 height 727
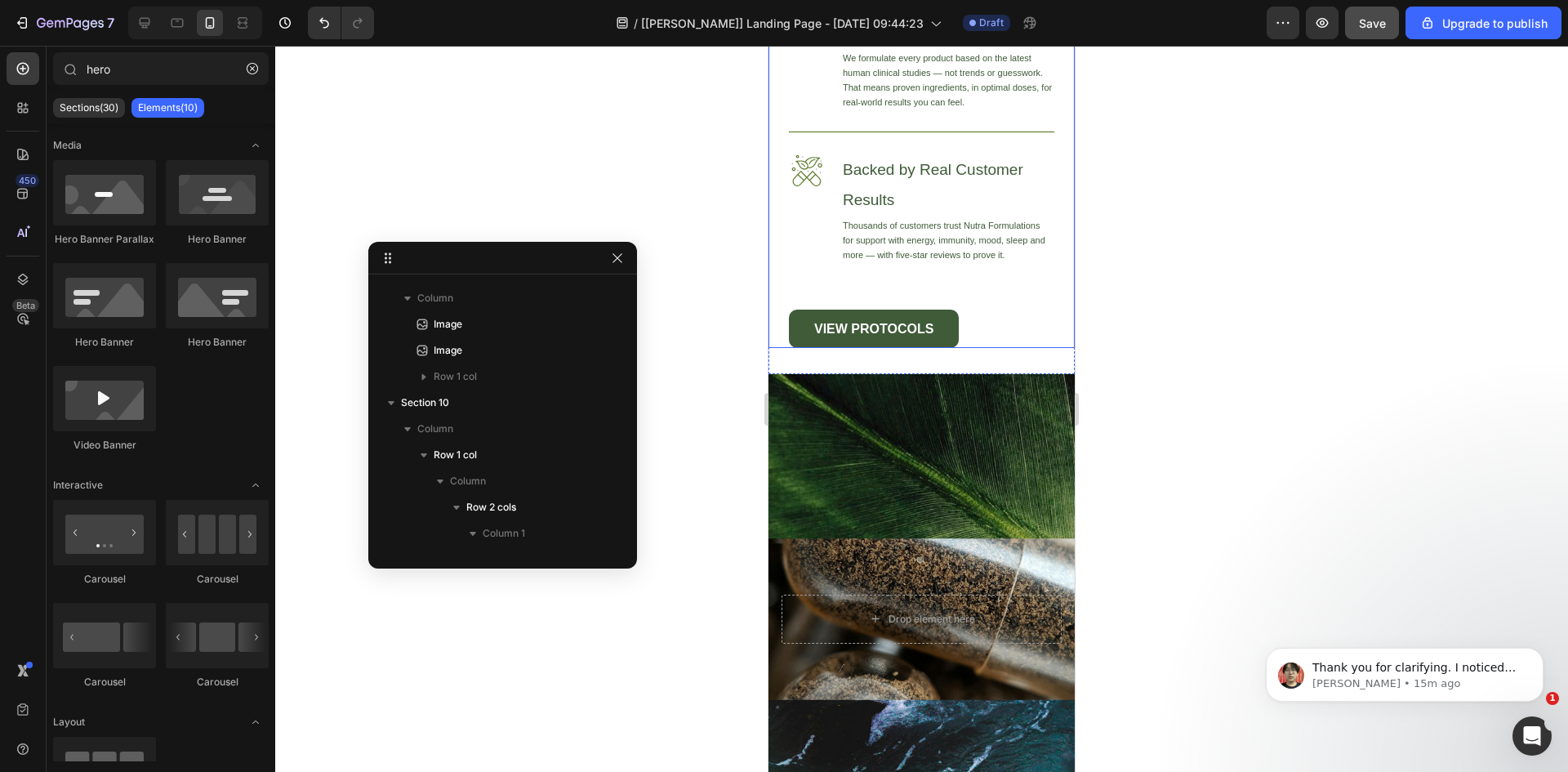
click at [785, 292] on div "Image High-Quality Ingredients Heading We source only the finest ingredients to…" at bounding box center [921, 114] width 307 height 466
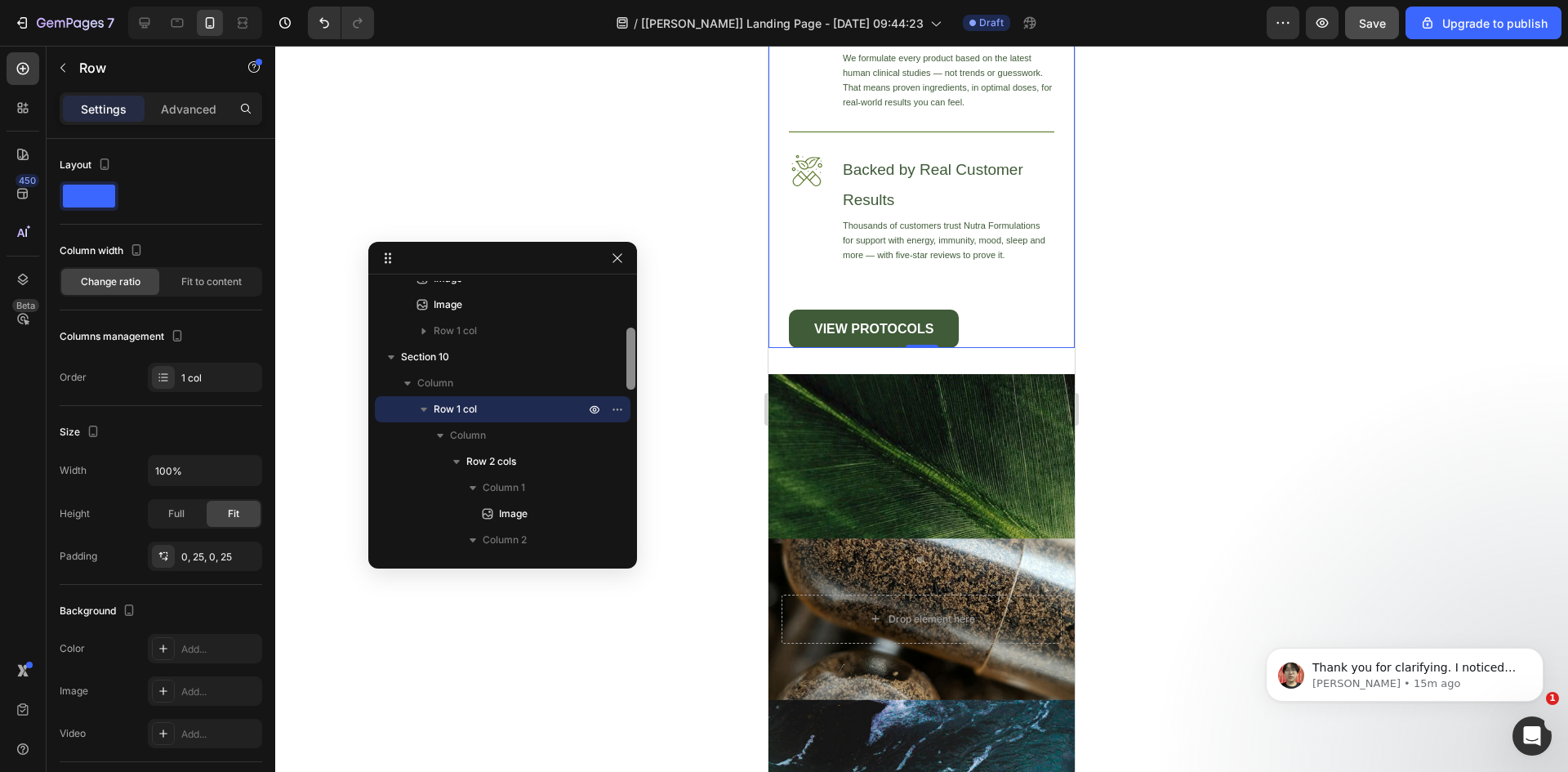
drag, startPoint x: 629, startPoint y: 377, endPoint x: 636, endPoint y: 390, distance: 14.8
click at [629, 388] on div at bounding box center [631, 358] width 9 height 62
click at [825, 435] on div "Background Image" at bounding box center [921, 619] width 307 height 490
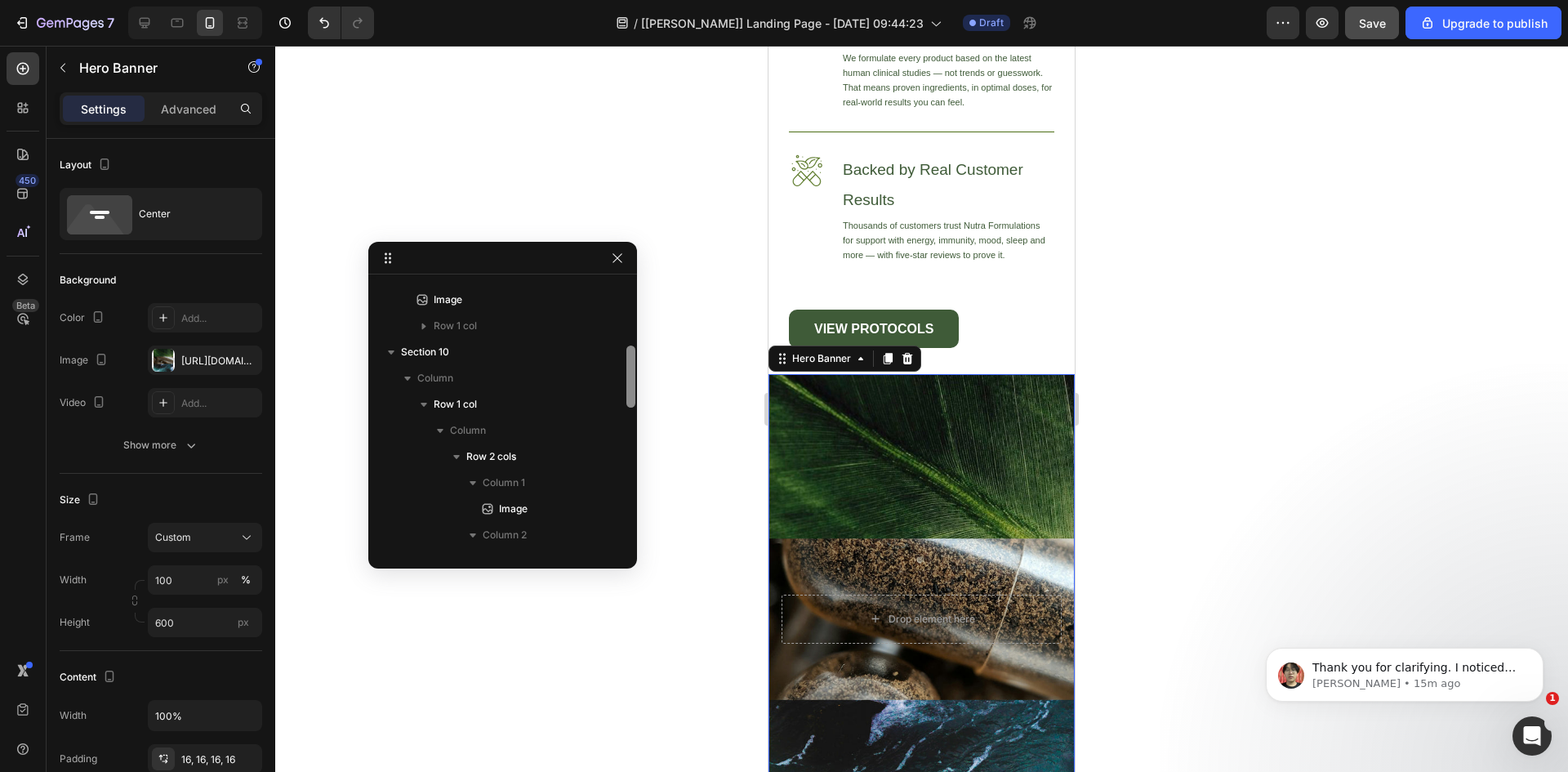
scroll to position [279, 0]
drag, startPoint x: 630, startPoint y: 497, endPoint x: 638, endPoint y: 357, distance: 140.2
click at [638, 357] on div "Section 1 Section 2 Section 3 Section 4 Section 5 Section 6 Section 7 Section 8…" at bounding box center [921, 408] width 1293 height 727
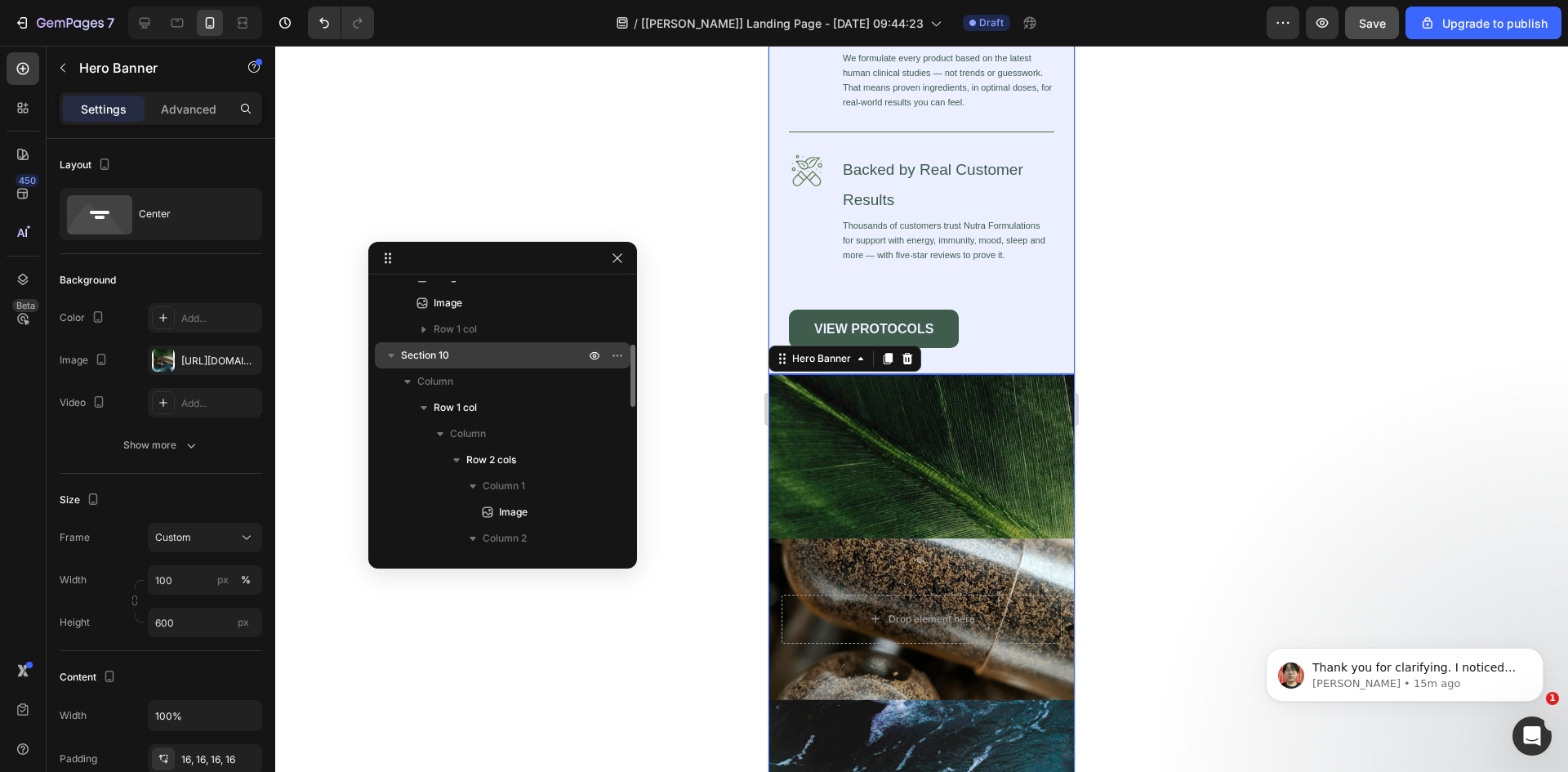
click at [391, 357] on icon "button" at bounding box center [391, 356] width 6 height 5
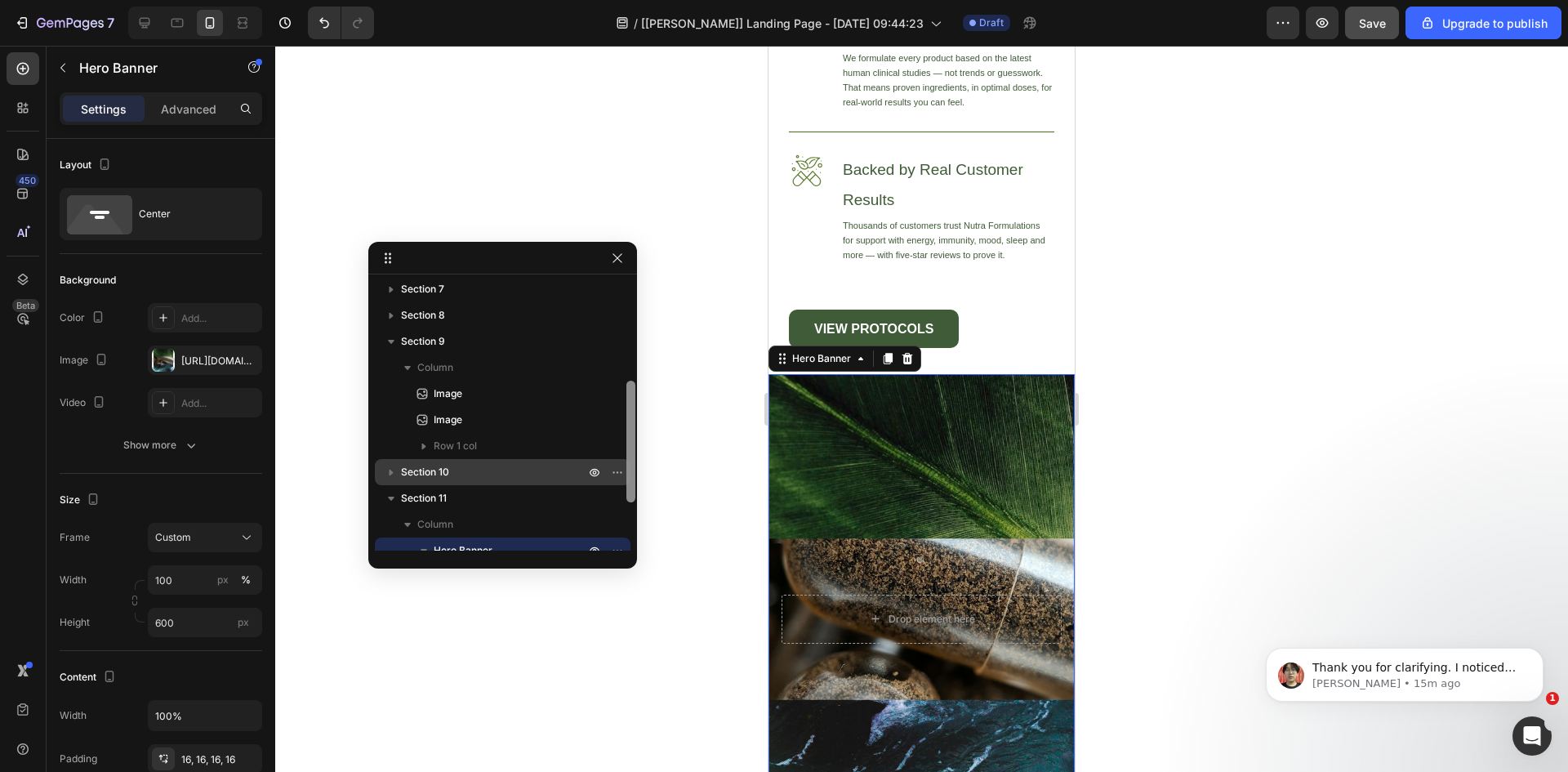
scroll to position [143, 0]
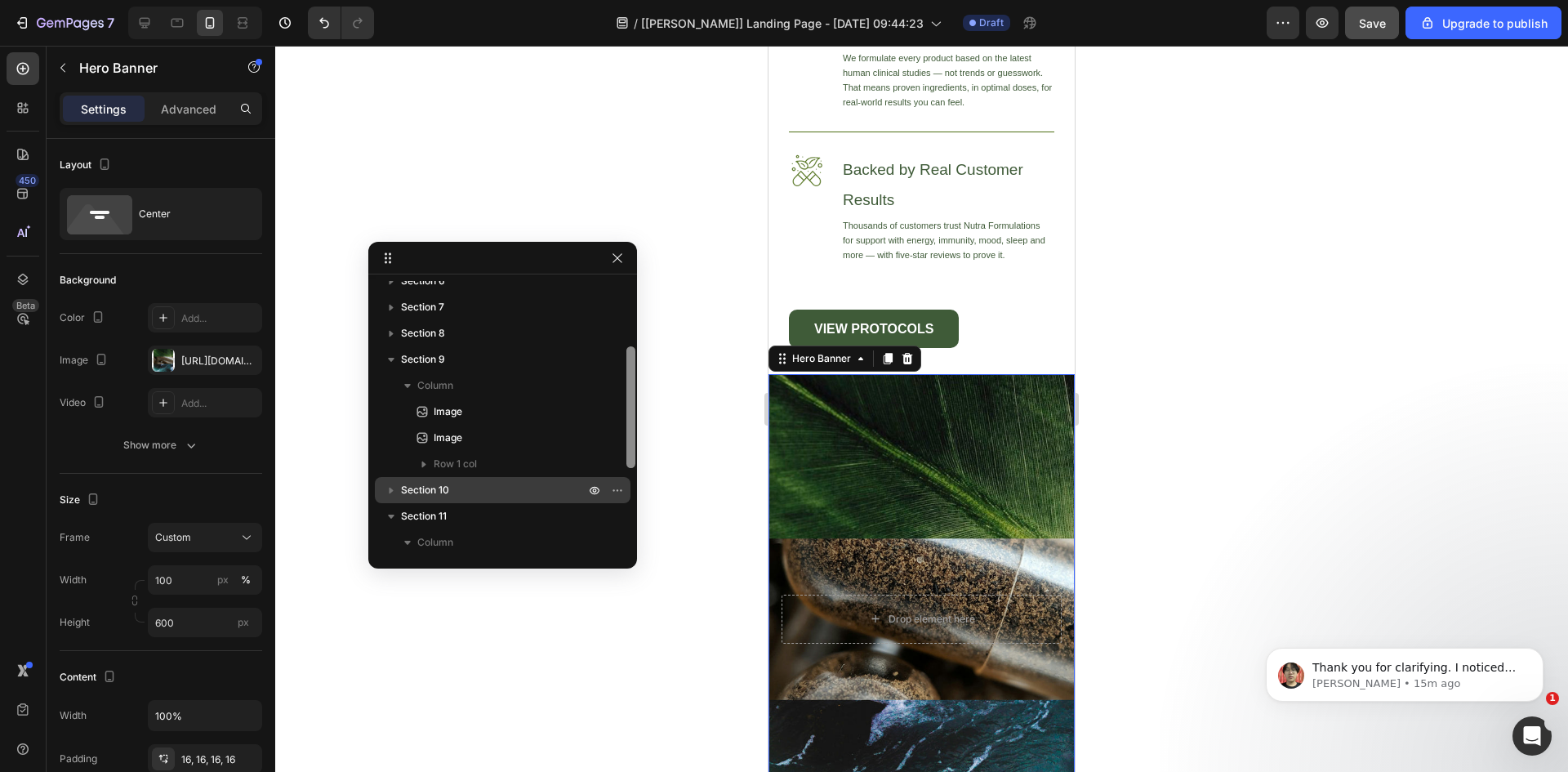
drag, startPoint x: 629, startPoint y: 374, endPoint x: 630, endPoint y: 343, distance: 31.0
click at [630, 343] on div at bounding box center [631, 415] width 13 height 269
click at [481, 359] on p "Section 9" at bounding box center [494, 359] width 187 height 16
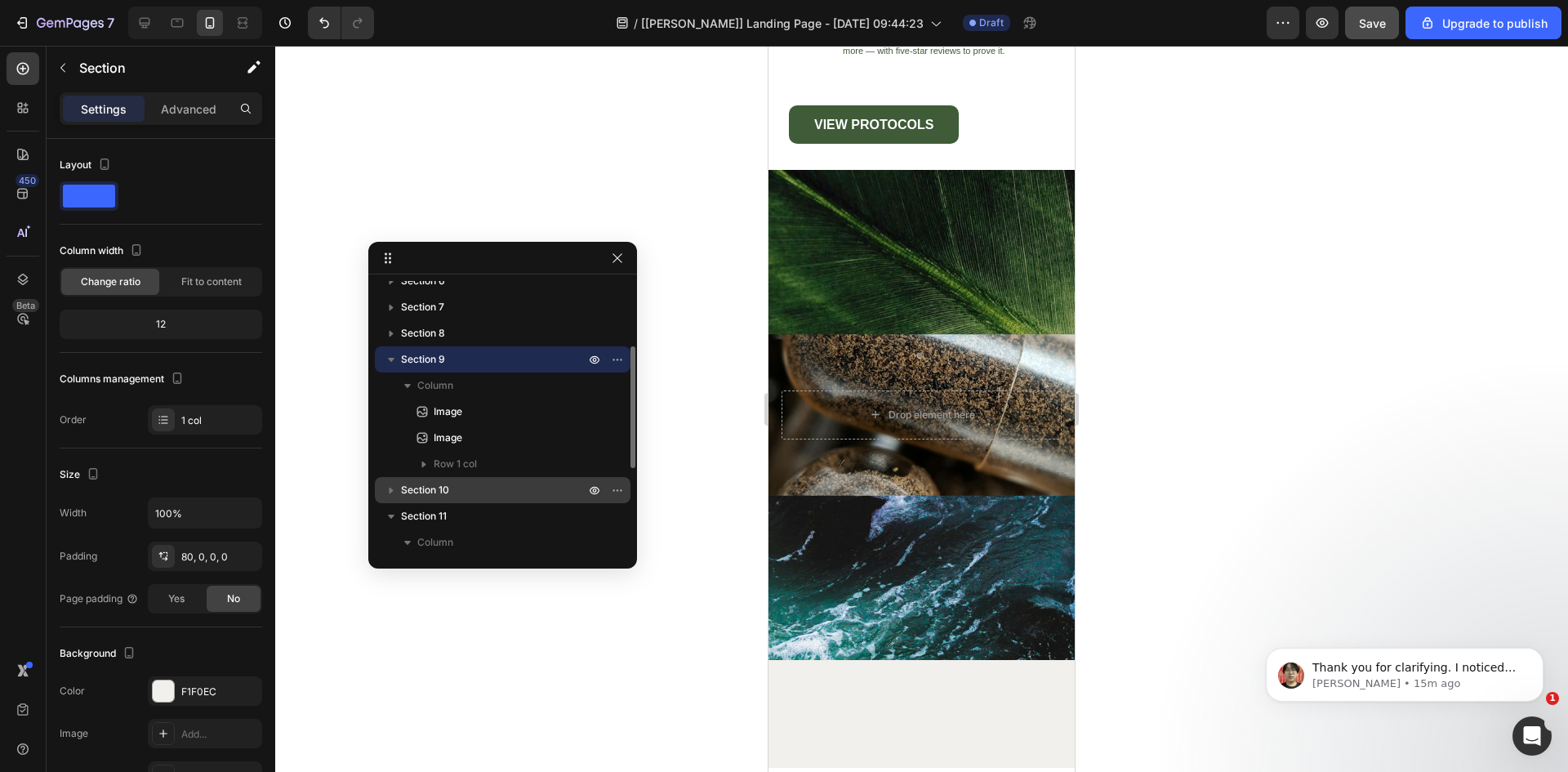
scroll to position [6249, 0]
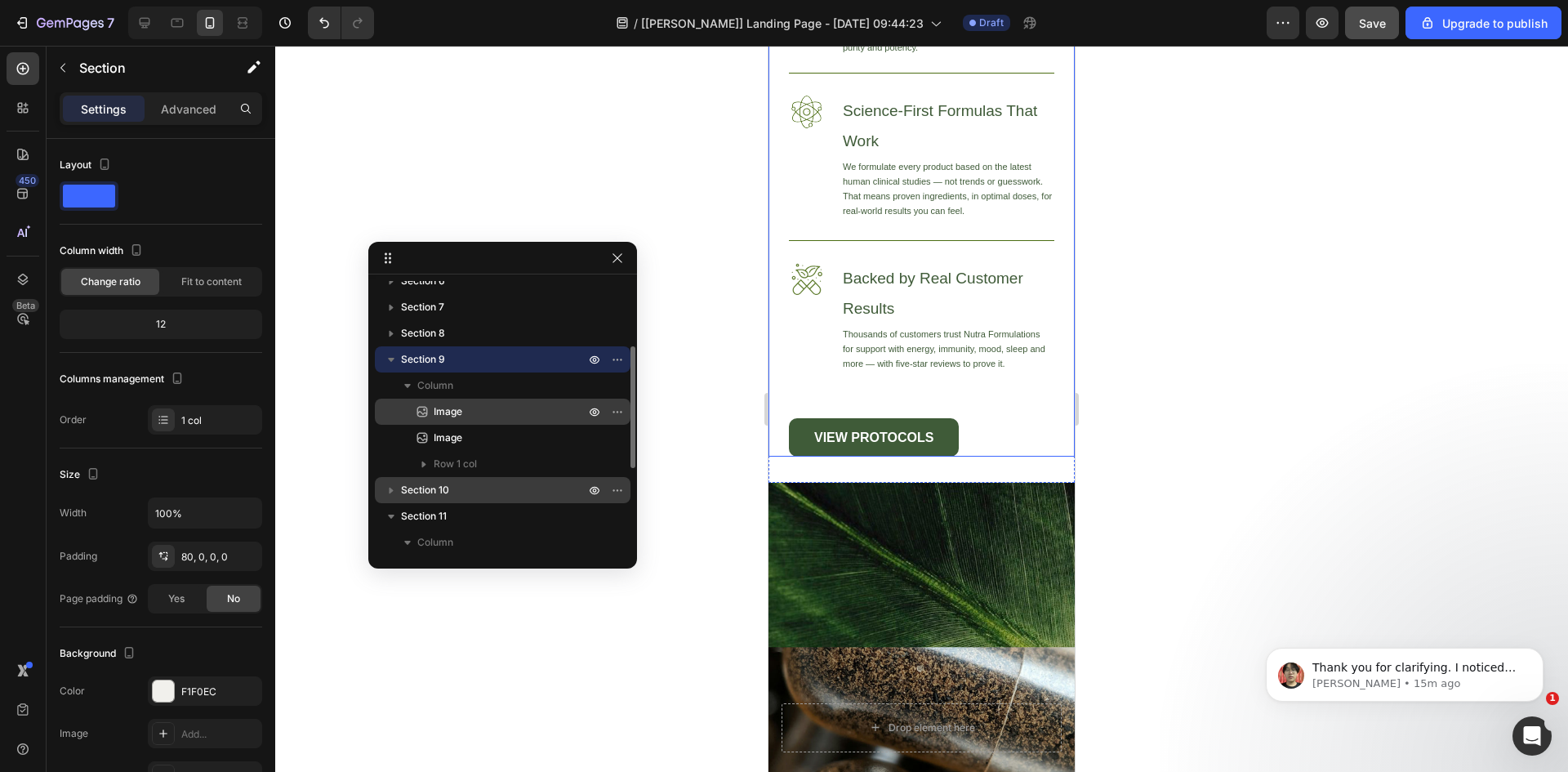
click at [455, 413] on span "Image" at bounding box center [448, 412] width 29 height 16
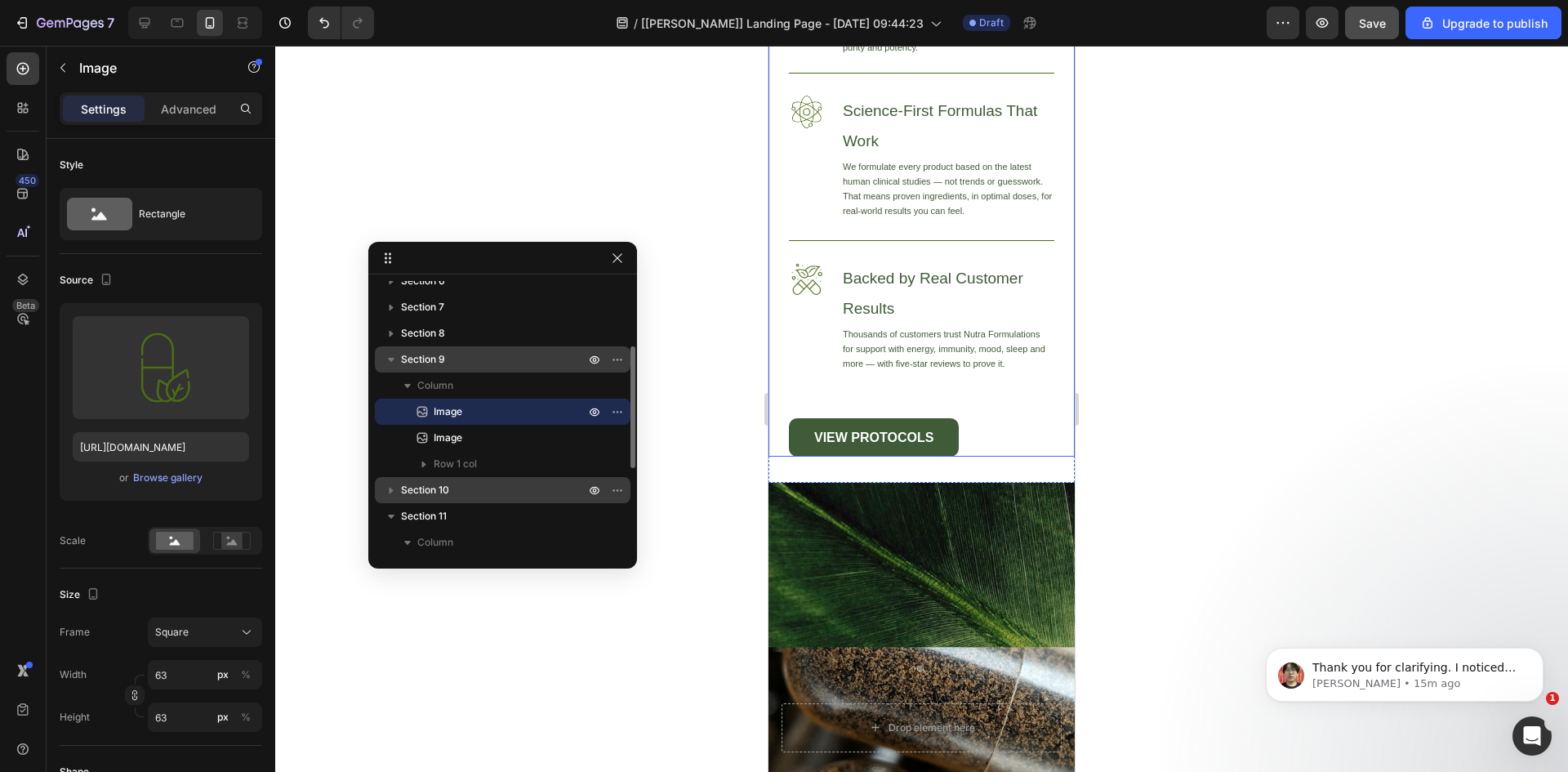
click at [446, 357] on p "Section 9" at bounding box center [494, 359] width 187 height 16
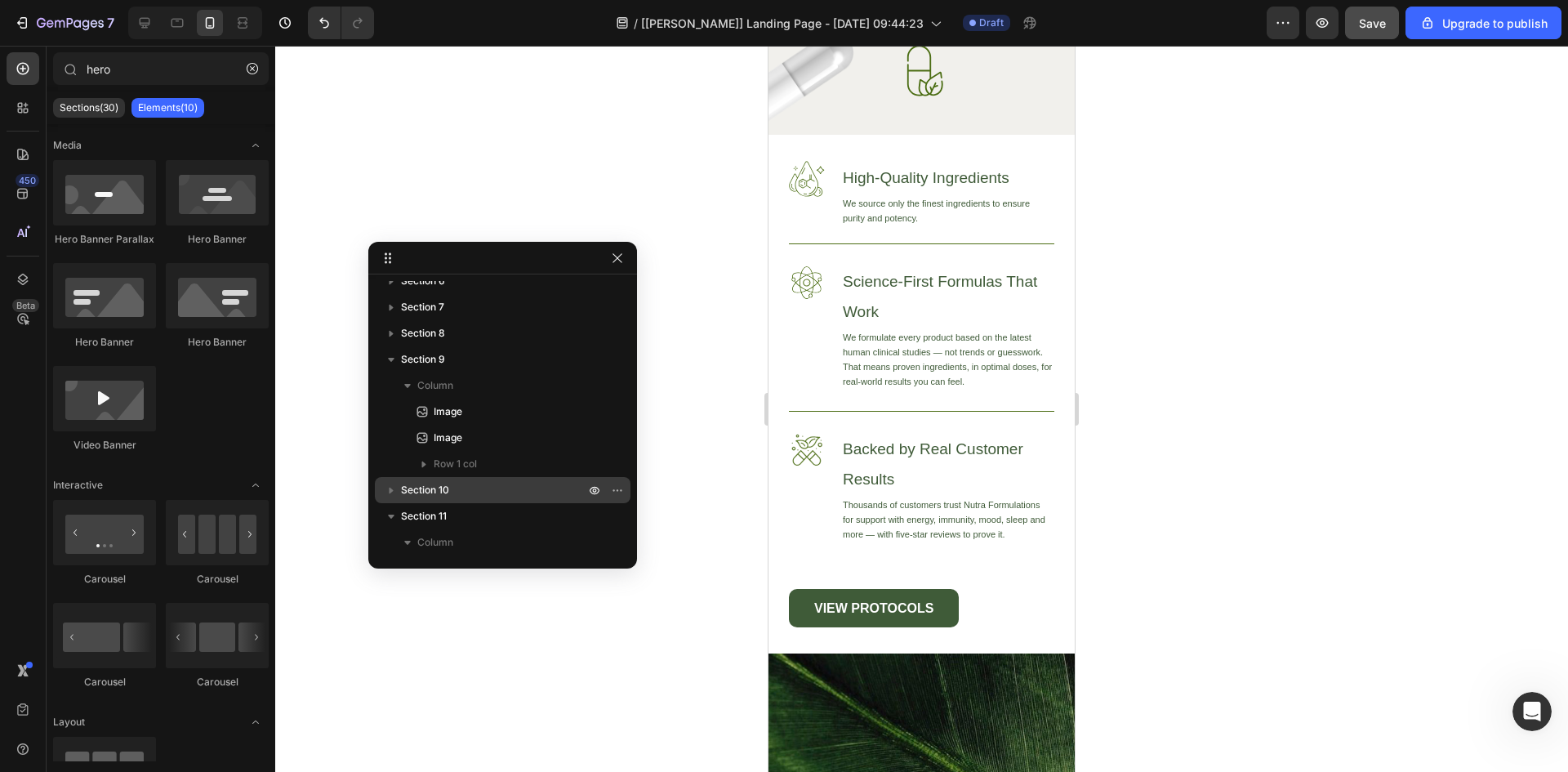
scroll to position [6315, 0]
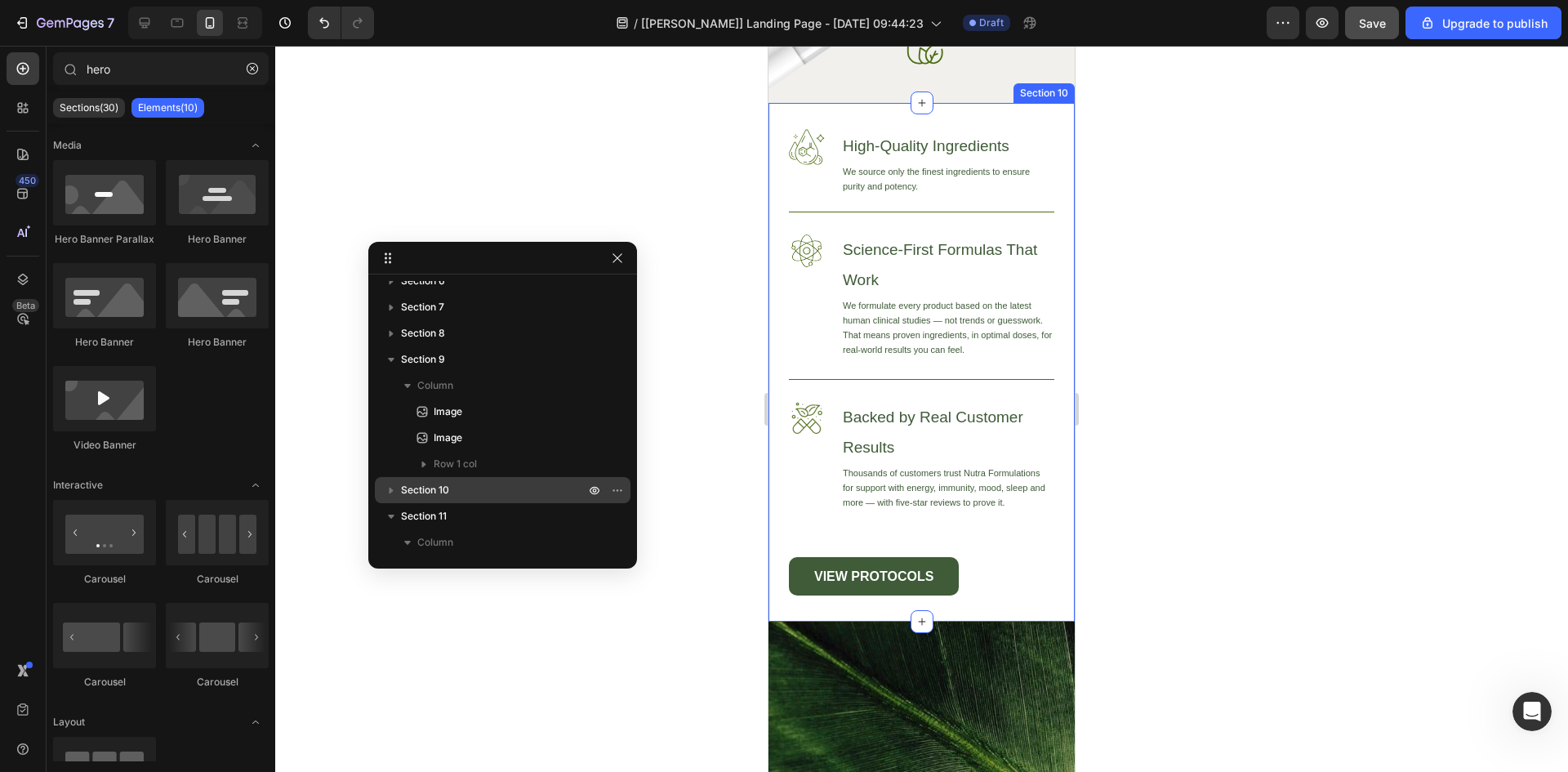
click at [835, 117] on div "Image High-Quality Ingredients Heading We source only the finest ingredients to…" at bounding box center [921, 362] width 307 height 519
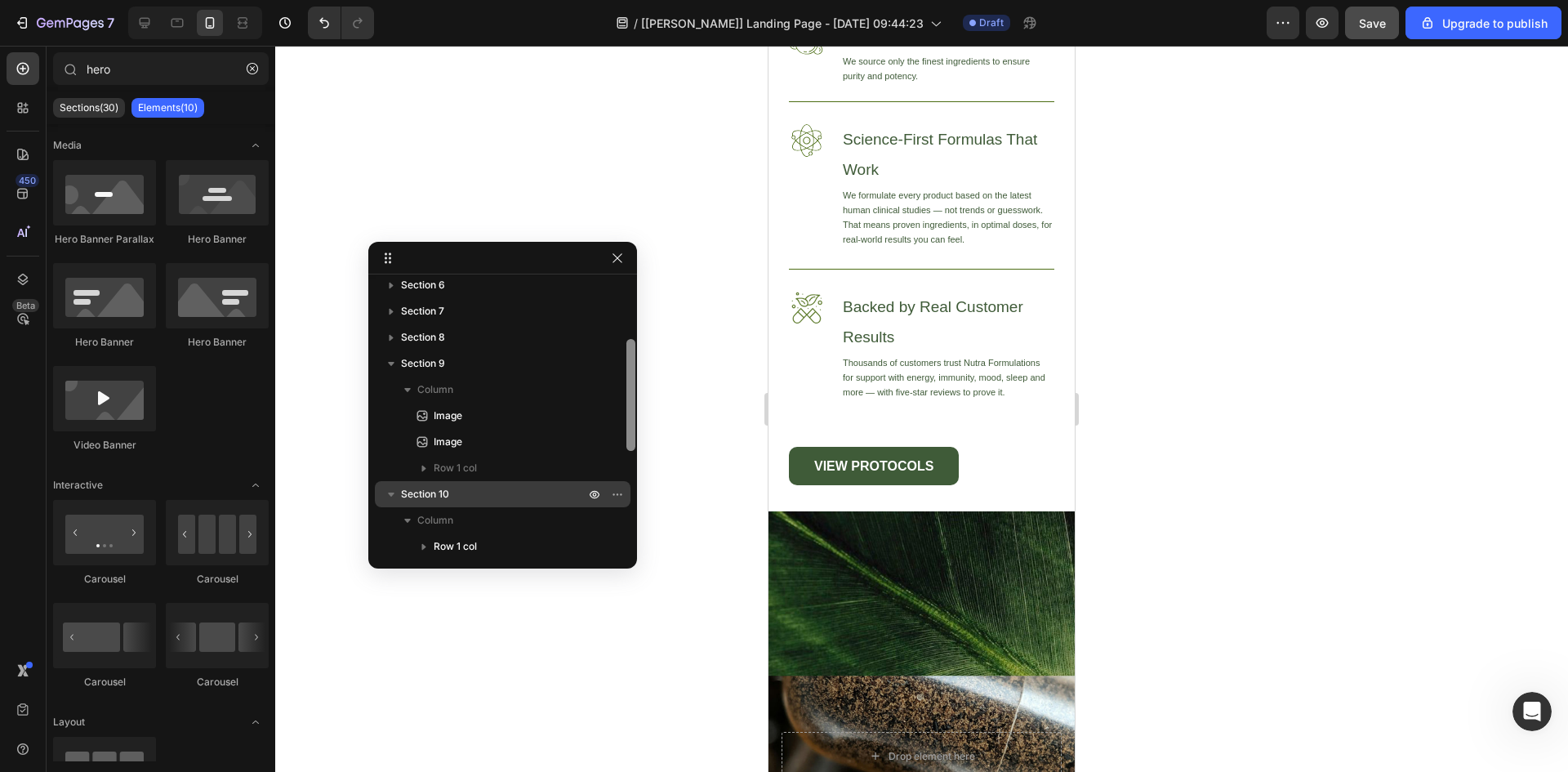
scroll to position [134, 0]
click at [632, 388] on div "Section 1 Section 2 Section 3 Section 4 Section 5 Section 6 Section 7 Section 8…" at bounding box center [502, 406] width 268 height 327
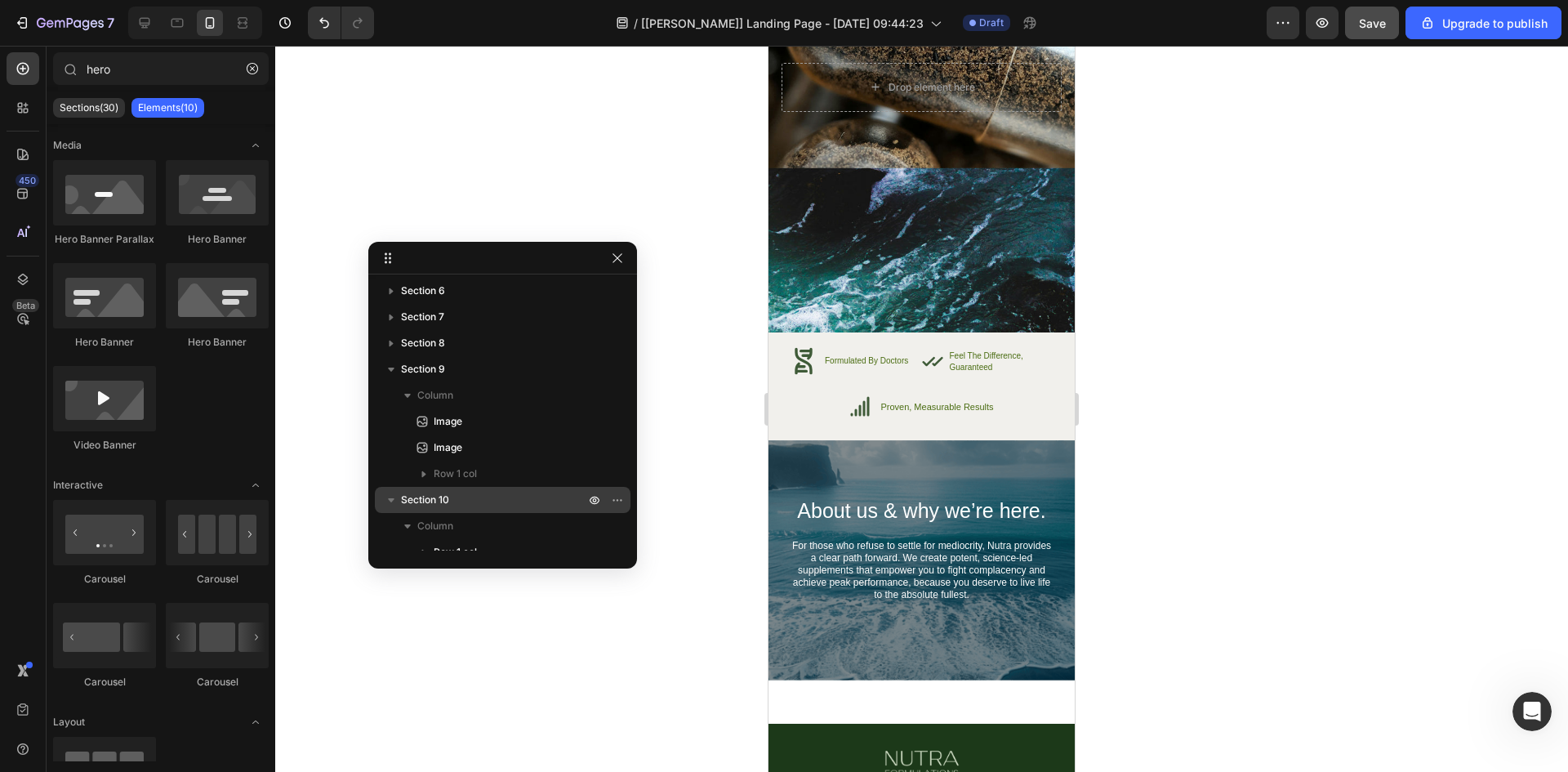
scroll to position [7075, 0]
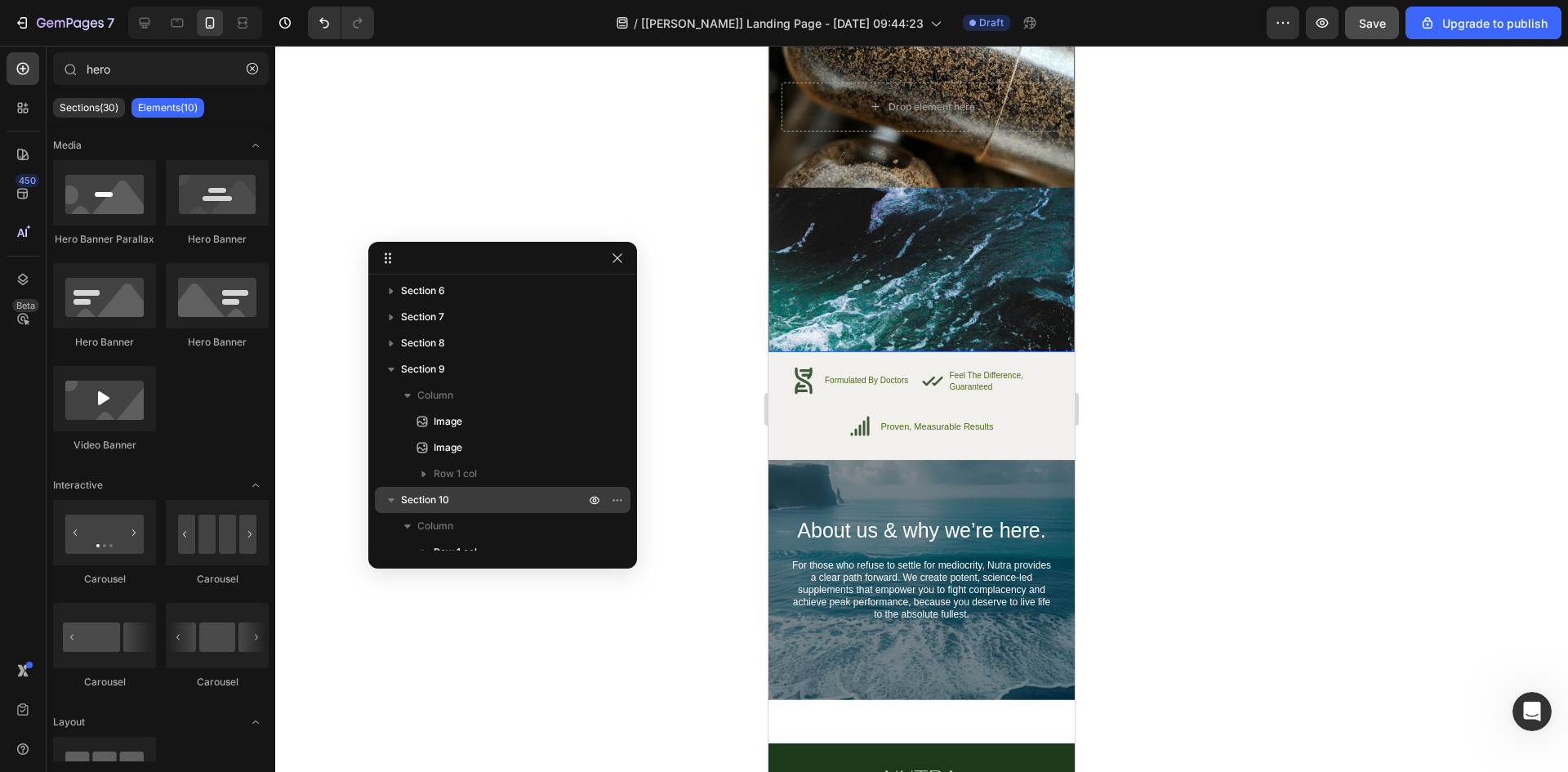
click at [833, 285] on div "Background Image" at bounding box center [921, 107] width 307 height 490
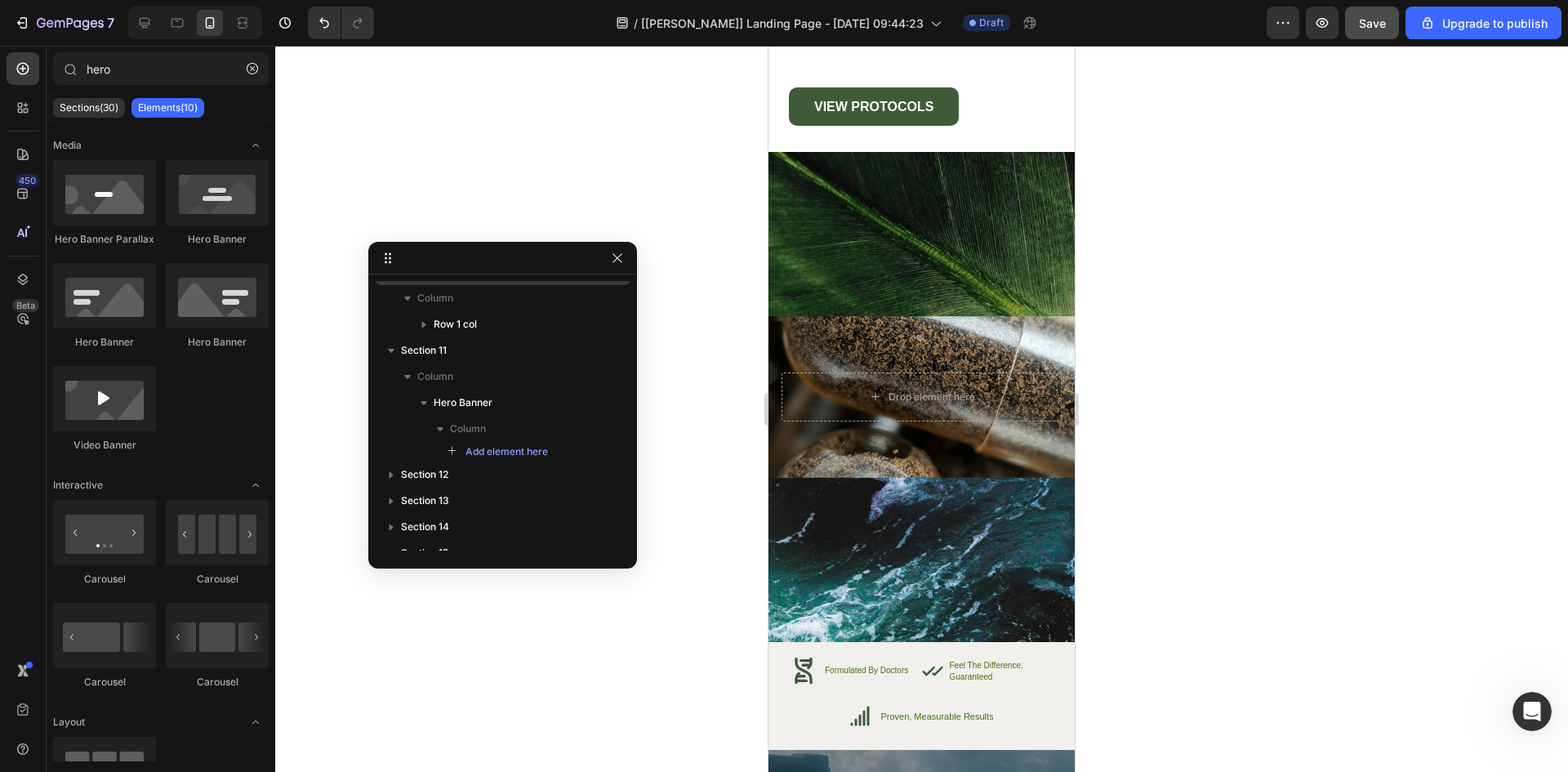
scroll to position [6695, 0]
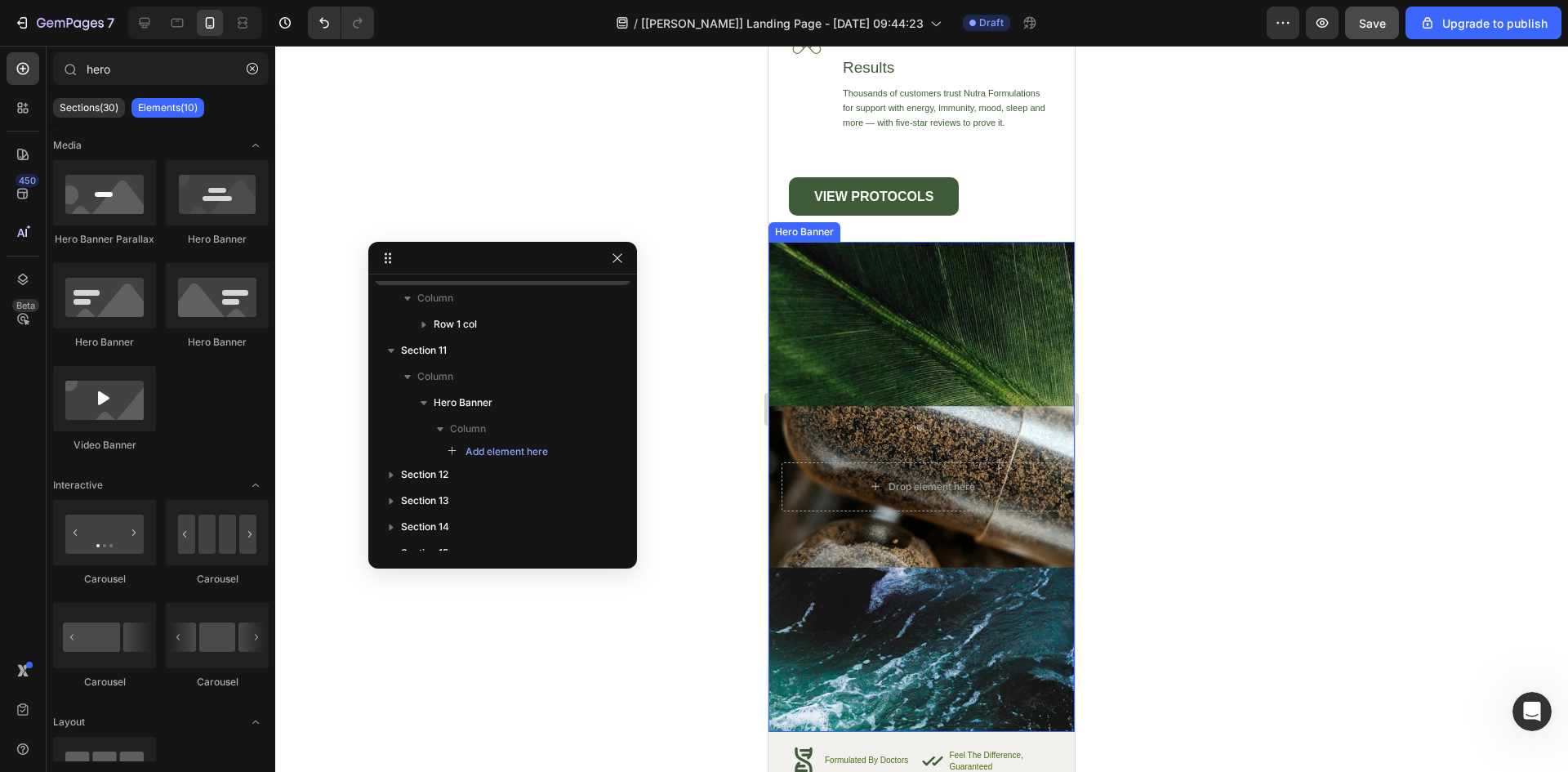
click at [787, 678] on div "Background Image" at bounding box center [921, 487] width 307 height 490
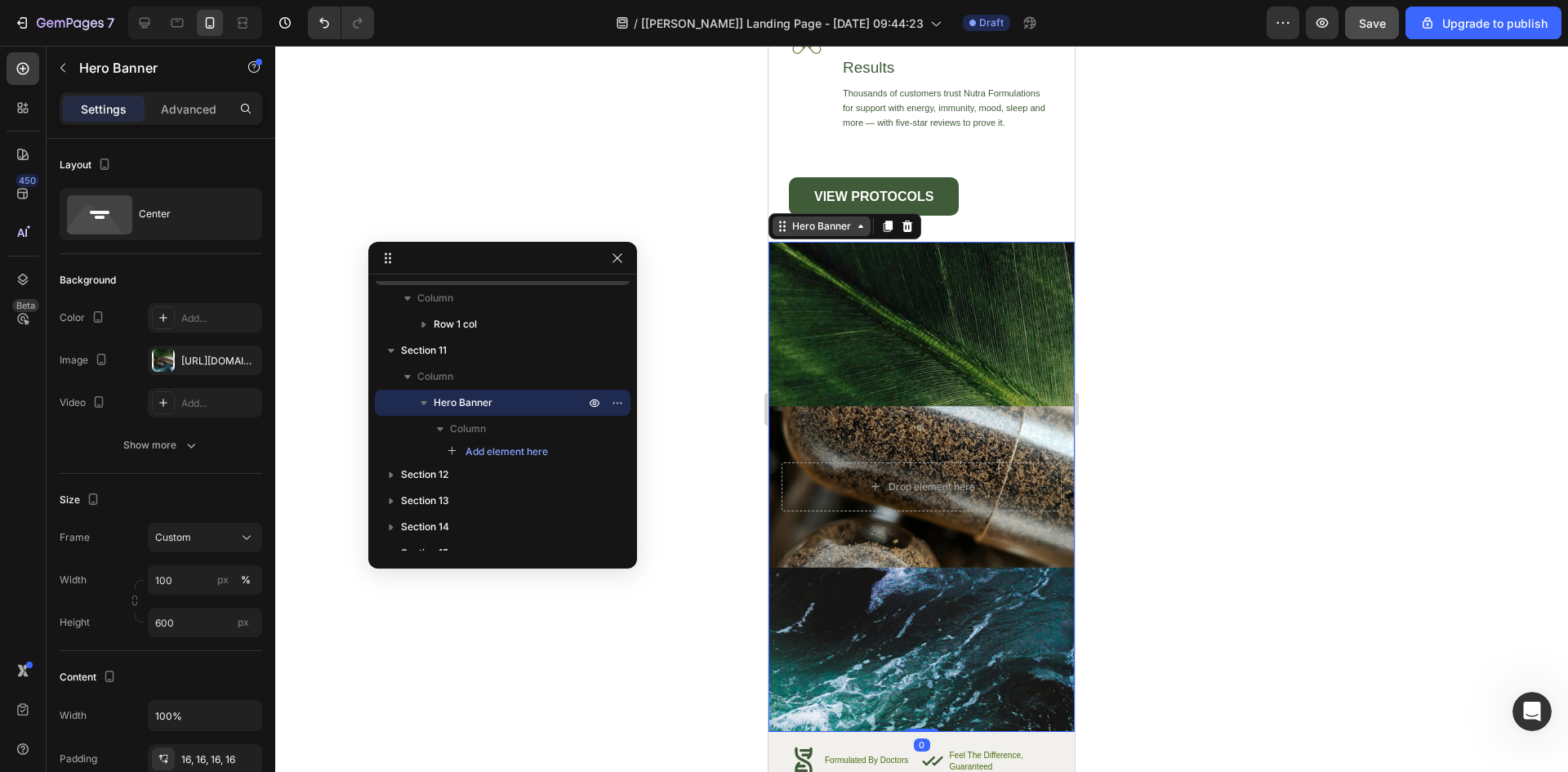
click at [802, 226] on div "Hero Banner" at bounding box center [822, 226] width 65 height 15
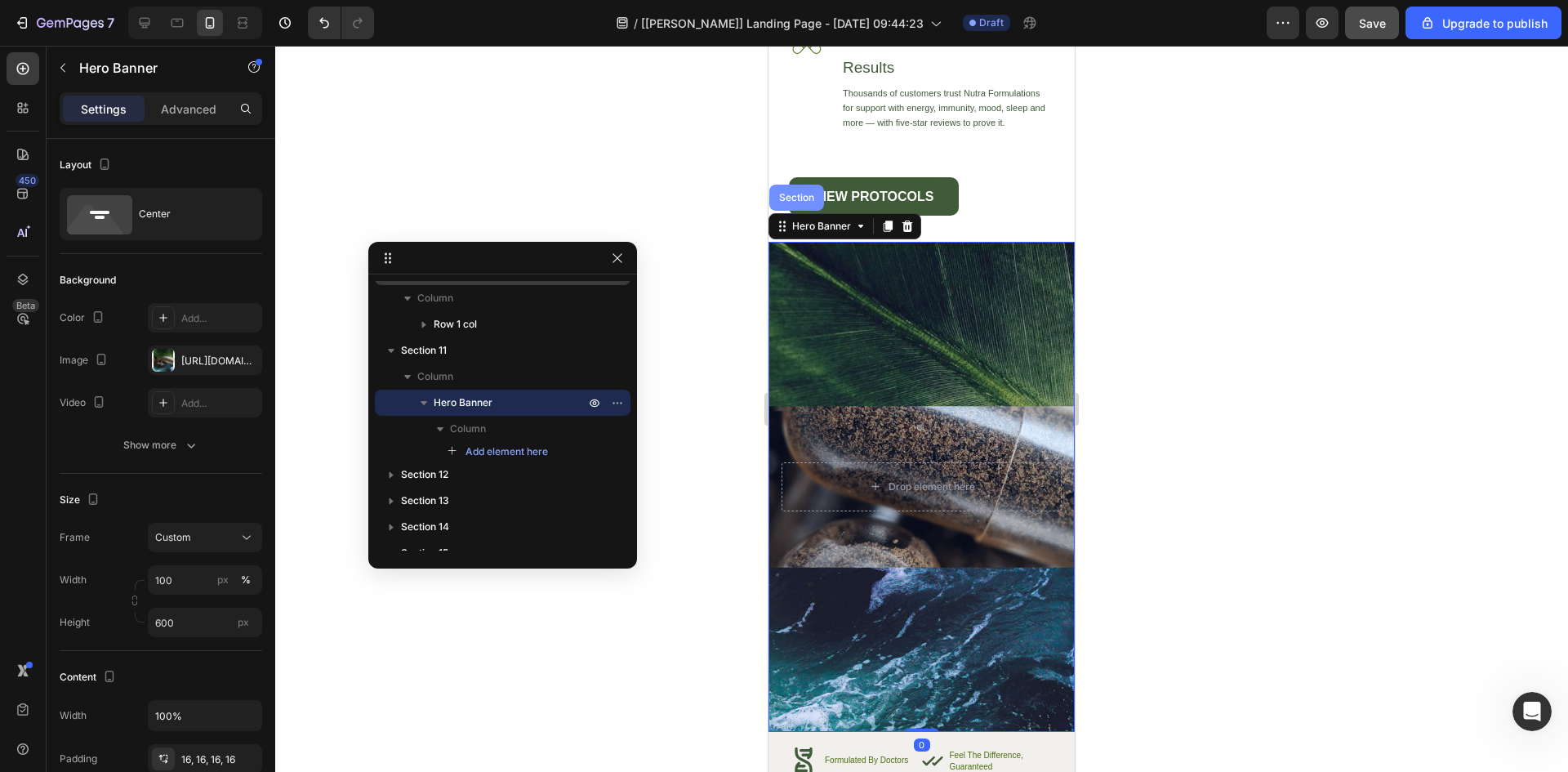
click at [796, 201] on div "Section" at bounding box center [797, 198] width 42 height 10
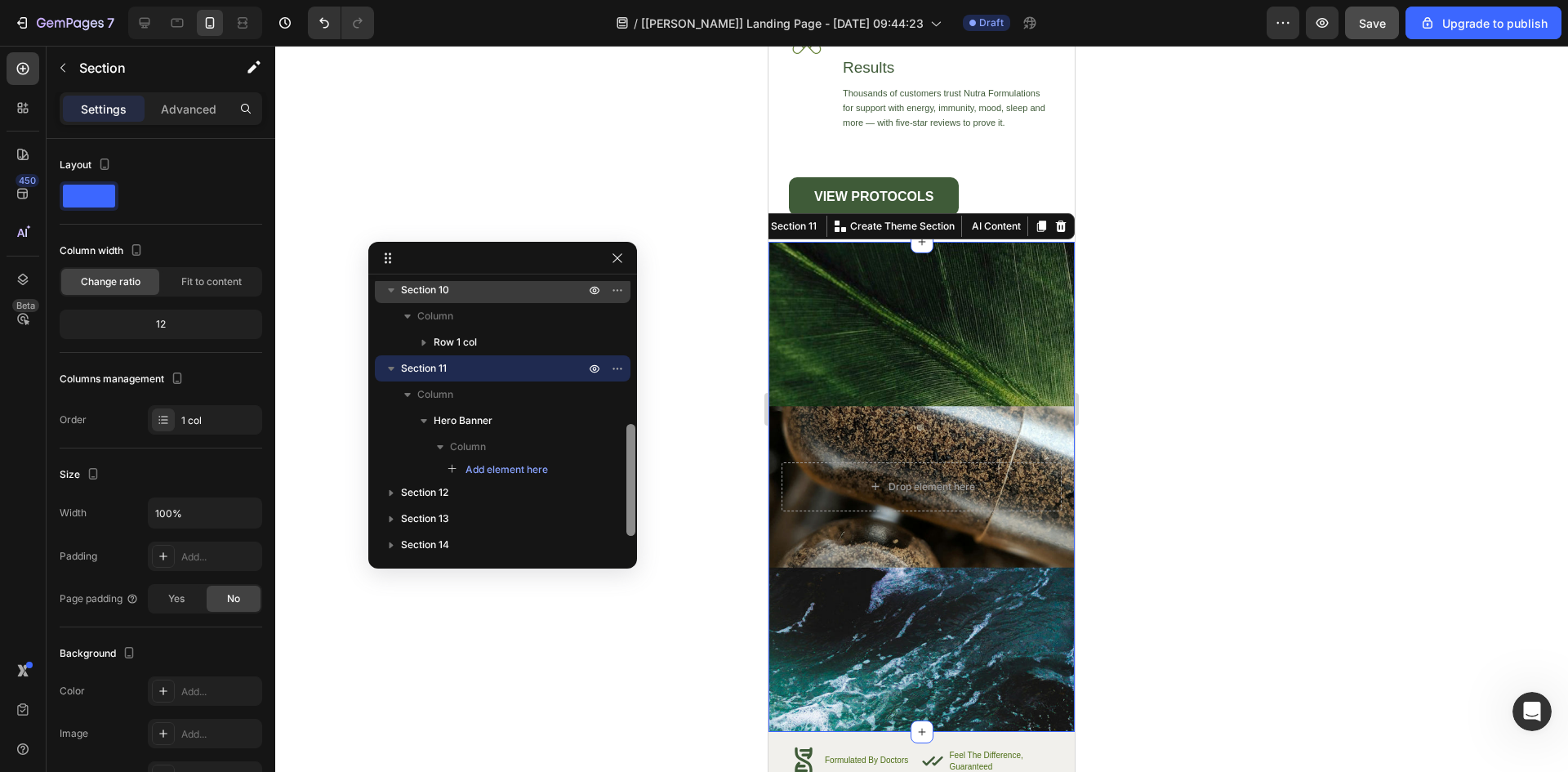
scroll to position [341, 0]
drag, startPoint x: 629, startPoint y: 465, endPoint x: 629, endPoint y: 456, distance: 9.0
click at [629, 456] on div at bounding box center [631, 478] width 9 height 112
click at [675, 142] on div at bounding box center [921, 408] width 1293 height 727
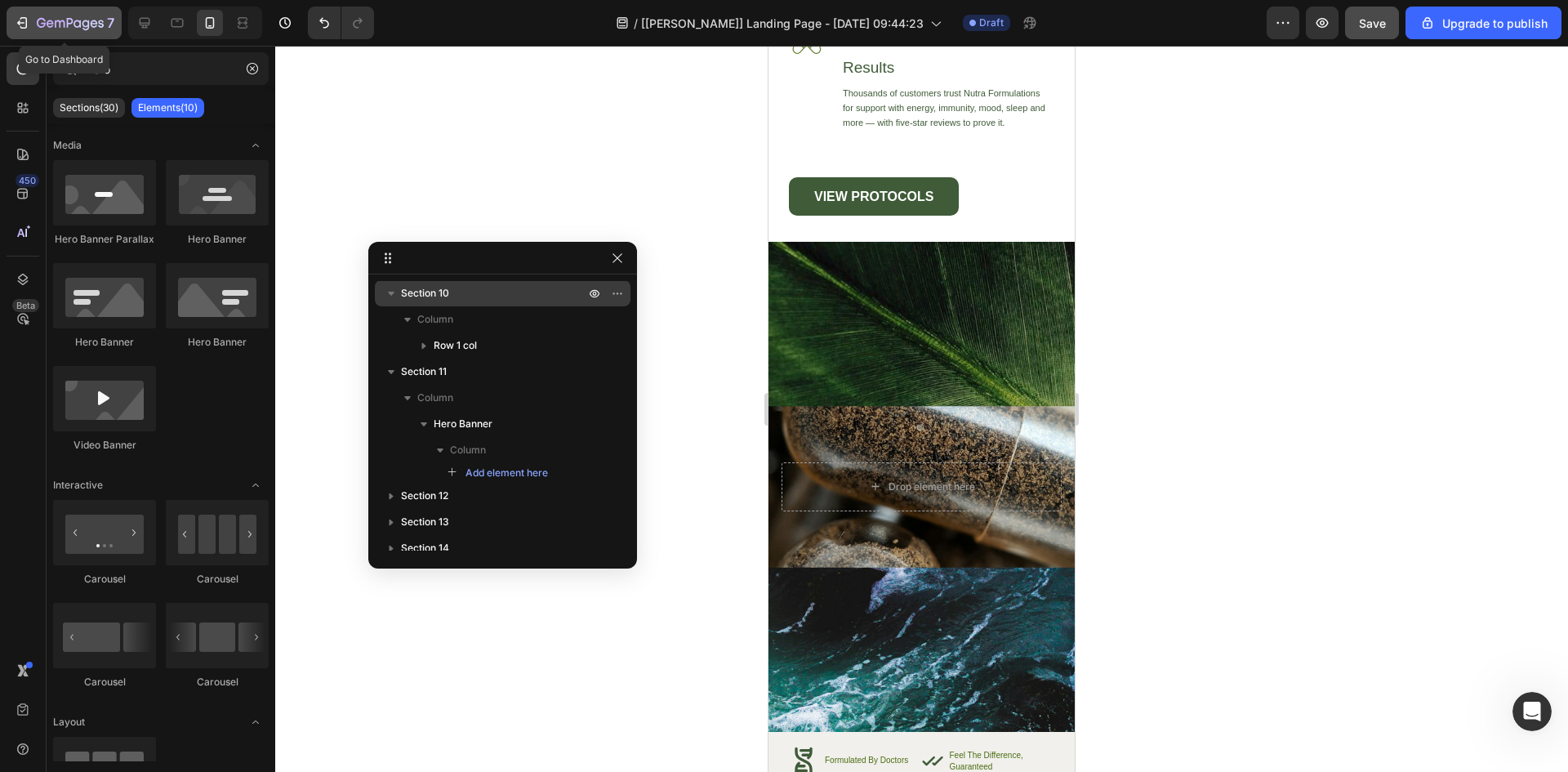
click at [75, 15] on div "7" at bounding box center [76, 23] width 78 height 20
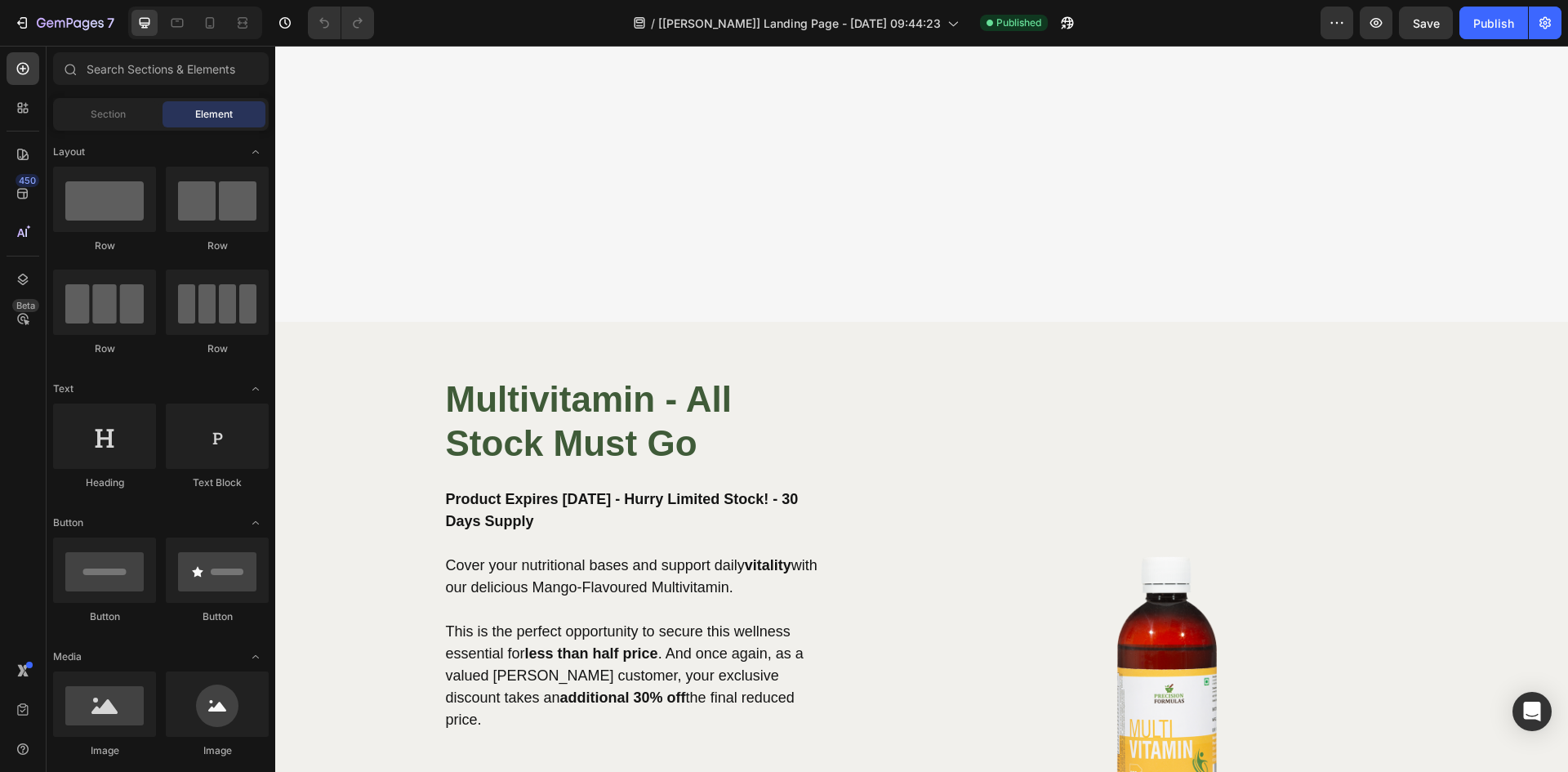
scroll to position [4449, 0]
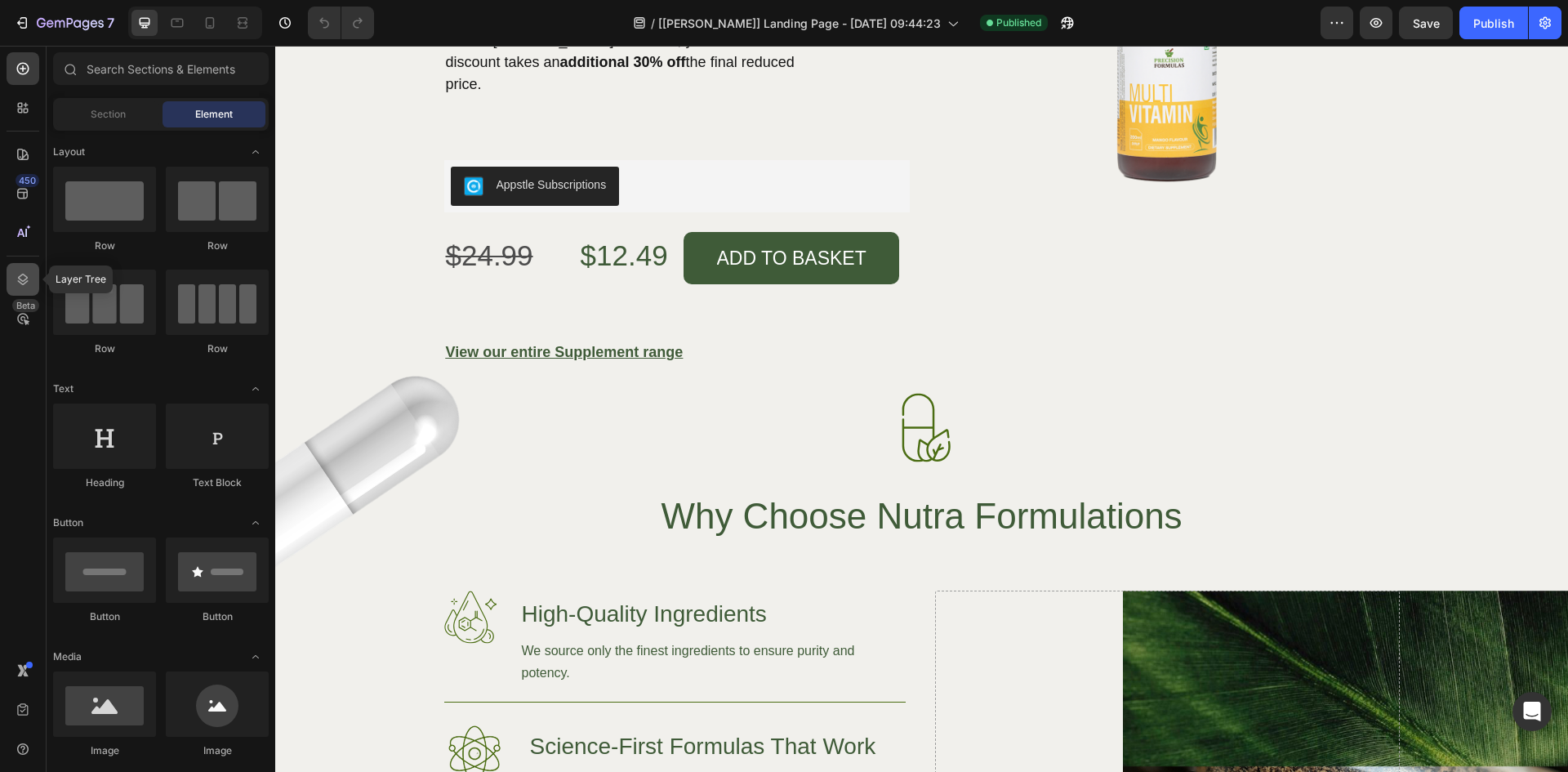
click at [24, 273] on icon at bounding box center [23, 279] width 16 height 16
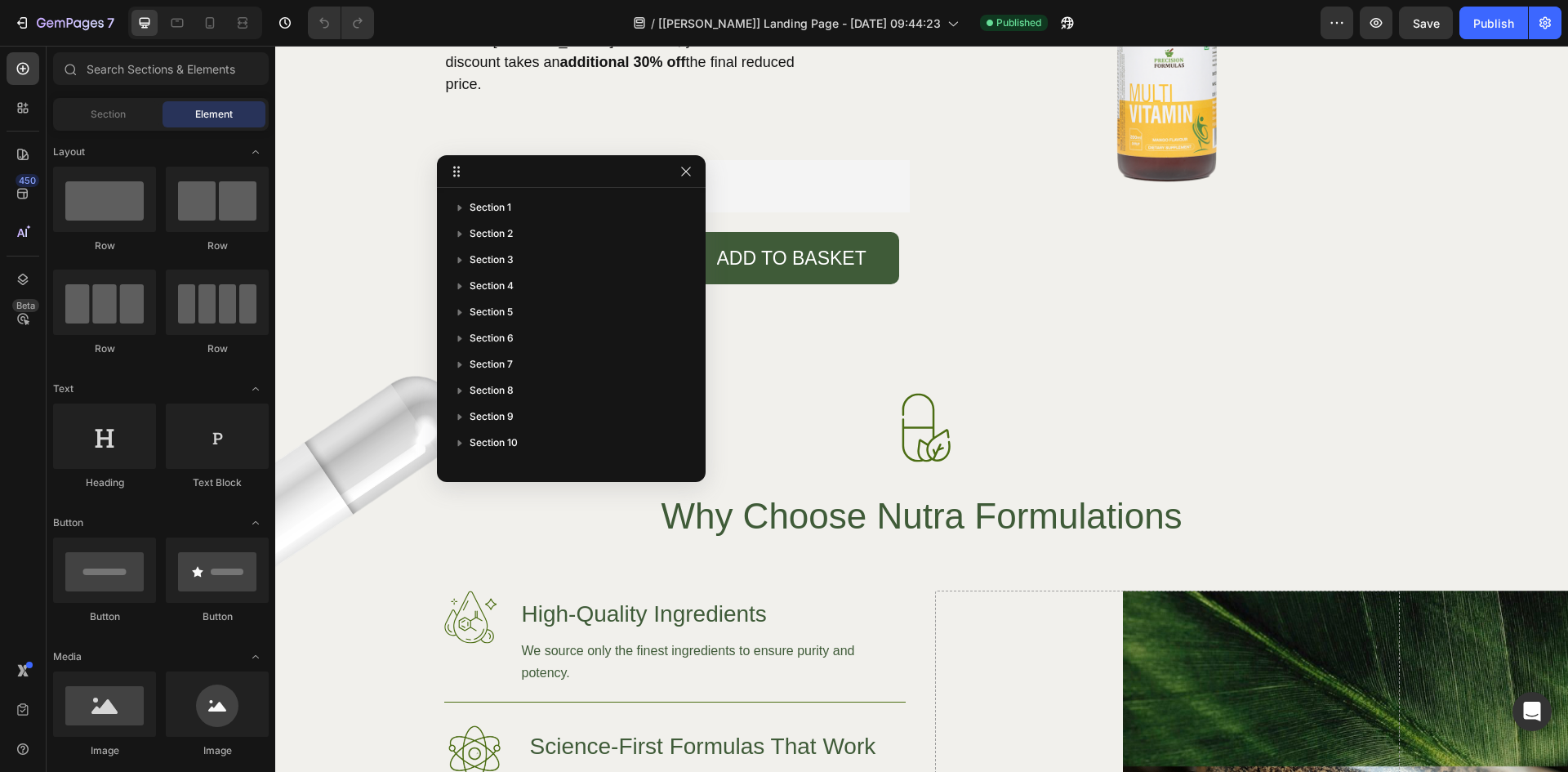
drag, startPoint x: 475, startPoint y: 259, endPoint x: 679, endPoint y: 97, distance: 260.5
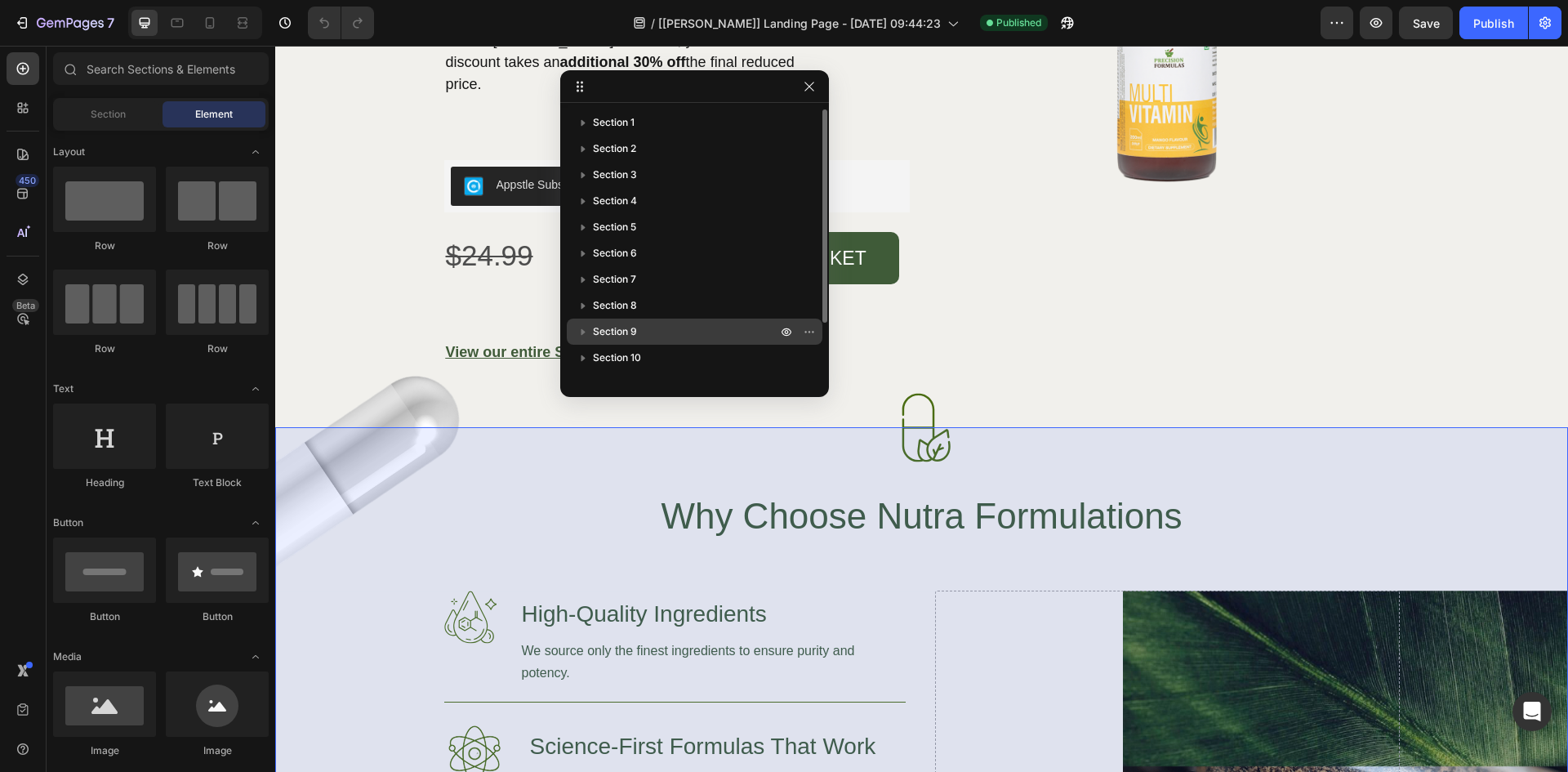
click at [621, 329] on span "Section 9" at bounding box center [615, 332] width 44 height 16
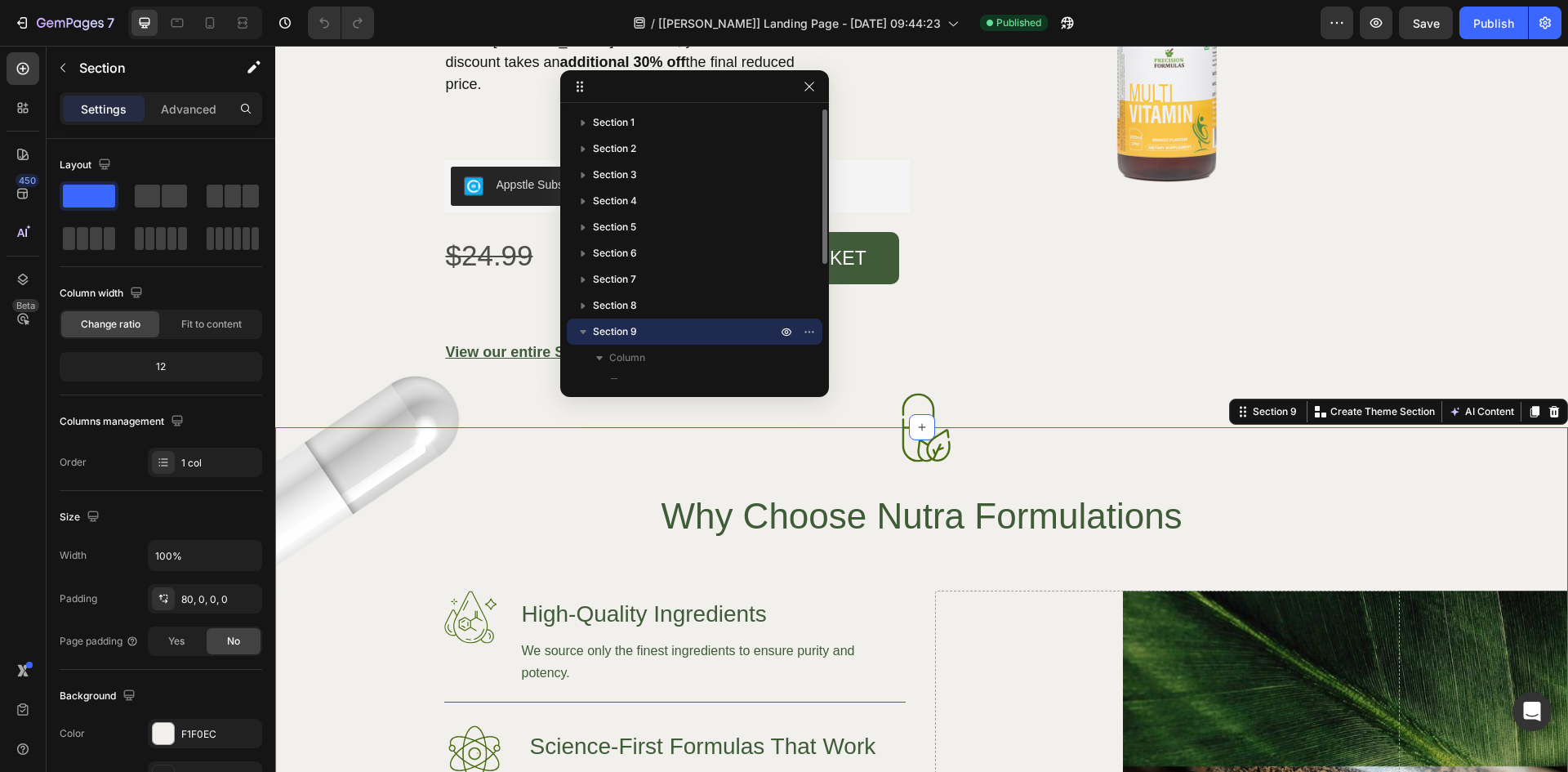
scroll to position [4751, 0]
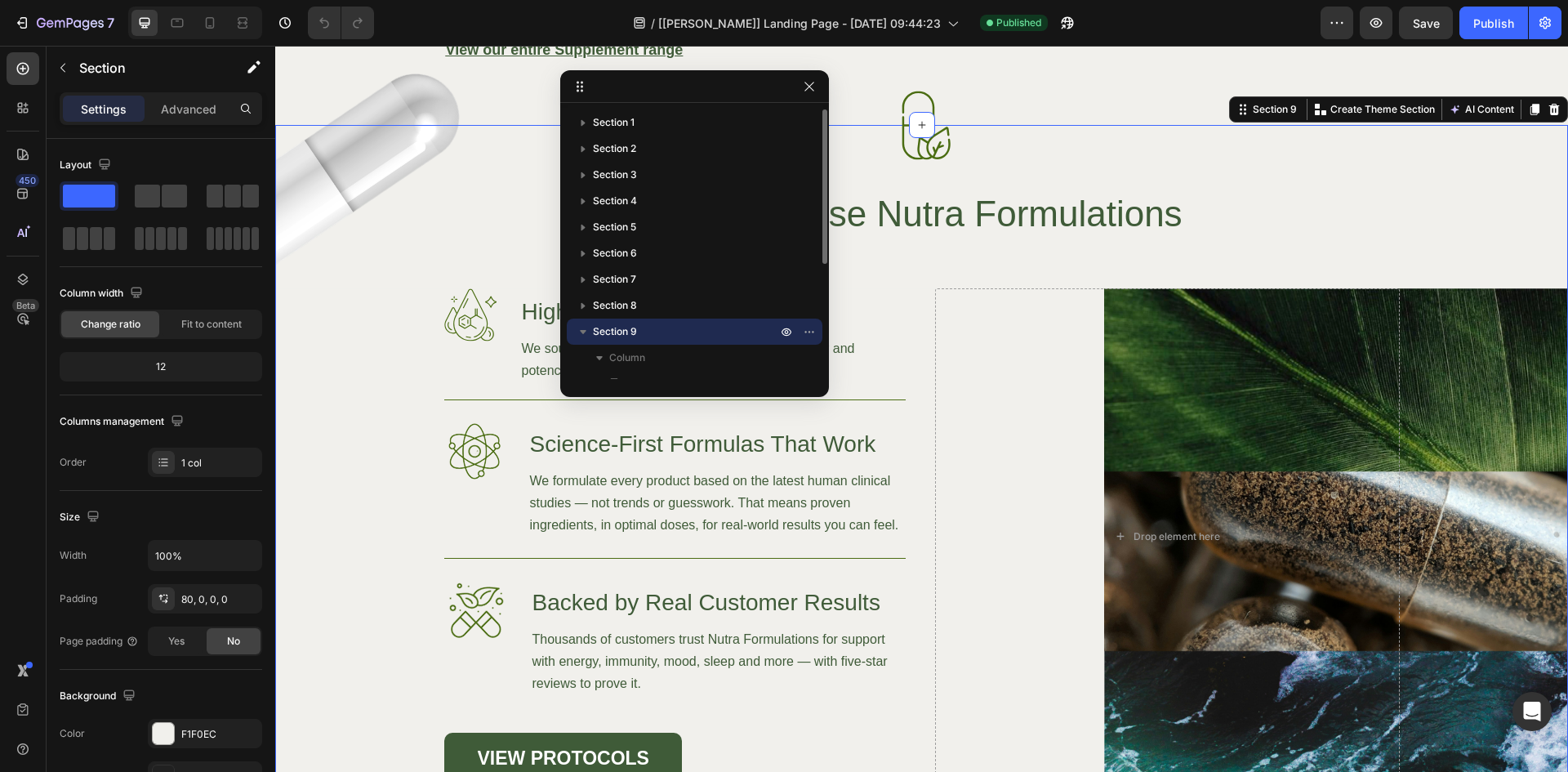
click at [581, 329] on icon "button" at bounding box center [583, 332] width 16 height 16
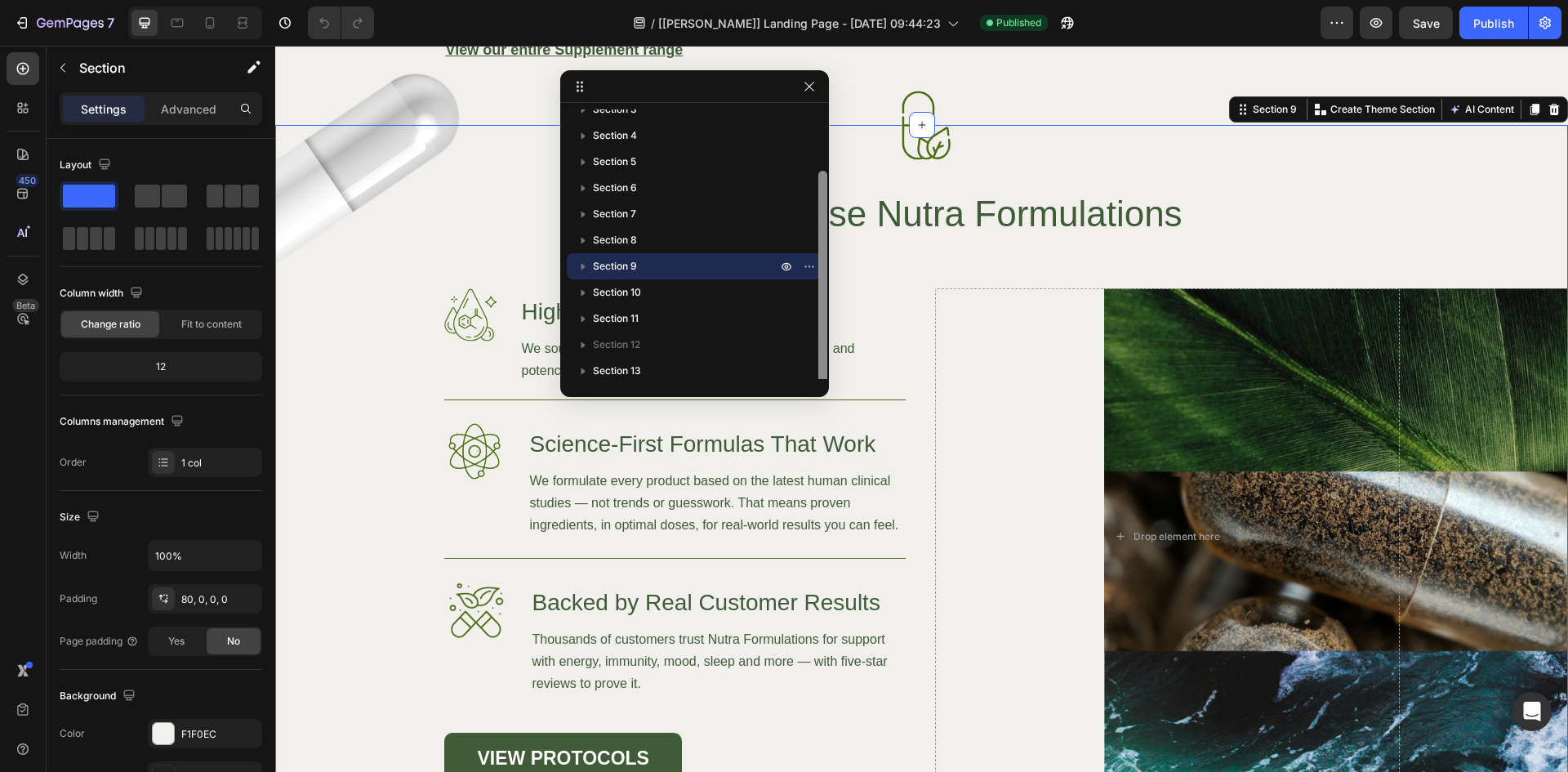
scroll to position [70, 0]
drag, startPoint x: 823, startPoint y: 247, endPoint x: 718, endPoint y: 270, distance: 107.5
click at [816, 295] on div "Section 1 Section 2 Section 3 Section 4 Section 5 Section 6 Section 7 Section 8…" at bounding box center [695, 244] width 268 height 269
click at [581, 263] on icon "button" at bounding box center [583, 261] width 5 height 6
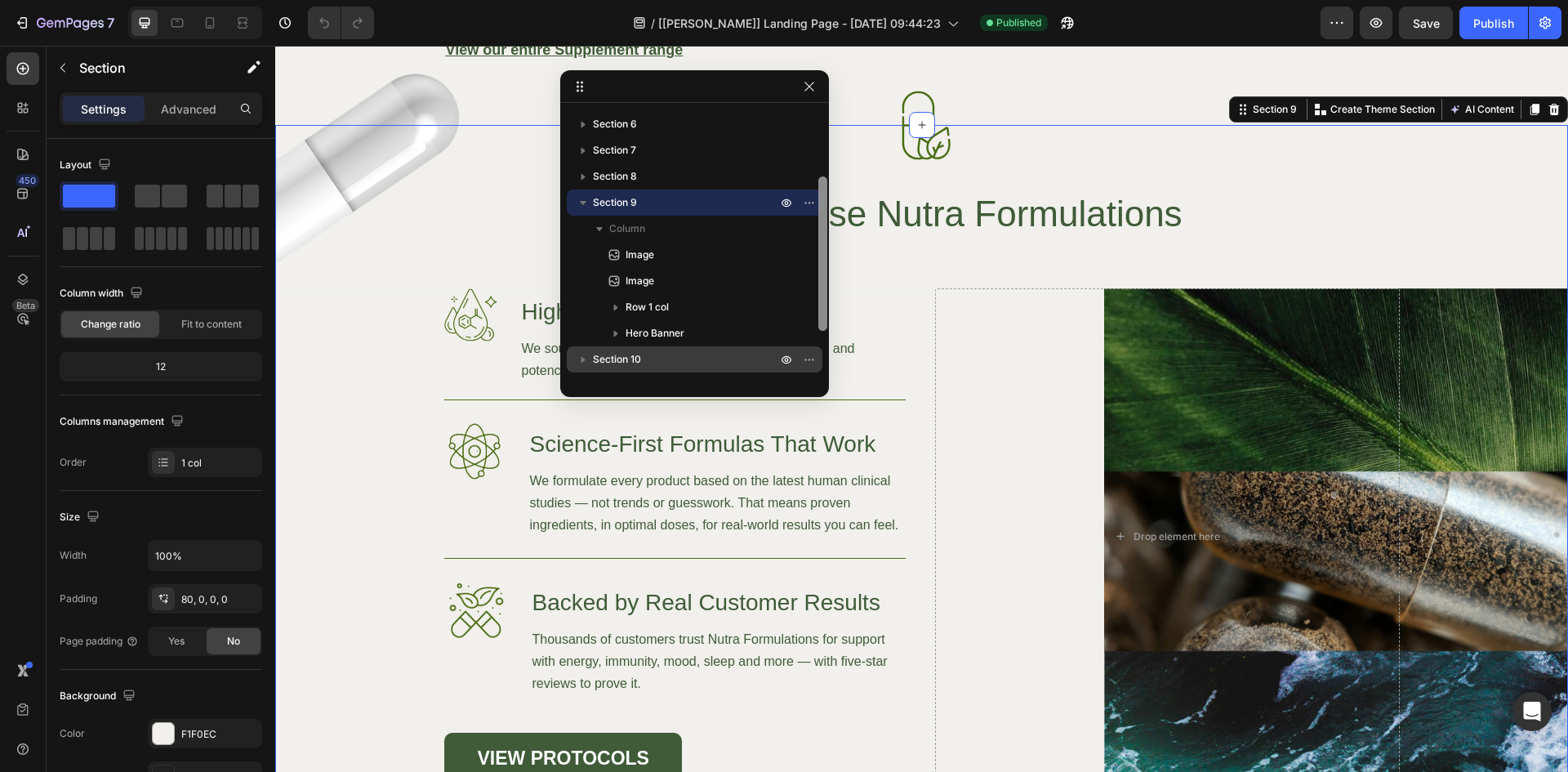
scroll to position [135, 0]
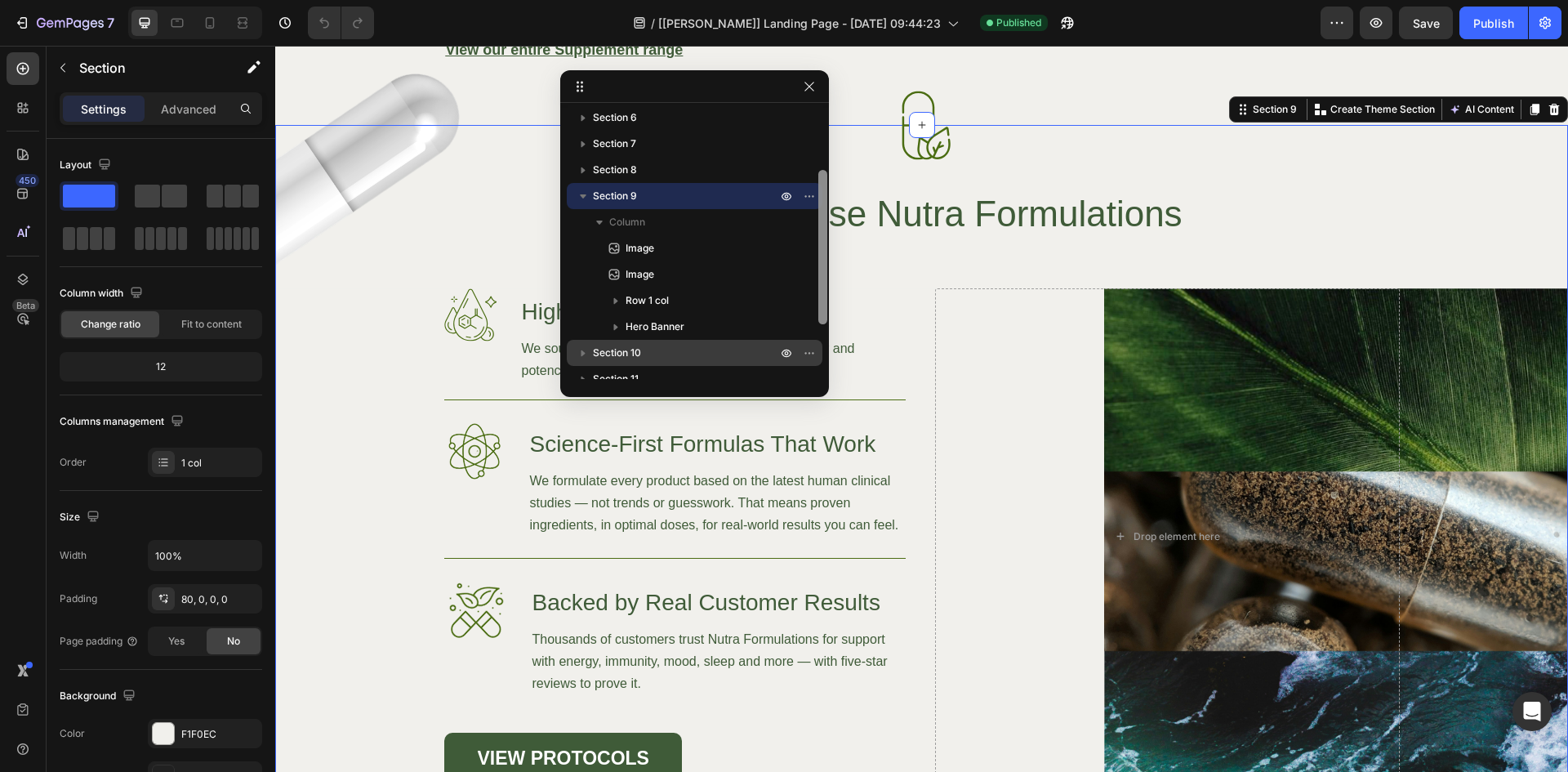
drag, startPoint x: 821, startPoint y: 327, endPoint x: 755, endPoint y: 357, distance: 72.5
click at [820, 379] on div "Section 1 Section 2 Section 3 Section 4 Section 5 Section 6 Section 7 Section 8…" at bounding box center [695, 244] width 268 height 283
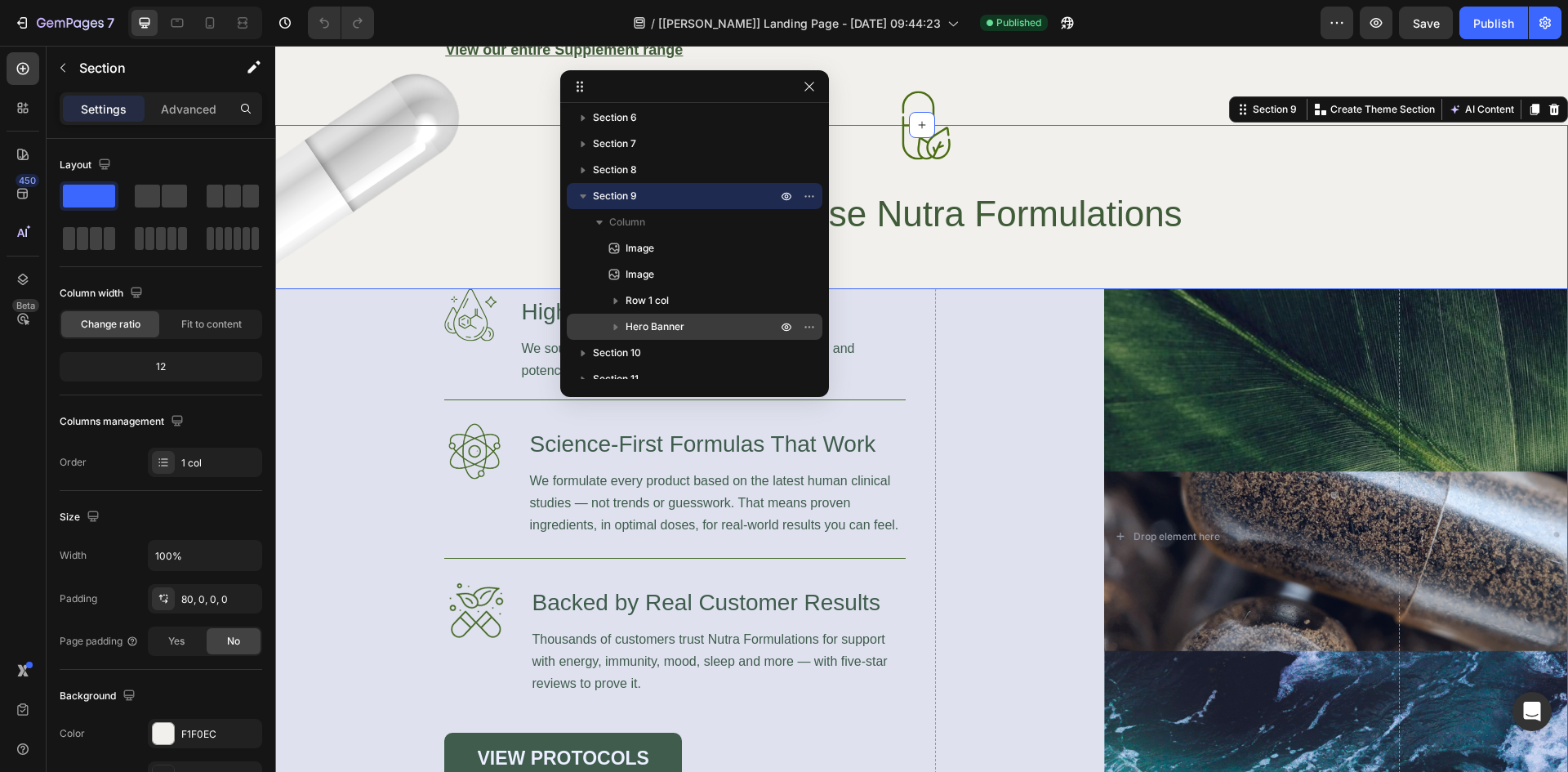
click at [668, 325] on span "Hero Banner" at bounding box center [655, 327] width 59 height 16
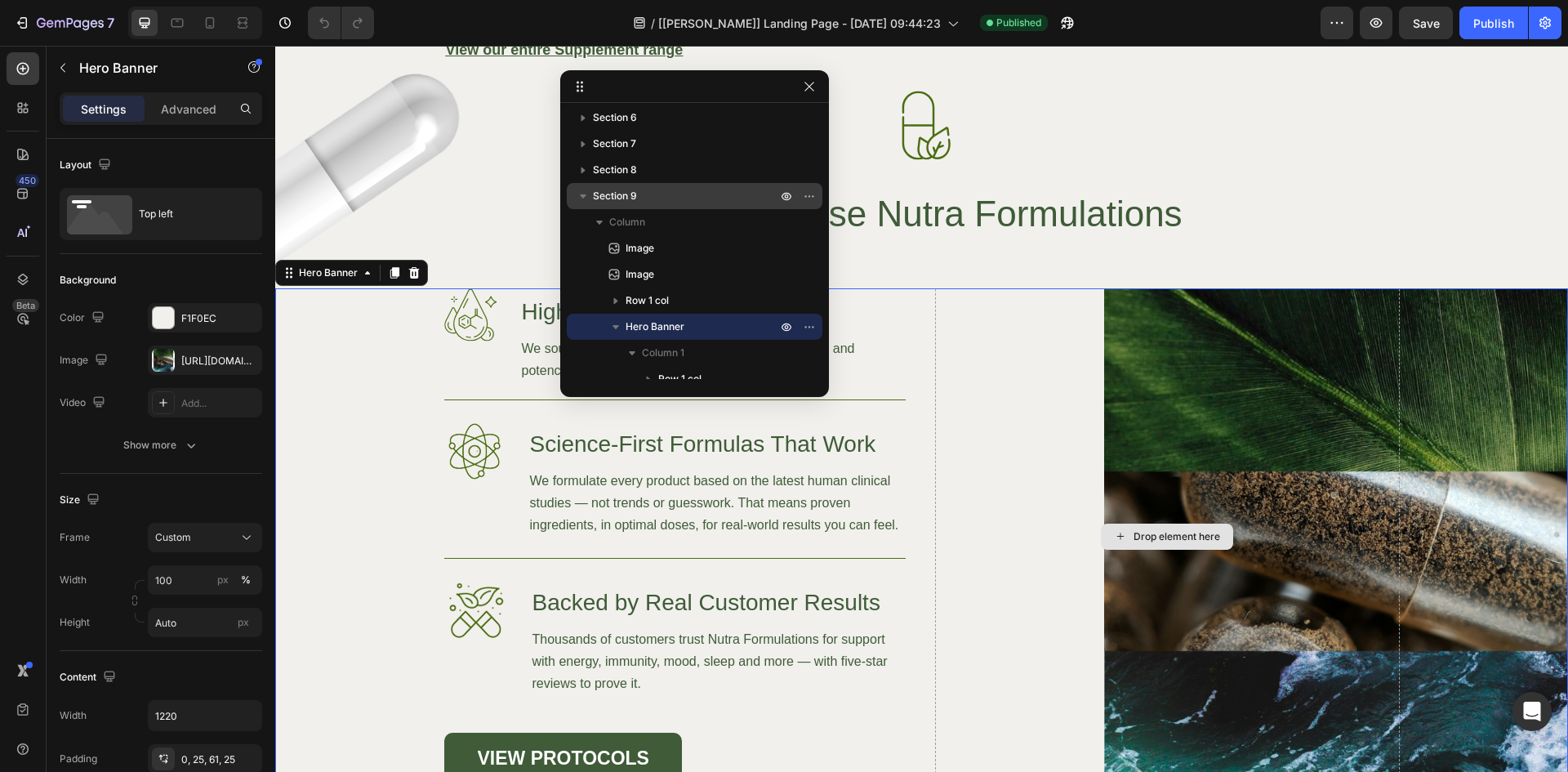
click at [991, 389] on div "Drop element here" at bounding box center [1167, 536] width 464 height 496
click at [806, 90] on icon "button" at bounding box center [809, 86] width 9 height 9
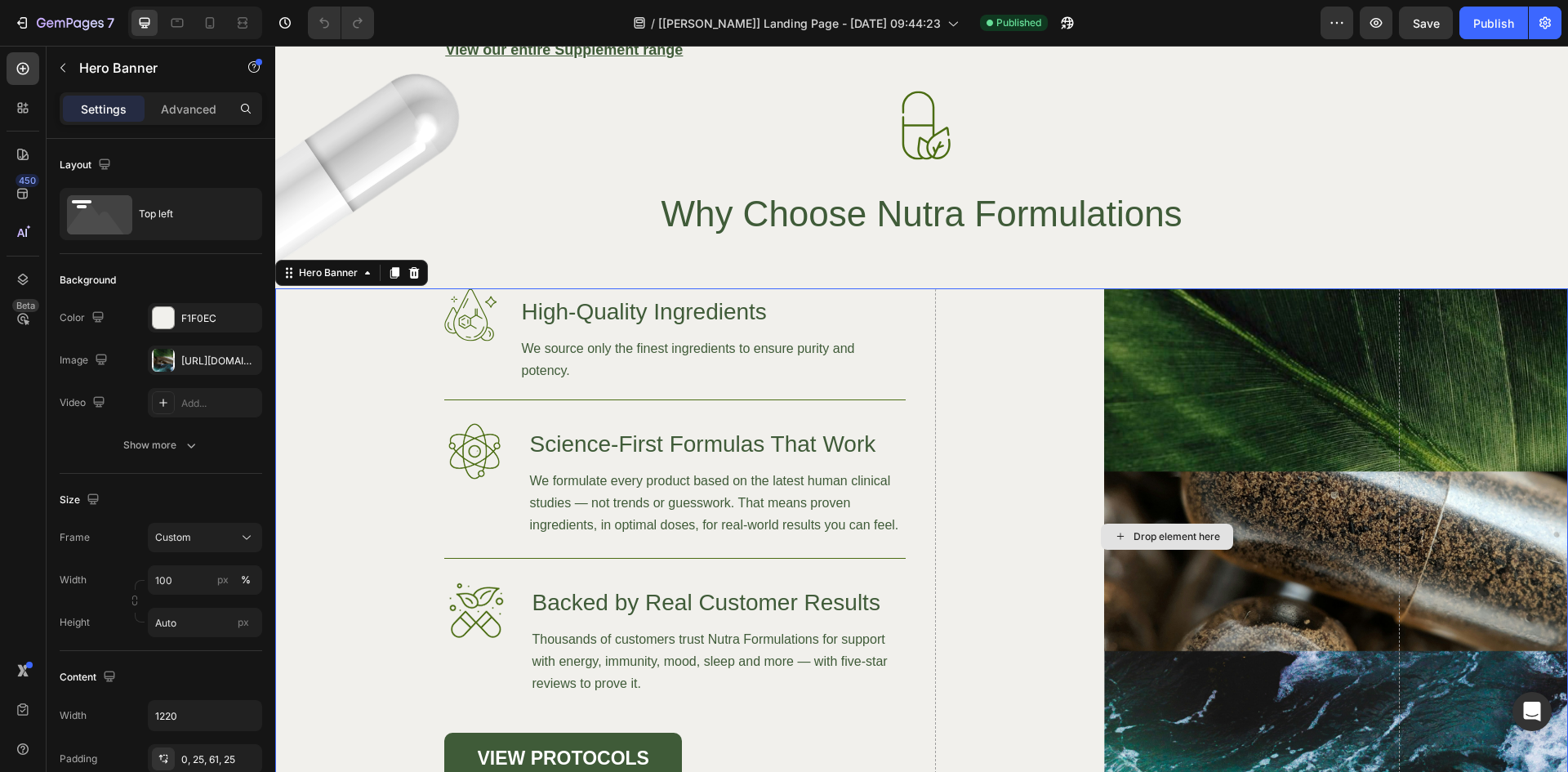
click at [985, 346] on div "Drop element here" at bounding box center [1167, 536] width 464 height 496
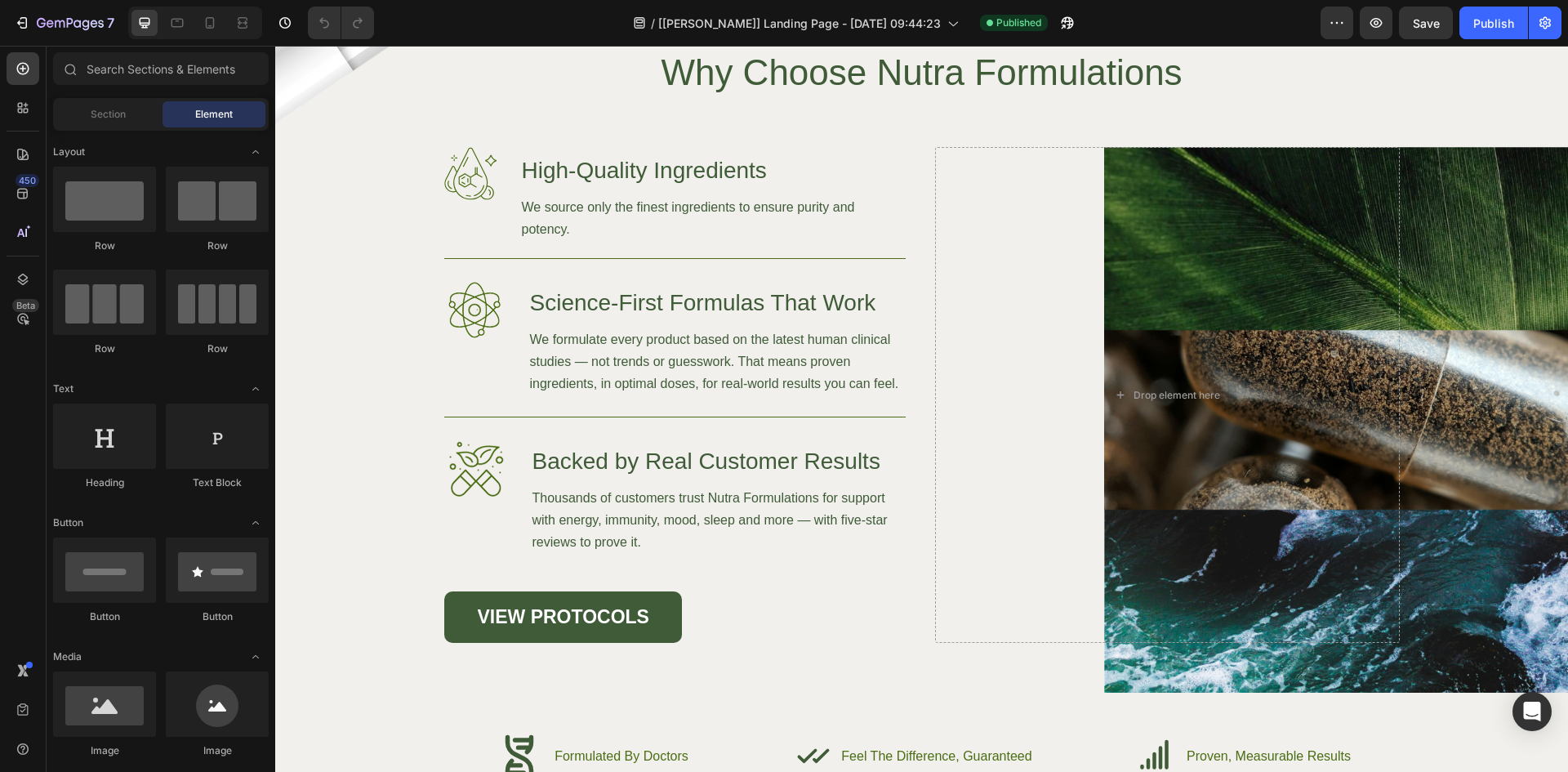
scroll to position [4870, 0]
click at [1038, 260] on div "Drop element here" at bounding box center [1167, 395] width 464 height 496
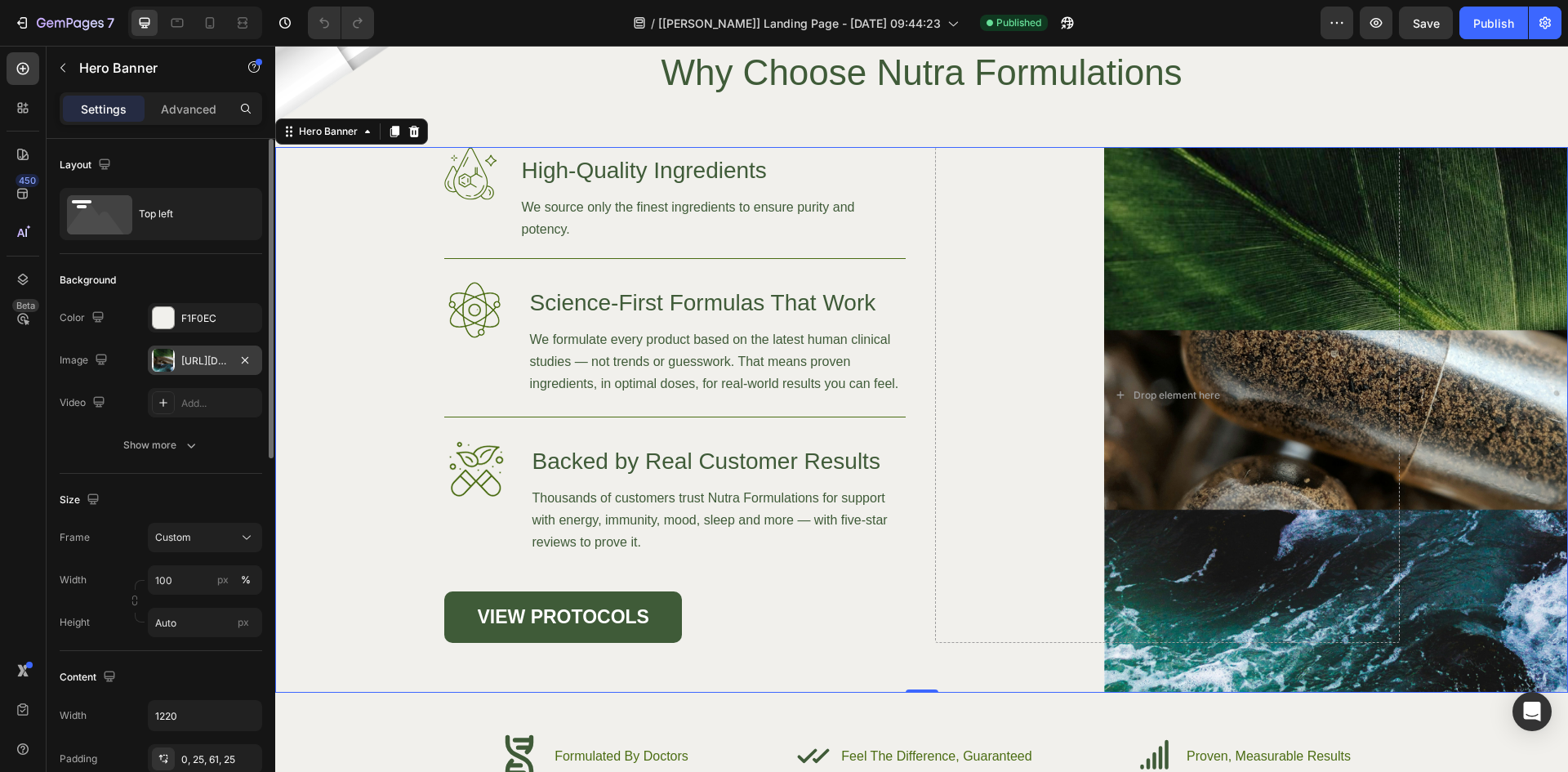
click at [192, 362] on div "[URL][DOMAIN_NAME]" at bounding box center [205, 361] width 47 height 15
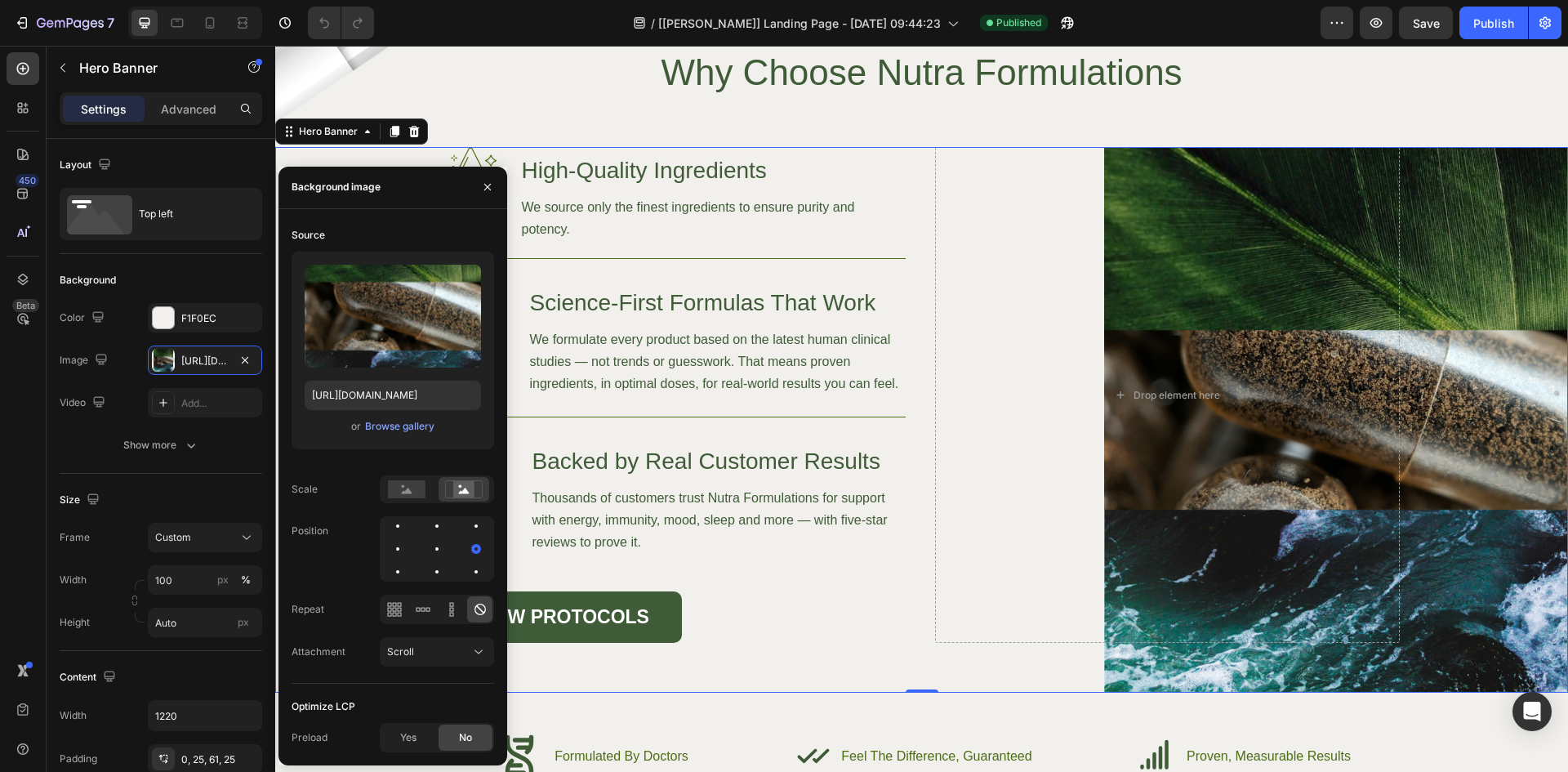
click at [13, 408] on div "450 Beta" at bounding box center [23, 354] width 33 height 602
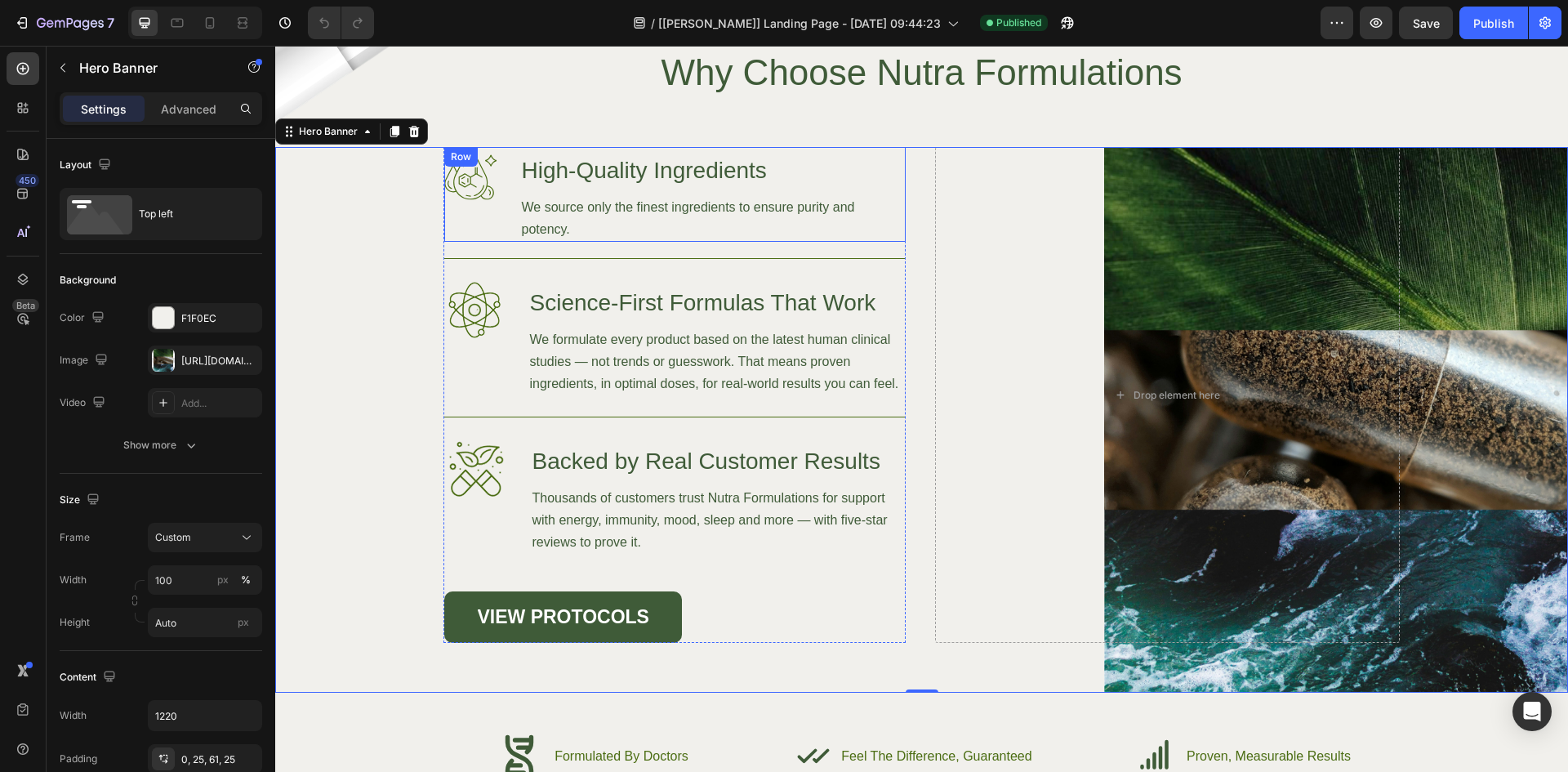
click at [453, 224] on div "Image" at bounding box center [471, 194] width 54 height 94
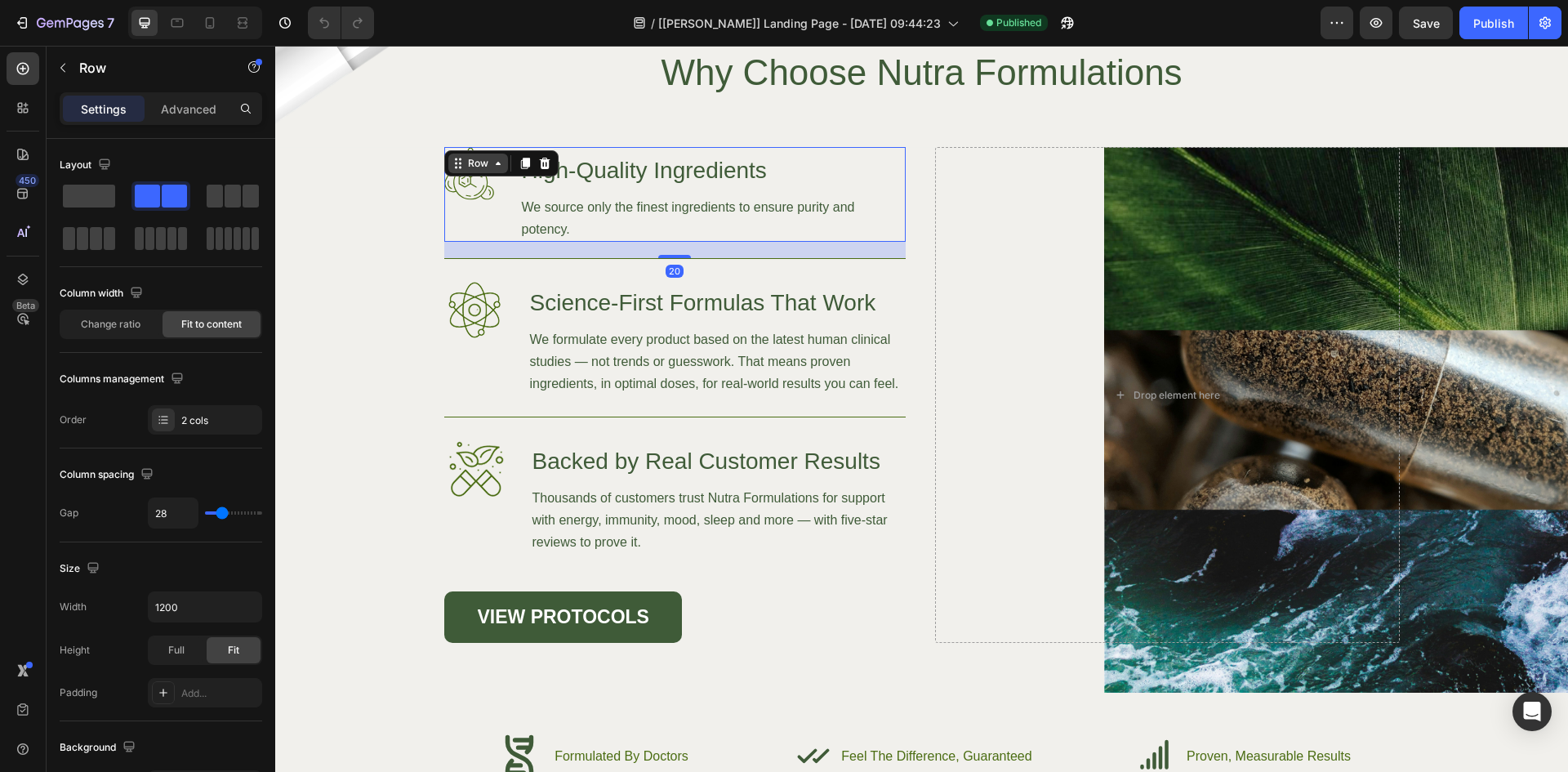
click at [472, 164] on div "Row" at bounding box center [478, 163] width 27 height 15
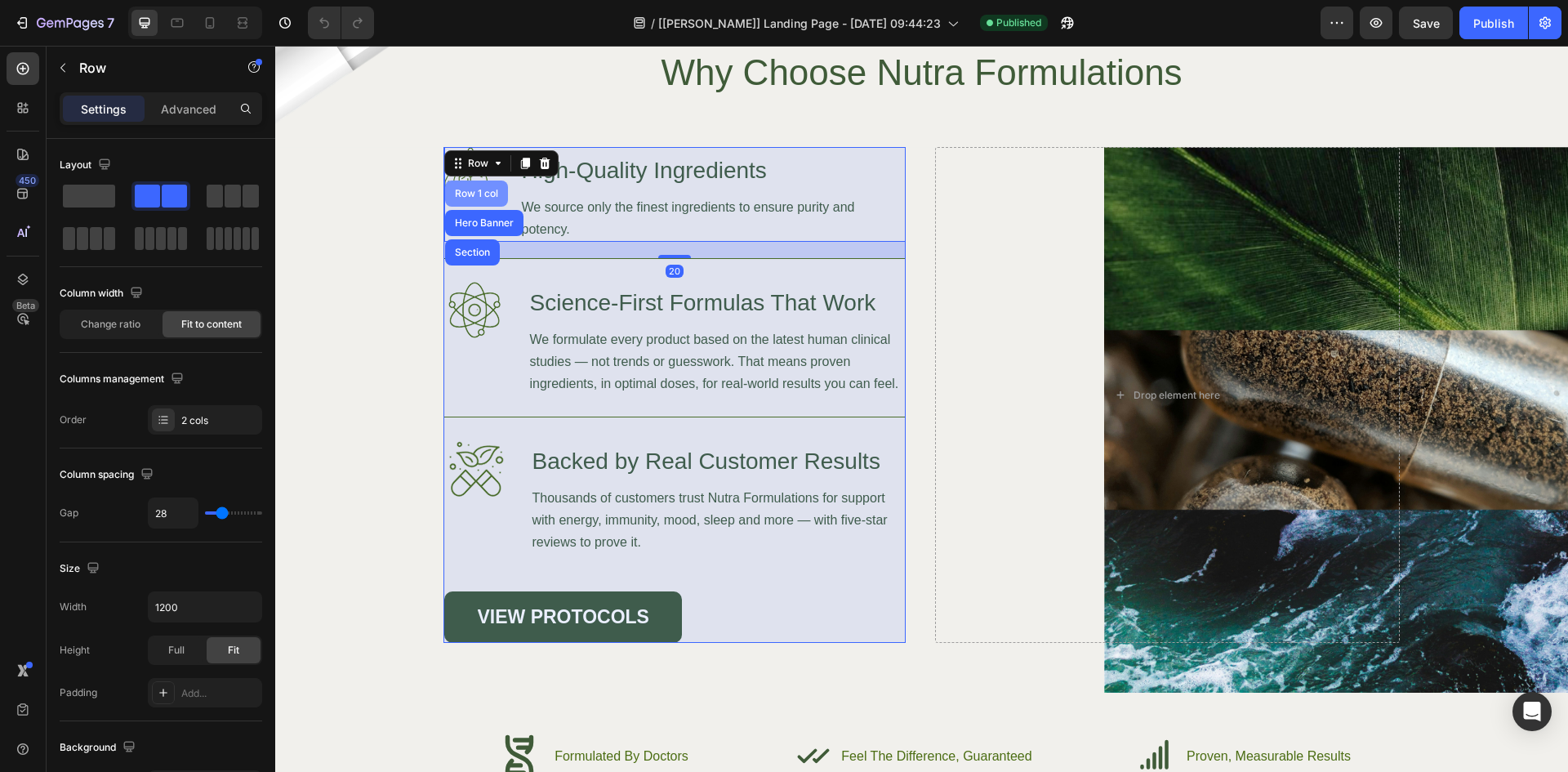
click at [468, 190] on div "Row 1 col" at bounding box center [476, 193] width 50 height 10
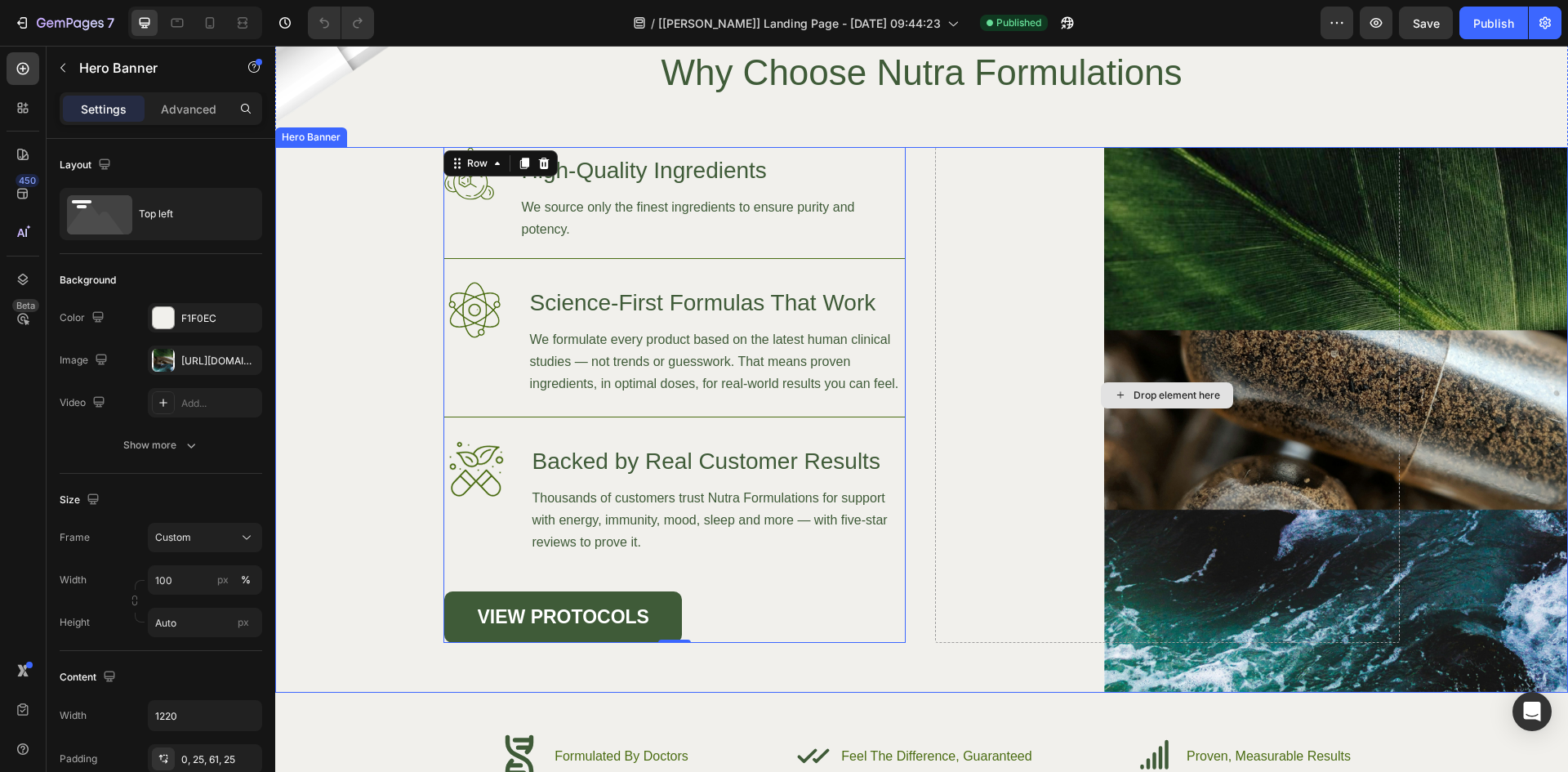
click at [1183, 298] on div "Drop element here" at bounding box center [1167, 395] width 464 height 496
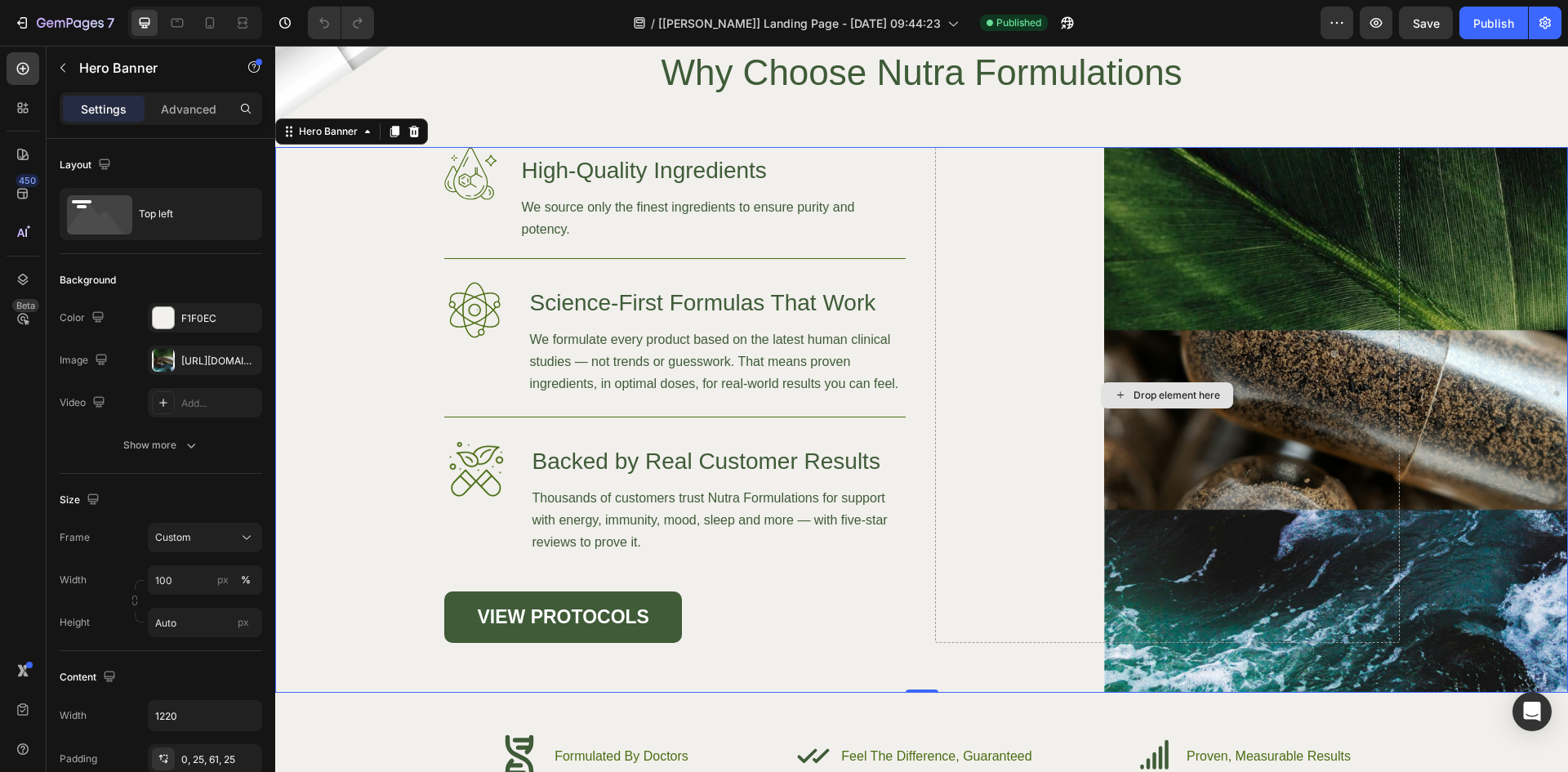
click at [958, 445] on div "Drop element here" at bounding box center [1167, 395] width 464 height 496
click at [329, 277] on div "Background Image" at bounding box center [921, 420] width 1293 height 546
click at [193, 366] on div "[URL][DOMAIN_NAME]" at bounding box center [205, 361] width 47 height 15
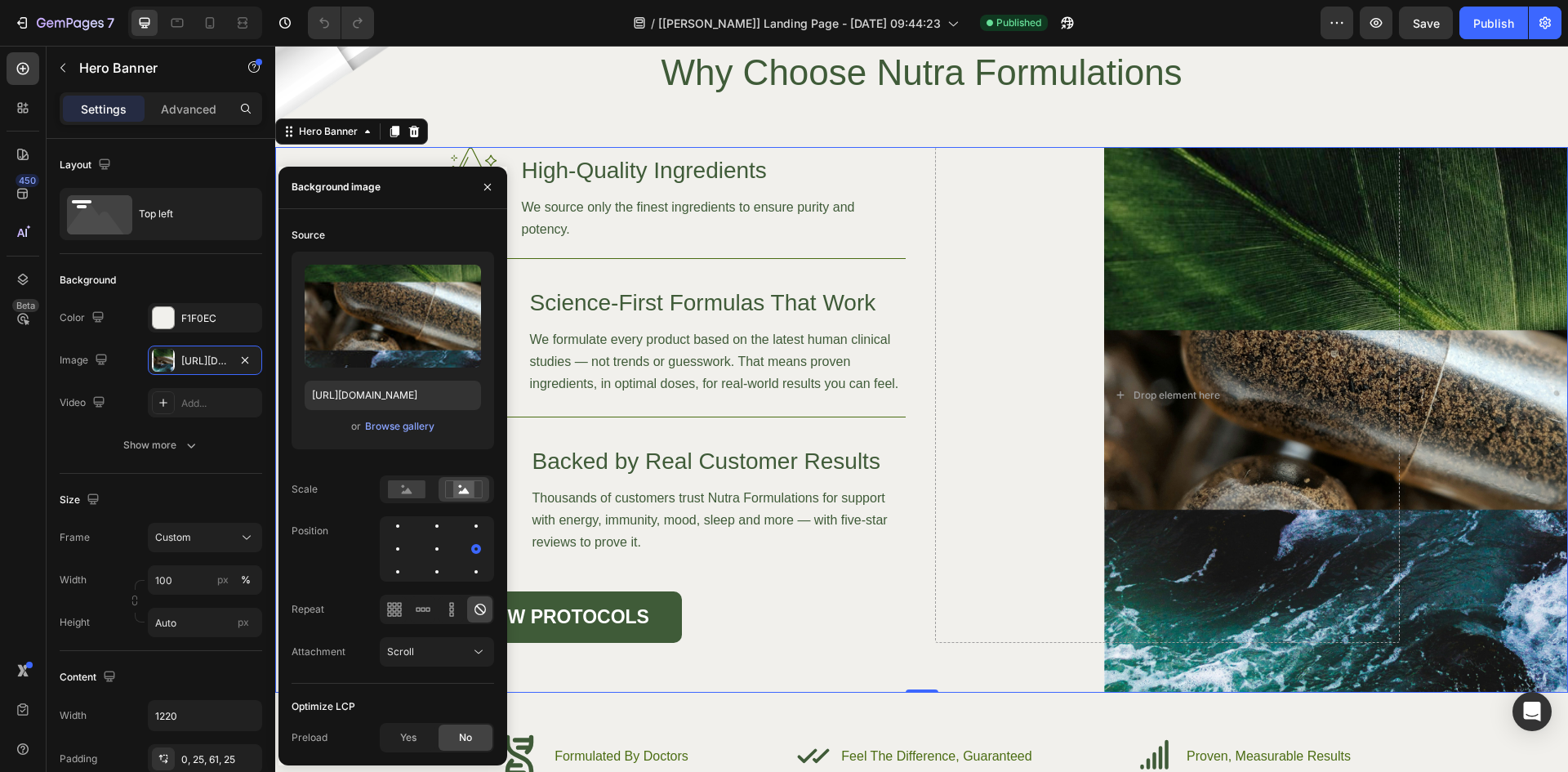
click at [1394, 242] on div "Image High-Quality Ingredients Heading We source only the finest ingredients to…" at bounding box center [921, 420] width 997 height 546
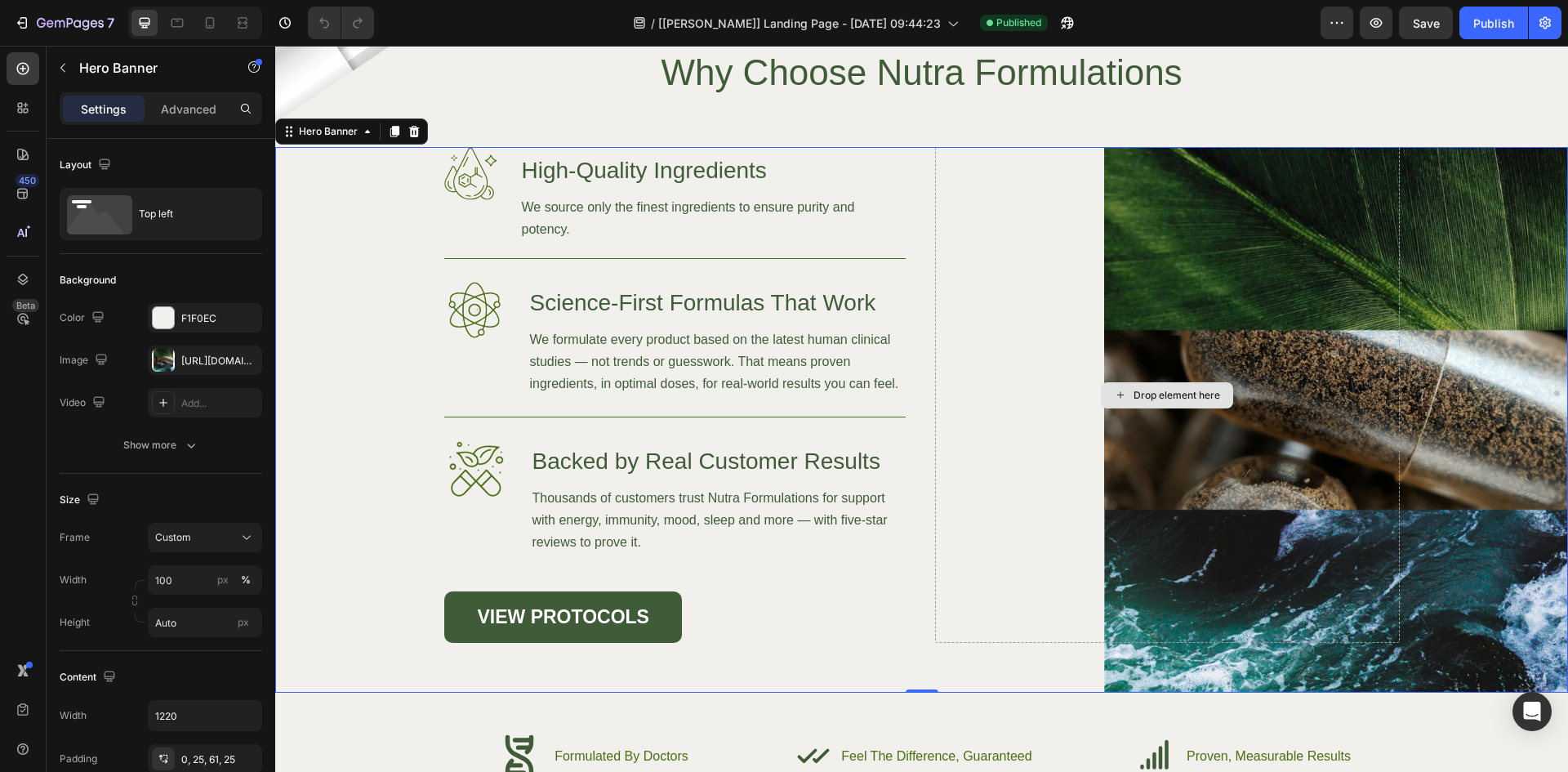
click at [1343, 241] on div "Drop element here" at bounding box center [1167, 395] width 464 height 496
click at [979, 280] on div "Drop element here" at bounding box center [1167, 395] width 464 height 496
click at [209, 22] on icon at bounding box center [209, 23] width 16 height 16
type input "100%"
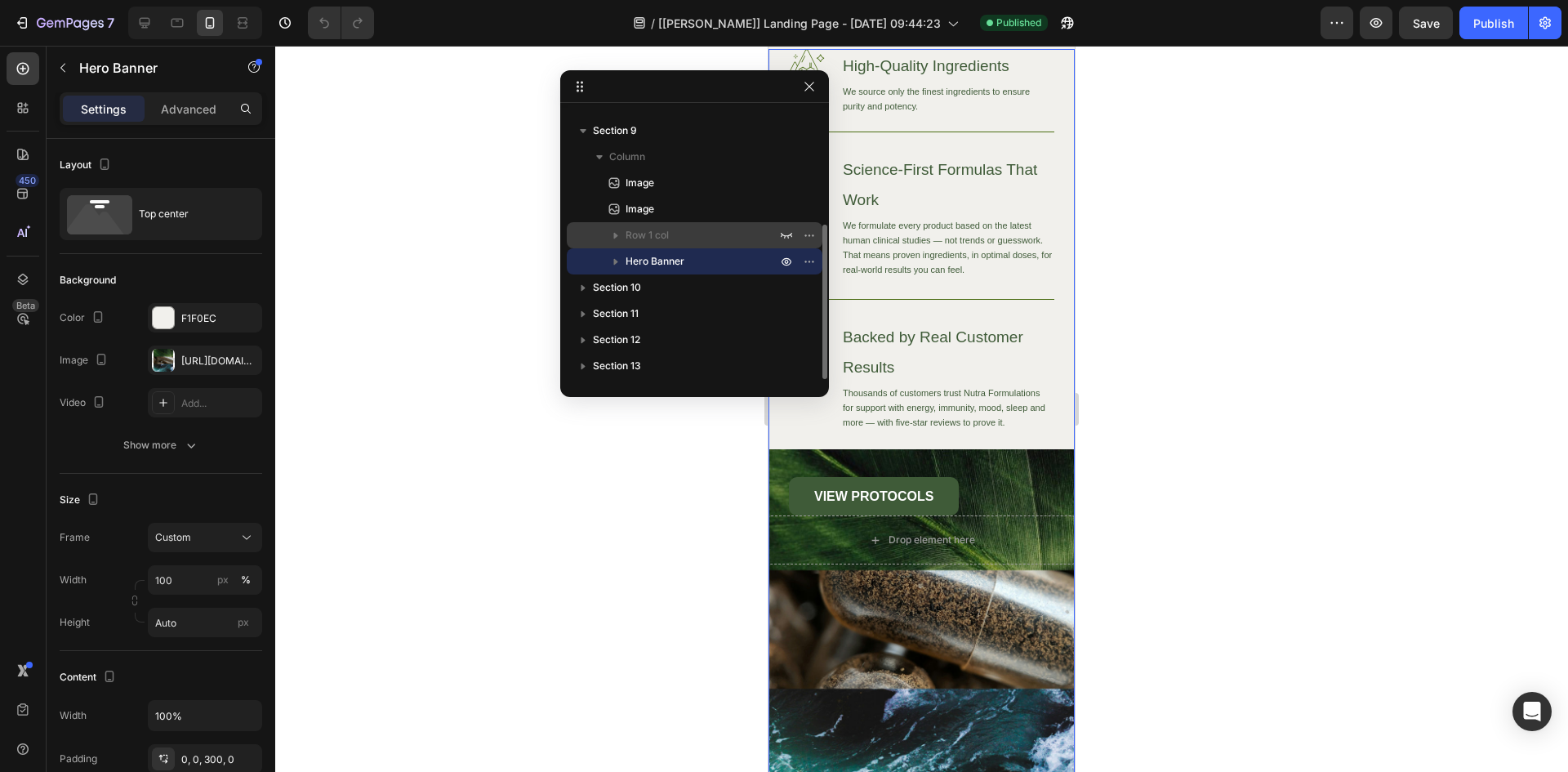
scroll to position [4660, 0]
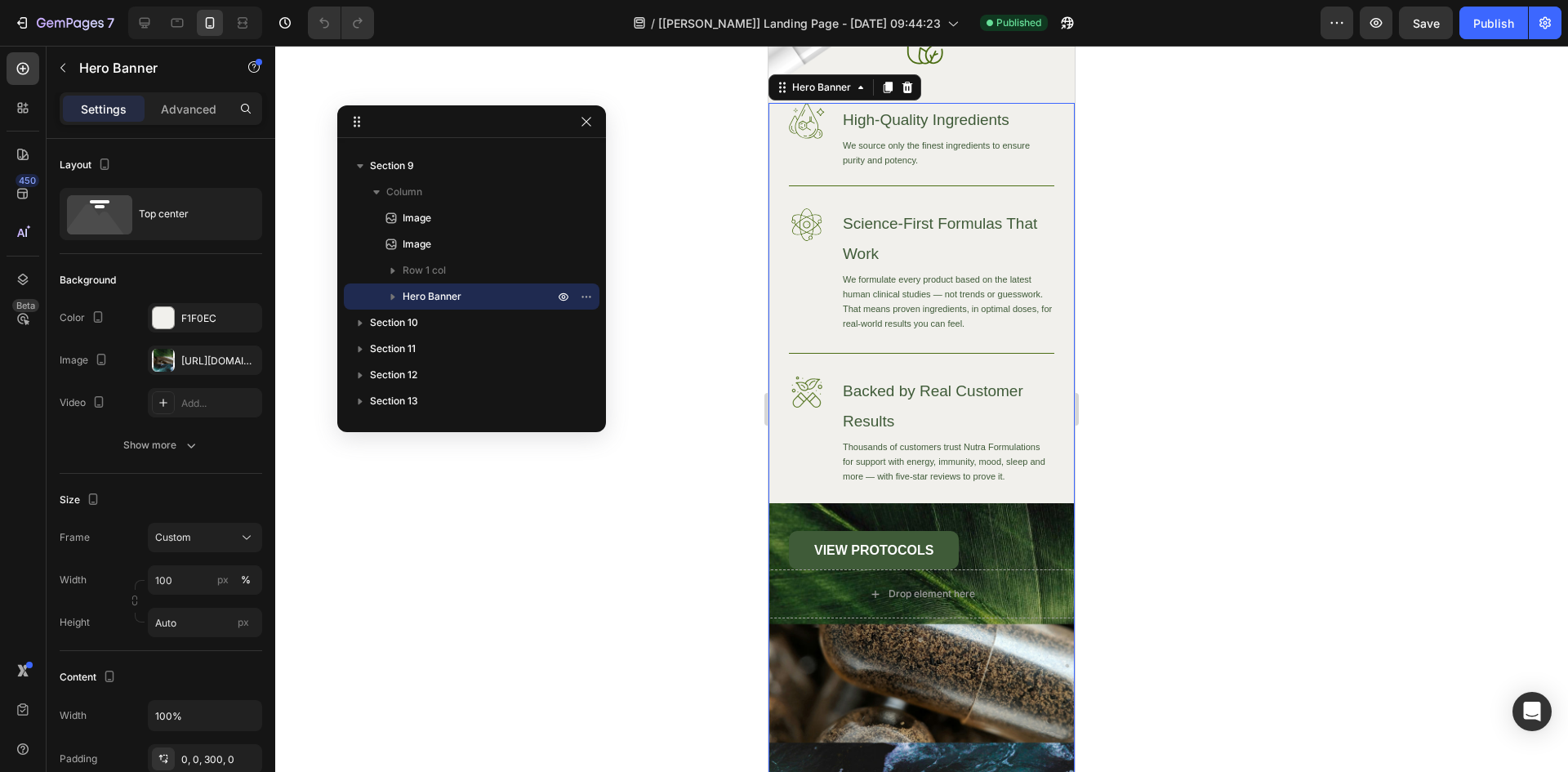
drag, startPoint x: 682, startPoint y: 89, endPoint x: 477, endPoint y: 141, distance: 211.5
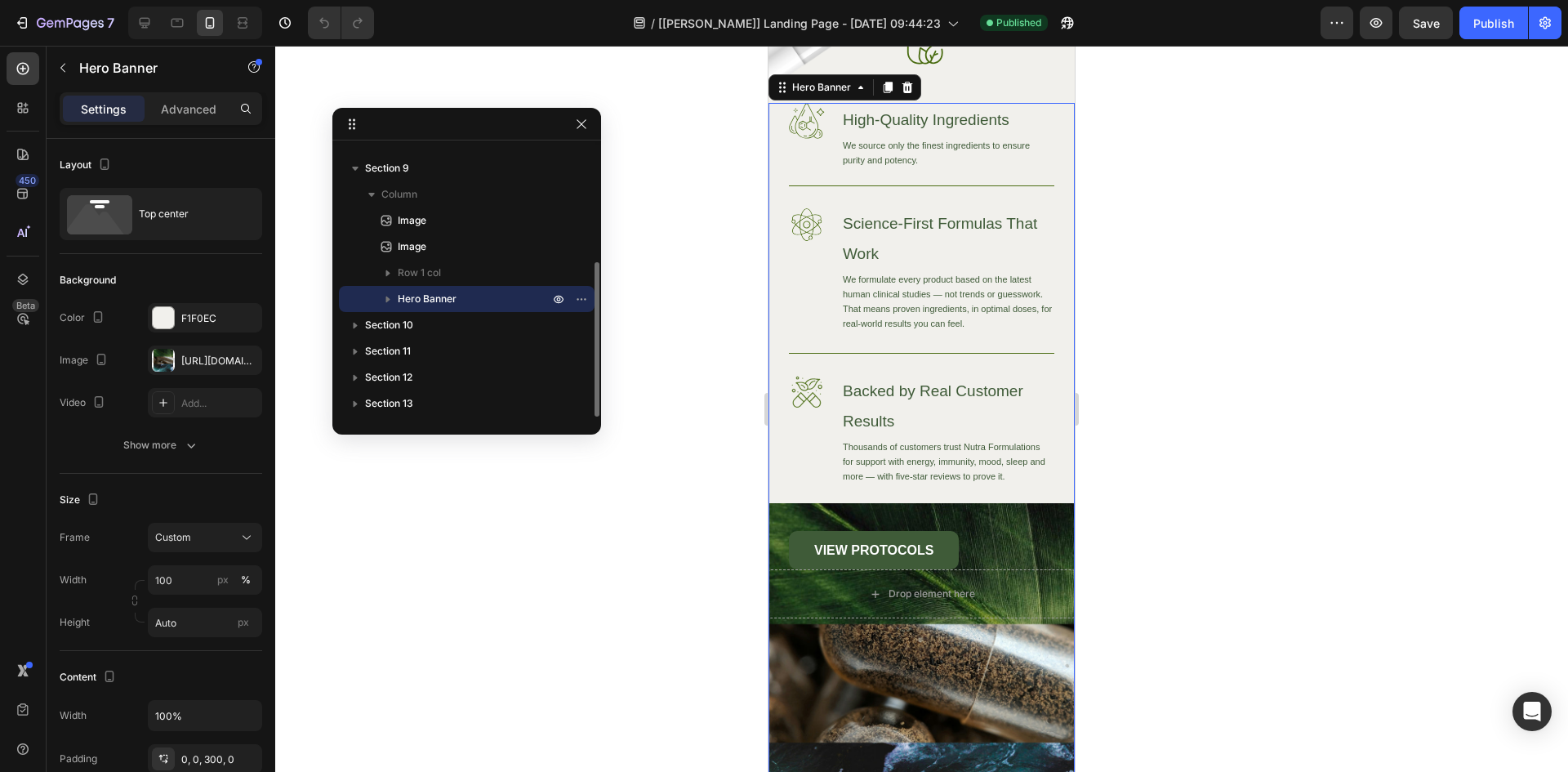
click at [385, 300] on icon "button" at bounding box center [388, 299] width 16 height 16
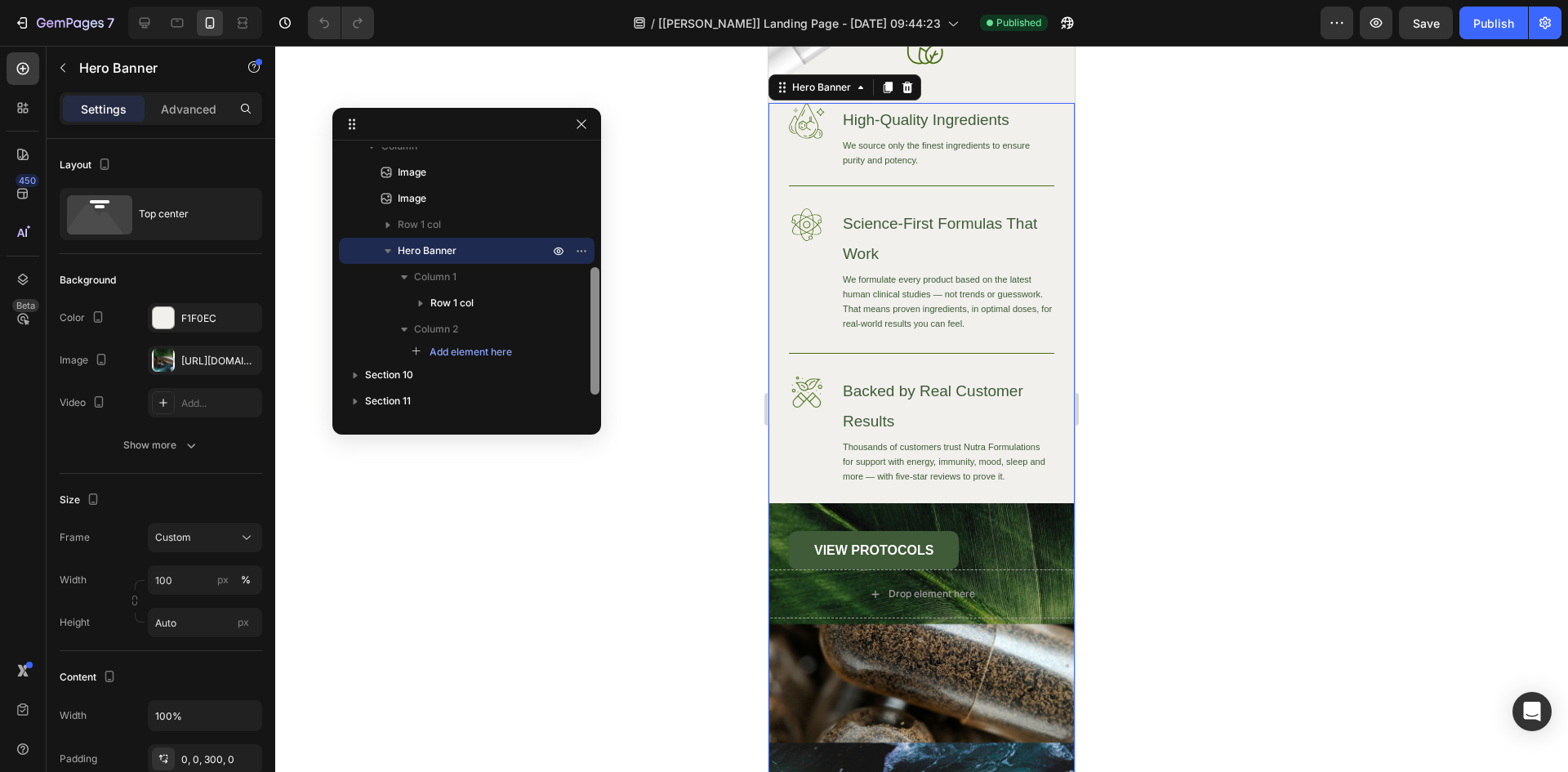
drag, startPoint x: 595, startPoint y: 343, endPoint x: 591, endPoint y: 372, distance: 29.3
click at [591, 372] on div at bounding box center [595, 330] width 9 height 127
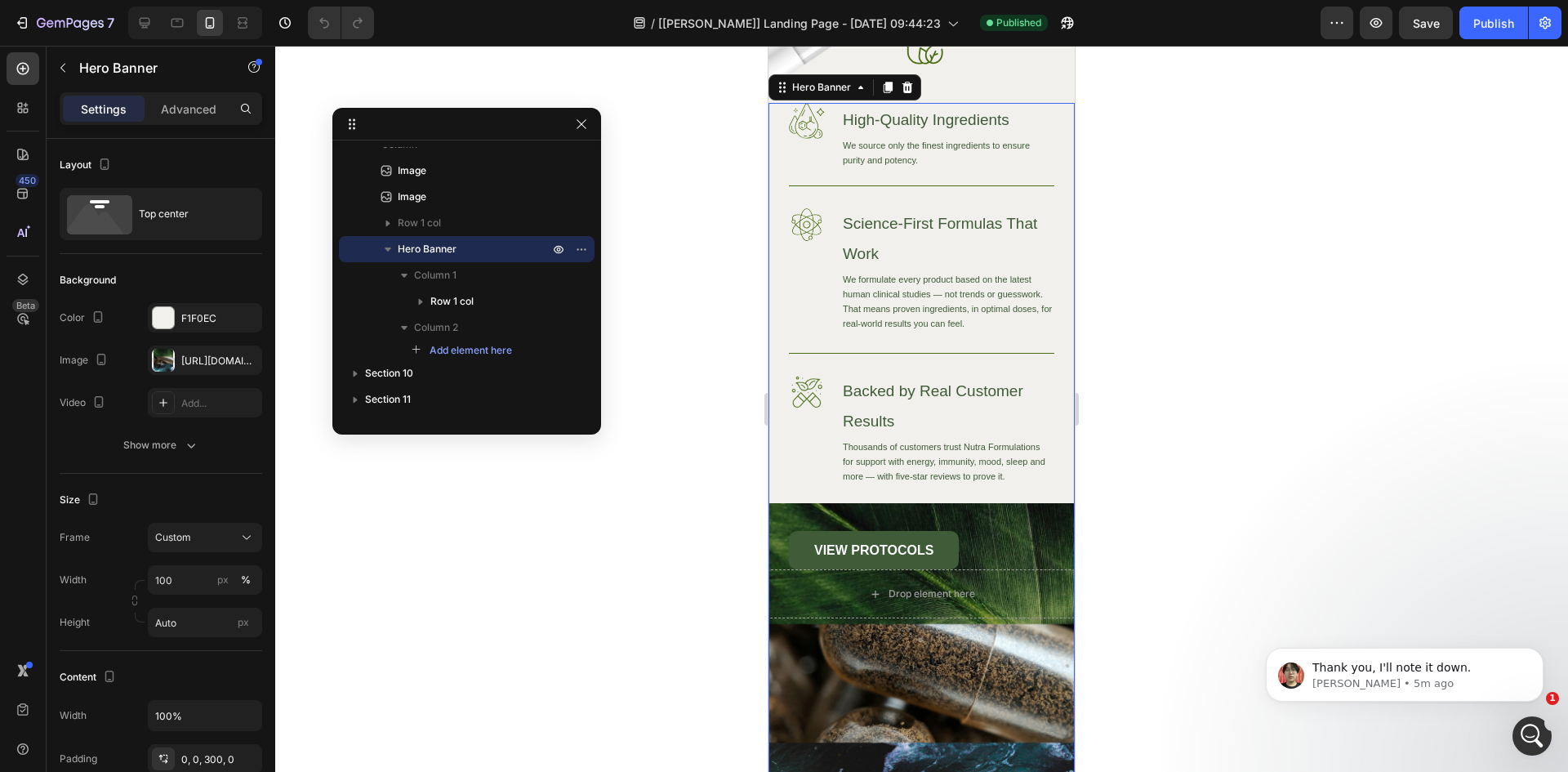
click at [965, 690] on div "Image High-Quality Ingredients Heading We source only the finest ingredients to…" at bounding box center [921, 483] width 307 height 760
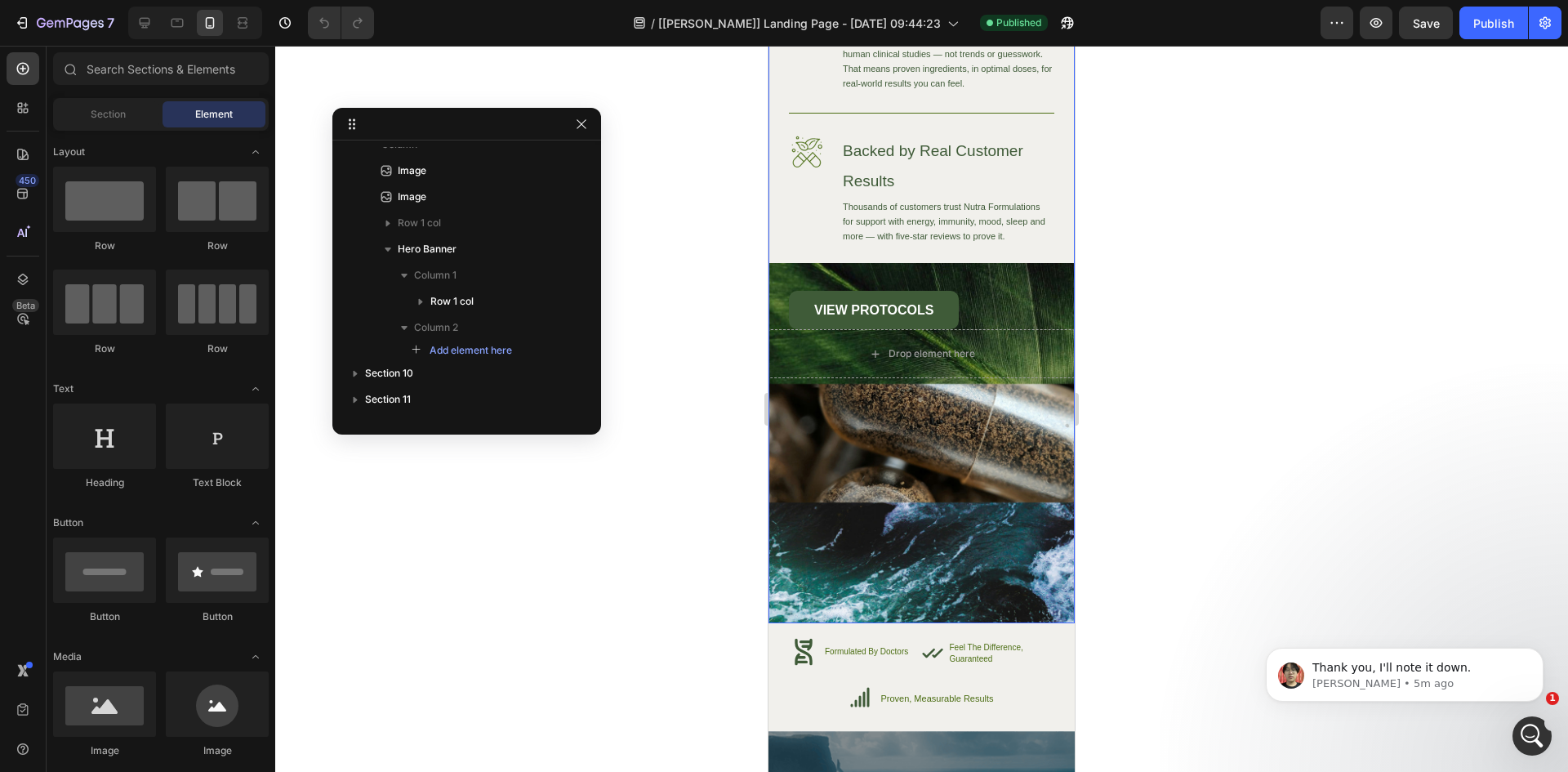
drag, startPoint x: 896, startPoint y: 508, endPoint x: 891, endPoint y: 502, distance: 7.8
click at [896, 506] on div "Image High-Quality Ingredients Heading We source only the finest ingredients to…" at bounding box center [921, 243] width 307 height 760
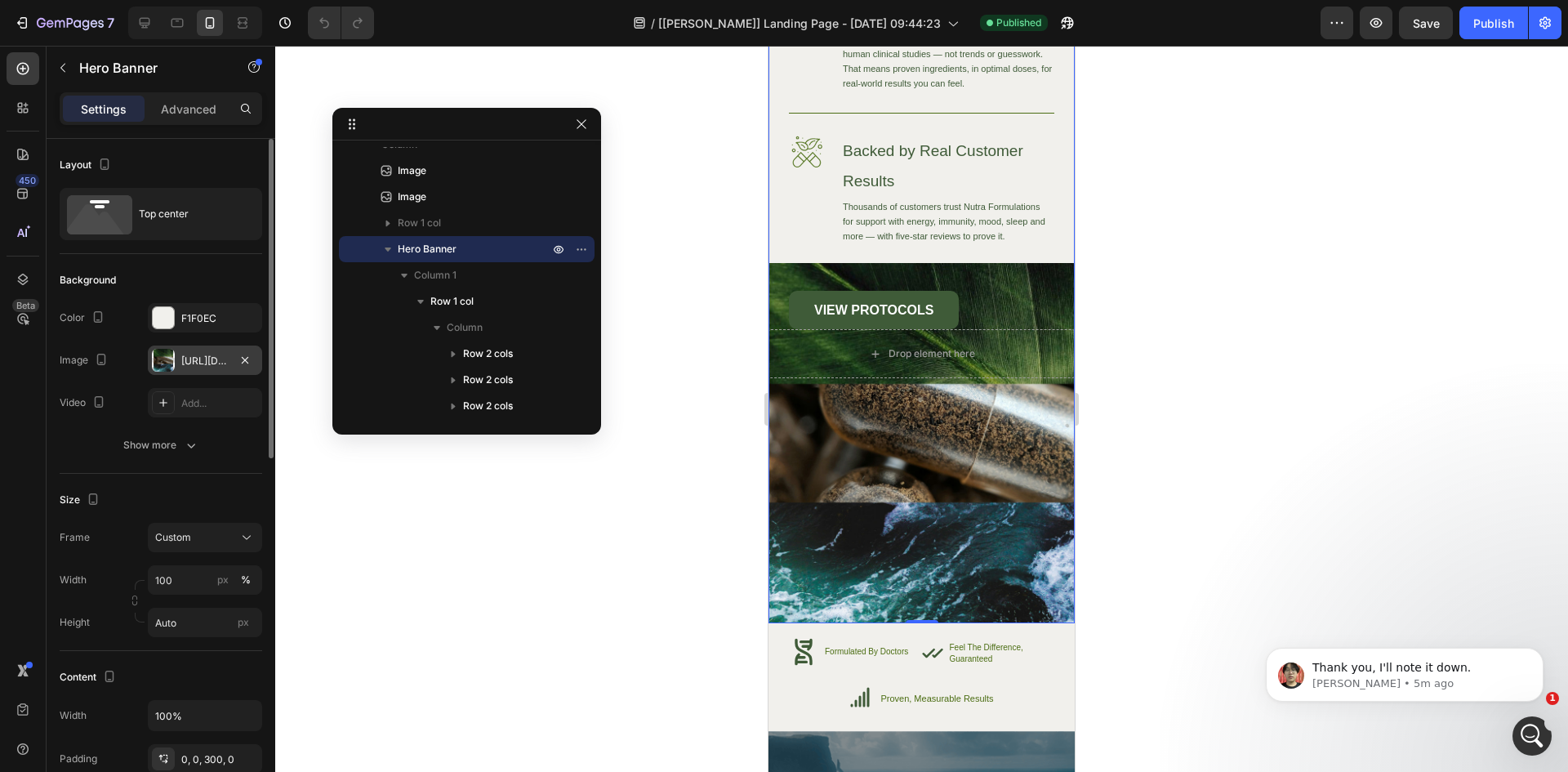
click at [200, 360] on div "[URL][DOMAIN_NAME]" at bounding box center [205, 361] width 47 height 15
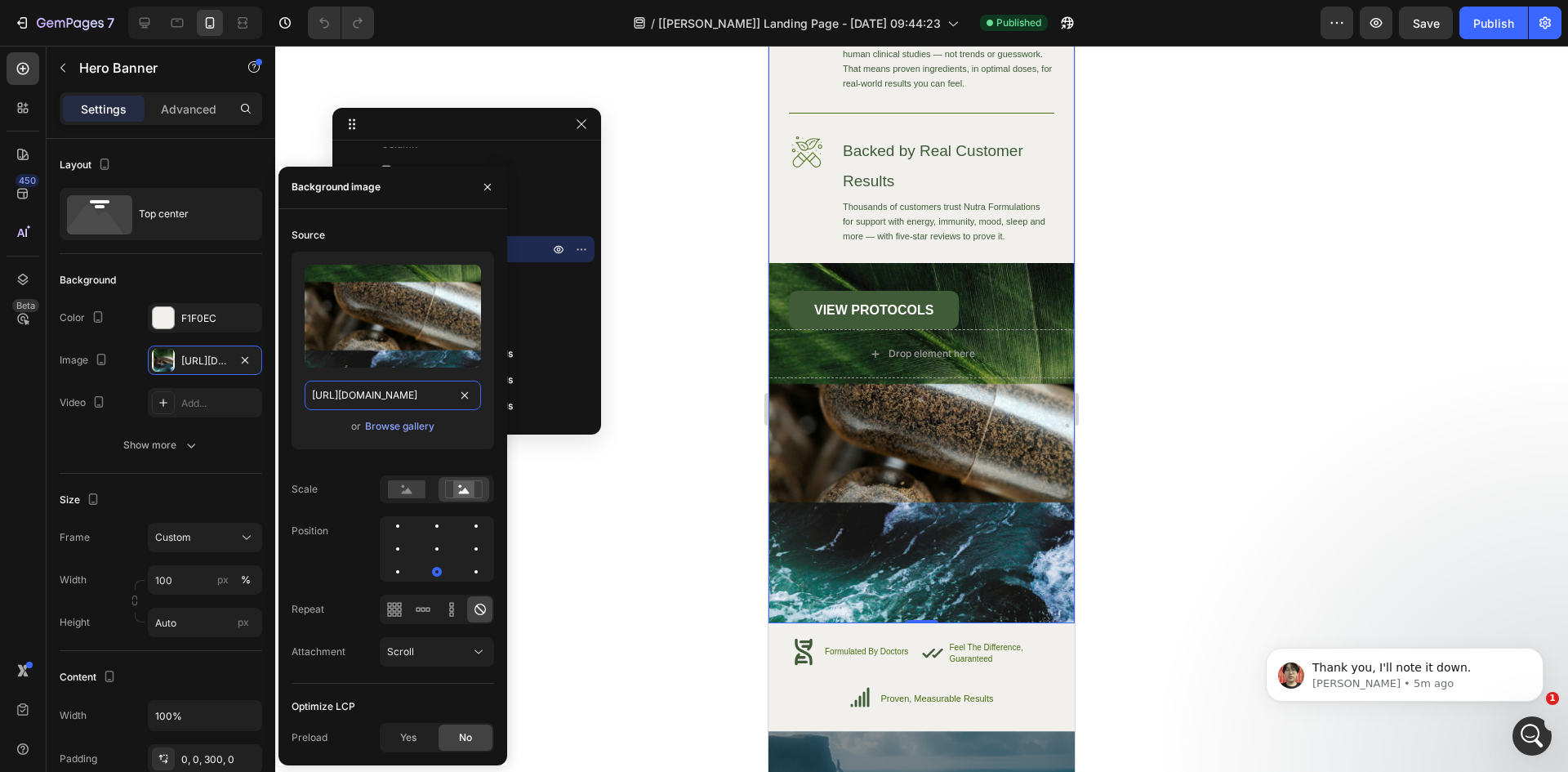
click at [398, 397] on input "[URL][DOMAIN_NAME]" at bounding box center [393, 396] width 177 height 29
click at [246, 364] on icon "button" at bounding box center [245, 360] width 13 height 13
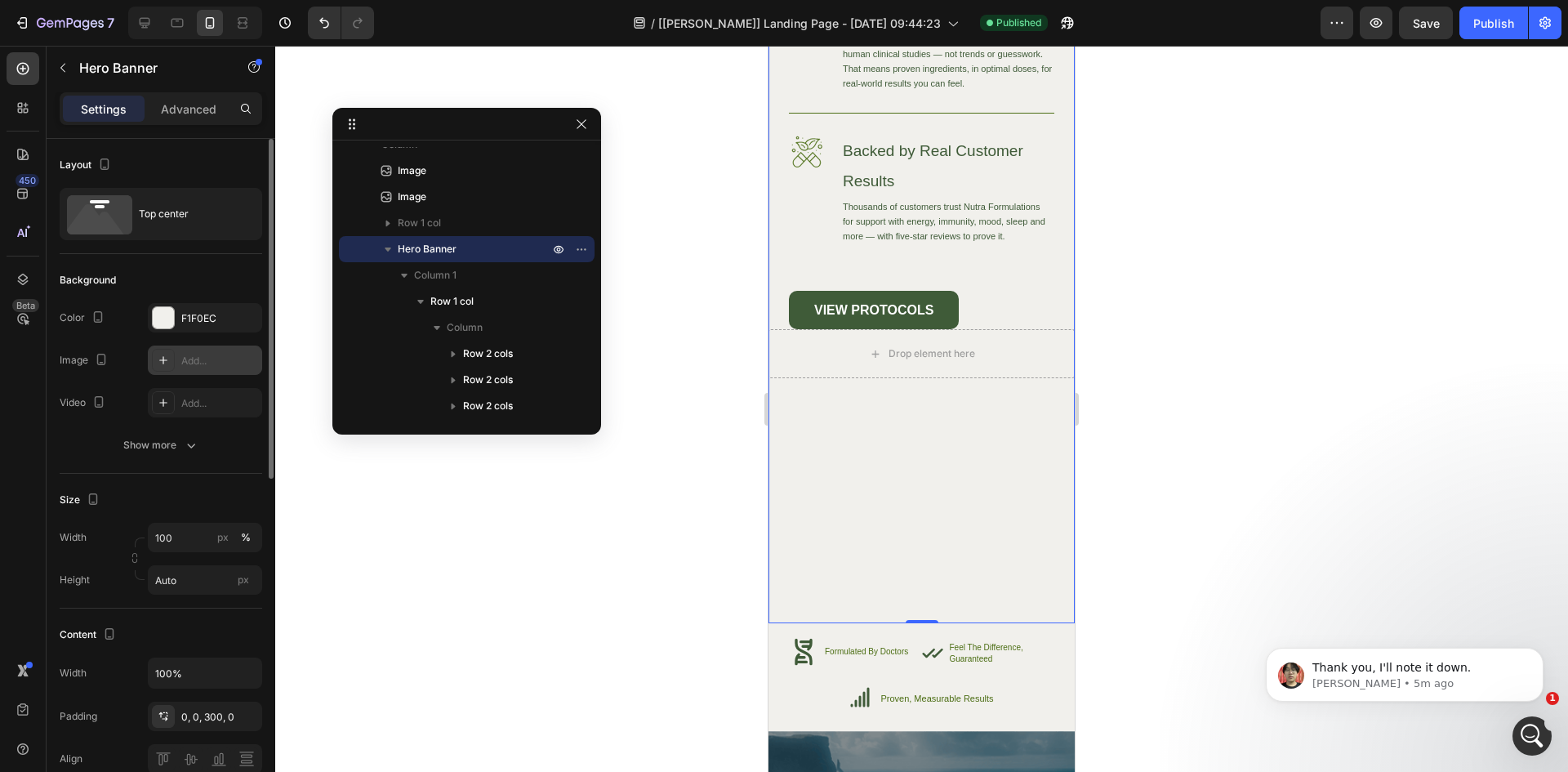
click at [1111, 409] on div at bounding box center [921, 408] width 1293 height 727
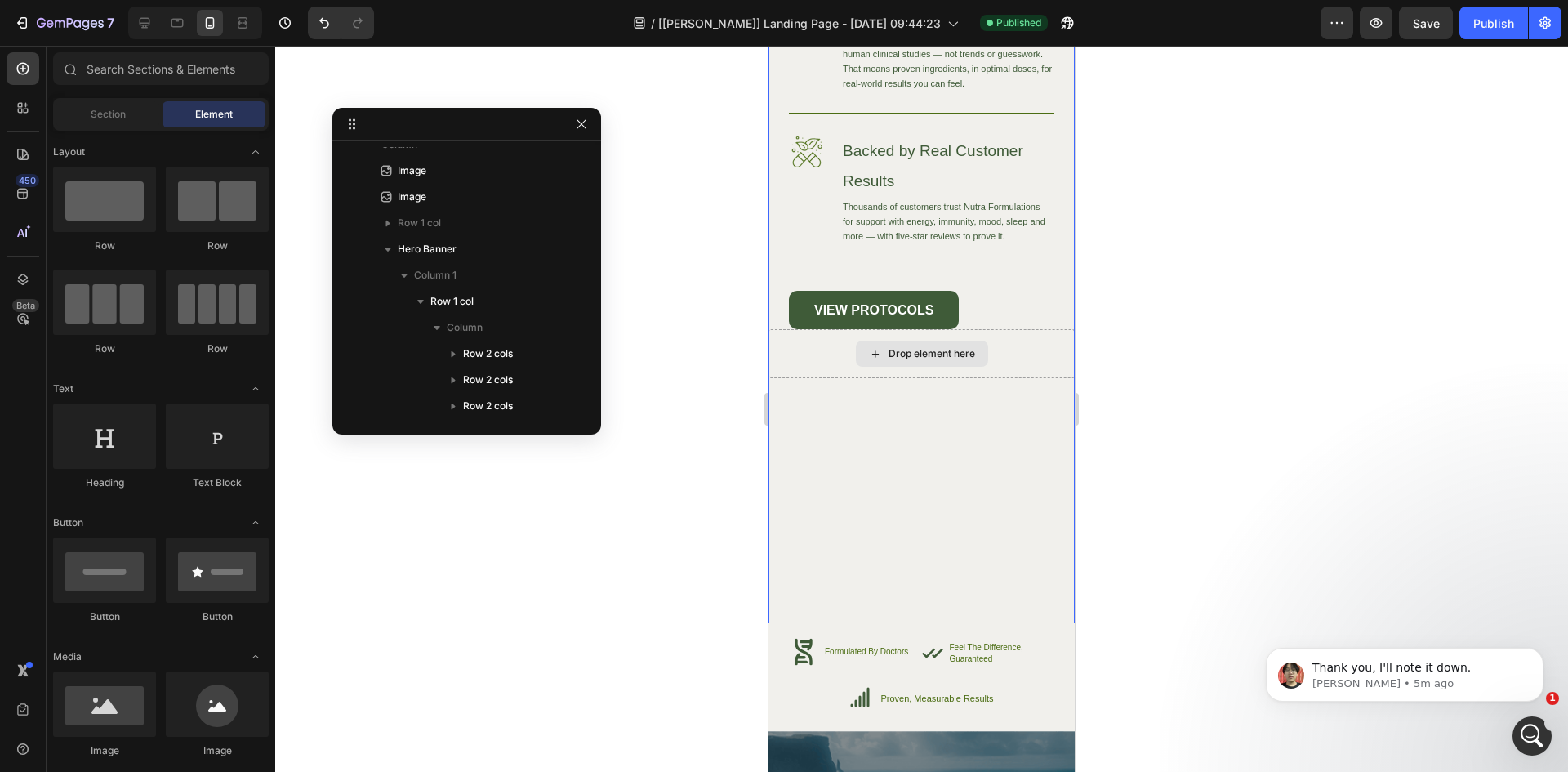
click at [979, 399] on div "Image High-Quality Ingredients Heading We source only the finest ingredients to…" at bounding box center [921, 243] width 307 height 760
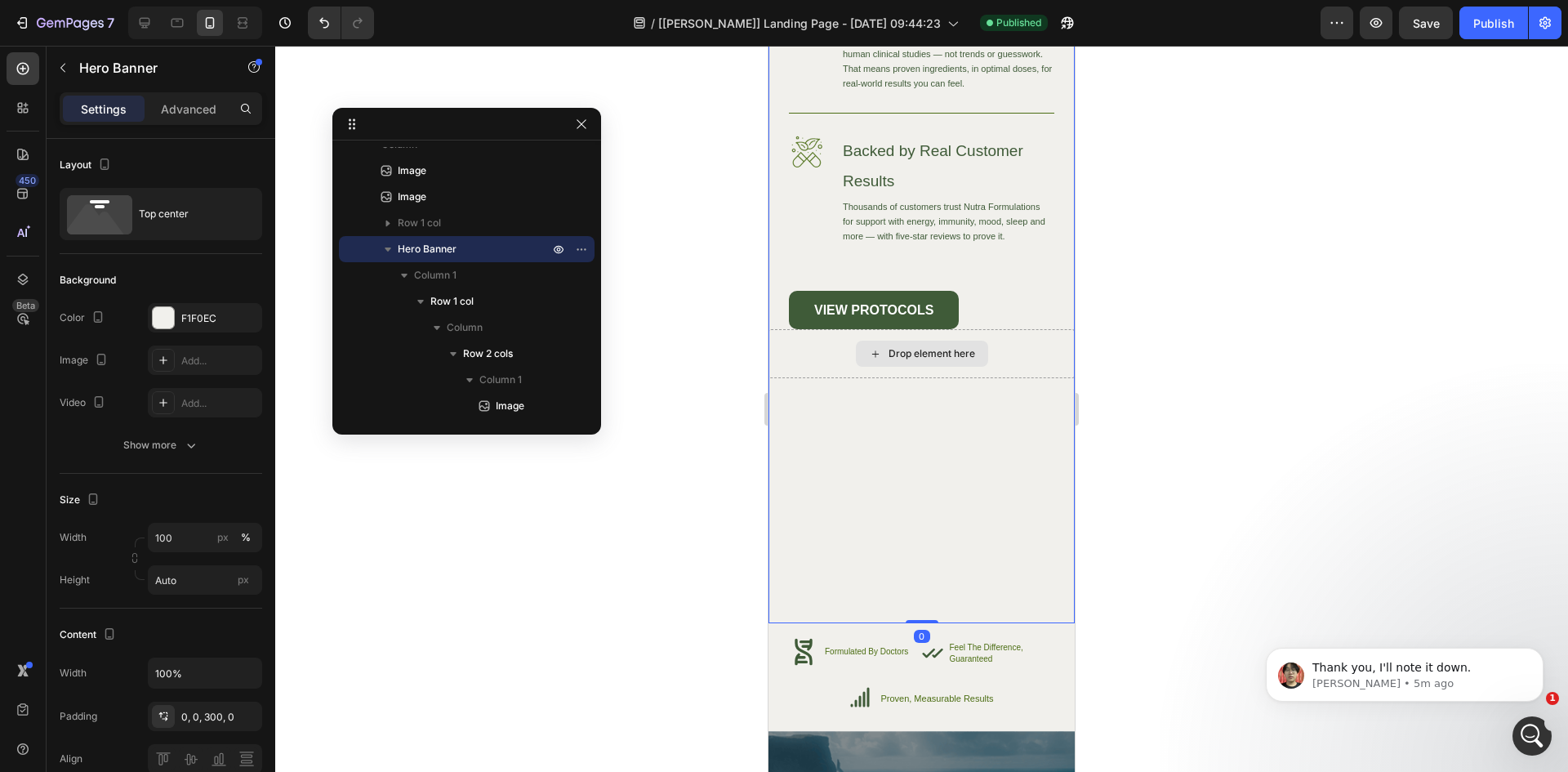
click at [992, 366] on div "Drop element here" at bounding box center [921, 354] width 307 height 49
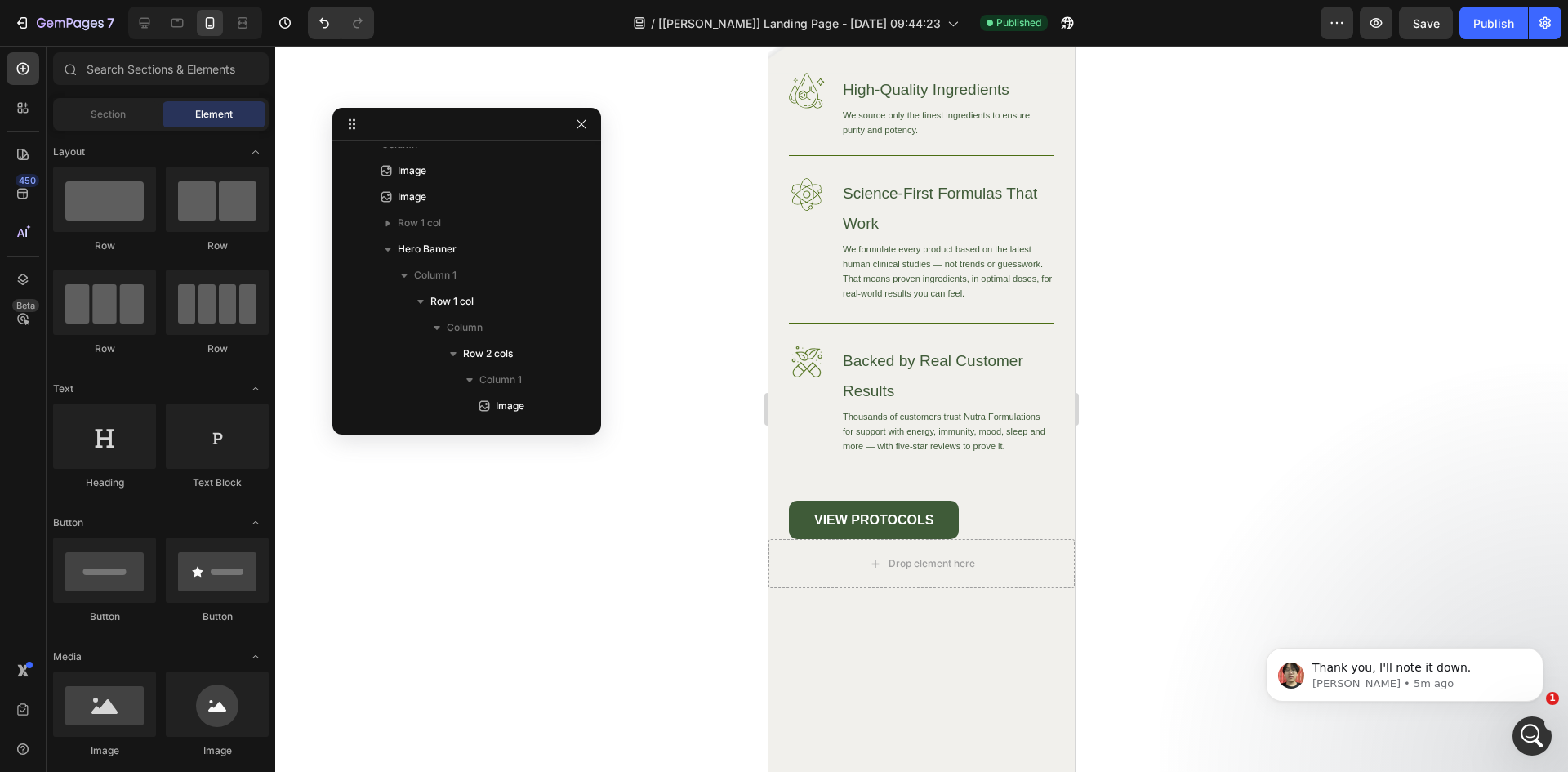
scroll to position [4683, 0]
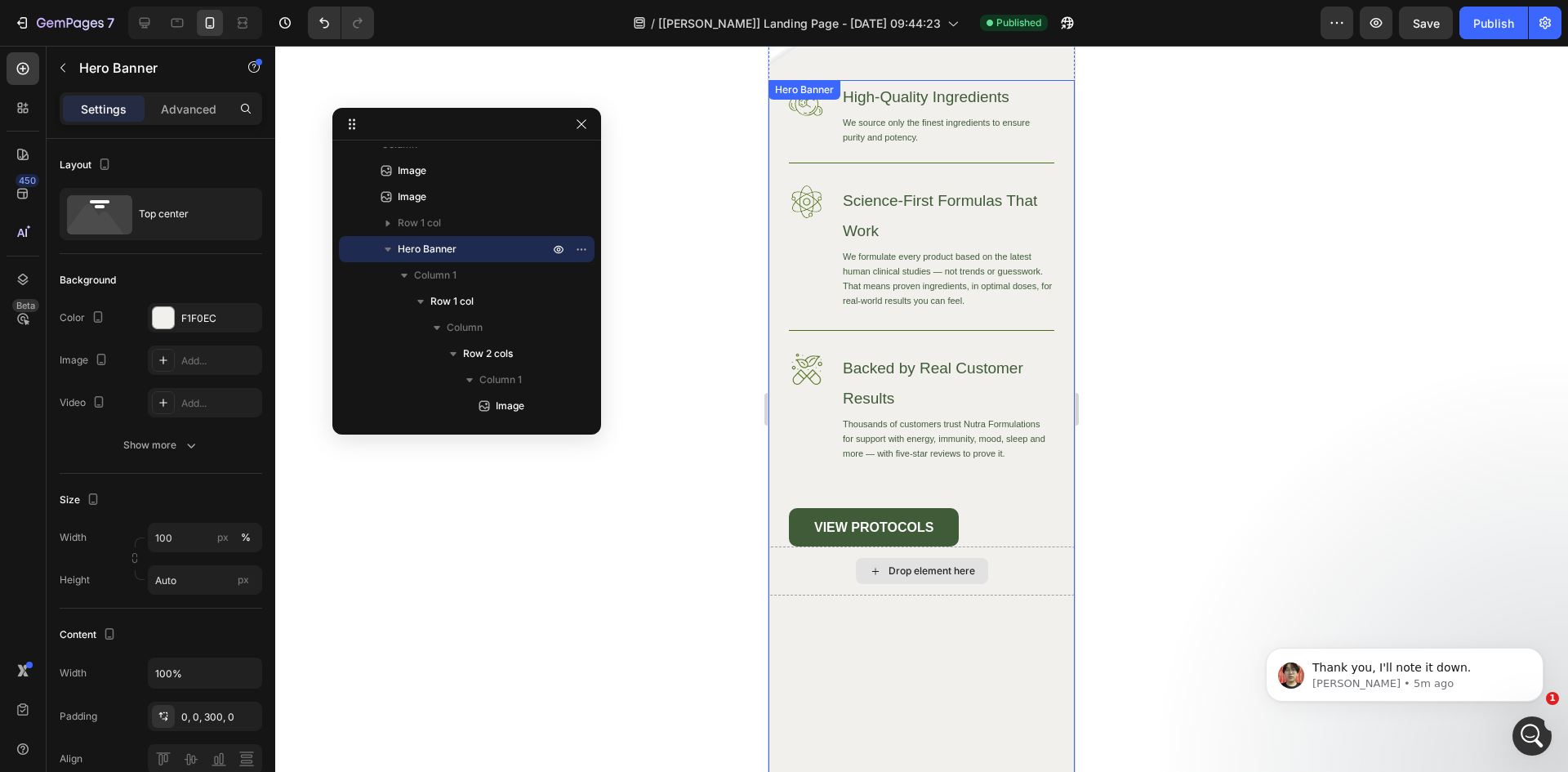
click at [1017, 575] on div "Drop element here" at bounding box center [921, 571] width 307 height 49
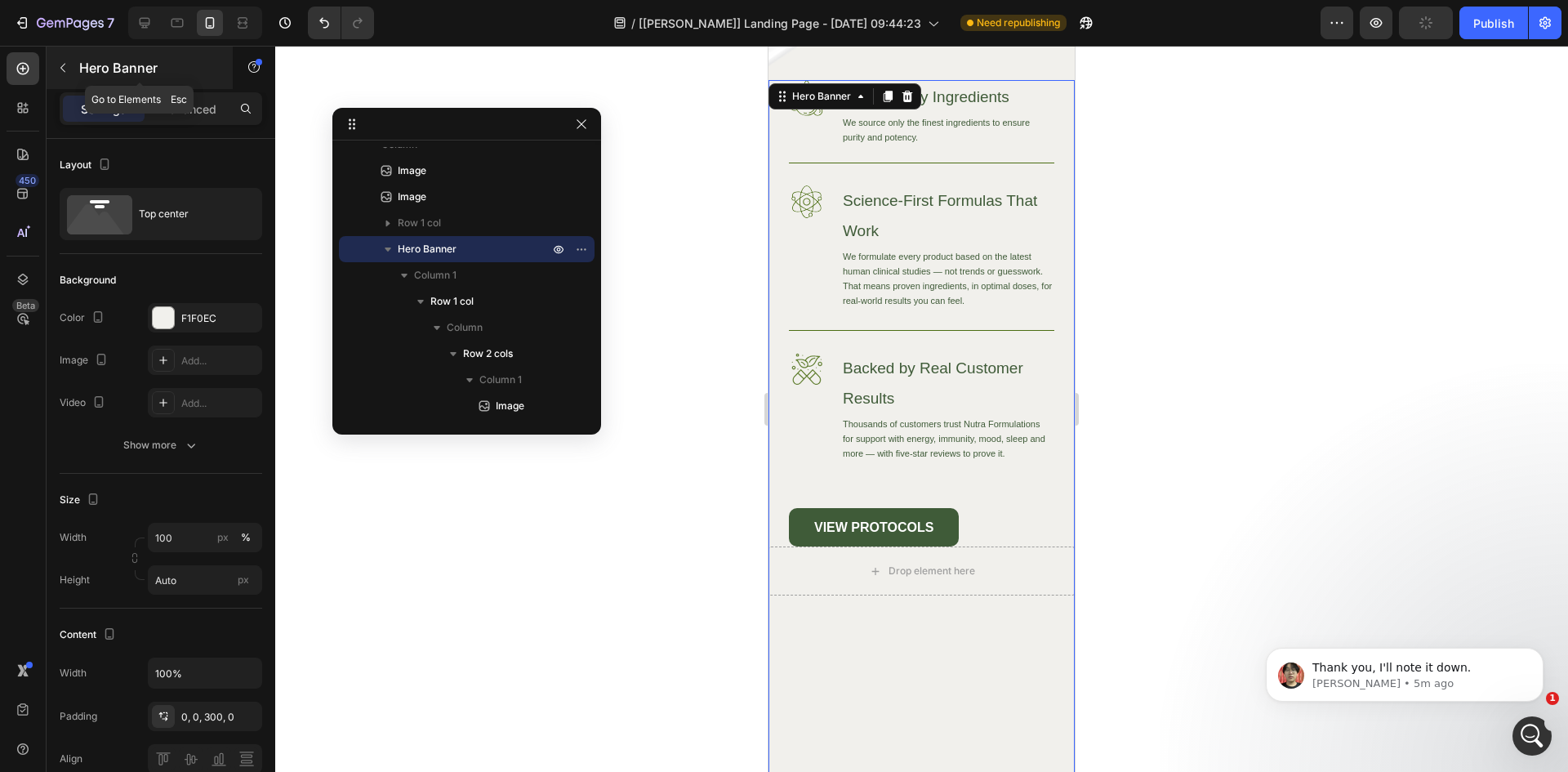
click at [64, 67] on icon "button" at bounding box center [63, 68] width 13 height 13
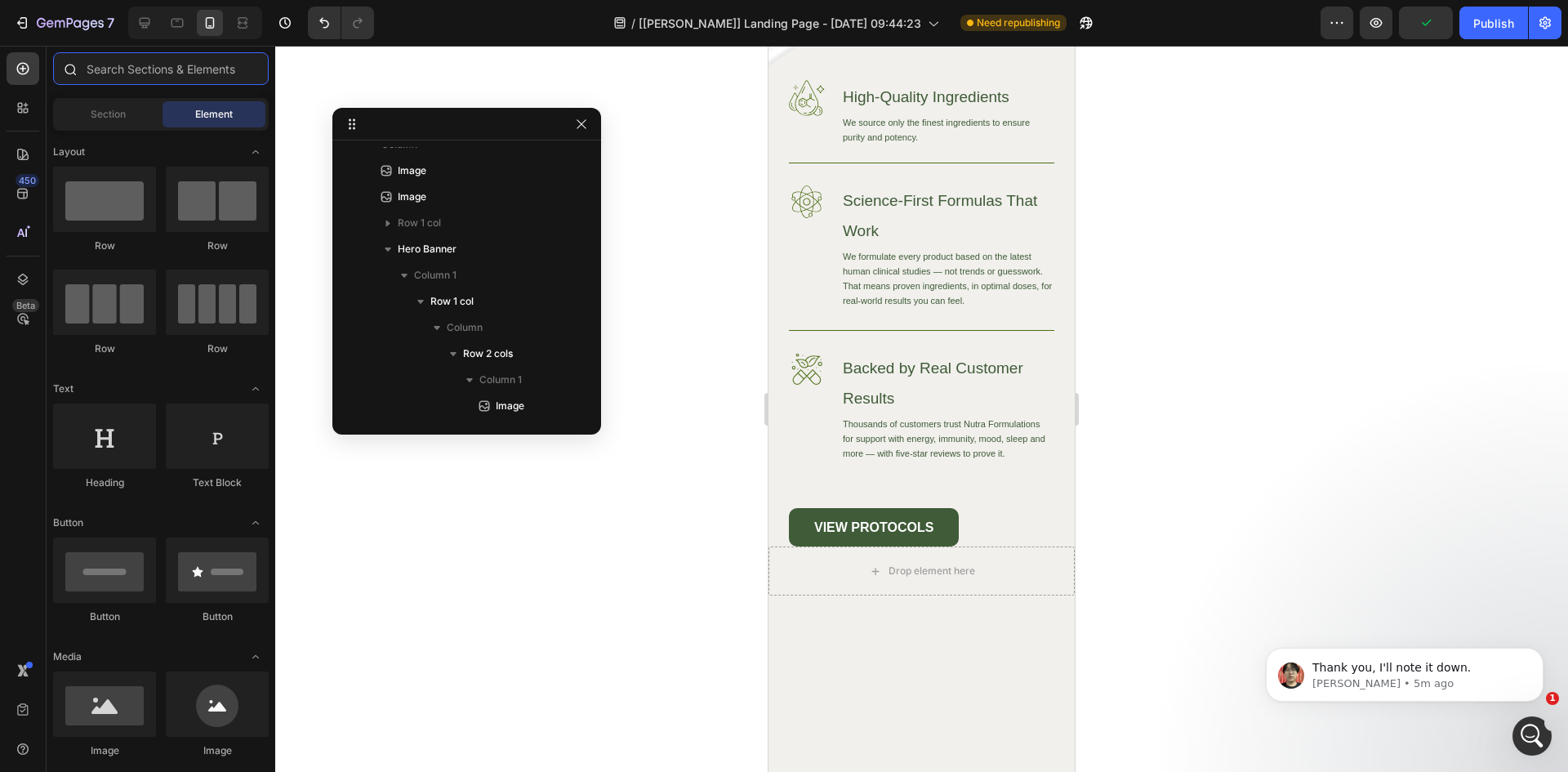
click at [131, 69] on input "text" at bounding box center [161, 69] width 216 height 33
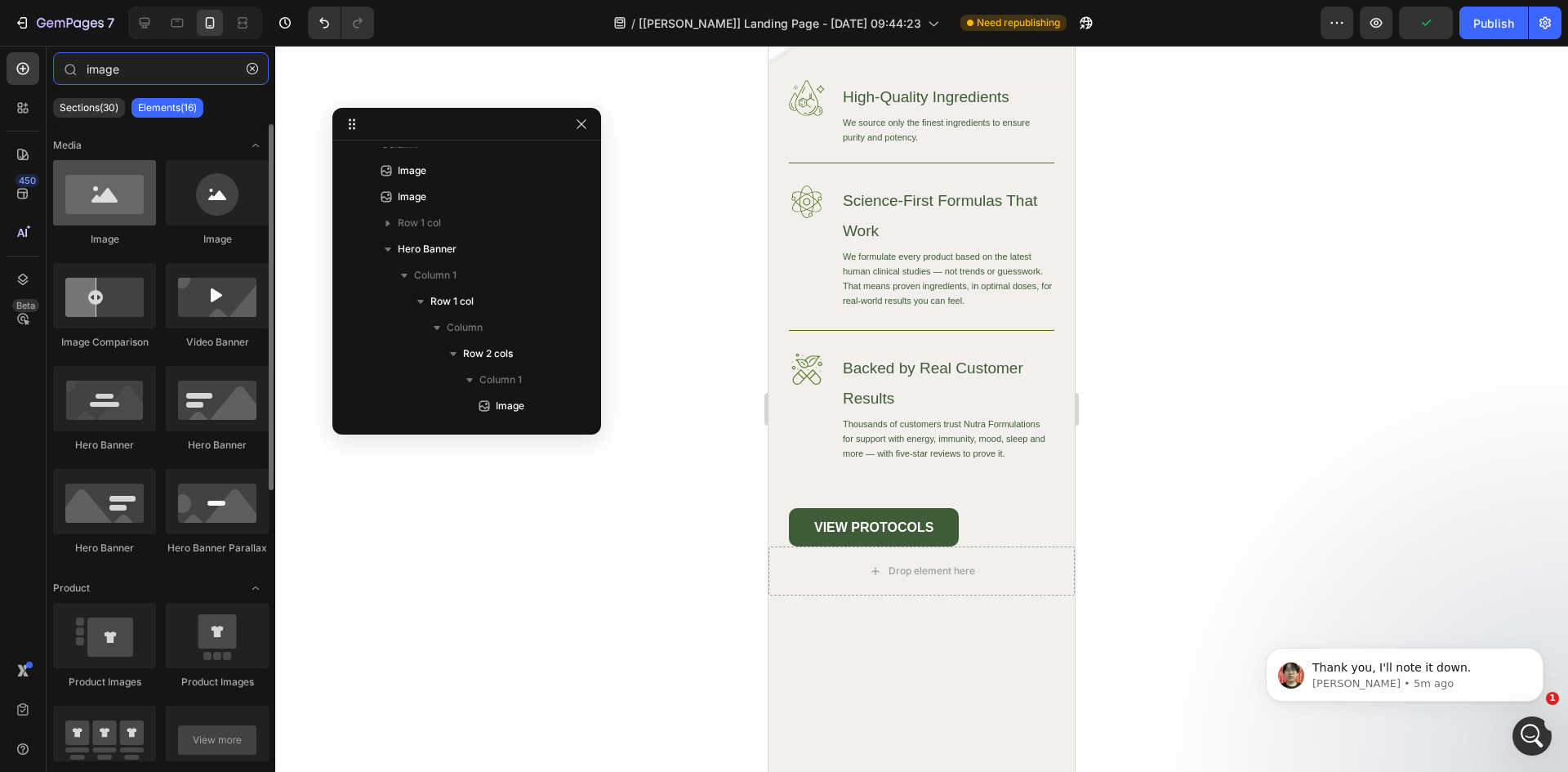
type input "image"
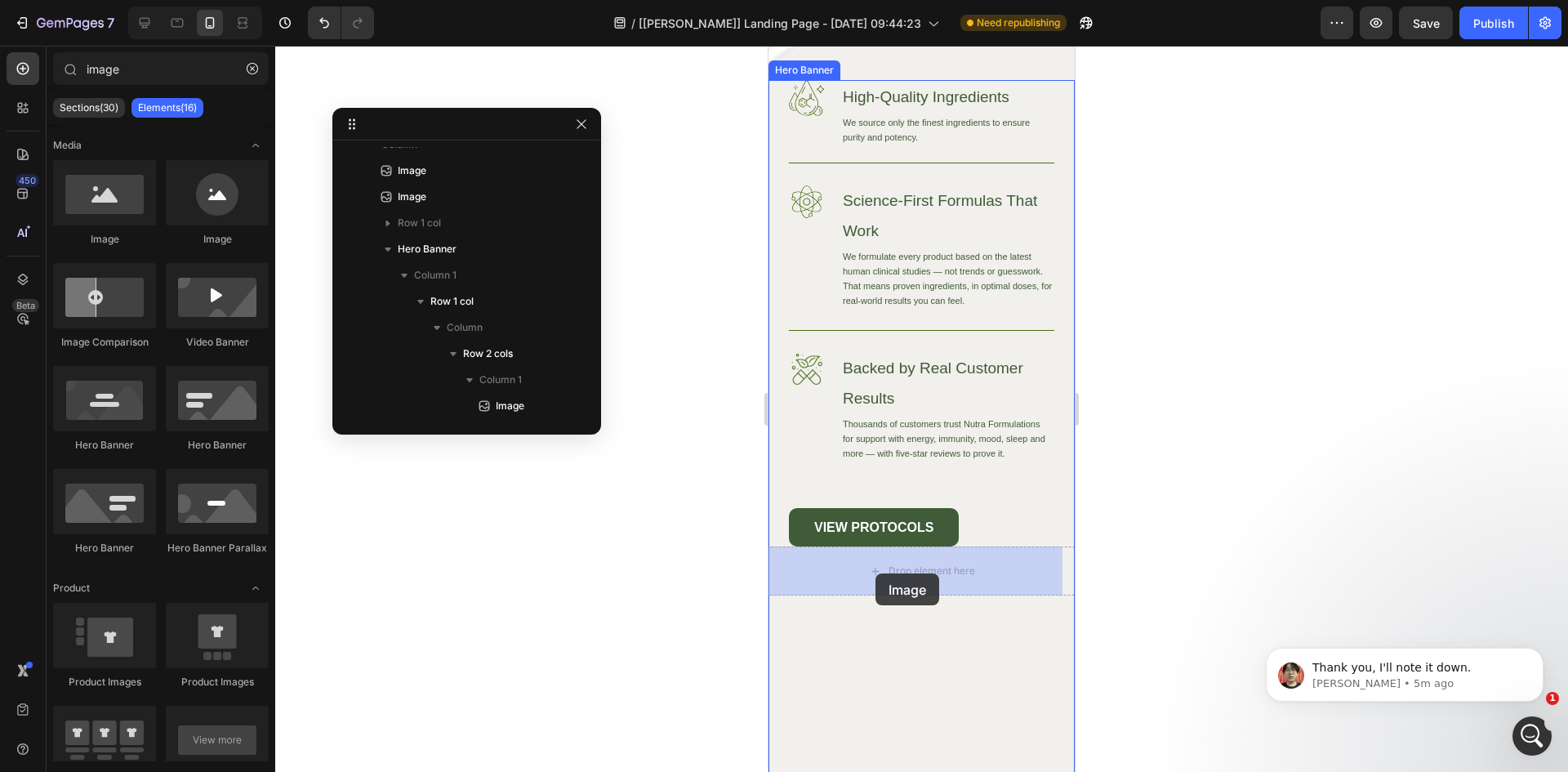
drag, startPoint x: 865, startPoint y: 241, endPoint x: 879, endPoint y: 572, distance: 331.3
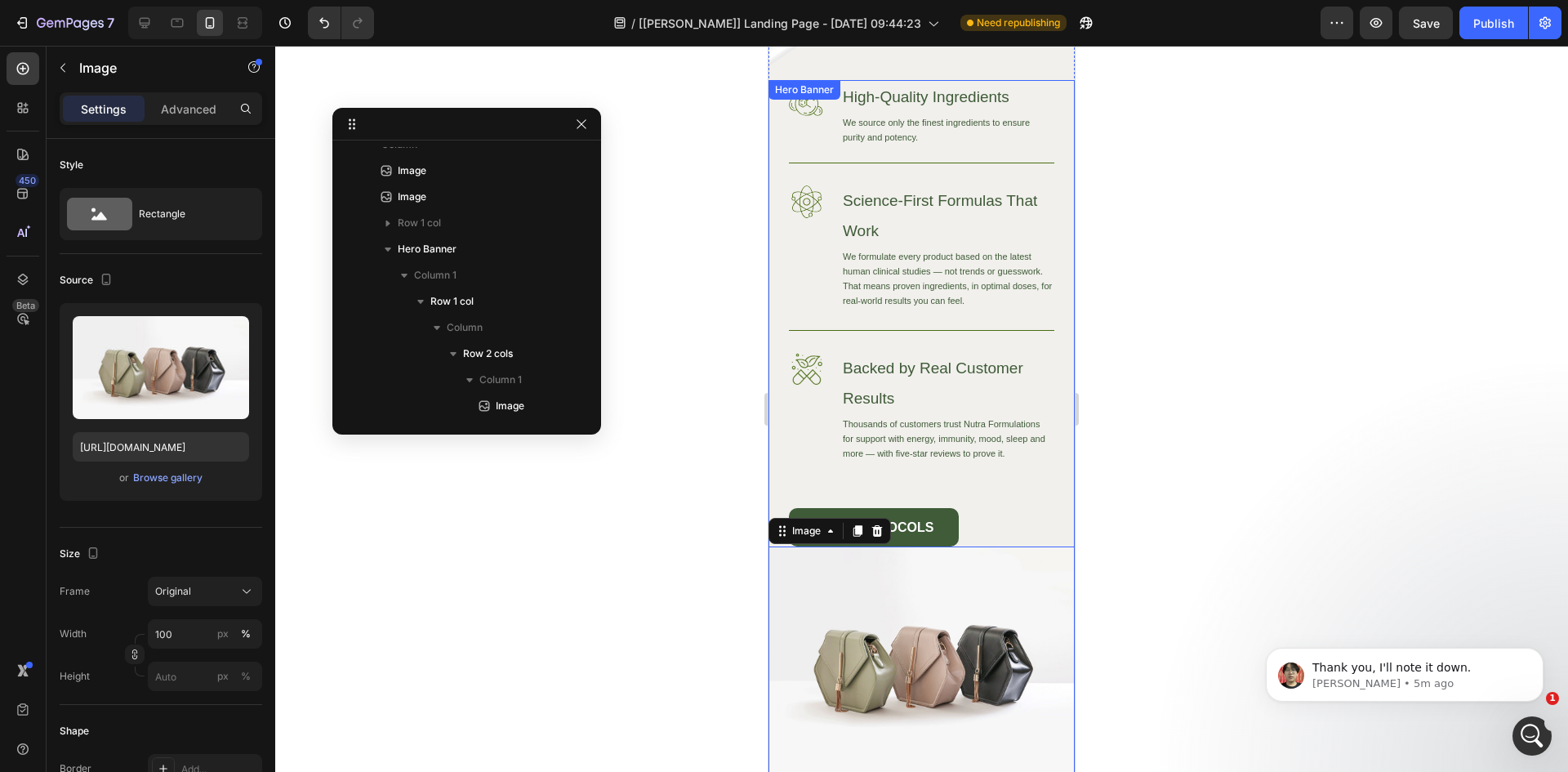
scroll to position [828, 0]
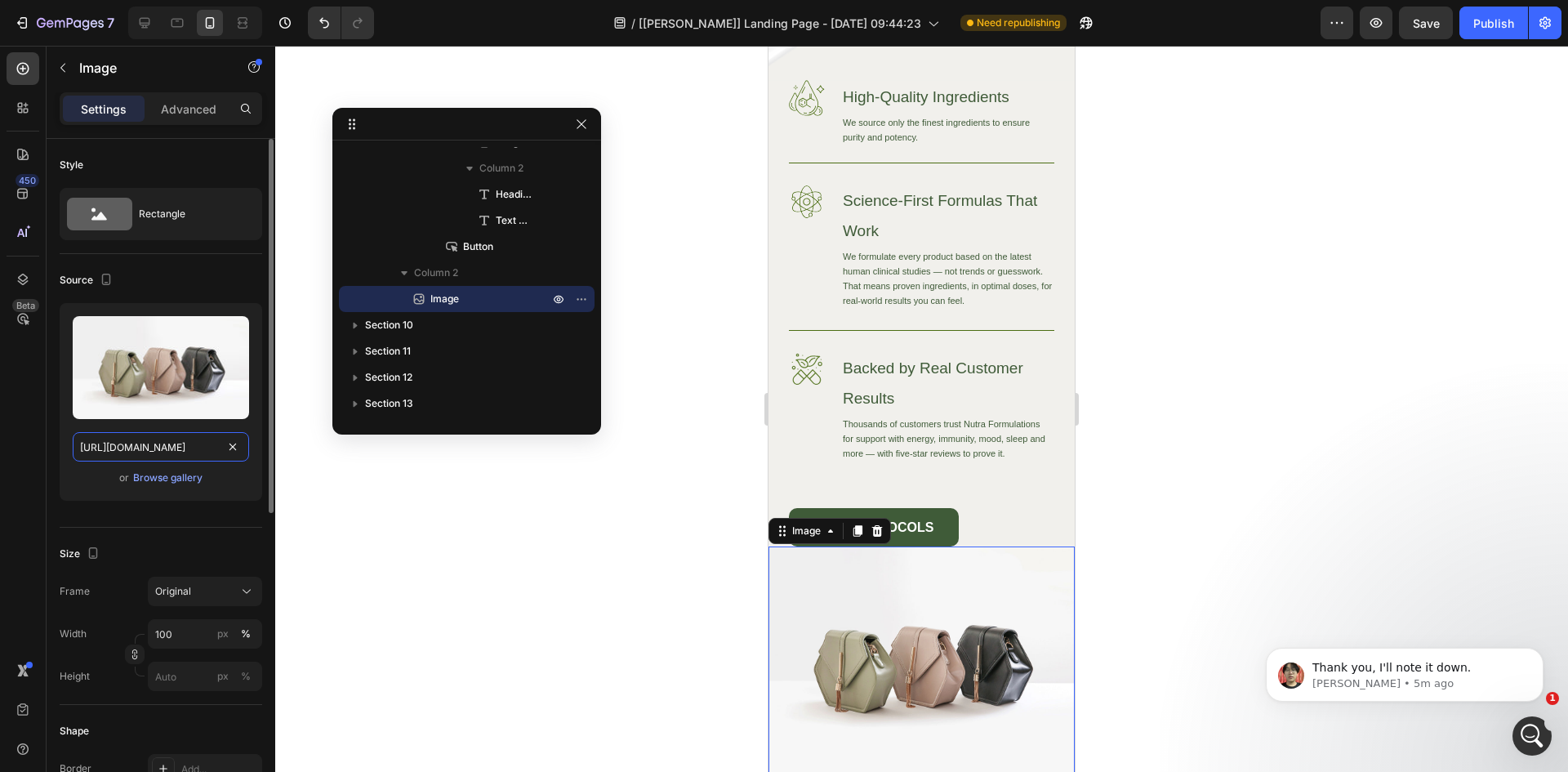
click at [185, 456] on input "https://cdn.shopify.com/s/files/1/2005/9307/files/image_demo.jpg" at bounding box center [161, 446] width 177 height 29
paste input "0079/5162/files/gempages_526674528609240088-f31354bb-4afd-4ff2-8c27-07a2b3f8c345"
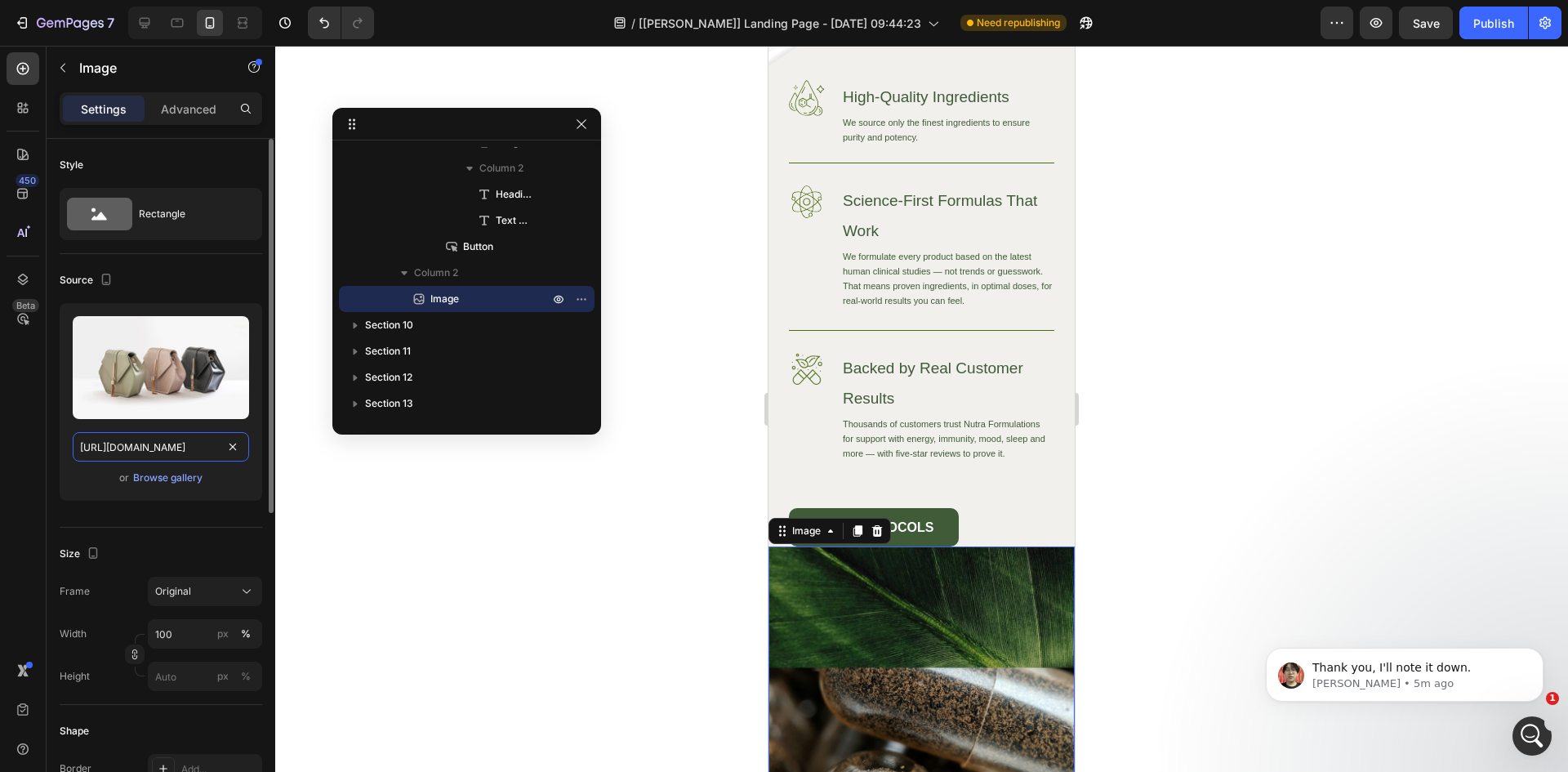
scroll to position [0, 468]
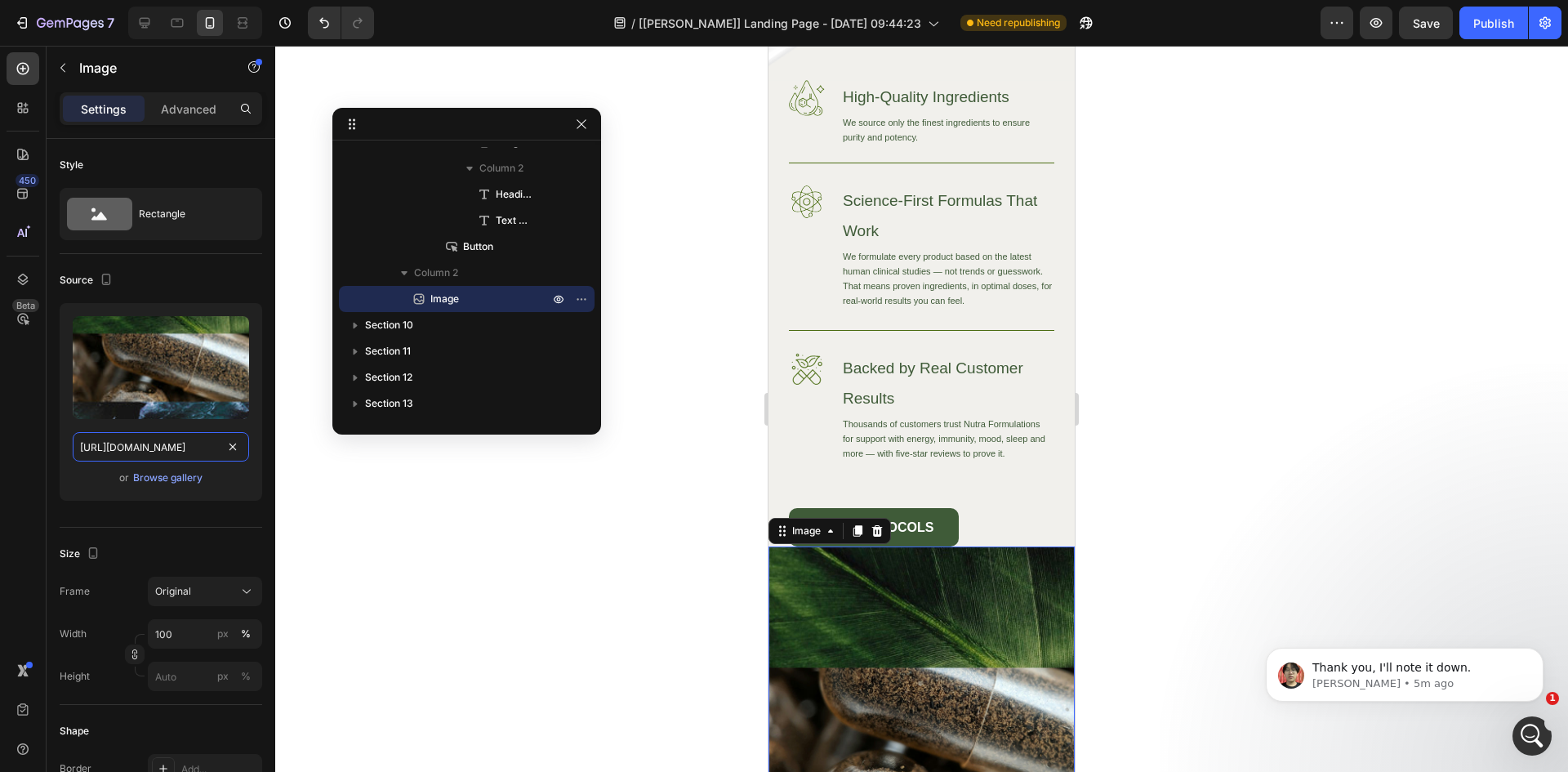
type input "[URL][DOMAIN_NAME]"
drag, startPoint x: 1188, startPoint y: 522, endPoint x: 1155, endPoint y: 523, distance: 33.0
click at [1187, 522] on div at bounding box center [921, 408] width 1293 height 727
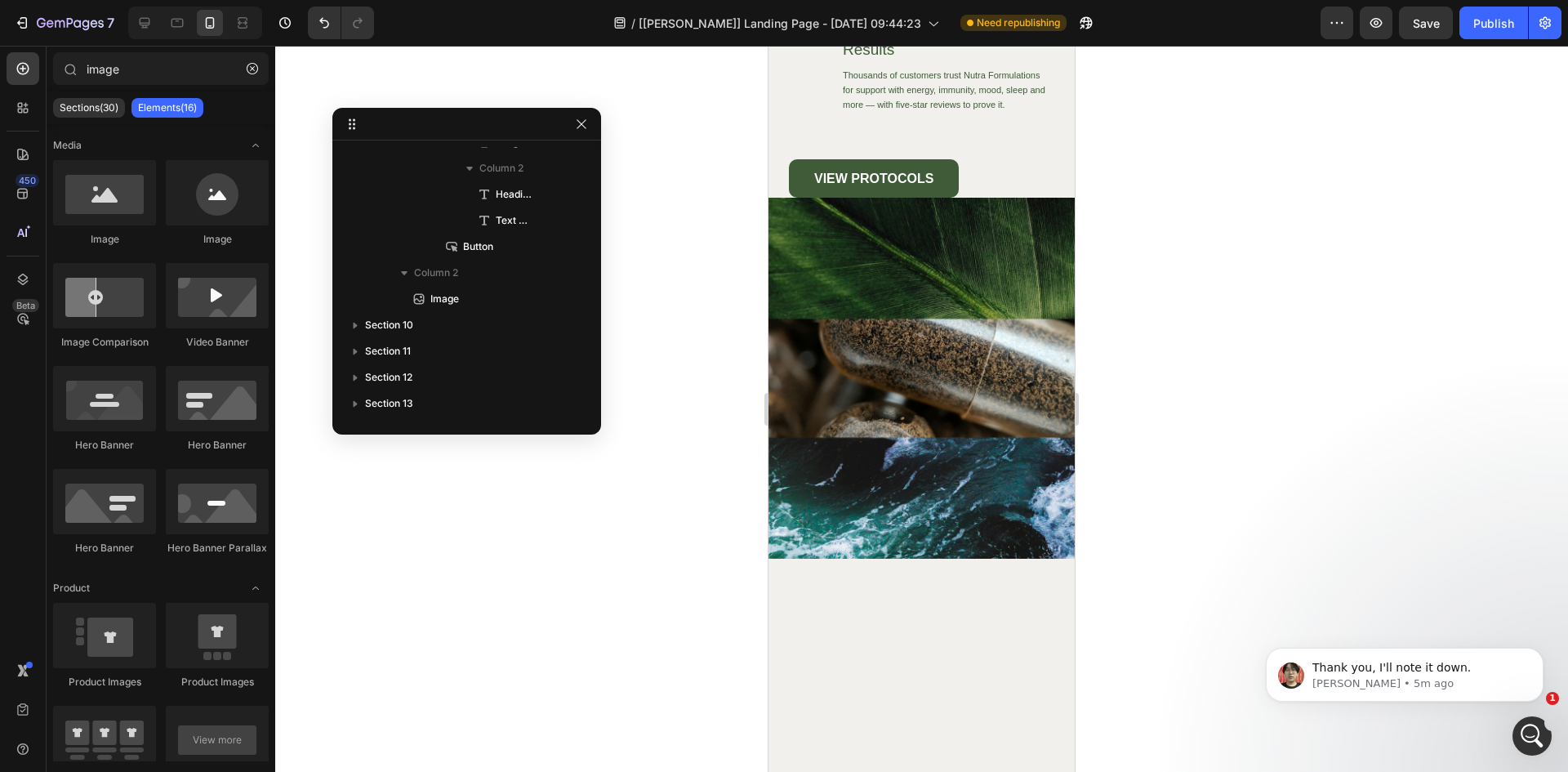
scroll to position [5048, 0]
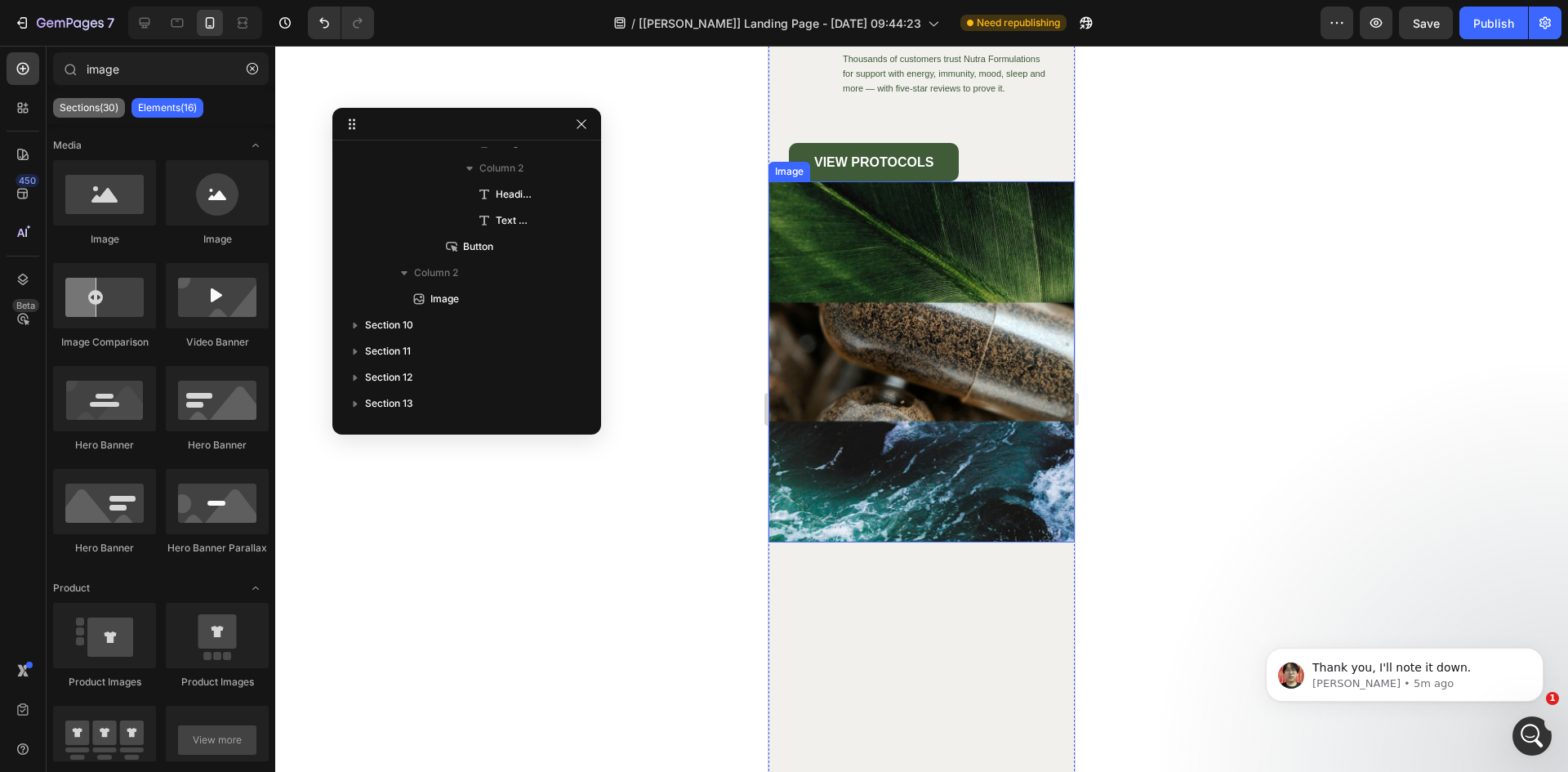
click at [86, 112] on p "Sections(30)" at bounding box center [89, 108] width 59 height 13
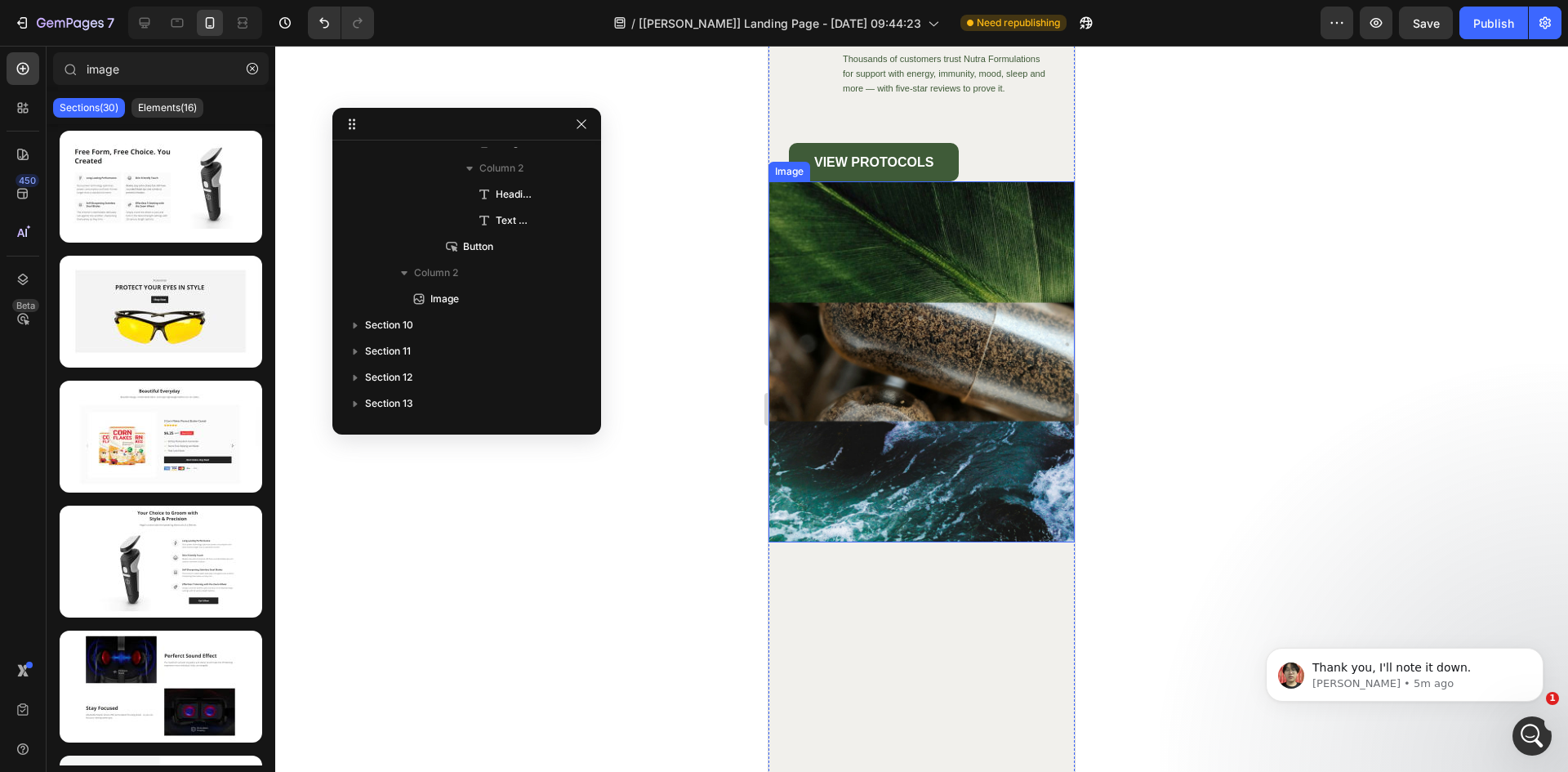
click at [369, 64] on div at bounding box center [921, 408] width 1293 height 727
click at [147, 28] on icon at bounding box center [145, 24] width 11 height 11
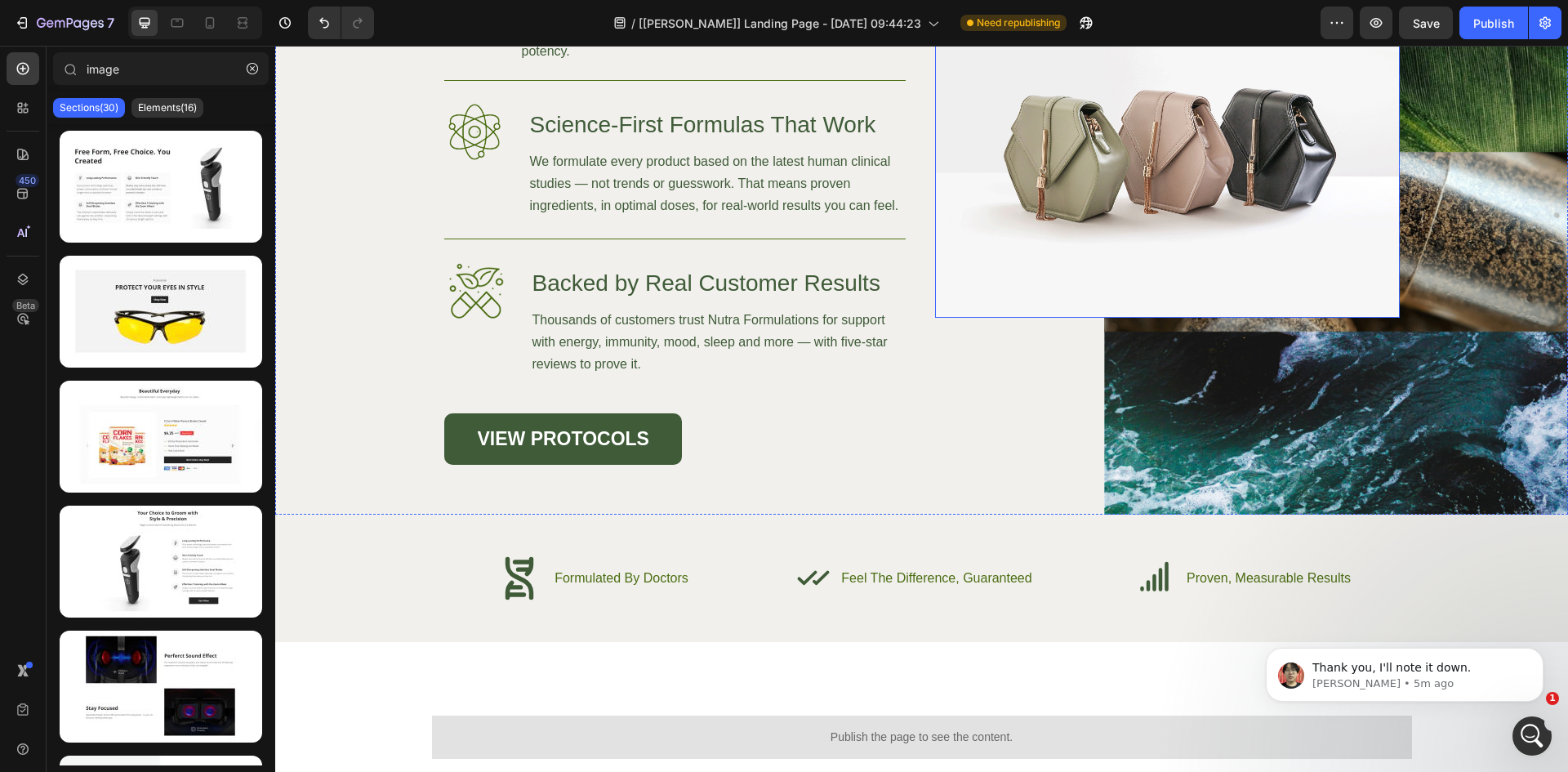
scroll to position [5271, 0]
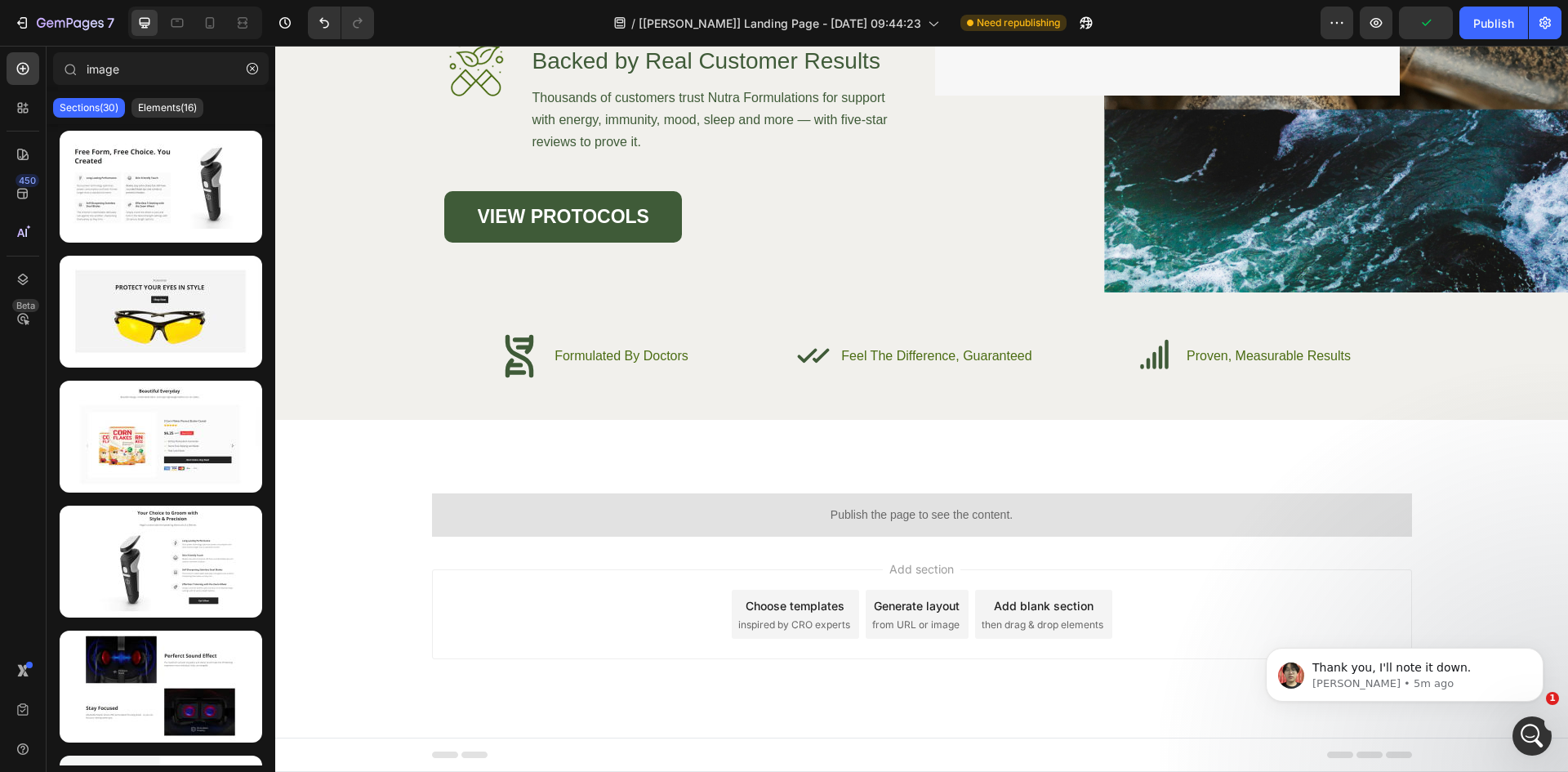
drag, startPoint x: 1555, startPoint y: 761, endPoint x: 1558, endPoint y: 674, distance: 87.1
click at [1558, 674] on body "Thank you, I'll note it down. Ethan • 5m ago" at bounding box center [1405, 671] width 314 height 102
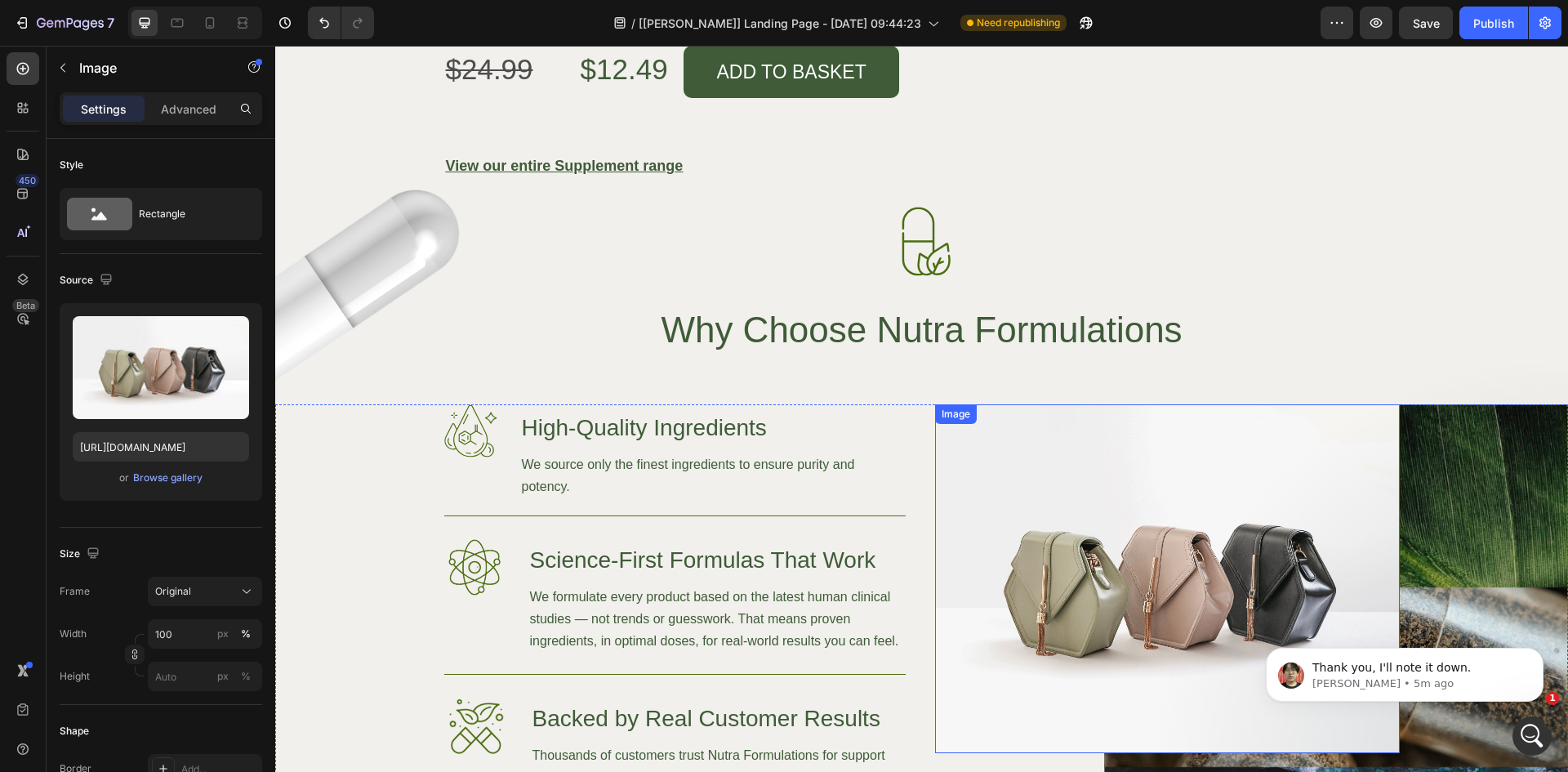
click at [1290, 523] on img at bounding box center [1167, 579] width 464 height 349
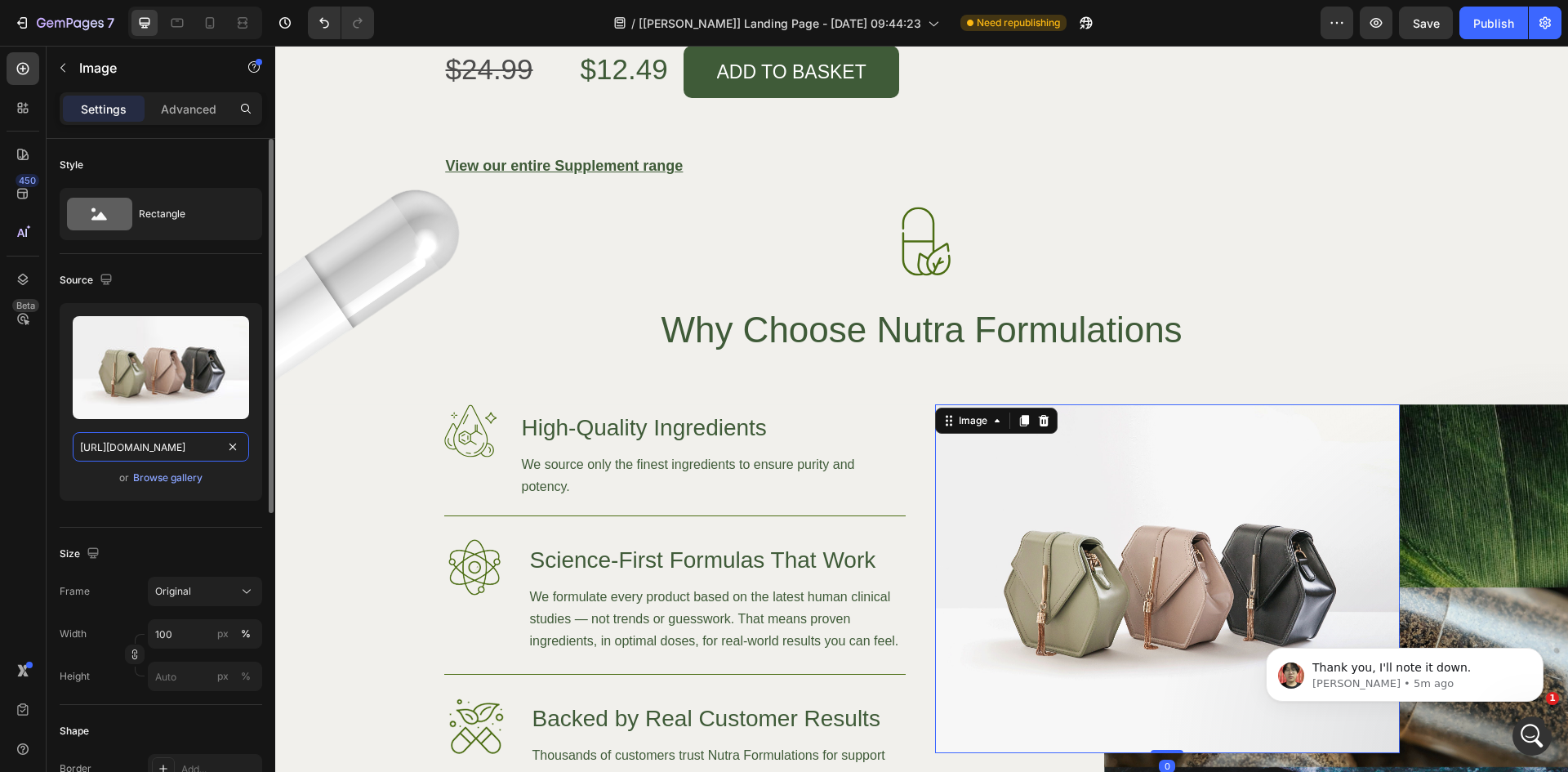
click at [163, 453] on input "https://cdn.shopify.com/s/files/1/2005/9307/files/image_demo.jpg" at bounding box center [161, 446] width 177 height 29
paste input "0079/5162/files/gempages_526674528609240088-f31354bb-4afd-4ff2-8c27-07a2b3f8c345"
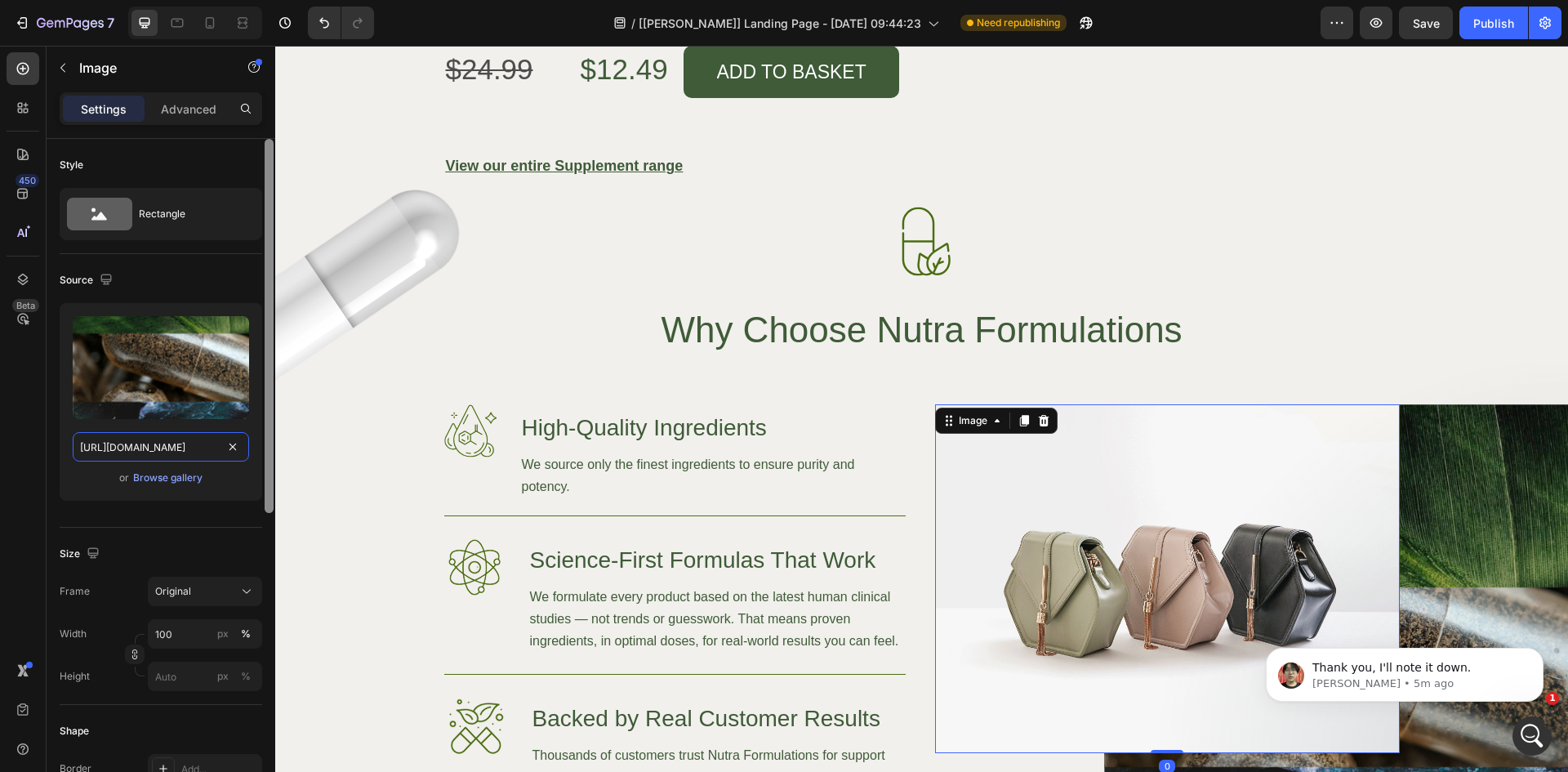
scroll to position [0, 468]
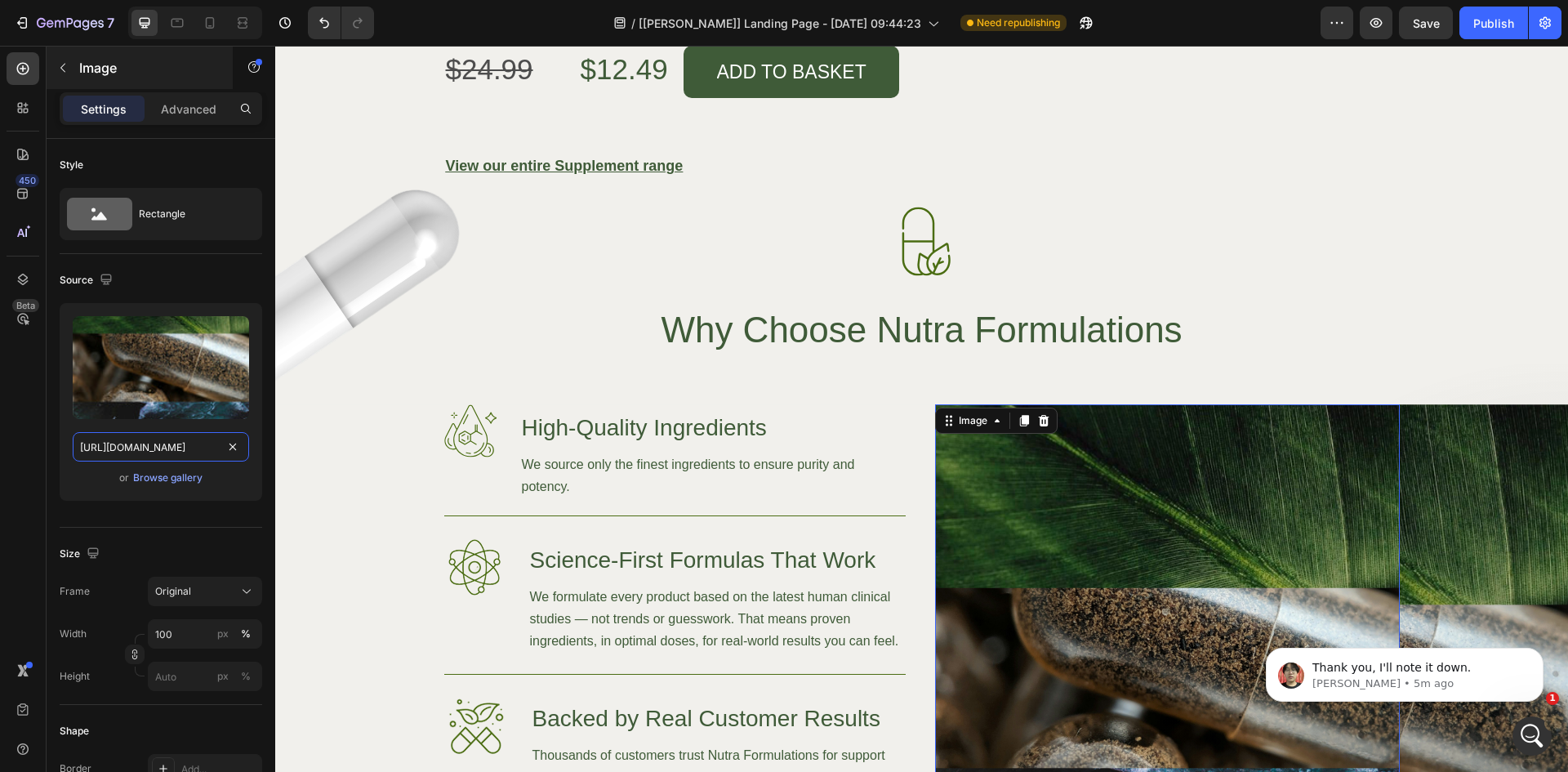
type input "[URL][DOMAIN_NAME]"
click at [55, 73] on button "button" at bounding box center [63, 67] width 26 height 26
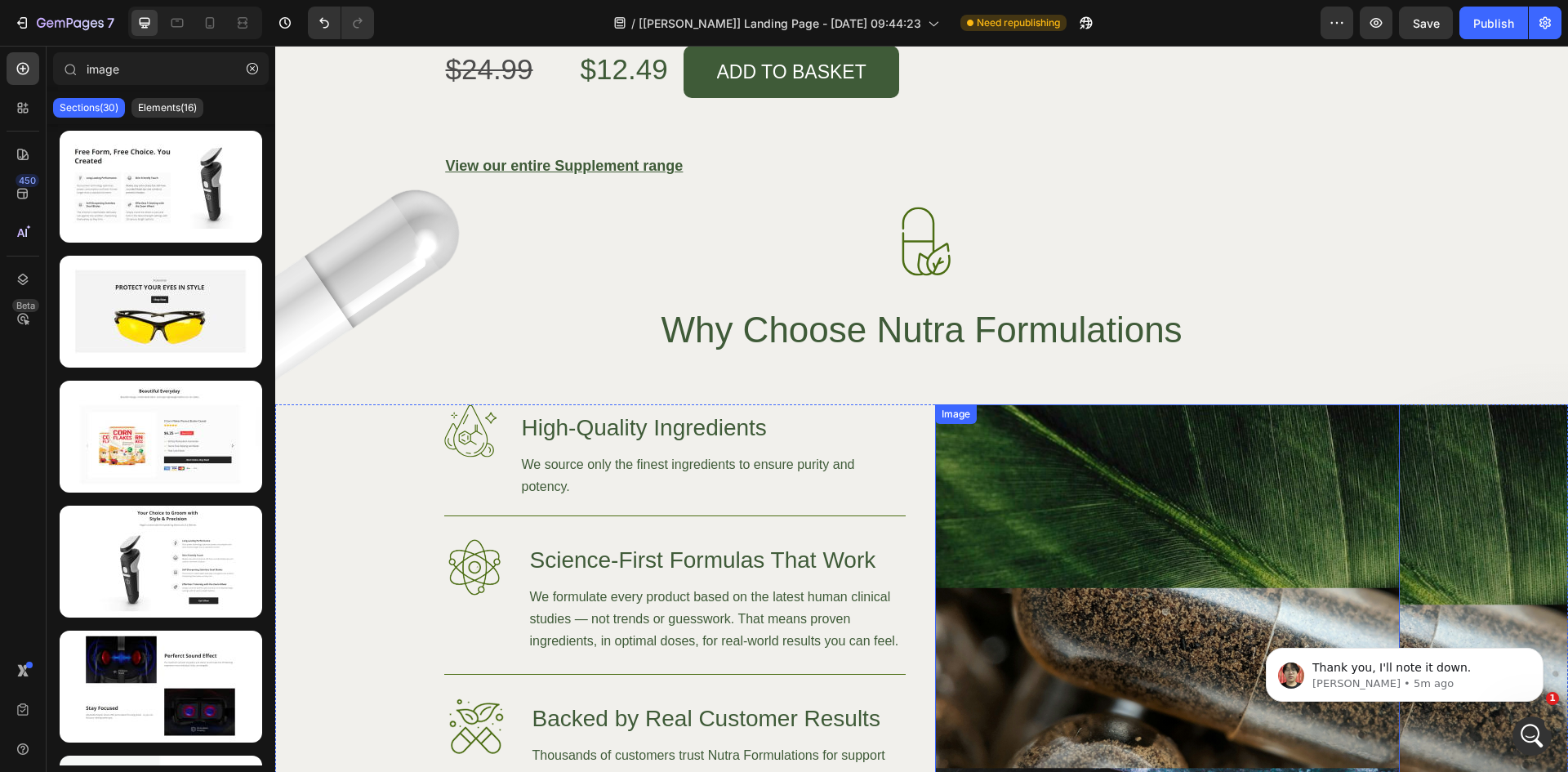
click at [1200, 464] on img at bounding box center [1167, 678] width 464 height 547
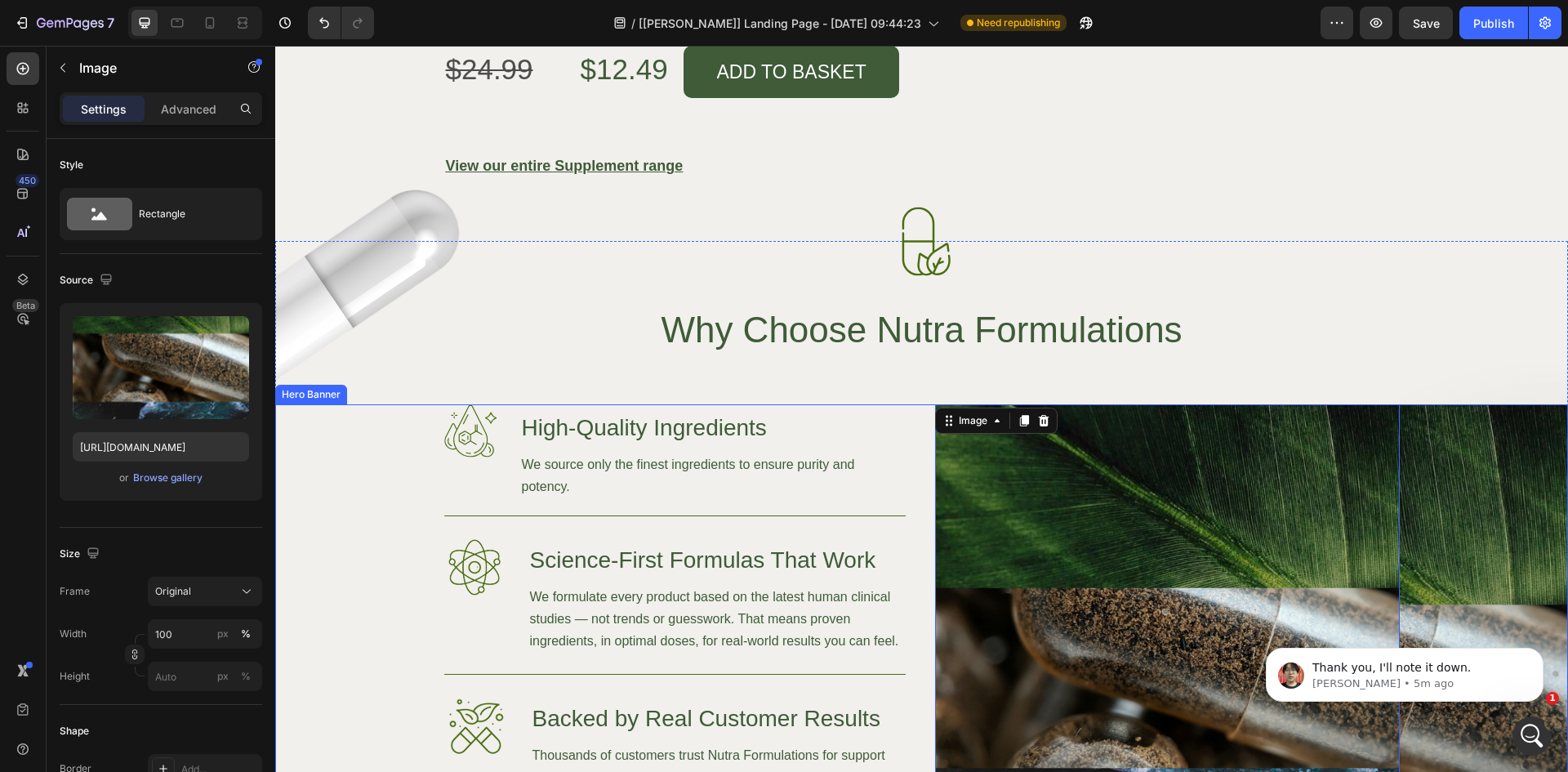
click at [324, 436] on div "Background Image" at bounding box center [921, 703] width 1293 height 597
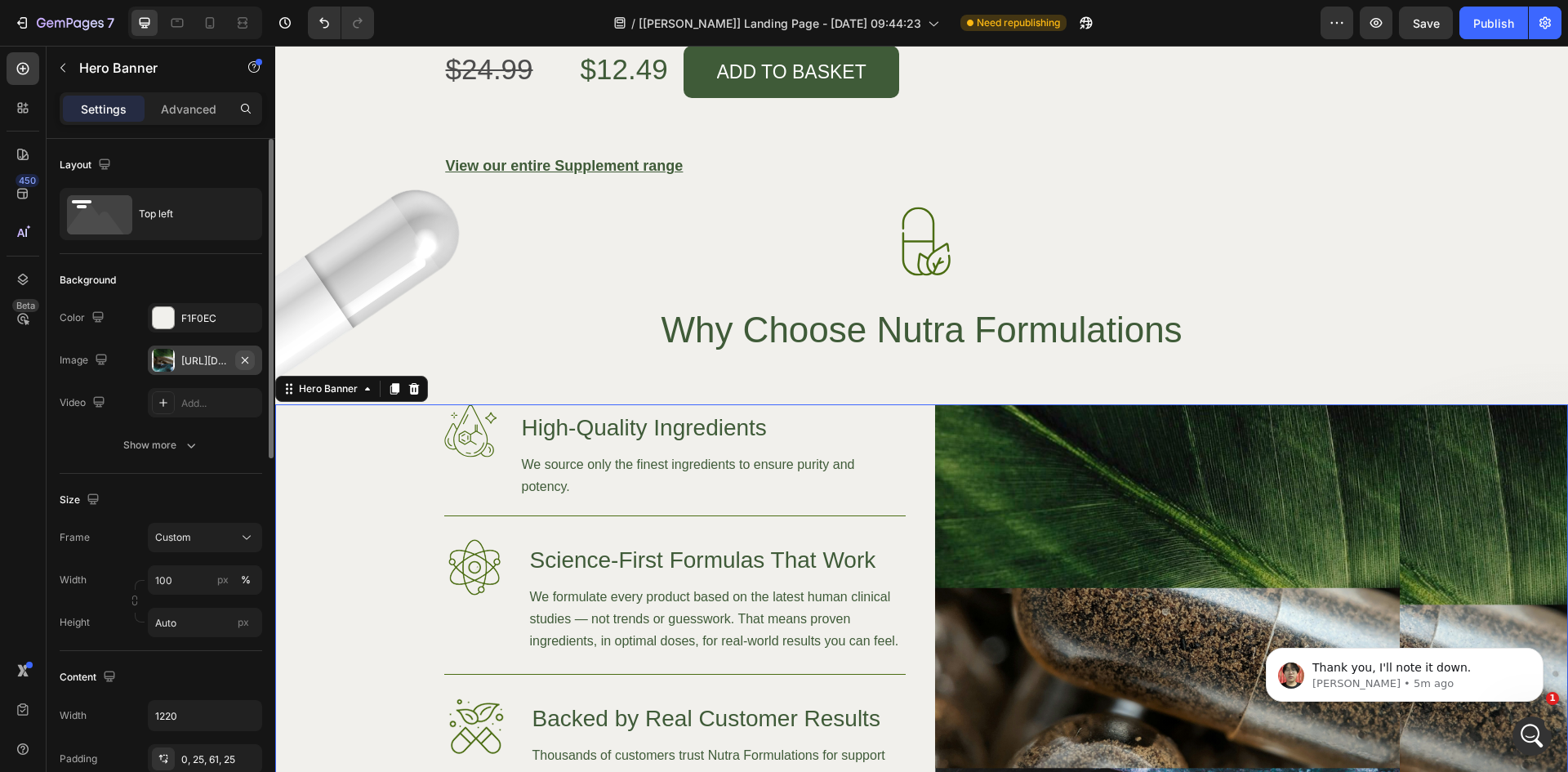
click at [242, 359] on icon "button" at bounding box center [245, 360] width 13 height 13
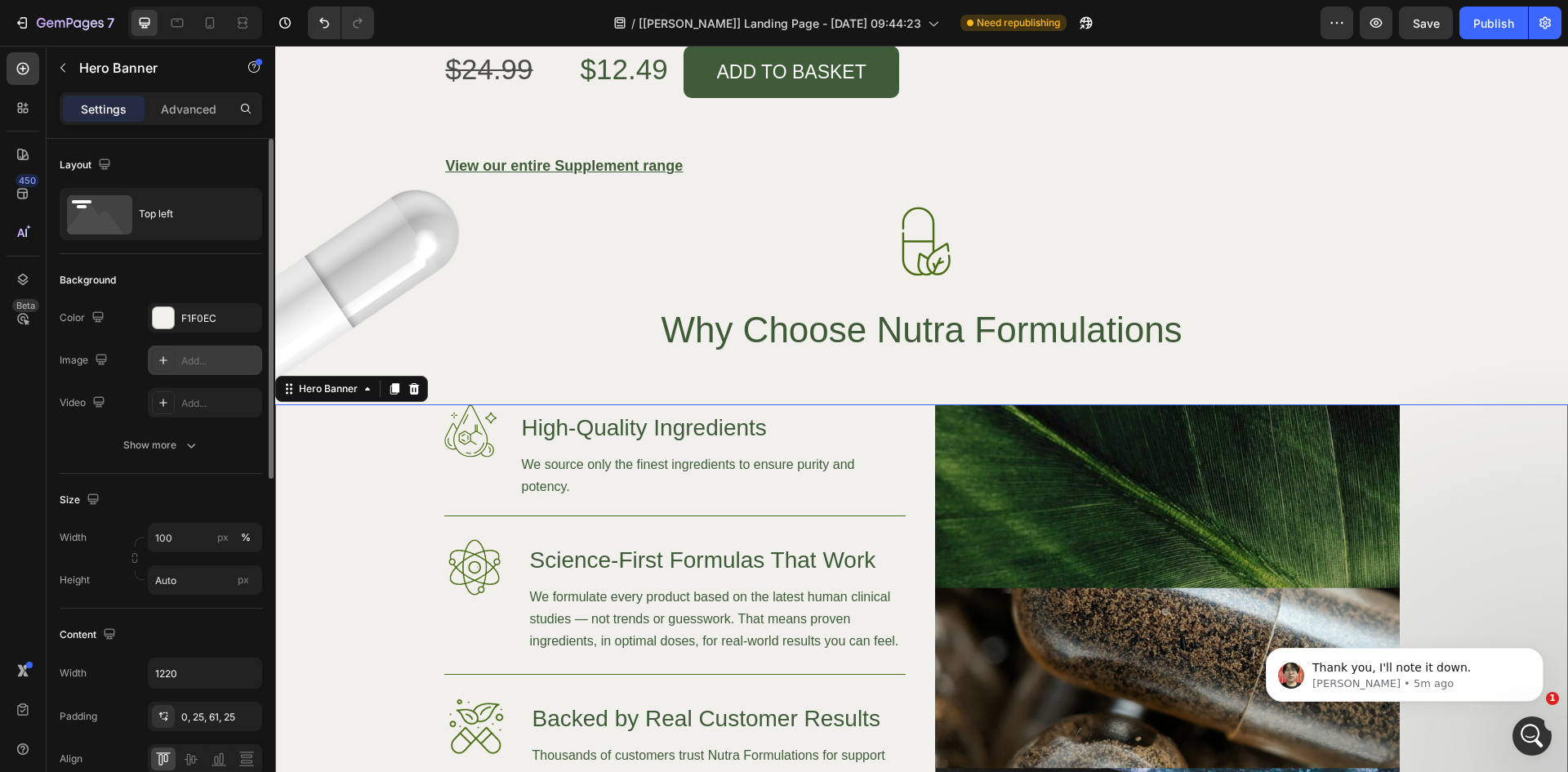
drag, startPoint x: 1559, startPoint y: 635, endPoint x: 1558, endPoint y: 653, distance: 18.0
click at [1558, 653] on body "Thank you, I'll note it down. Ethan • 5m ago" at bounding box center [1405, 671] width 314 height 102
drag, startPoint x: 1556, startPoint y: 647, endPoint x: 1553, endPoint y: 664, distance: 17.3
click at [1553, 664] on body "Thank you, I'll note it down. Ethan • 5m ago" at bounding box center [1405, 671] width 314 height 102
click at [1306, 530] on img at bounding box center [1167, 678] width 464 height 547
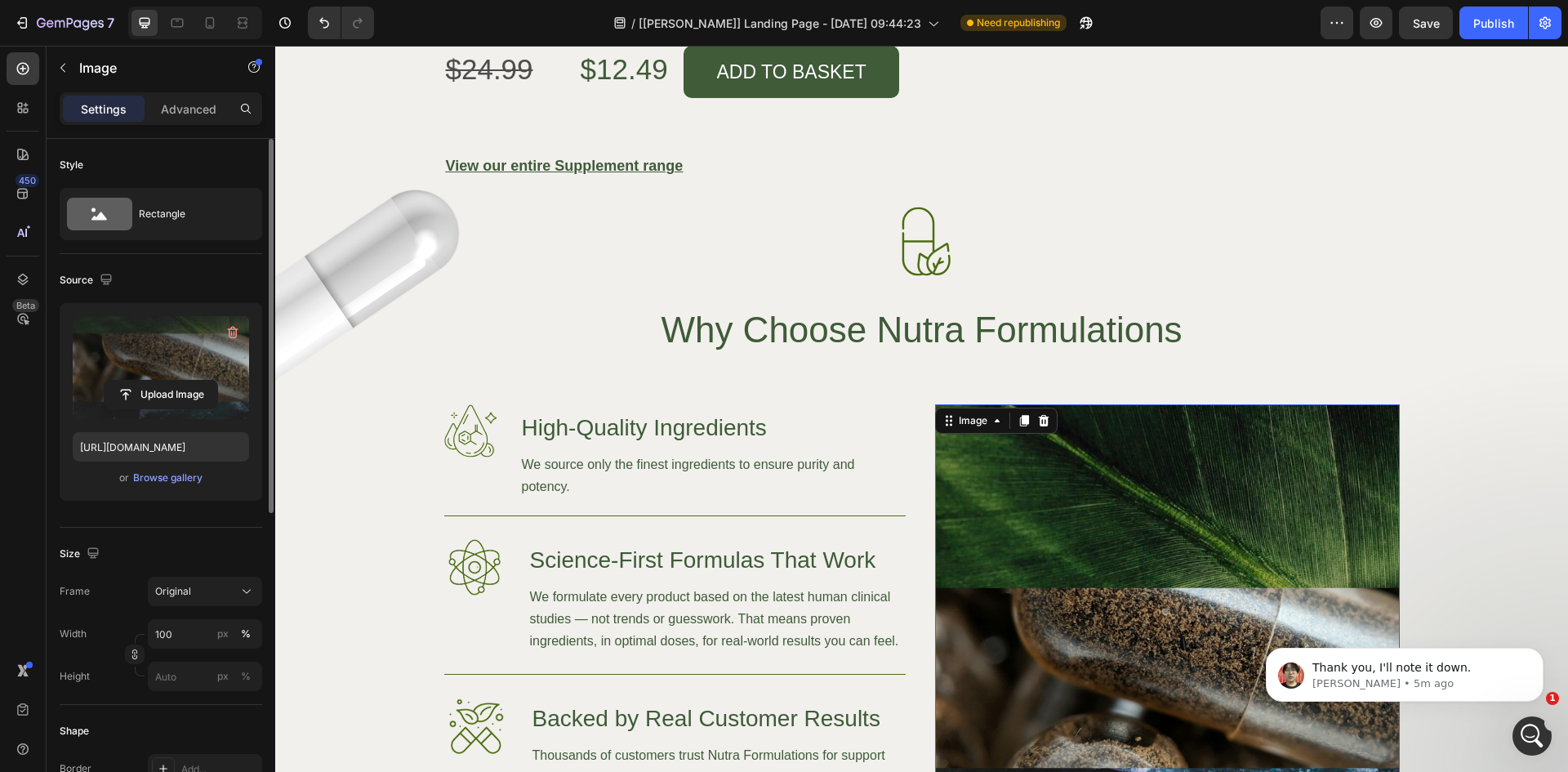
click at [177, 370] on label at bounding box center [161, 367] width 177 height 103
click at [177, 381] on input "file" at bounding box center [161, 395] width 112 height 28
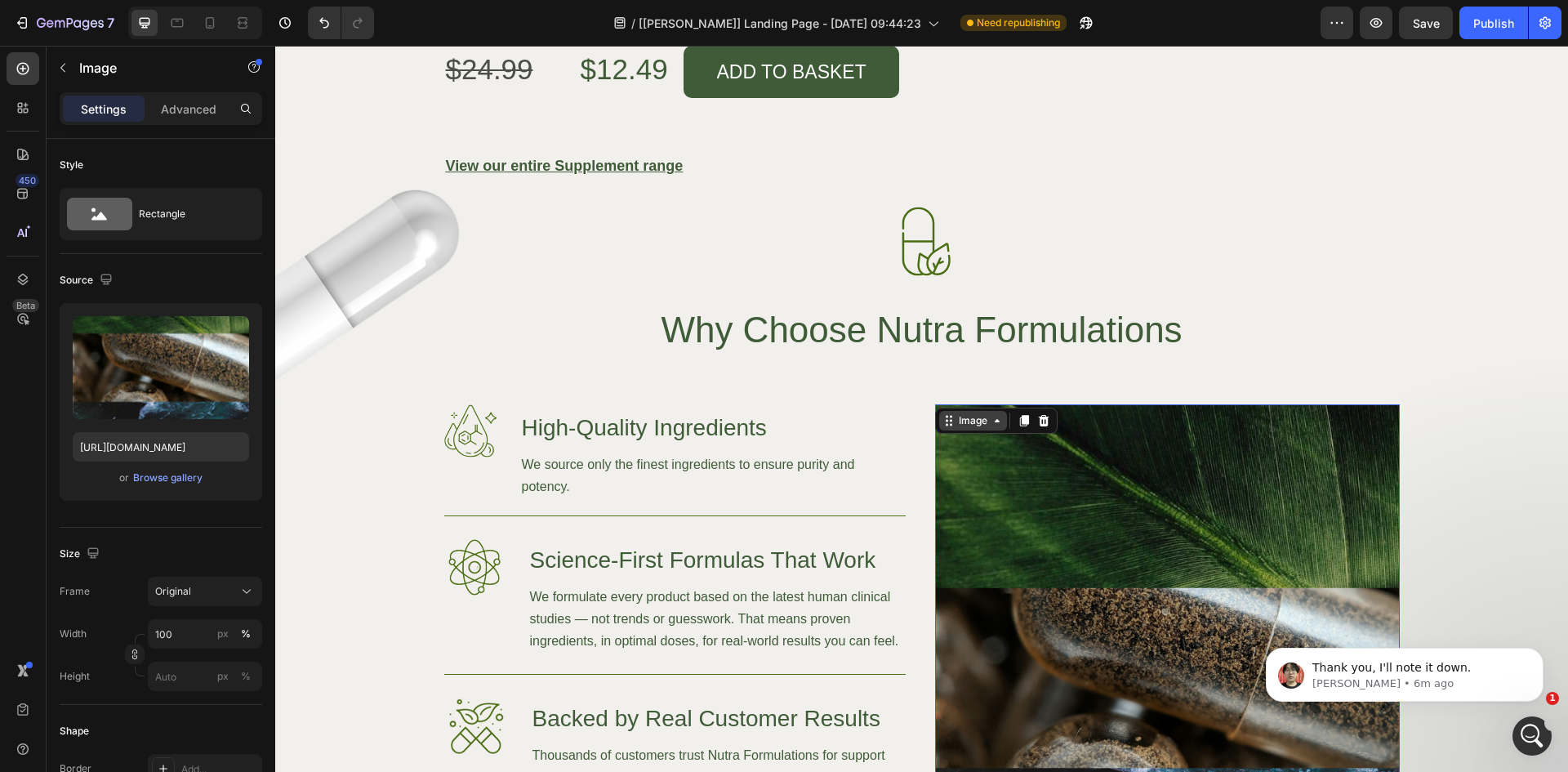
click at [956, 414] on div "Image" at bounding box center [973, 421] width 35 height 15
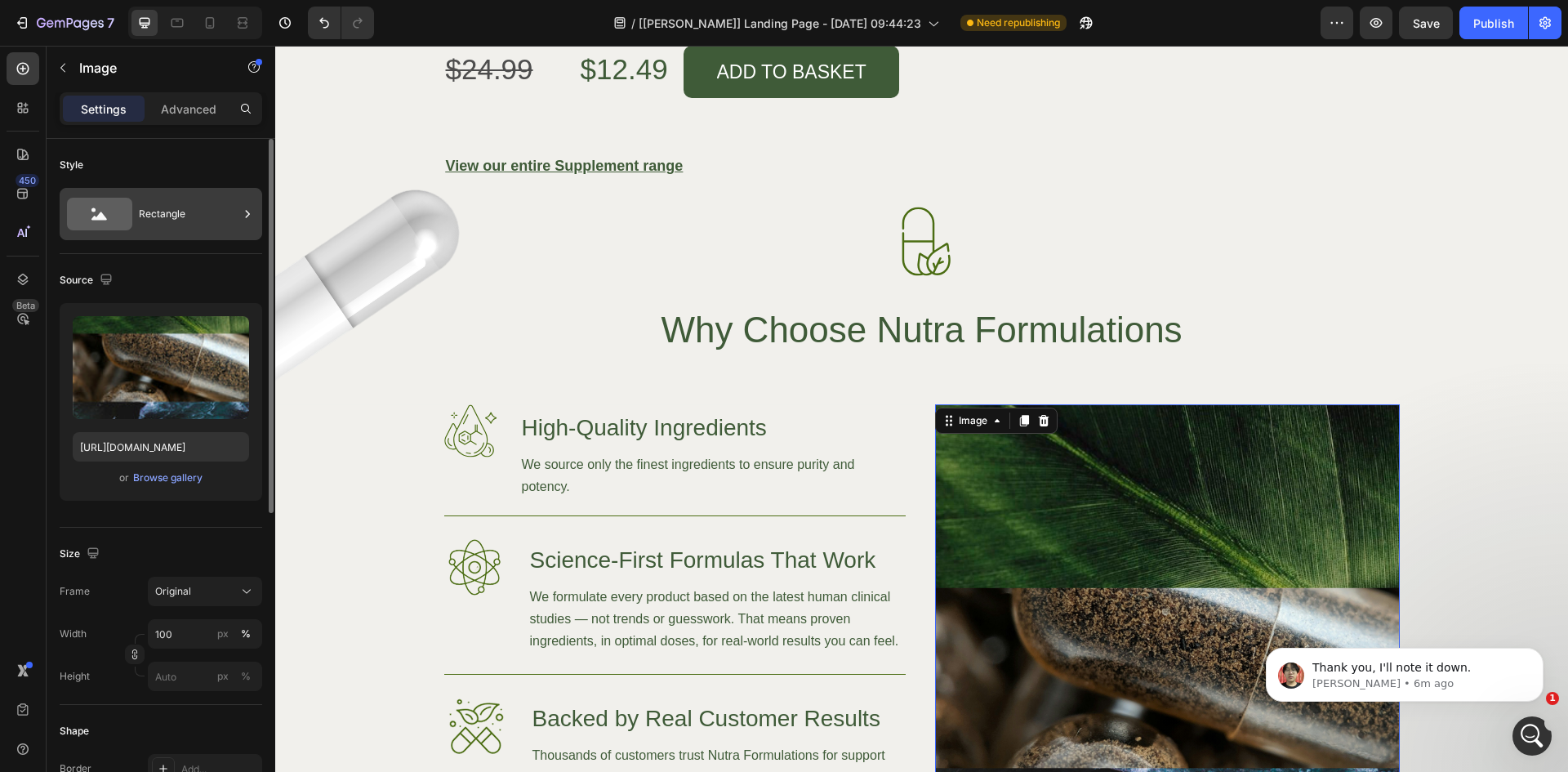
click at [158, 213] on div "Rectangle" at bounding box center [189, 213] width 100 height 37
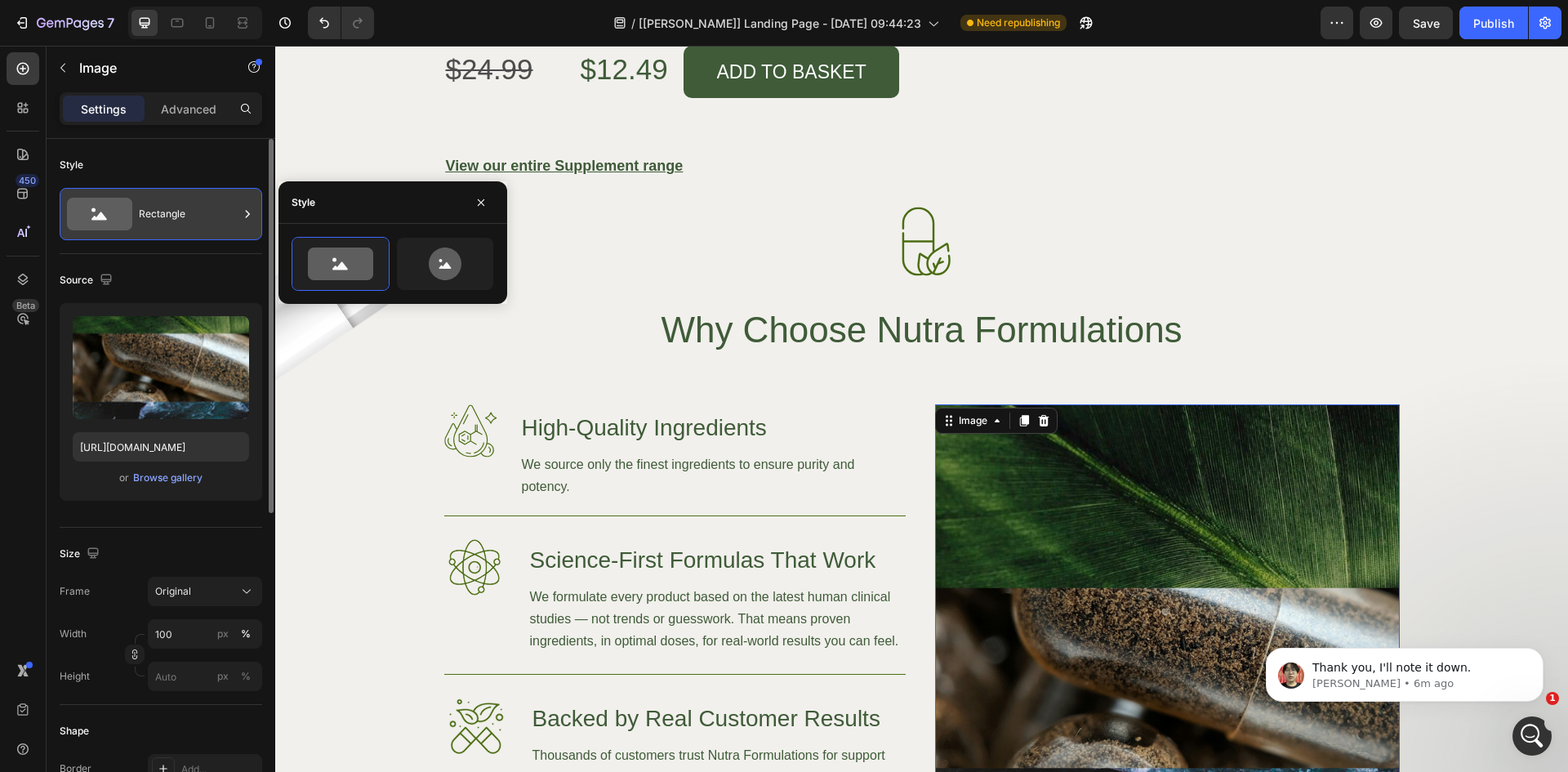
click at [157, 213] on div "Rectangle" at bounding box center [189, 213] width 100 height 37
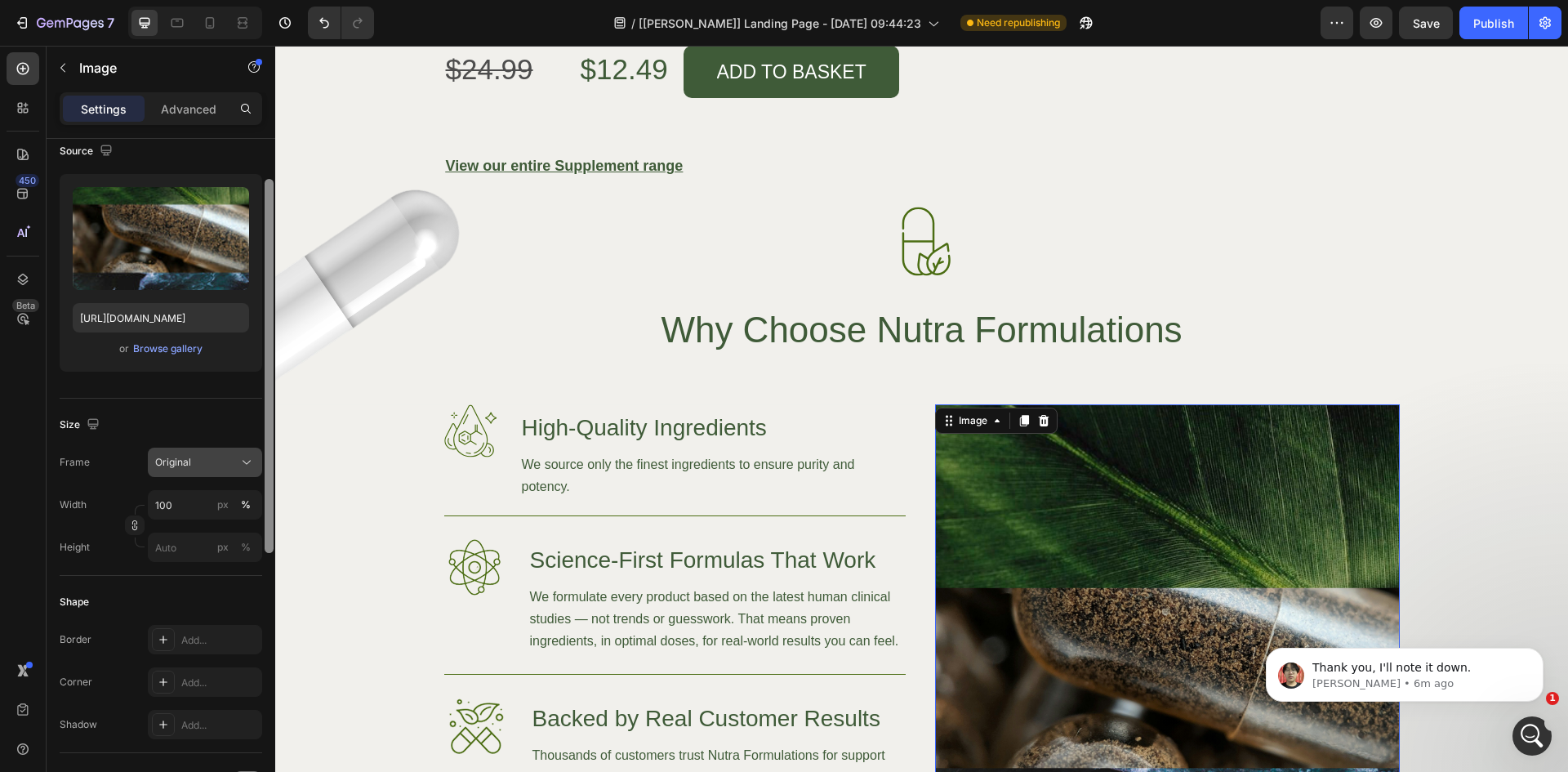
drag, startPoint x: 269, startPoint y: 362, endPoint x: 247, endPoint y: 448, distance: 88.8
click at [264, 435] on div at bounding box center [269, 458] width 13 height 679
click at [236, 458] on div "Original" at bounding box center [205, 460] width 100 height 16
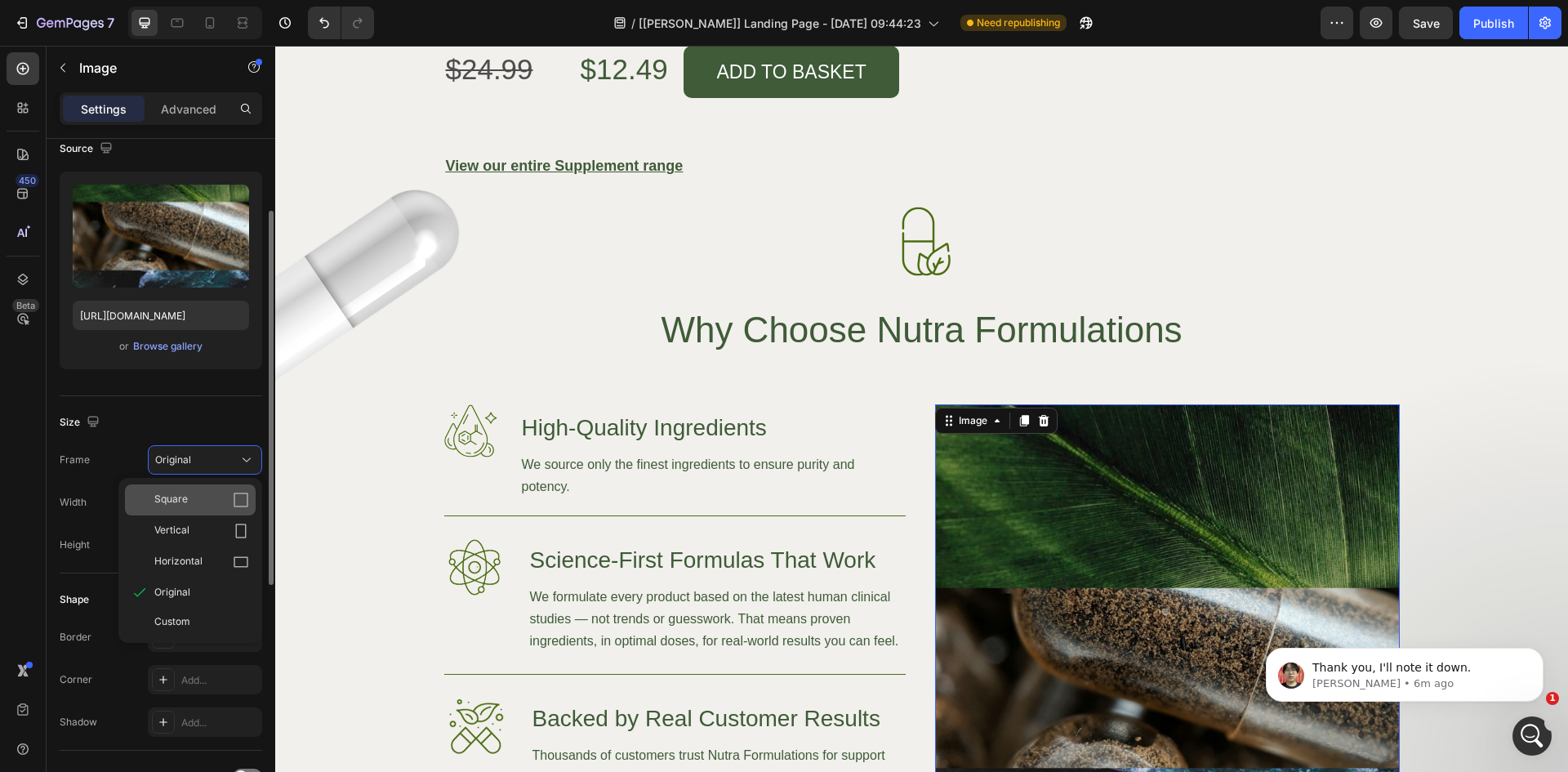
click at [196, 511] on div "Square" at bounding box center [190, 500] width 131 height 31
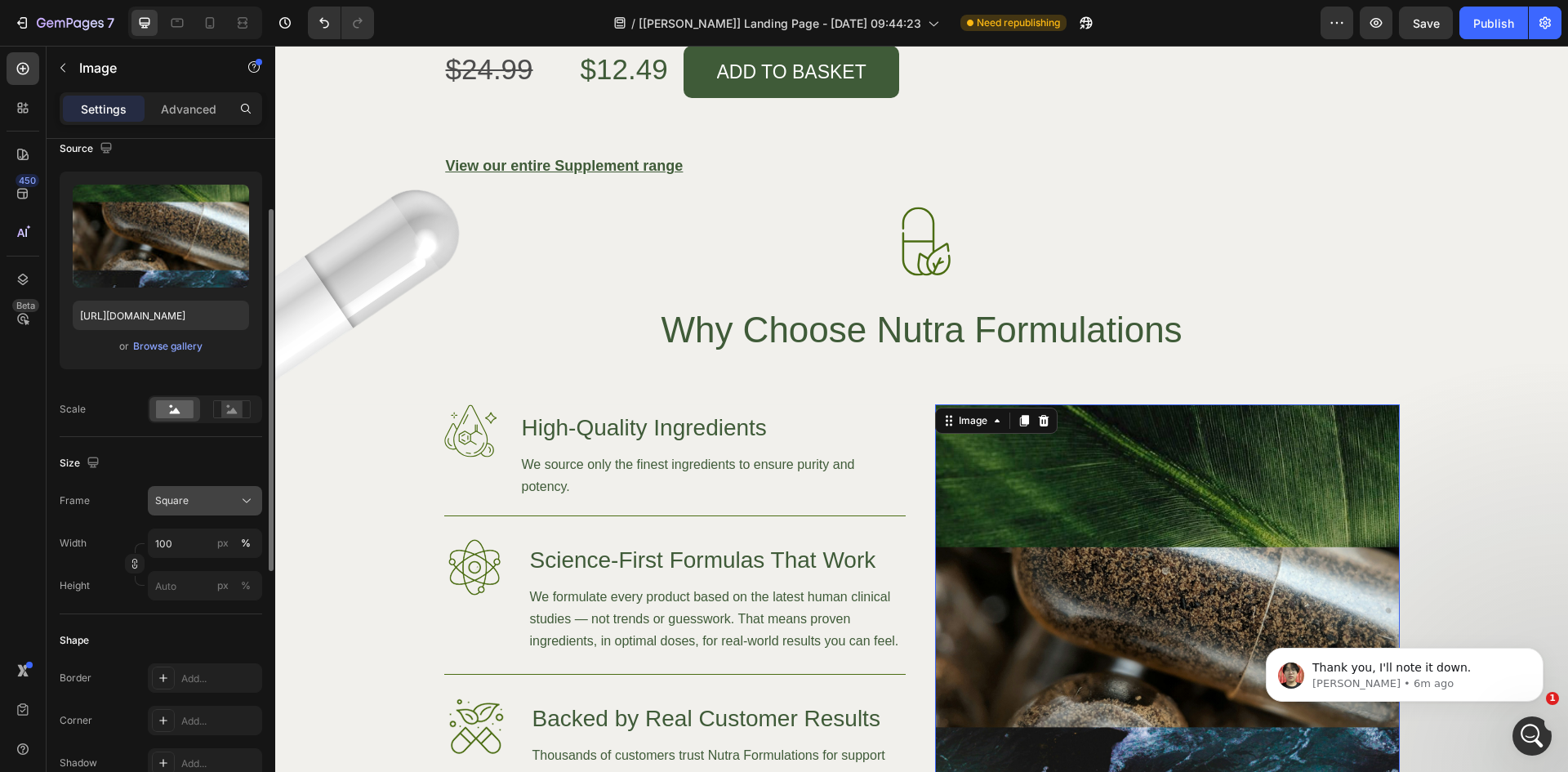
click at [218, 503] on div "Square" at bounding box center [195, 501] width 80 height 15
click at [180, 623] on div "Original" at bounding box center [190, 633] width 131 height 29
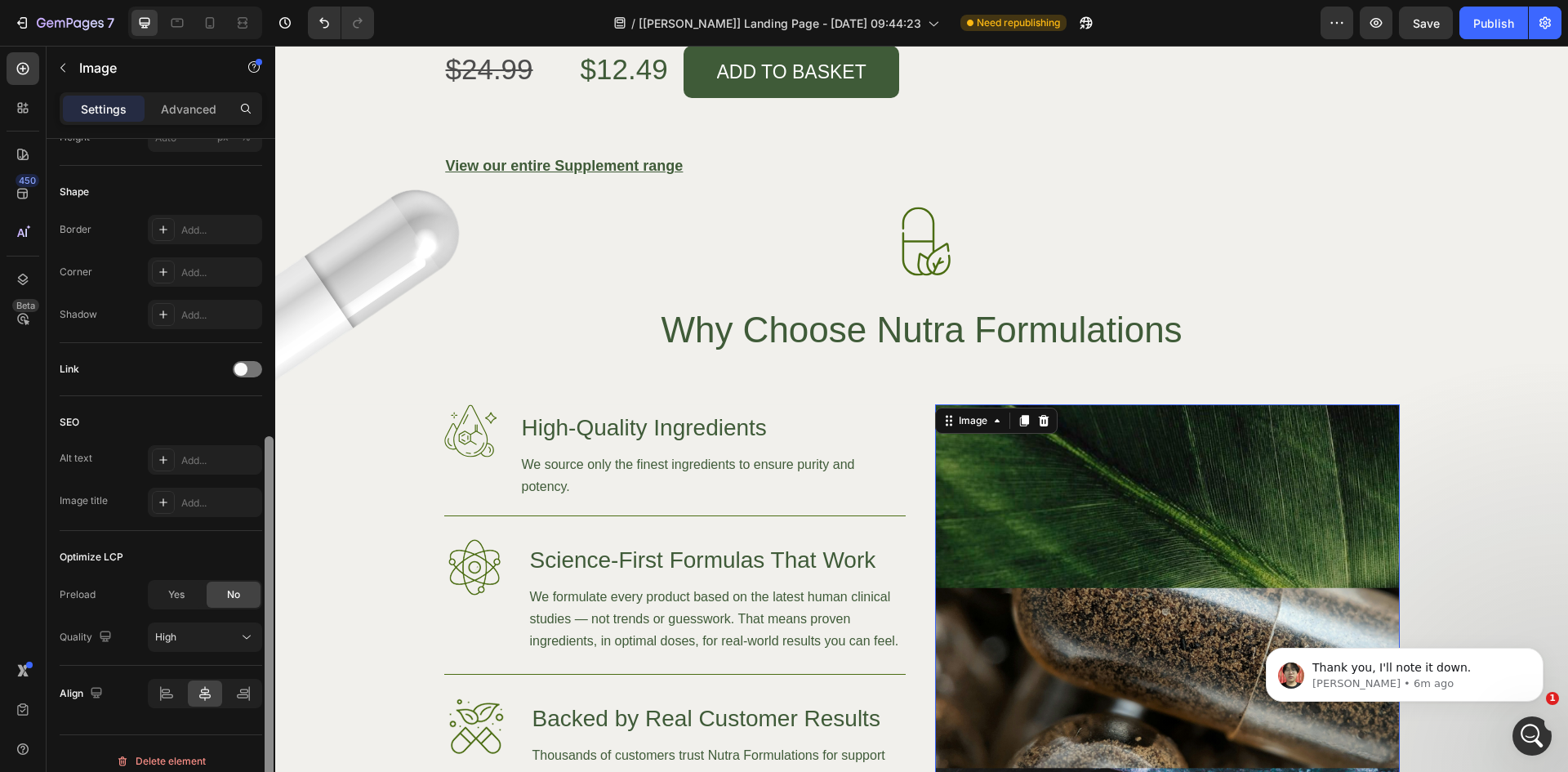
scroll to position [554, 0]
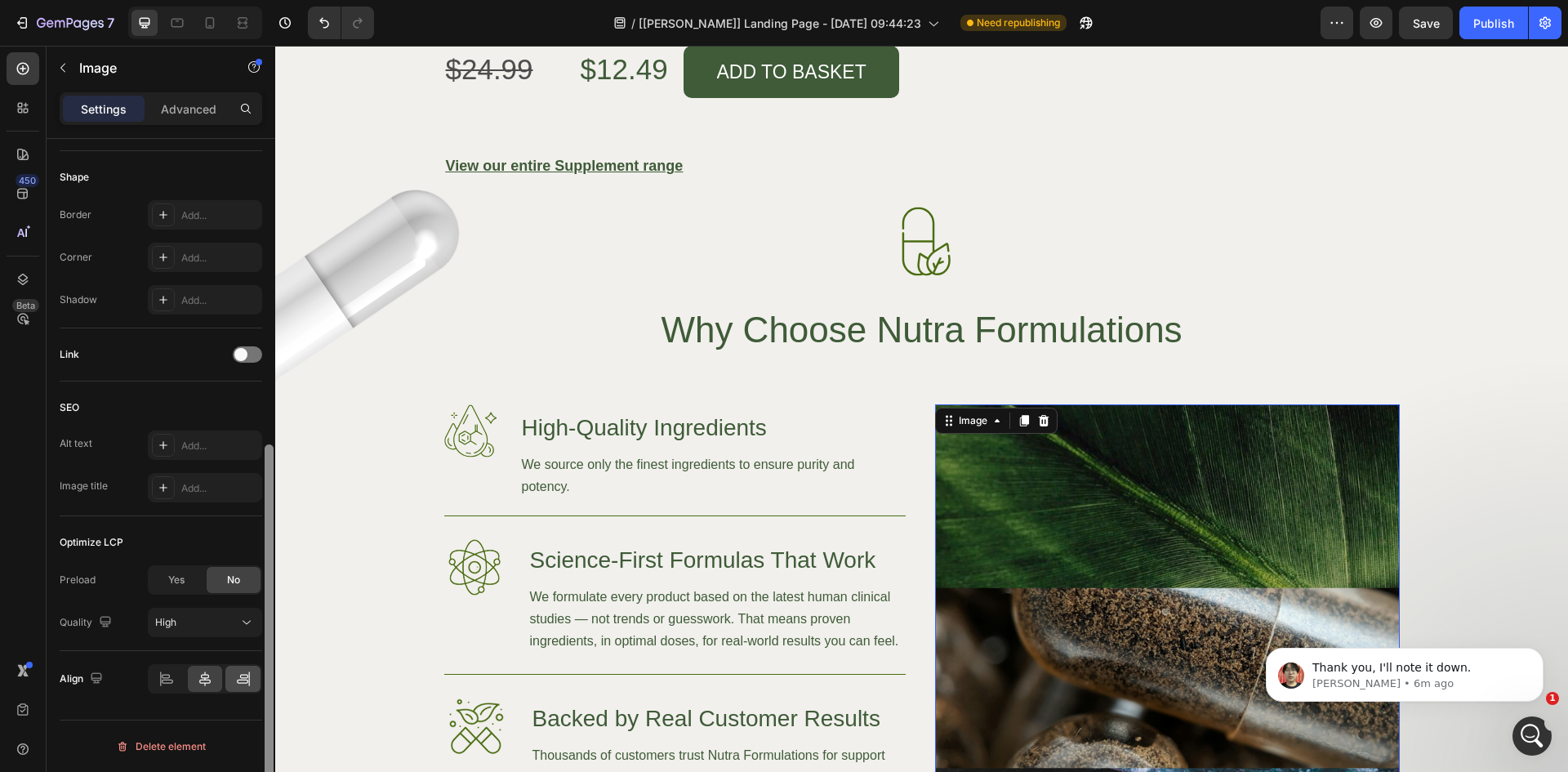
drag, startPoint x: 268, startPoint y: 493, endPoint x: 248, endPoint y: 699, distance: 207.0
click at [250, 717] on div "Style Rectangle Source Upload Image https://cdn.shopify.com/s/files/1/0079/5162…" at bounding box center [161, 478] width 229 height 679
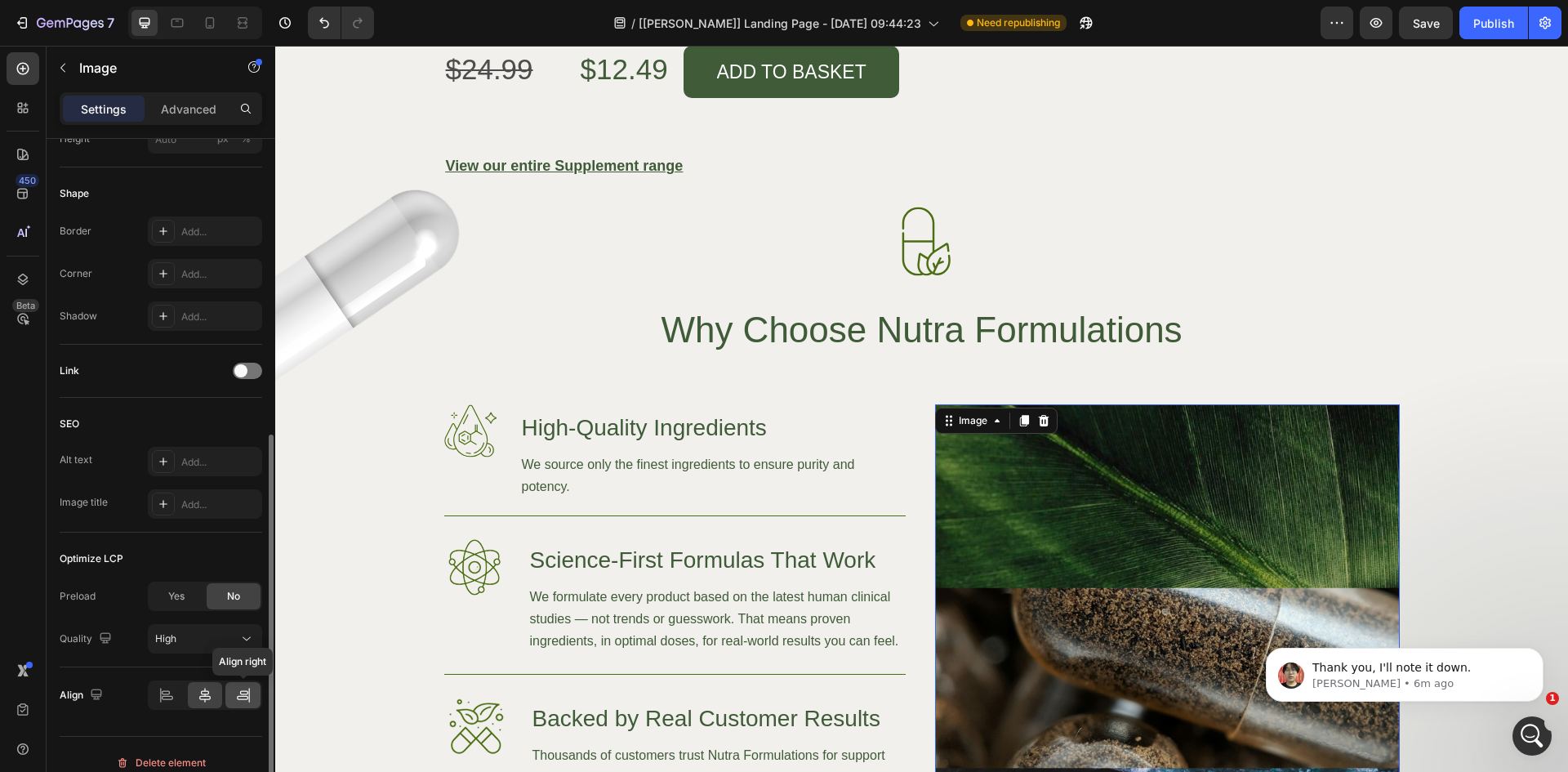
click at [244, 693] on icon at bounding box center [243, 695] width 16 height 16
click at [203, 697] on icon at bounding box center [205, 695] width 16 height 16
drag, startPoint x: 1553, startPoint y: 661, endPoint x: 1558, endPoint y: 683, distance: 22.6
click at [1558, 683] on body "Thank you, I'll note it down. Ethan • 6m ago" at bounding box center [1405, 671] width 314 height 102
drag, startPoint x: 1558, startPoint y: 647, endPoint x: 1556, endPoint y: 664, distance: 17.1
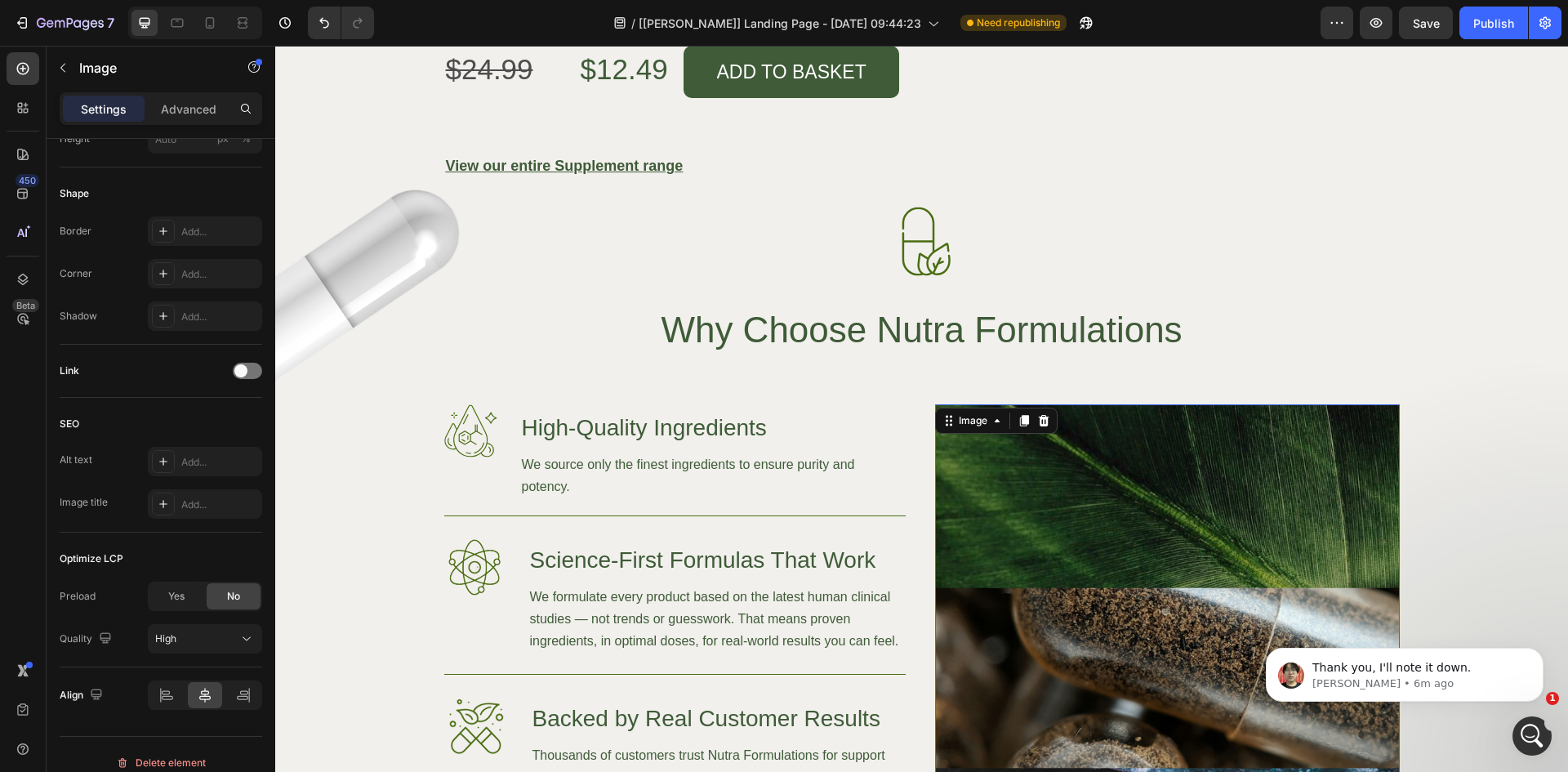
click at [1556, 664] on body "Thank you, I'll note it down. Ethan • 6m ago" at bounding box center [1405, 671] width 314 height 102
click at [1465, 454] on div "Background Image" at bounding box center [921, 703] width 1293 height 597
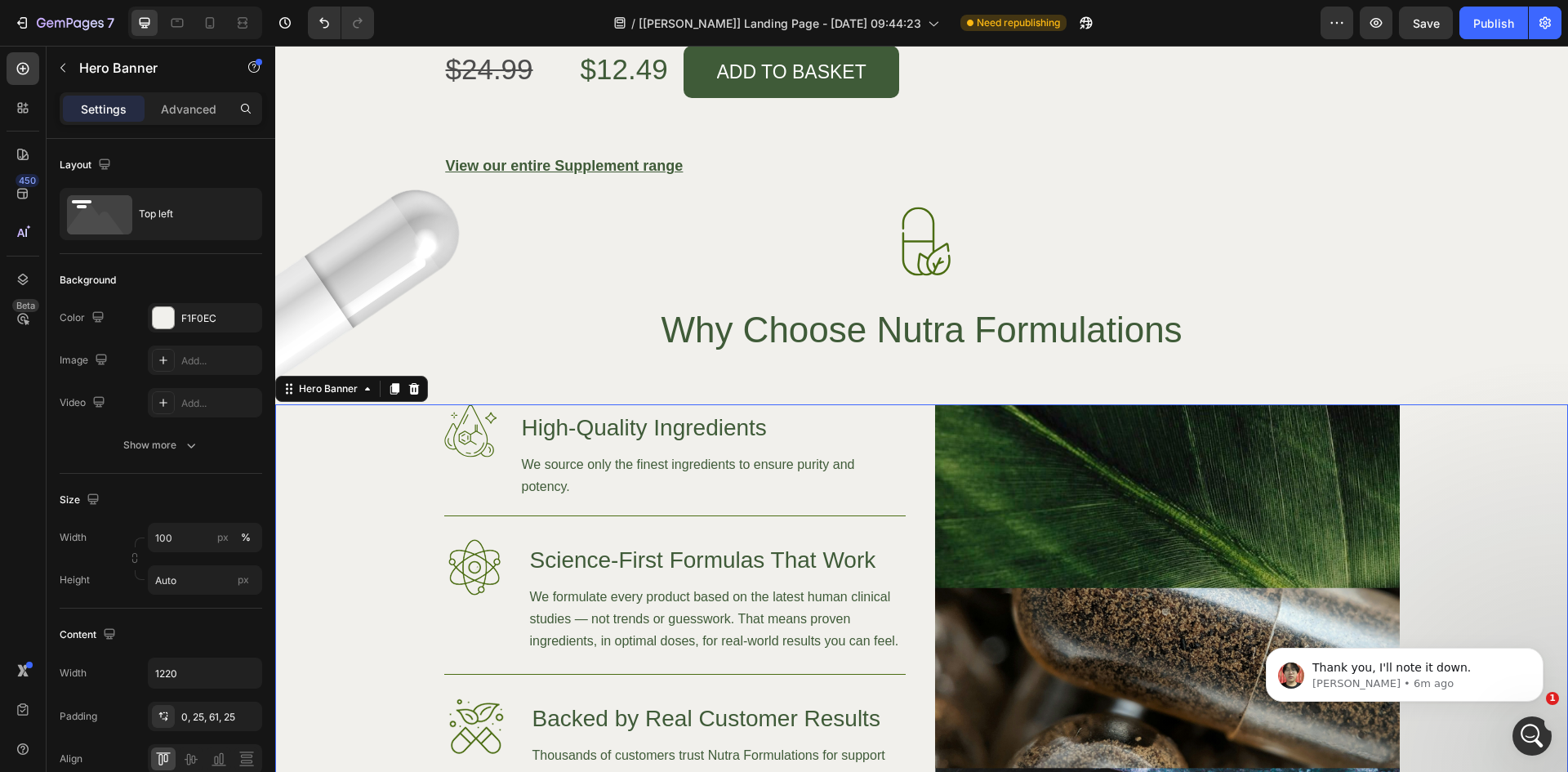
drag, startPoint x: 1554, startPoint y: 625, endPoint x: 1554, endPoint y: 640, distance: 15.0
click at [1556, 643] on body "Thank you, I'll note it down. Ethan • 6m ago" at bounding box center [1405, 671] width 314 height 102
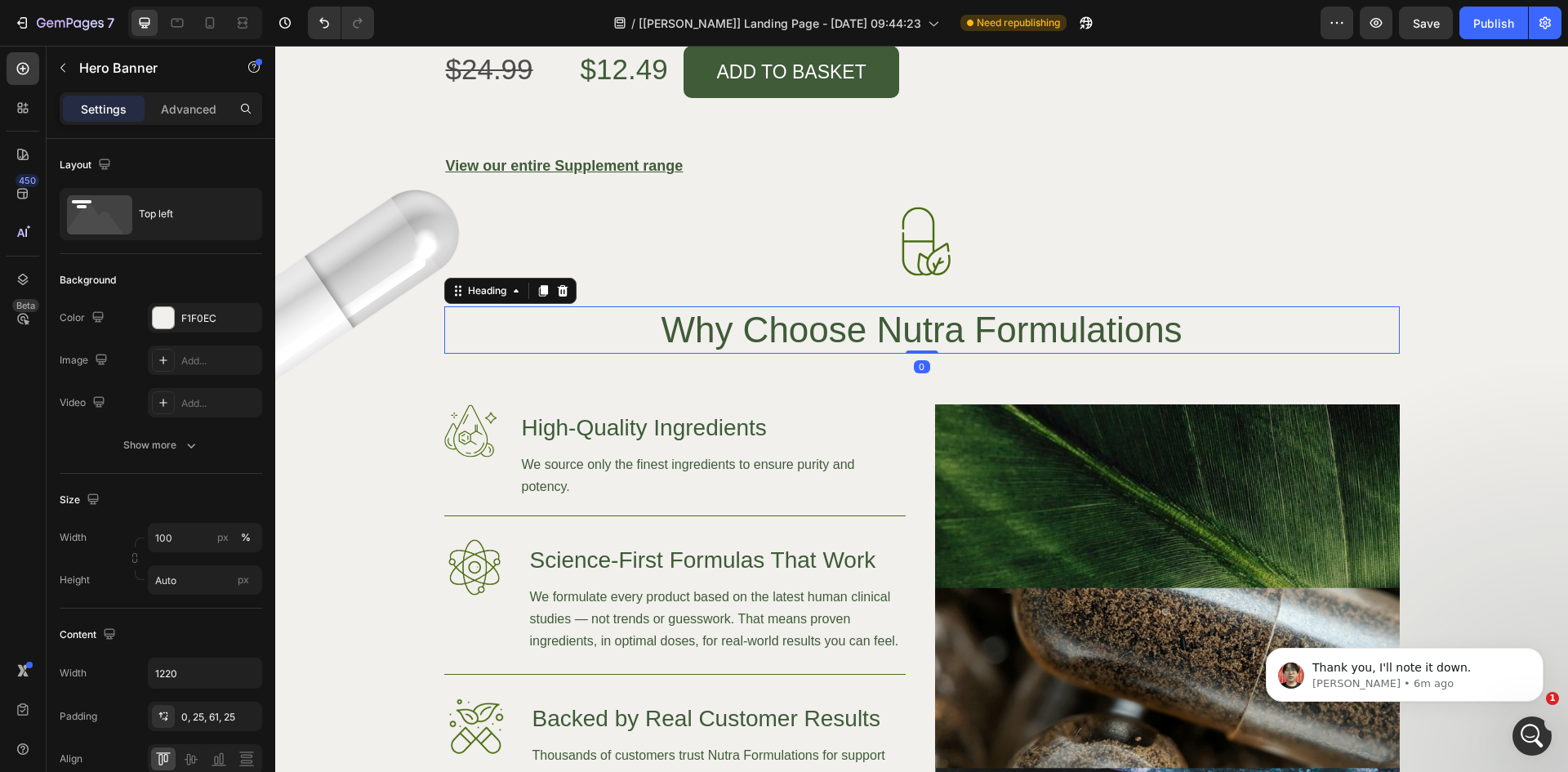
click at [1193, 307] on h2 "Why Choose Nutra Formulations" at bounding box center [921, 330] width 585 height 47
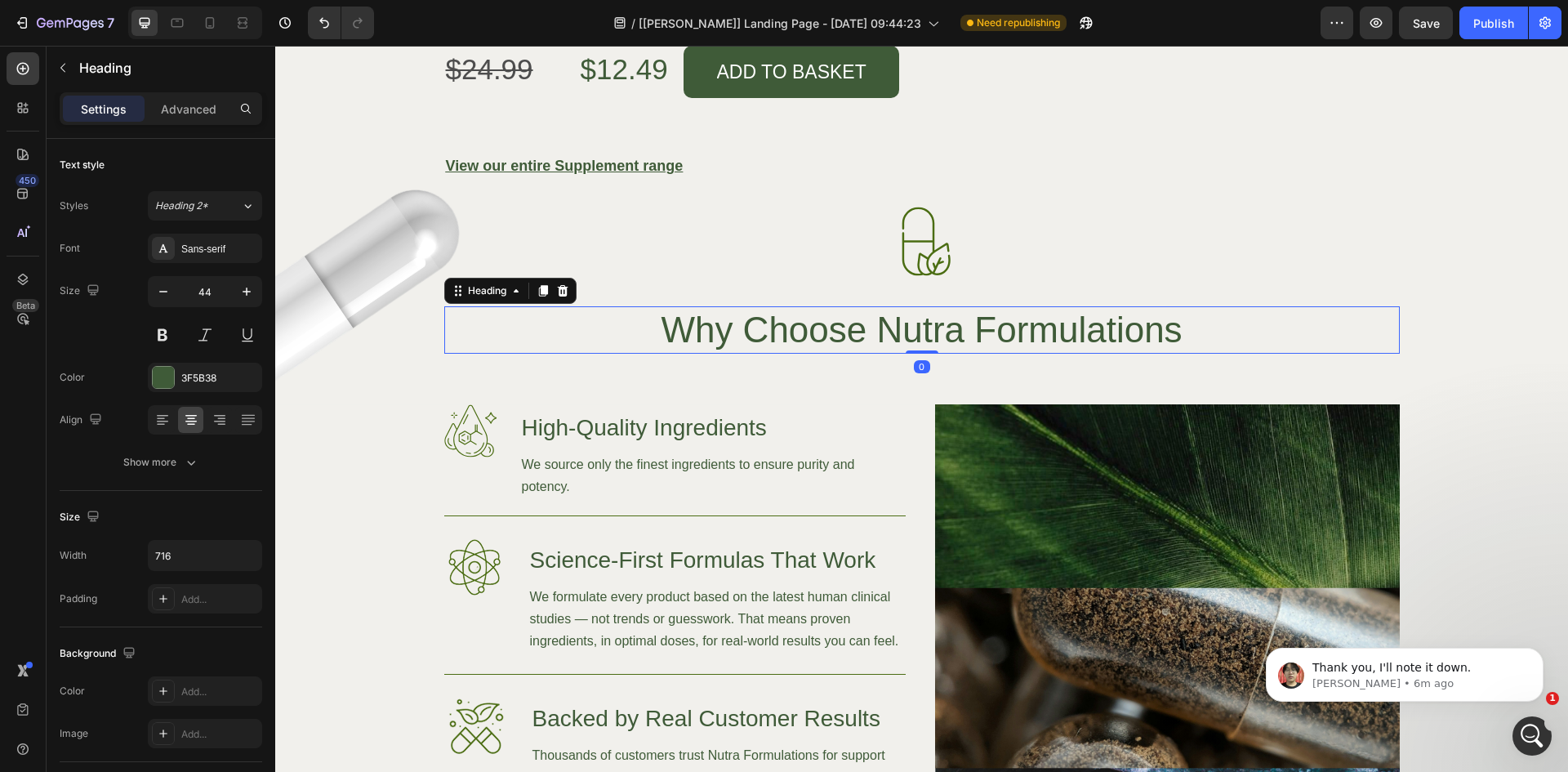
scroll to position [5271, 0]
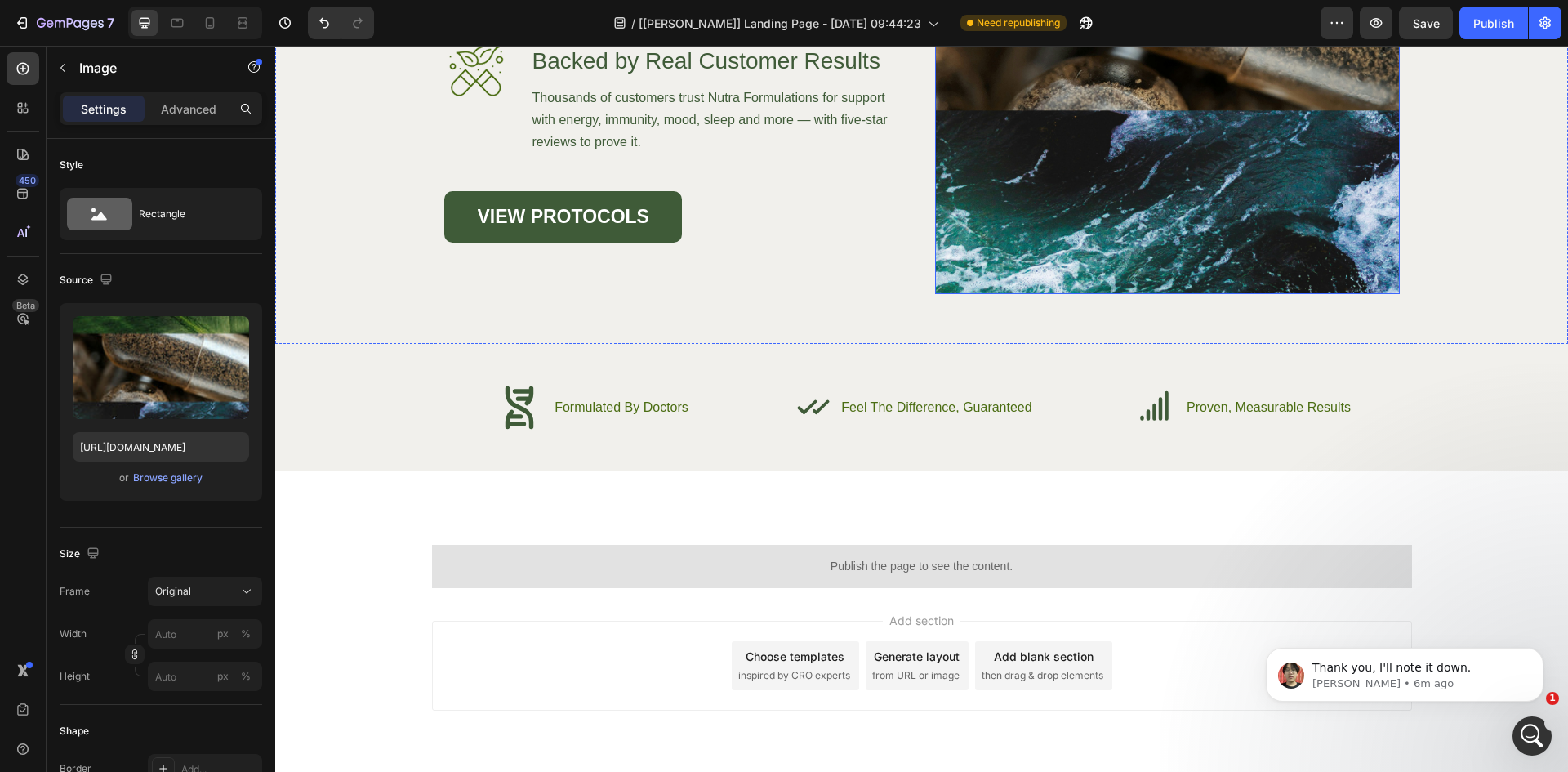
click at [1218, 259] on img at bounding box center [1167, 20] width 464 height 547
click at [1552, 705] on body "Thank you, I'll note it down. Ethan • 6m ago" at bounding box center [1405, 671] width 314 height 102
click at [1549, 722] on div "1" at bounding box center [1533, 737] width 44 height 44
click at [1553, 701] on span "1" at bounding box center [1555, 695] width 15 height 15
click at [1553, 698] on span "1" at bounding box center [1555, 695] width 15 height 15
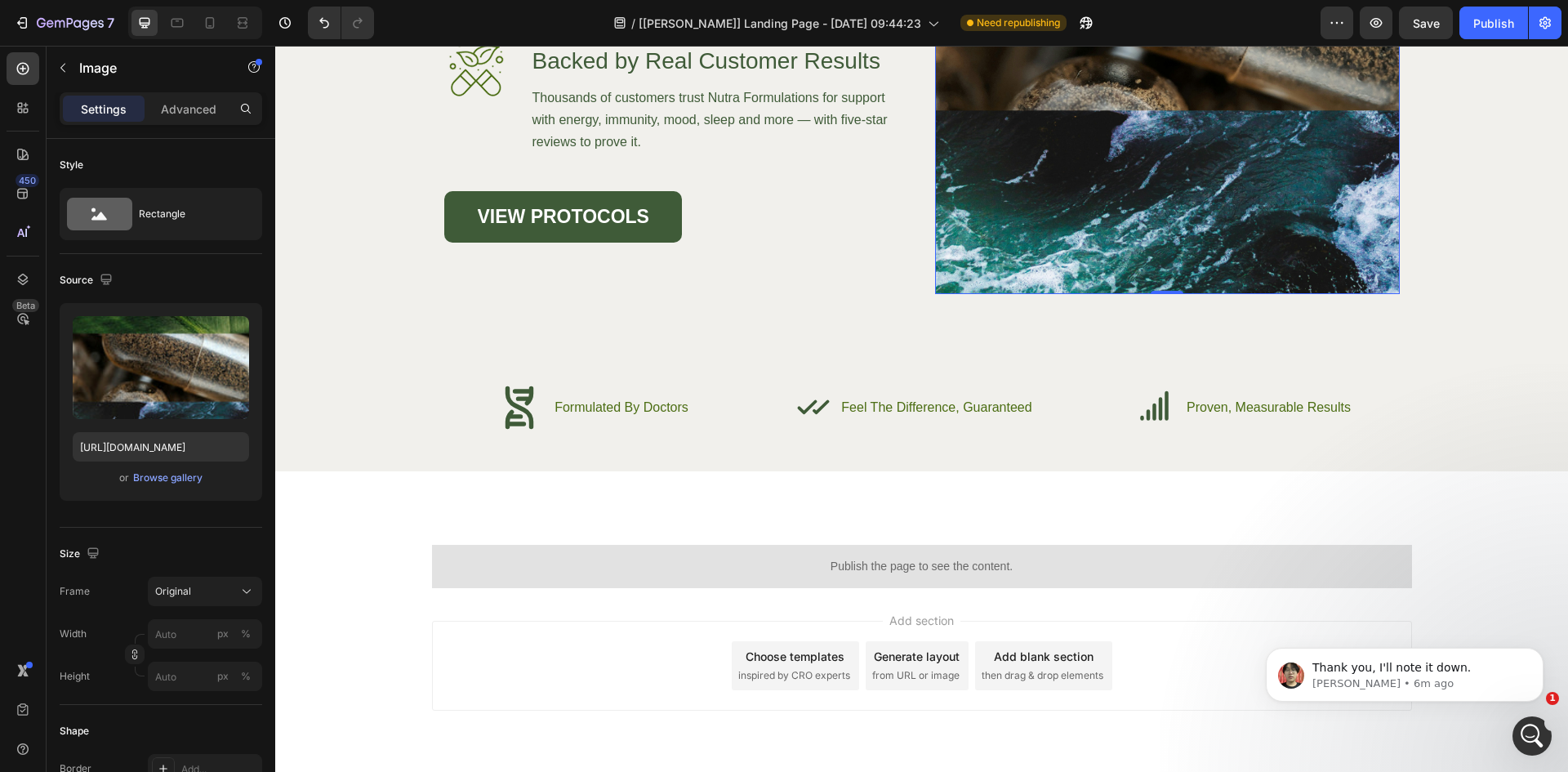
drag, startPoint x: 1555, startPoint y: 679, endPoint x: 1553, endPoint y: 637, distance: 42.0
click at [1557, 665] on body "Thank you, I'll note it down. Ethan • 6m ago" at bounding box center [1405, 671] width 314 height 102
click at [1552, 626] on body "Thank you, I'll note it down. Ethan • 6m ago" at bounding box center [1405, 671] width 314 height 102
drag, startPoint x: 1553, startPoint y: 622, endPoint x: 1556, endPoint y: 573, distance: 49.1
click html "Thank you, I'll note it down. Ethan • 6m ago"
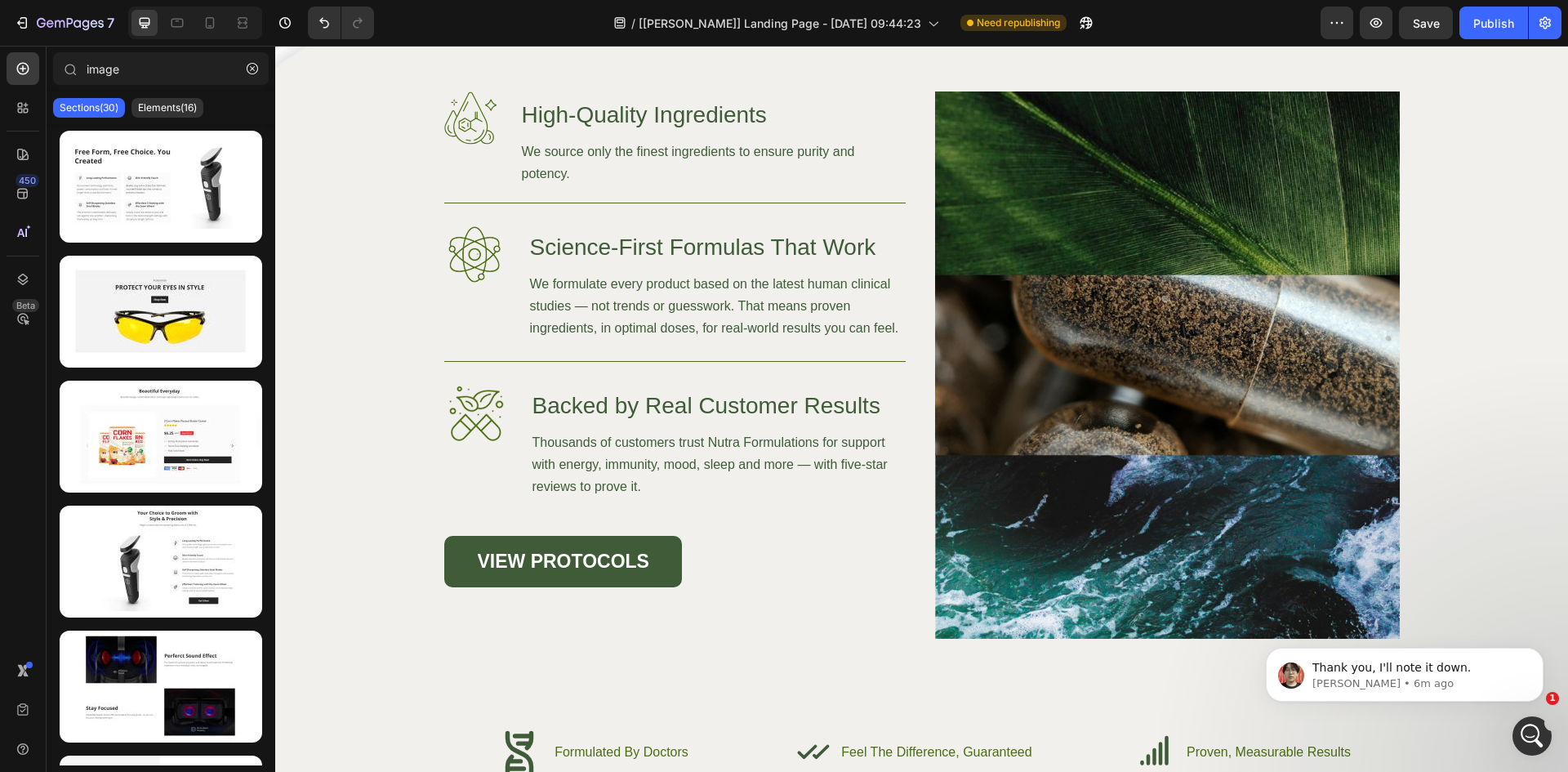
scroll to position [4933, 0]
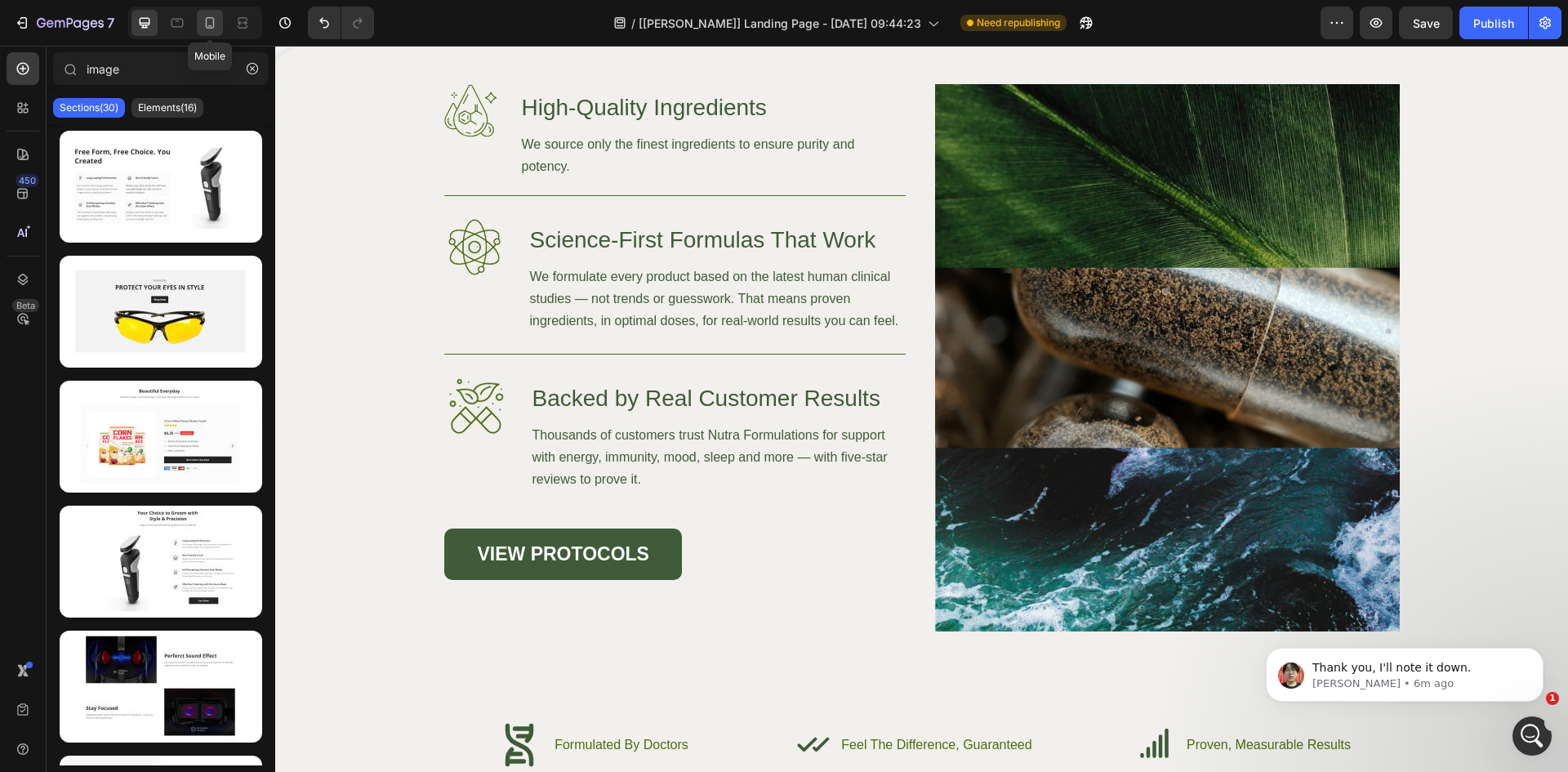
click at [210, 19] on icon at bounding box center [209, 23] width 16 height 16
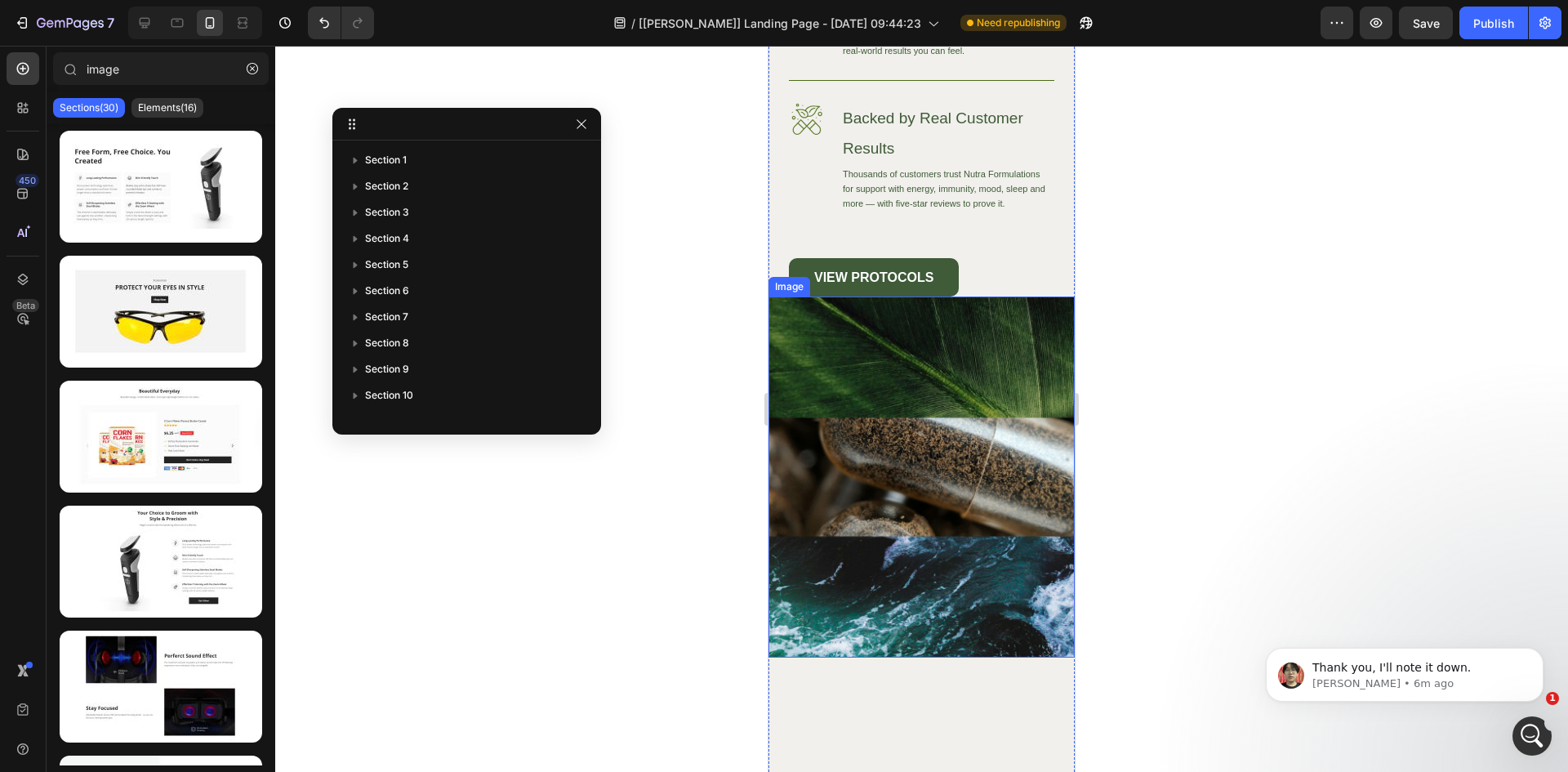
click at [992, 370] on img at bounding box center [921, 476] width 307 height 360
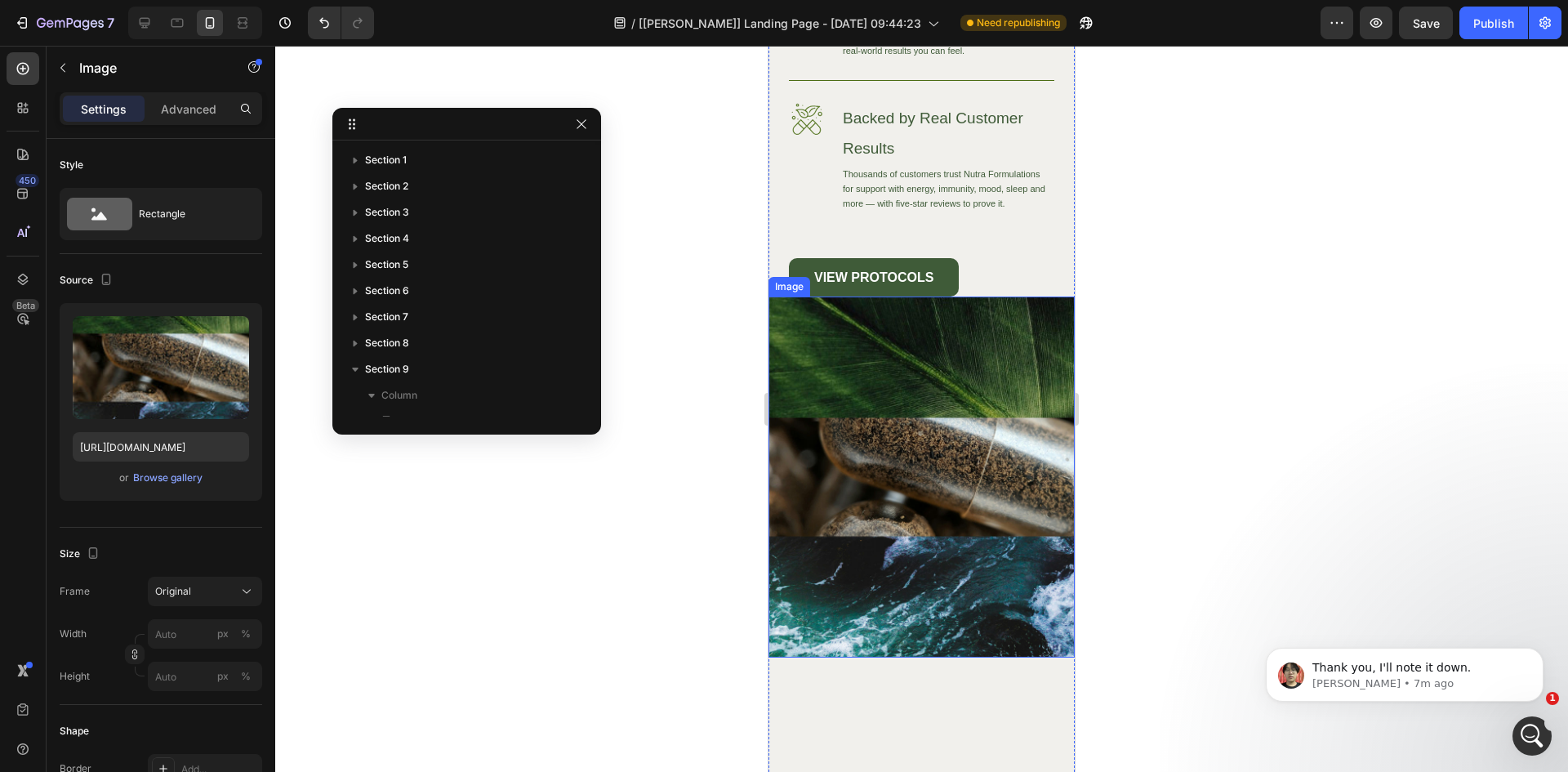
scroll to position [306, 0]
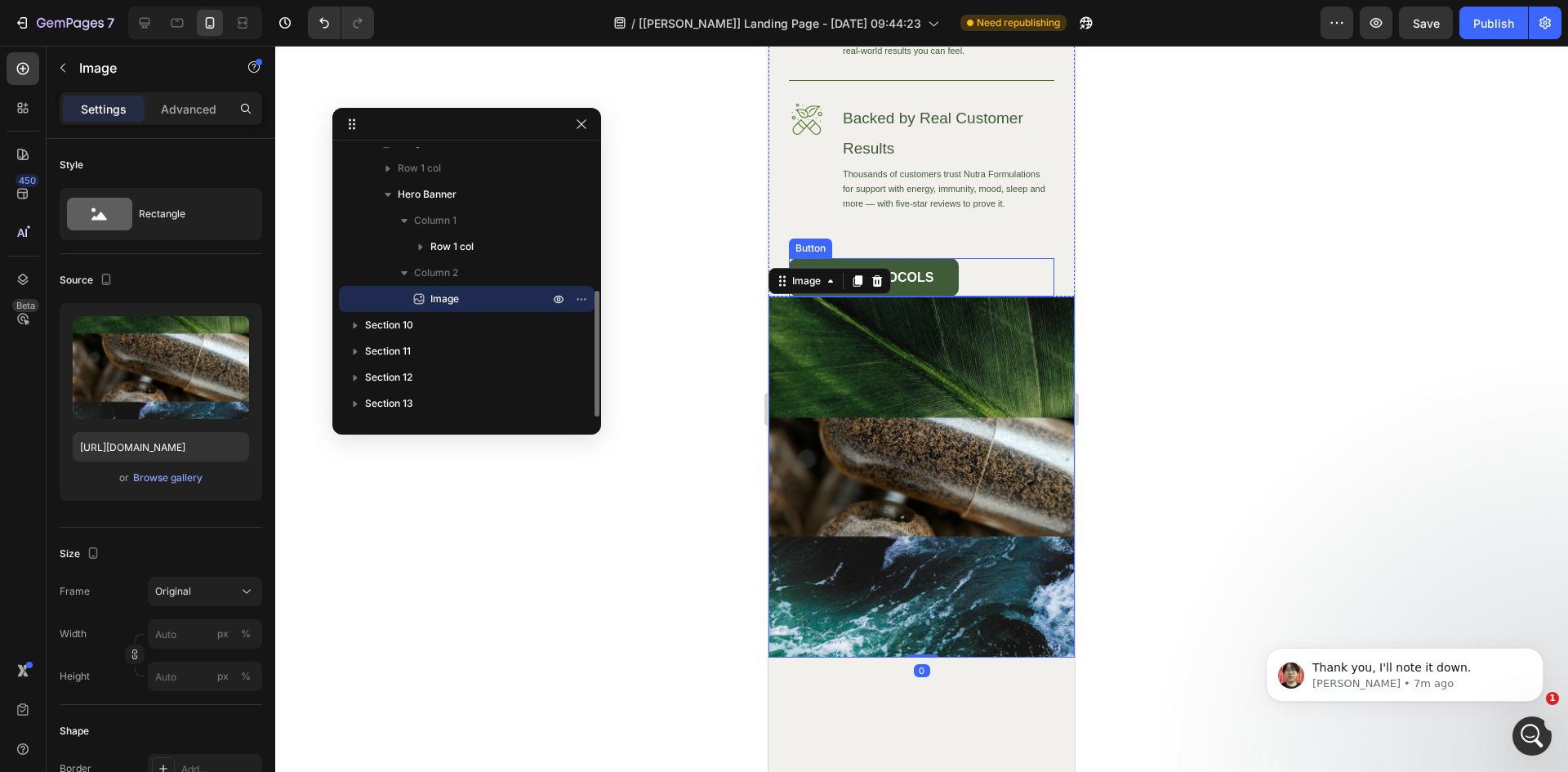
click at [969, 279] on div "VIEW PROTOCOLS Button" at bounding box center [921, 278] width 266 height 38
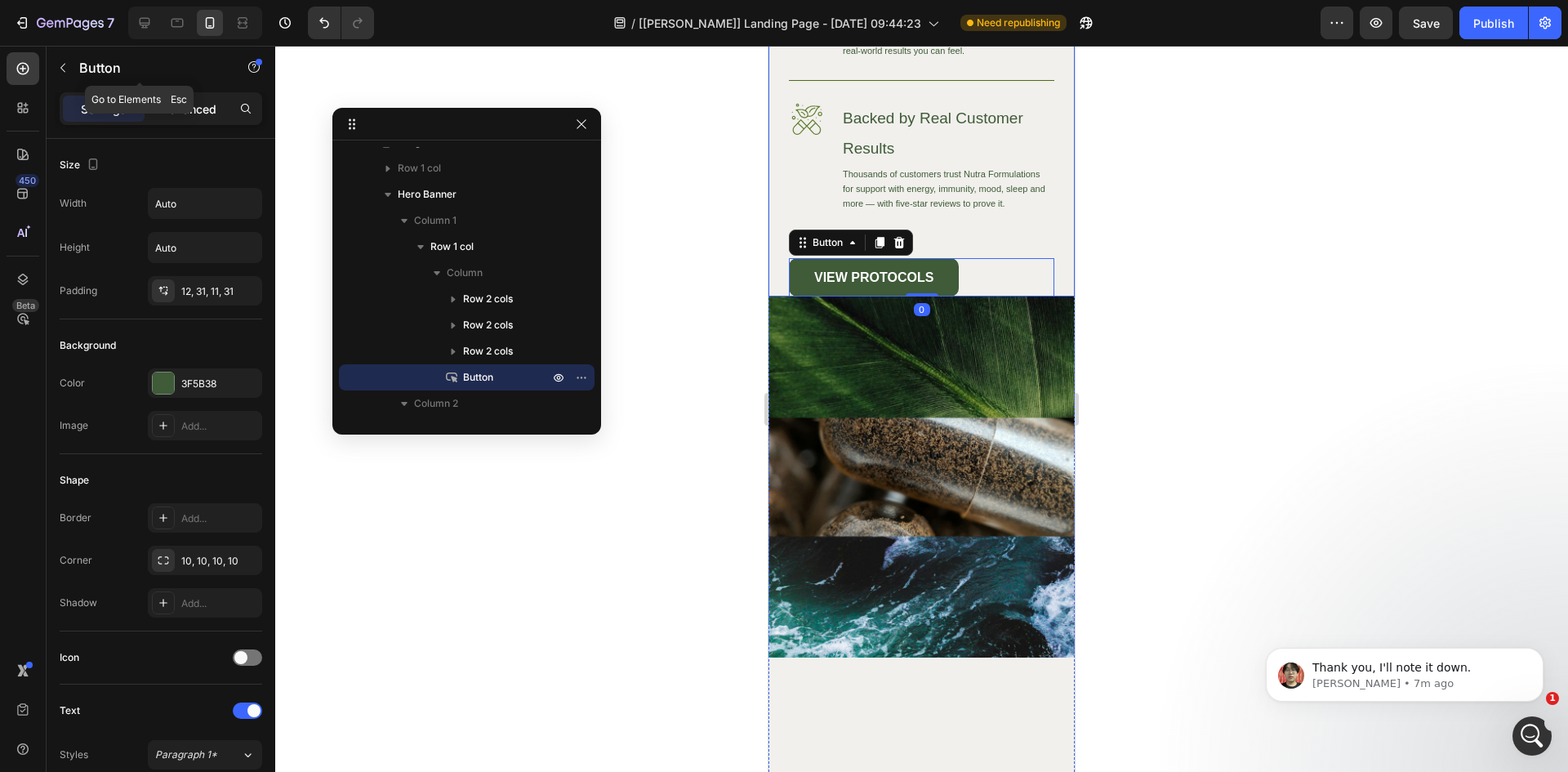
click at [185, 110] on p "Advanced" at bounding box center [188, 109] width 55 height 17
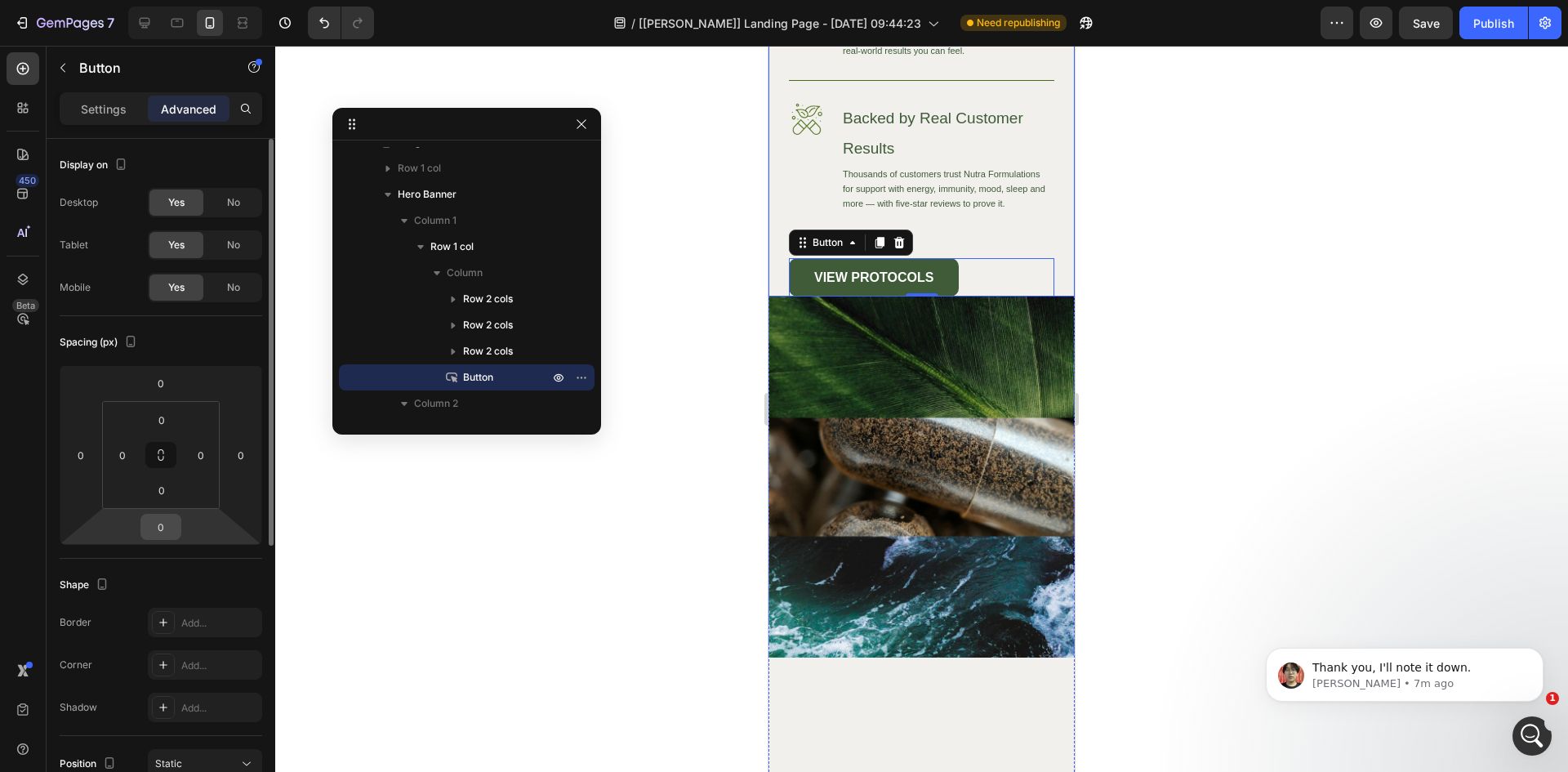
drag, startPoint x: 165, startPoint y: 523, endPoint x: 207, endPoint y: 523, distance: 42.0
click at [164, 523] on input "0" at bounding box center [161, 526] width 33 height 24
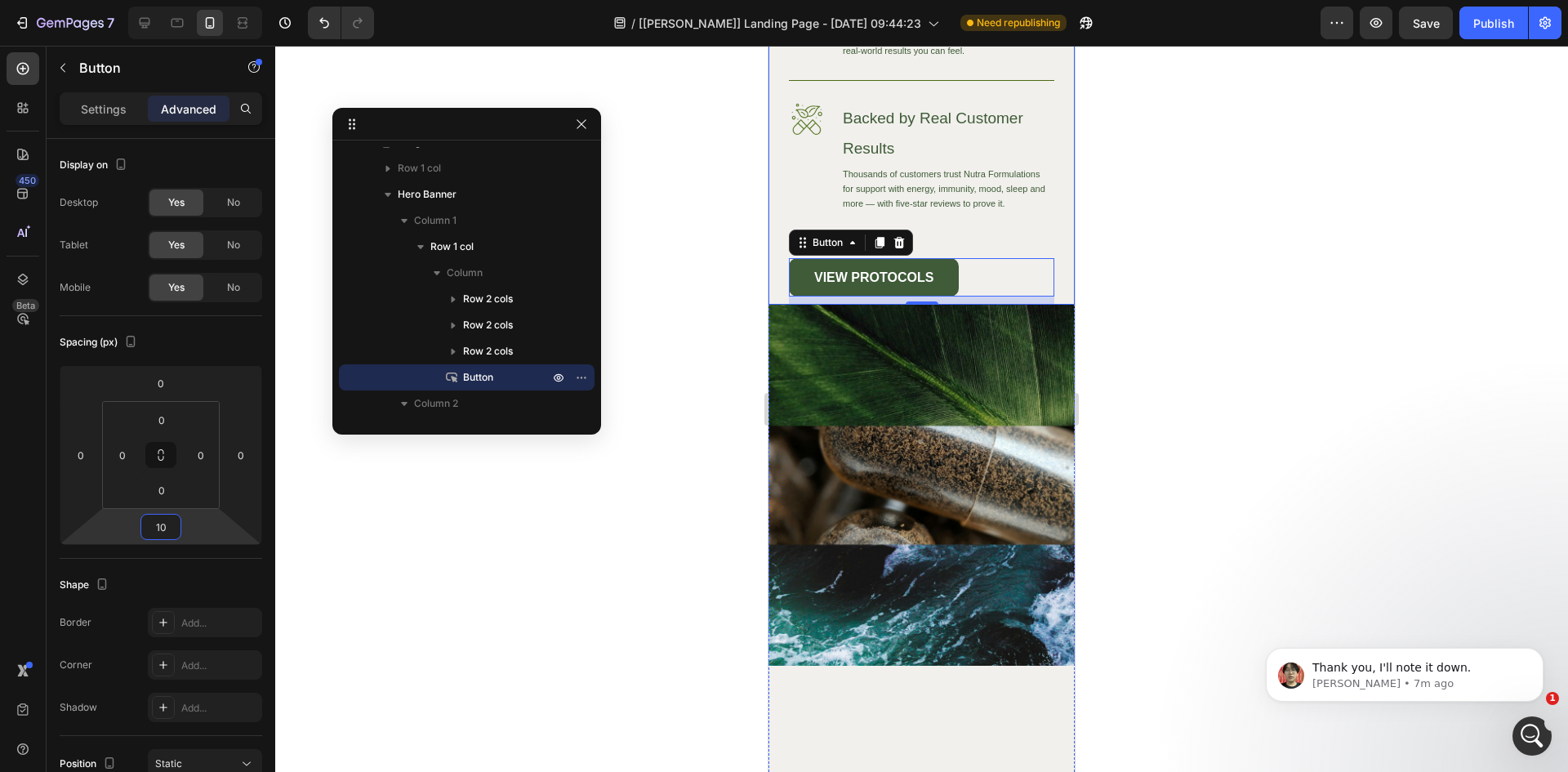
type input "10"
click at [592, 478] on div at bounding box center [921, 408] width 1293 height 727
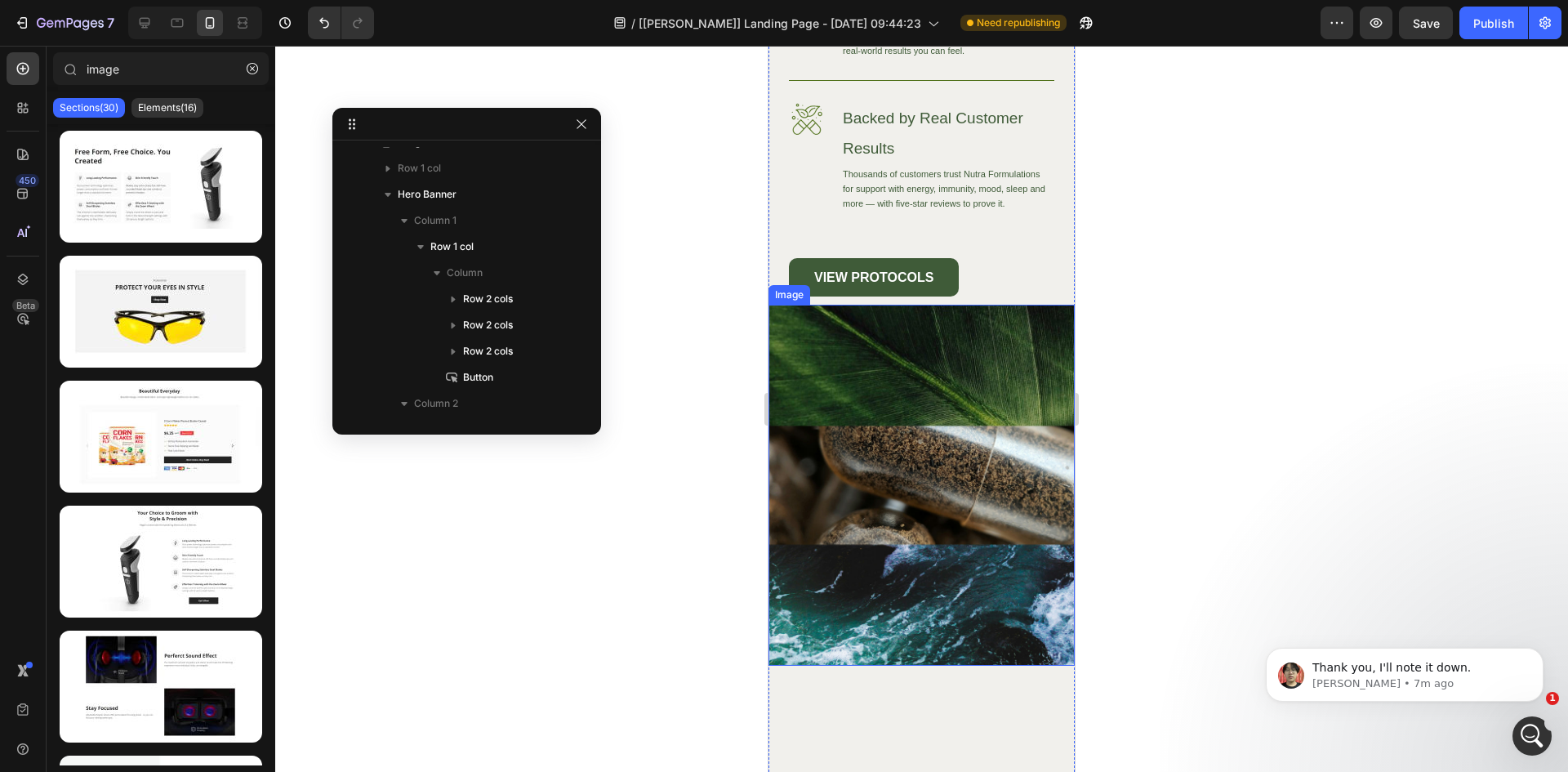
click at [902, 390] on img at bounding box center [921, 484] width 307 height 360
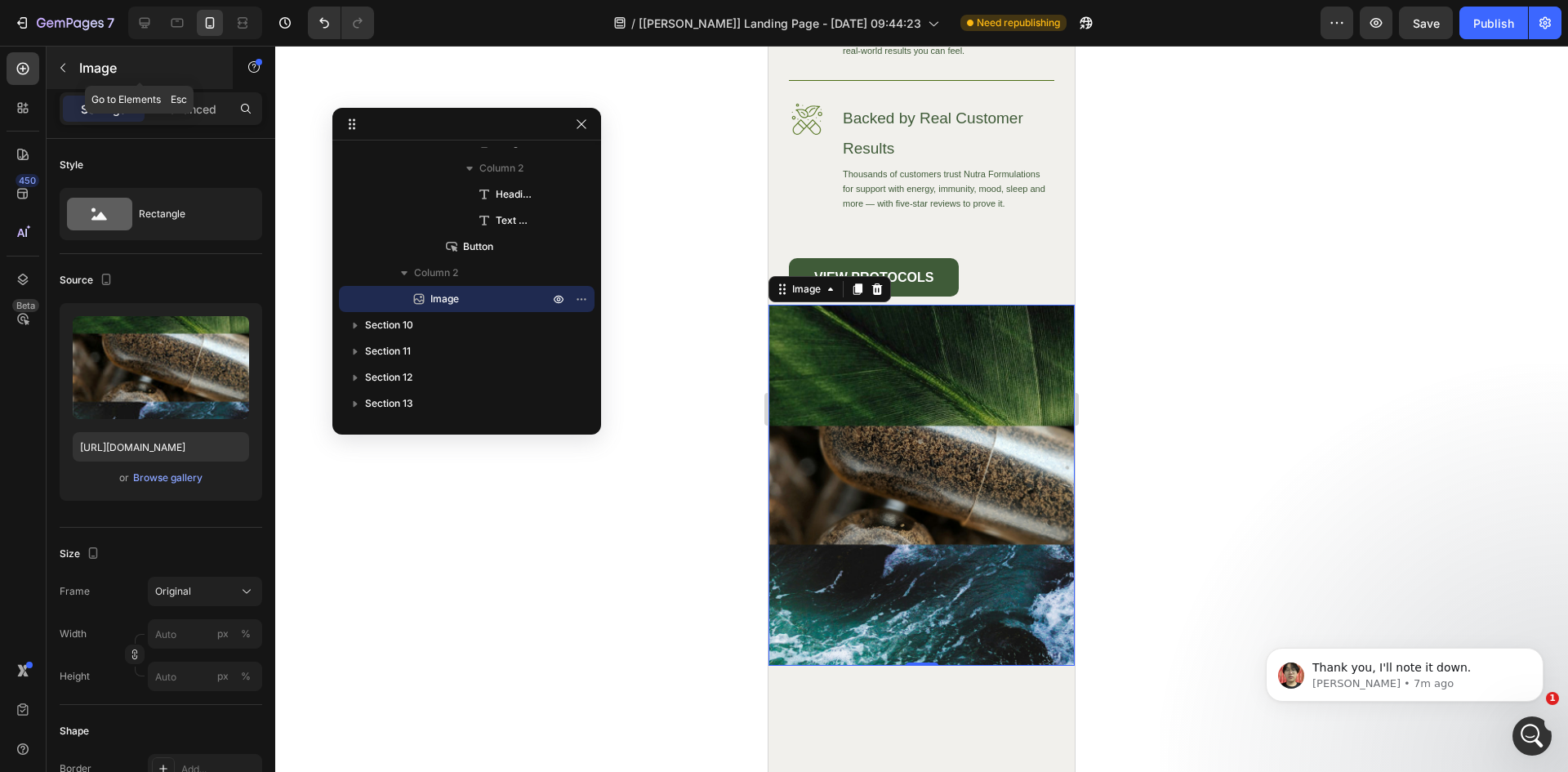
click at [62, 62] on icon "button" at bounding box center [63, 68] width 13 height 13
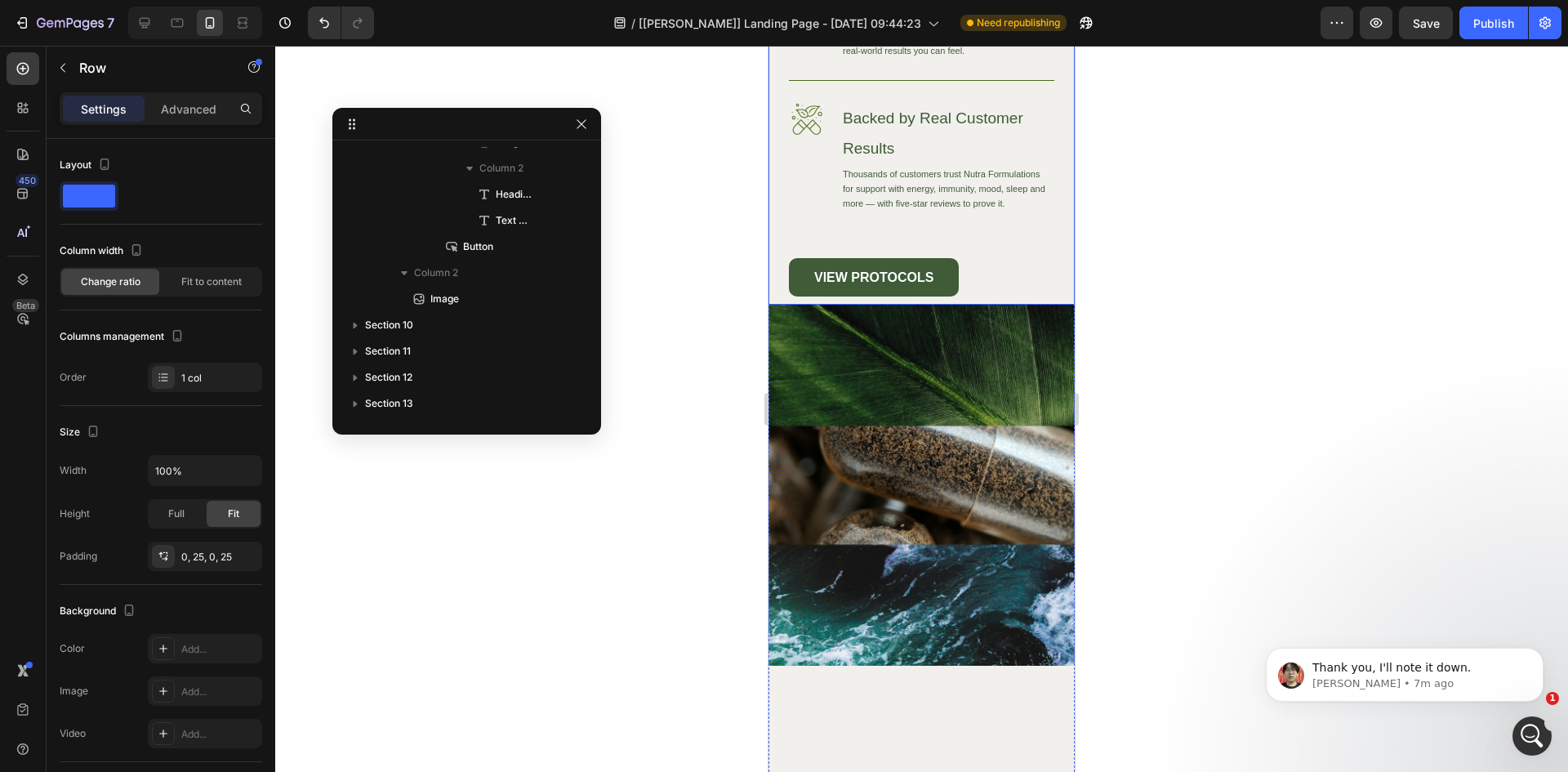
click at [1047, 256] on div "Image High-Quality Ingredients Heading We source only the finest ingredients to…" at bounding box center [921, 67] width 307 height 474
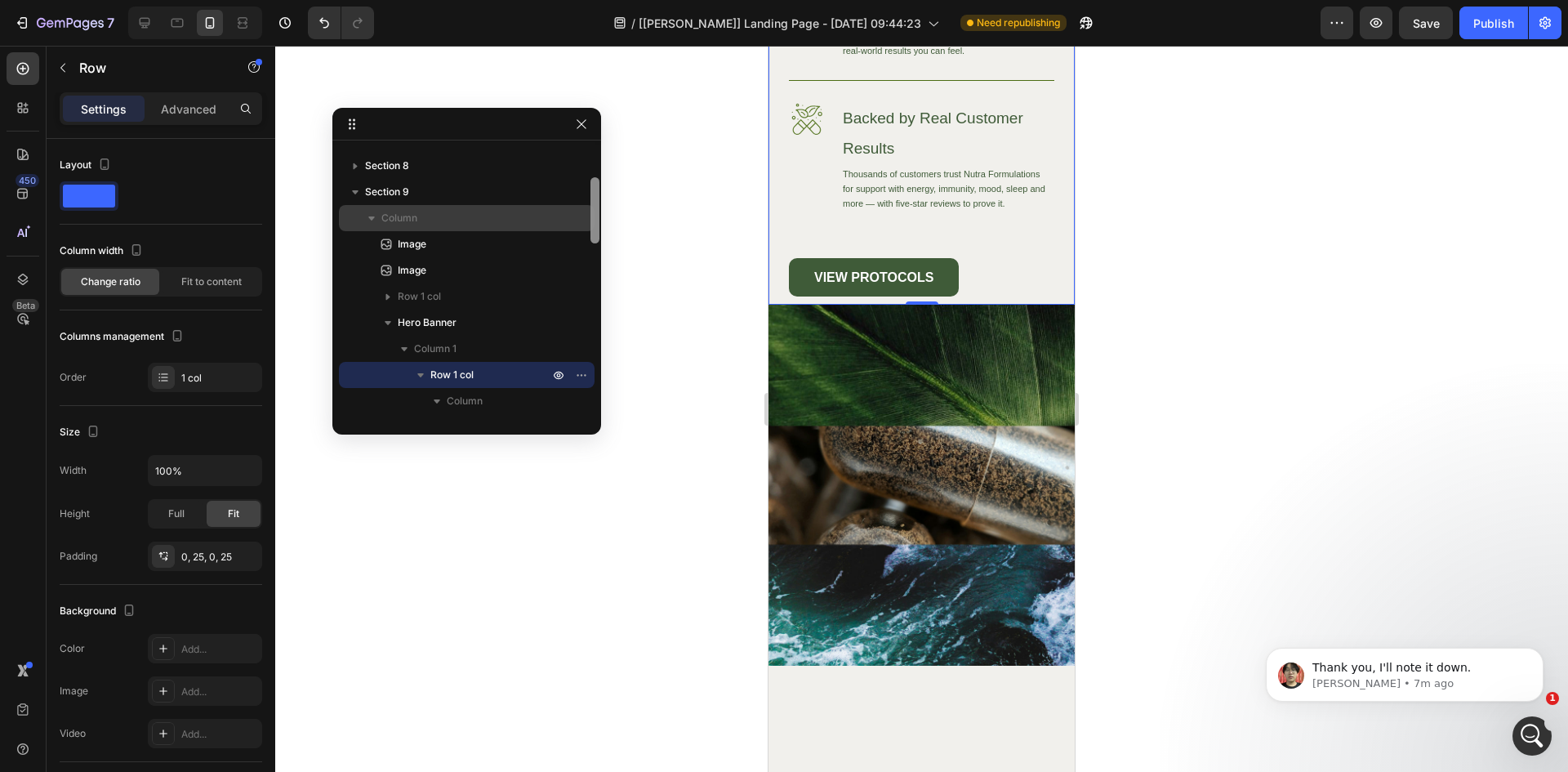
scroll to position [161, 0]
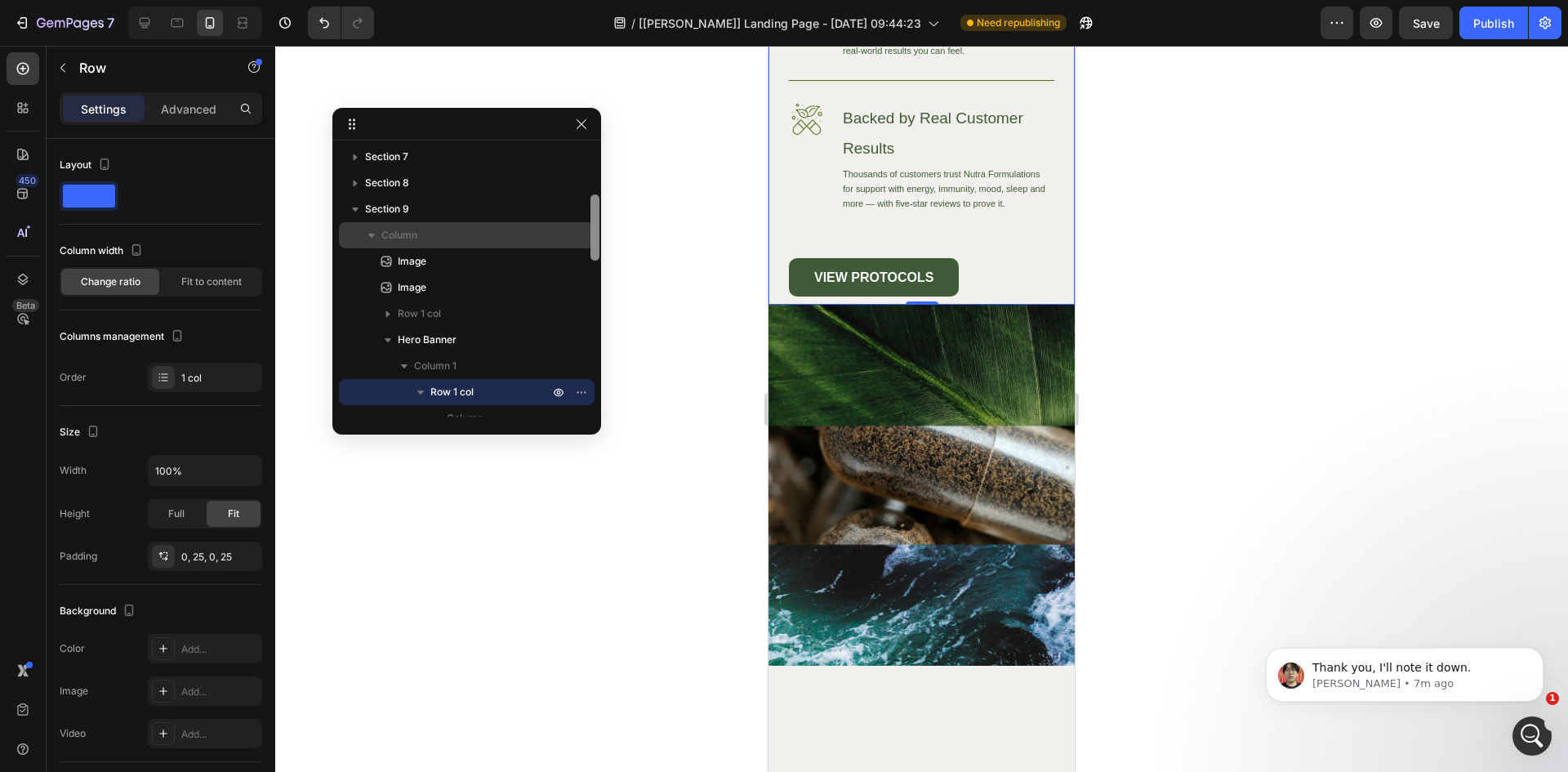
drag, startPoint x: 596, startPoint y: 256, endPoint x: 570, endPoint y: 228, distance: 38.2
click at [596, 226] on div at bounding box center [595, 227] width 9 height 66
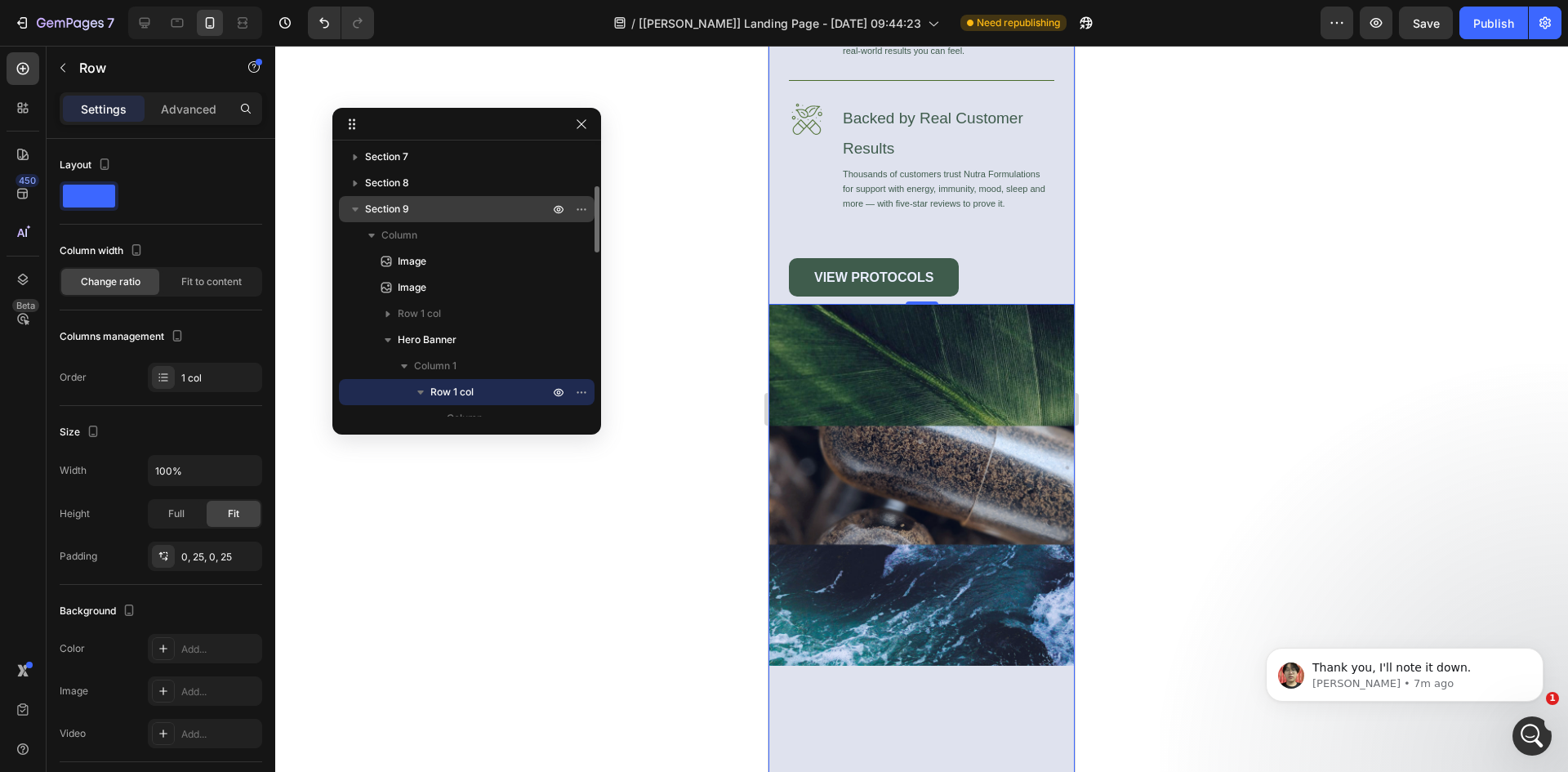
click at [433, 218] on div "Section 9" at bounding box center [466, 209] width 242 height 26
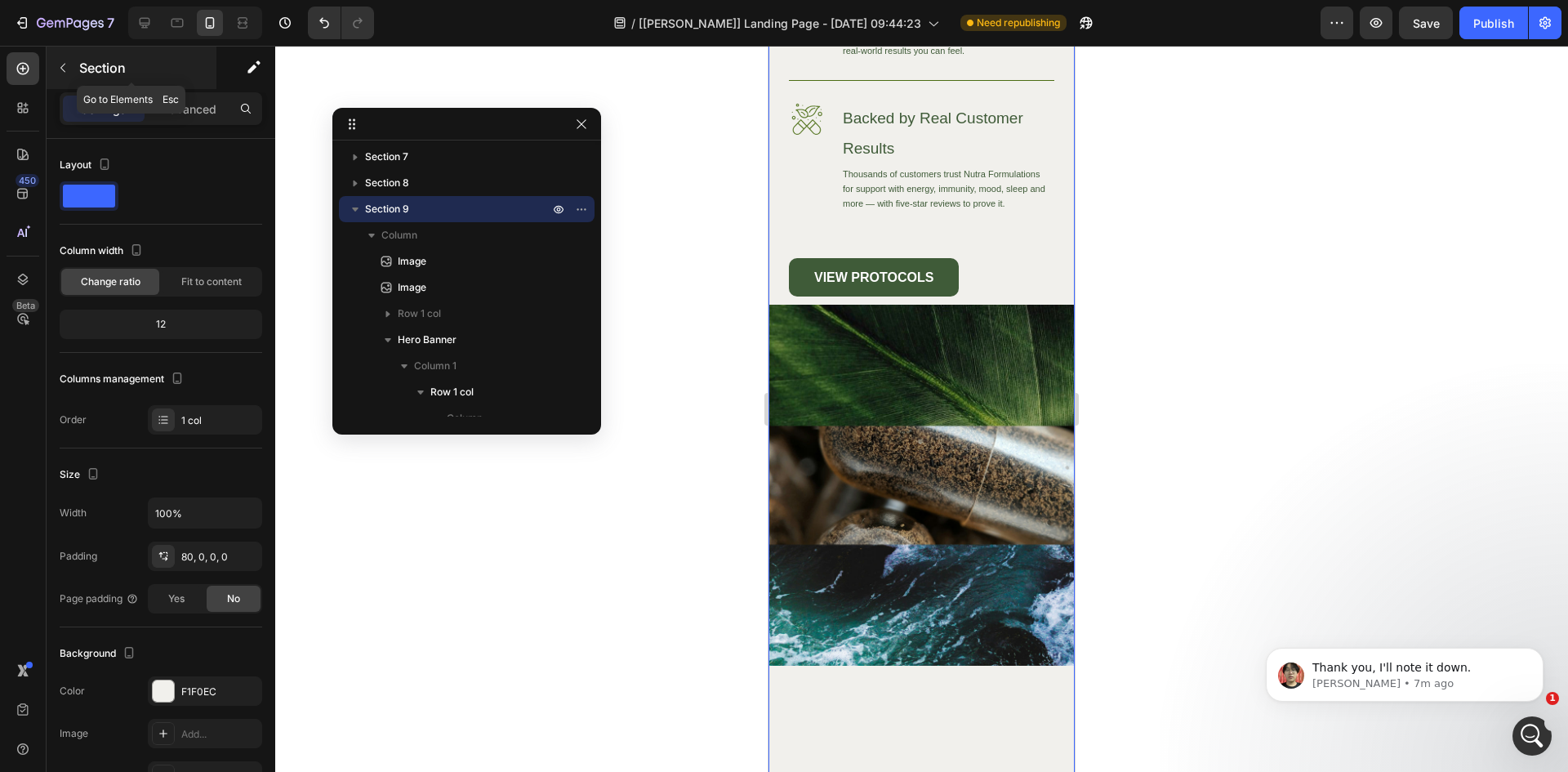
click at [62, 68] on icon "button" at bounding box center [63, 68] width 13 height 13
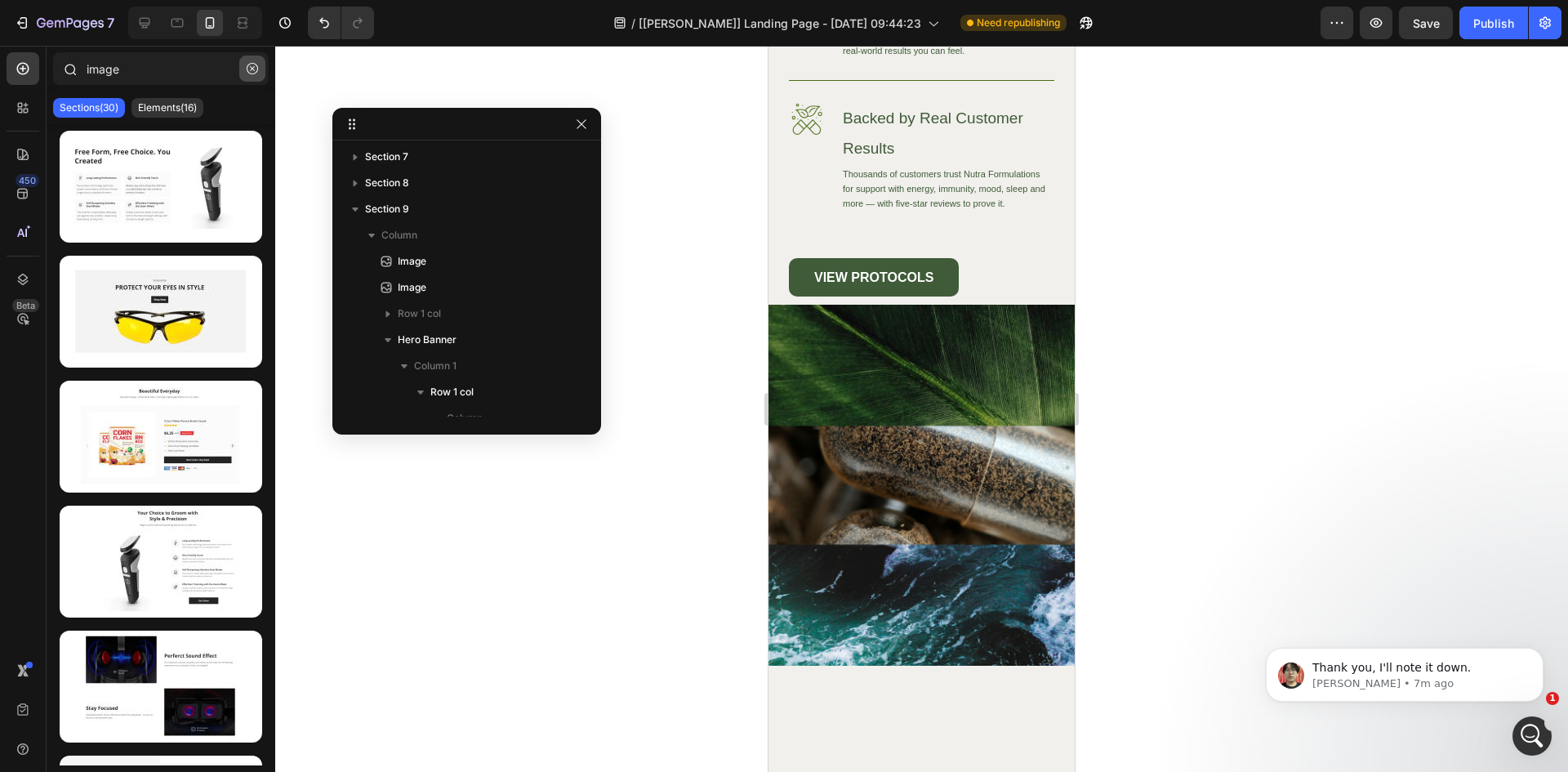
click at [250, 70] on icon "button" at bounding box center [252, 68] width 12 height 12
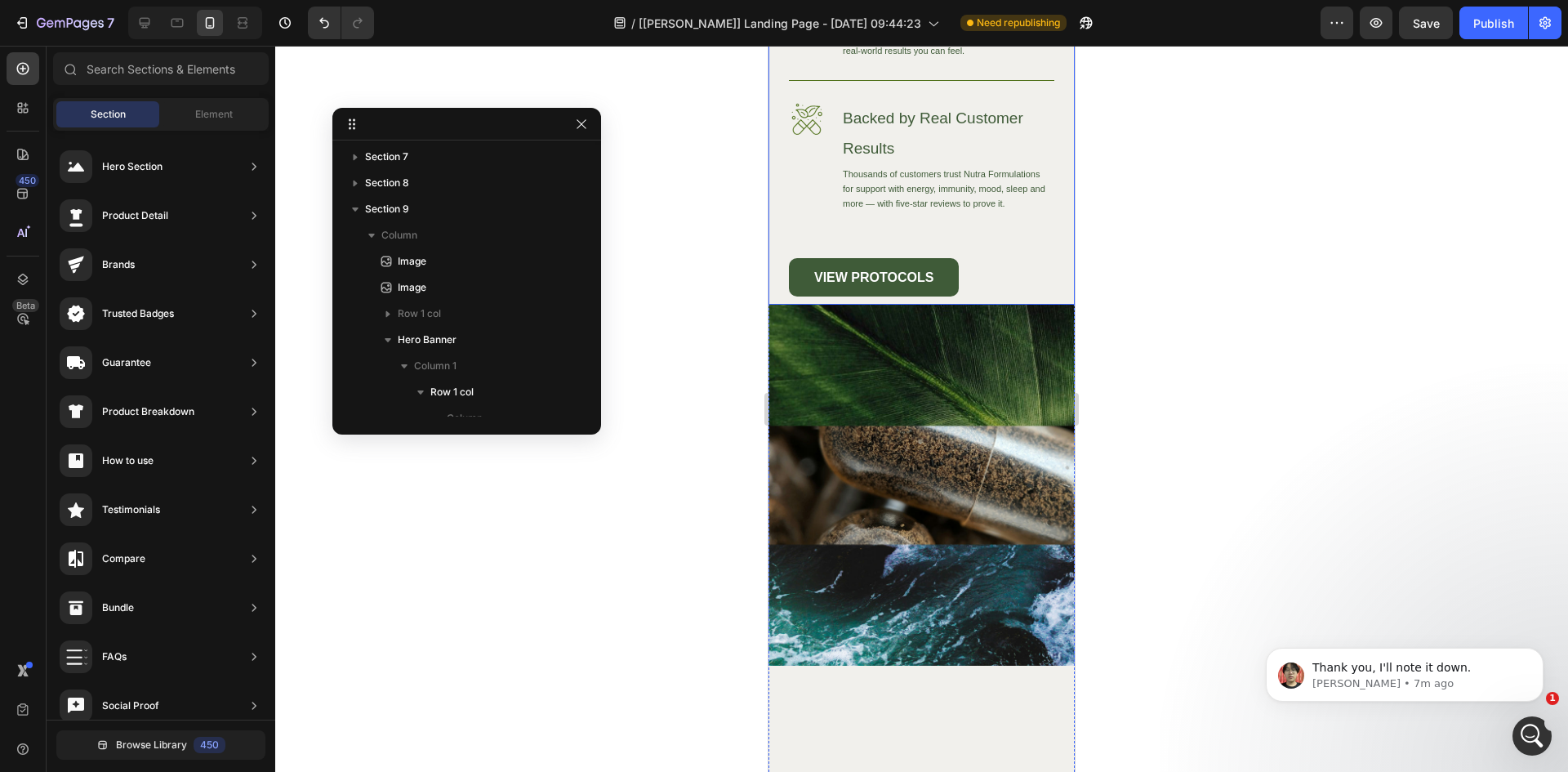
click at [781, 200] on div "Image High-Quality Ingredients Heading We source only the finest ingredients to…" at bounding box center [921, 67] width 307 height 474
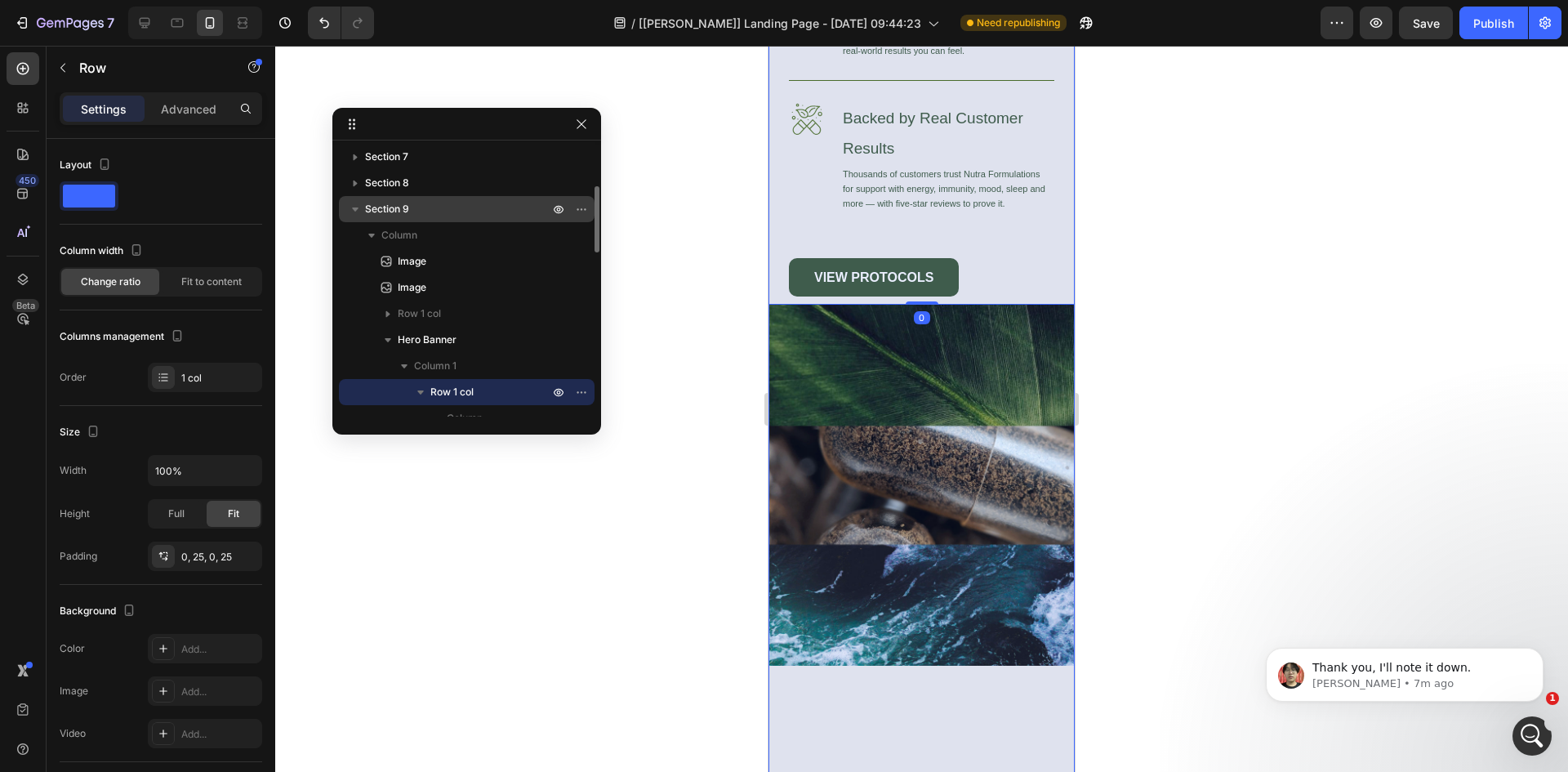
click at [406, 210] on span "Section 9" at bounding box center [387, 210] width 44 height 16
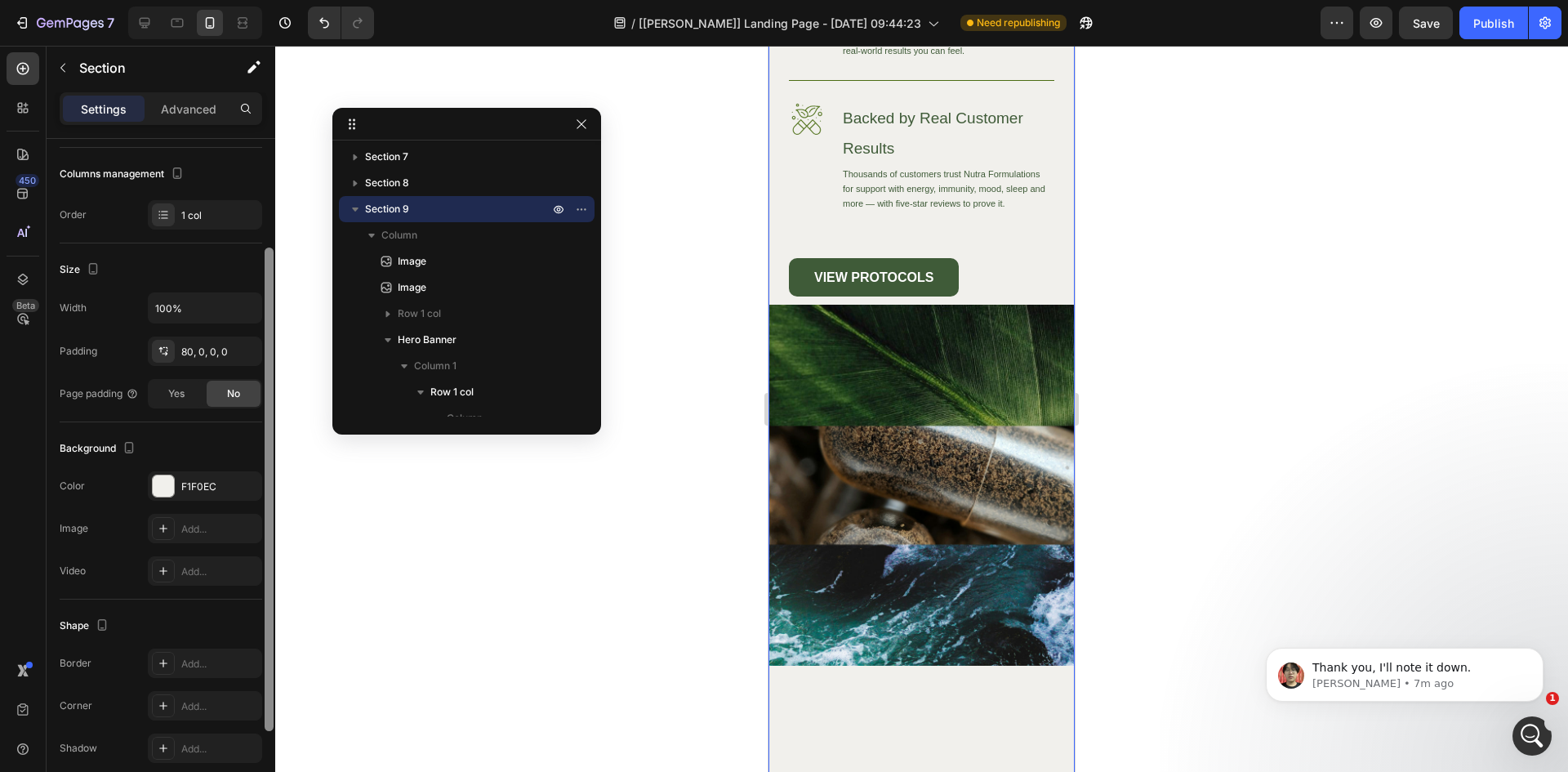
scroll to position [210, 0]
drag, startPoint x: 270, startPoint y: 331, endPoint x: 267, endPoint y: 481, distance: 150.0
click at [267, 481] on div at bounding box center [269, 484] width 9 height 484
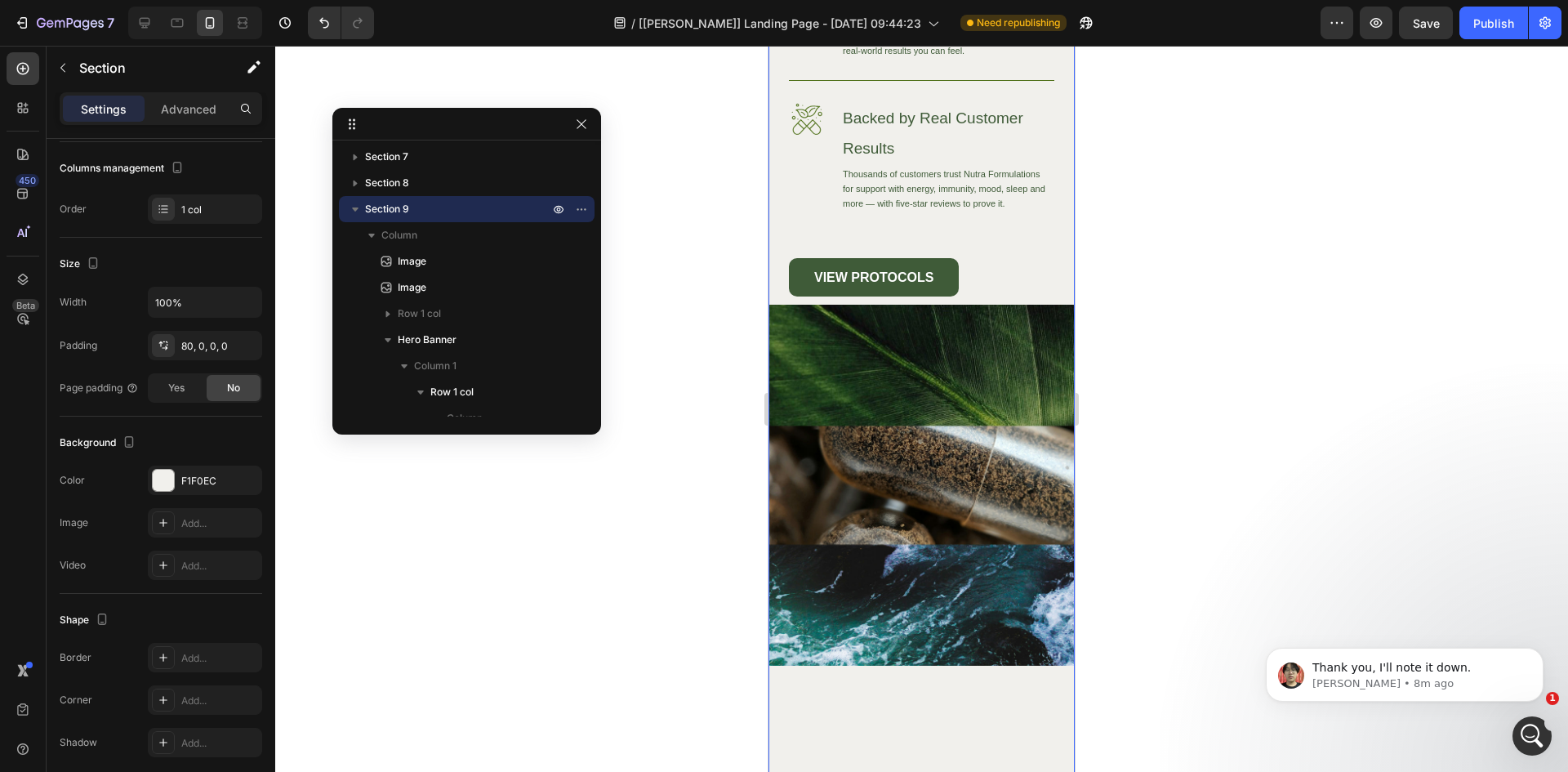
click at [719, 142] on div at bounding box center [921, 408] width 1293 height 727
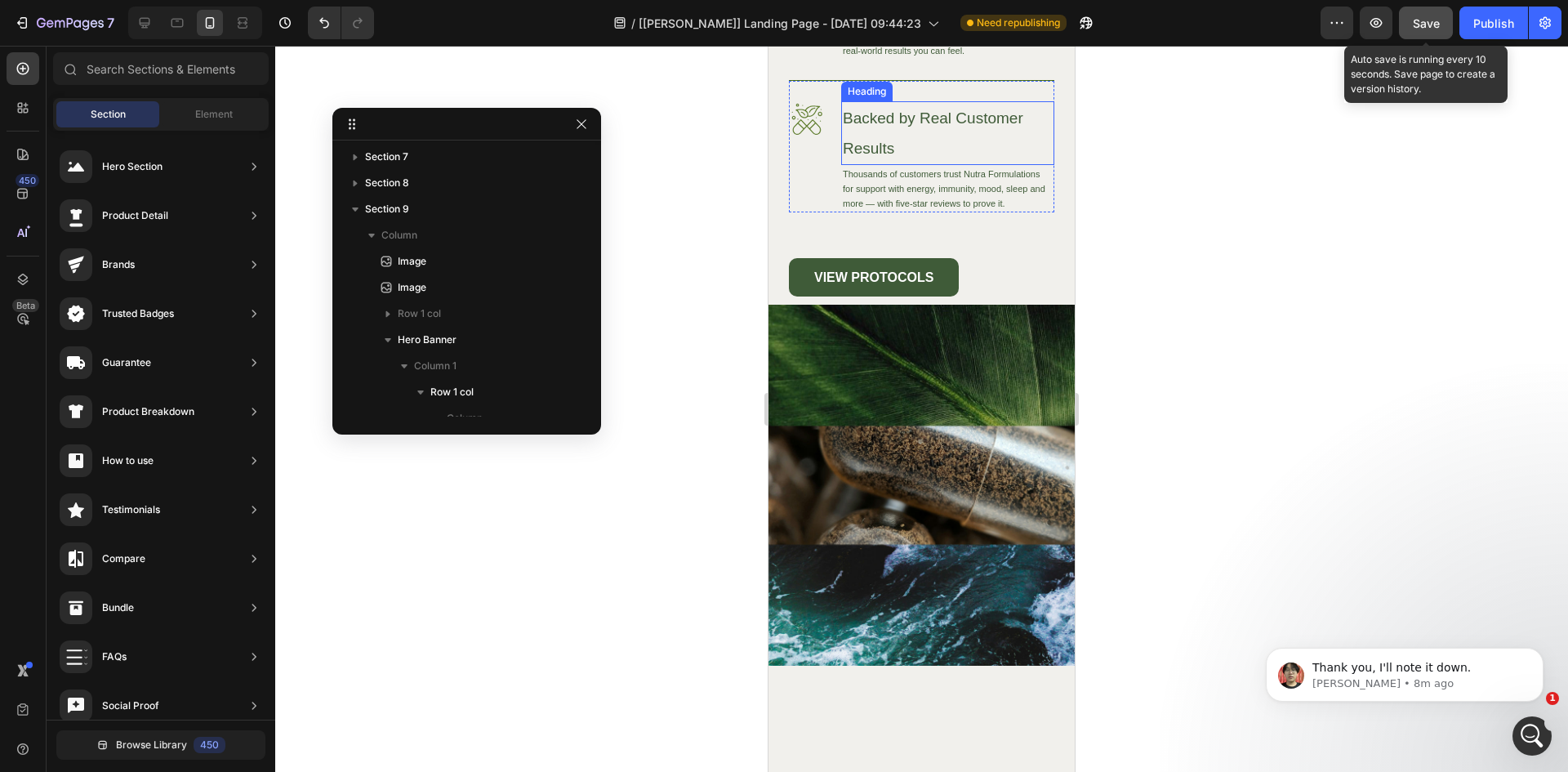
click at [1411, 26] on button "Save" at bounding box center [1426, 23] width 54 height 33
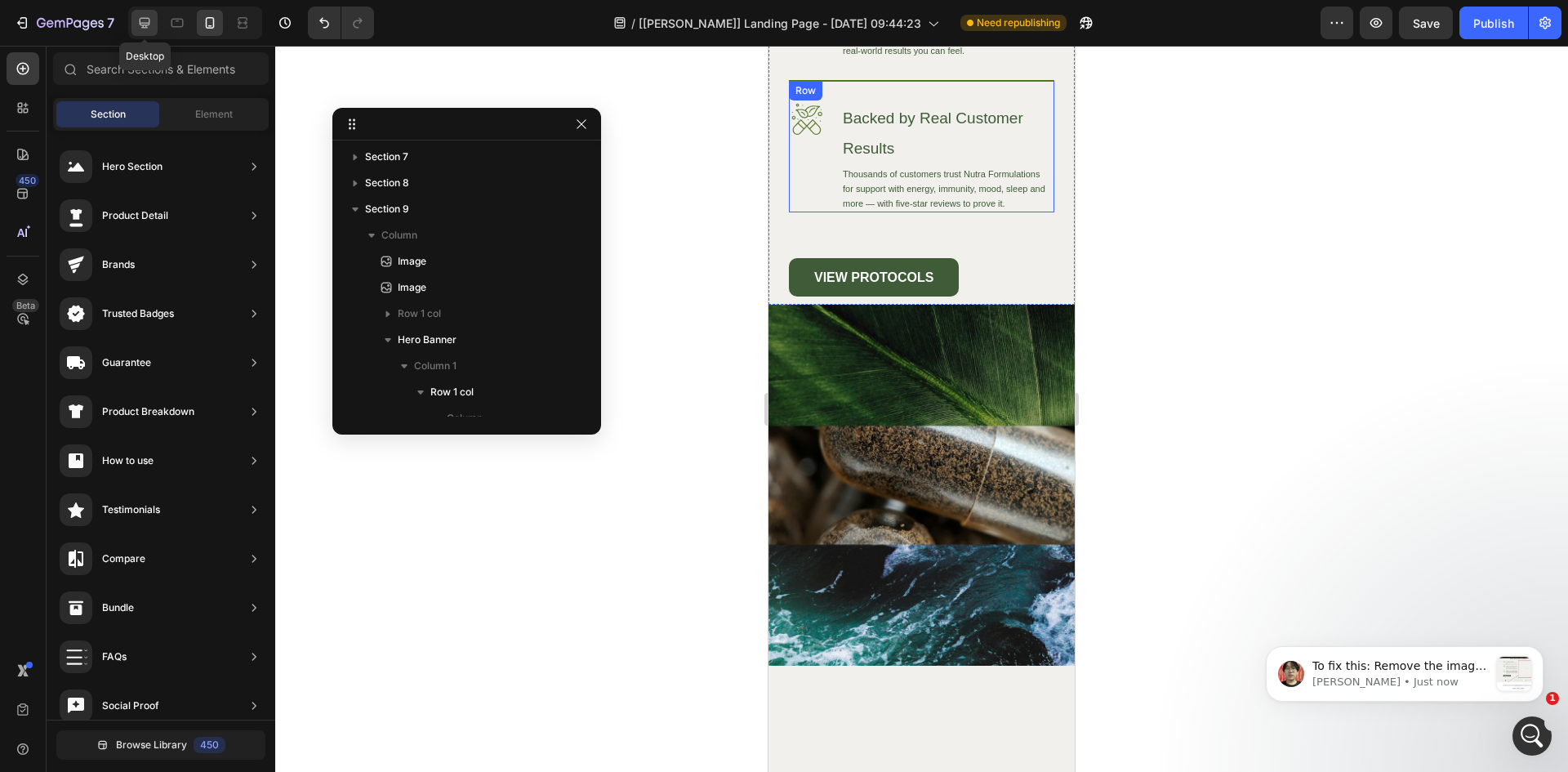
click at [155, 19] on div at bounding box center [144, 23] width 26 height 26
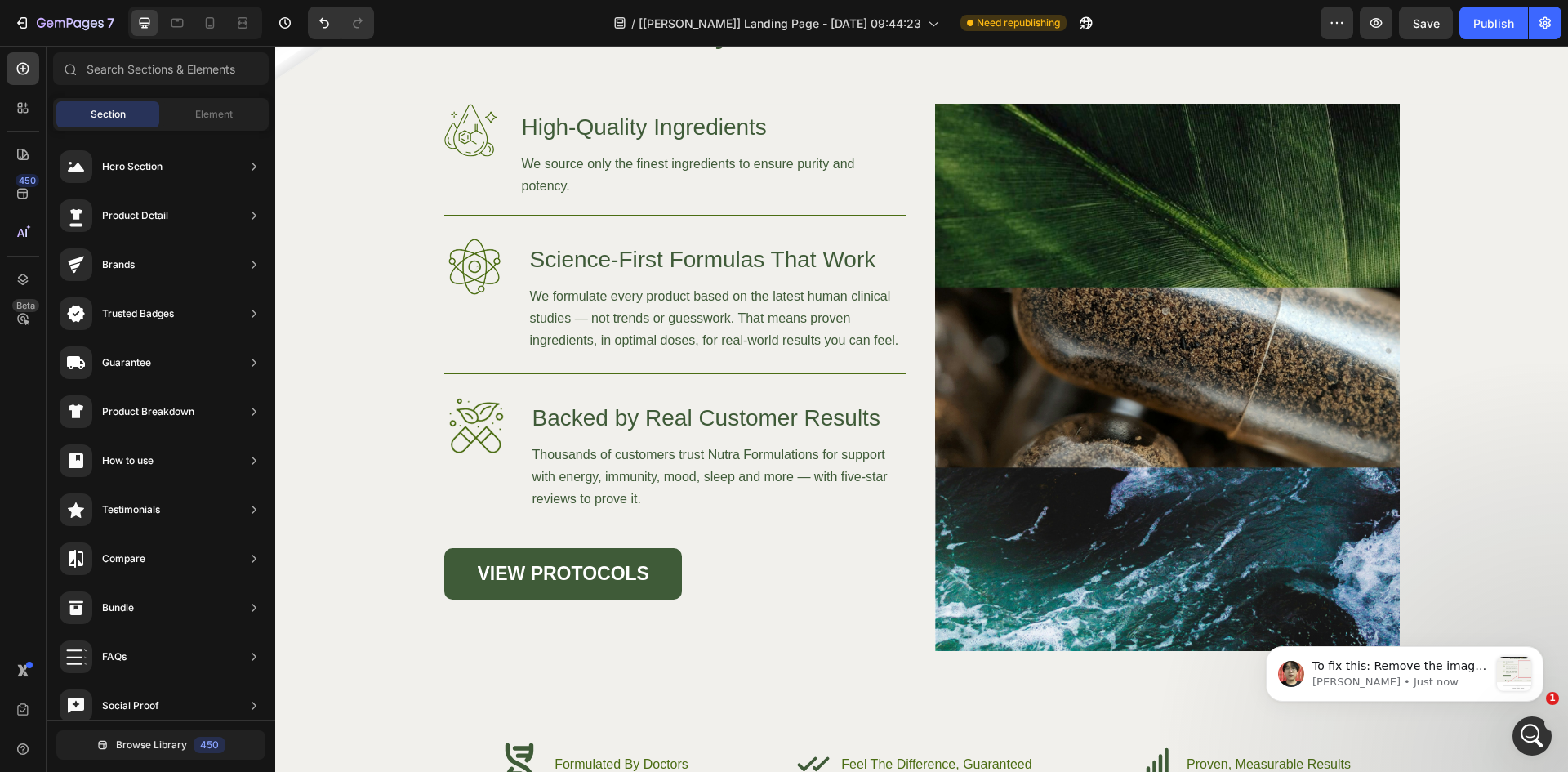
scroll to position [4920, 0]
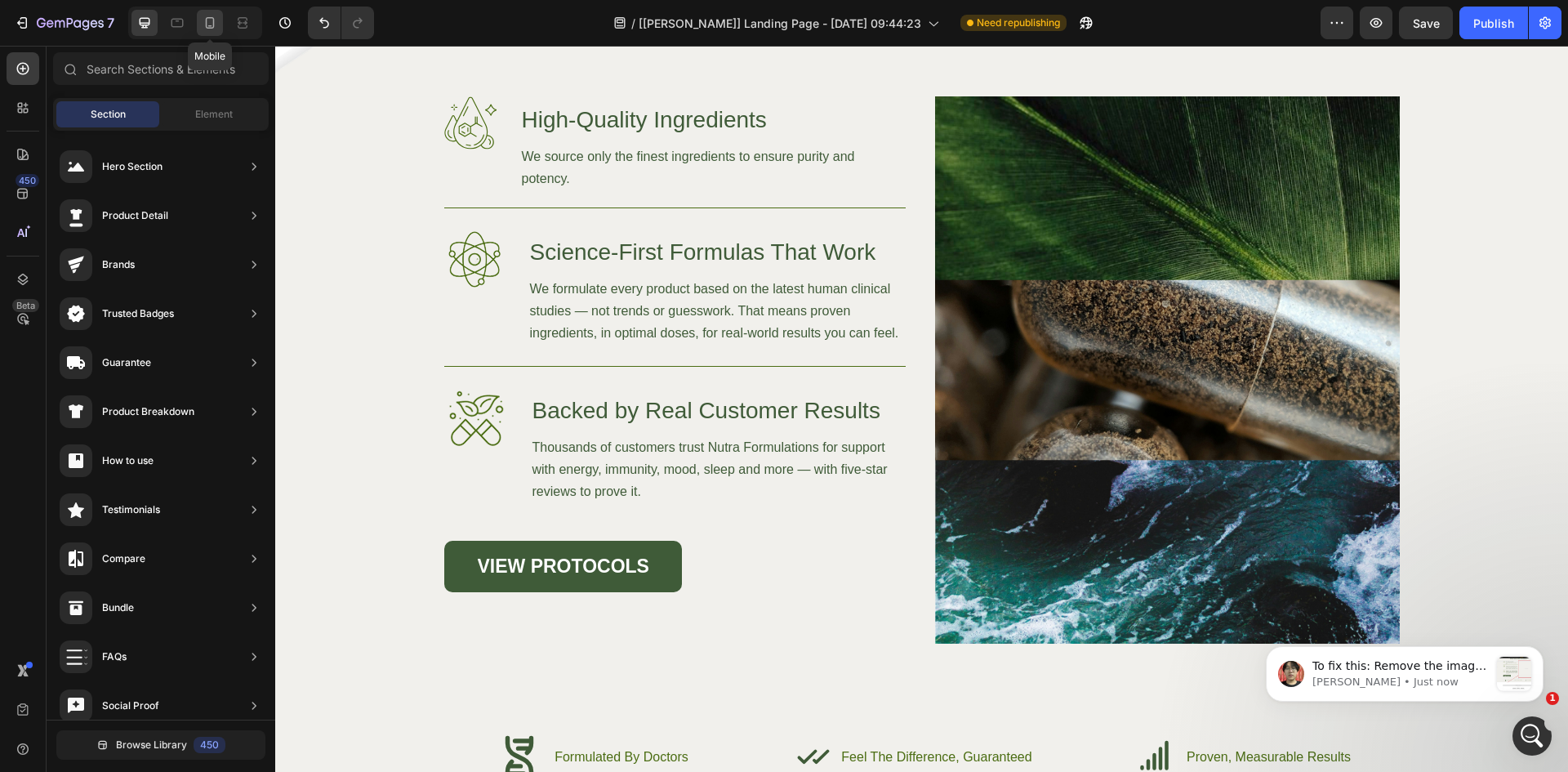
click at [207, 26] on icon at bounding box center [210, 23] width 9 height 12
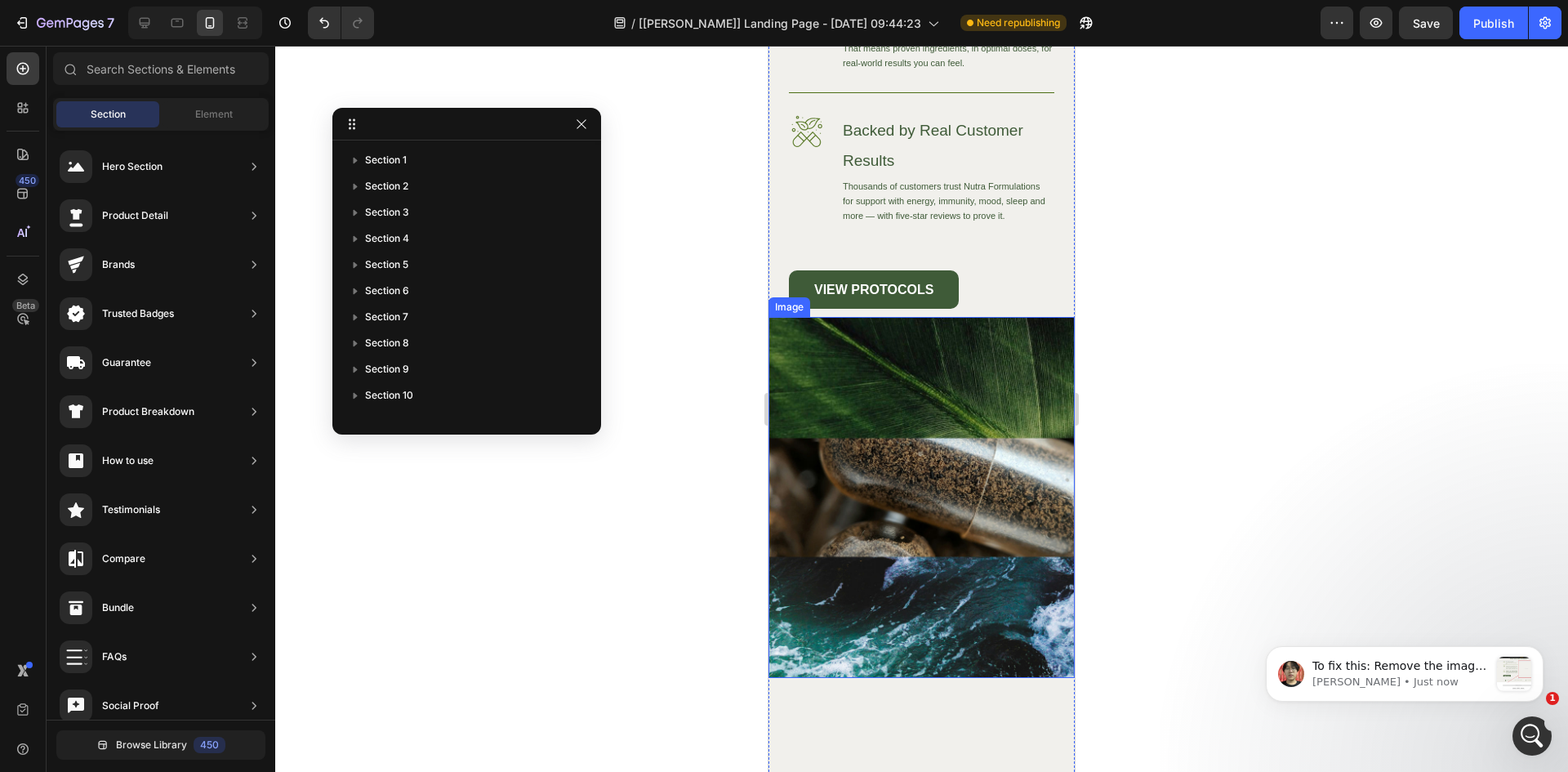
click at [925, 381] on img at bounding box center [921, 496] width 307 height 360
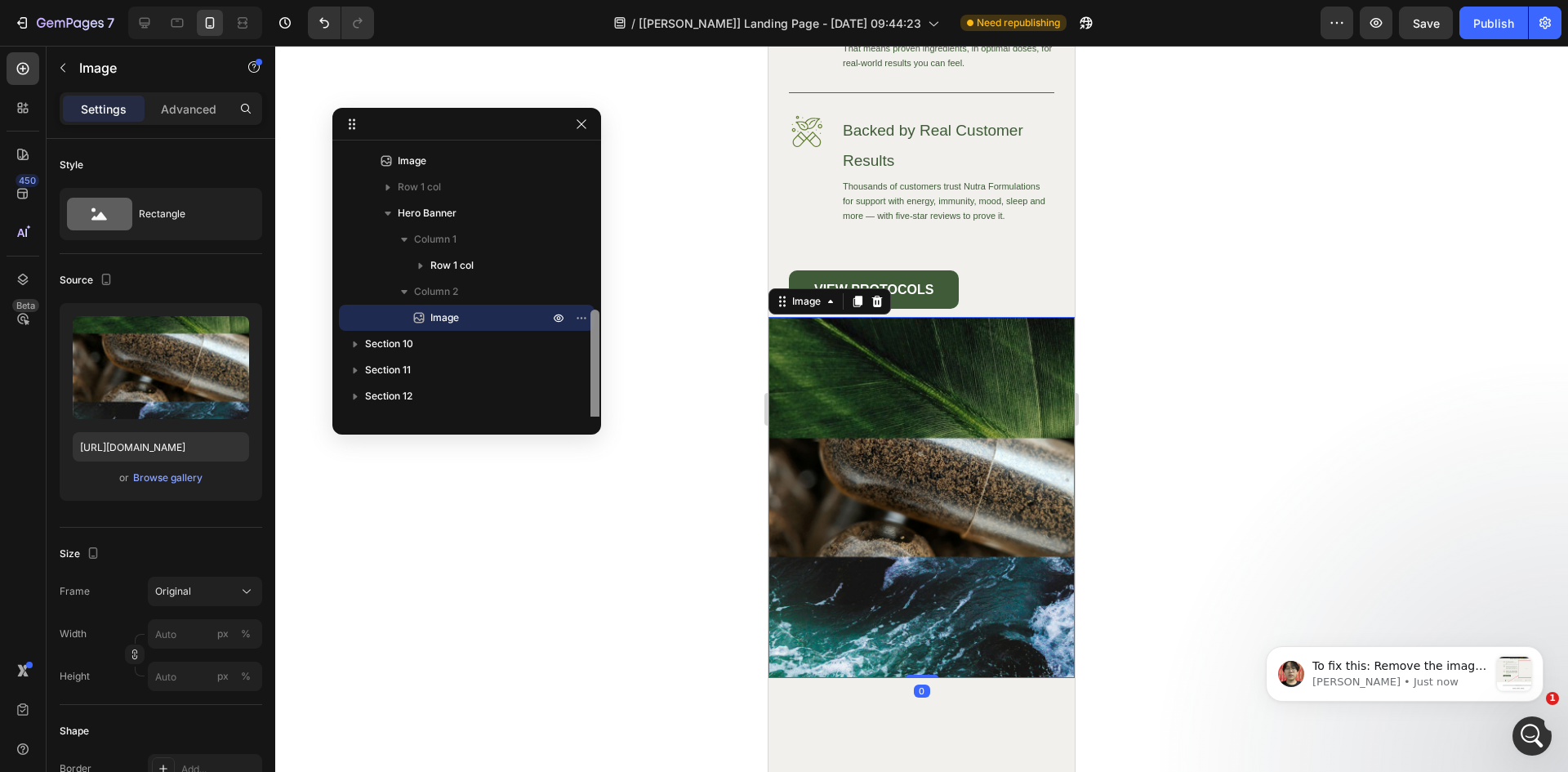
scroll to position [285, 0]
drag, startPoint x: 596, startPoint y: 316, endPoint x: 596, endPoint y: 306, distance: 10.0
click at [596, 306] on div "Section 1 Section 2 Section 3 Section 4 Section 5 Section 6 Section 7 Section 8…" at bounding box center [467, 271] width 268 height 327
click at [1507, 25] on div "Publish" at bounding box center [1494, 23] width 41 height 17
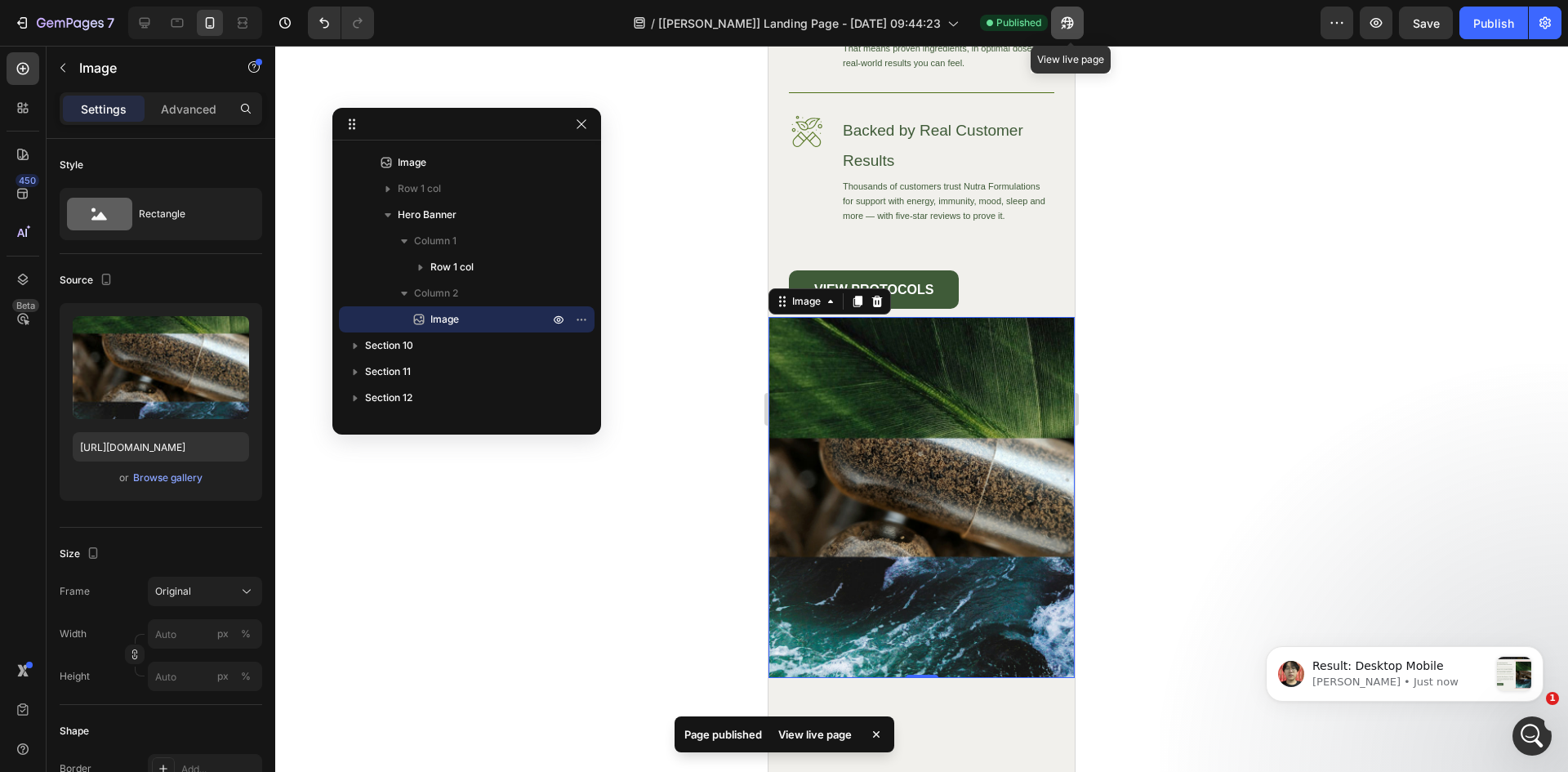
click at [1062, 23] on icon "button" at bounding box center [1067, 23] width 16 height 16
